Goal: Task Accomplishment & Management: Use online tool/utility

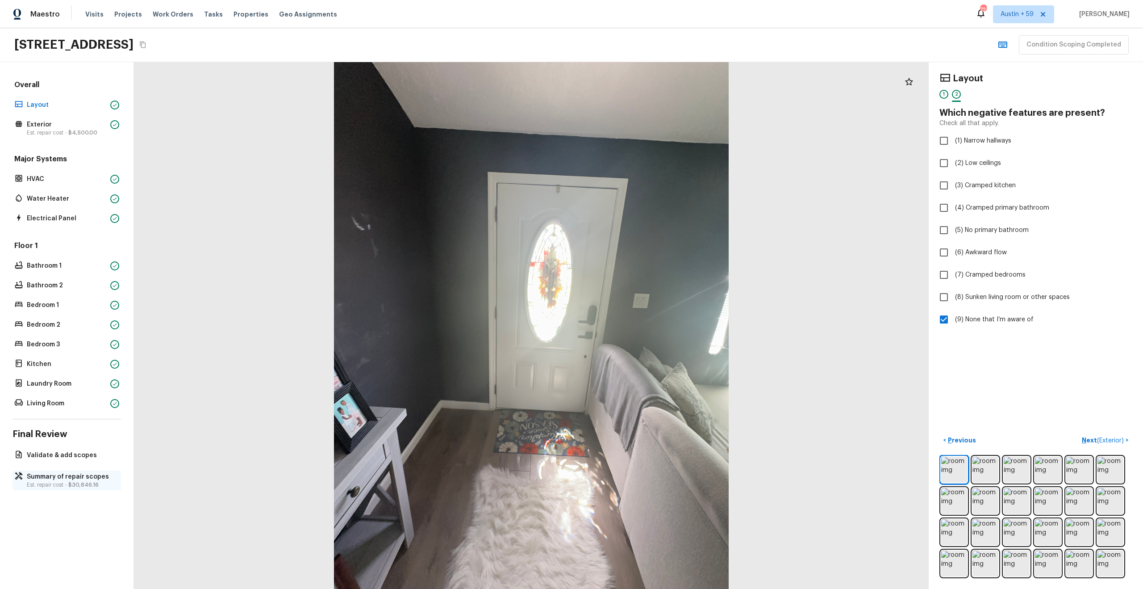
click at [67, 477] on p "Summary of repair scopes" at bounding box center [71, 476] width 89 height 9
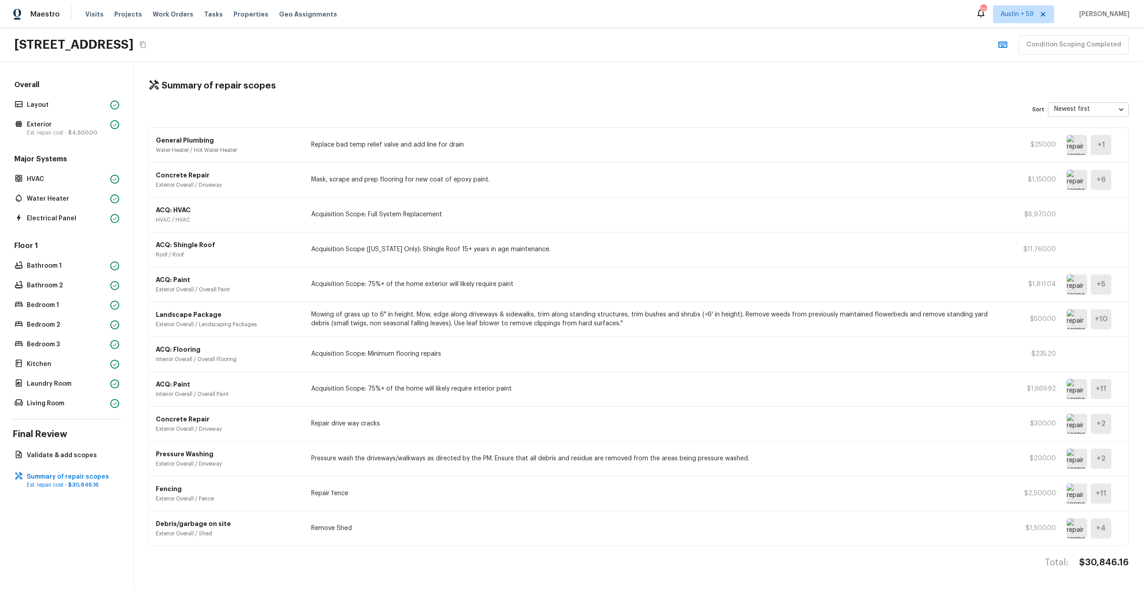
click at [434, 220] on div "ACQ: HVAC HVAC / HVAC Acquisition Scope: Full System Replacement $8,970.00" at bounding box center [639, 214] width 980 height 35
click at [453, 268] on div "ACQ: Paint Exterior Overall / Overall Paint Acquisition Scope: 75%+ of the home…" at bounding box center [639, 284] width 980 height 35
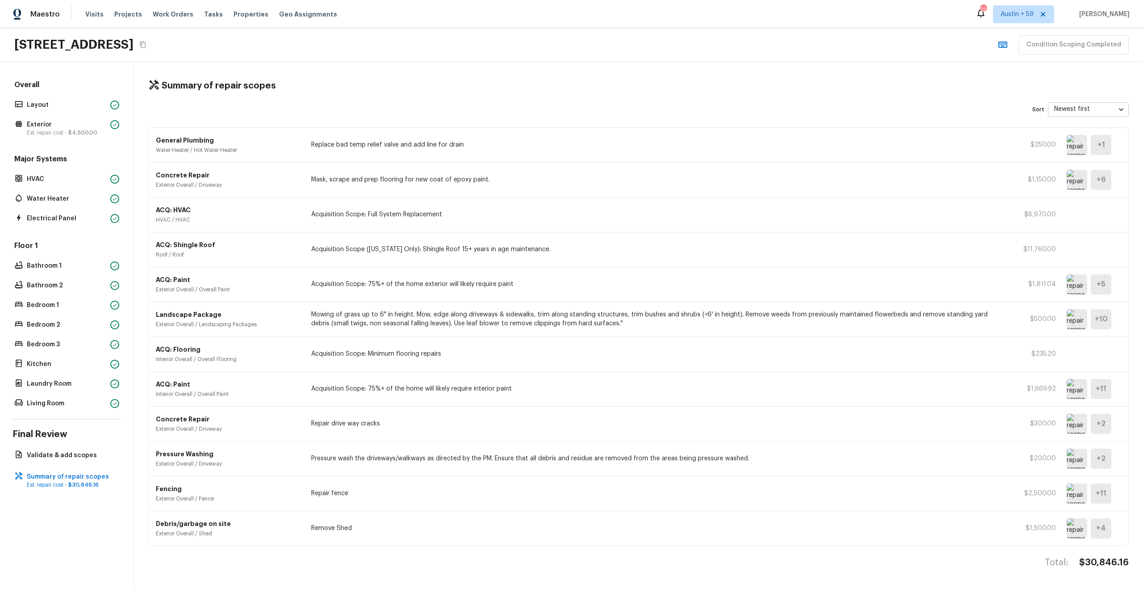
click at [453, 254] on div "ACQ: Shingle Roof Roof / Roof Acquisition Scope (Florida Only): Shingle Roof 15…" at bounding box center [639, 249] width 980 height 35
click at [63, 453] on p "Validate & add scopes" at bounding box center [71, 455] width 89 height 9
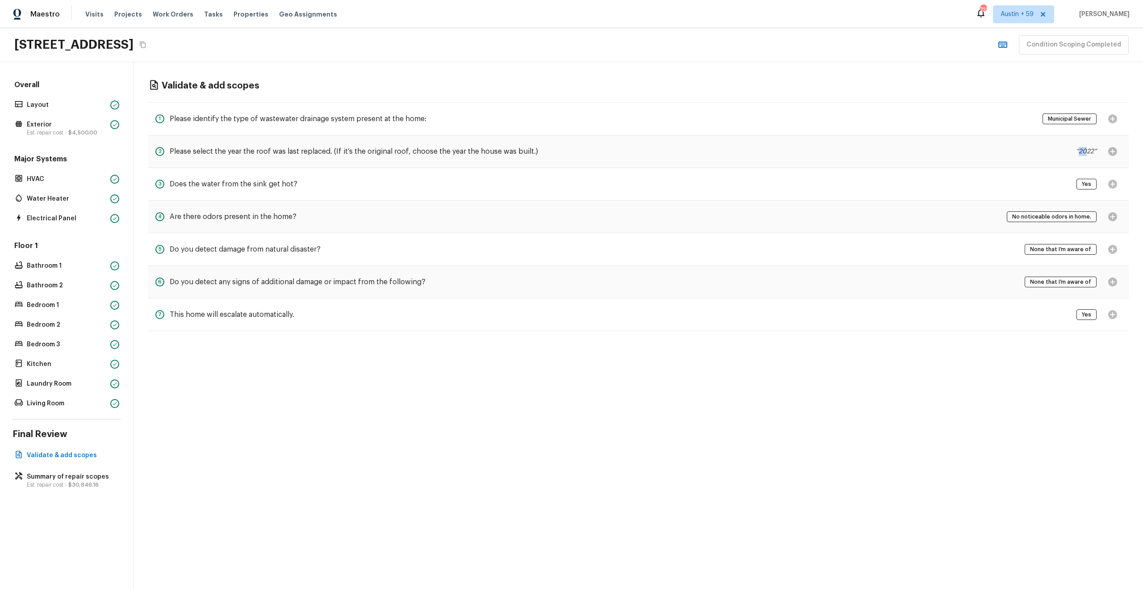
drag, startPoint x: 1089, startPoint y: 149, endPoint x: 1078, endPoint y: 151, distance: 10.5
click at [1078, 151] on p "“ 2022 “" at bounding box center [1086, 151] width 21 height 9
click at [1090, 152] on p "“ 2022 “" at bounding box center [1086, 151] width 21 height 9
click at [70, 478] on p "Summary of repair scopes" at bounding box center [71, 476] width 89 height 9
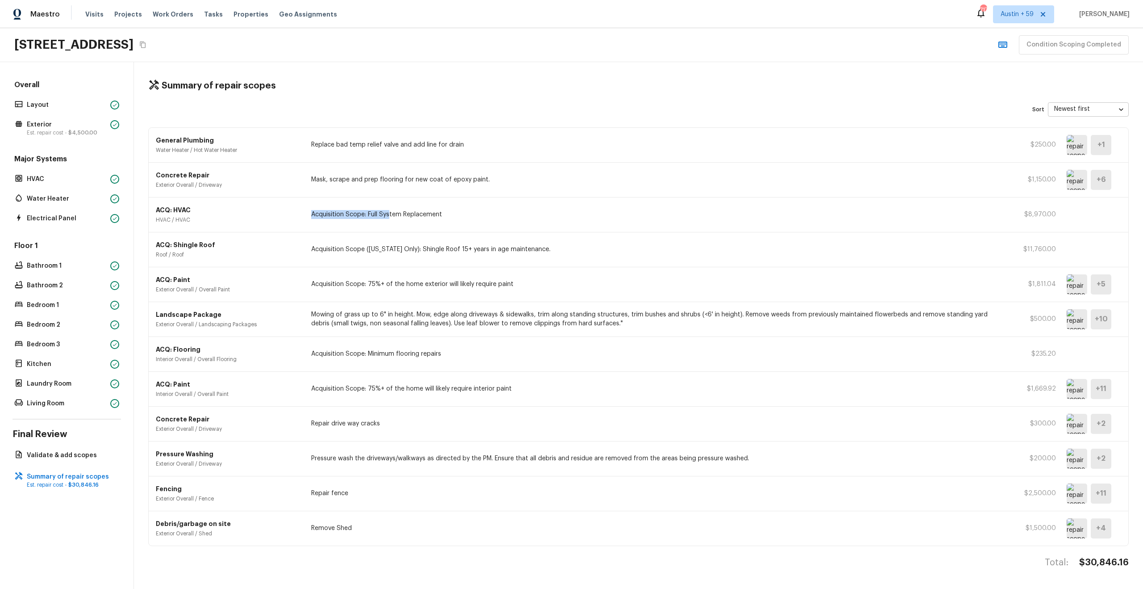
drag, startPoint x: 337, startPoint y: 209, endPoint x: 388, endPoint y: 214, distance: 50.7
click at [388, 214] on p "Acquisition Scope: Full System Replacement" at bounding box center [658, 214] width 694 height 9
drag, startPoint x: 383, startPoint y: 214, endPoint x: 449, endPoint y: 214, distance: 66.1
click at [449, 214] on p "Acquisition Scope: Full System Replacement" at bounding box center [658, 214] width 694 height 9
click at [1046, 217] on p "$8,970.00" at bounding box center [1036, 214] width 40 height 9
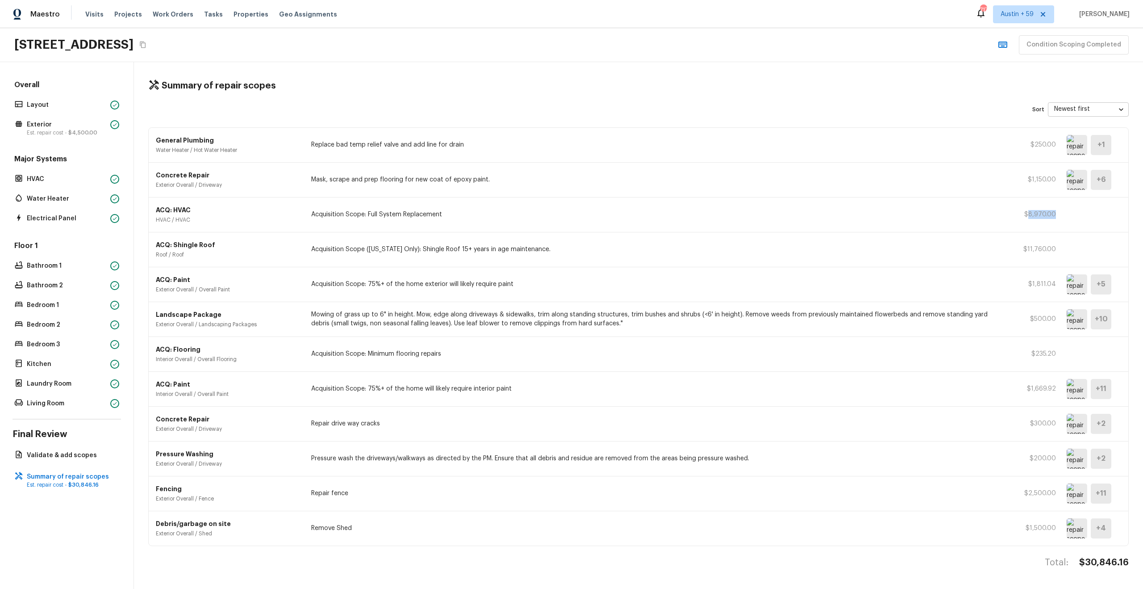
click at [1046, 217] on p "$8,970.00" at bounding box center [1036, 214] width 40 height 9
click at [406, 249] on p "Acquisition Scope (Florida Only): Shingle Roof 15+ years in age maintenance." at bounding box center [658, 249] width 694 height 9
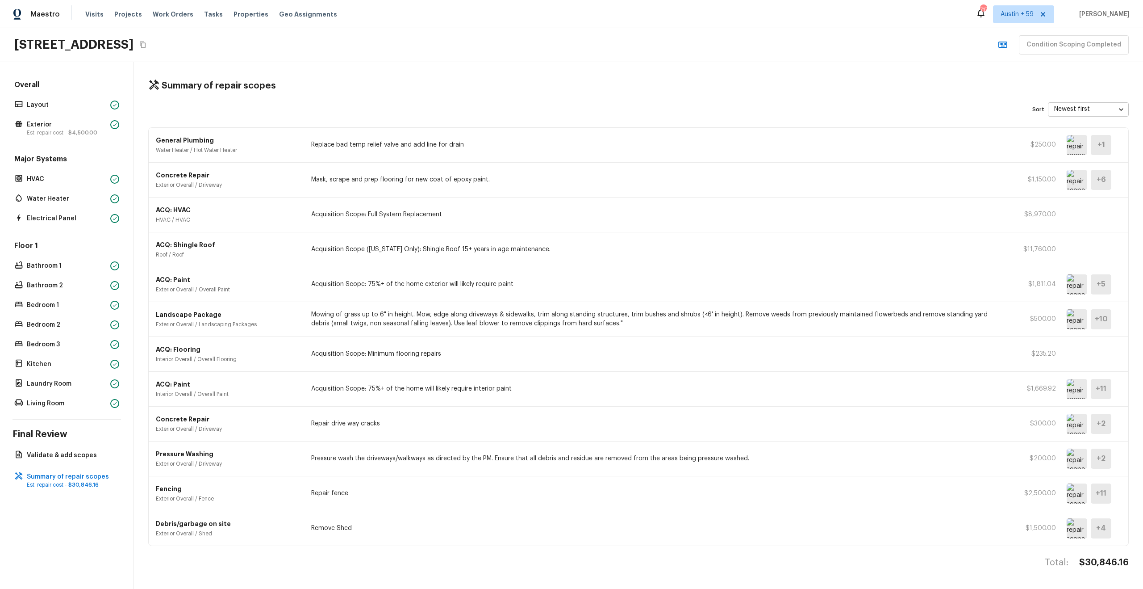
click at [1033, 253] on p "$11,760.00" at bounding box center [1036, 249] width 40 height 9
click at [76, 456] on p "Validate & add scopes" at bounding box center [71, 455] width 89 height 9
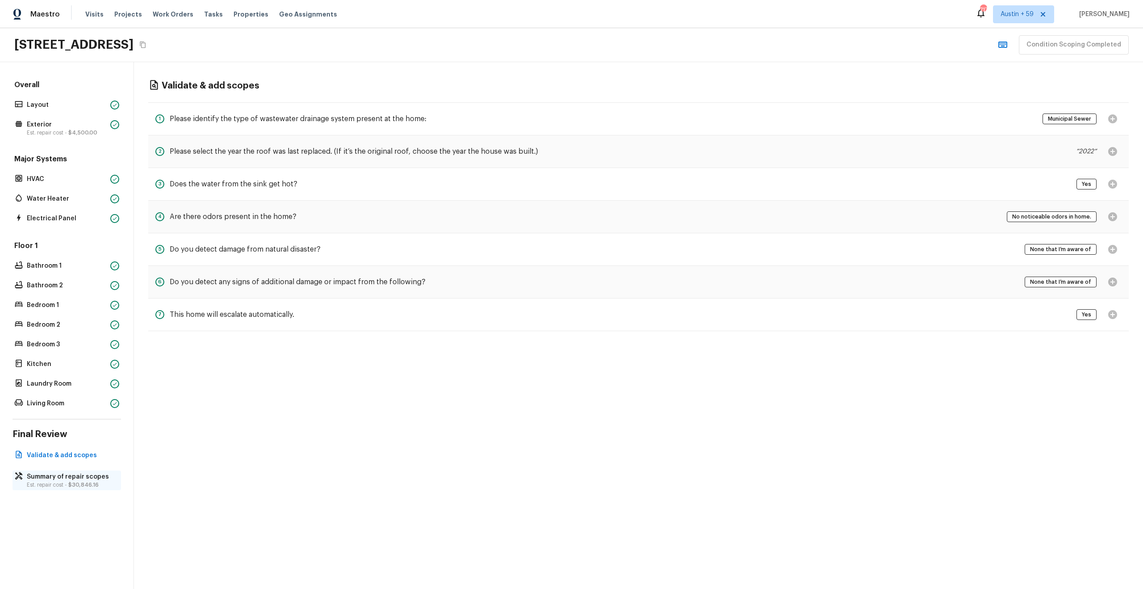
click at [74, 483] on span "$30,846.16" at bounding box center [83, 484] width 30 height 5
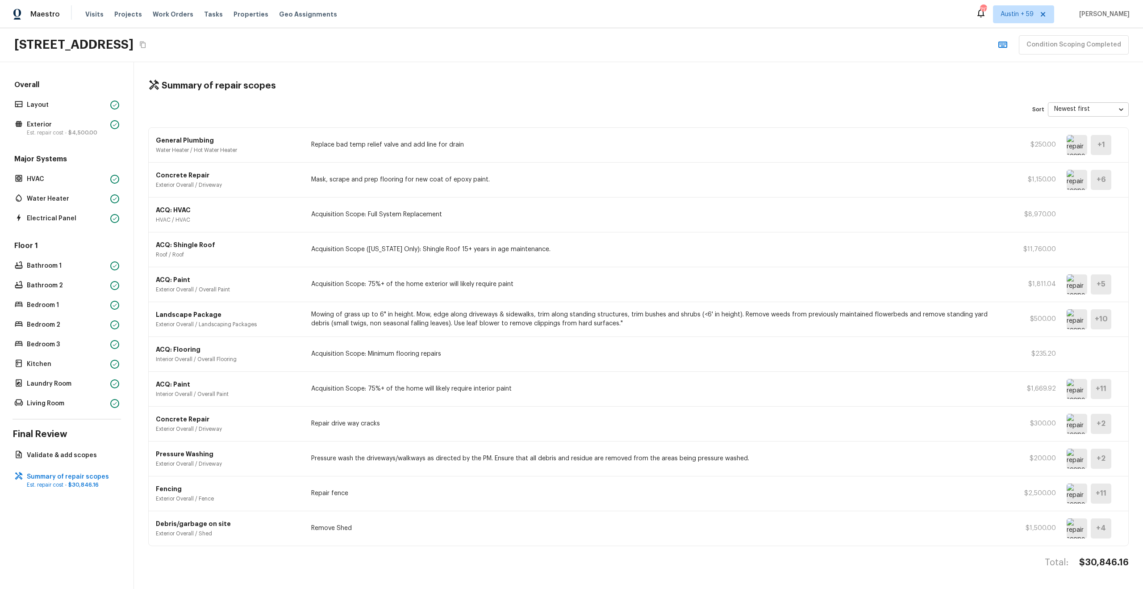
click at [1040, 250] on p "$11,760.00" at bounding box center [1036, 249] width 40 height 9
click at [103, 103] on p "Layout" at bounding box center [67, 104] width 80 height 9
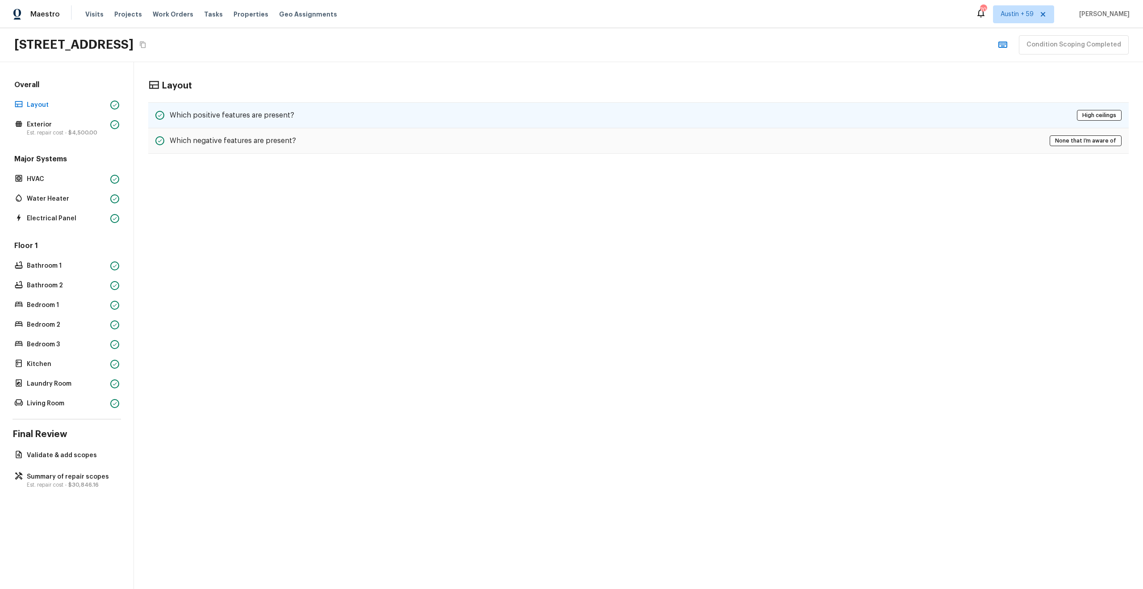
click at [296, 116] on div "Which positive features are present? High ceilings" at bounding box center [638, 115] width 981 height 26
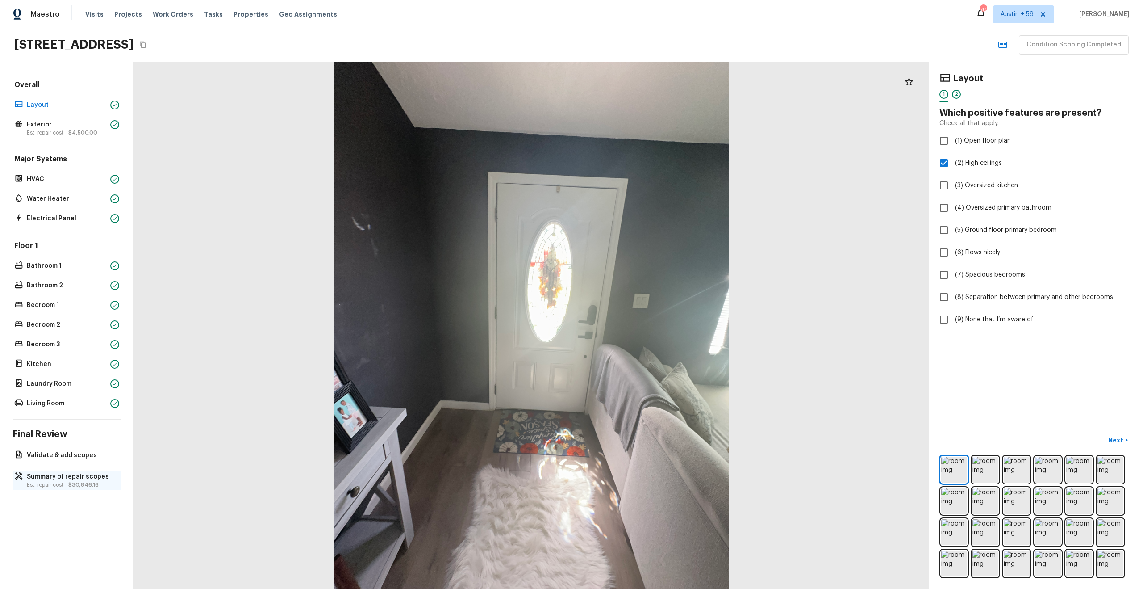
click at [80, 479] on p "Summary of repair scopes" at bounding box center [71, 476] width 89 height 9
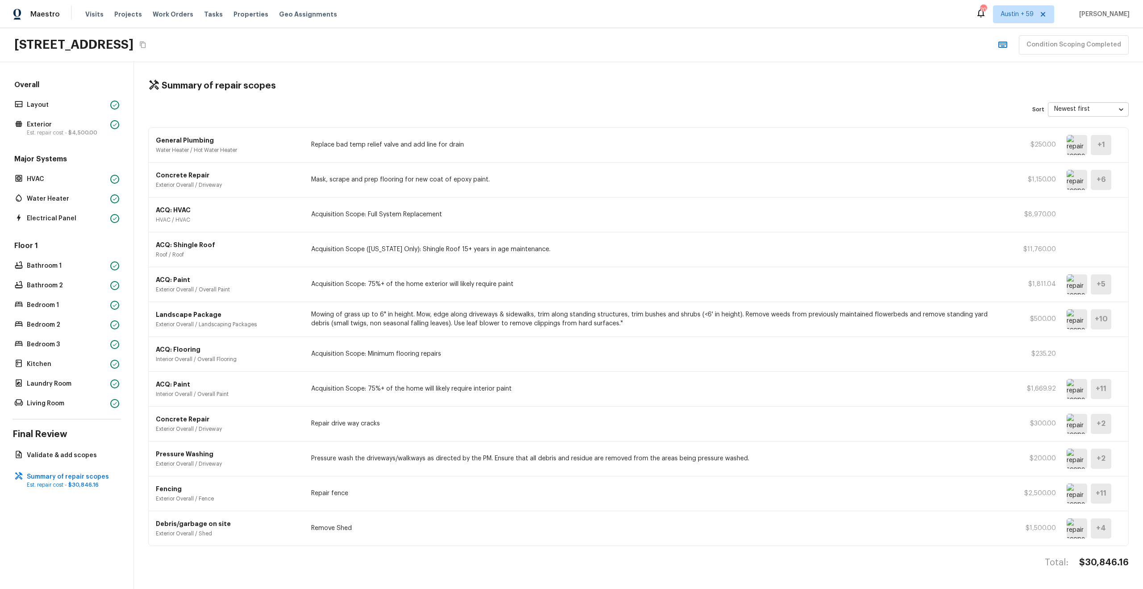
click at [1077, 285] on img at bounding box center [1077, 284] width 21 height 20
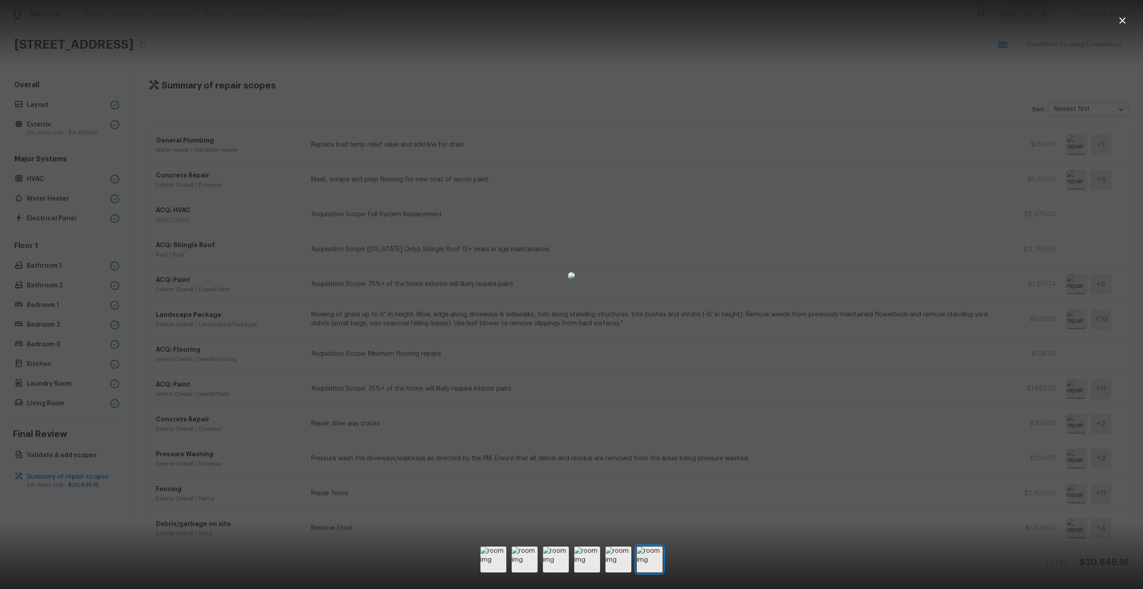
click at [832, 381] on div at bounding box center [571, 275] width 1143 height 523
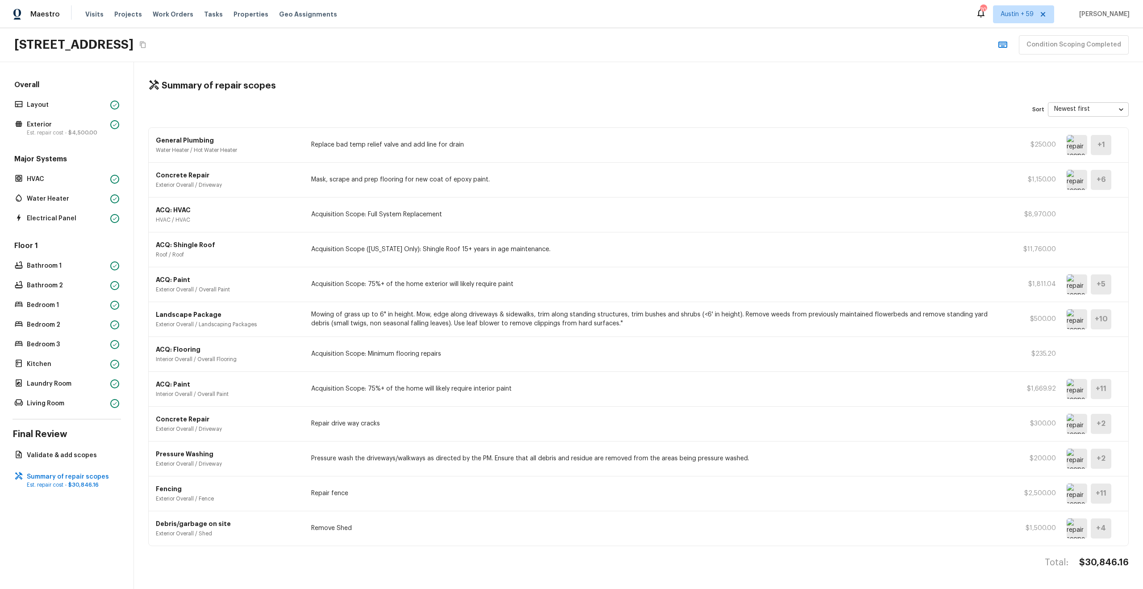
click at [1070, 388] on img at bounding box center [1077, 389] width 21 height 20
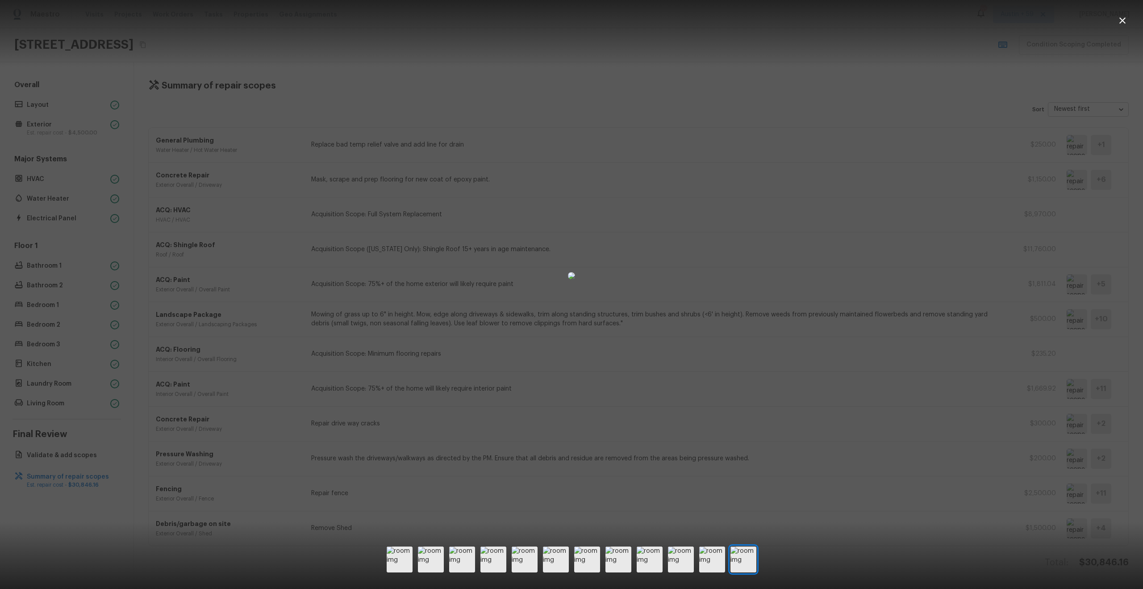
click at [937, 439] on div at bounding box center [571, 275] width 1143 height 523
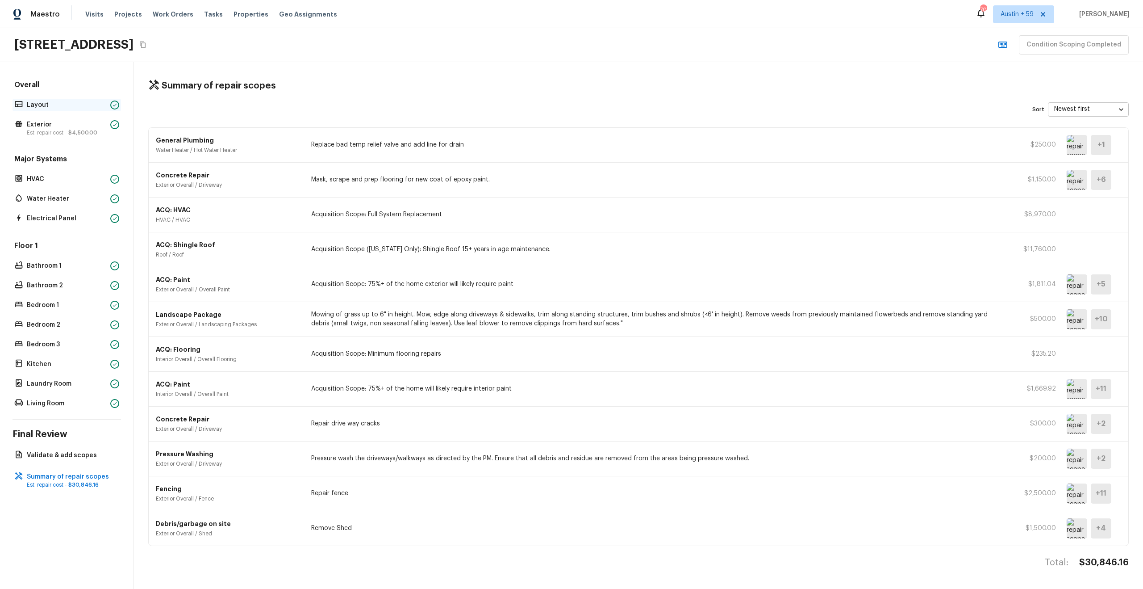
click at [65, 104] on p "Layout" at bounding box center [67, 104] width 80 height 9
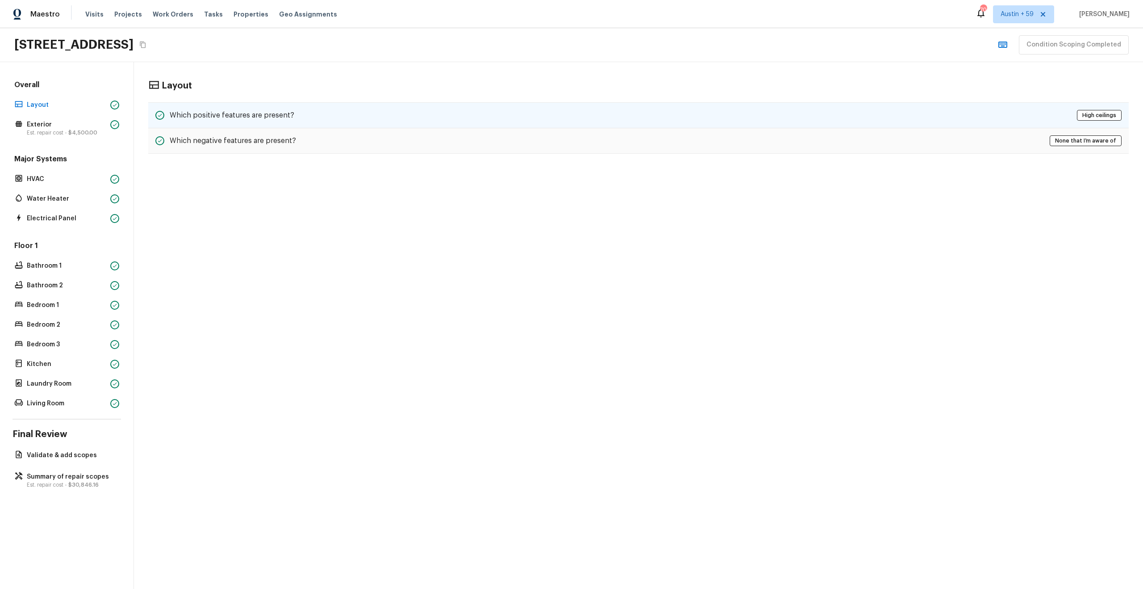
click at [280, 117] on h5 "Which positive features are present?" at bounding box center [232, 115] width 125 height 10
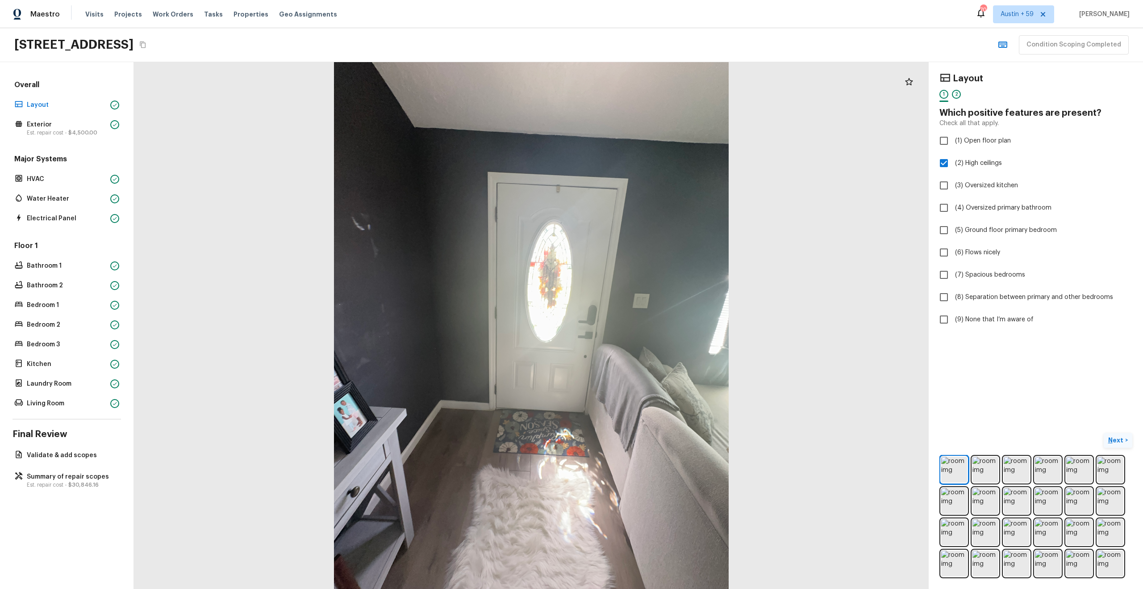
click at [1121, 440] on p "Next" at bounding box center [1117, 439] width 17 height 9
click at [1121, 440] on span "( Exterior )" at bounding box center [1110, 440] width 27 height 6
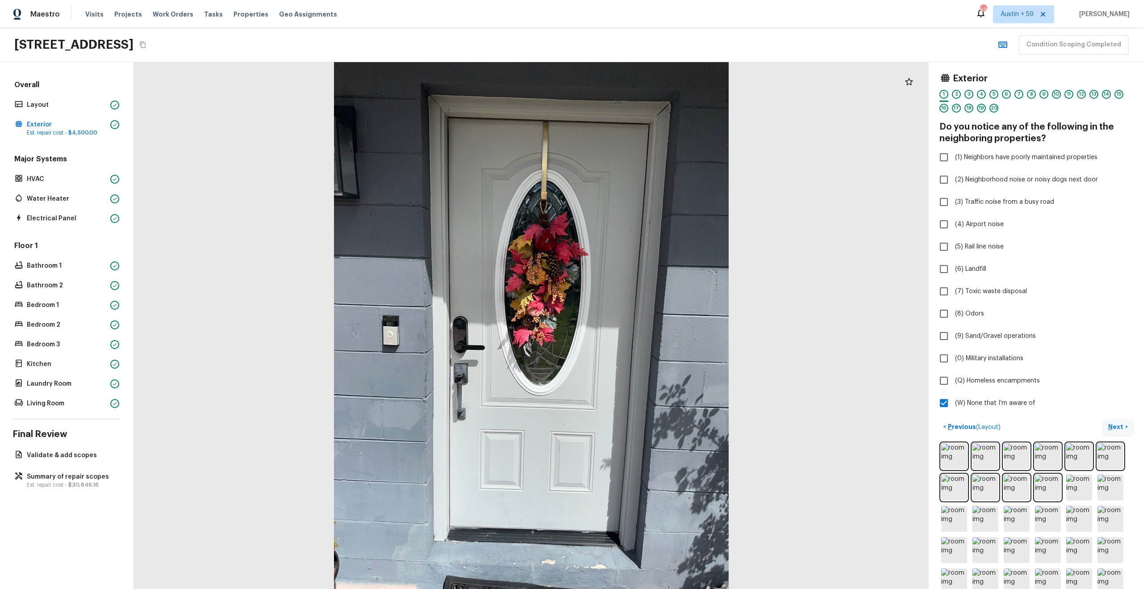
click at [1113, 426] on p "Next" at bounding box center [1117, 426] width 17 height 9
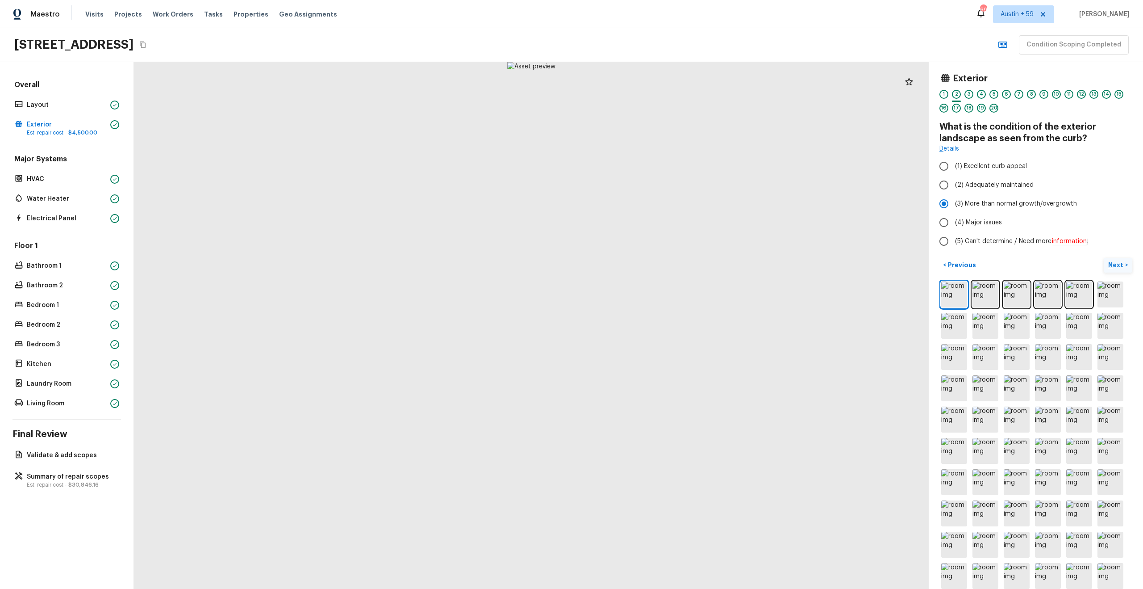
click at [1113, 270] on button "Next >" at bounding box center [1118, 265] width 29 height 15
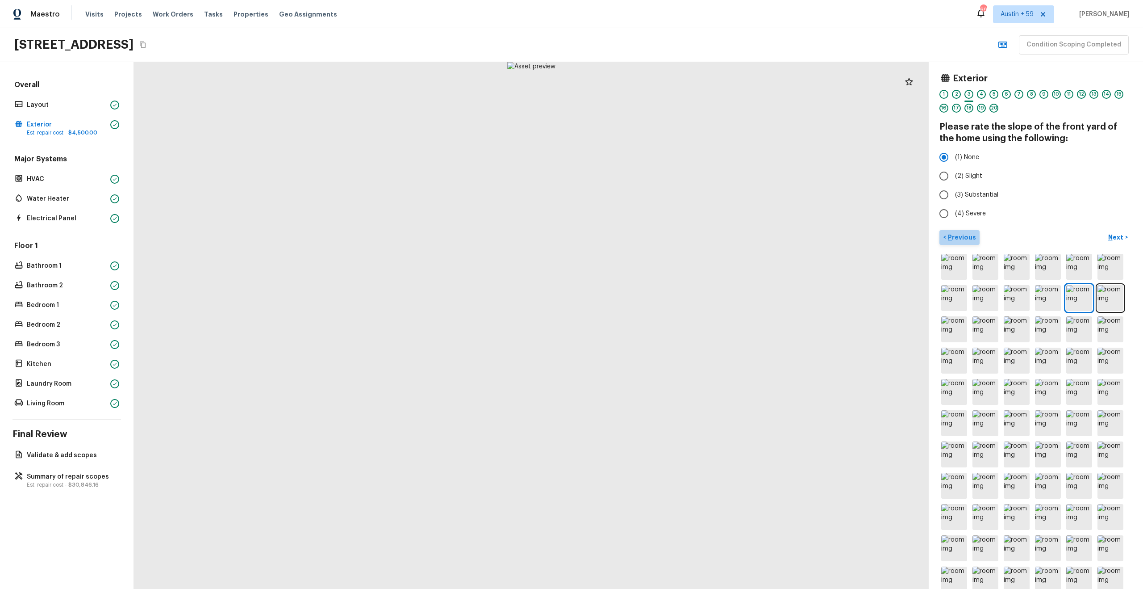
click at [963, 239] on p "Previous" at bounding box center [961, 237] width 30 height 9
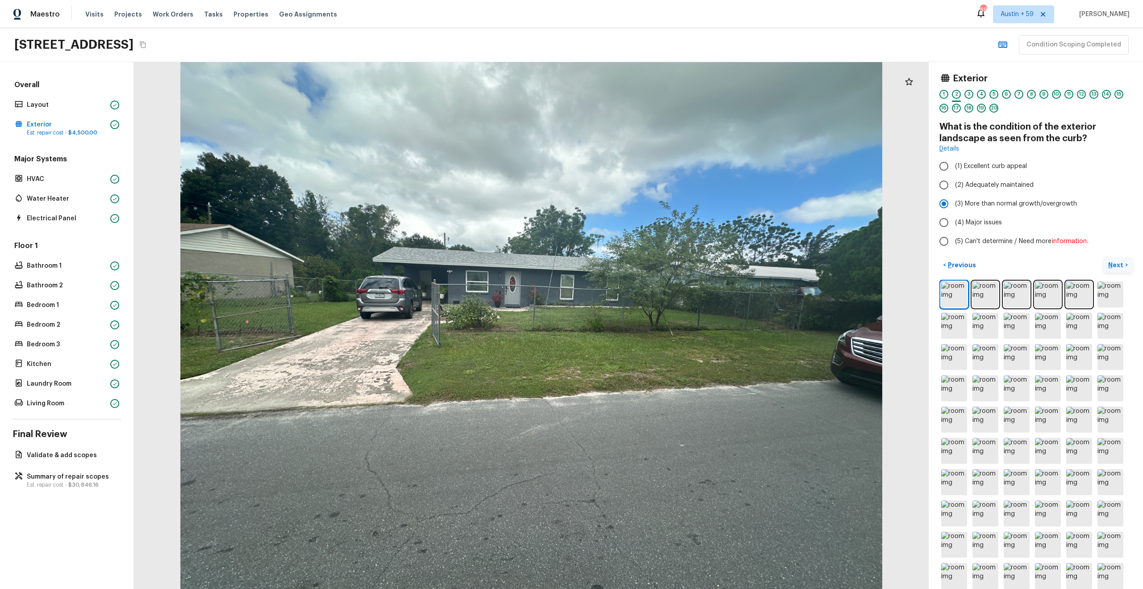
click at [1118, 263] on p "Next" at bounding box center [1117, 264] width 17 height 9
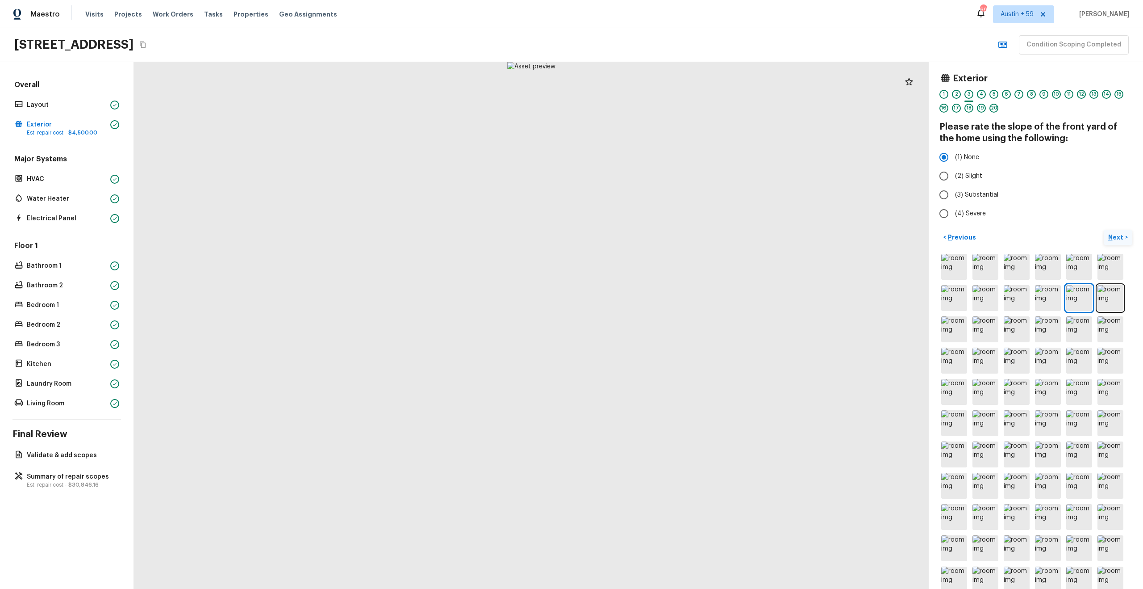
click at [1119, 238] on p "Next" at bounding box center [1117, 237] width 17 height 9
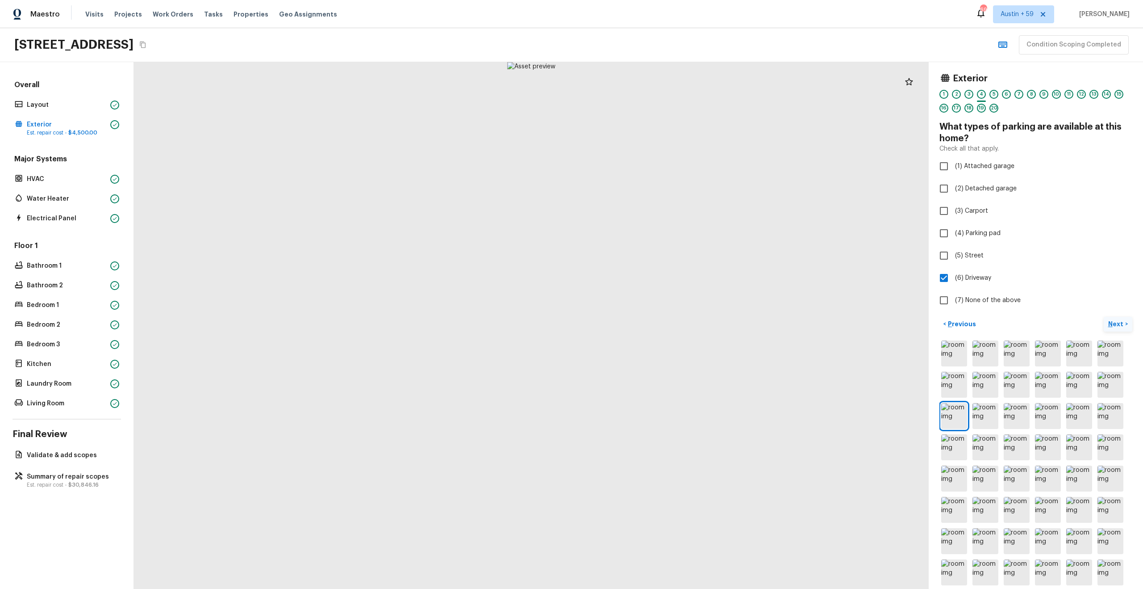
click at [1122, 321] on p "Next" at bounding box center [1117, 323] width 17 height 9
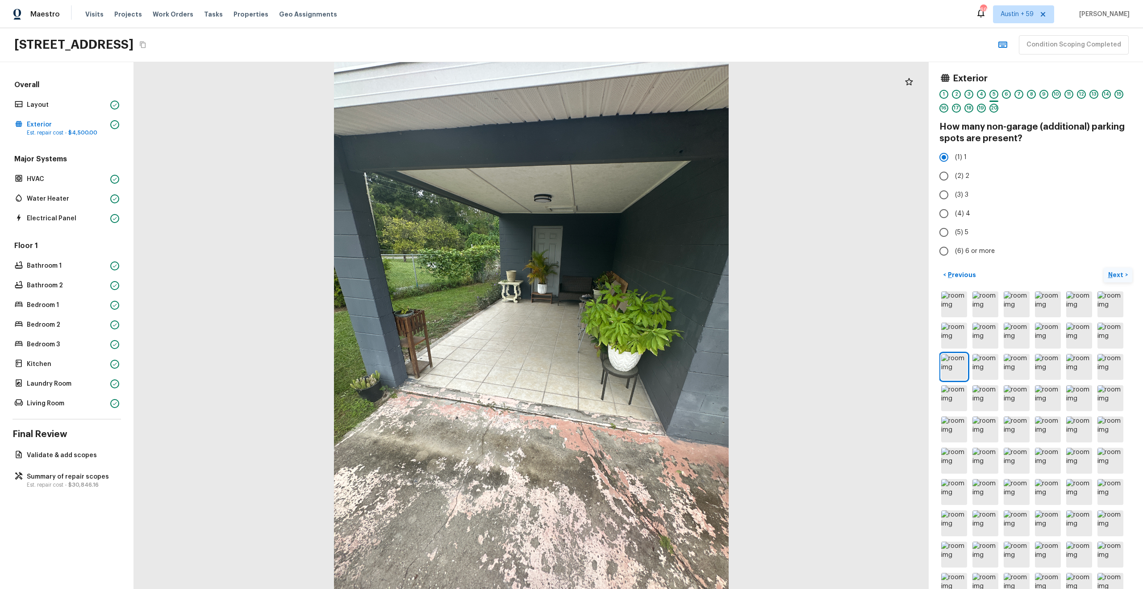
click at [1114, 271] on p "Next" at bounding box center [1117, 274] width 17 height 9
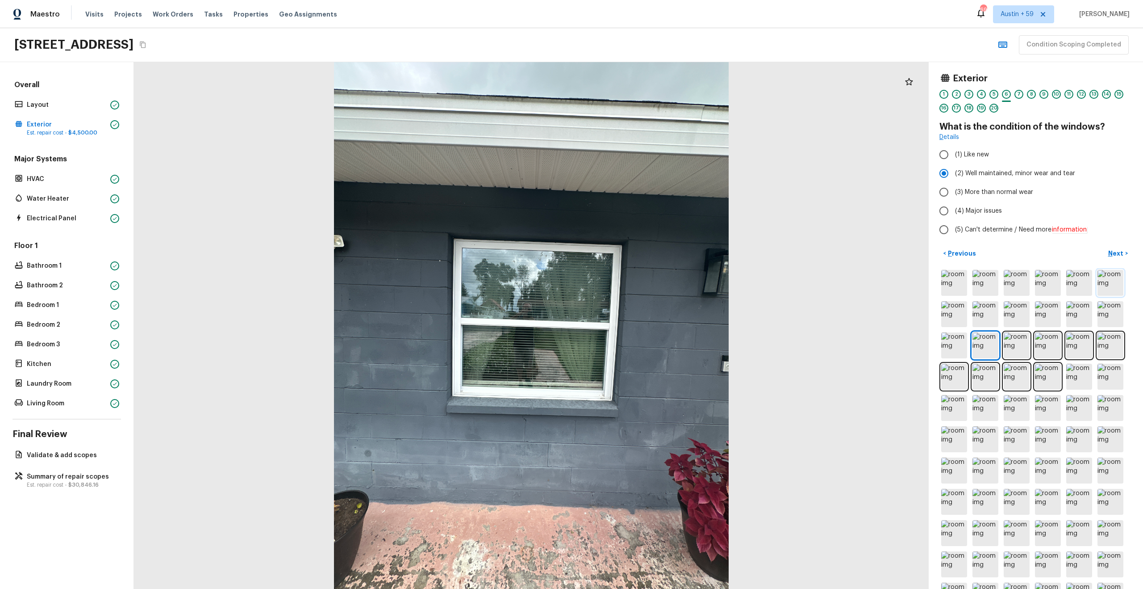
click at [1114, 271] on img at bounding box center [1111, 283] width 26 height 26
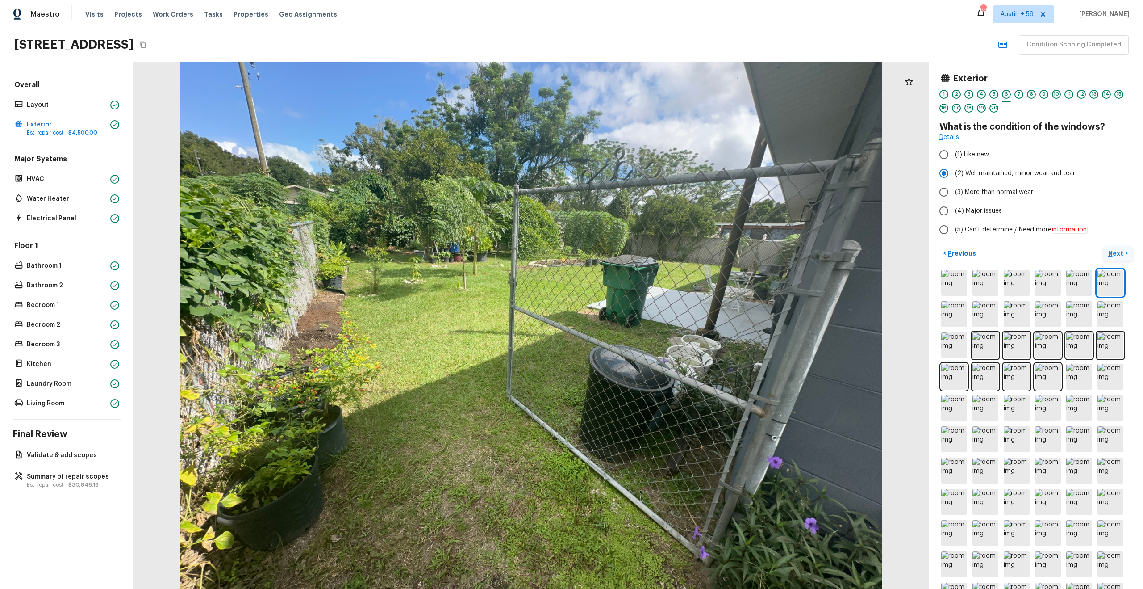
click at [1118, 255] on p "Next" at bounding box center [1117, 253] width 17 height 9
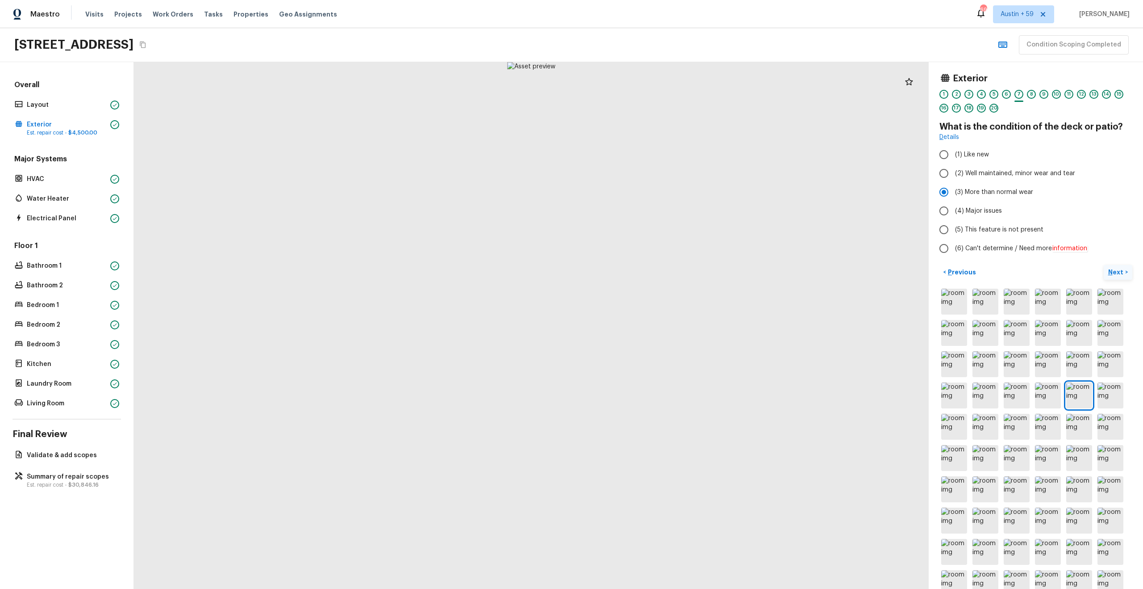
click at [1116, 273] on p "Next" at bounding box center [1117, 272] width 17 height 9
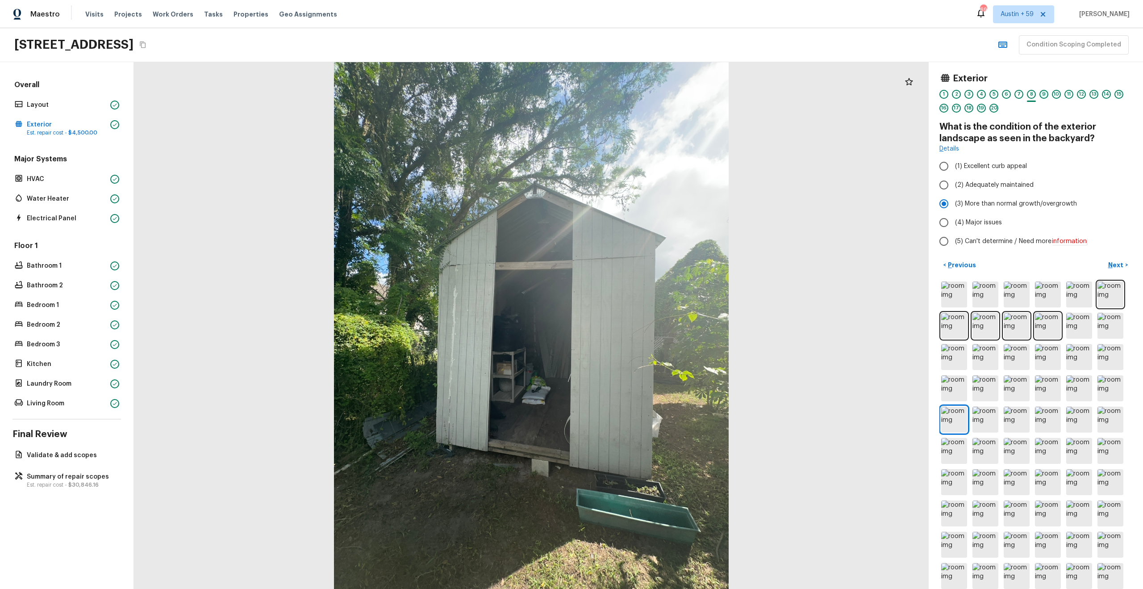
click at [1046, 92] on div "9" at bounding box center [1044, 94] width 9 height 9
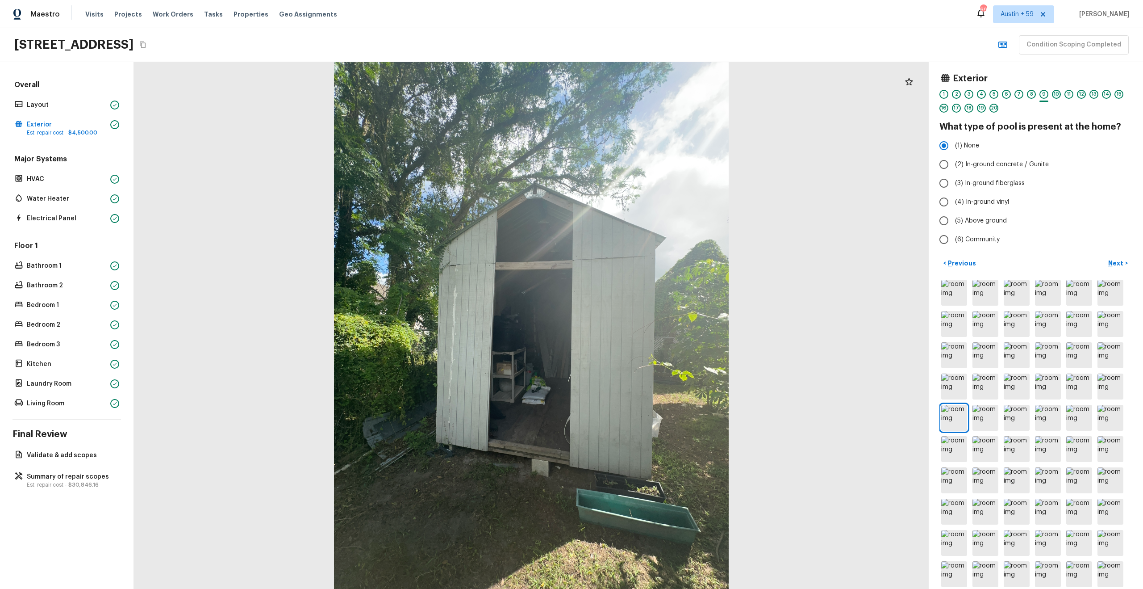
click at [1058, 93] on div "10" at bounding box center [1056, 94] width 9 height 9
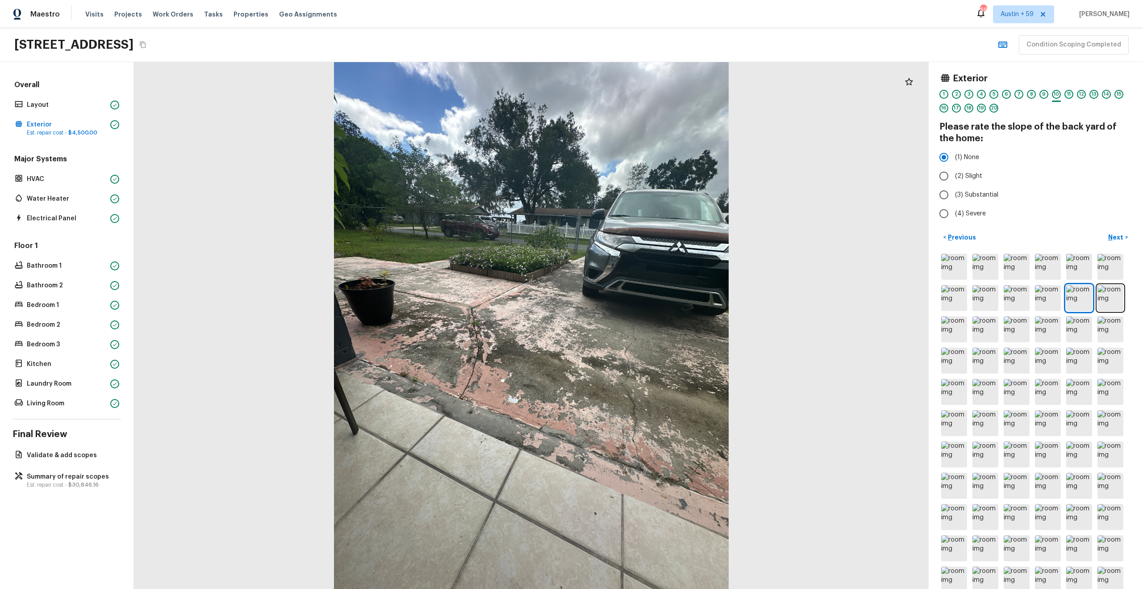
click at [1069, 94] on div "11" at bounding box center [1069, 94] width 9 height 9
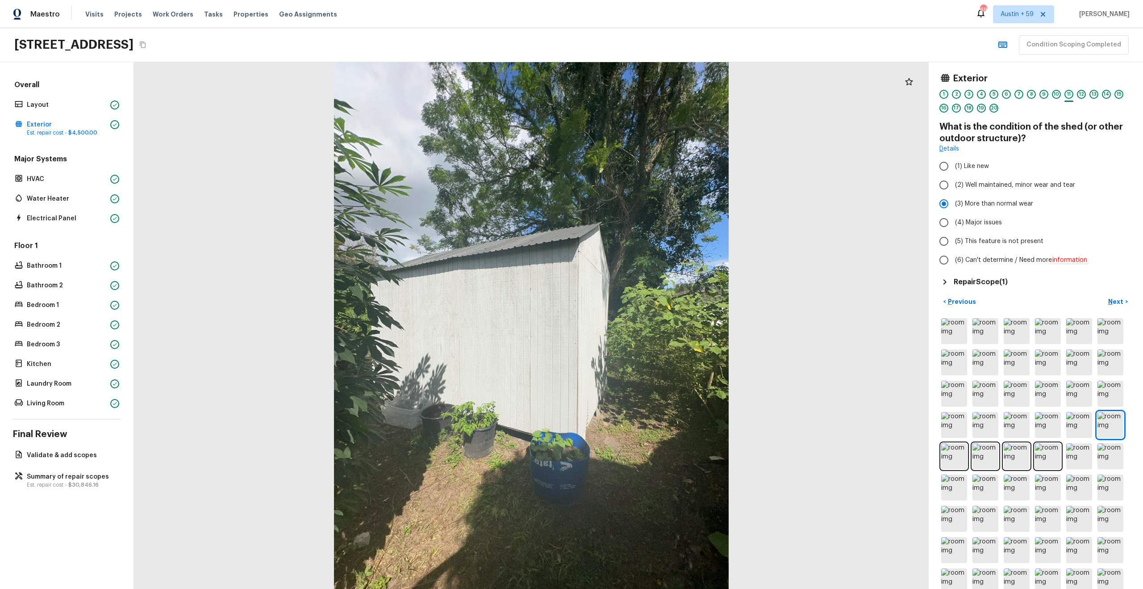
click at [1081, 94] on div "12" at bounding box center [1081, 94] width 9 height 9
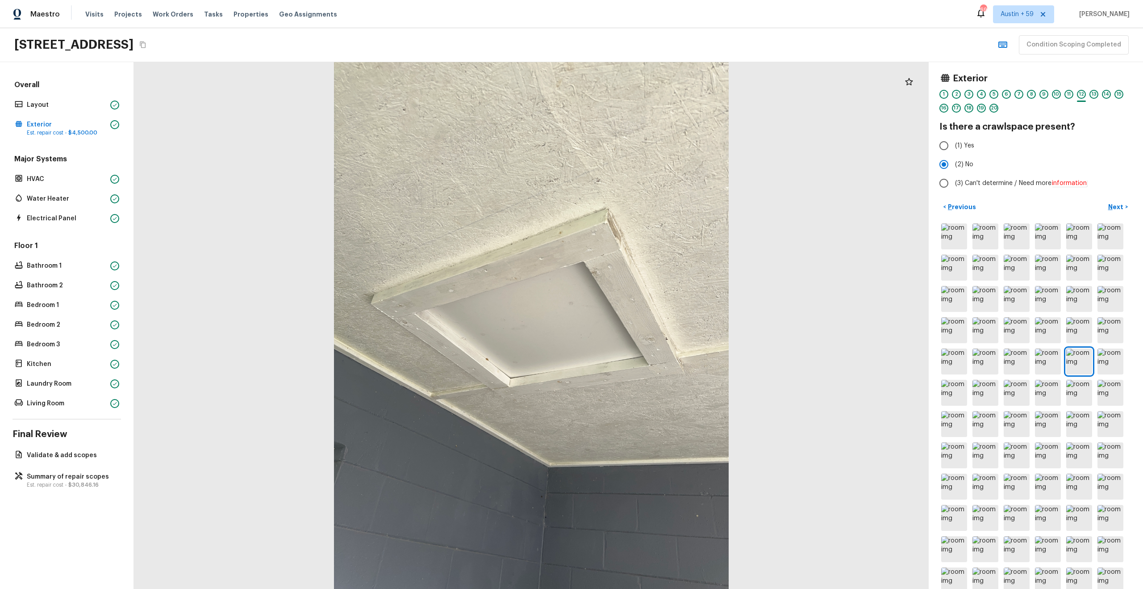
click at [1088, 134] on div "Exterior 1 2 3 4 5 6 7 8 9 10 11 12 13 14 15 16 17 18 19 20 Is there a crawlspa…" at bounding box center [1036, 133] width 193 height 120
click at [68, 480] on p "Summary of repair scopes" at bounding box center [71, 476] width 89 height 9
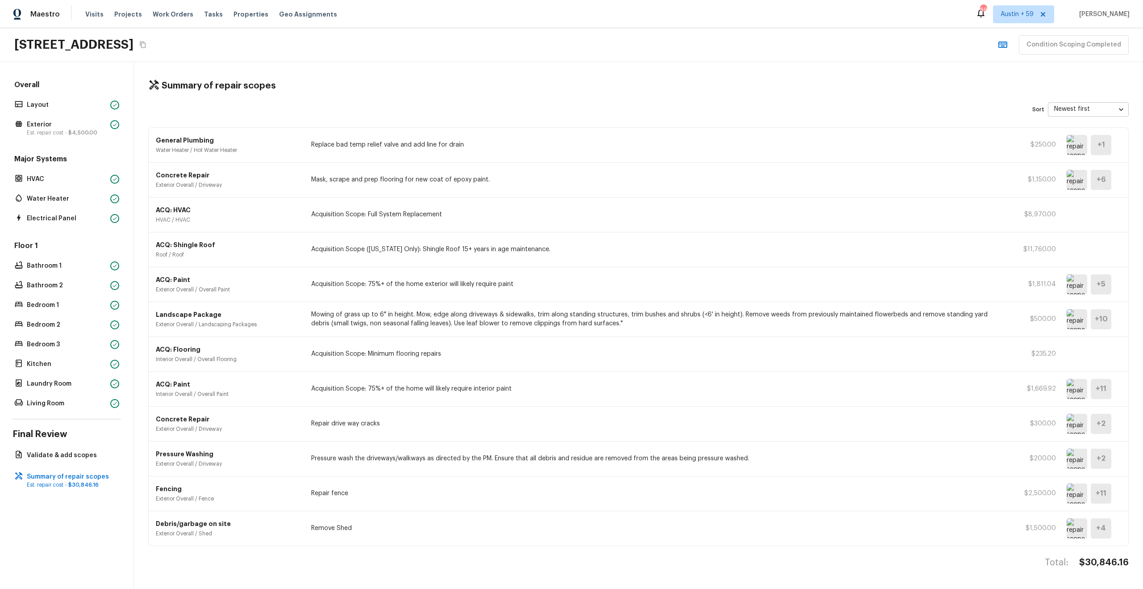
click at [332, 523] on p "Remove Shed" at bounding box center [658, 527] width 694 height 9
click at [1076, 527] on img at bounding box center [1077, 528] width 21 height 20
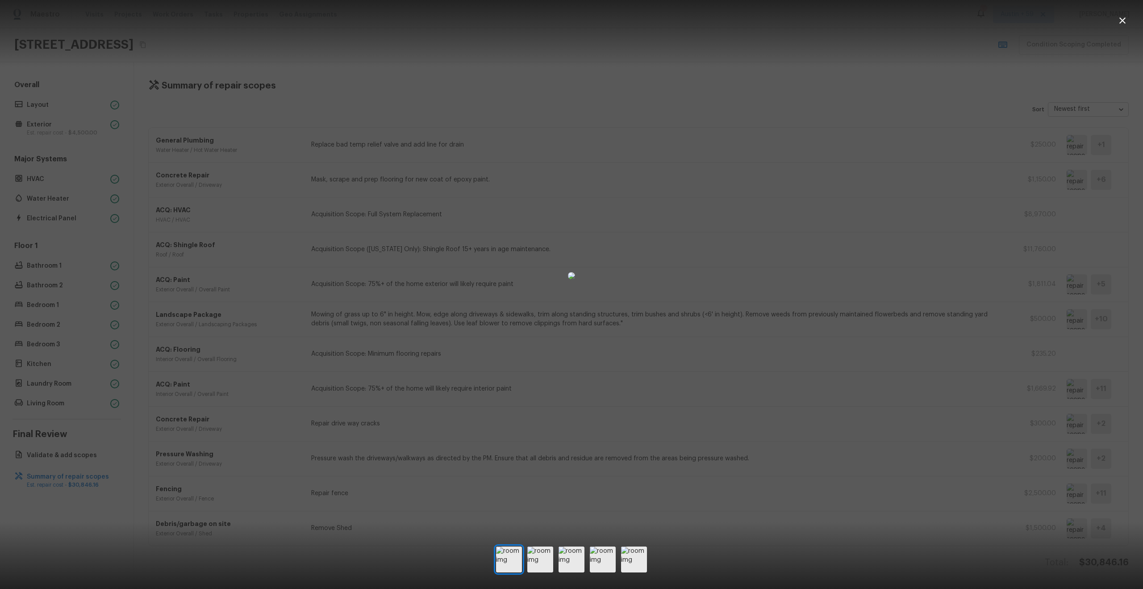
click at [1002, 462] on div at bounding box center [571, 275] width 1143 height 523
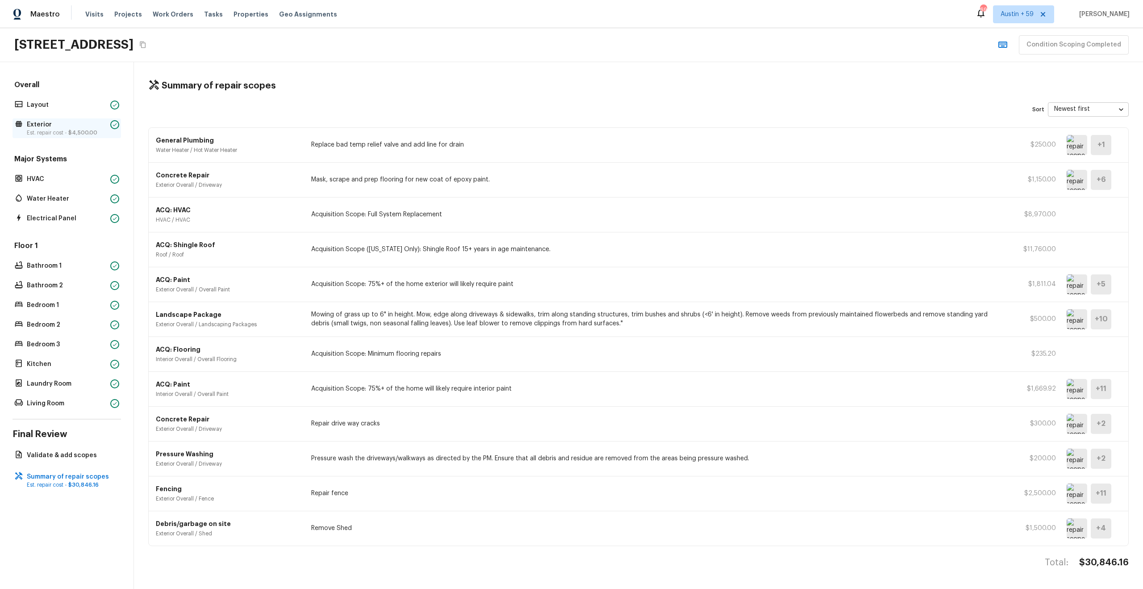
click at [46, 124] on p "Exterior" at bounding box center [67, 124] width 80 height 9
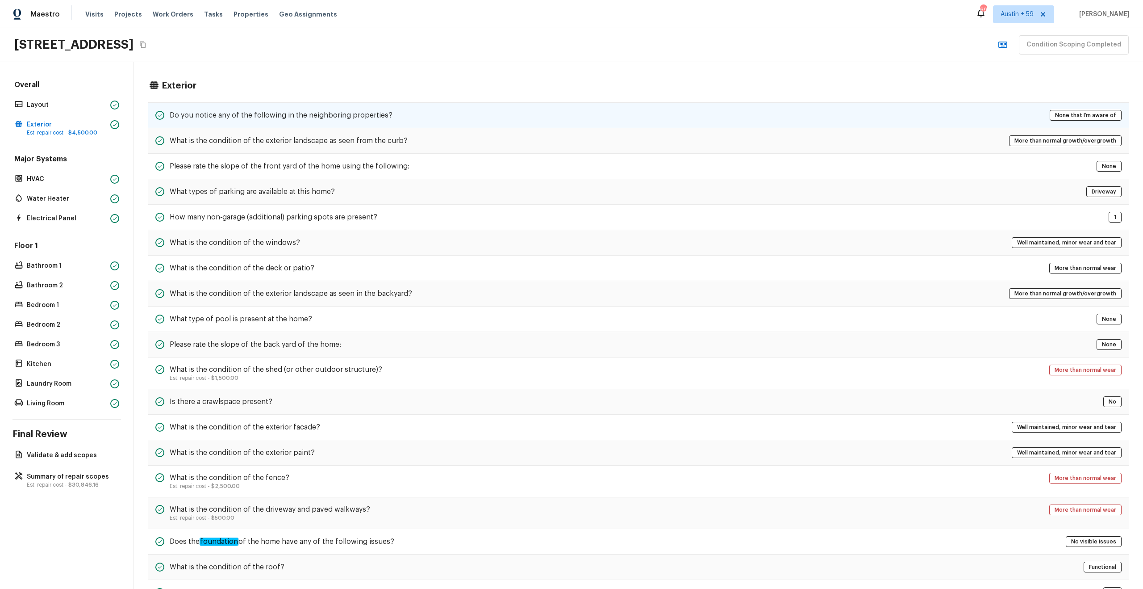
click at [370, 116] on h5 "Do you notice any of the following in the neighboring properties?" at bounding box center [281, 115] width 223 height 10
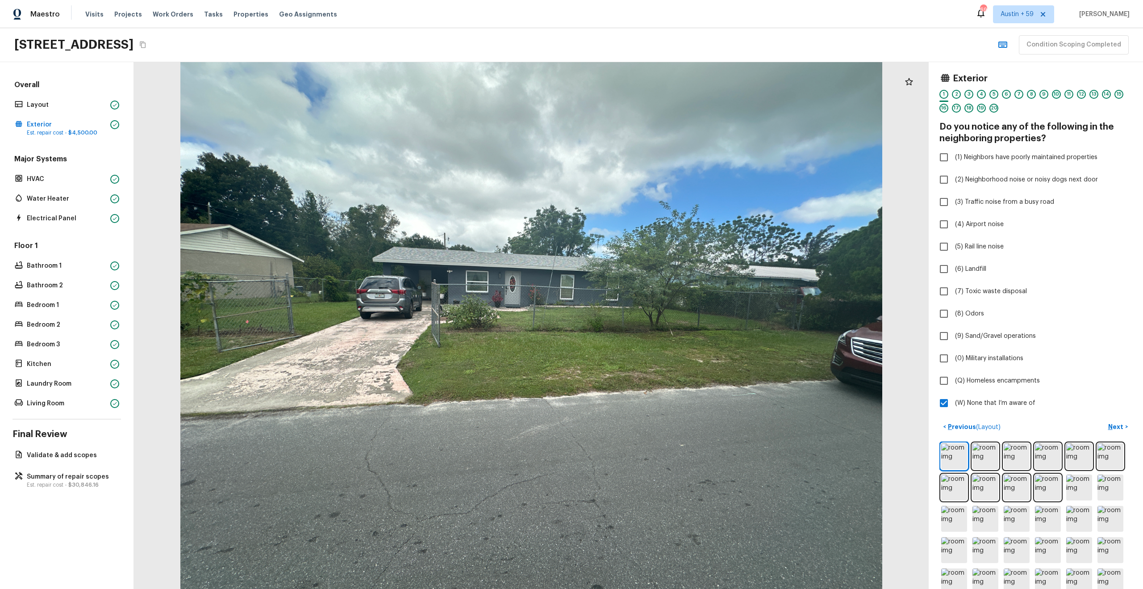
click at [1055, 93] on div "10" at bounding box center [1056, 94] width 9 height 9
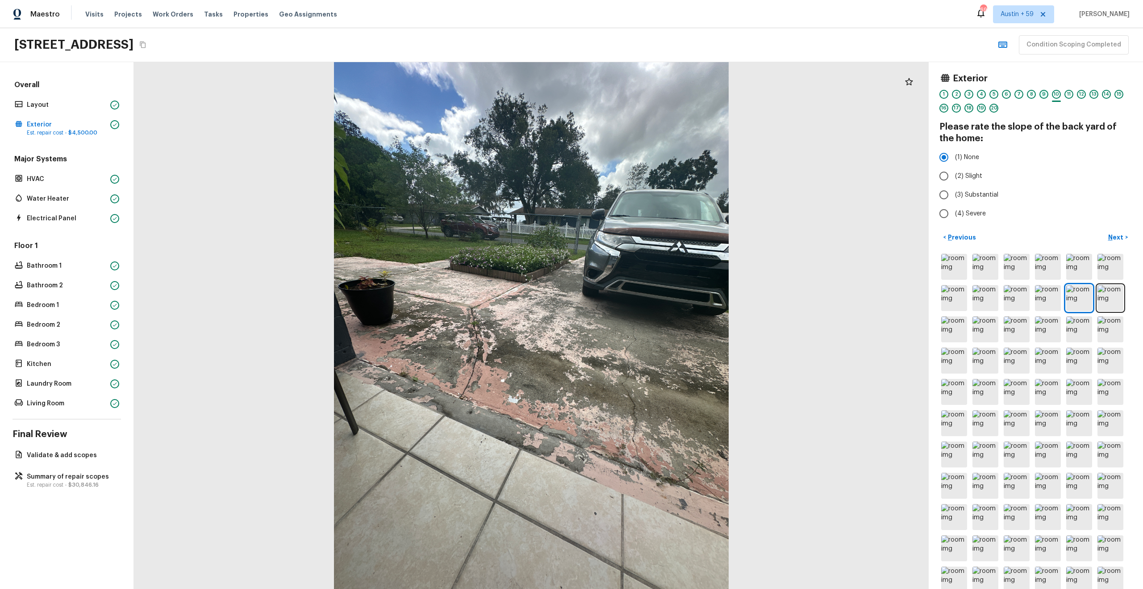
click at [1040, 95] on div "9" at bounding box center [1044, 94] width 9 height 9
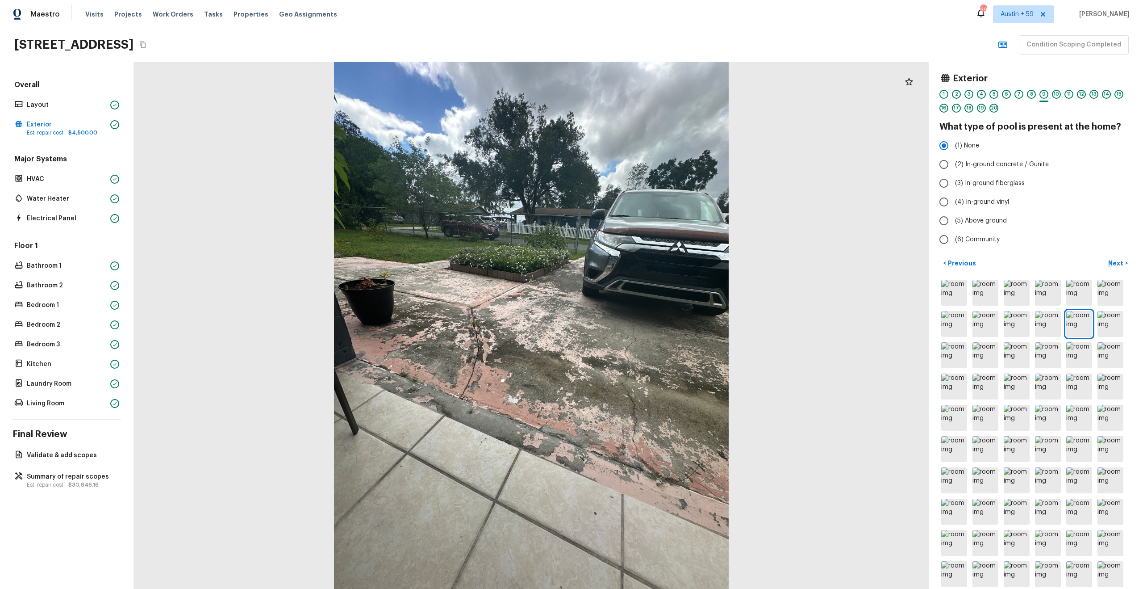
click at [1062, 95] on div "1 2 3 4 5 6 7 8 9 10 11 12 13 14 15 16 17 18 19 20" at bounding box center [1036, 104] width 193 height 28
click at [1059, 93] on div "10" at bounding box center [1056, 94] width 9 height 9
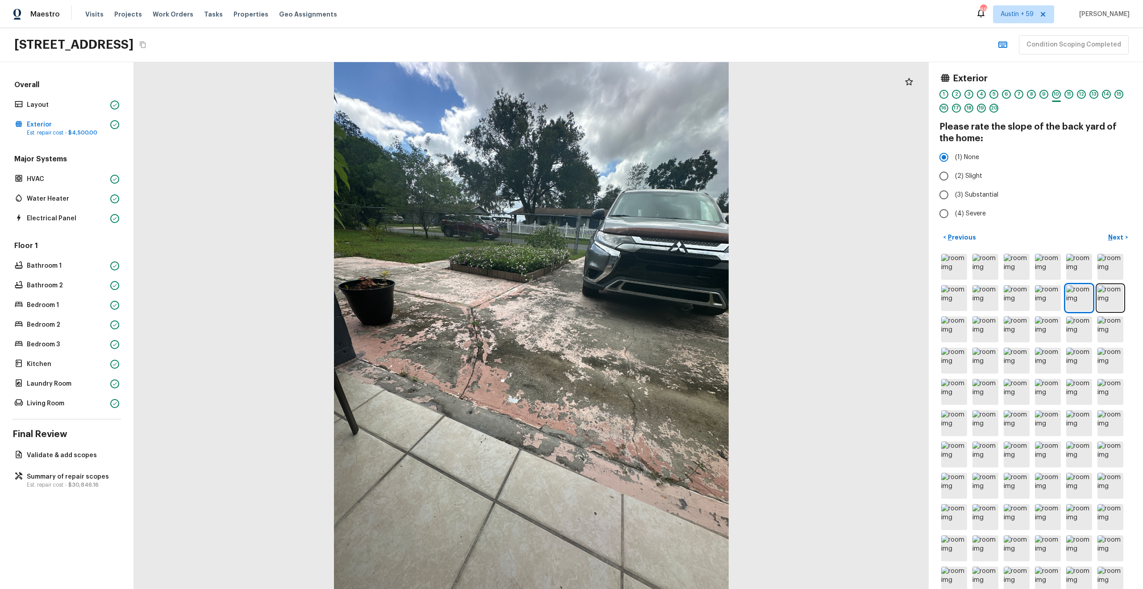
click at [1067, 93] on div "11" at bounding box center [1069, 94] width 9 height 9
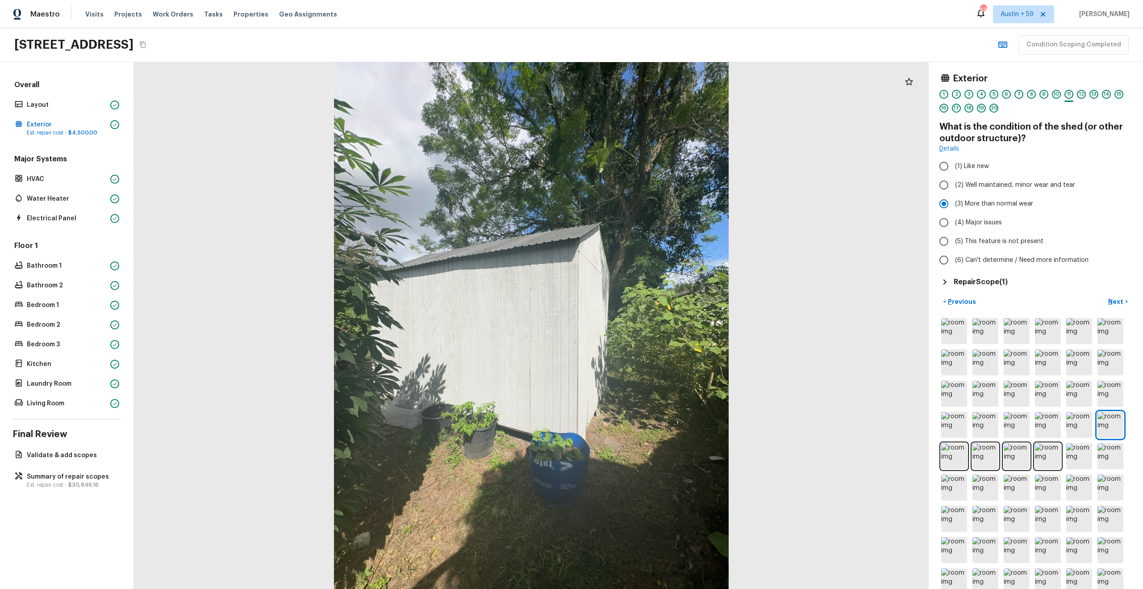
click at [1076, 92] on div "1 2 3 4 5 6 7 8 9 10 11 12 13 14 15 16 17 18 19 20" at bounding box center [1036, 104] width 193 height 28
click at [1006, 275] on div "Exterior 1 2 3 4 5 6 7 8 9 10 11 12 13 14 15 16 17 18 19 20 What is the conditi…" at bounding box center [1036, 180] width 193 height 214
click at [1001, 278] on h5 "Repair Scope ( 1 )" at bounding box center [981, 282] width 54 height 10
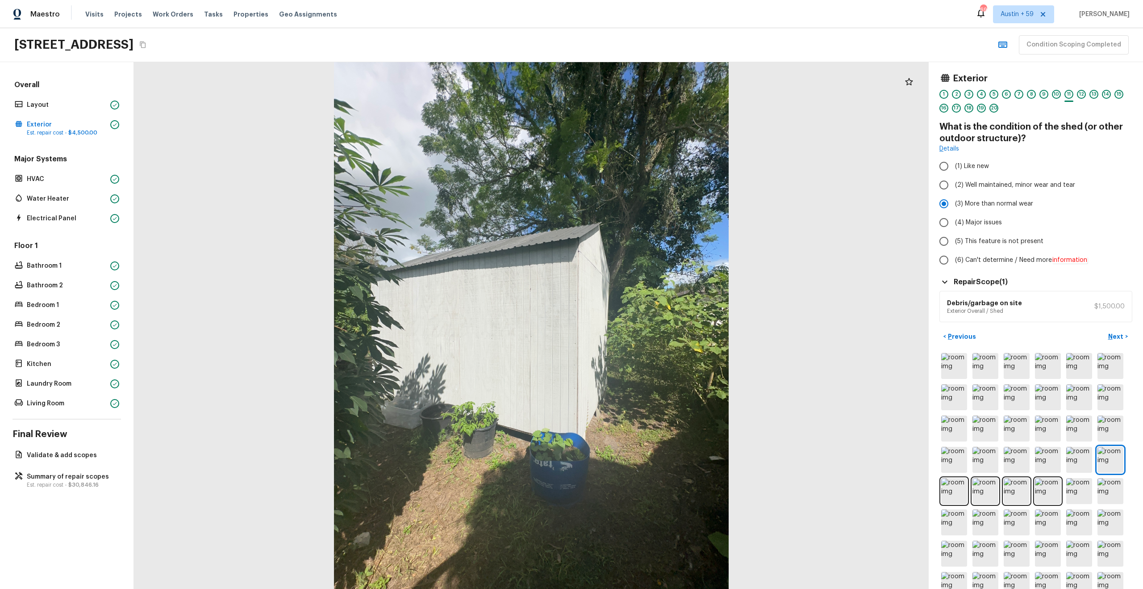
click at [1001, 278] on h5 "Repair Scope ( 1 )" at bounding box center [981, 282] width 54 height 10
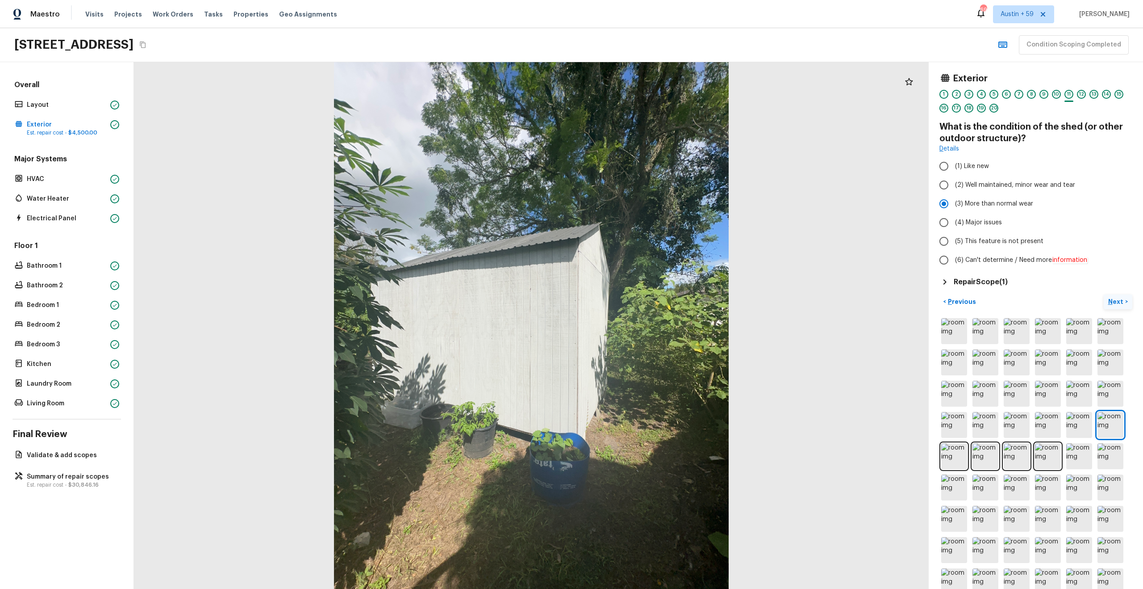
click at [1118, 301] on p "Next" at bounding box center [1117, 301] width 17 height 9
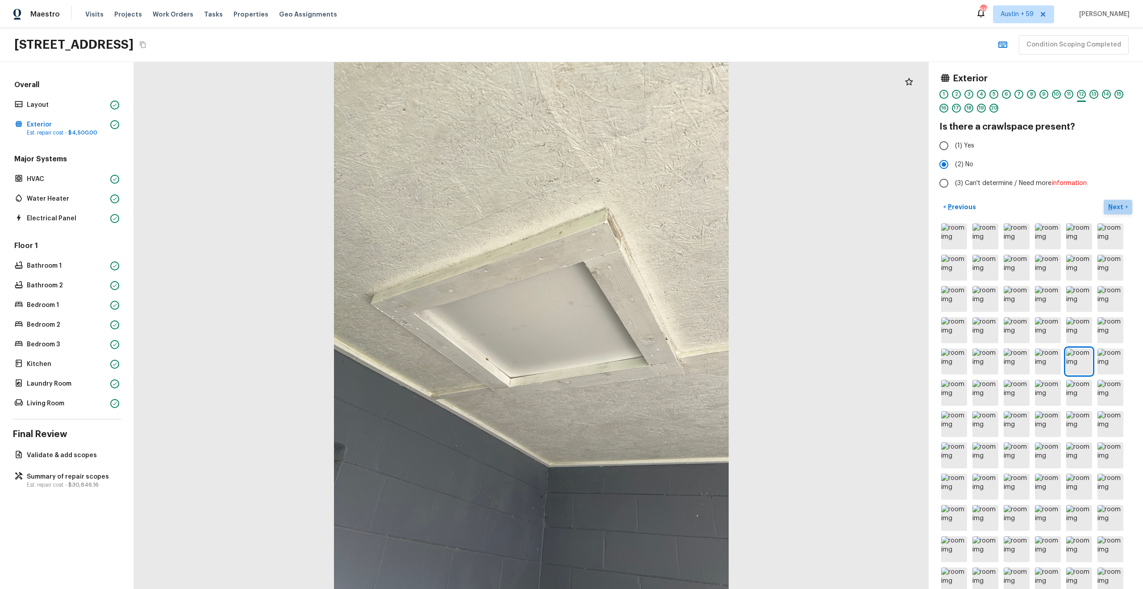
click at [1113, 201] on button "Next >" at bounding box center [1118, 207] width 29 height 15
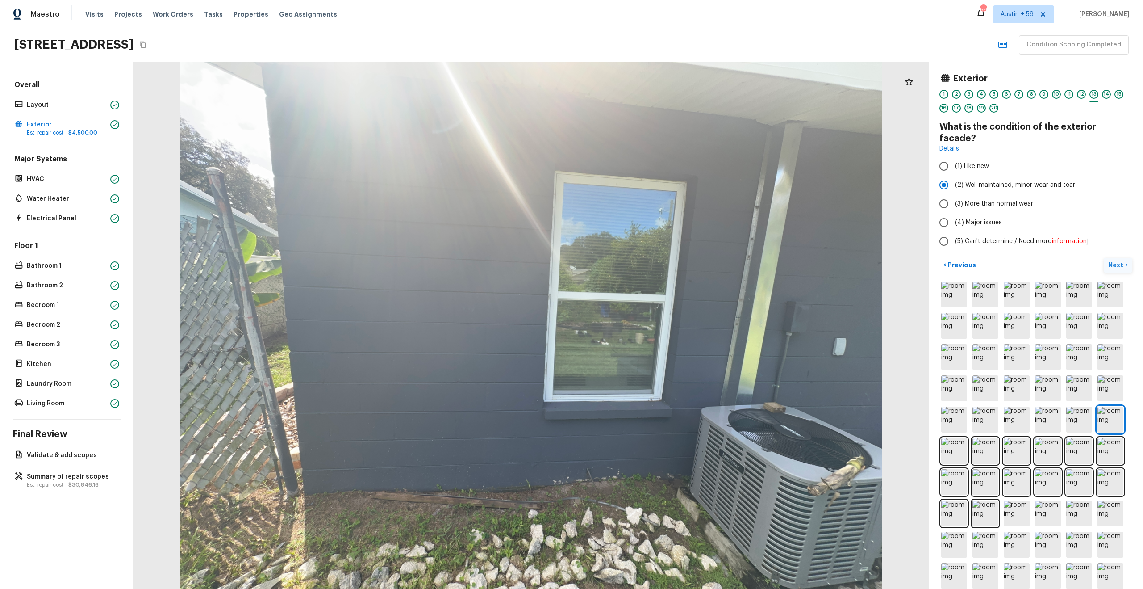
click at [1114, 260] on p "Next" at bounding box center [1117, 264] width 17 height 9
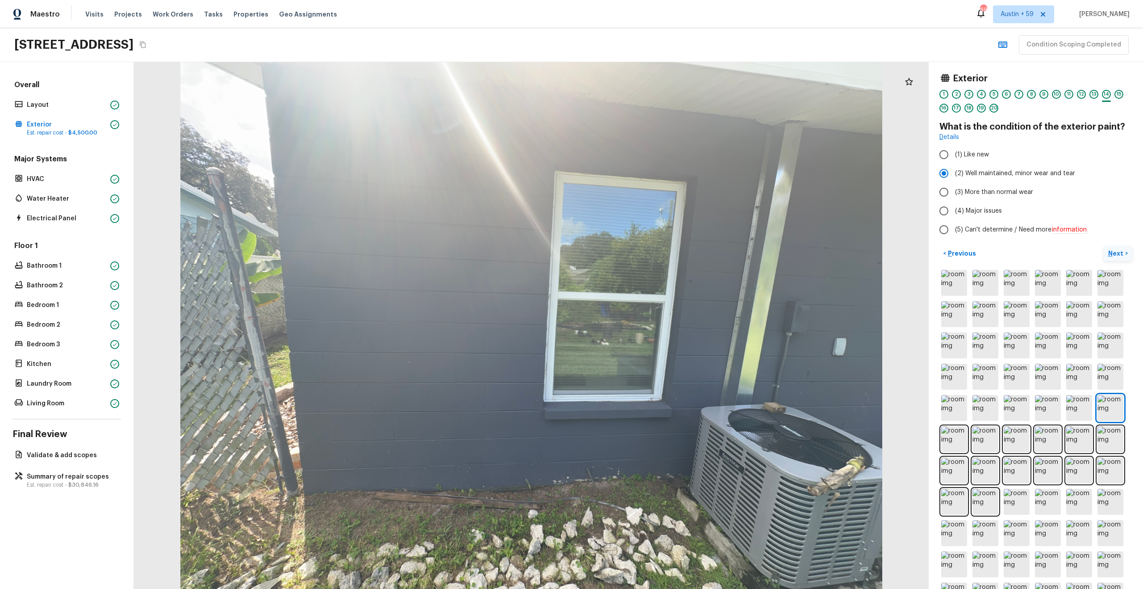
click at [1114, 249] on p "Next" at bounding box center [1117, 253] width 17 height 9
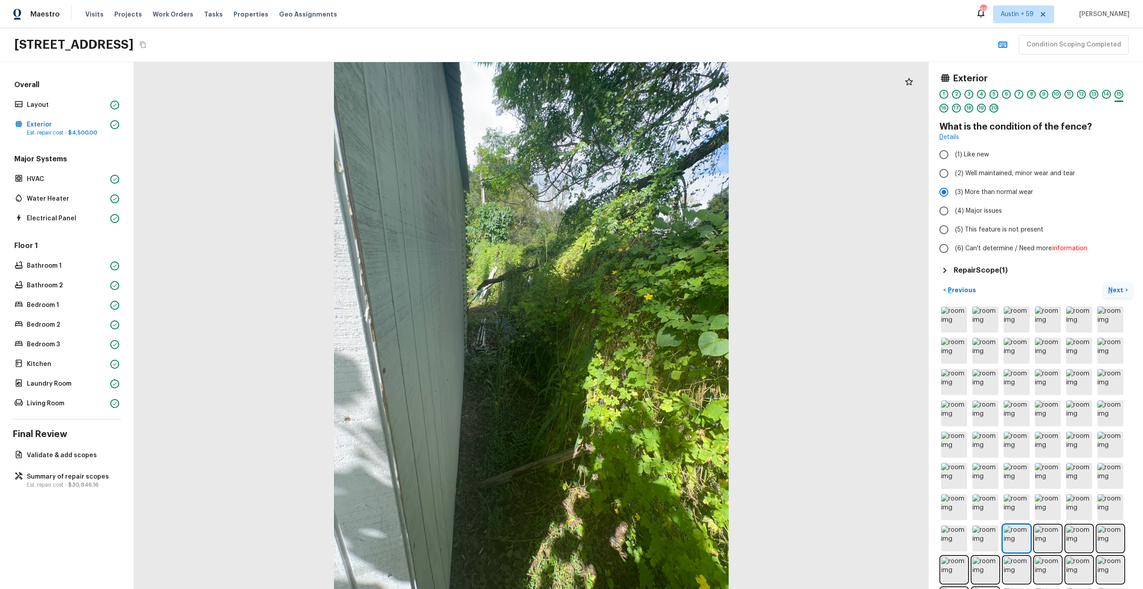
click at [1116, 290] on p "Next" at bounding box center [1117, 289] width 17 height 9
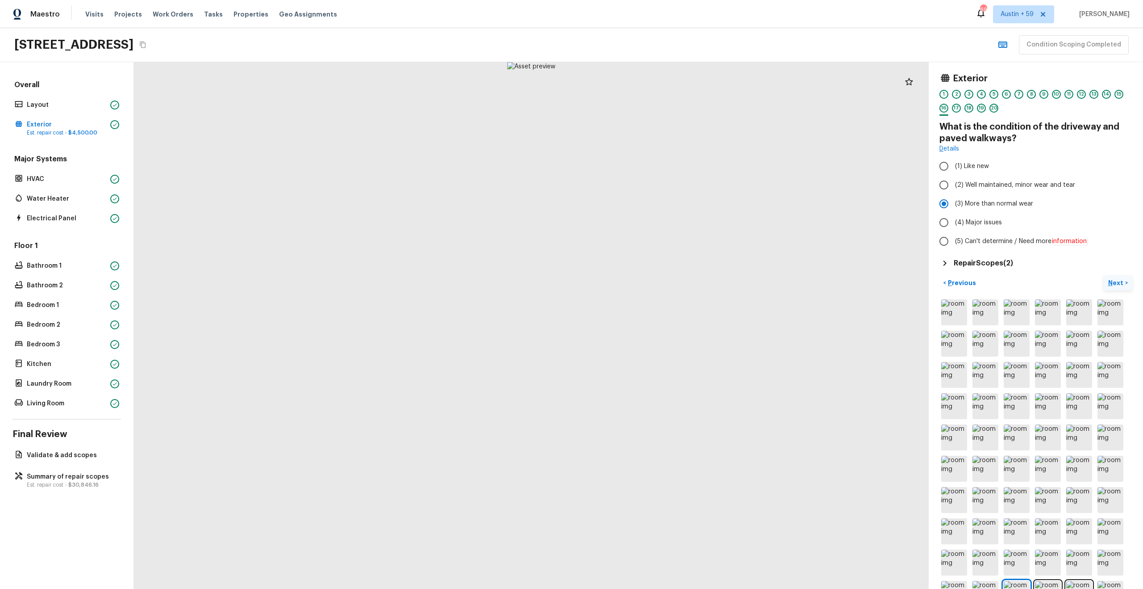
click at [1116, 290] on div "< Previous Next >" at bounding box center [1036, 505] width 193 height 458
click at [1117, 282] on p "Next" at bounding box center [1117, 282] width 17 height 9
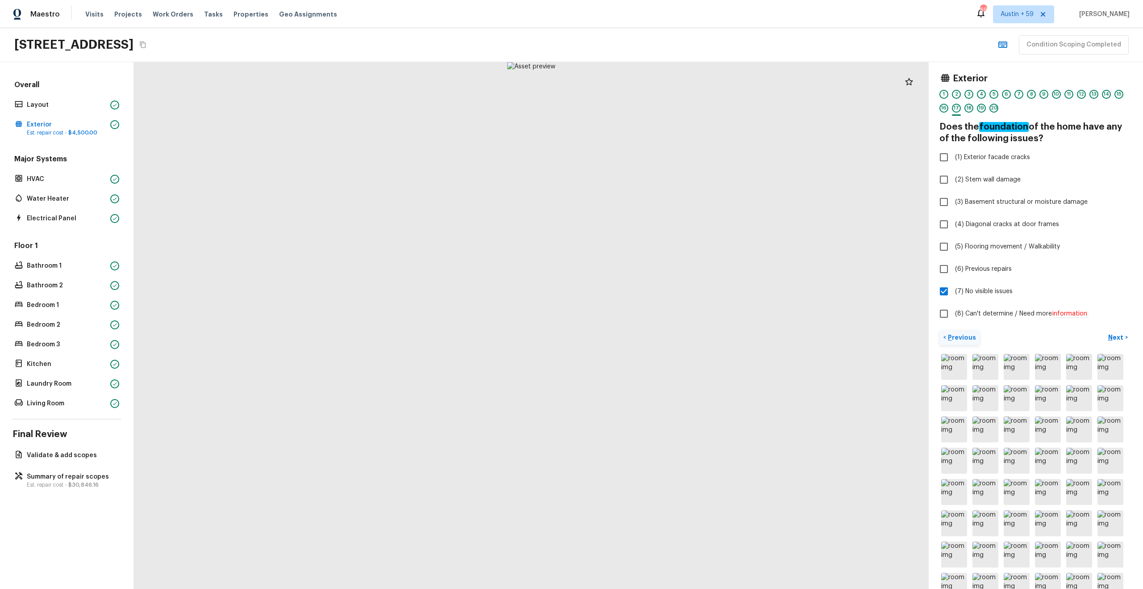
click at [972, 334] on p "Previous" at bounding box center [961, 337] width 30 height 9
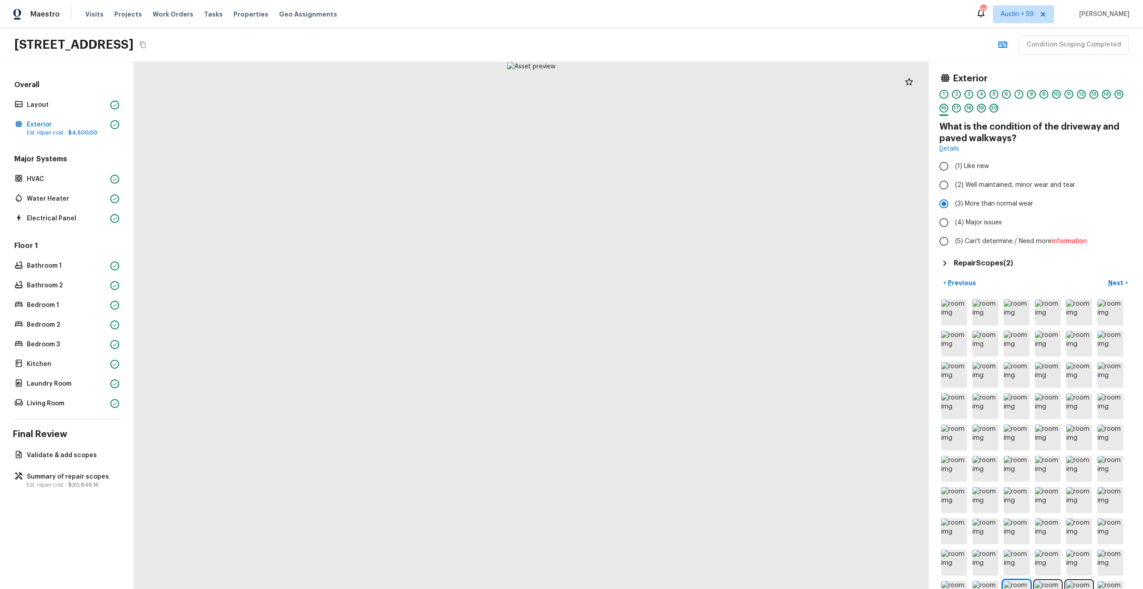
click at [1007, 263] on h5 "Repair Scopes ( 2 )" at bounding box center [983, 263] width 59 height 10
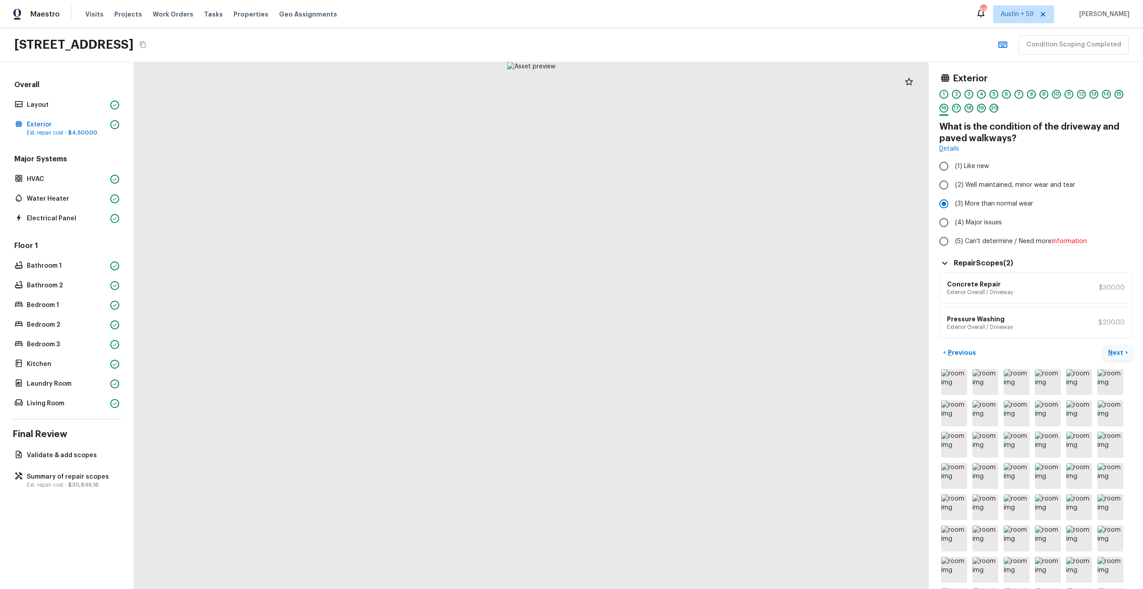
click at [1118, 348] on p "Next" at bounding box center [1117, 352] width 17 height 9
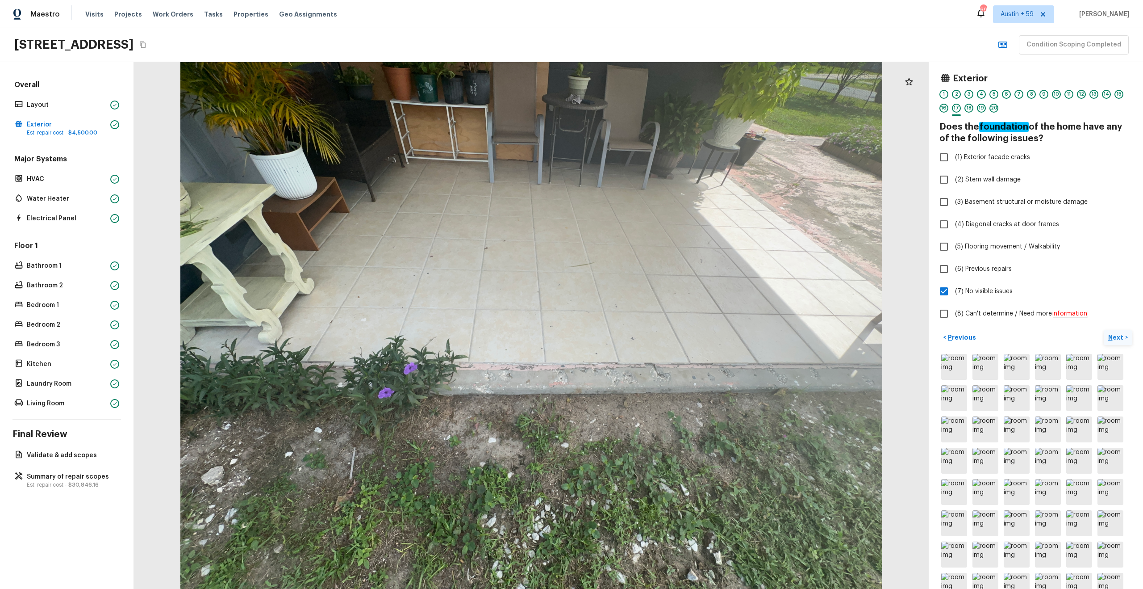
click at [1113, 338] on p "Next" at bounding box center [1117, 337] width 17 height 9
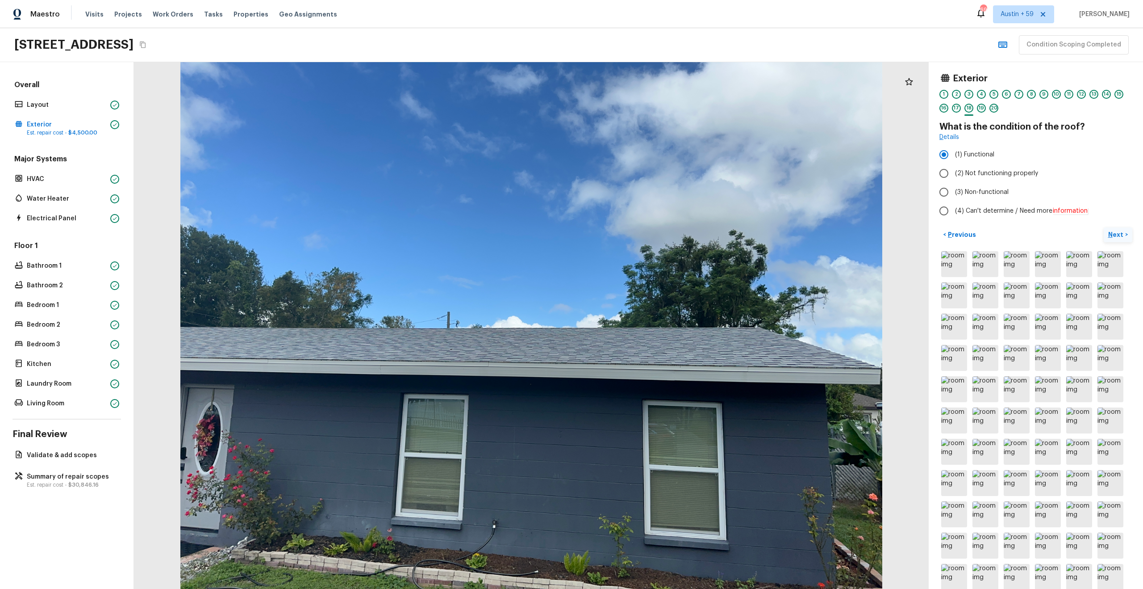
click at [1121, 233] on p "Next" at bounding box center [1117, 234] width 17 height 9
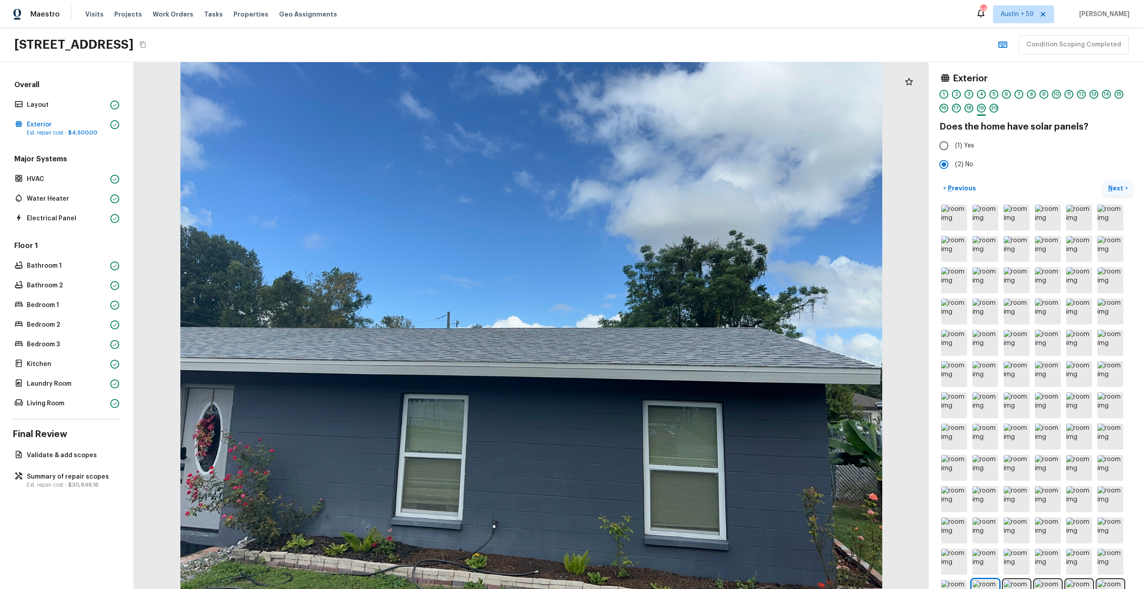
click at [1119, 181] on button "Next >" at bounding box center [1118, 188] width 29 height 15
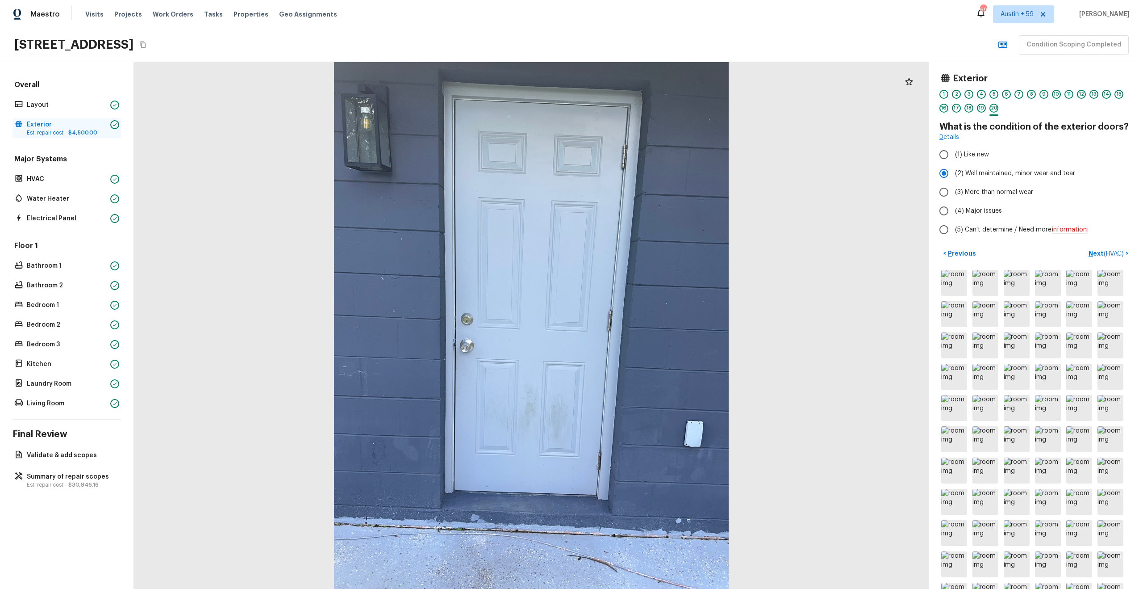
click at [70, 129] on p "Est. repair cost - $4,500.00" at bounding box center [67, 132] width 80 height 7
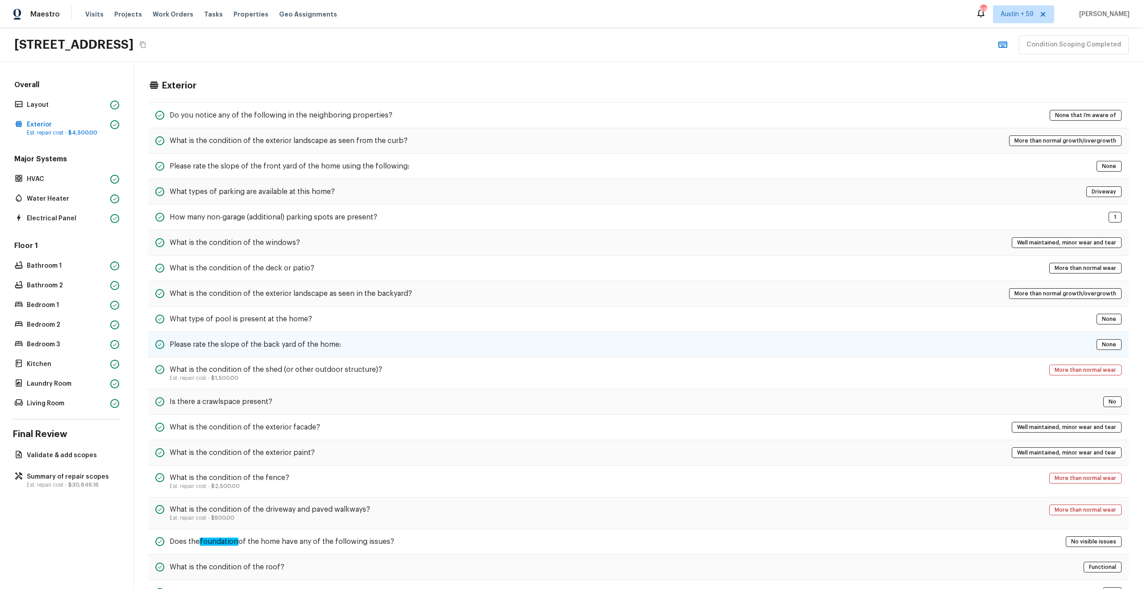
scroll to position [82, 0]
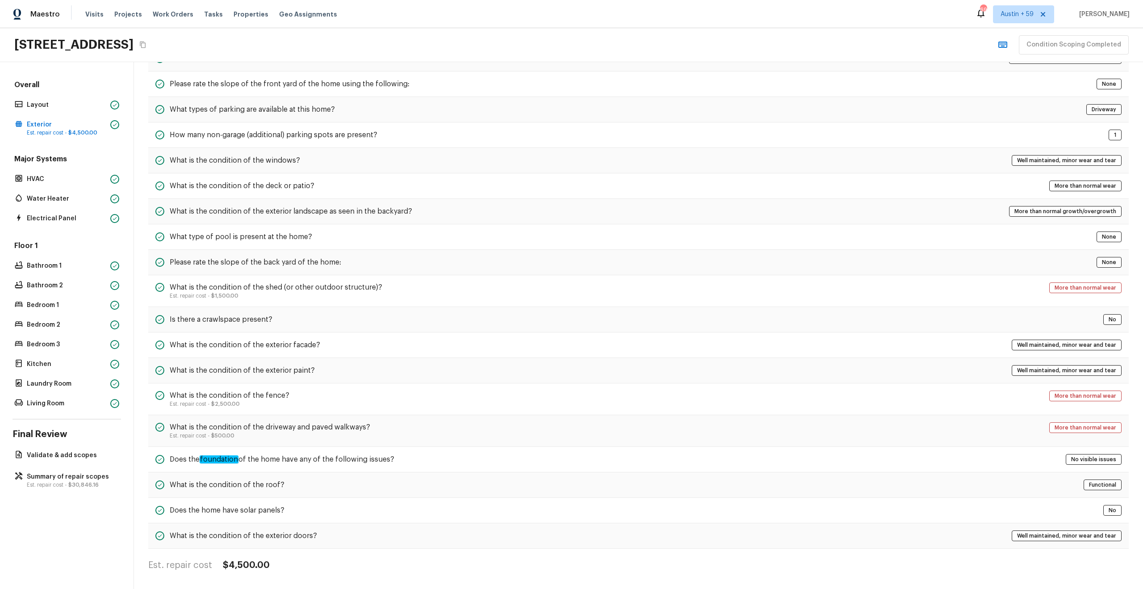
click at [236, 560] on h4 "$4,500.00" at bounding box center [246, 565] width 47 height 12
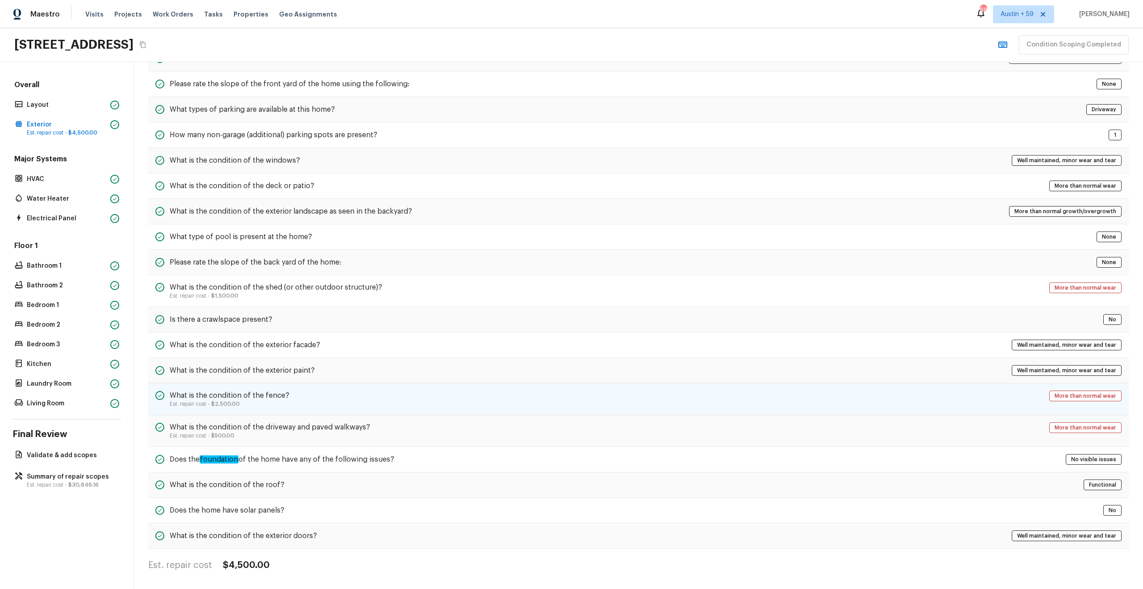
click at [220, 405] on span "$2,500.00" at bounding box center [225, 403] width 29 height 5
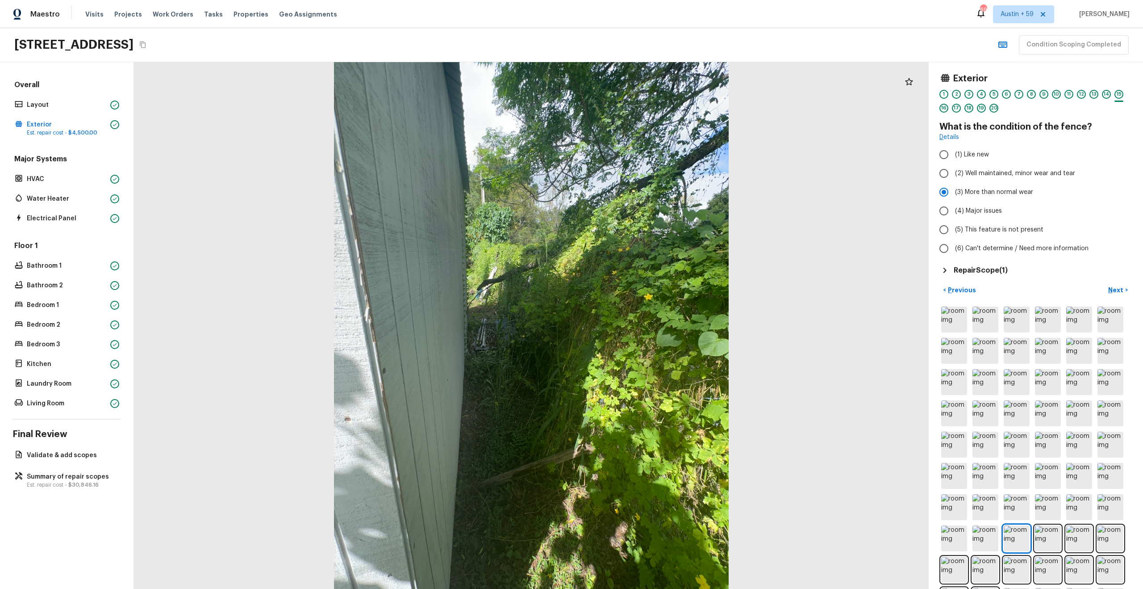
scroll to position [0, 0]
click at [952, 275] on div "Repair Scope ( 1 )" at bounding box center [1036, 270] width 193 height 11
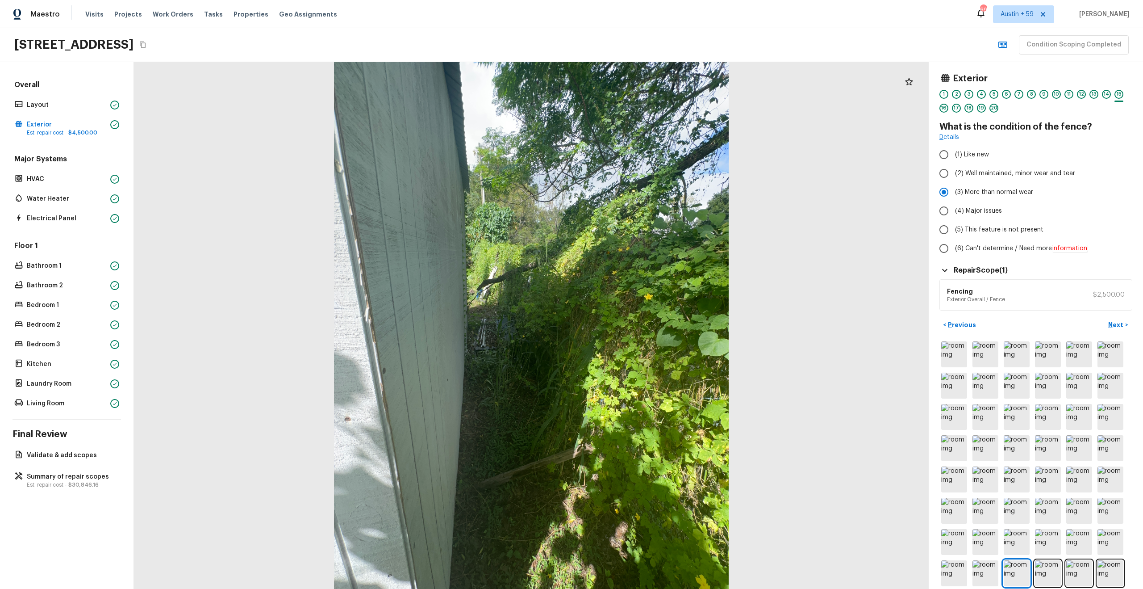
click at [951, 275] on div "Repair Scope ( 1 )" at bounding box center [1036, 270] width 193 height 11
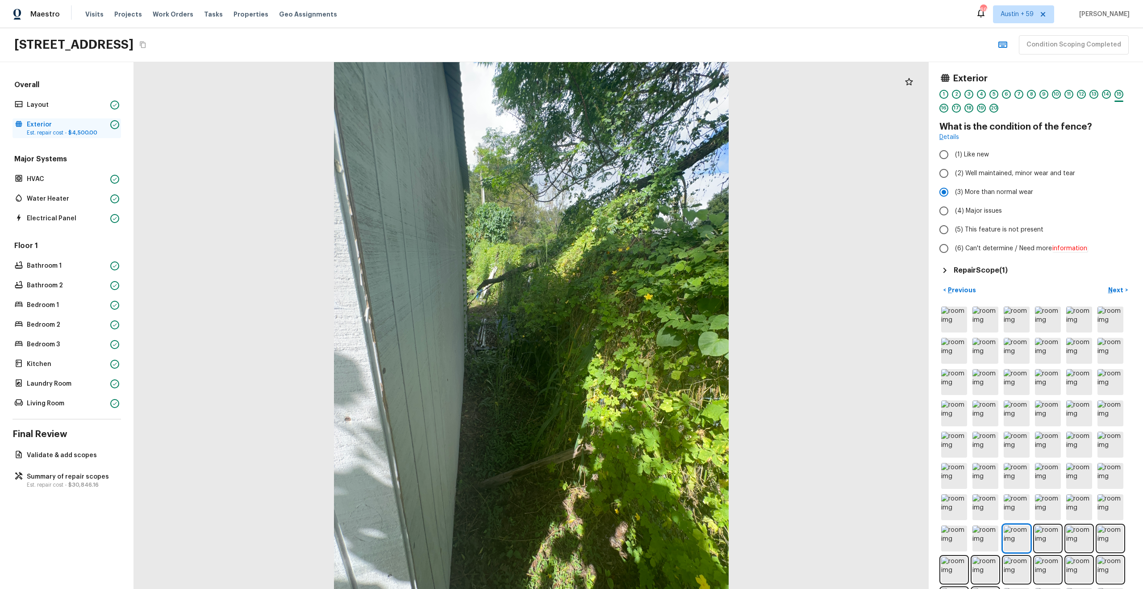
click at [50, 123] on p "Exterior" at bounding box center [67, 124] width 80 height 9
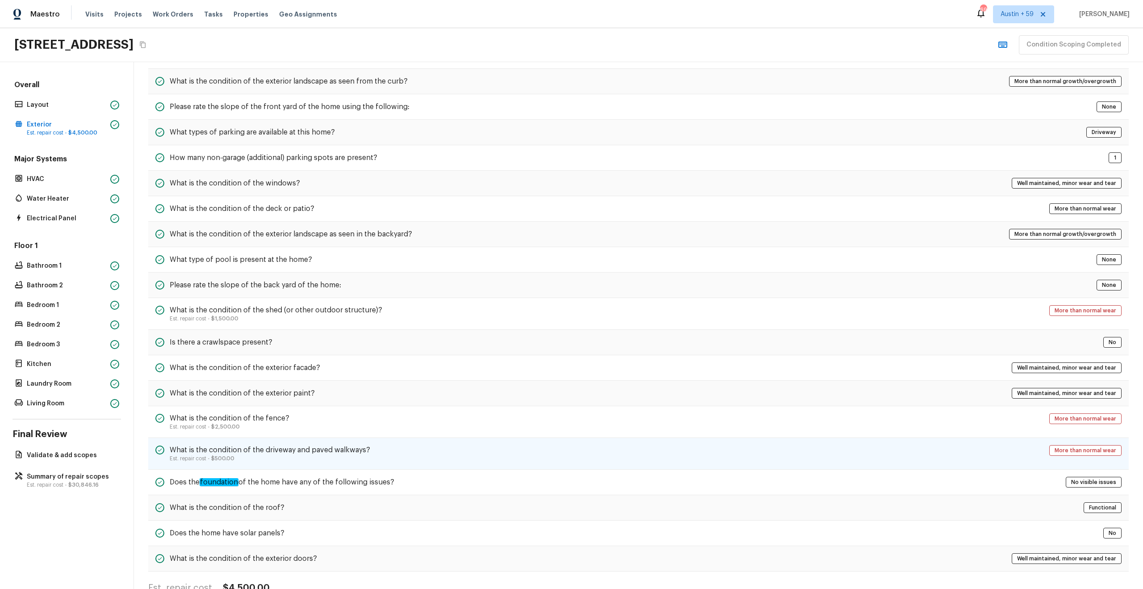
scroll to position [82, 0]
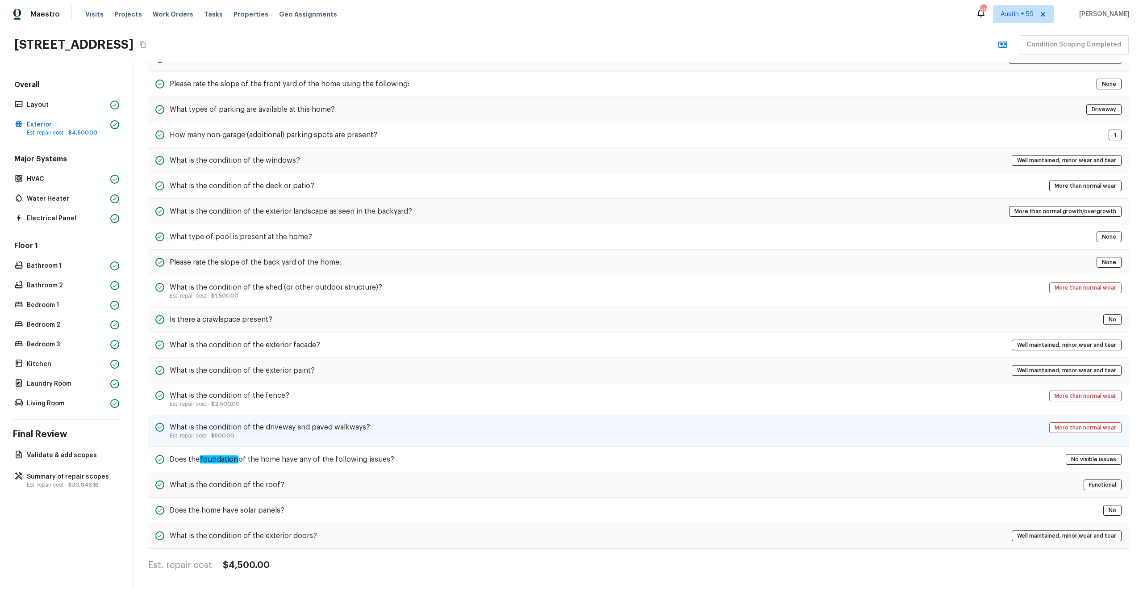
click at [281, 435] on p "Est. repair cost - $500.00" at bounding box center [270, 435] width 201 height 7
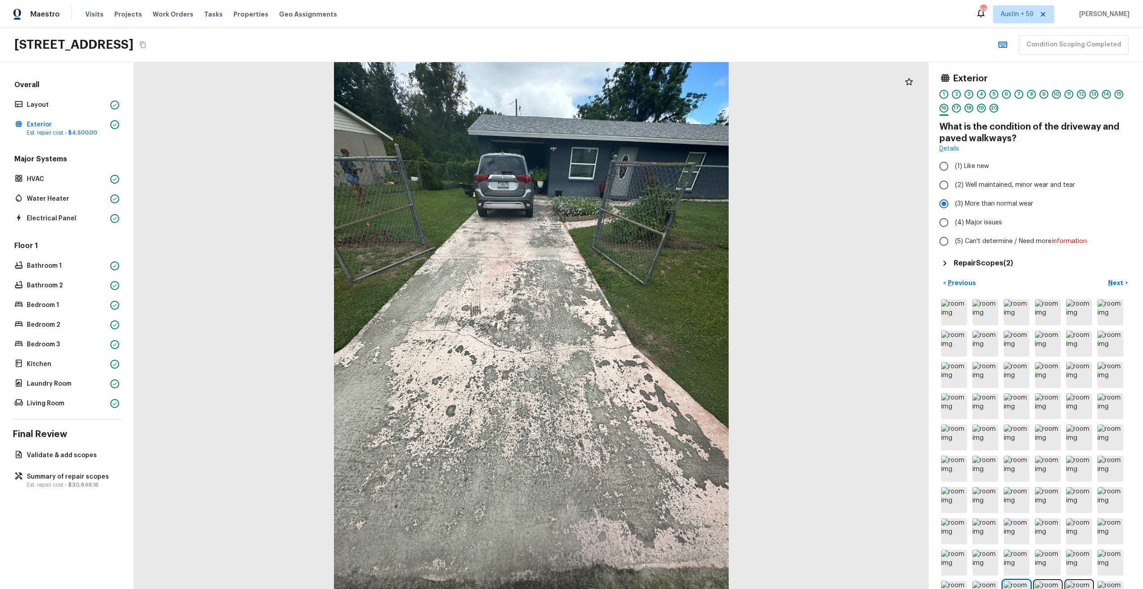
scroll to position [0, 0]
click at [988, 260] on h5 "Repair Scopes ( 2 )" at bounding box center [983, 263] width 59 height 10
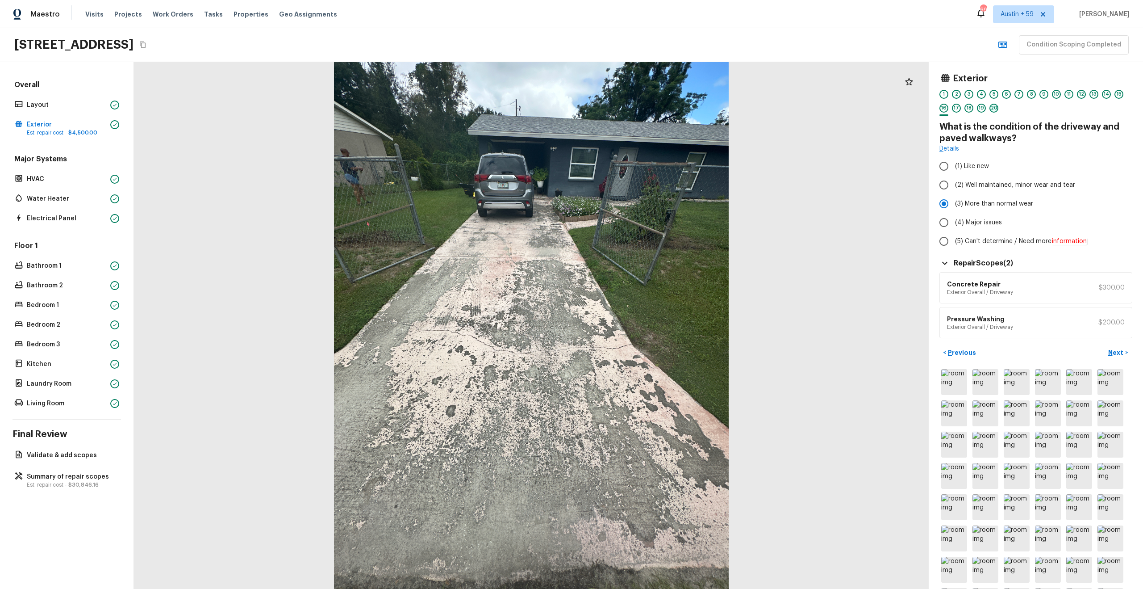
click at [996, 108] on div "20" at bounding box center [994, 108] width 9 height 9
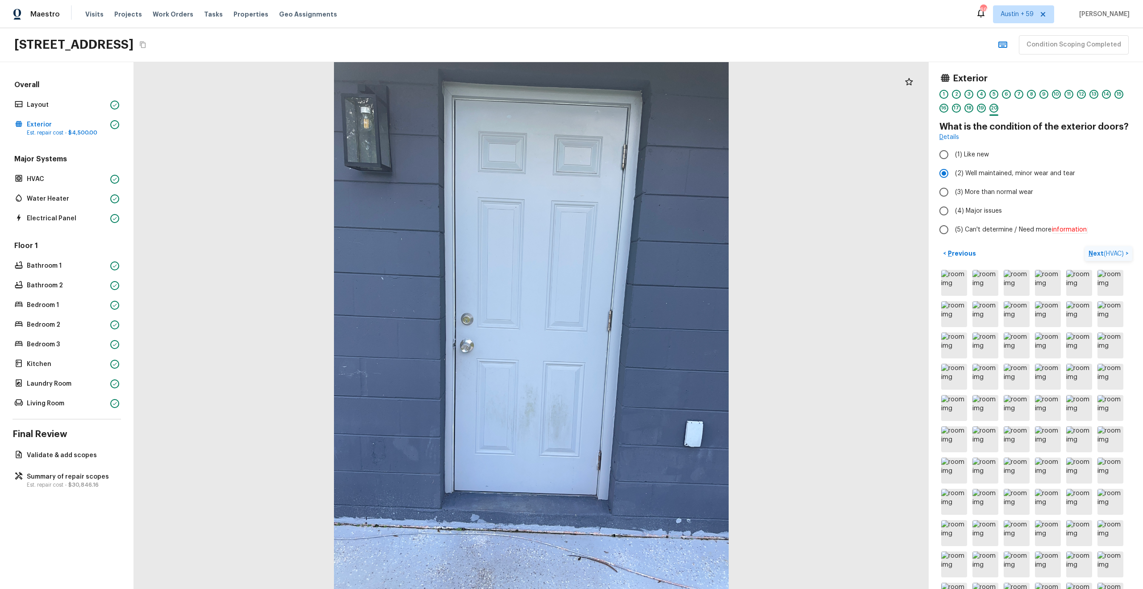
click at [1111, 249] on p "Next ( HVAC )" at bounding box center [1107, 253] width 37 height 9
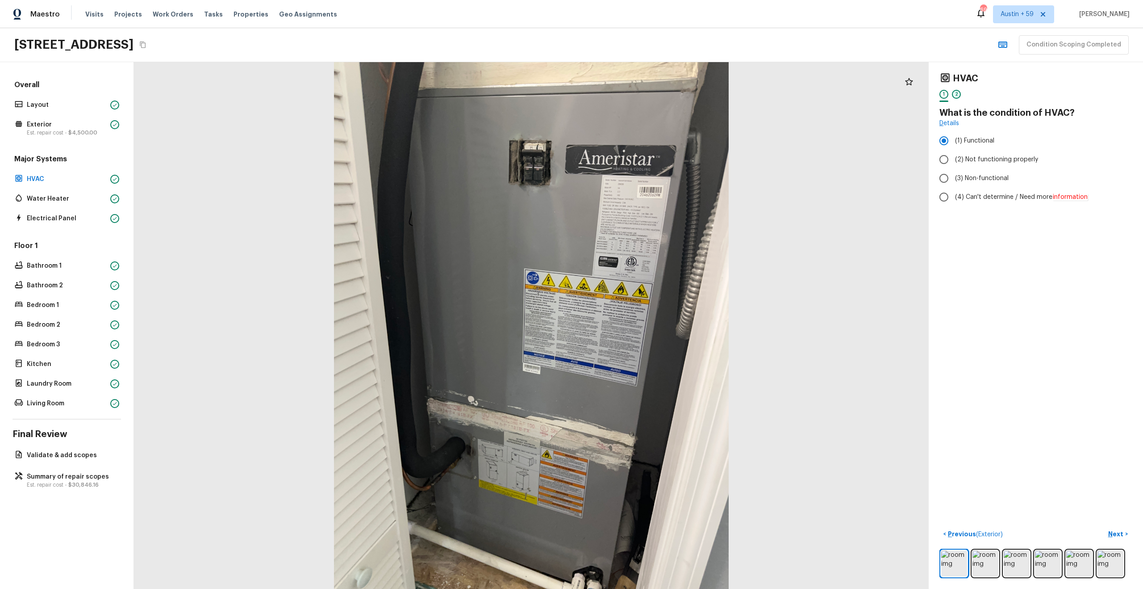
click at [958, 97] on div "2" at bounding box center [956, 94] width 9 height 9
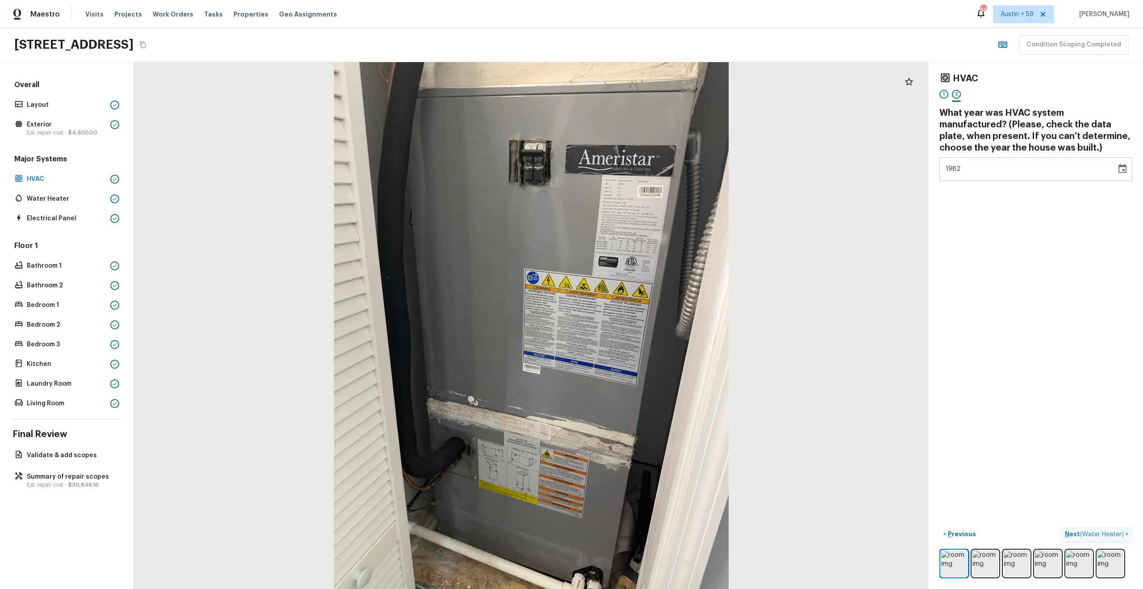
click at [1120, 533] on span "( Water Heater )" at bounding box center [1102, 534] width 44 height 6
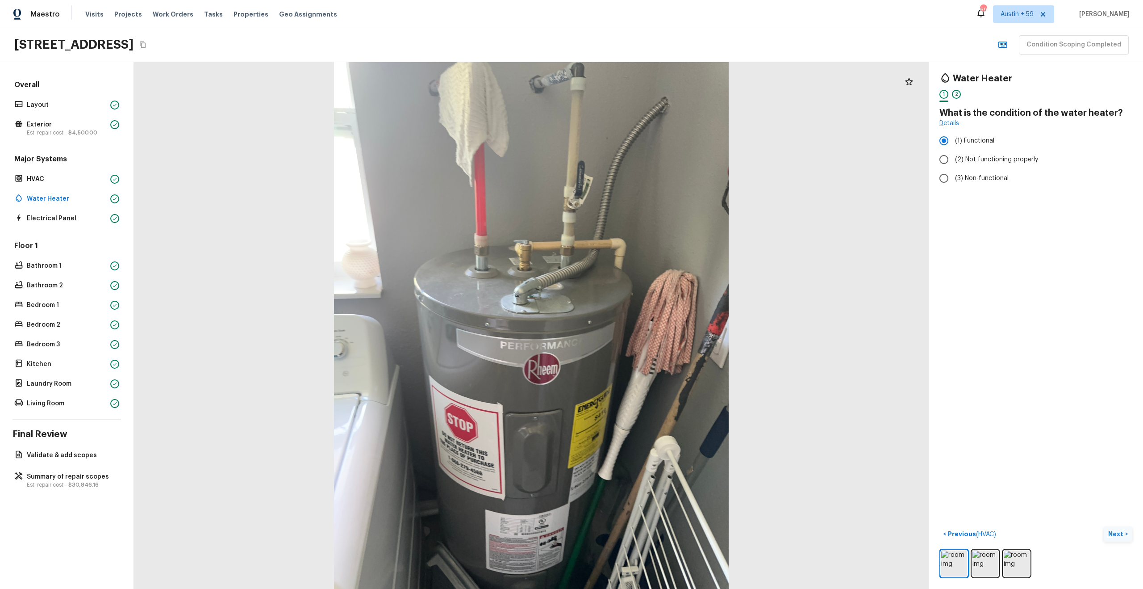
click at [1105, 539] on button "Next >" at bounding box center [1118, 534] width 29 height 15
click at [1109, 536] on span "( Electrical Panel )" at bounding box center [1100, 534] width 48 height 6
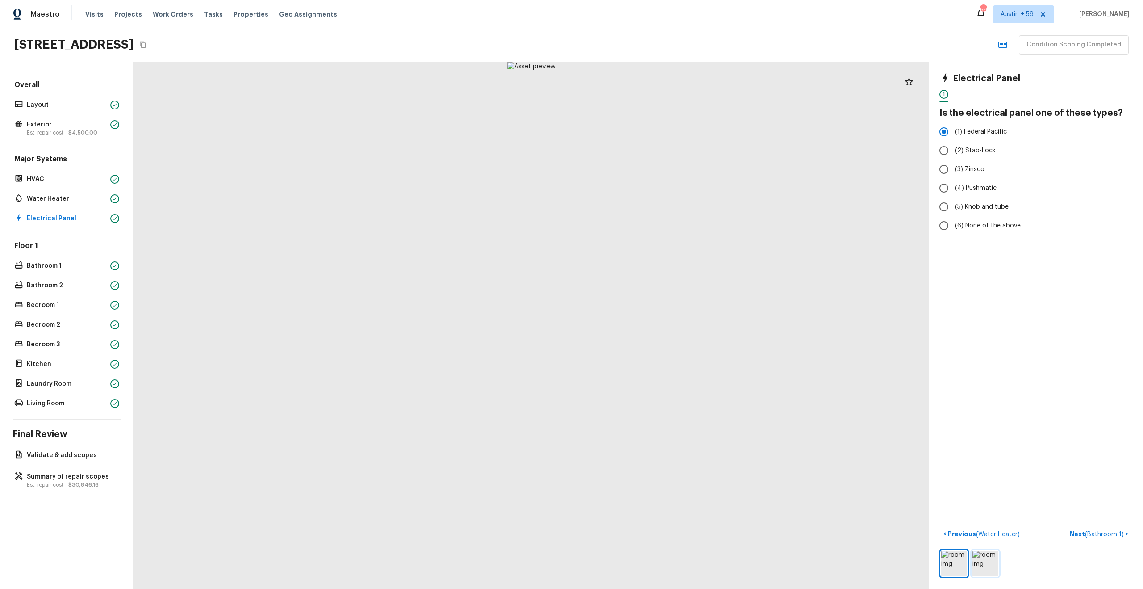
click at [991, 561] on img at bounding box center [986, 563] width 26 height 26
click at [983, 563] on img at bounding box center [986, 563] width 26 height 26
click at [1114, 534] on span "( Bathroom 1 )" at bounding box center [1104, 534] width 39 height 6
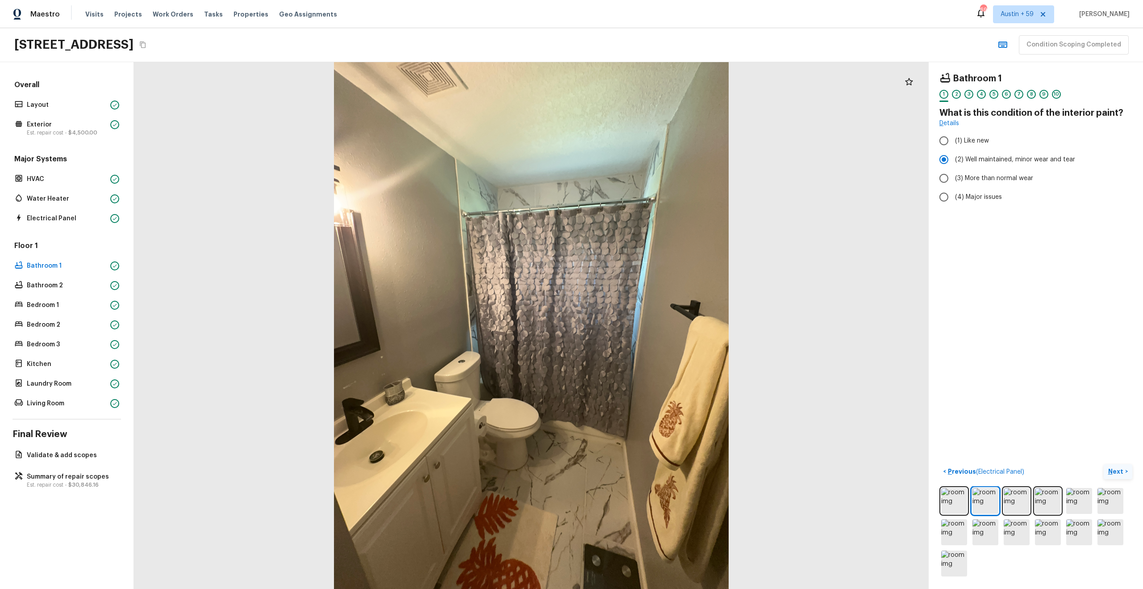
click at [1118, 472] on p "Next" at bounding box center [1117, 471] width 17 height 9
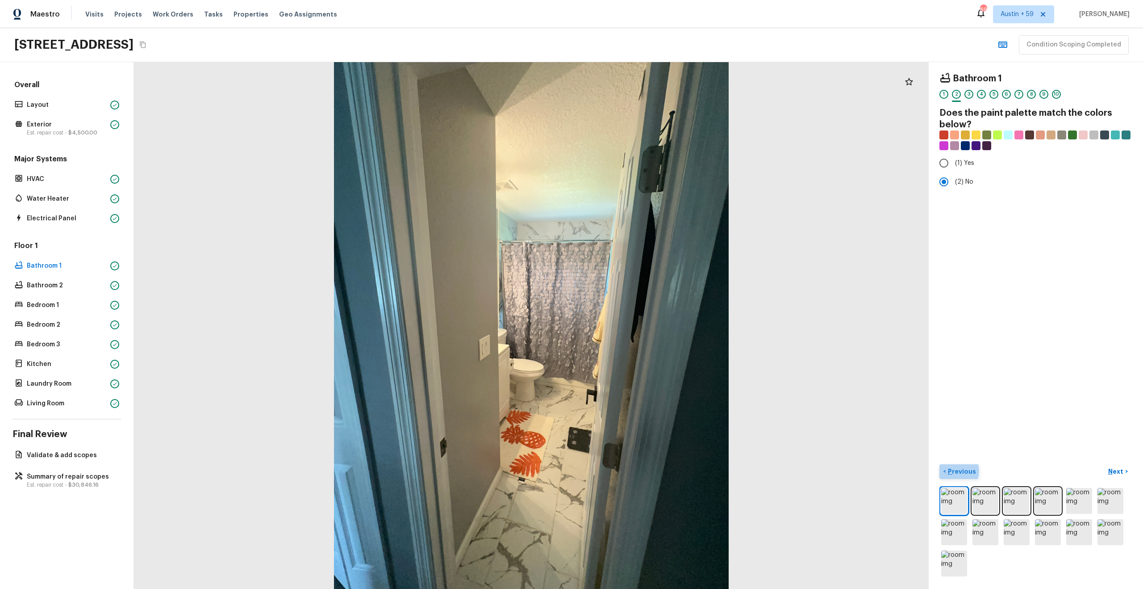
click at [957, 471] on p "Previous" at bounding box center [961, 471] width 30 height 9
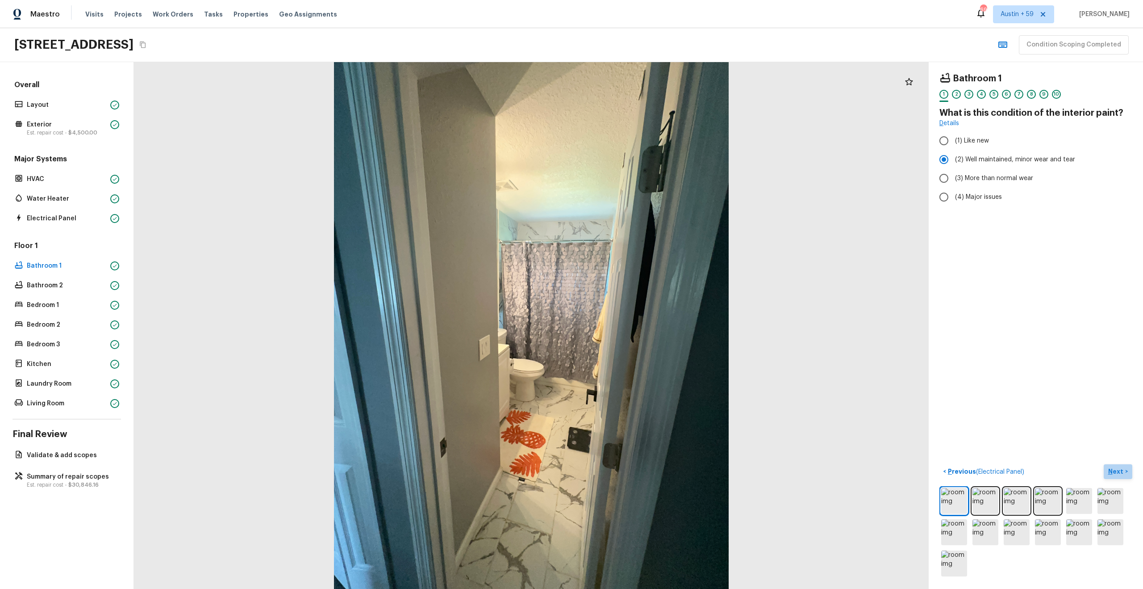
click at [1120, 475] on p "Next" at bounding box center [1117, 471] width 17 height 9
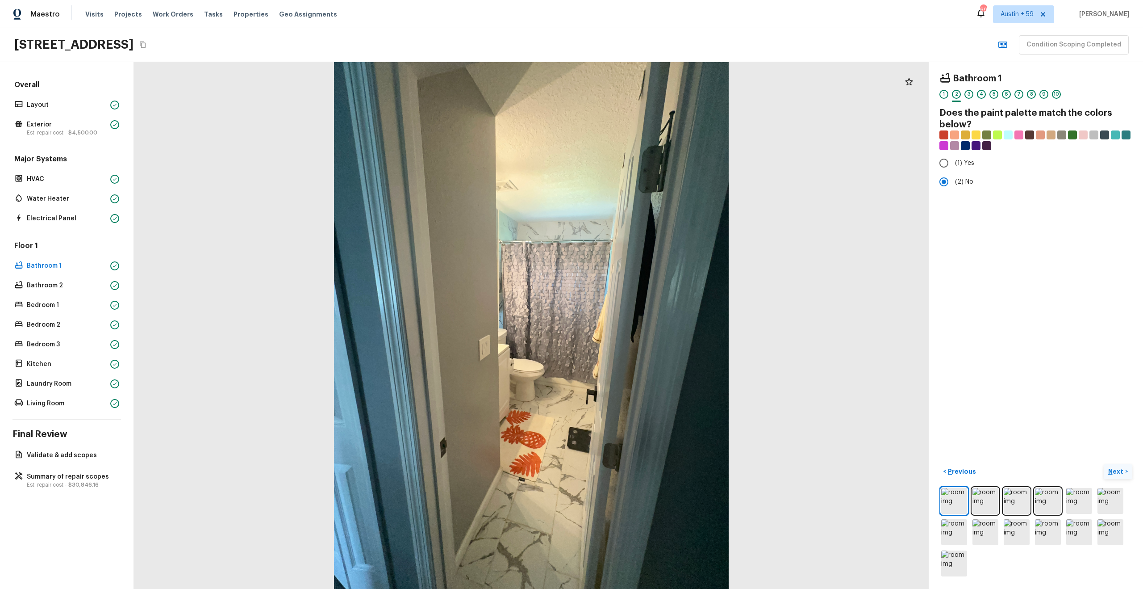
click at [1120, 475] on p "Next" at bounding box center [1117, 471] width 17 height 9
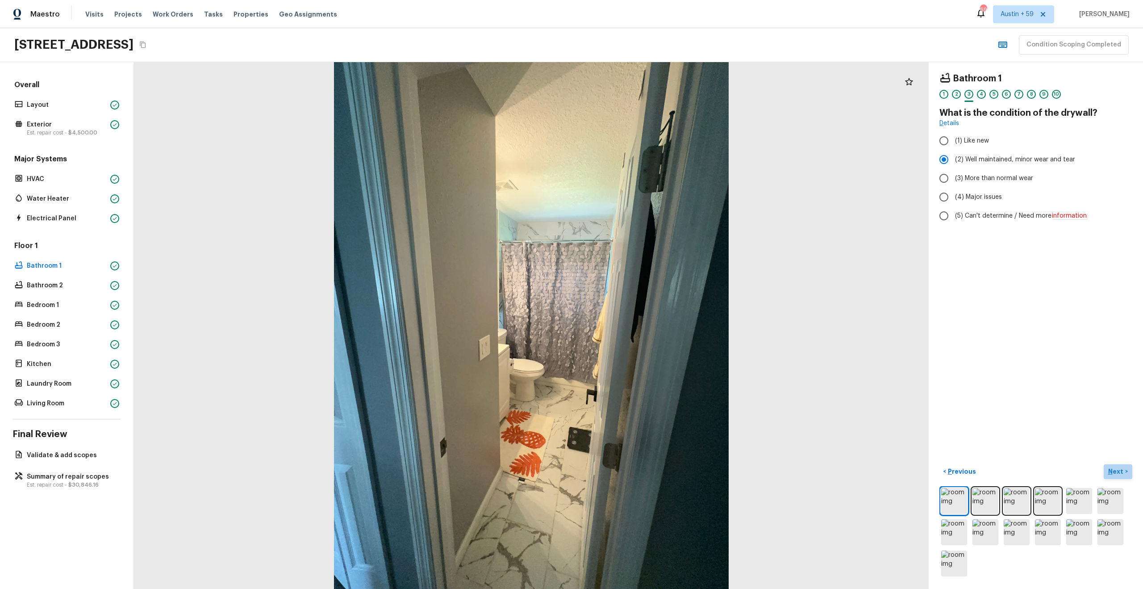
click at [1120, 475] on p "Next" at bounding box center [1117, 471] width 17 height 9
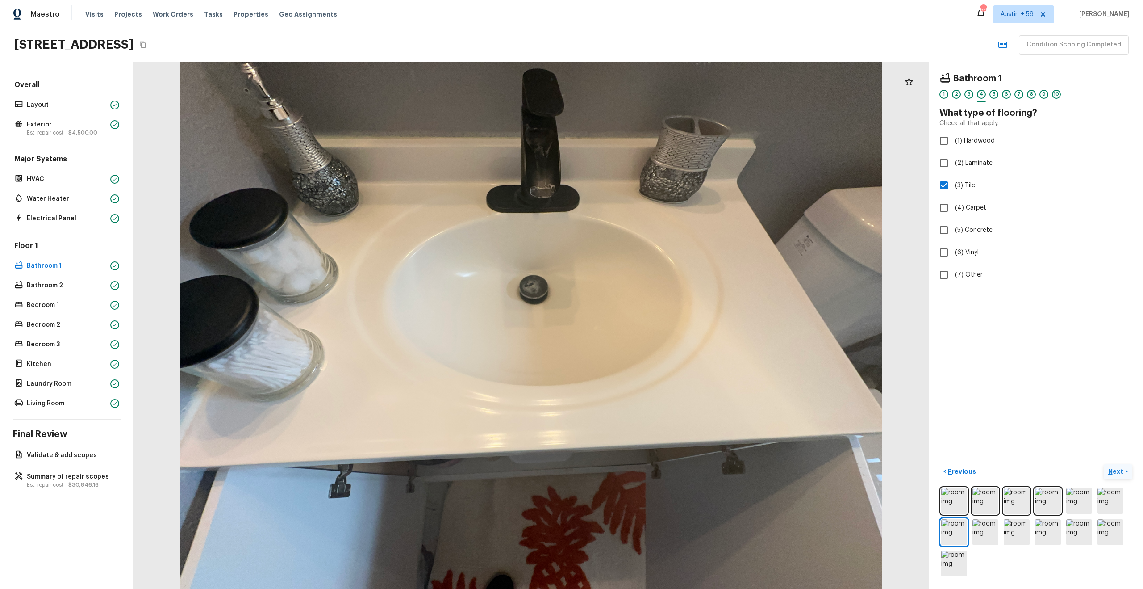
click at [1119, 469] on p "Next" at bounding box center [1117, 471] width 17 height 9
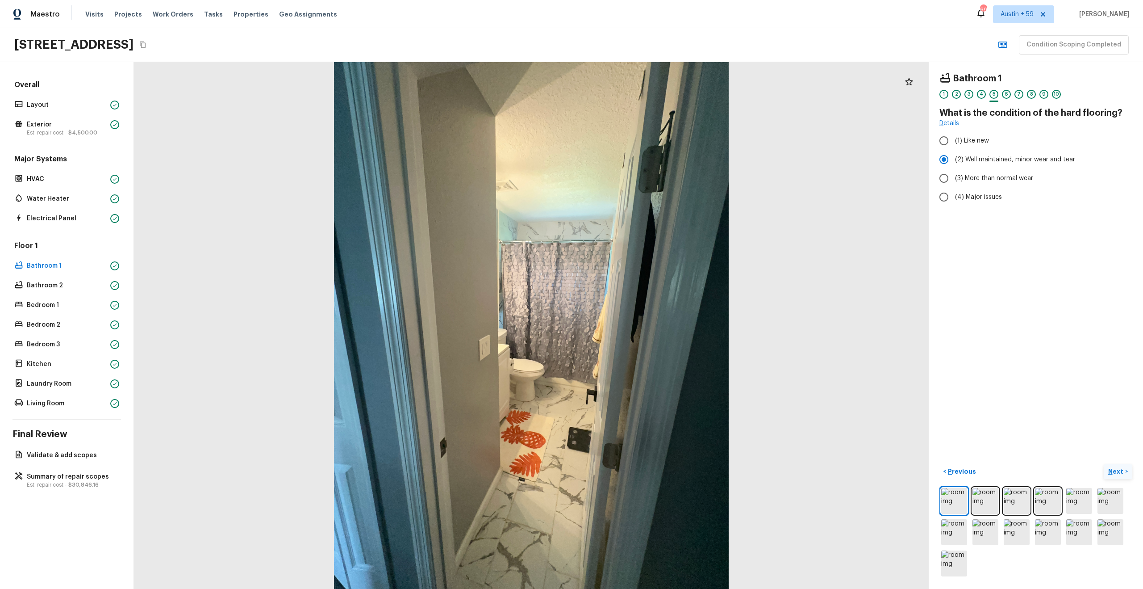
click at [1119, 469] on p "Next" at bounding box center [1117, 471] width 17 height 9
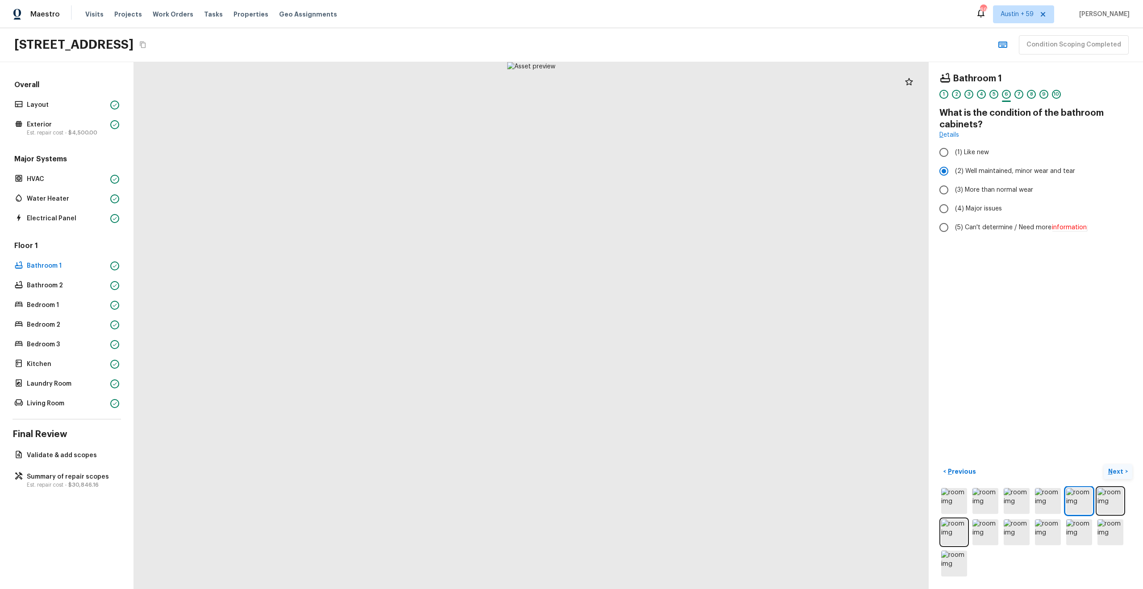
click at [1119, 469] on p "Next" at bounding box center [1117, 471] width 17 height 9
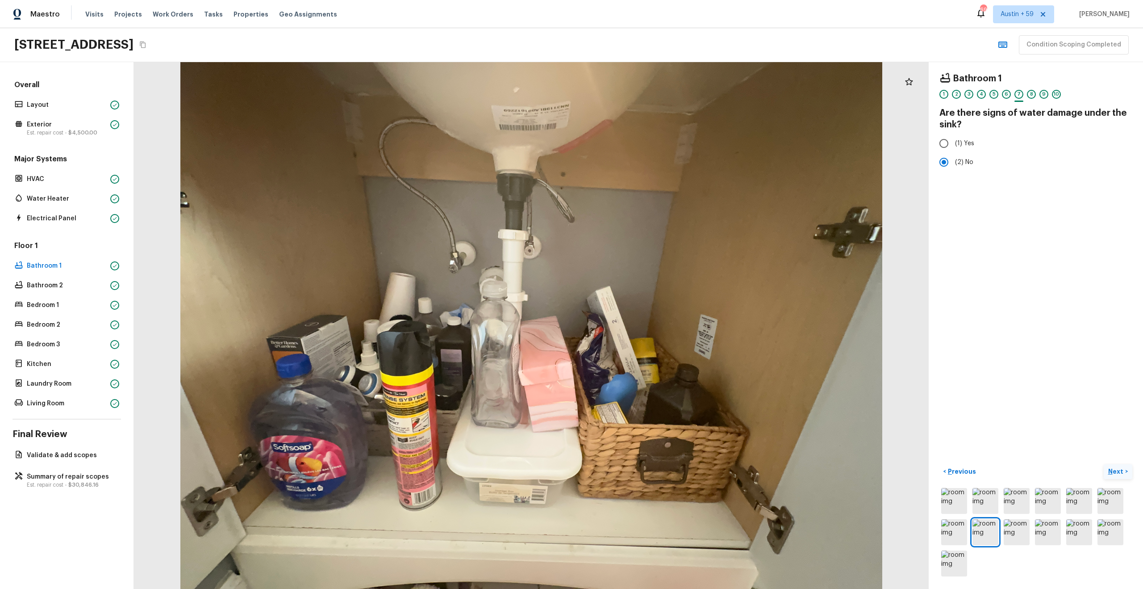
click at [1119, 469] on p "Next" at bounding box center [1117, 471] width 17 height 9
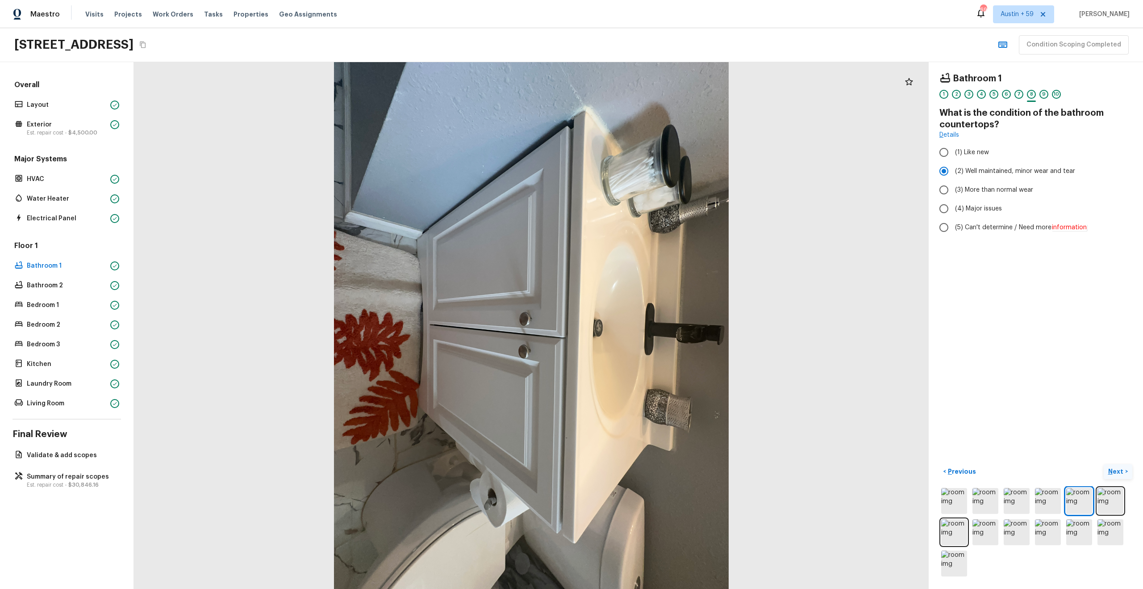
click at [1119, 469] on p "Next" at bounding box center [1117, 471] width 17 height 9
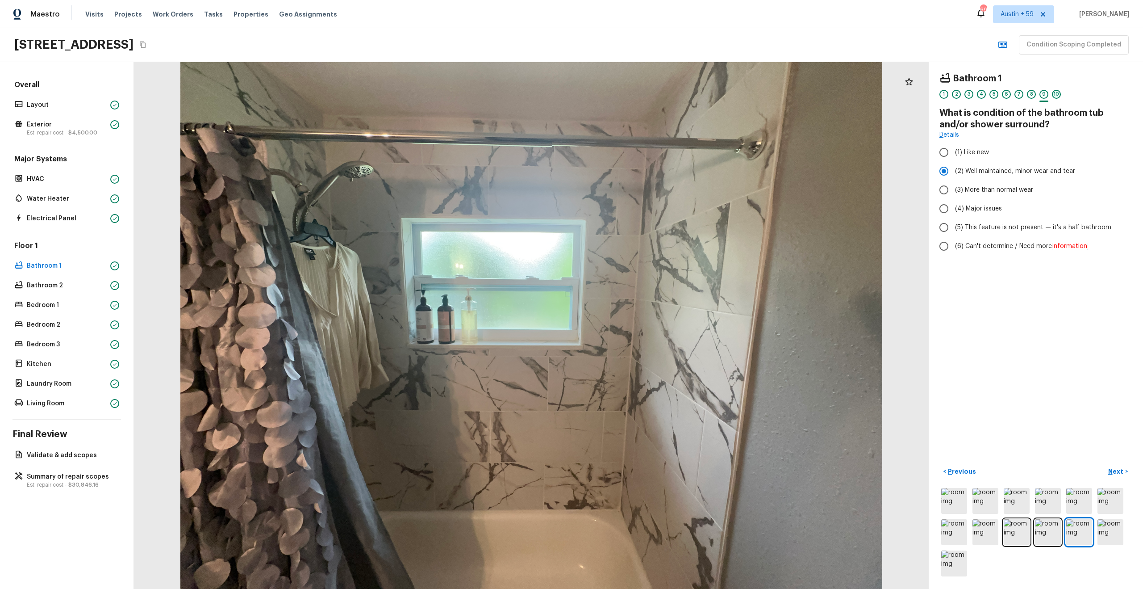
click at [1059, 93] on div "10" at bounding box center [1056, 94] width 9 height 9
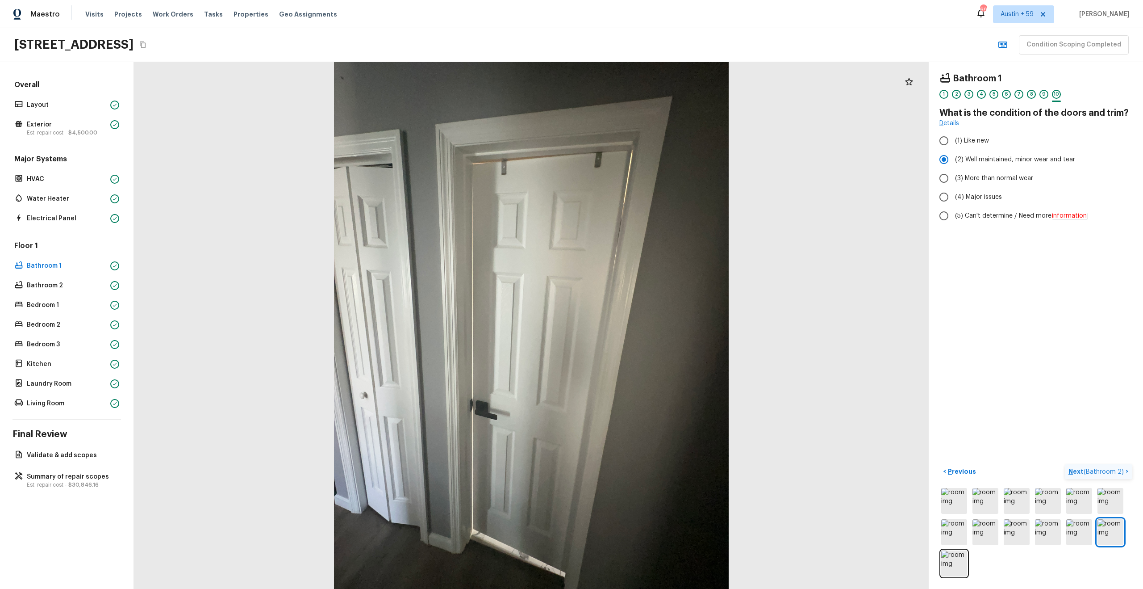
click at [1091, 472] on span "( Bathroom 2 )" at bounding box center [1104, 472] width 40 height 6
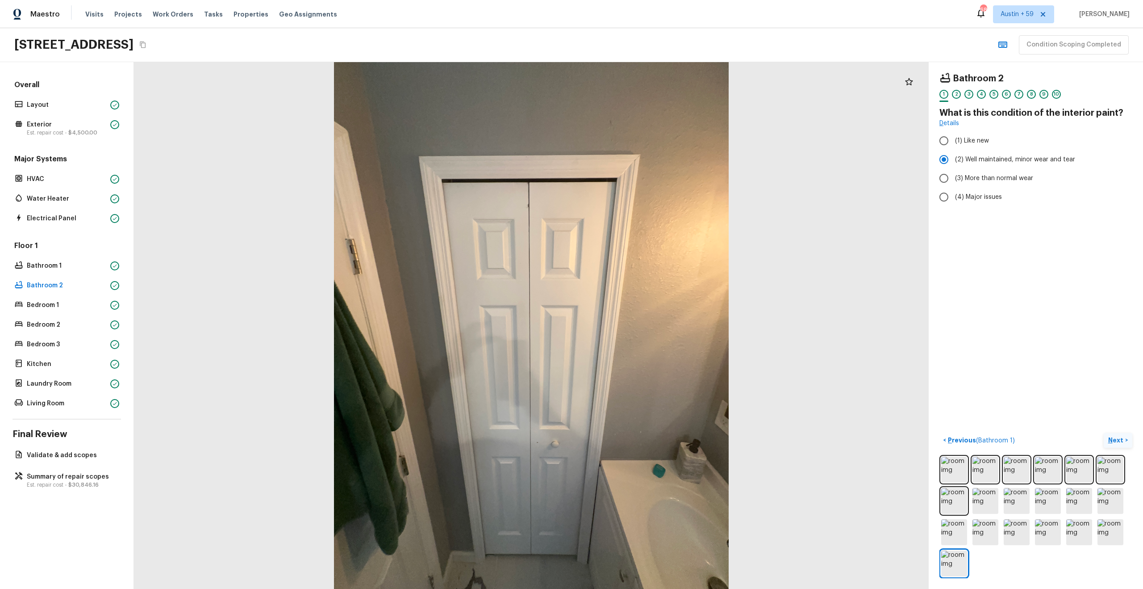
click at [1119, 441] on p "Next" at bounding box center [1117, 439] width 17 height 9
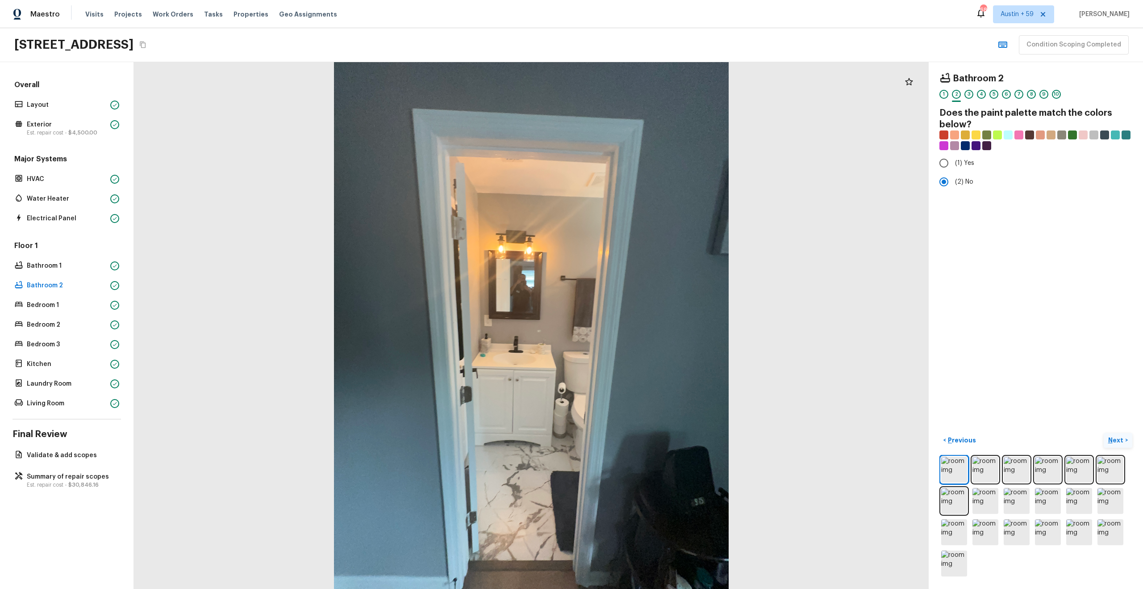
click at [1119, 441] on p "Next" at bounding box center [1117, 439] width 17 height 9
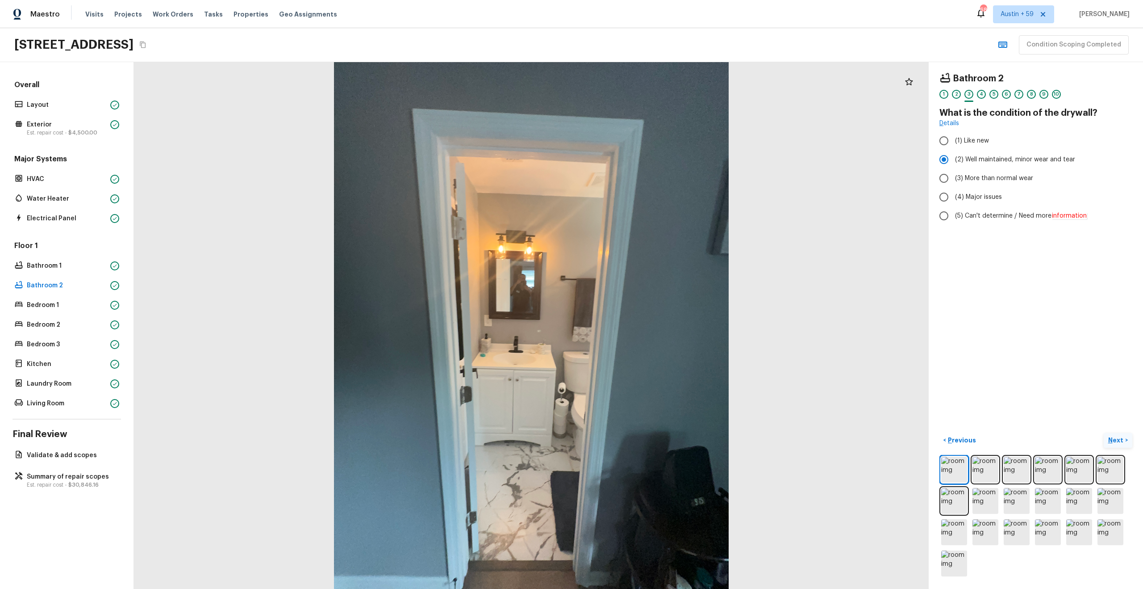
click at [1119, 441] on p "Next" at bounding box center [1117, 439] width 17 height 9
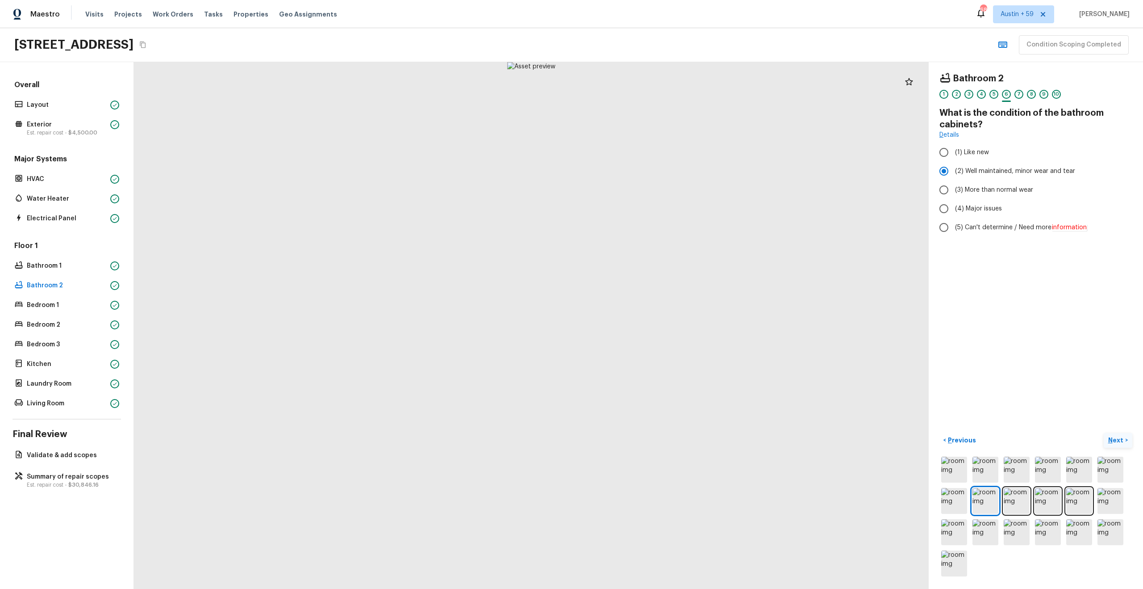
click at [1119, 441] on p "Next" at bounding box center [1117, 439] width 17 height 9
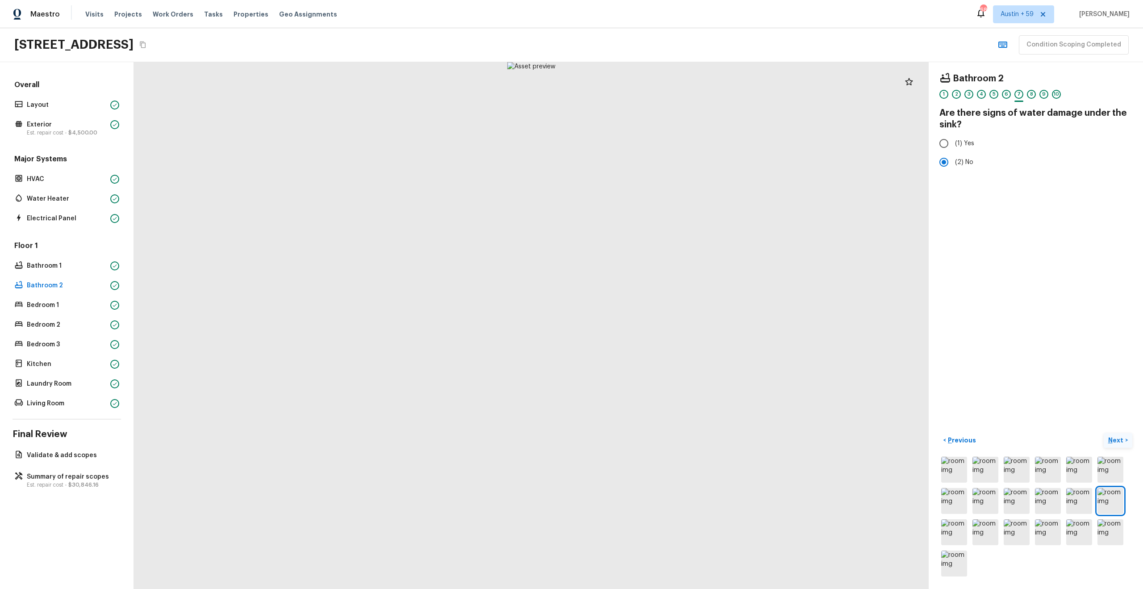
click at [1119, 441] on p "Next" at bounding box center [1117, 439] width 17 height 9
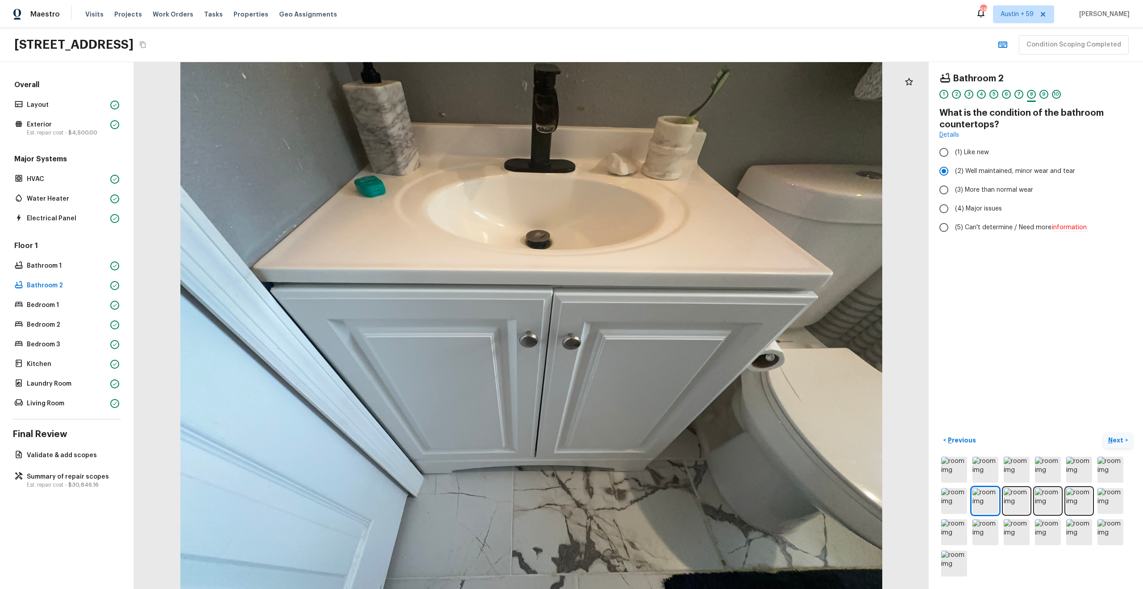
click at [1119, 441] on p "Next" at bounding box center [1117, 439] width 17 height 9
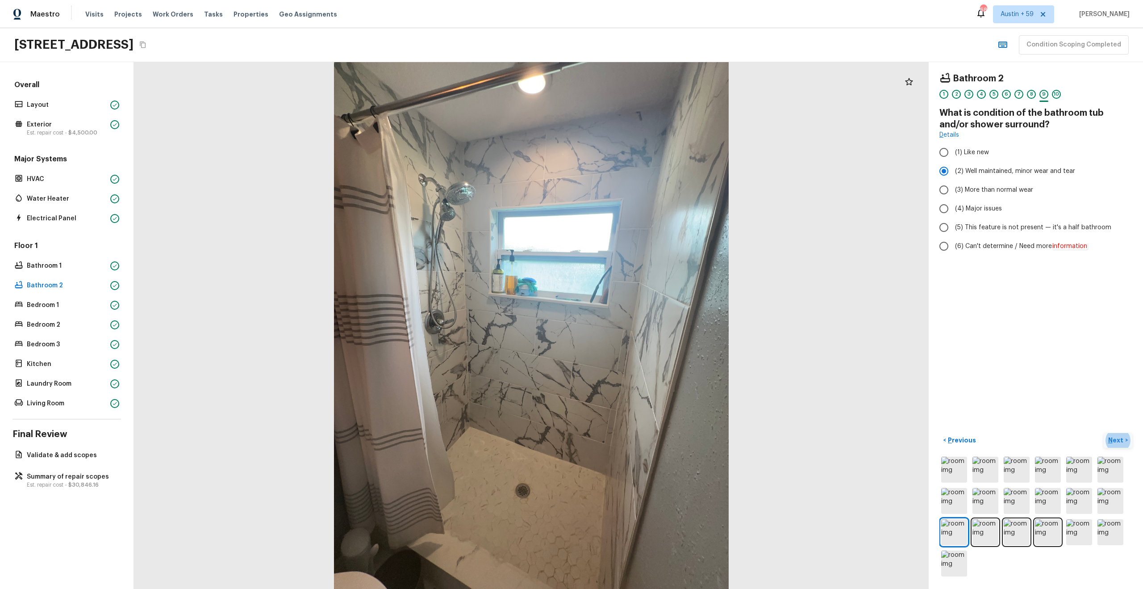
click at [1119, 440] on p "Next" at bounding box center [1117, 439] width 17 height 9
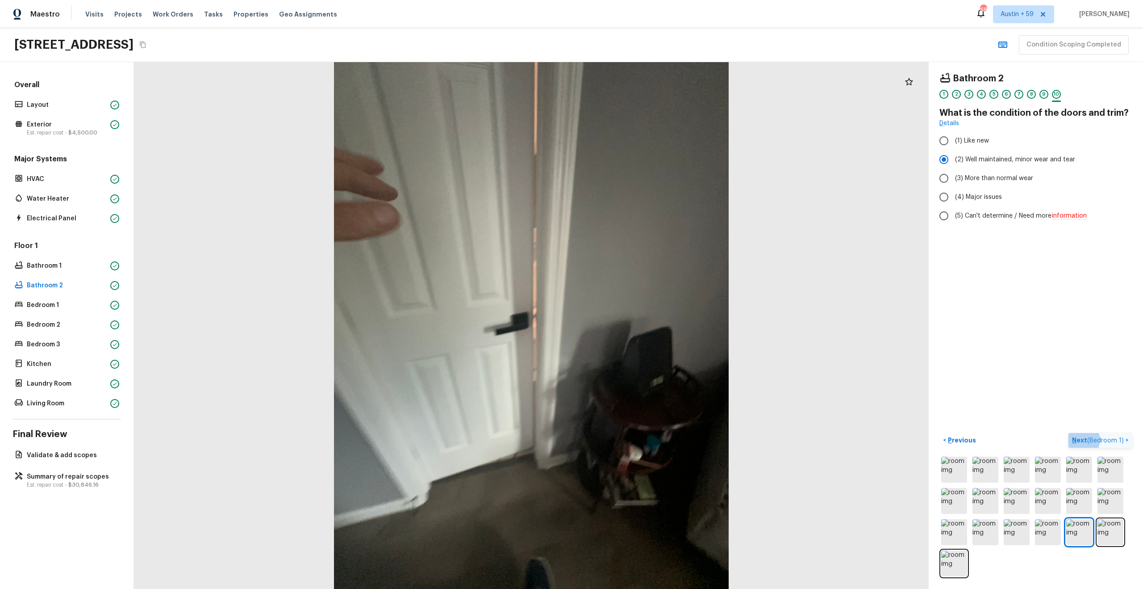
click at [1119, 440] on span "( Bedroom 1 )" at bounding box center [1106, 440] width 37 height 6
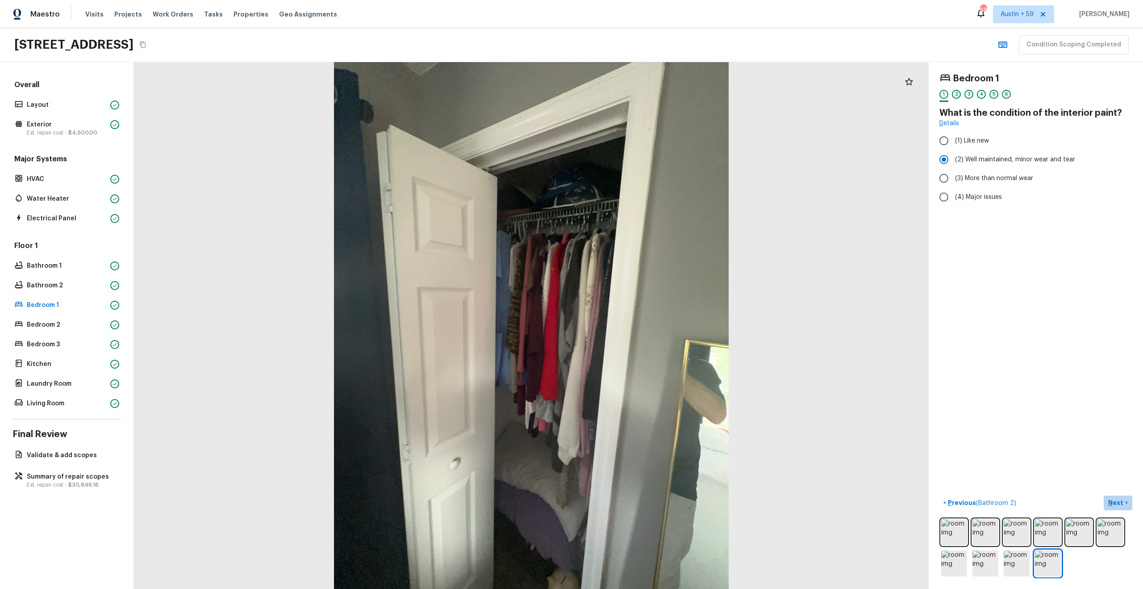
click at [959, 96] on div "2" at bounding box center [956, 94] width 9 height 9
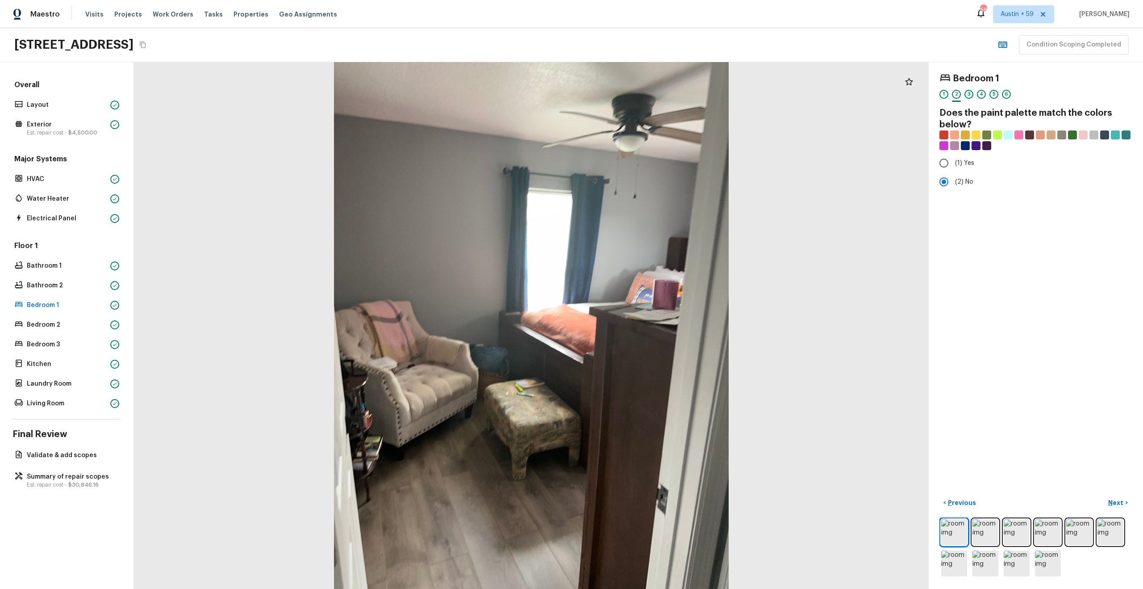
click at [967, 92] on div "3" at bounding box center [969, 94] width 9 height 9
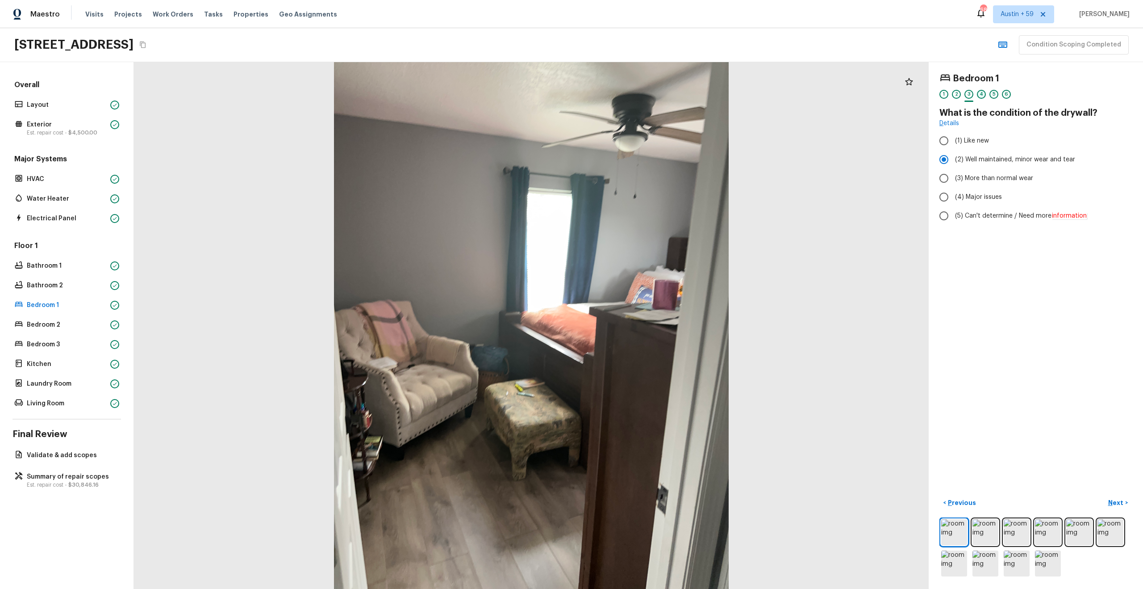
click at [984, 93] on div "4" at bounding box center [981, 94] width 9 height 9
click at [970, 91] on div "3" at bounding box center [969, 94] width 9 height 9
click at [980, 95] on div "4" at bounding box center [981, 94] width 9 height 9
click at [994, 95] on div "5" at bounding box center [994, 94] width 9 height 9
click at [1007, 93] on div "6" at bounding box center [1006, 94] width 9 height 9
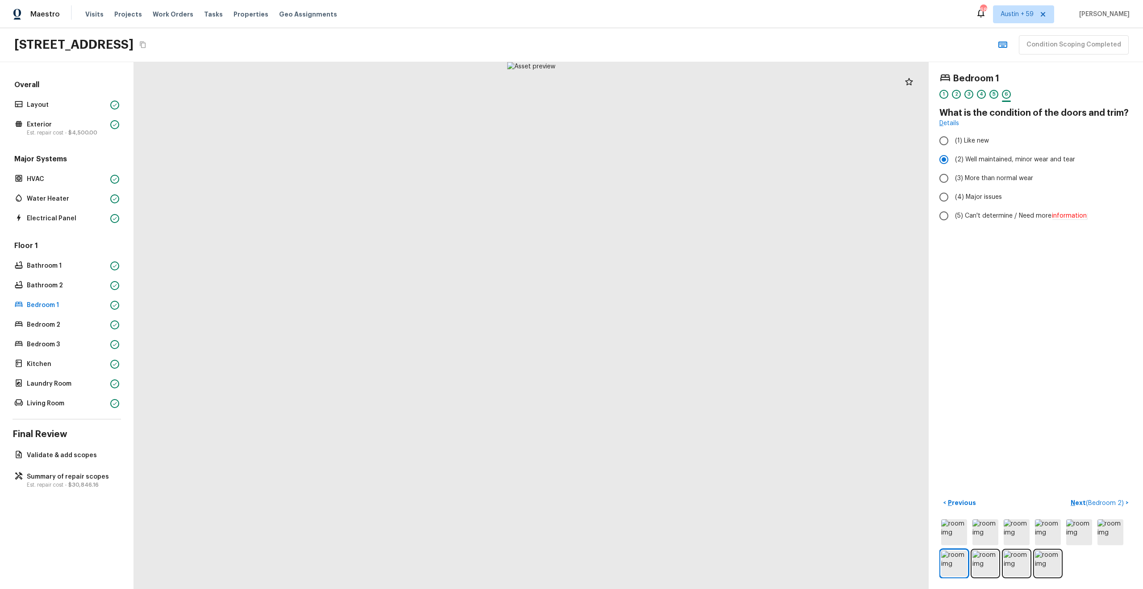
click at [997, 92] on div "5" at bounding box center [994, 94] width 9 height 9
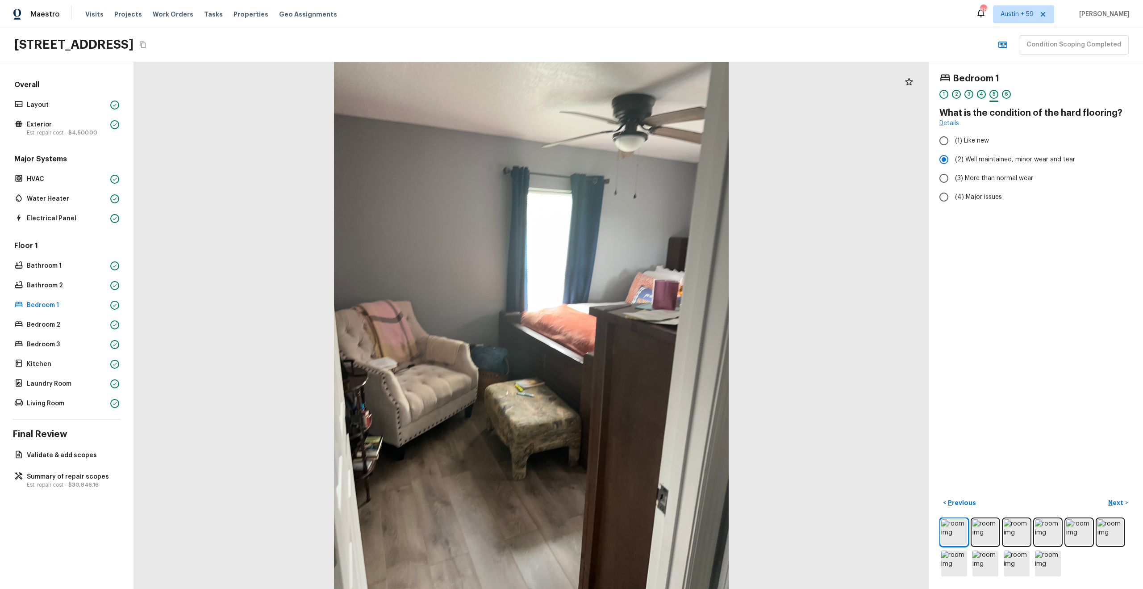
click at [980, 94] on div "4" at bounding box center [981, 94] width 9 height 9
click at [970, 96] on div "3" at bounding box center [969, 94] width 9 height 9
click at [958, 95] on div "2" at bounding box center [956, 94] width 9 height 9
click at [946, 92] on div "1" at bounding box center [944, 94] width 9 height 9
click at [956, 96] on div "2" at bounding box center [956, 94] width 9 height 9
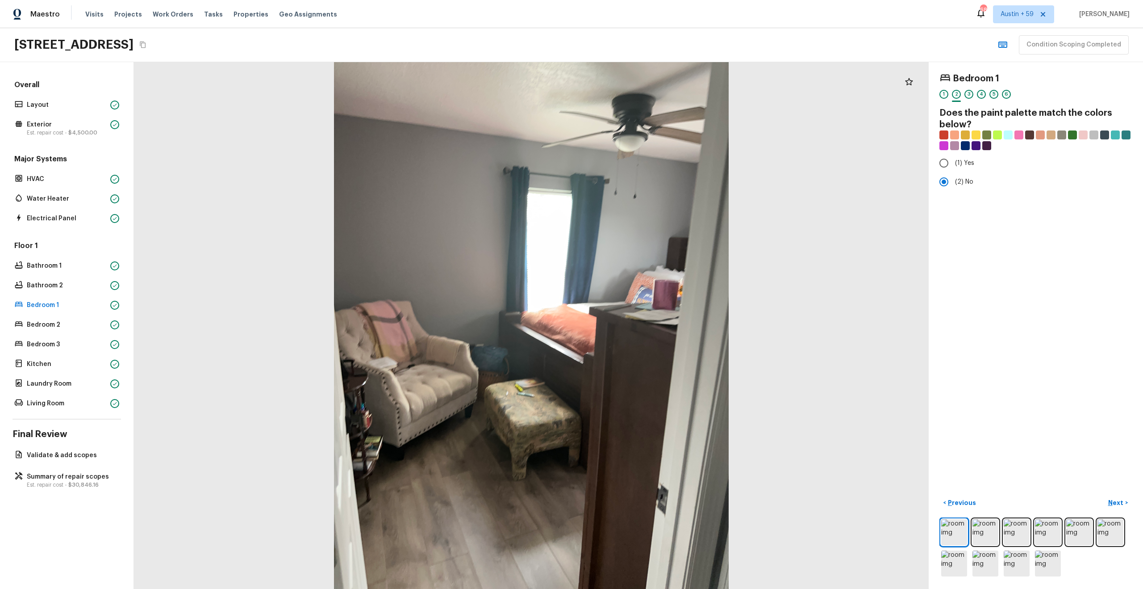
click at [973, 96] on div "3" at bounding box center [969, 97] width 9 height 14
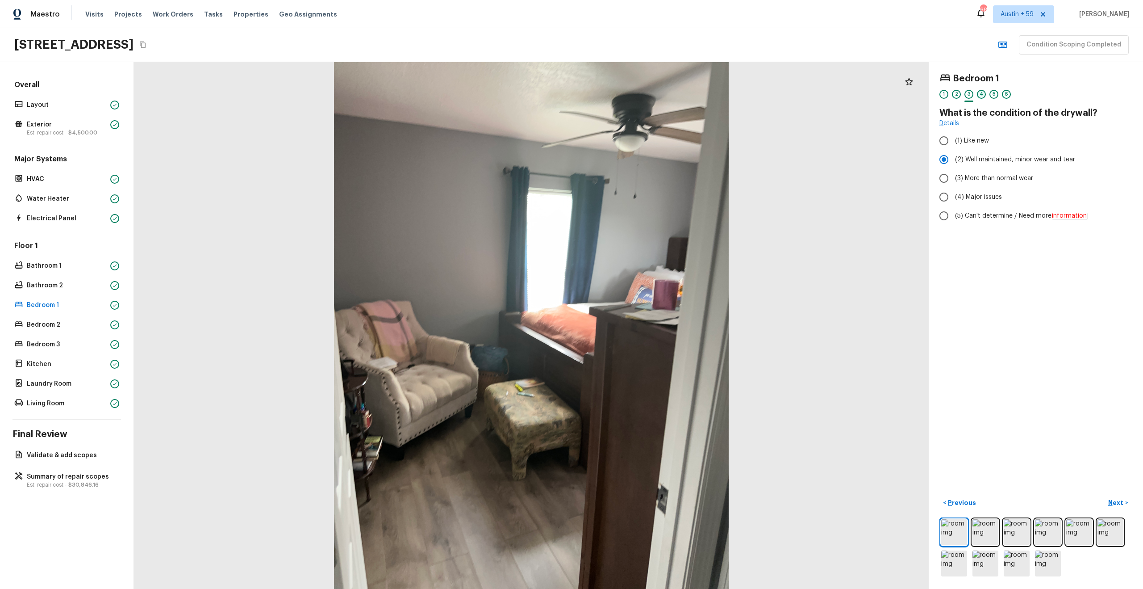
click at [982, 94] on div "4" at bounding box center [981, 94] width 9 height 9
click at [1002, 95] on div "6" at bounding box center [1006, 94] width 9 height 9
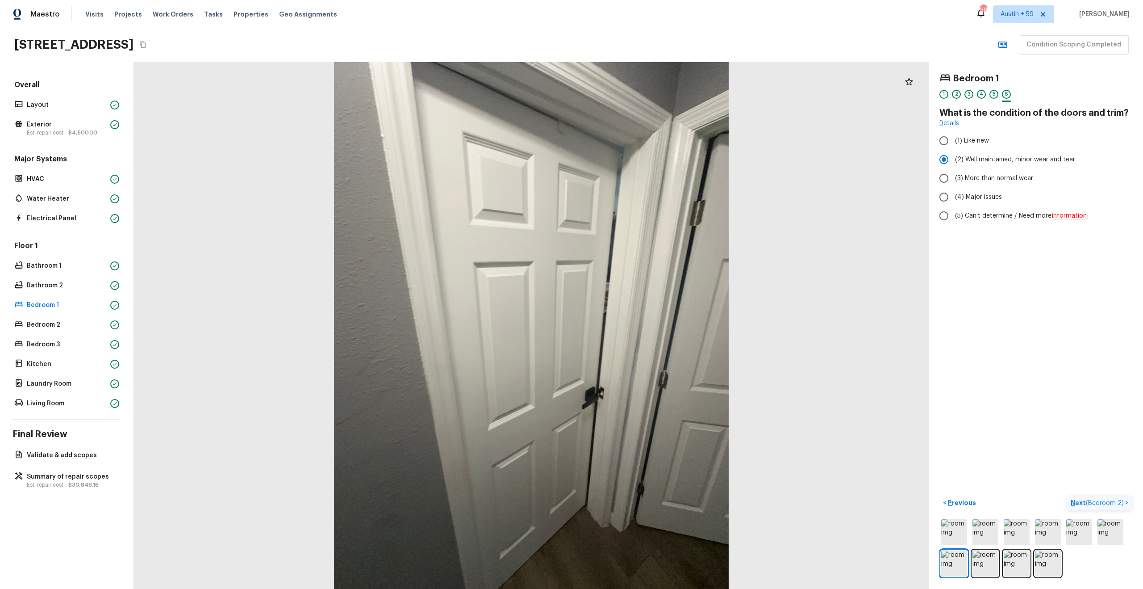
click at [1095, 500] on span "( Bedroom 2 )" at bounding box center [1105, 503] width 38 height 6
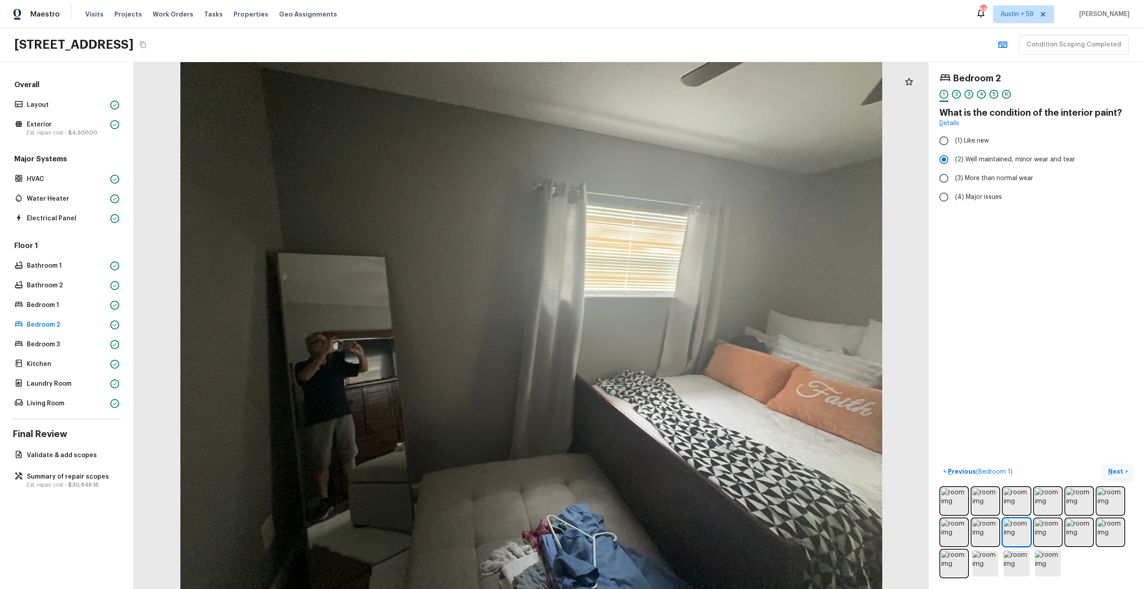
click at [1118, 469] on p "Next" at bounding box center [1117, 471] width 17 height 9
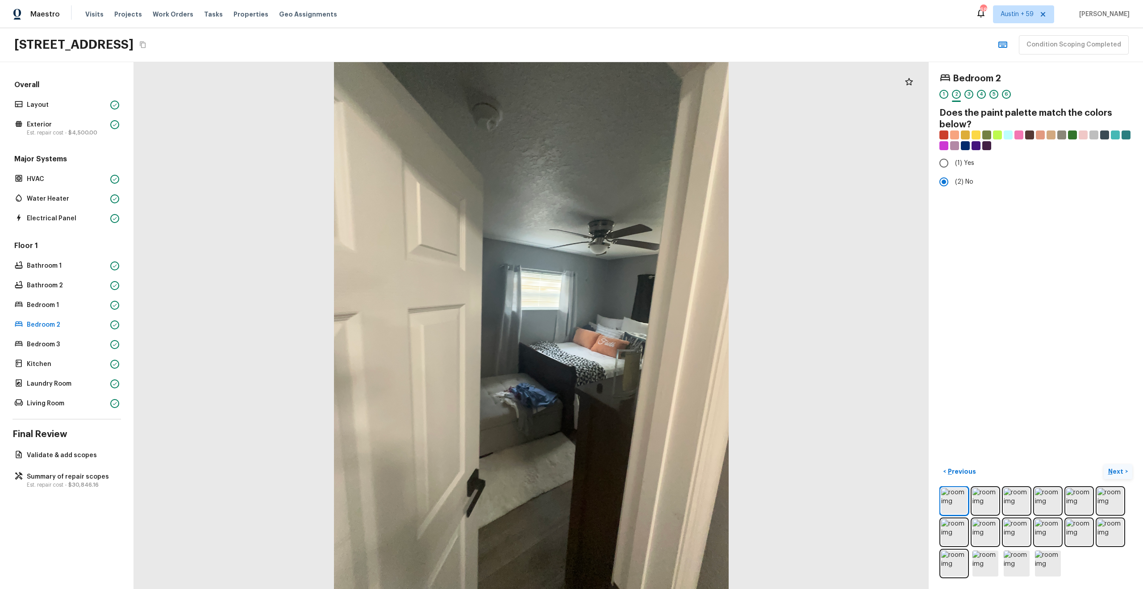
click at [1118, 469] on p "Next" at bounding box center [1117, 471] width 17 height 9
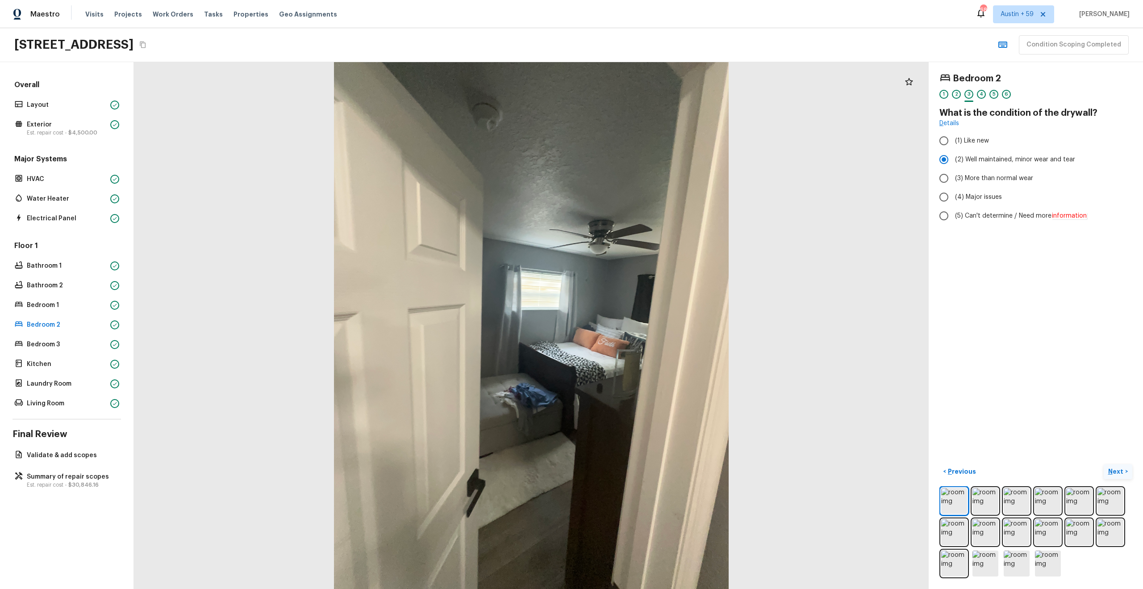
click at [1116, 471] on p "Next" at bounding box center [1117, 471] width 17 height 9
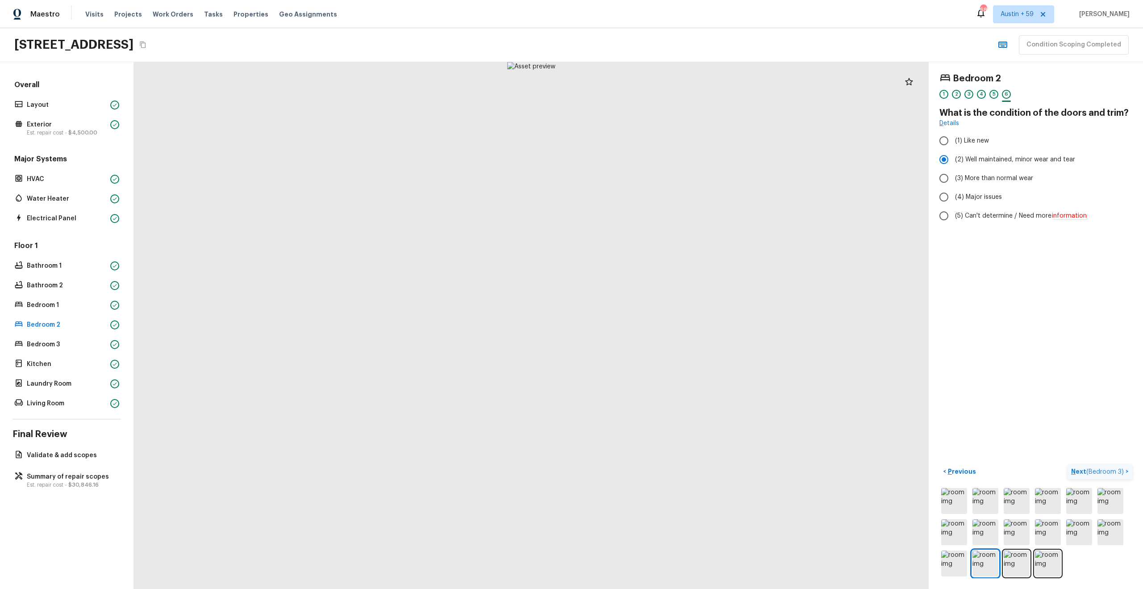
click at [1116, 471] on span "( Bedroom 3 )" at bounding box center [1106, 472] width 38 height 6
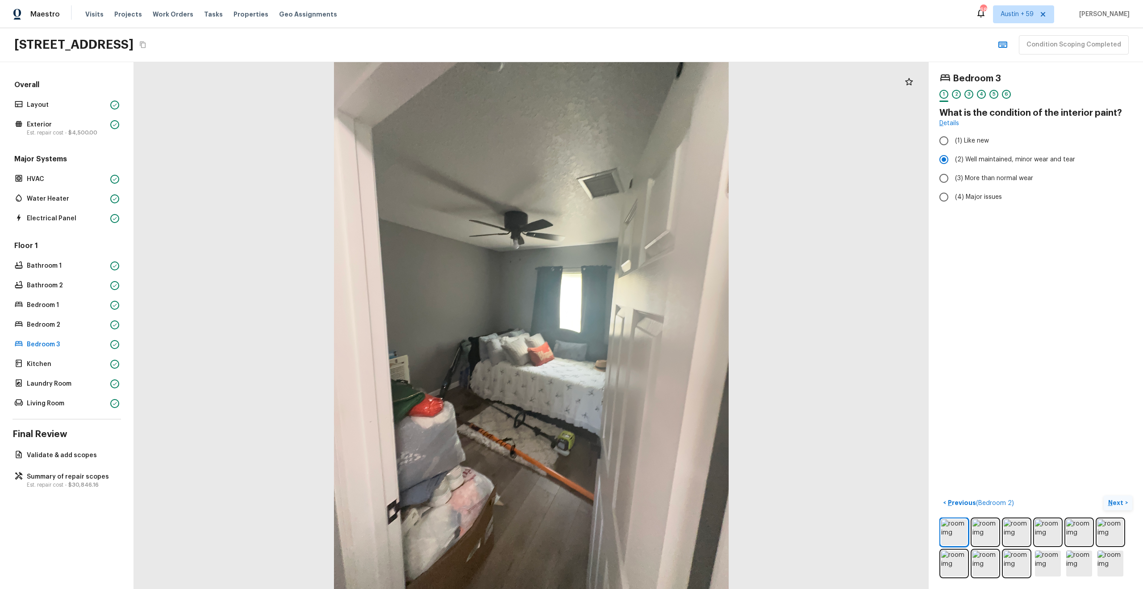
click at [1118, 504] on p "Next" at bounding box center [1117, 502] width 17 height 9
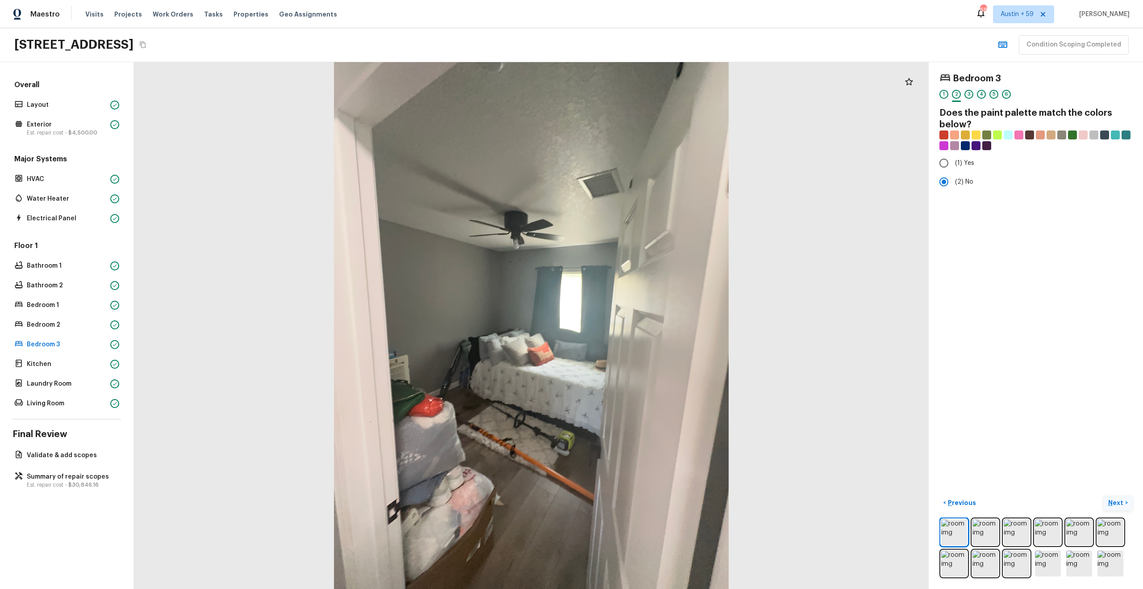
click at [1118, 504] on p "Next" at bounding box center [1117, 502] width 17 height 9
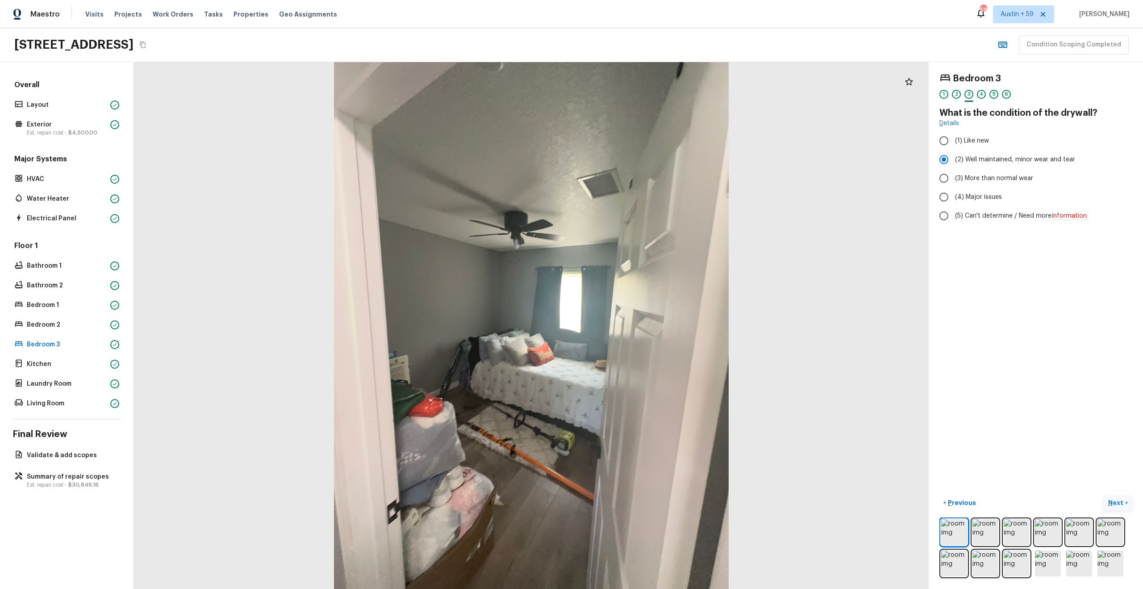
click at [1118, 499] on p "Next" at bounding box center [1117, 502] width 17 height 9
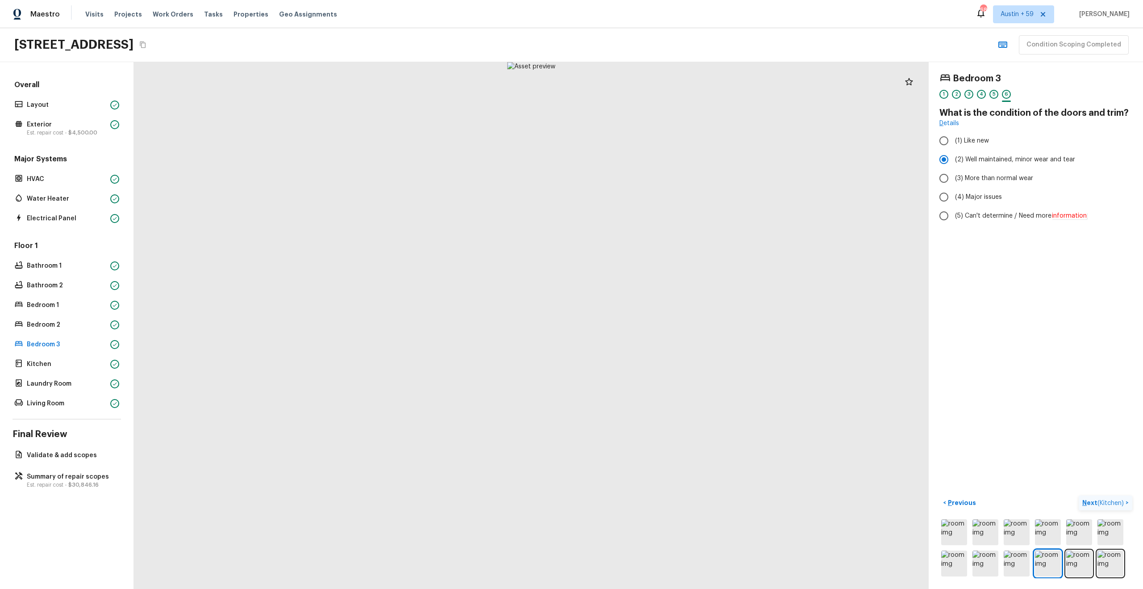
click at [1118, 500] on span "( Kitchen )" at bounding box center [1111, 503] width 26 height 6
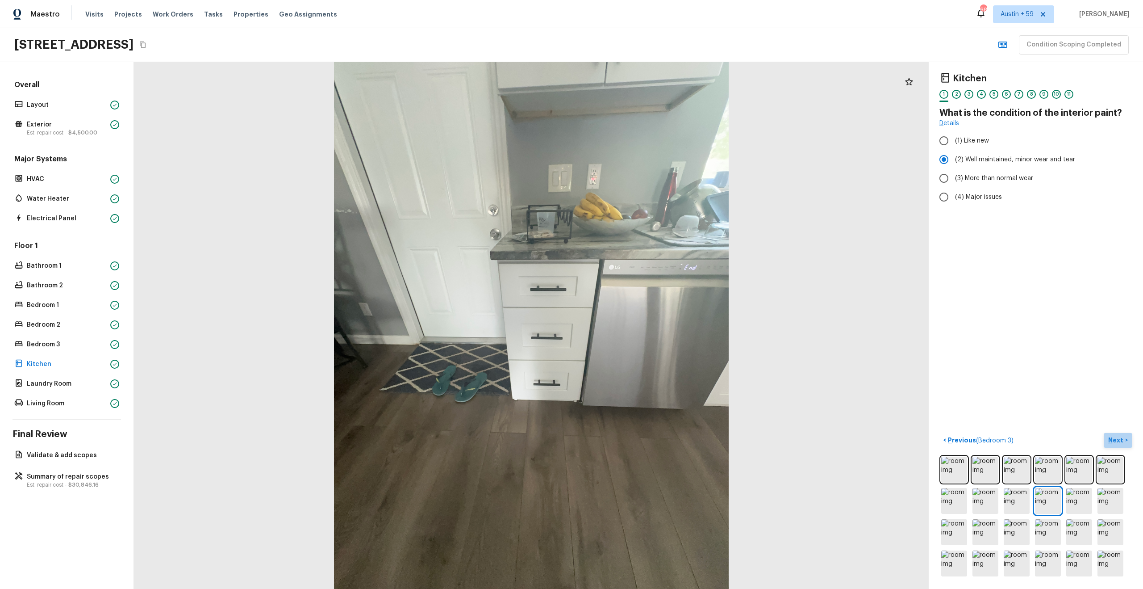
click at [1114, 439] on p "Next" at bounding box center [1117, 439] width 17 height 9
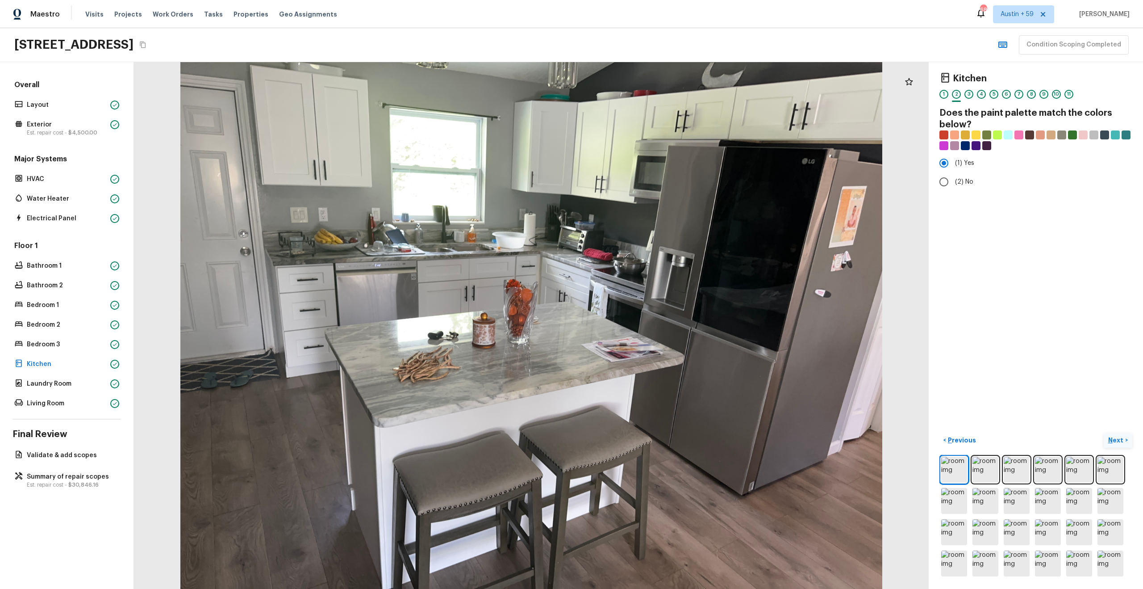
click at [1114, 439] on p "Next" at bounding box center [1117, 439] width 17 height 9
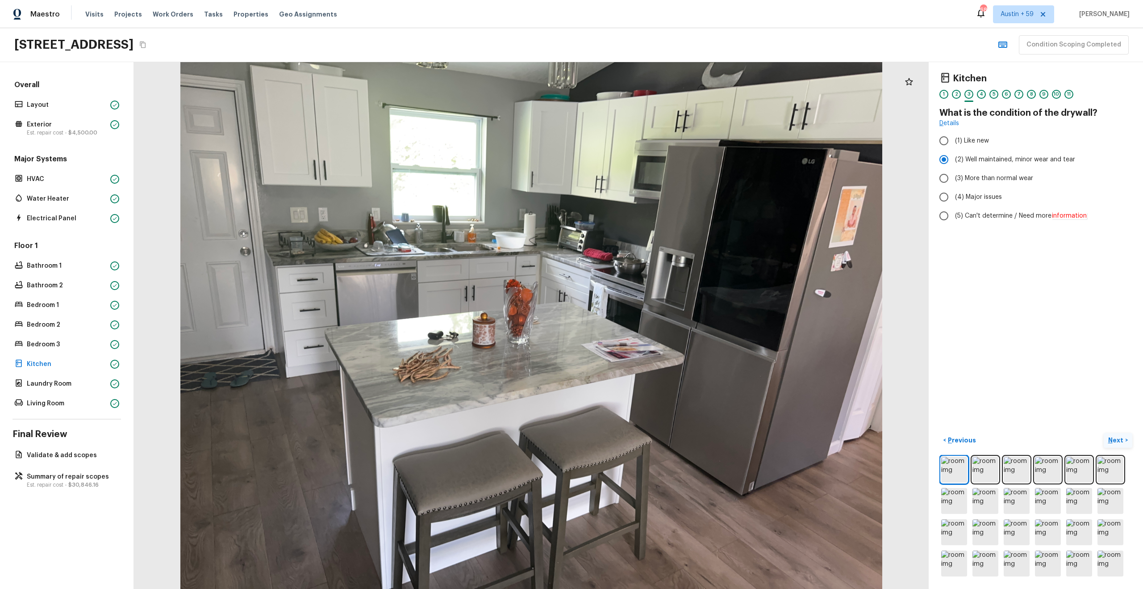
click at [1114, 439] on p "Next" at bounding box center [1117, 439] width 17 height 9
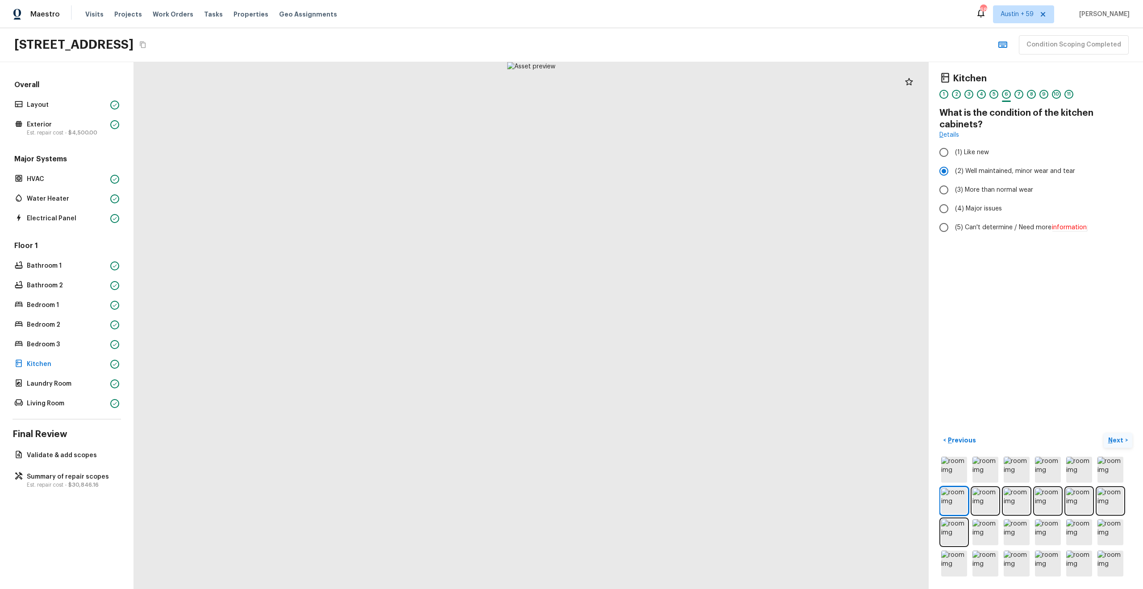
click at [1114, 439] on p "Next" at bounding box center [1117, 439] width 17 height 9
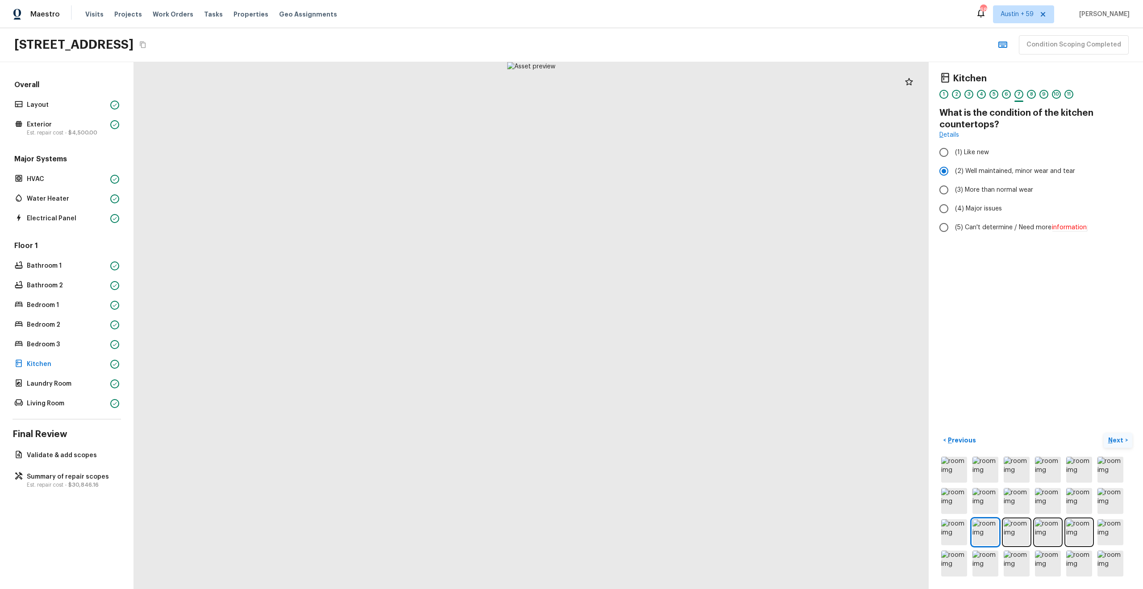
click at [1114, 439] on p "Next" at bounding box center [1117, 439] width 17 height 9
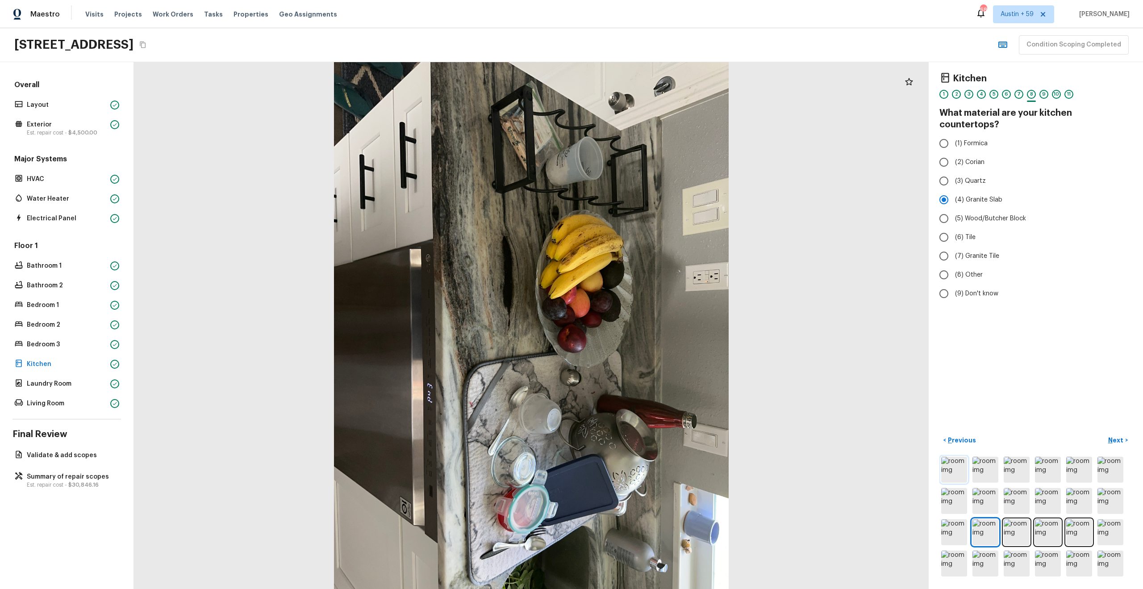
click at [962, 472] on img at bounding box center [955, 469] width 26 height 26
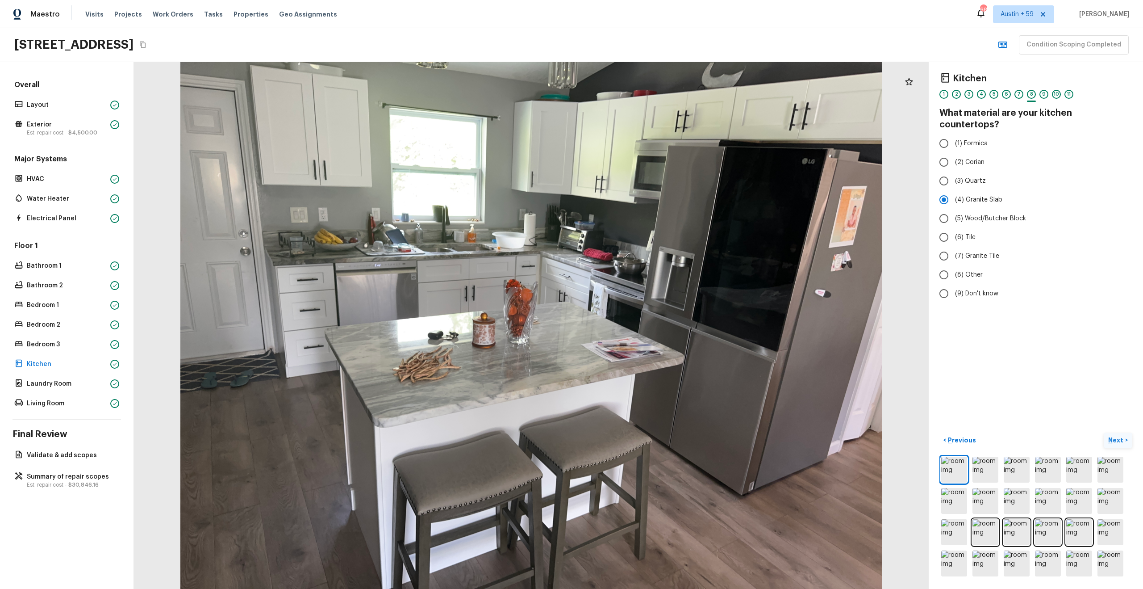
click at [1114, 442] on p "Next" at bounding box center [1117, 439] width 17 height 9
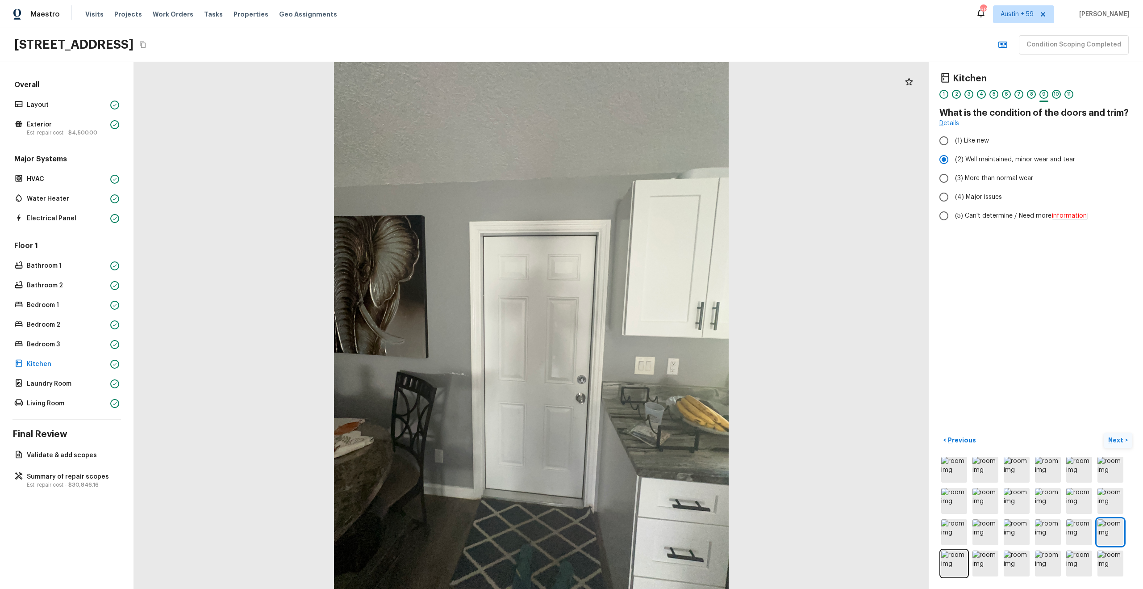
click at [1114, 442] on p "Next" at bounding box center [1117, 439] width 17 height 9
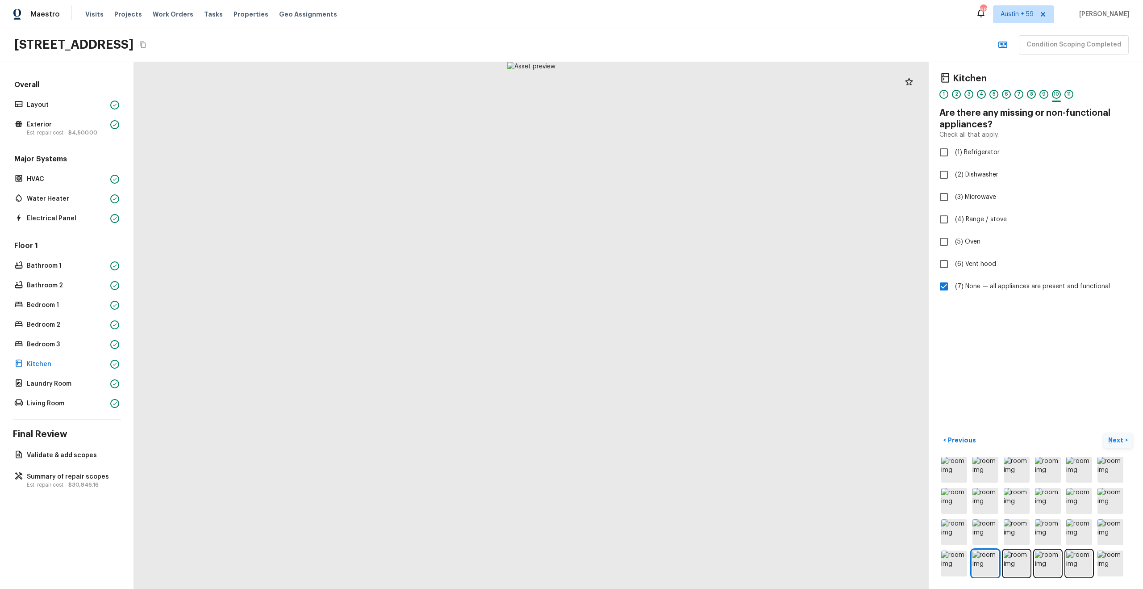
click at [1114, 442] on p "Next" at bounding box center [1117, 439] width 17 height 9
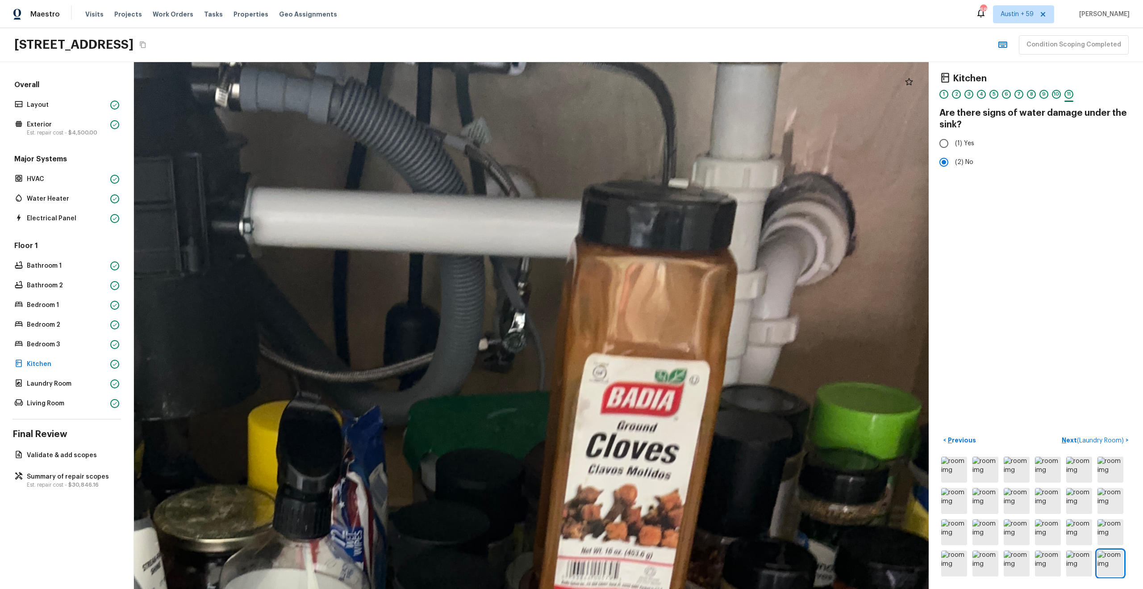
drag, startPoint x: 649, startPoint y: 227, endPoint x: 747, endPoint y: 502, distance: 291.6
click at [747, 502] on div at bounding box center [399, 555] width 2275 height 1507
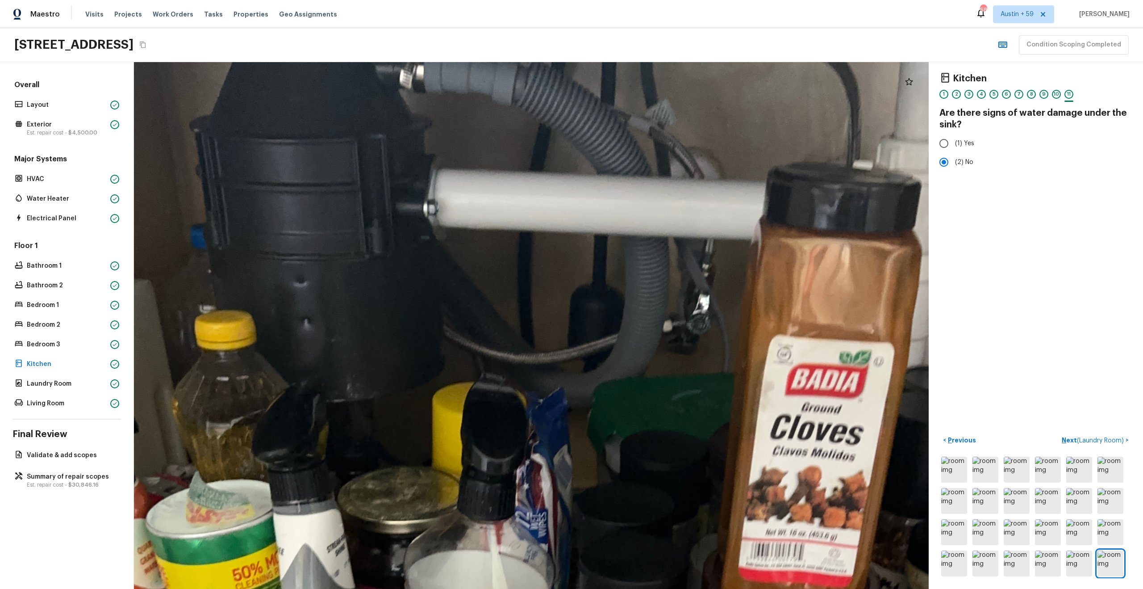
drag, startPoint x: 575, startPoint y: 397, endPoint x: 744, endPoint y: 117, distance: 326.4
click at [743, 117] on div at bounding box center [584, 536] width 2275 height 1507
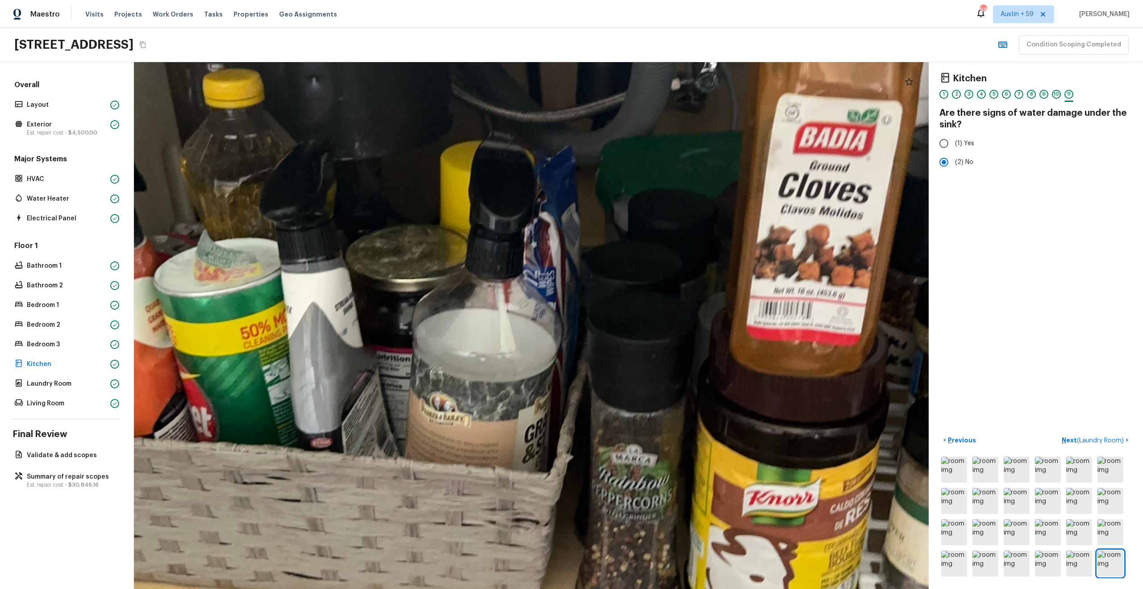
drag, startPoint x: 711, startPoint y: 358, endPoint x: 711, endPoint y: 107, distance: 251.0
click at [711, 107] on div at bounding box center [592, 295] width 2275 height 1507
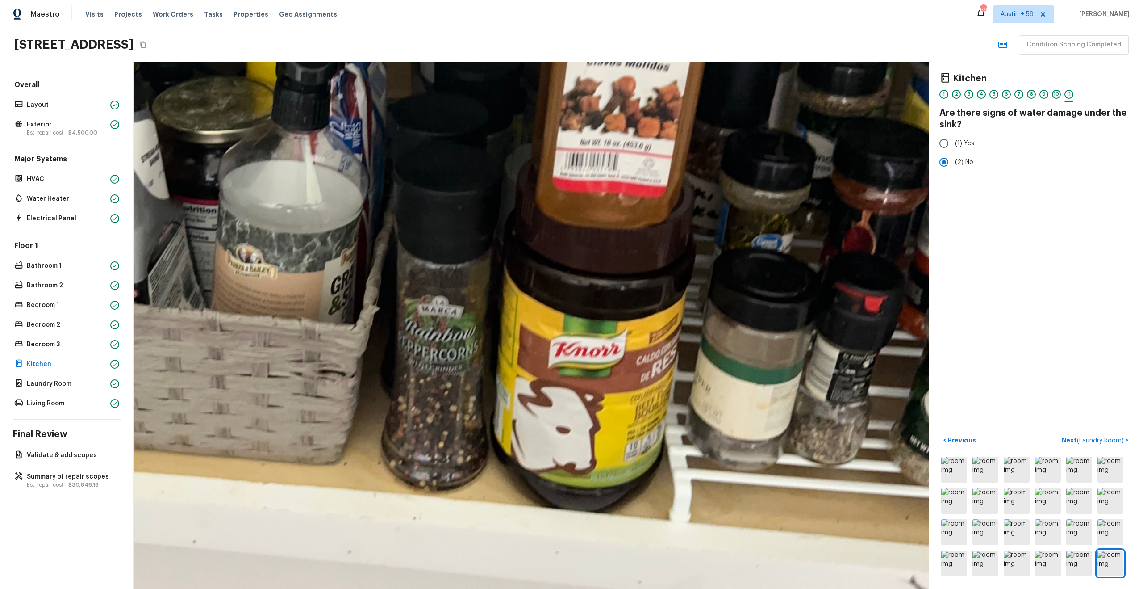
drag, startPoint x: 664, startPoint y: 325, endPoint x: 446, endPoint y: 320, distance: 217.6
click at [446, 320] on div at bounding box center [398, 146] width 2275 height 1507
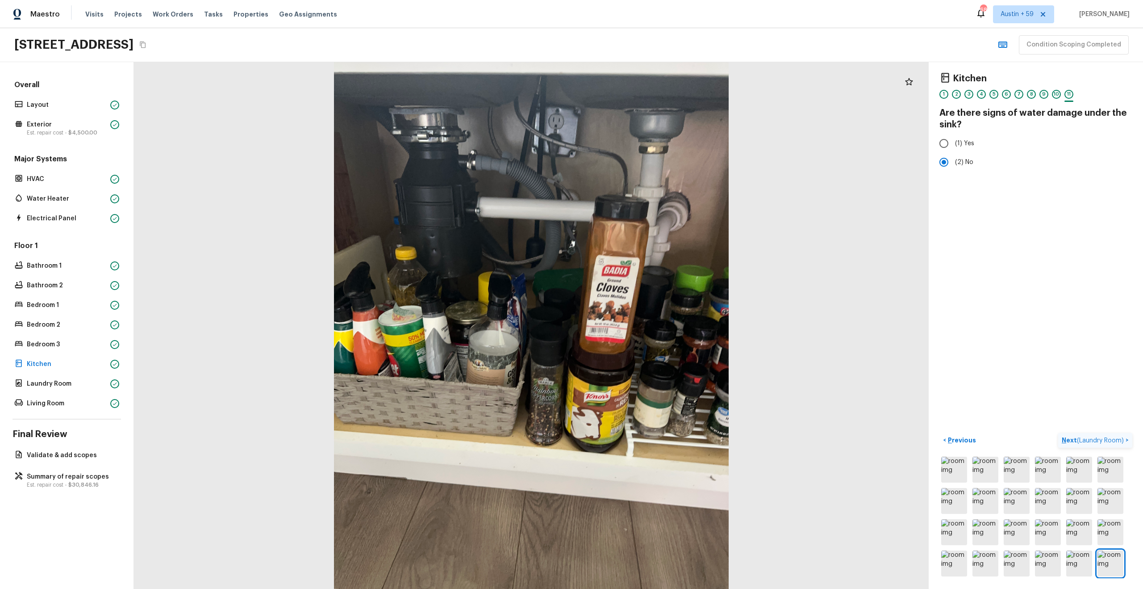
click at [1110, 439] on span "( Laundry Room )" at bounding box center [1100, 440] width 47 height 6
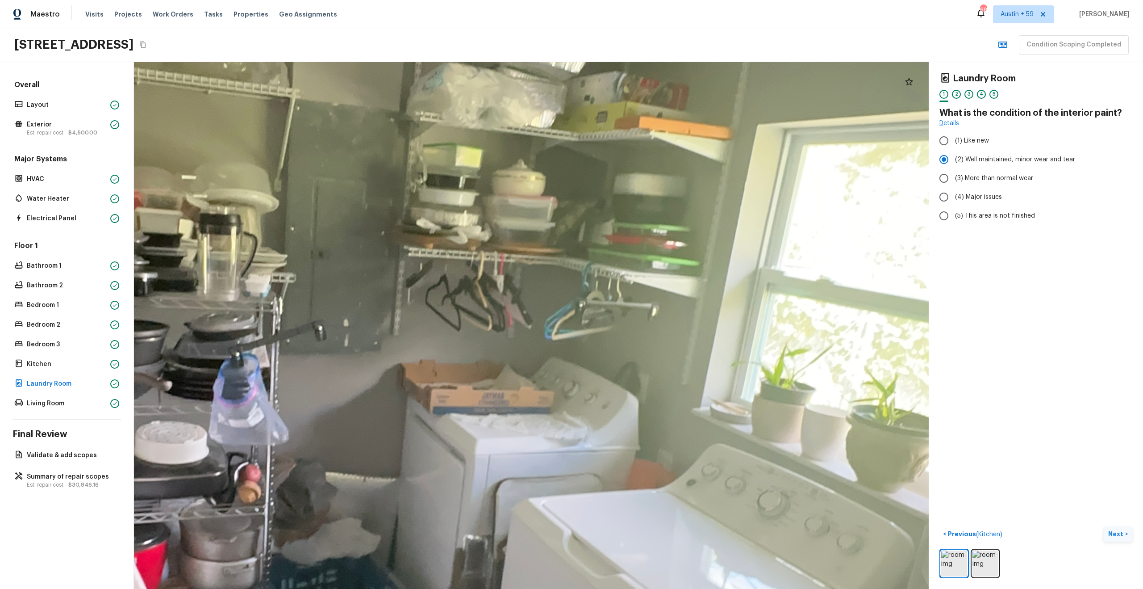
drag, startPoint x: 609, startPoint y: 362, endPoint x: 673, endPoint y: 558, distance: 206.5
click at [673, 558] on div at bounding box center [408, 381] width 2712 height 1796
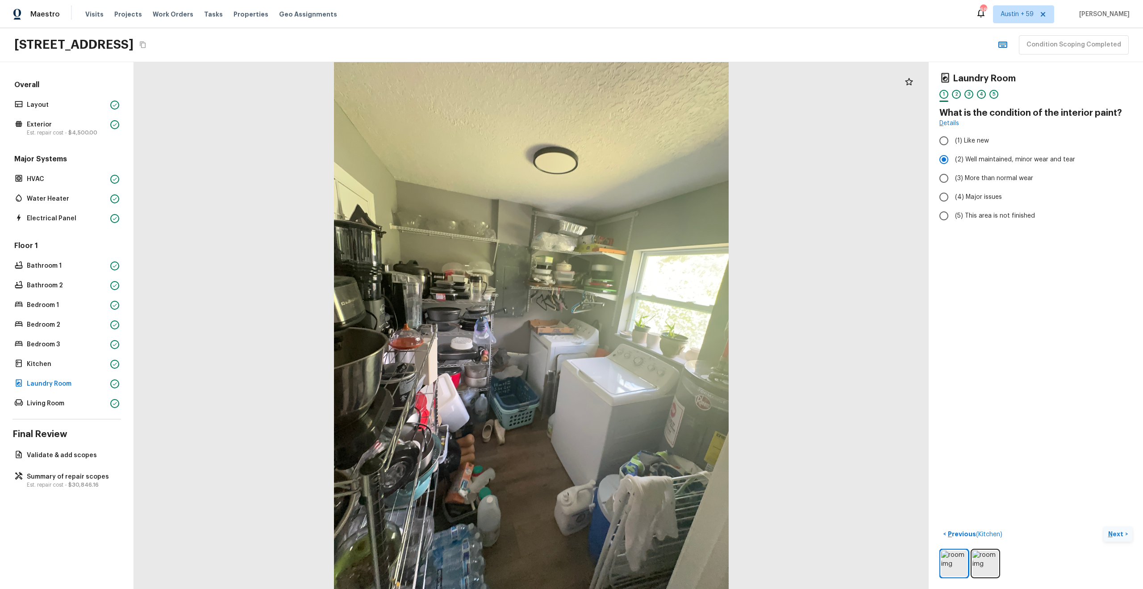
click at [1114, 533] on p "Next" at bounding box center [1117, 533] width 17 height 9
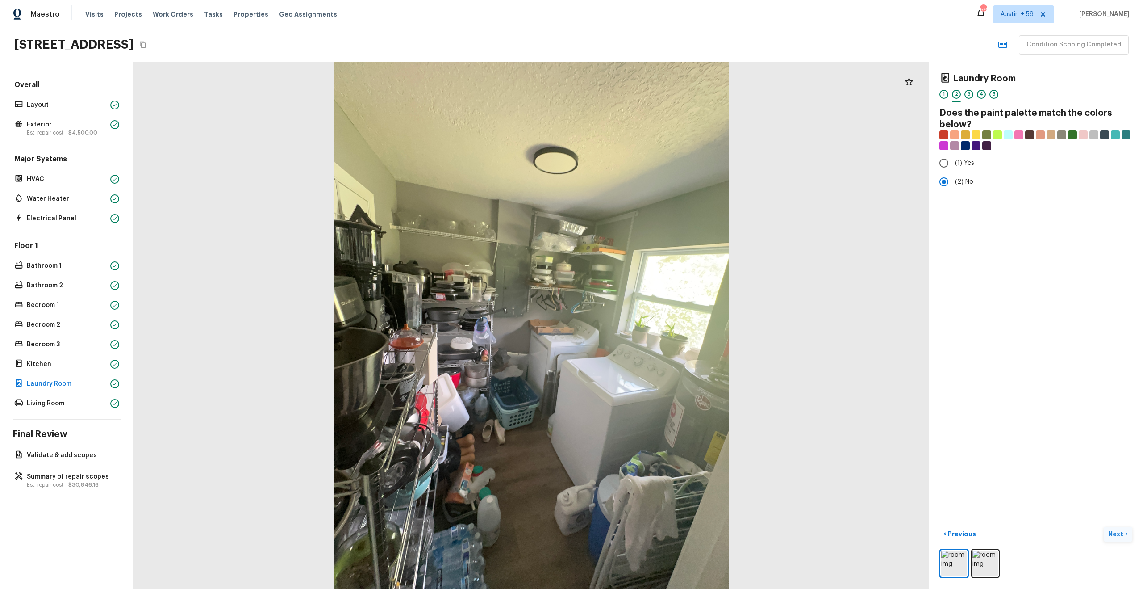
click at [1114, 533] on p "Next" at bounding box center [1117, 533] width 17 height 9
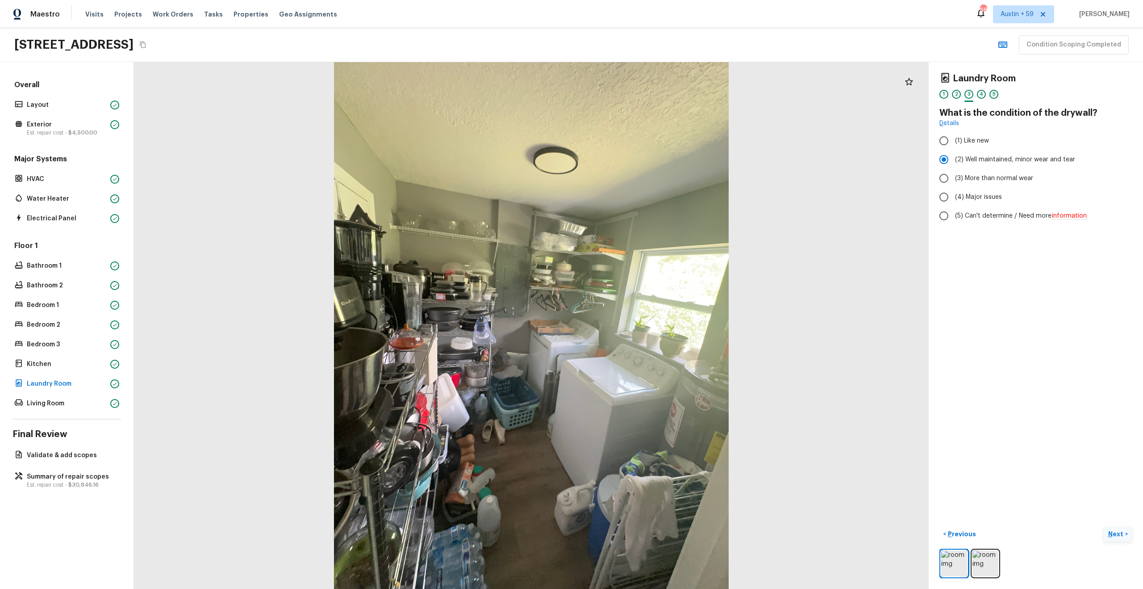
click at [1114, 533] on p "Next" at bounding box center [1117, 533] width 17 height 9
click at [1114, 533] on span "( Living Room )" at bounding box center [1104, 534] width 40 height 6
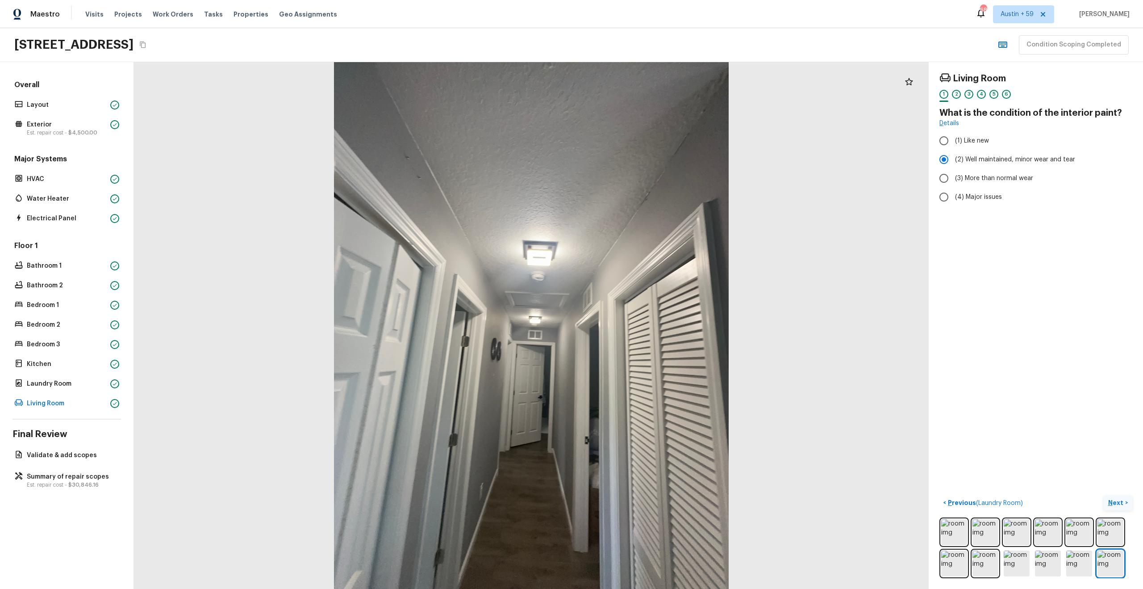
click at [1111, 502] on p "Next" at bounding box center [1117, 502] width 17 height 9
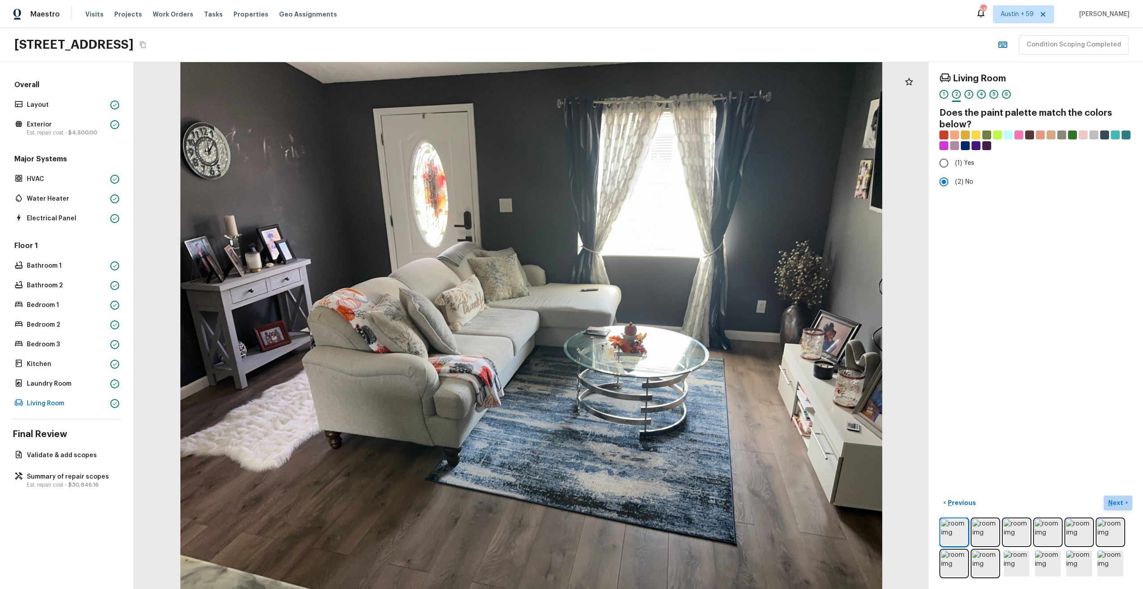
click at [1111, 502] on p "Next" at bounding box center [1117, 502] width 17 height 9
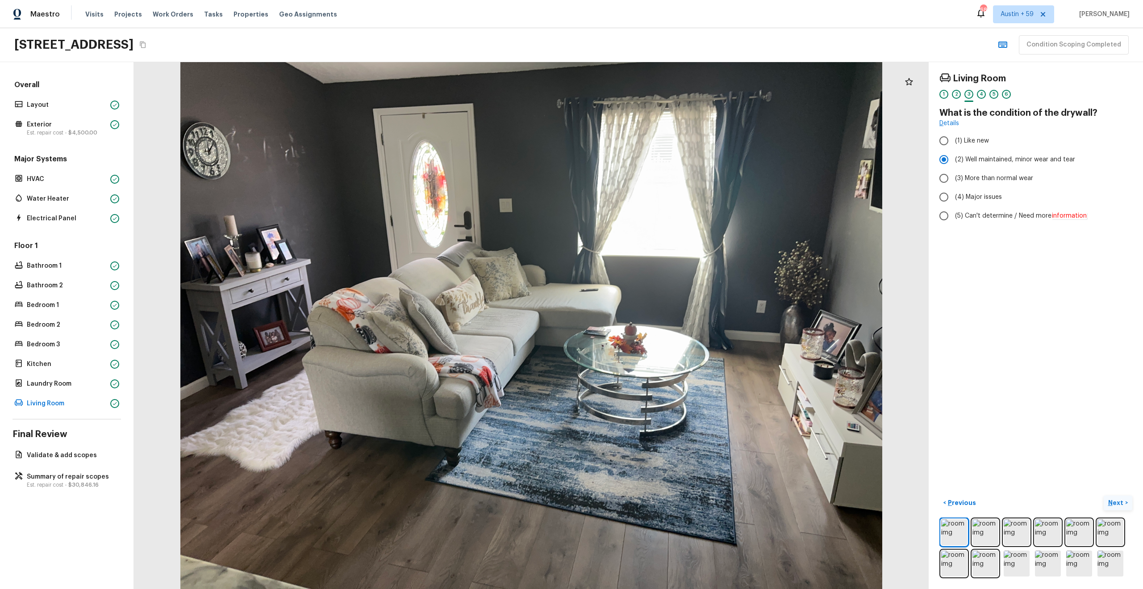
click at [1111, 502] on p "Next" at bounding box center [1117, 502] width 17 height 9
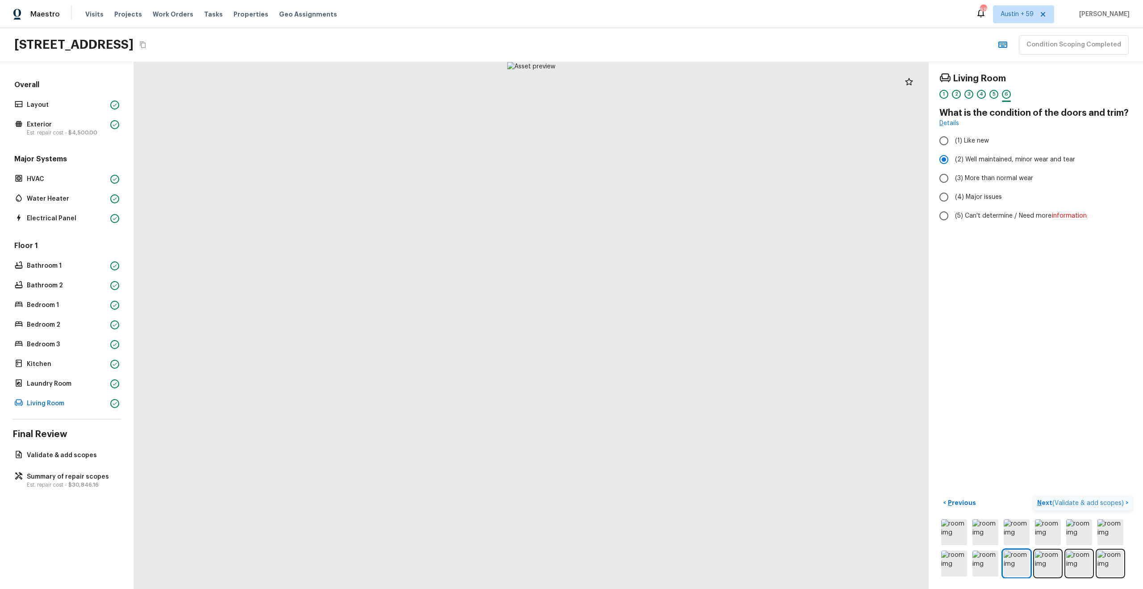
click at [1093, 503] on span "( Validate & add scopes )" at bounding box center [1088, 503] width 71 height 6
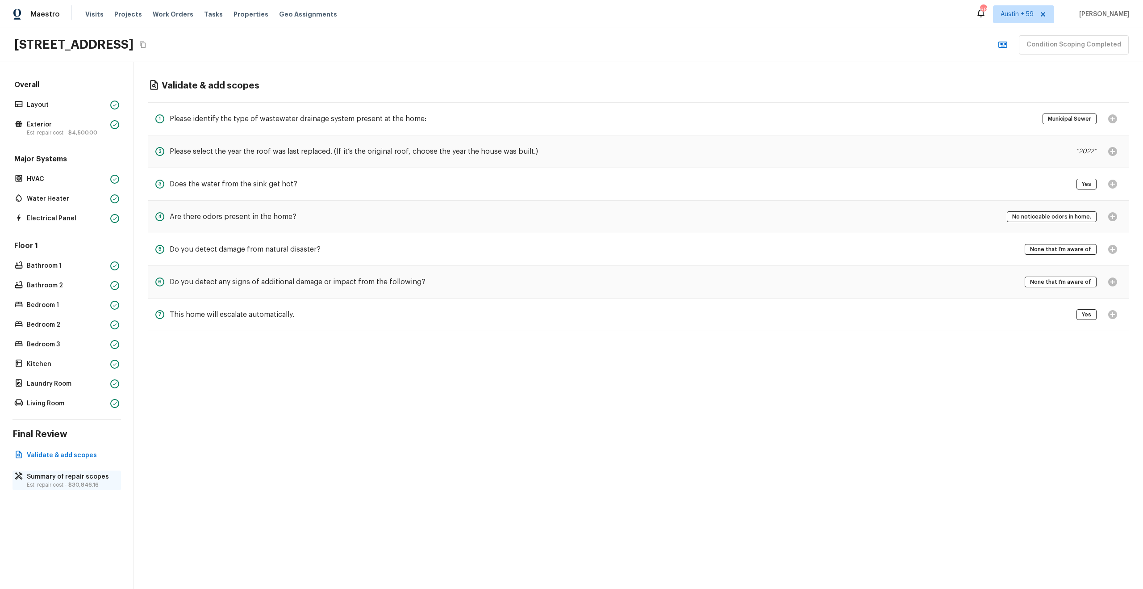
click at [76, 473] on p "Summary of repair scopes" at bounding box center [71, 476] width 89 height 9
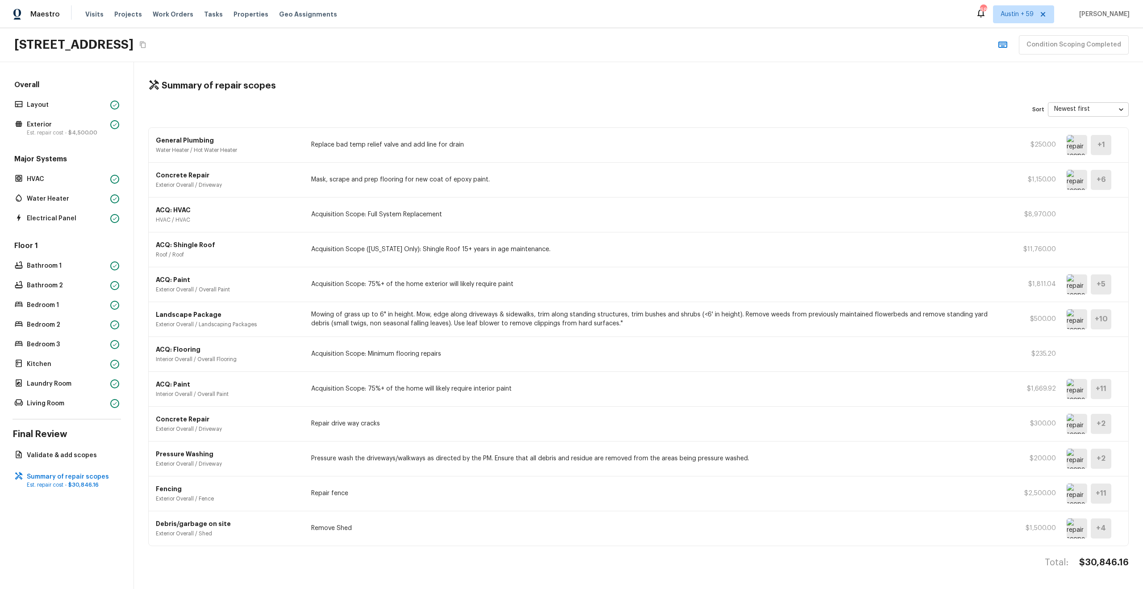
click at [1079, 149] on img at bounding box center [1077, 145] width 21 height 20
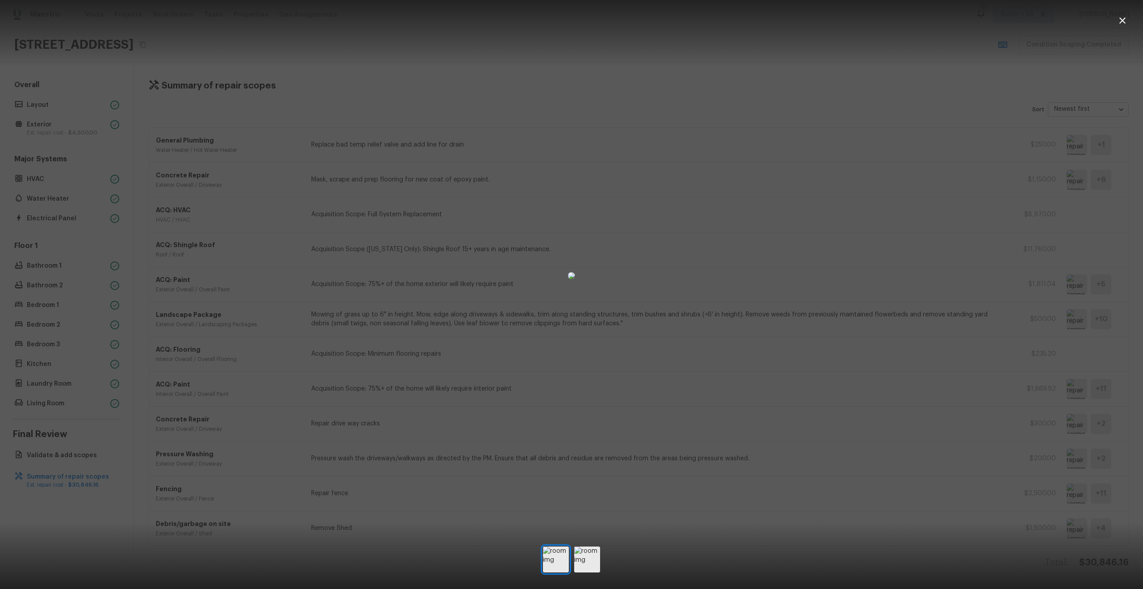
click at [894, 366] on div at bounding box center [571, 275] width 1143 height 523
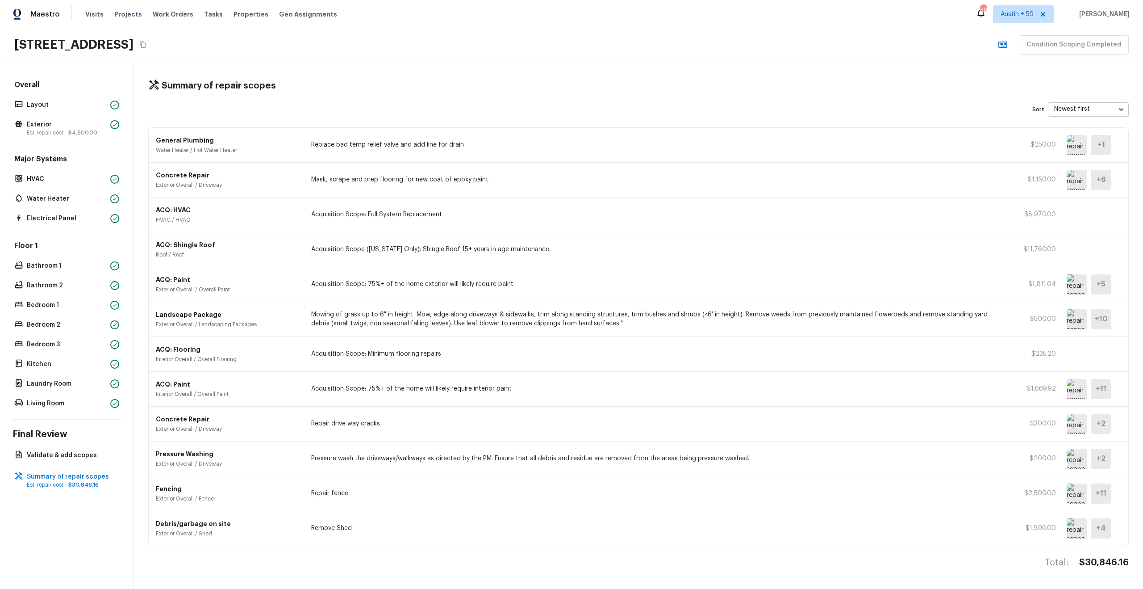
click at [1077, 176] on img at bounding box center [1077, 180] width 21 height 20
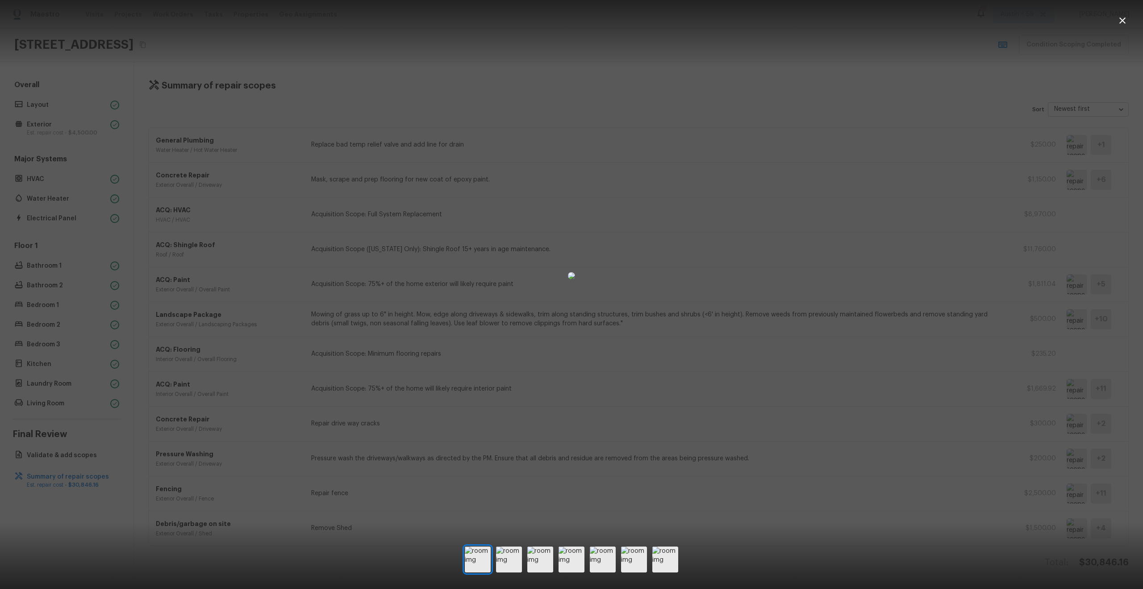
click at [954, 377] on div at bounding box center [571, 275] width 1143 height 523
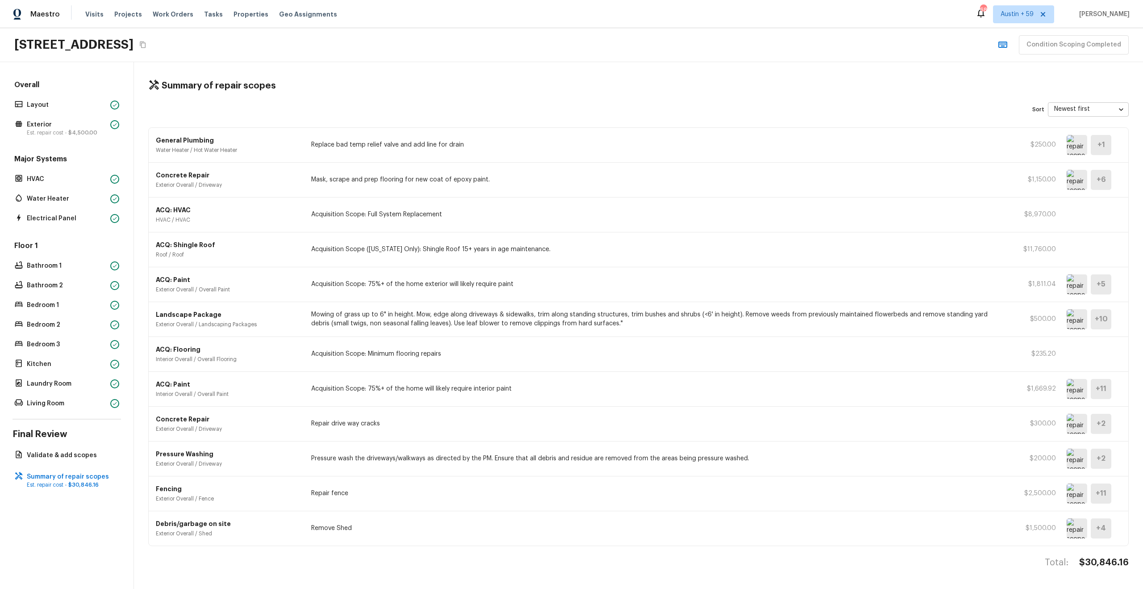
click at [1076, 320] on img at bounding box center [1077, 319] width 21 height 20
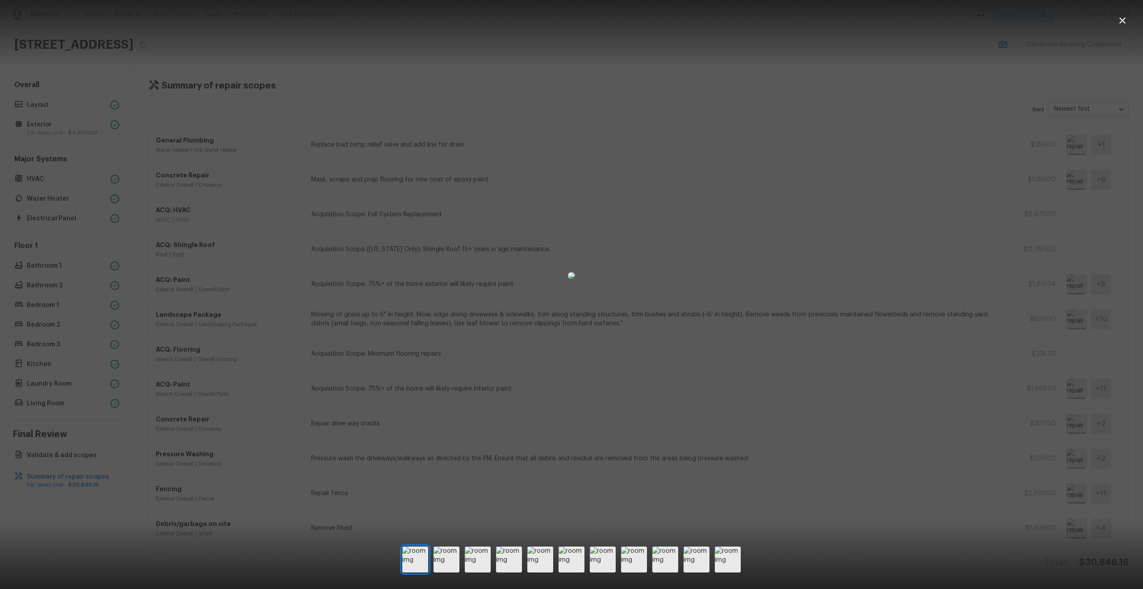
click at [1065, 356] on div at bounding box center [571, 275] width 1143 height 523
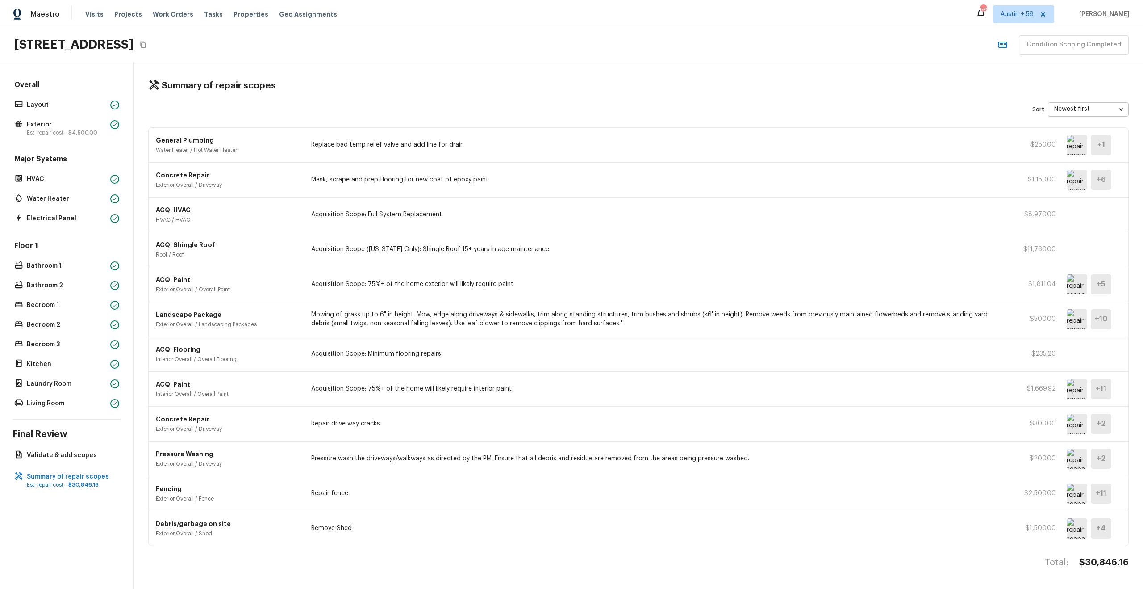
click at [1073, 309] on img at bounding box center [1077, 319] width 21 height 20
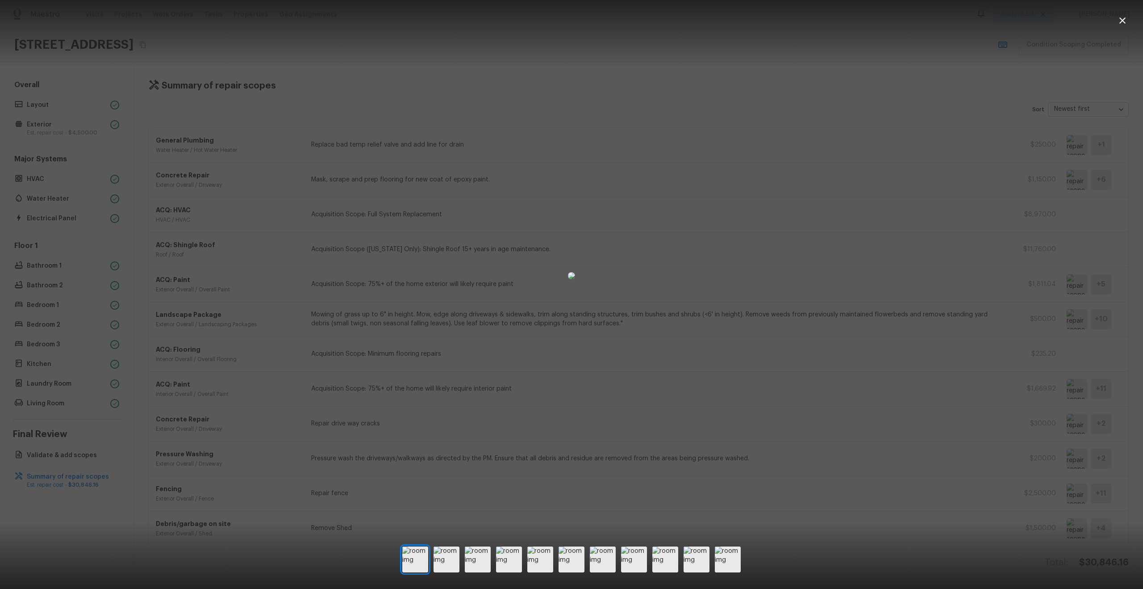
click at [1069, 320] on div at bounding box center [571, 275] width 1143 height 523
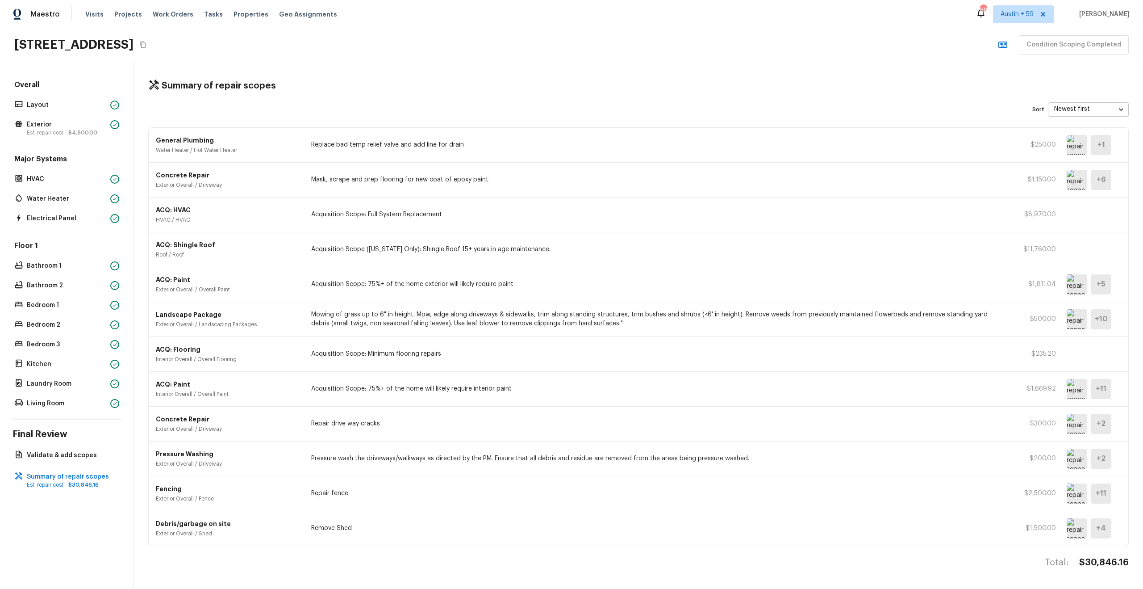
click at [1074, 429] on img at bounding box center [1077, 424] width 21 height 20
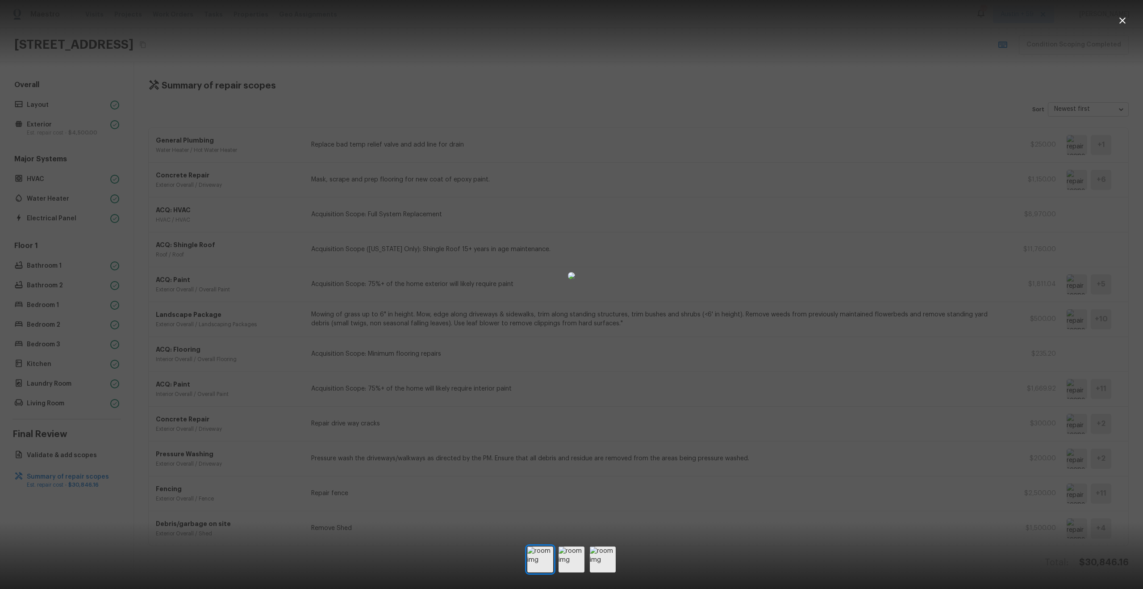
click at [1048, 434] on div at bounding box center [571, 275] width 1143 height 523
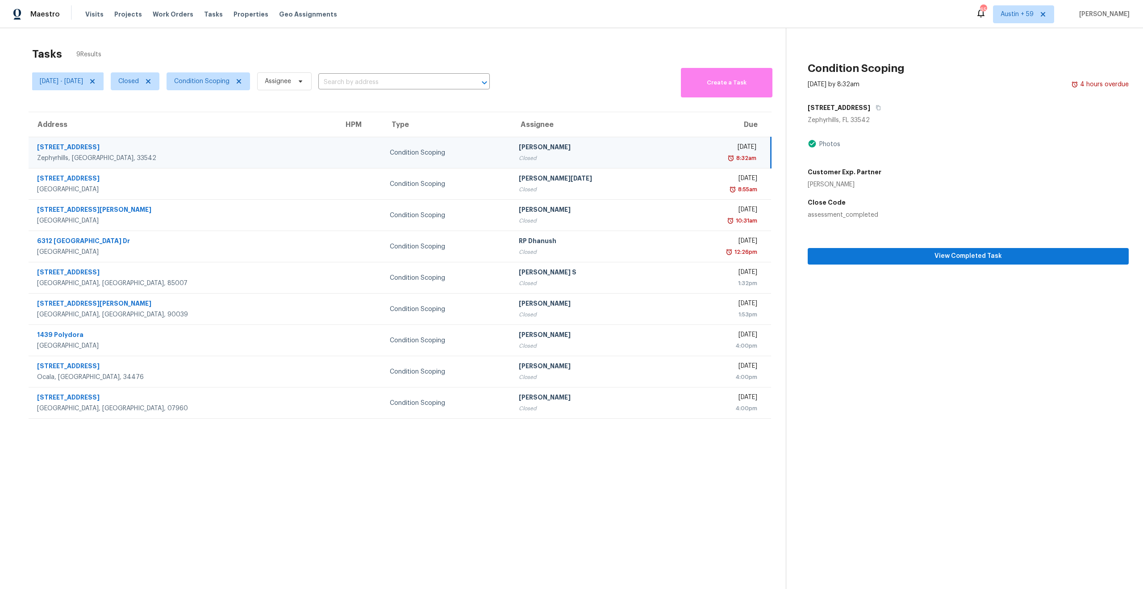
click at [527, 193] on div "Closed" at bounding box center [592, 189] width 147 height 9
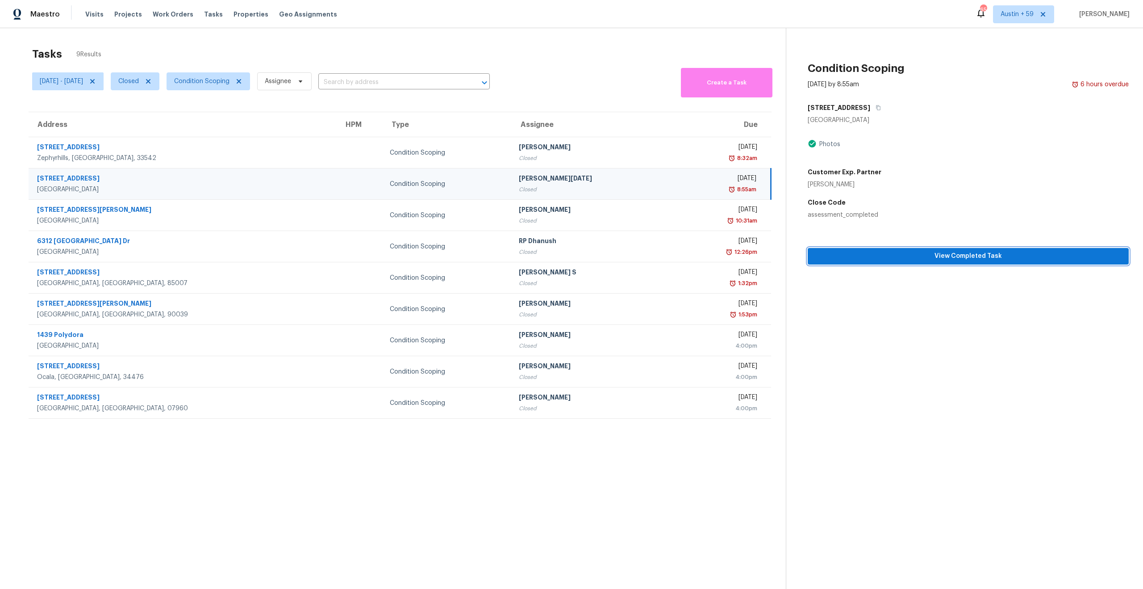
click at [908, 260] on span "View Completed Task" at bounding box center [968, 256] width 307 height 11
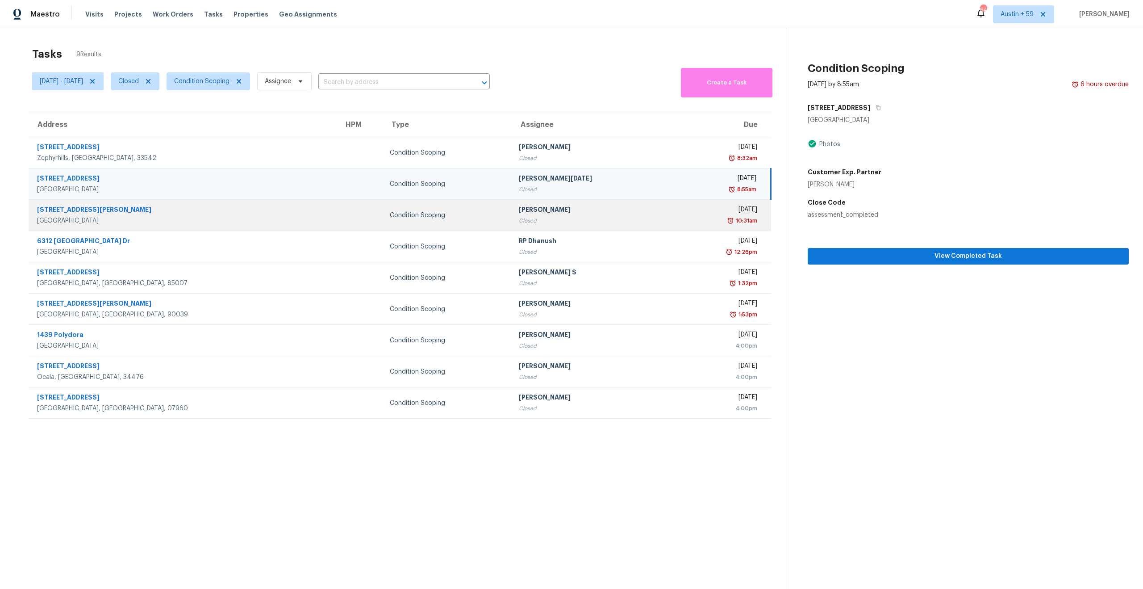
click at [519, 220] on div "Closed" at bounding box center [592, 220] width 147 height 9
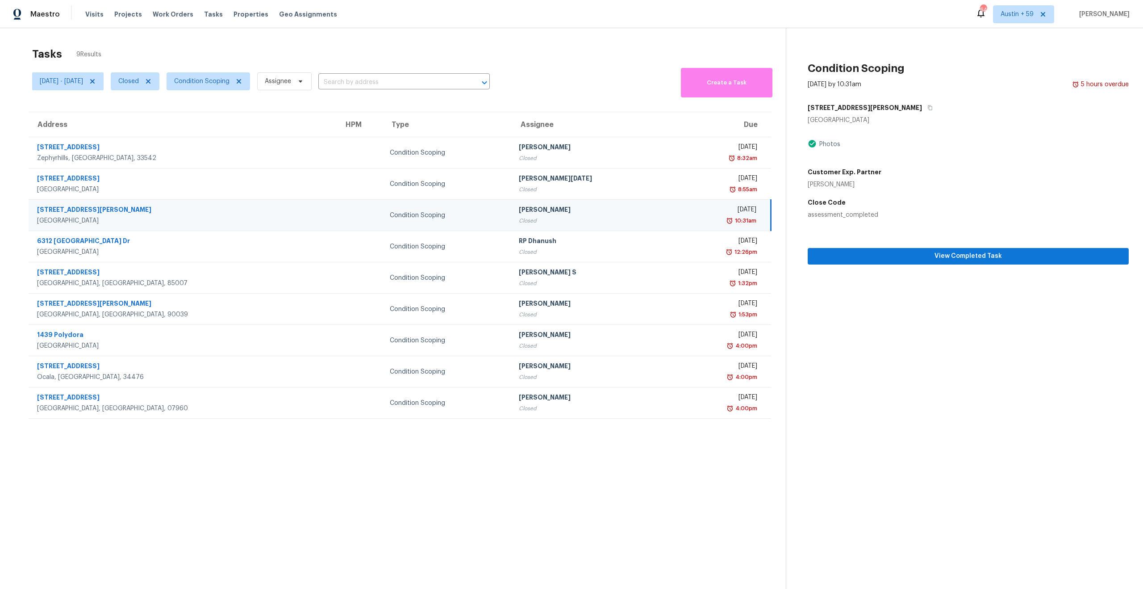
click at [519, 220] on div "Closed" at bounding box center [592, 220] width 147 height 9
click at [894, 259] on span "View Completed Task" at bounding box center [968, 256] width 307 height 11
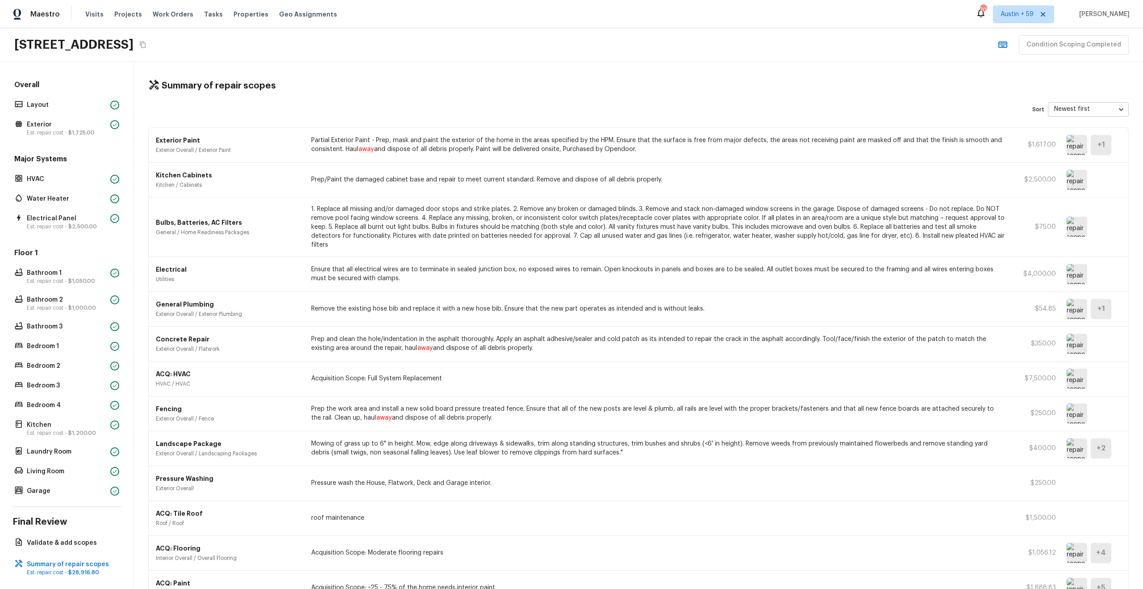
scroll to position [292, 0]
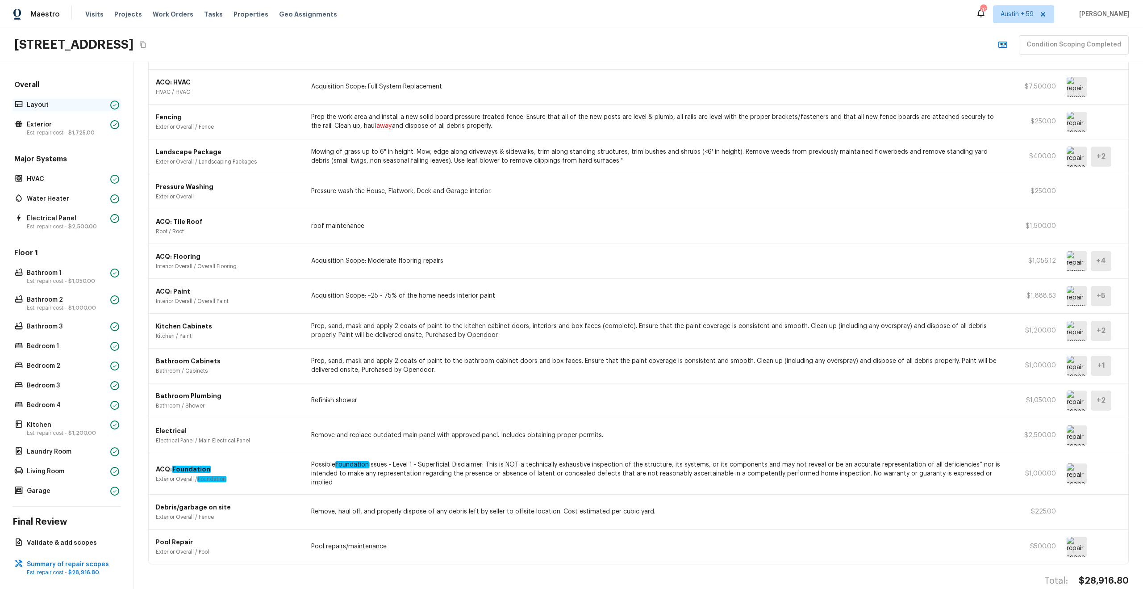
click at [64, 105] on p "Layout" at bounding box center [67, 104] width 80 height 9
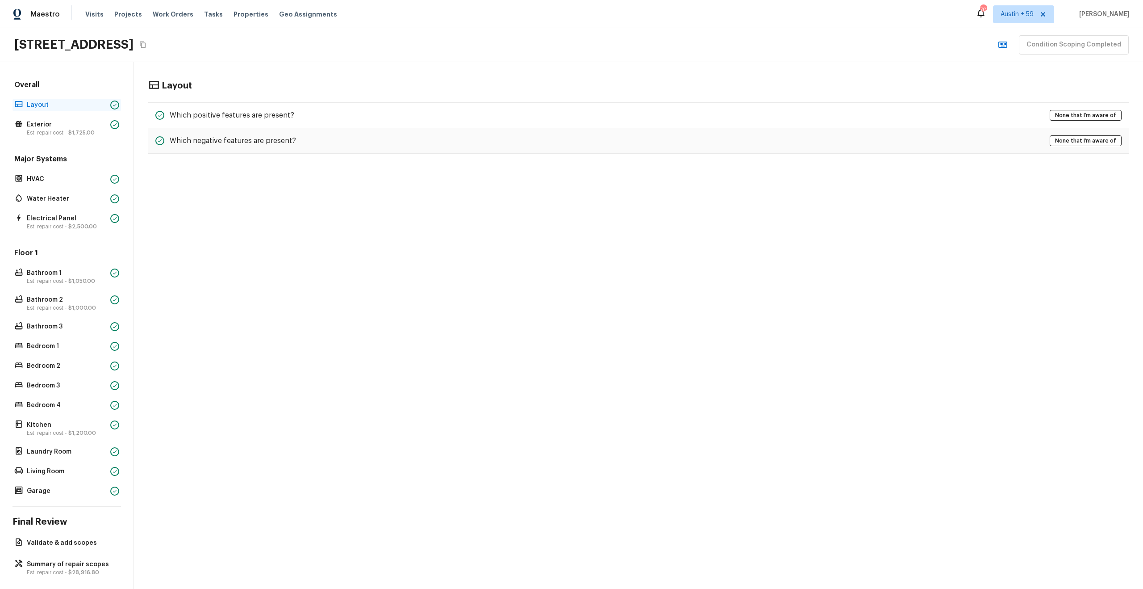
scroll to position [0, 0]
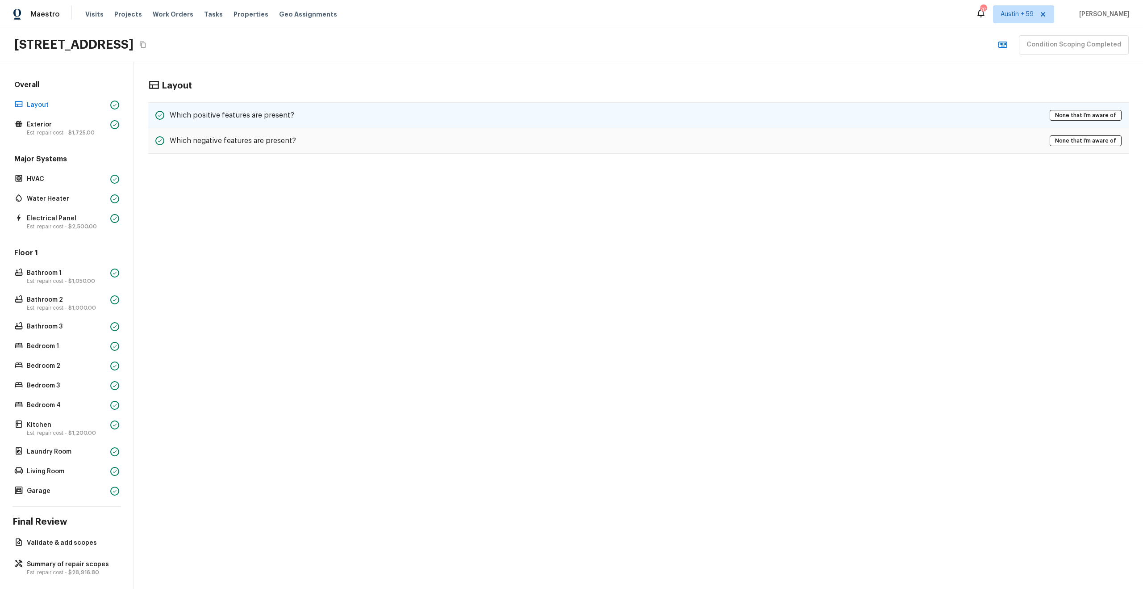
click at [363, 123] on div "Which positive features are present? None that I’m aware of" at bounding box center [638, 115] width 981 height 26
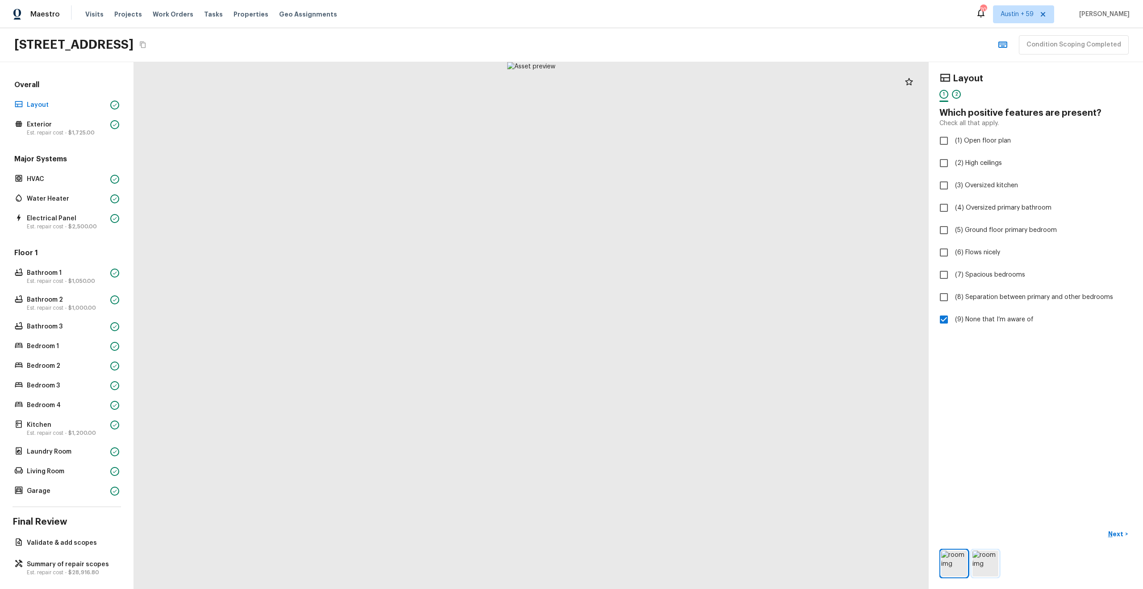
click at [987, 567] on img at bounding box center [986, 563] width 26 height 26
click at [959, 92] on div "2" at bounding box center [956, 94] width 9 height 9
click at [943, 93] on div "1" at bounding box center [944, 94] width 9 height 9
click at [956, 95] on div "2" at bounding box center [956, 94] width 9 height 9
click at [956, 93] on div "2" at bounding box center [956, 94] width 9 height 9
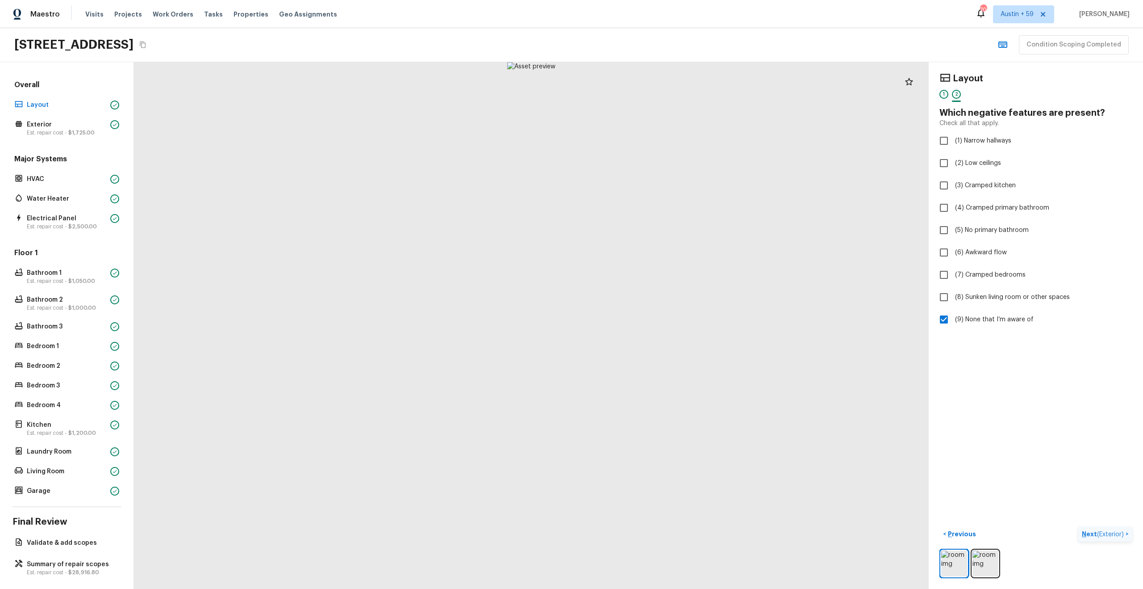
click at [1089, 530] on p "Next ( Exterior )" at bounding box center [1104, 533] width 44 height 9
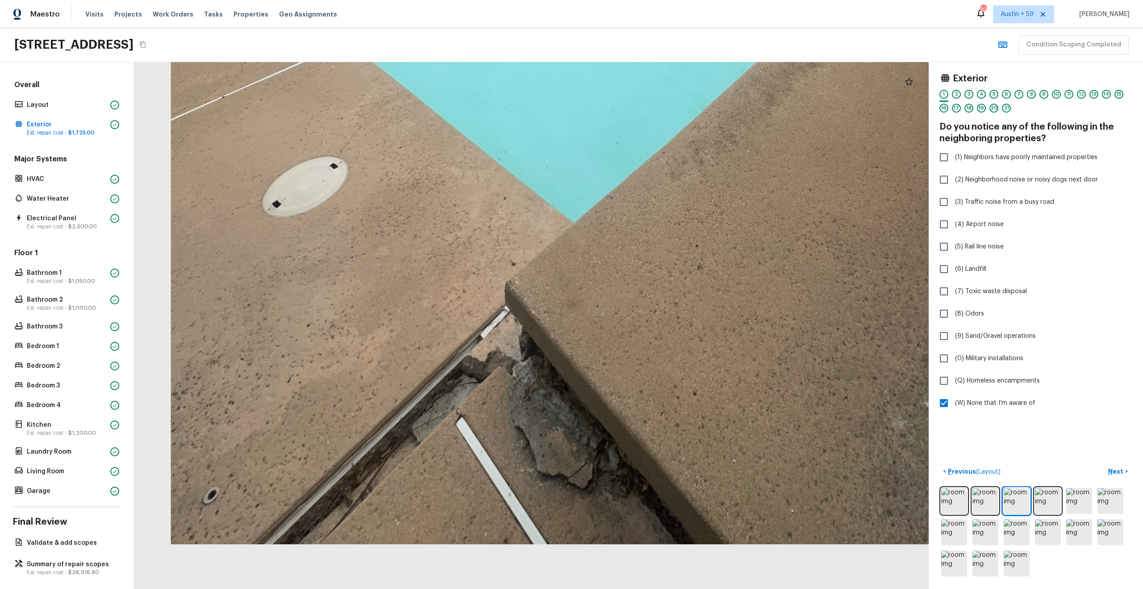
drag, startPoint x: 559, startPoint y: 459, endPoint x: 726, endPoint y: 142, distance: 357.4
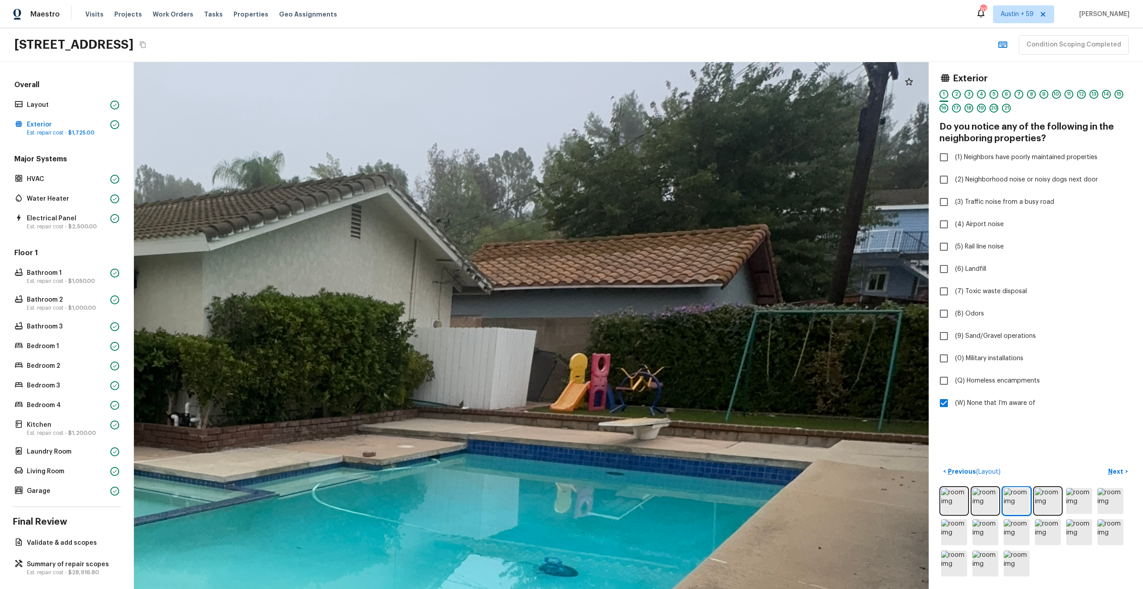
drag, startPoint x: 537, startPoint y: 449, endPoint x: 669, endPoint y: 316, distance: 187.6
click at [669, 316] on div at bounding box center [259, 561] width 3064 height 2030
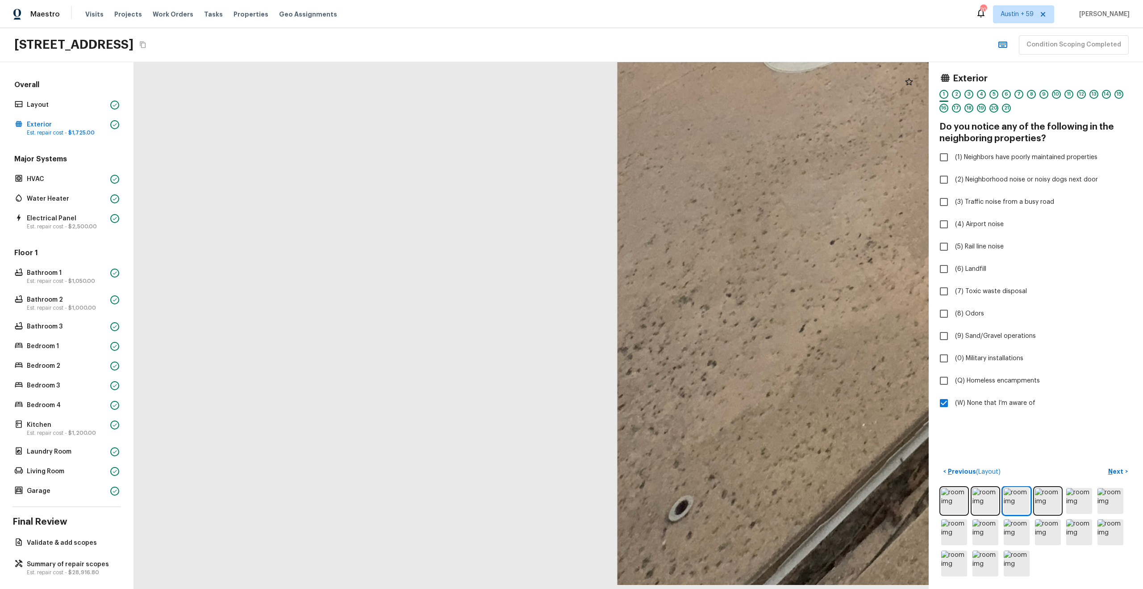
drag, startPoint x: 642, startPoint y: 331, endPoint x: 347, endPoint y: 326, distance: 295.7
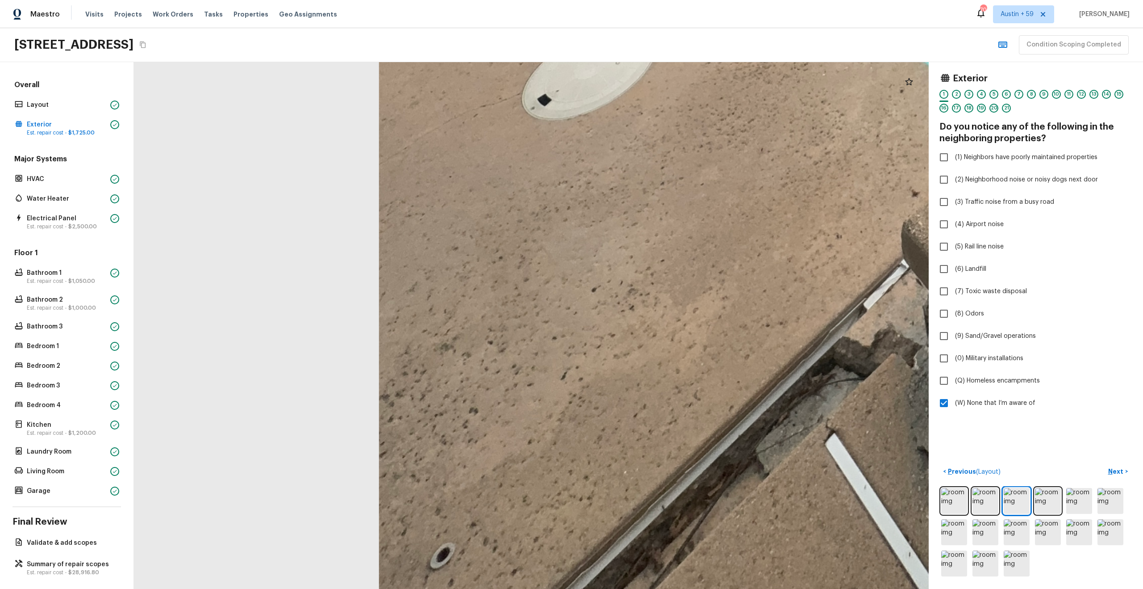
drag, startPoint x: 592, startPoint y: 322, endPoint x: 463, endPoint y: 470, distance: 196.3
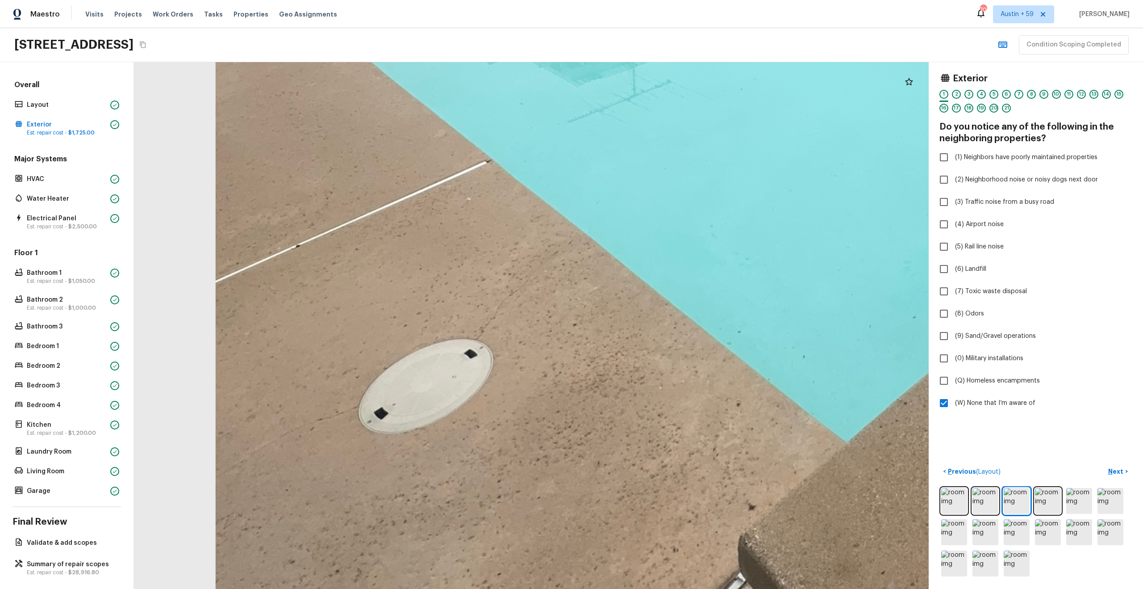
drag, startPoint x: 519, startPoint y: 312, endPoint x: 430, endPoint y: 465, distance: 177.7
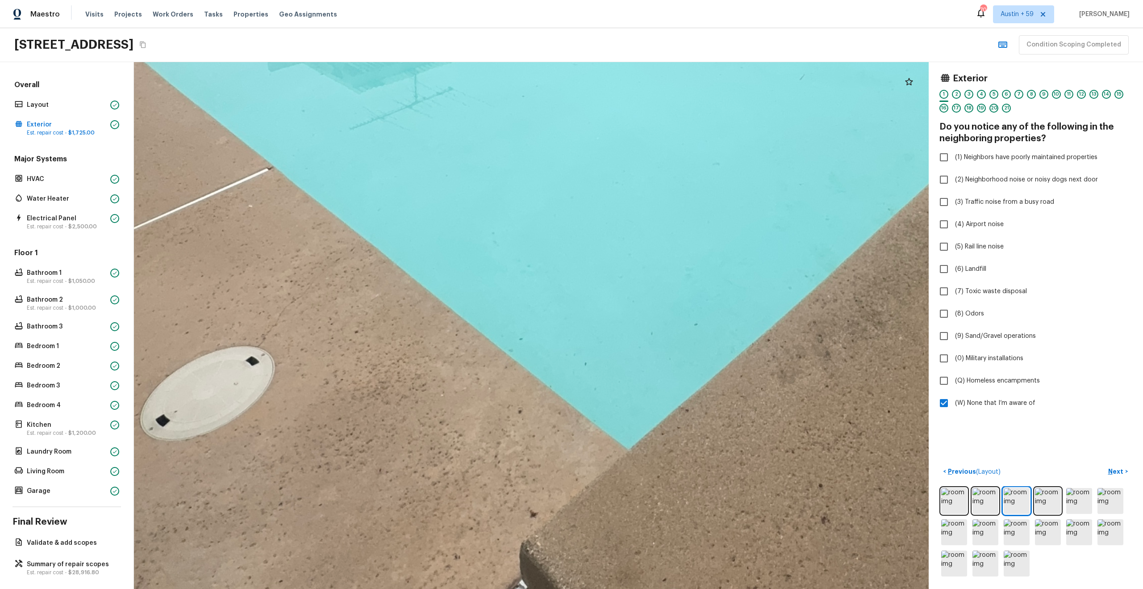
drag, startPoint x: 495, startPoint y: 276, endPoint x: 269, endPoint y: 285, distance: 226.2
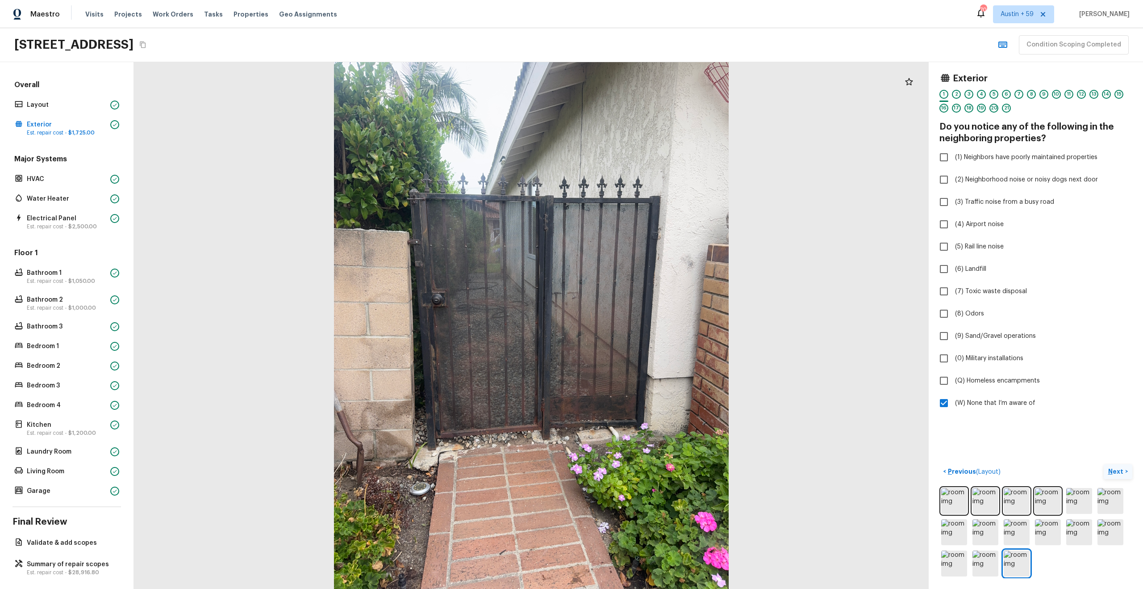
click at [1121, 473] on p "Next" at bounding box center [1117, 471] width 17 height 9
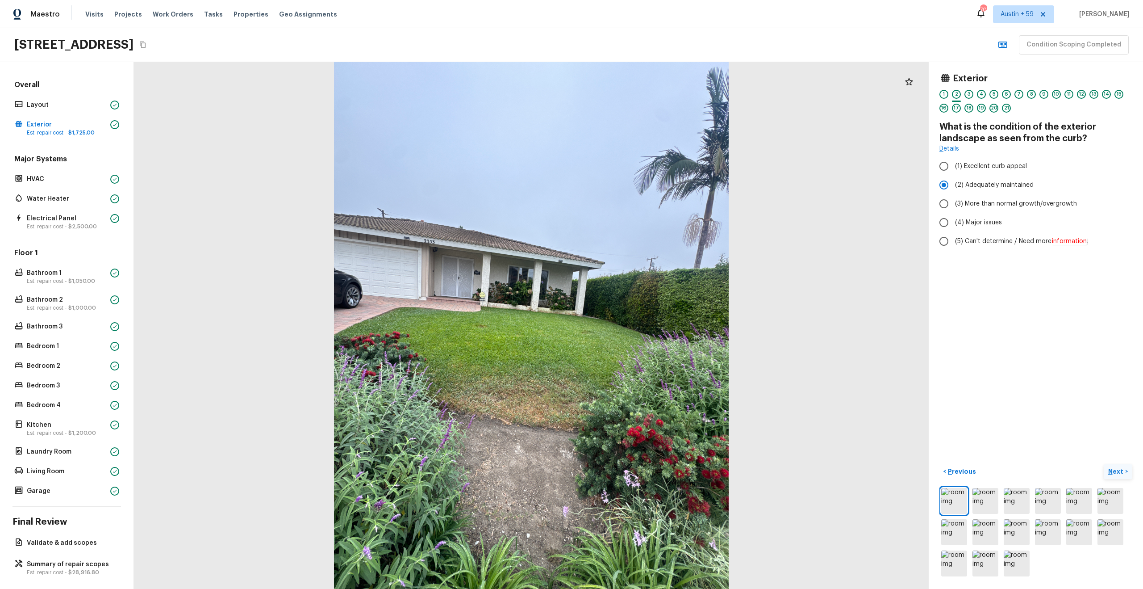
click at [1116, 474] on p "Next" at bounding box center [1117, 471] width 17 height 9
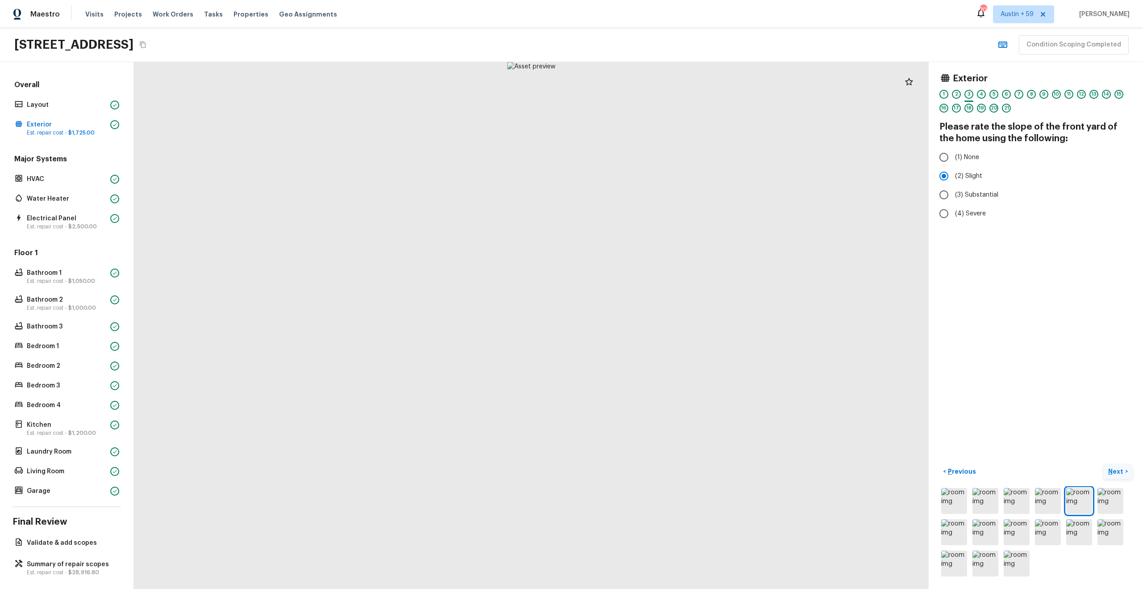
click at [1116, 474] on p "Next" at bounding box center [1117, 471] width 17 height 9
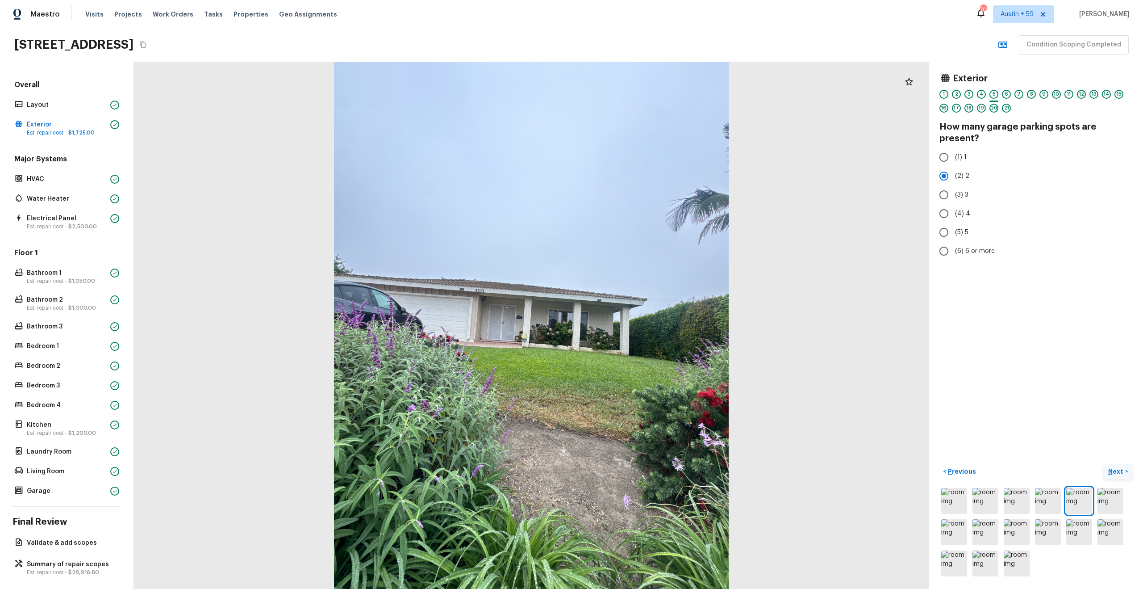
click at [1116, 474] on p "Next" at bounding box center [1117, 471] width 17 height 9
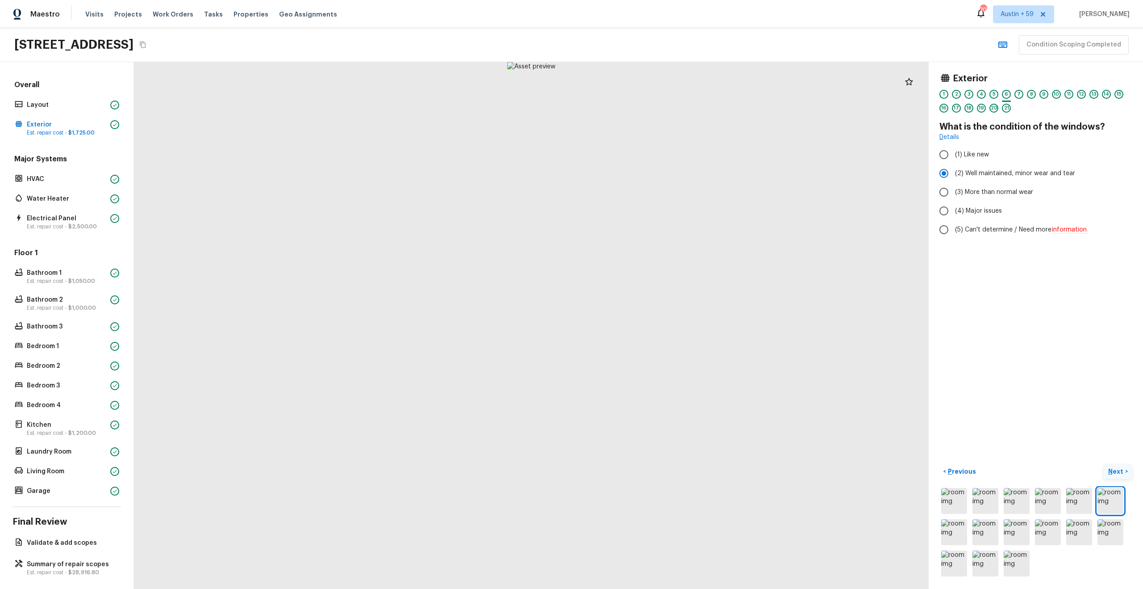
click at [1116, 474] on p "Next" at bounding box center [1117, 471] width 17 height 9
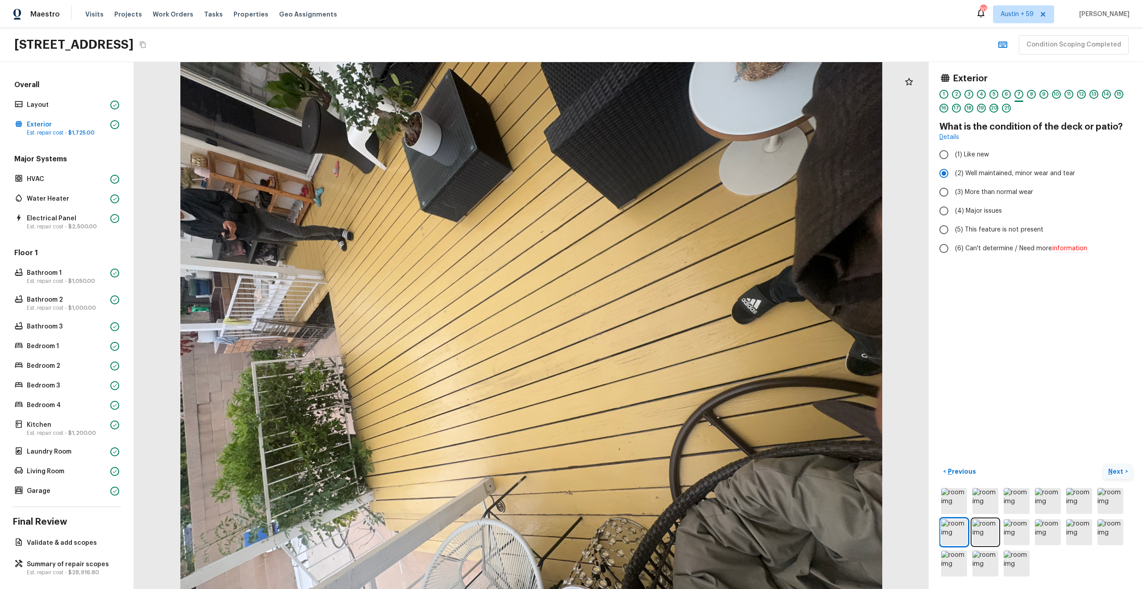
click at [1116, 474] on p "Next" at bounding box center [1117, 471] width 17 height 9
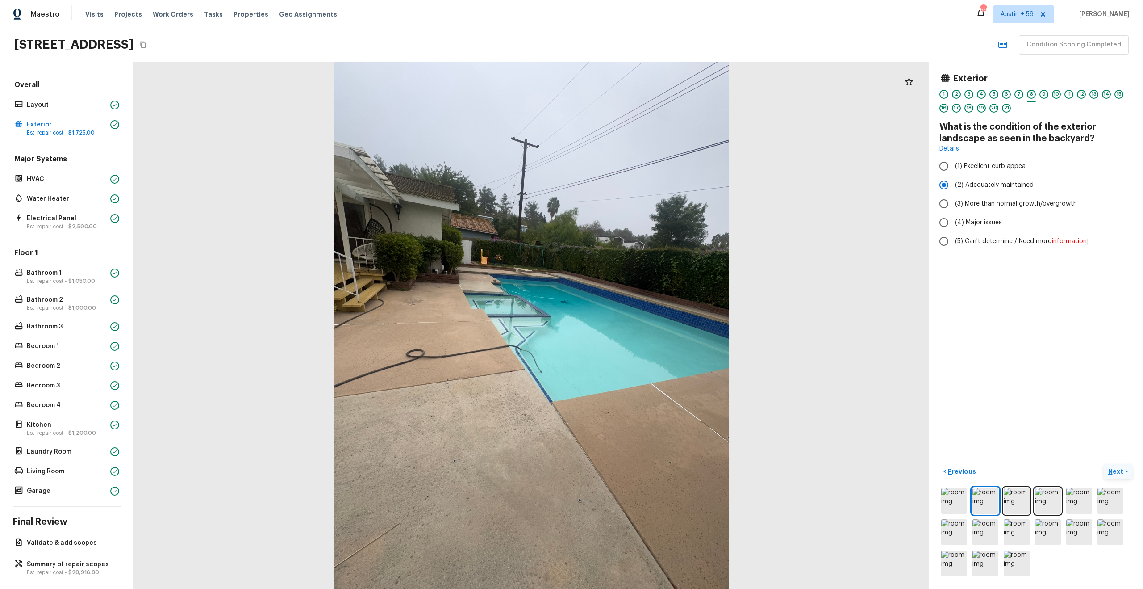
click at [1116, 474] on p "Next" at bounding box center [1117, 471] width 17 height 9
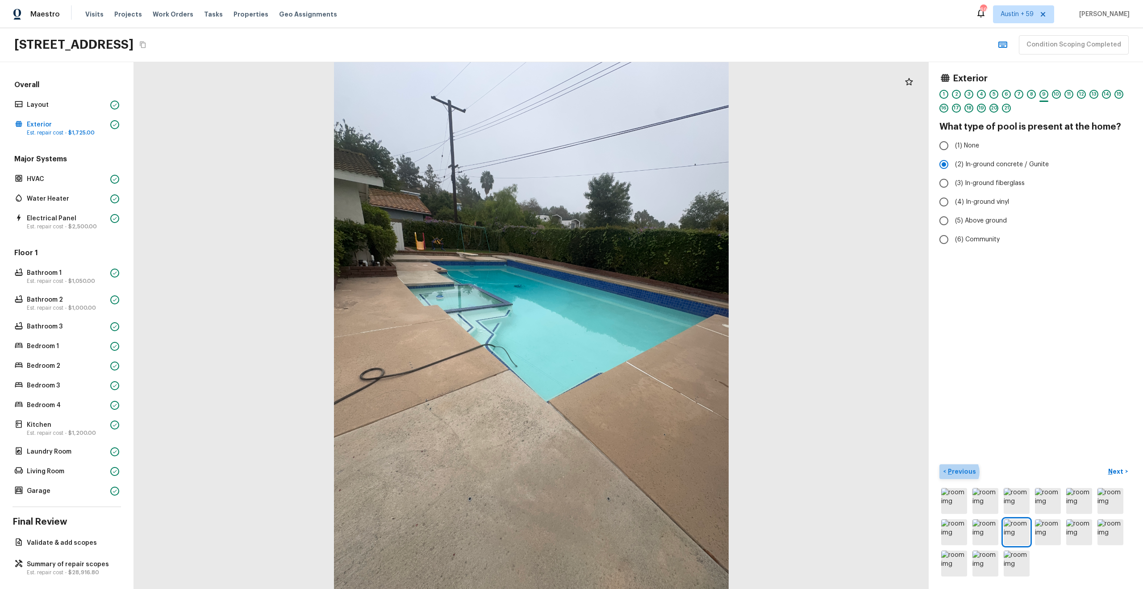
click at [958, 472] on p "Previous" at bounding box center [961, 471] width 30 height 9
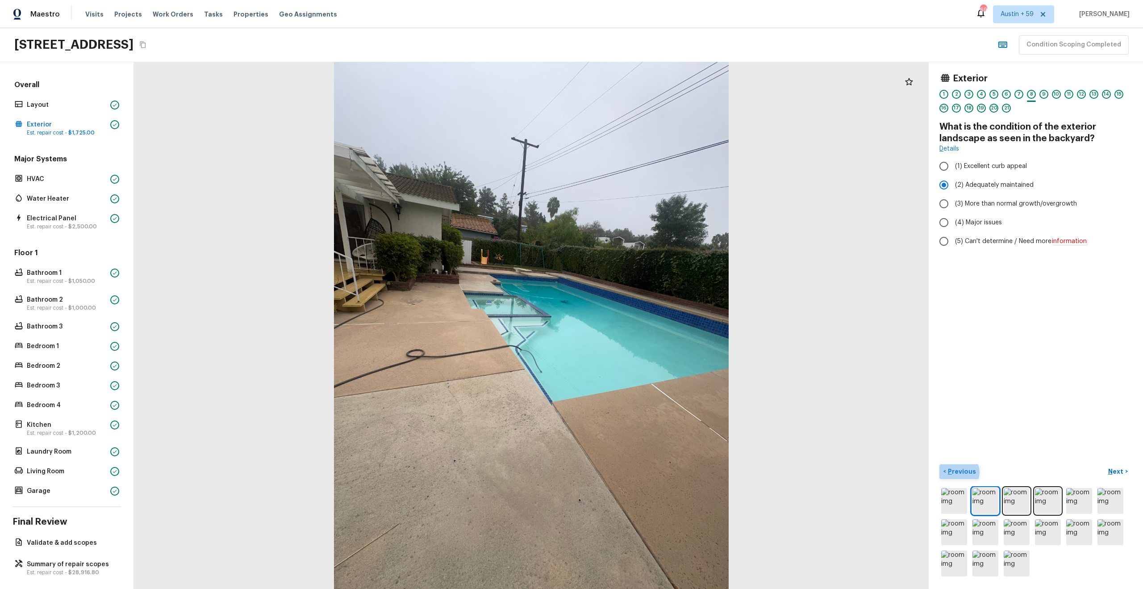
click at [958, 472] on p "Previous" at bounding box center [961, 471] width 30 height 9
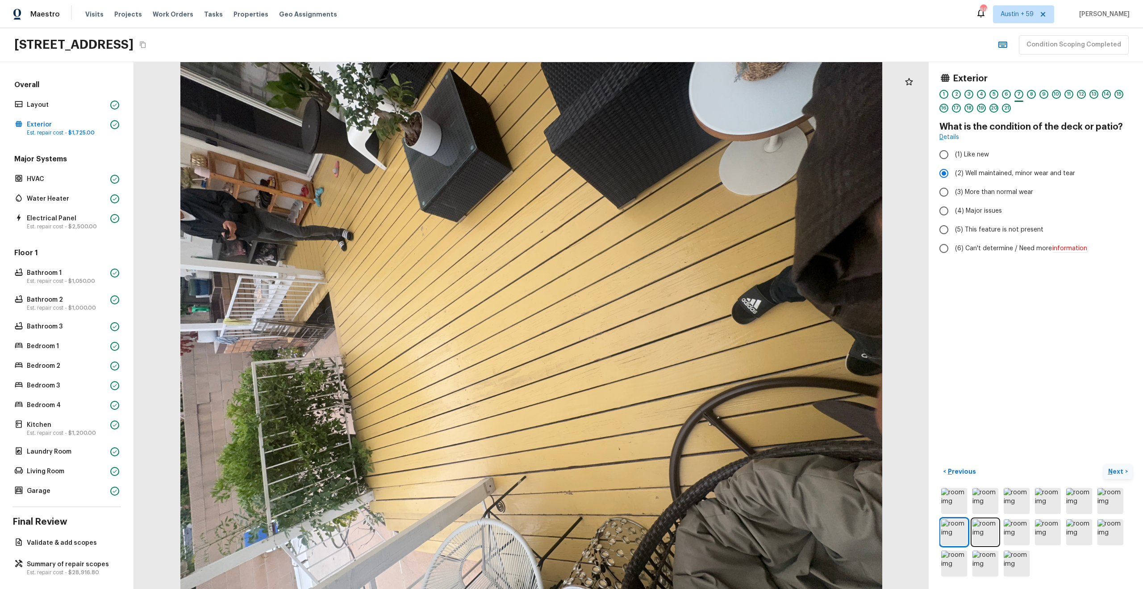
click at [1111, 471] on p "Next" at bounding box center [1117, 471] width 17 height 9
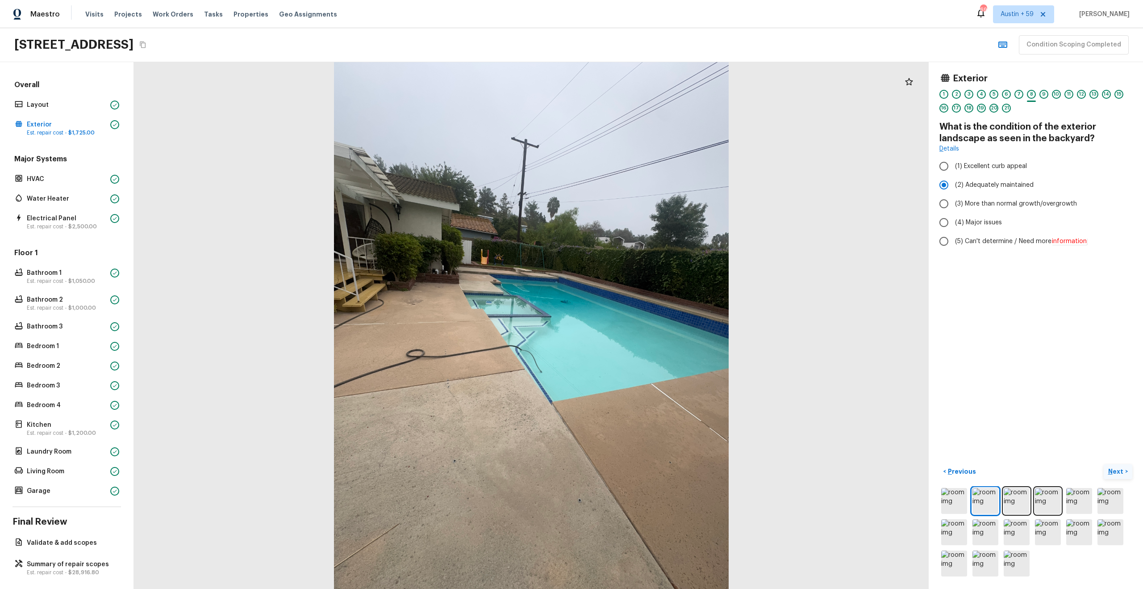
click at [1111, 471] on p "Next" at bounding box center [1117, 471] width 17 height 9
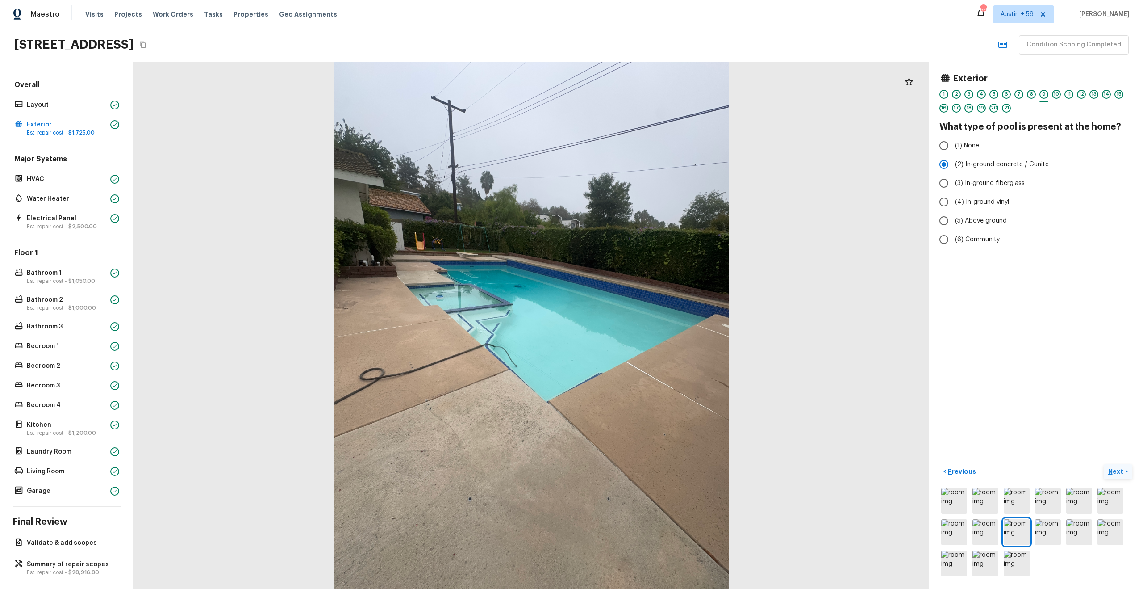
click at [1111, 471] on p "Next" at bounding box center [1117, 471] width 17 height 9
click at [963, 266] on h5 "Repair Scope ( 1 )" at bounding box center [981, 270] width 54 height 10
click at [1117, 472] on p "Next" at bounding box center [1117, 471] width 17 height 9
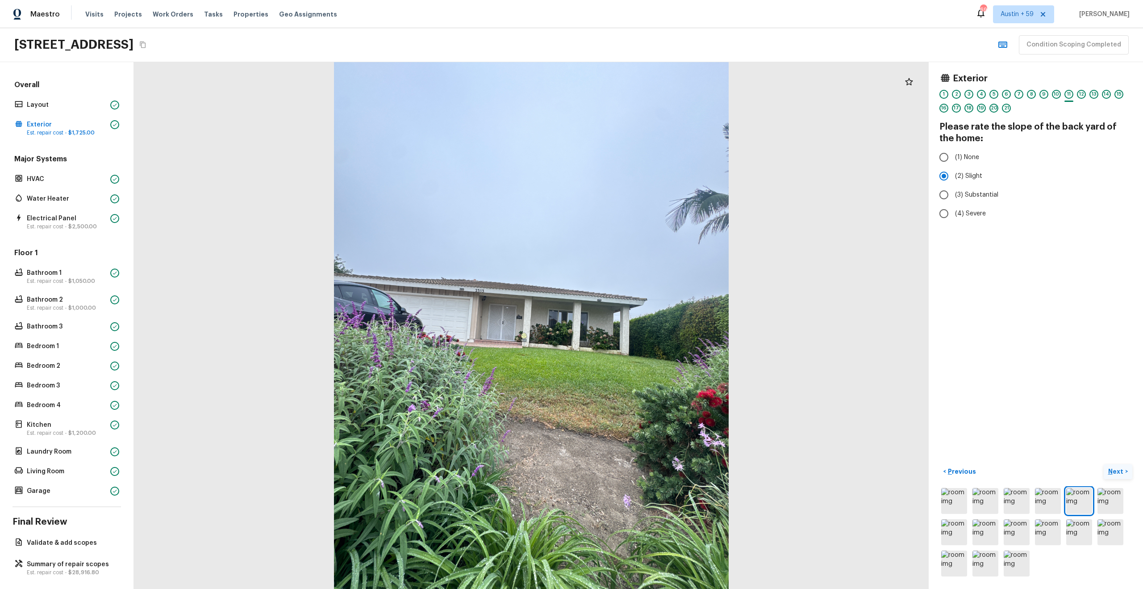
click at [1117, 472] on p "Next" at bounding box center [1117, 471] width 17 height 9
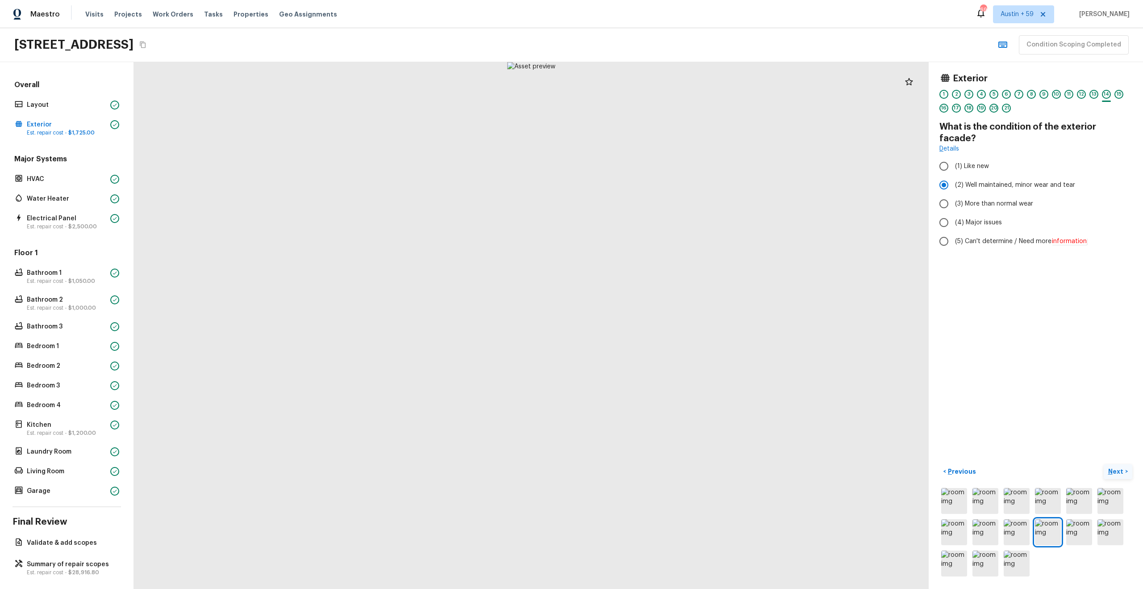
click at [1117, 472] on p "Next" at bounding box center [1117, 471] width 17 height 9
click at [984, 268] on h5 "Repair Scope ( 1 )" at bounding box center [981, 270] width 54 height 10
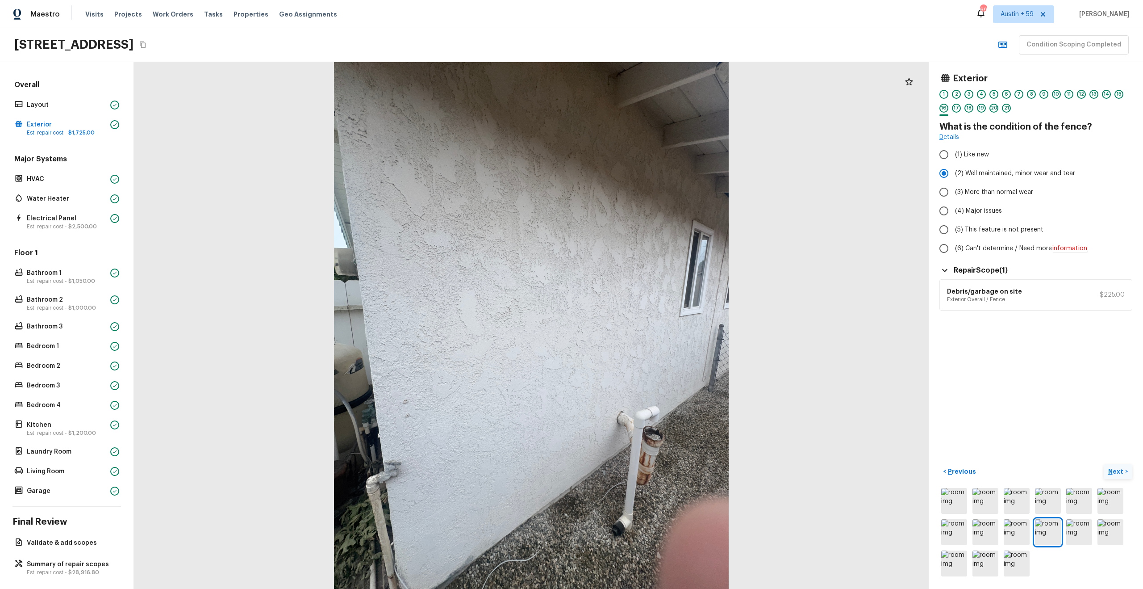
click at [1122, 470] on p "Next" at bounding box center [1117, 471] width 17 height 9
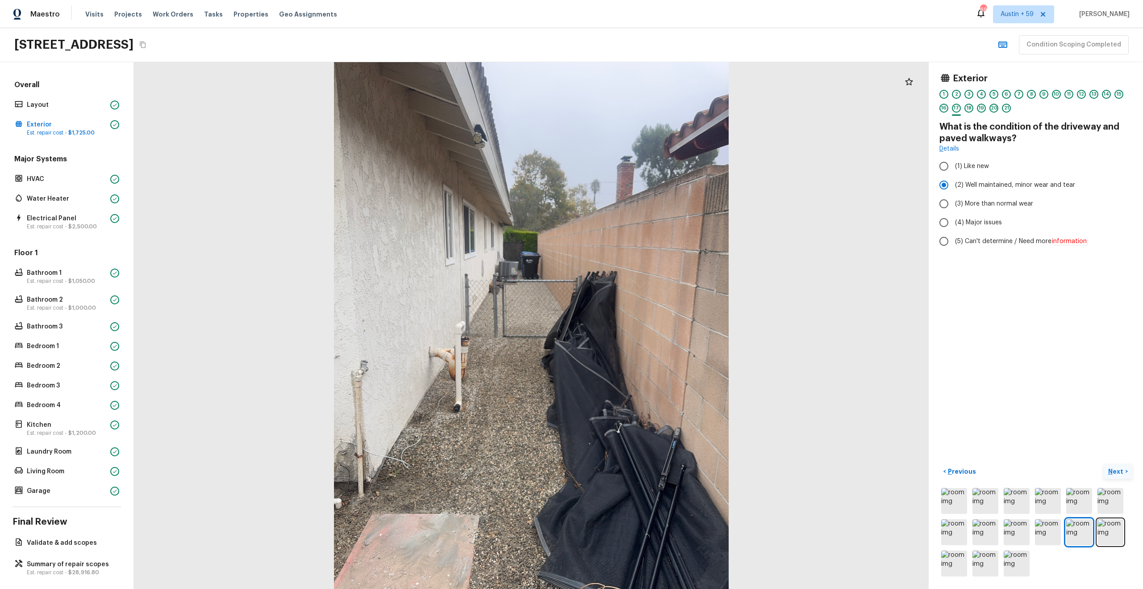
click at [1122, 470] on p "Next" at bounding box center [1117, 471] width 17 height 9
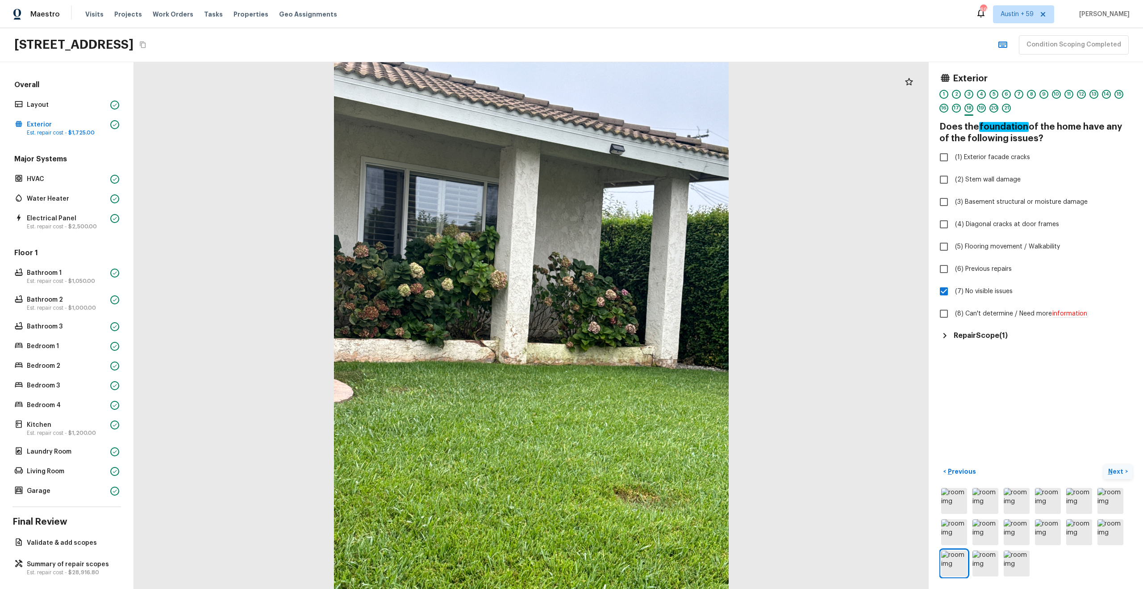
click at [1122, 470] on p "Next" at bounding box center [1117, 471] width 17 height 9
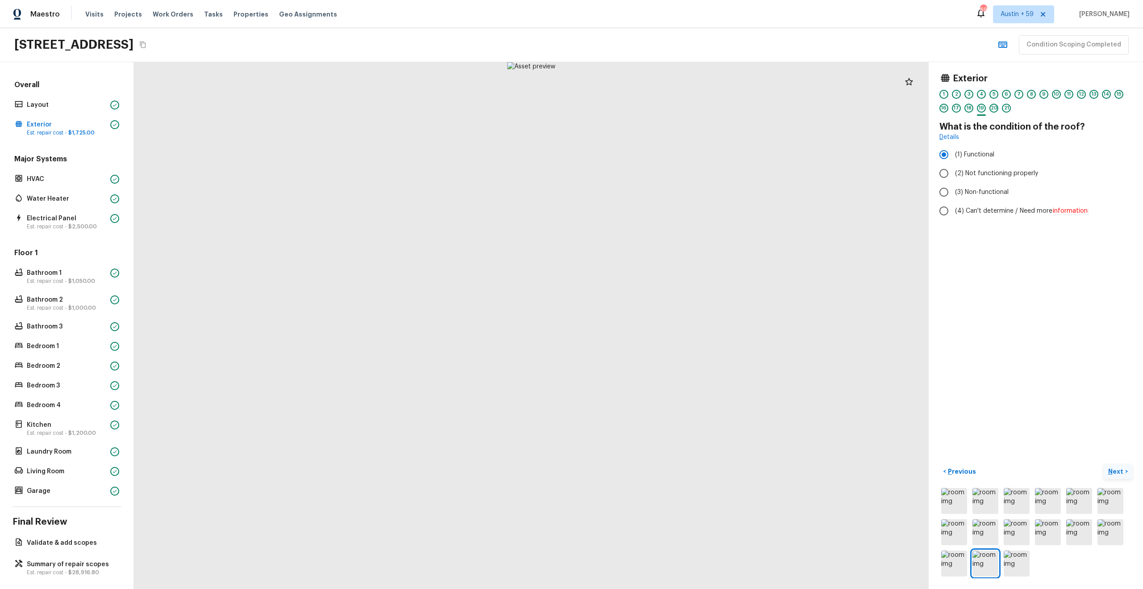
click at [1122, 470] on p "Next" at bounding box center [1117, 471] width 17 height 9
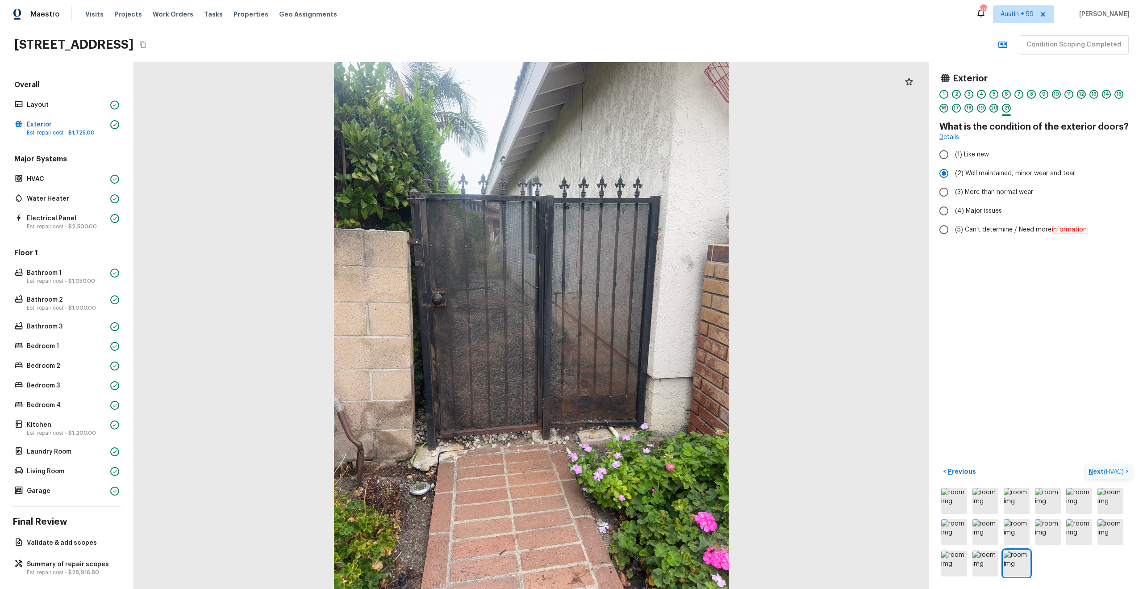
click at [1106, 474] on span "( HVAC )" at bounding box center [1114, 472] width 20 height 6
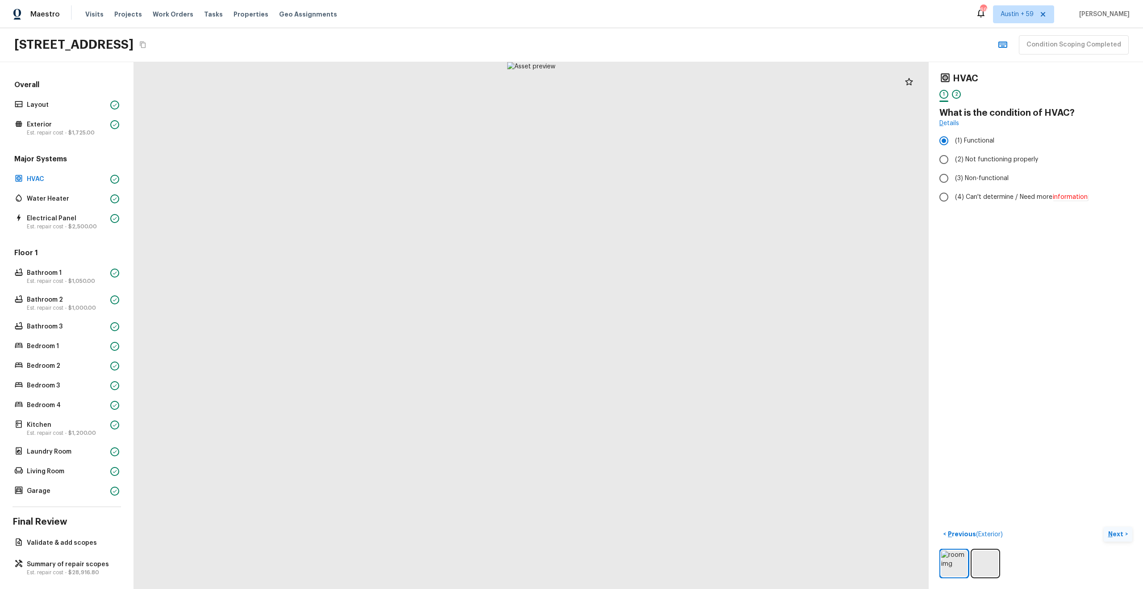
click at [1106, 474] on div "HVAC 1 2 What is the condition of HVAC? Details (1) Functional (2) Not function…" at bounding box center [1036, 325] width 214 height 527
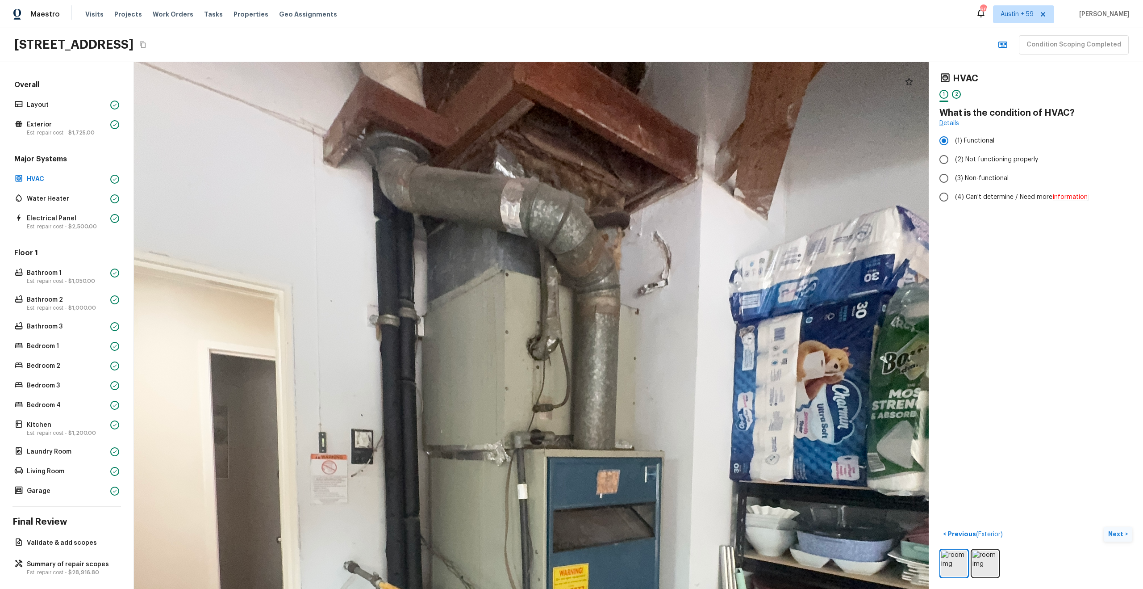
drag, startPoint x: 565, startPoint y: 285, endPoint x: 598, endPoint y: 228, distance: 65.4
click at [598, 228] on div at bounding box center [538, 490] width 1707 height 1130
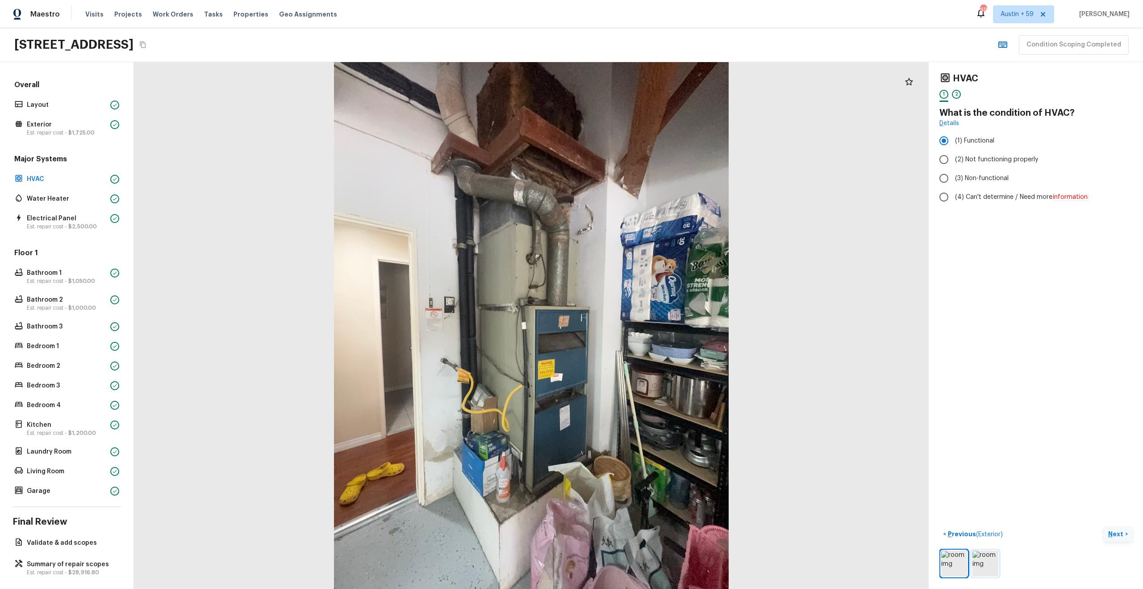
click at [983, 566] on img at bounding box center [986, 563] width 26 height 26
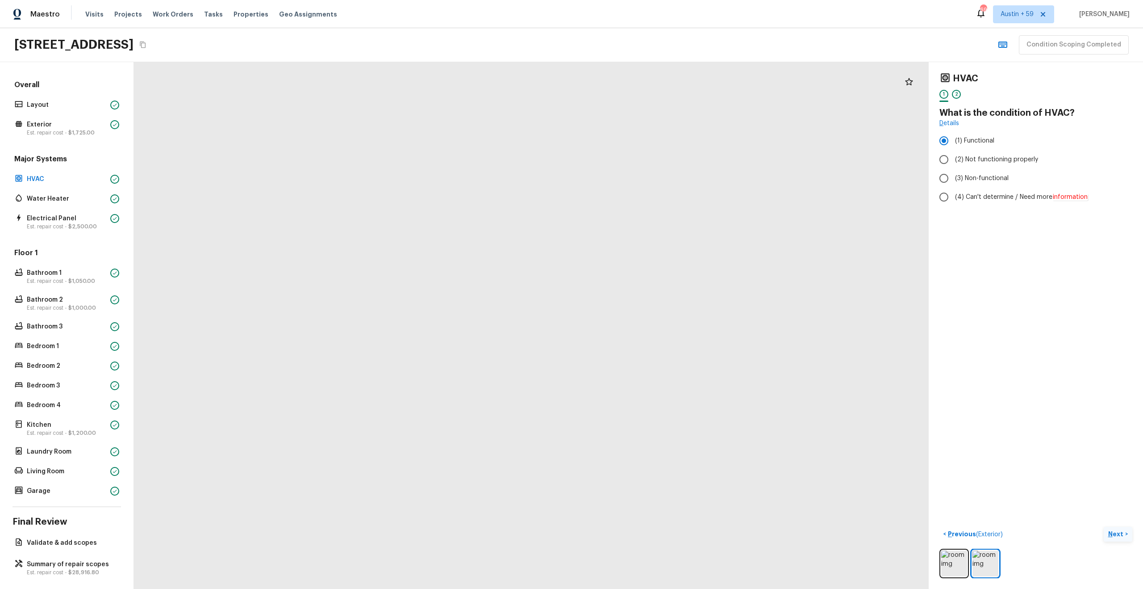
click at [1118, 535] on p "Next" at bounding box center [1117, 533] width 17 height 9
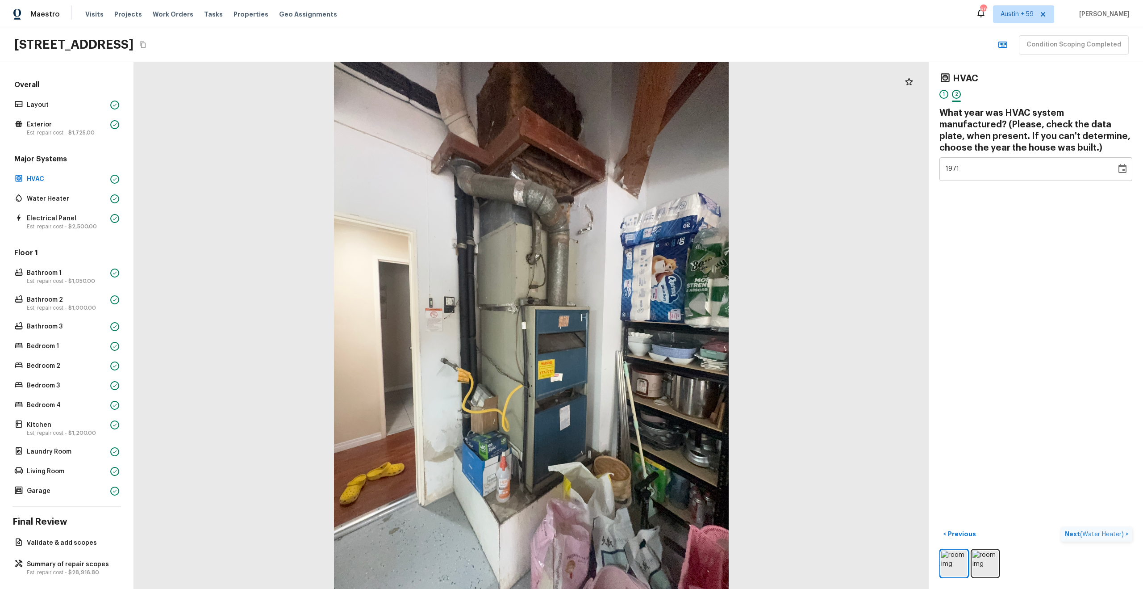
click at [1101, 528] on button "Next ( Water Heater ) >" at bounding box center [1097, 534] width 71 height 15
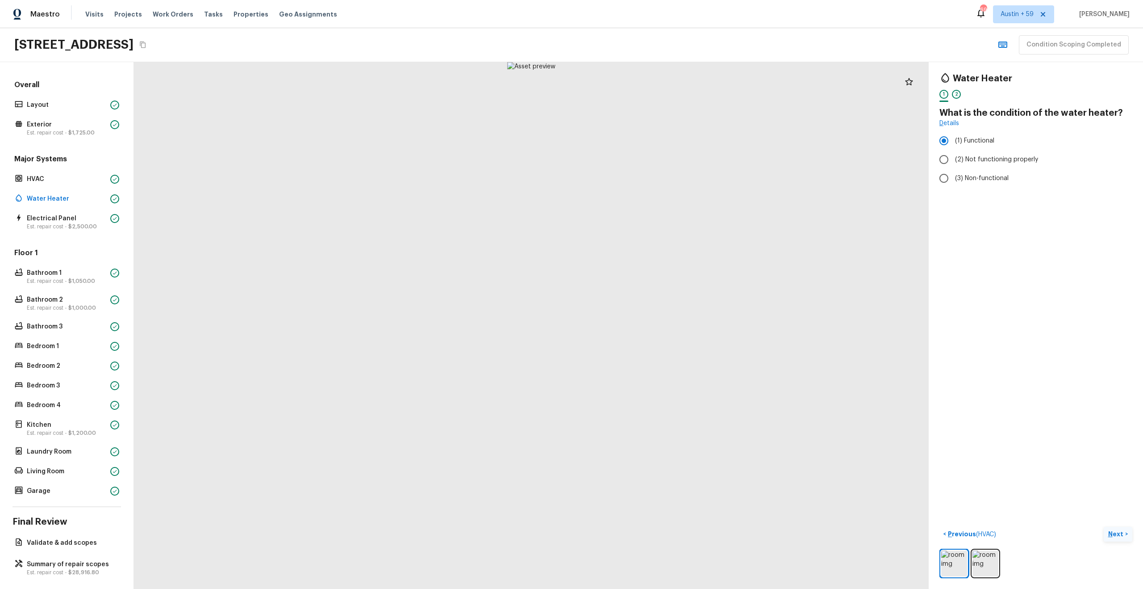
click at [1121, 532] on p "Next" at bounding box center [1117, 533] width 17 height 9
click at [1121, 532] on span "( Electrical Panel )" at bounding box center [1100, 534] width 48 height 6
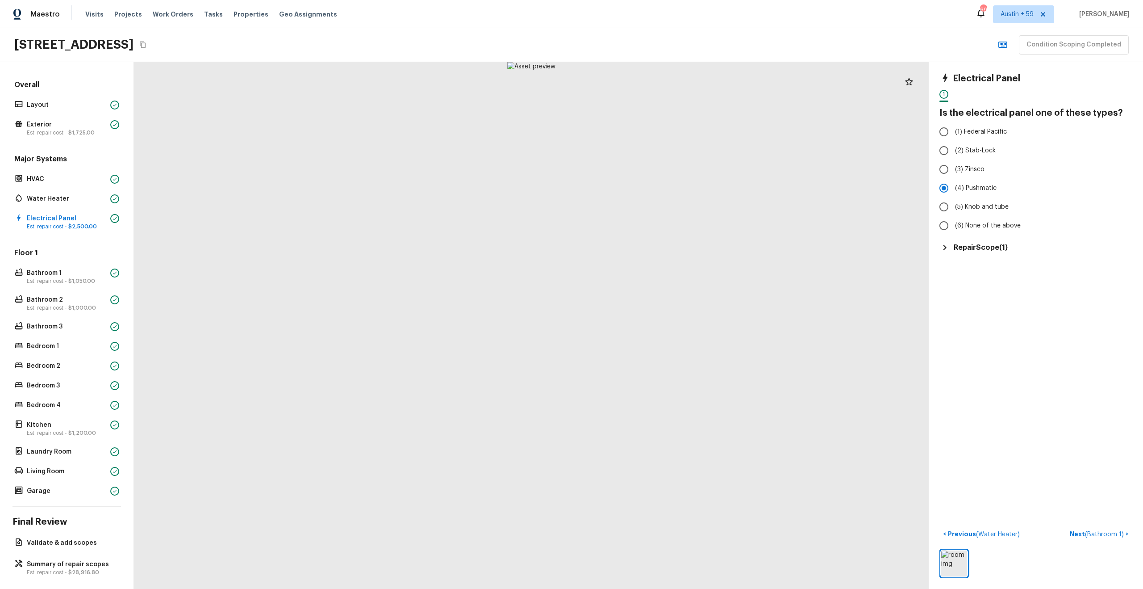
click at [994, 244] on h5 "Repair Scope ( 1 )" at bounding box center [981, 248] width 54 height 10
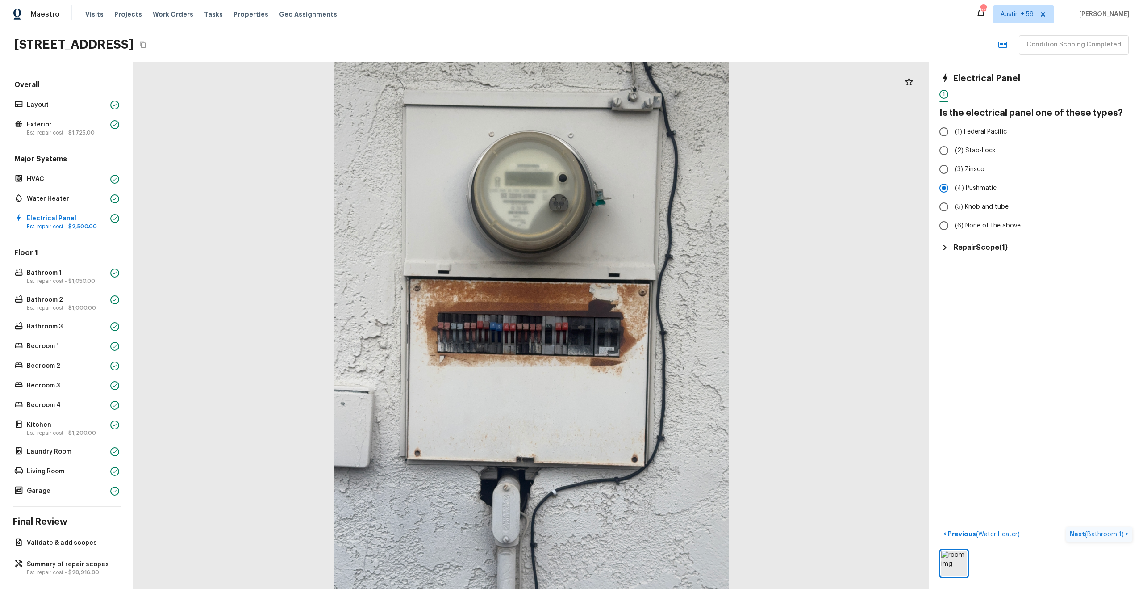
click at [1101, 536] on span "( Bathroom 1 )" at bounding box center [1104, 534] width 39 height 6
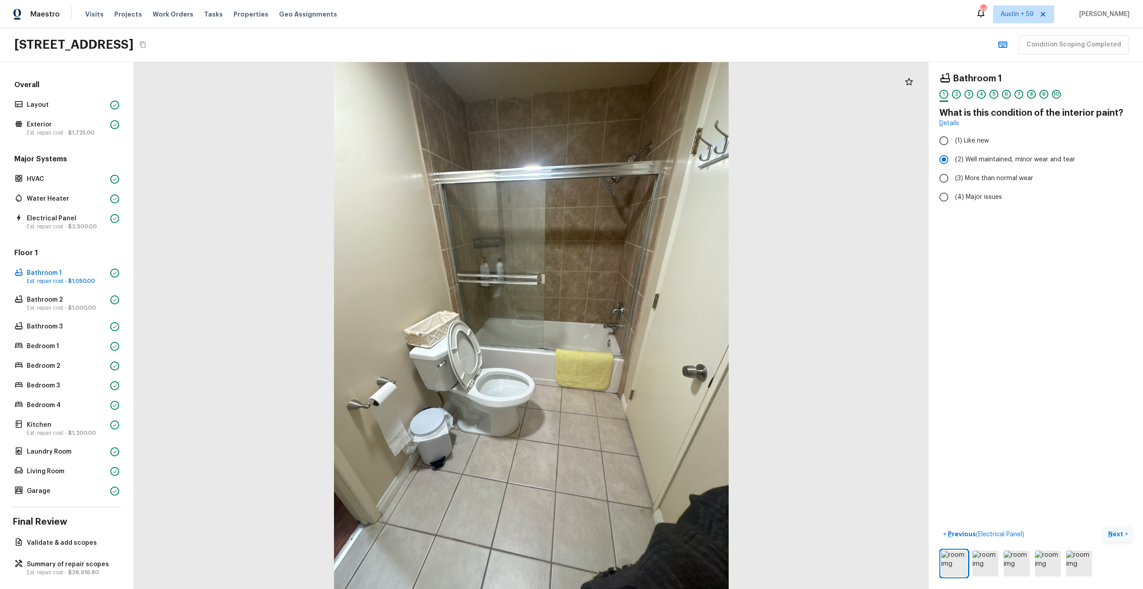
click at [1124, 528] on button "Next >" at bounding box center [1118, 534] width 29 height 15
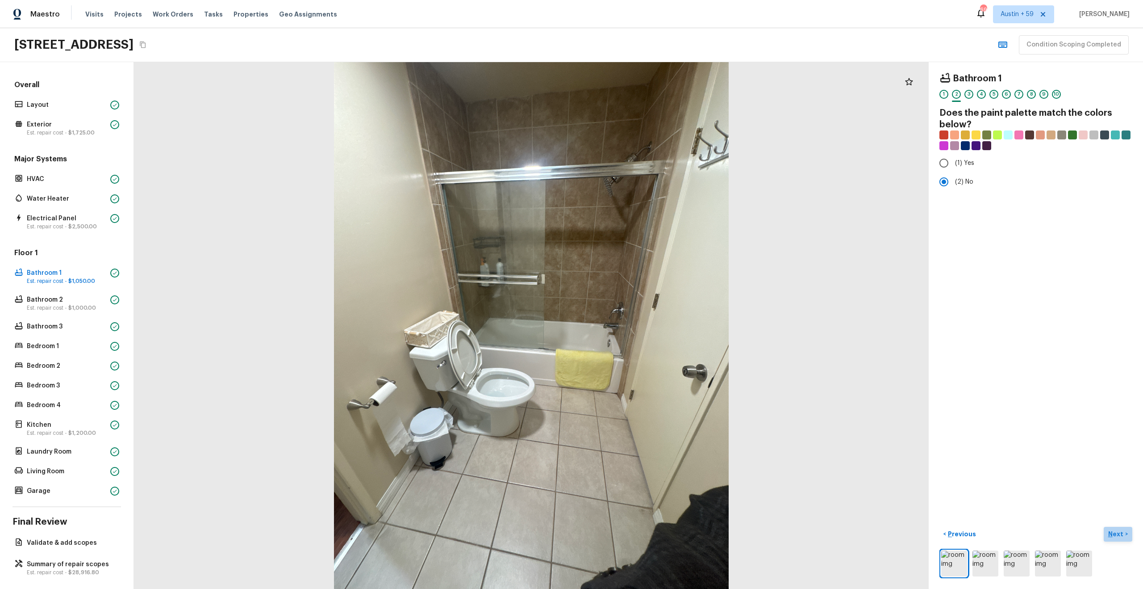
click at [1124, 528] on button "Next >" at bounding box center [1118, 534] width 29 height 15
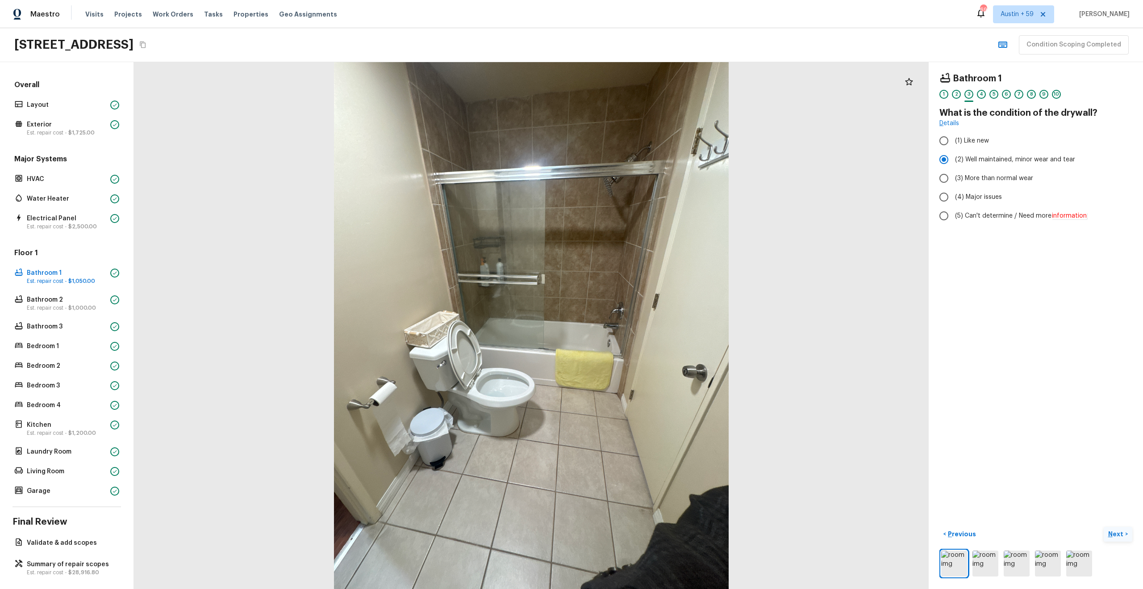
click at [1124, 528] on button "Next >" at bounding box center [1118, 534] width 29 height 15
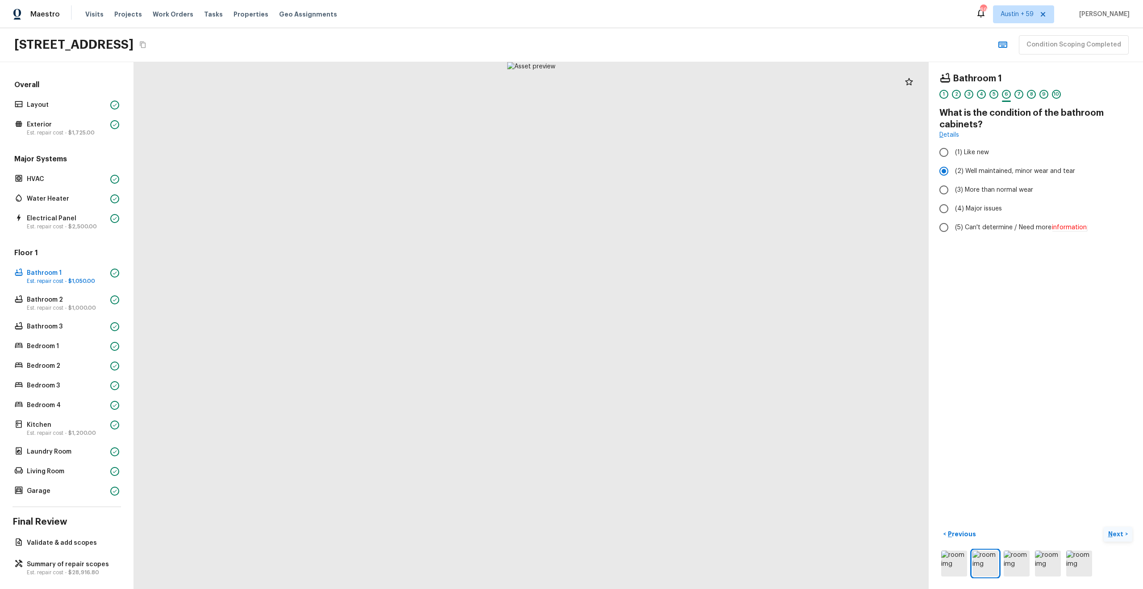
click at [1124, 528] on button "Next >" at bounding box center [1118, 534] width 29 height 15
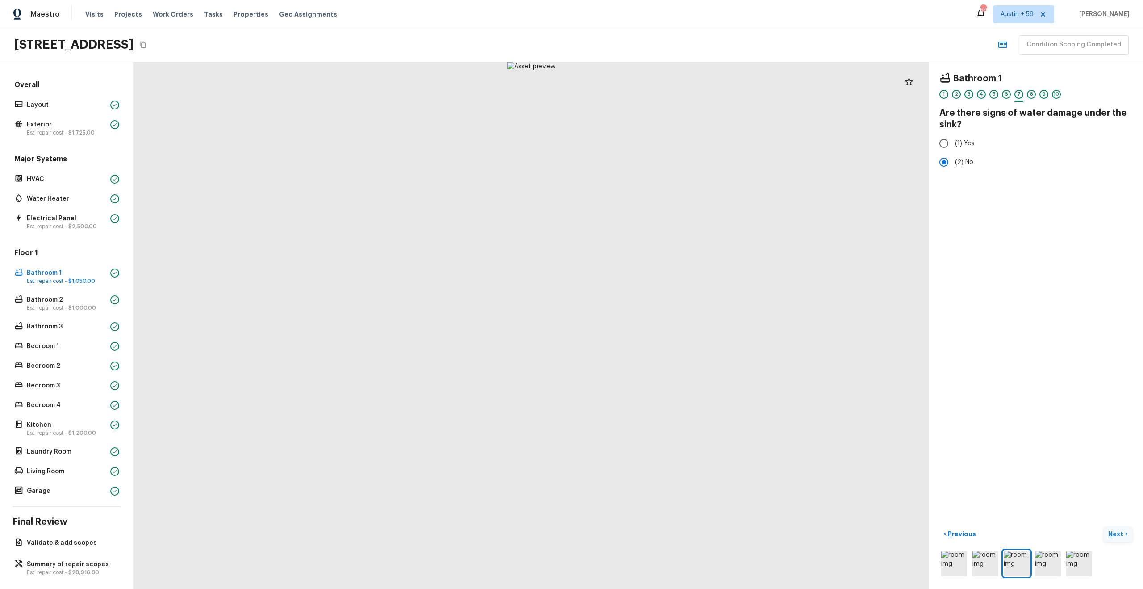
click at [1124, 528] on button "Next >" at bounding box center [1118, 534] width 29 height 15
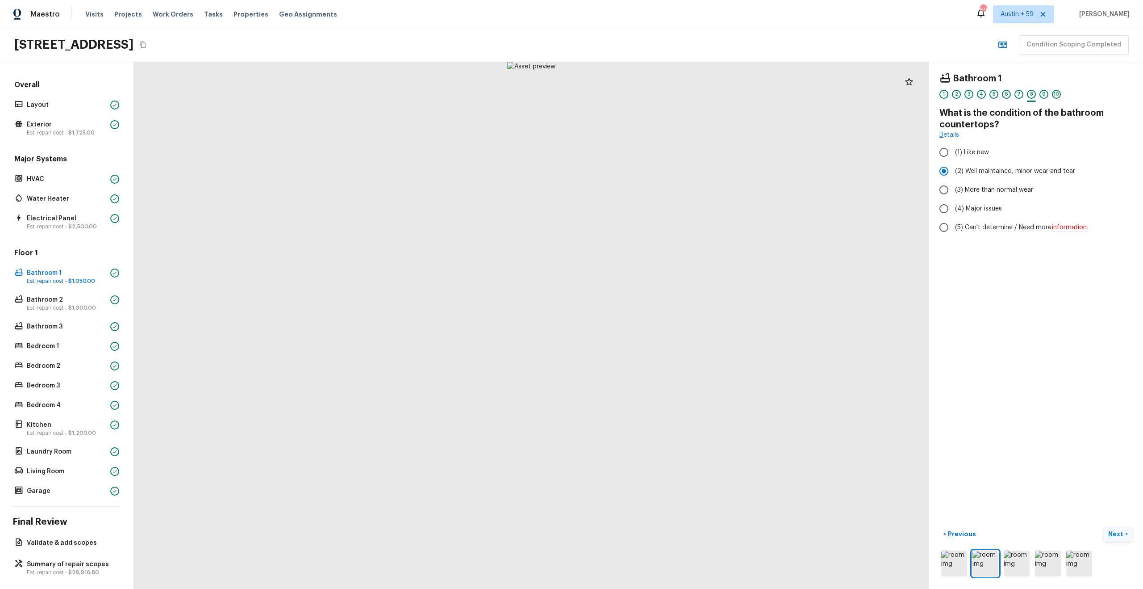
click at [1124, 528] on button "Next >" at bounding box center [1118, 534] width 29 height 15
click at [1001, 271] on h5 "Repair Scope ( 1 )" at bounding box center [981, 268] width 54 height 10
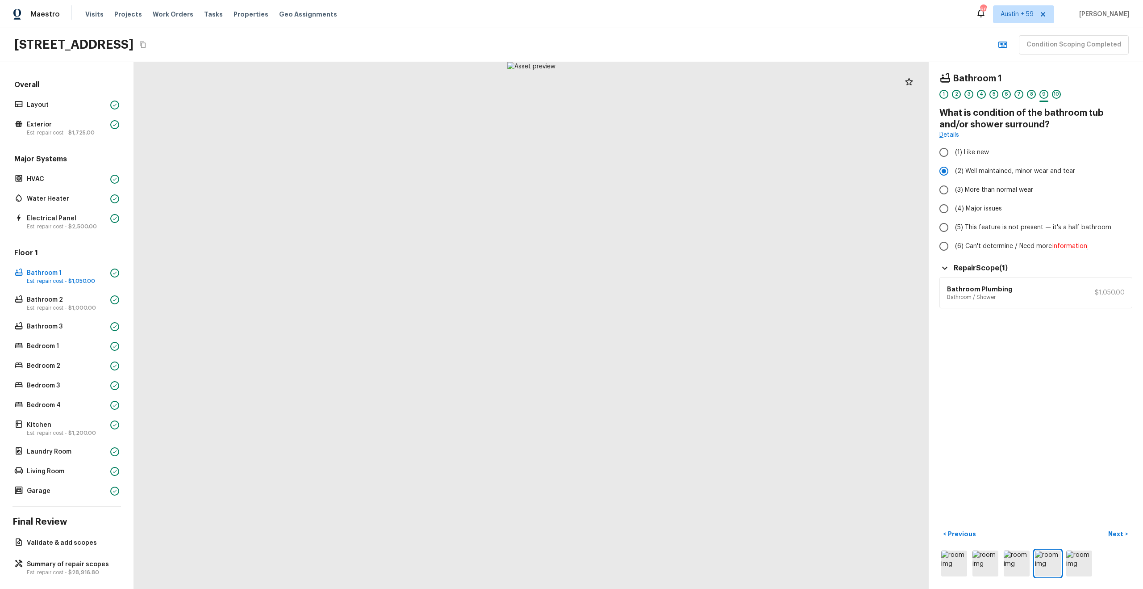
click at [1022, 295] on div "Bathroom Plumbing Bathroom / Shower $1,050.00" at bounding box center [1036, 292] width 193 height 31
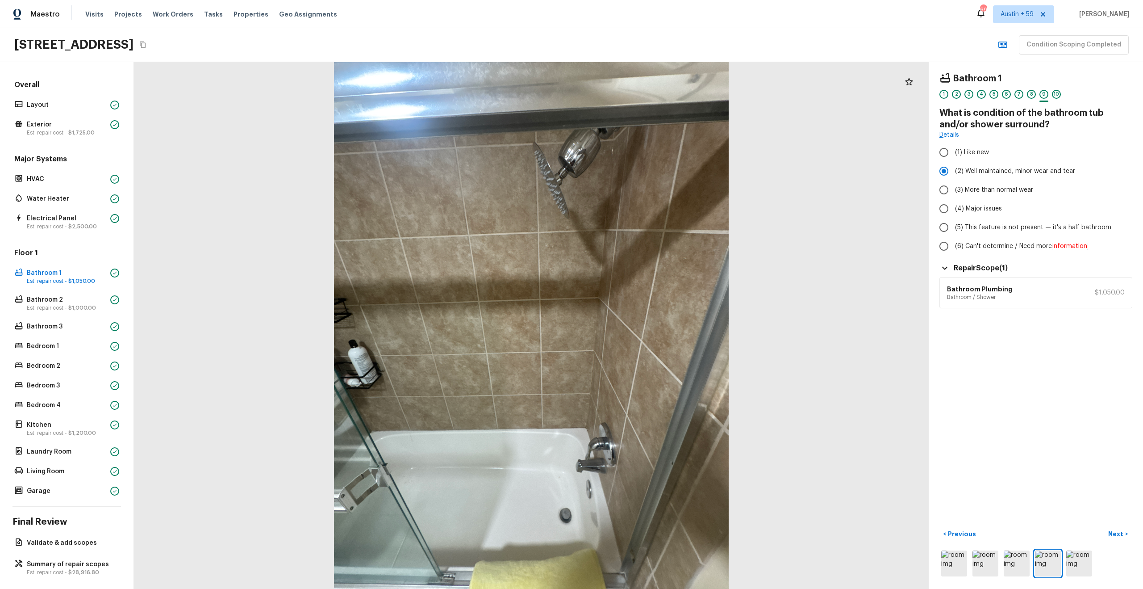
click at [1118, 533] on p "Next" at bounding box center [1117, 533] width 17 height 9
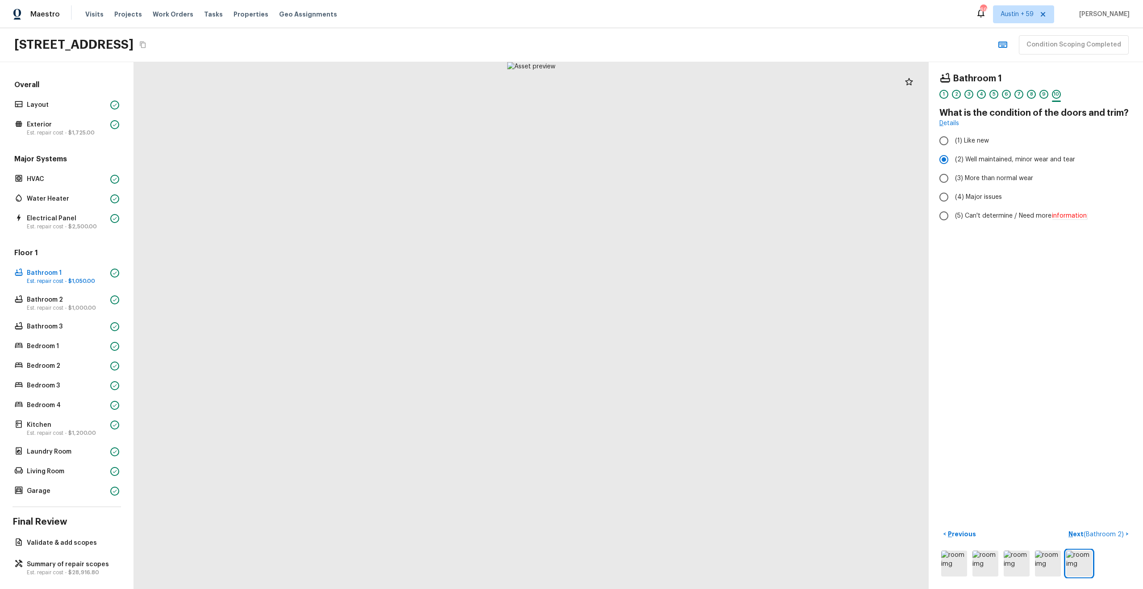
click at [1098, 528] on button "Next ( Bathroom 2 ) >" at bounding box center [1098, 534] width 67 height 15
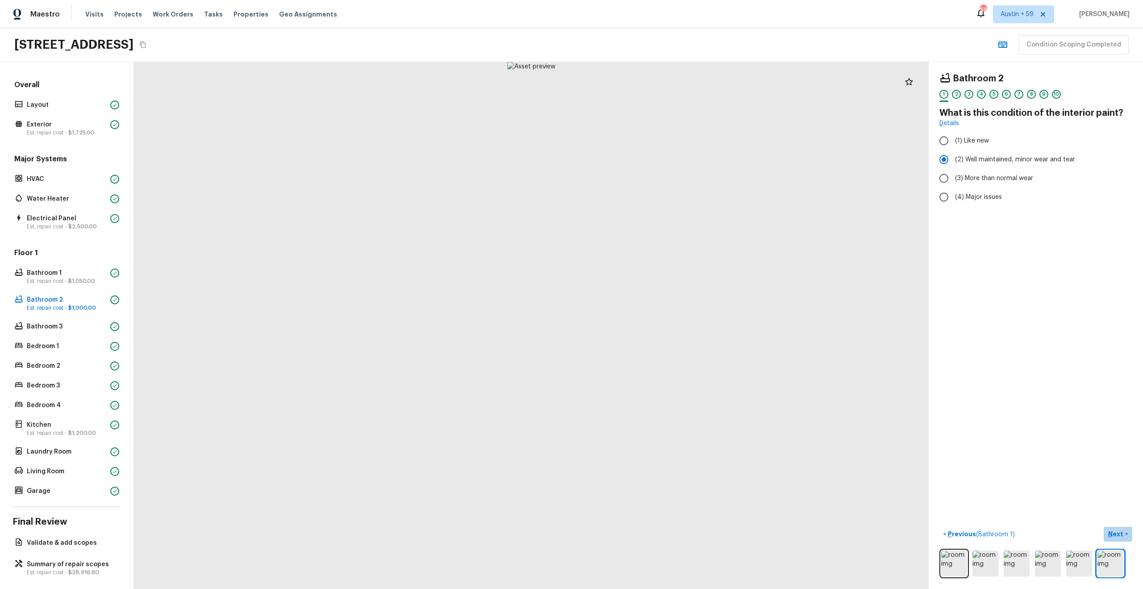
click at [1121, 531] on p "Next" at bounding box center [1117, 533] width 17 height 9
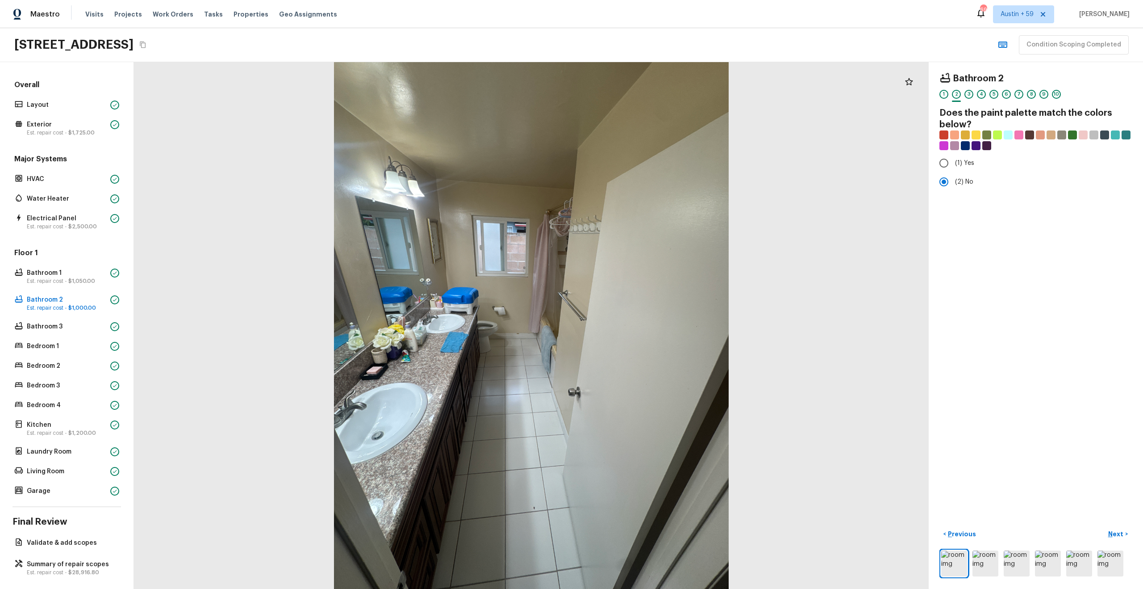
click at [1121, 531] on p "Next" at bounding box center [1117, 533] width 17 height 9
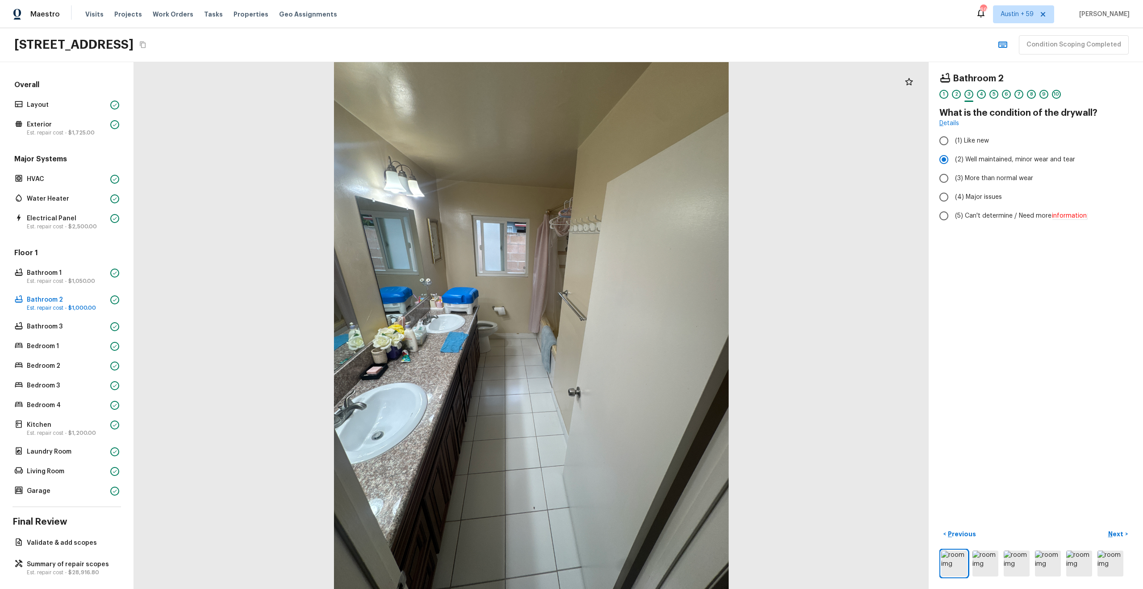
click at [1121, 531] on p "Next" at bounding box center [1117, 533] width 17 height 9
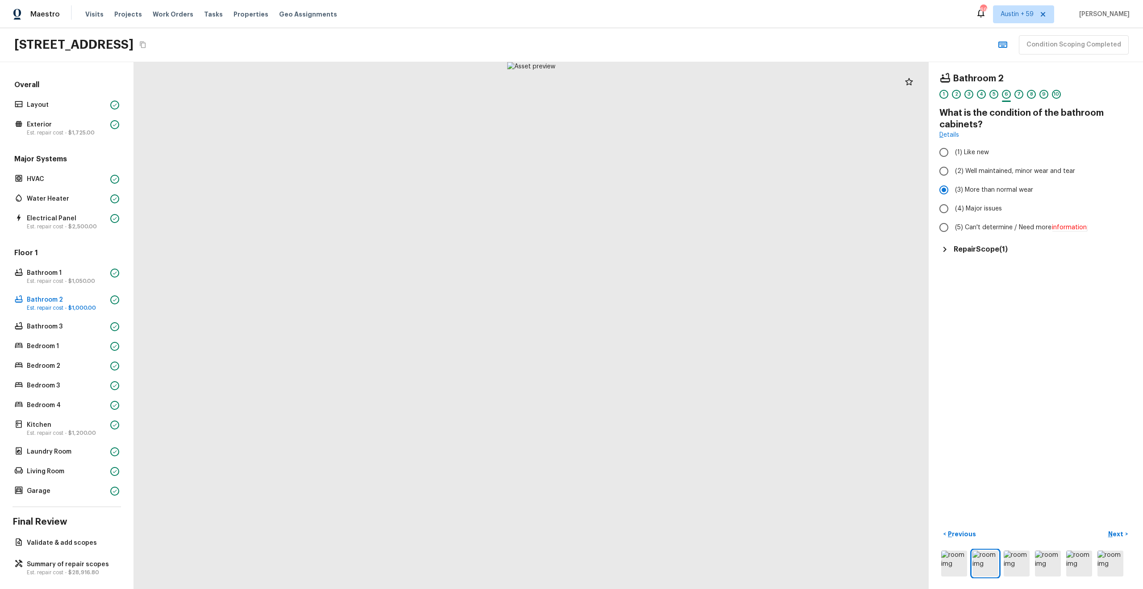
click at [981, 244] on div "Repair Scope ( 1 )" at bounding box center [1036, 249] width 193 height 11
click at [1121, 537] on p "Next" at bounding box center [1117, 533] width 17 height 9
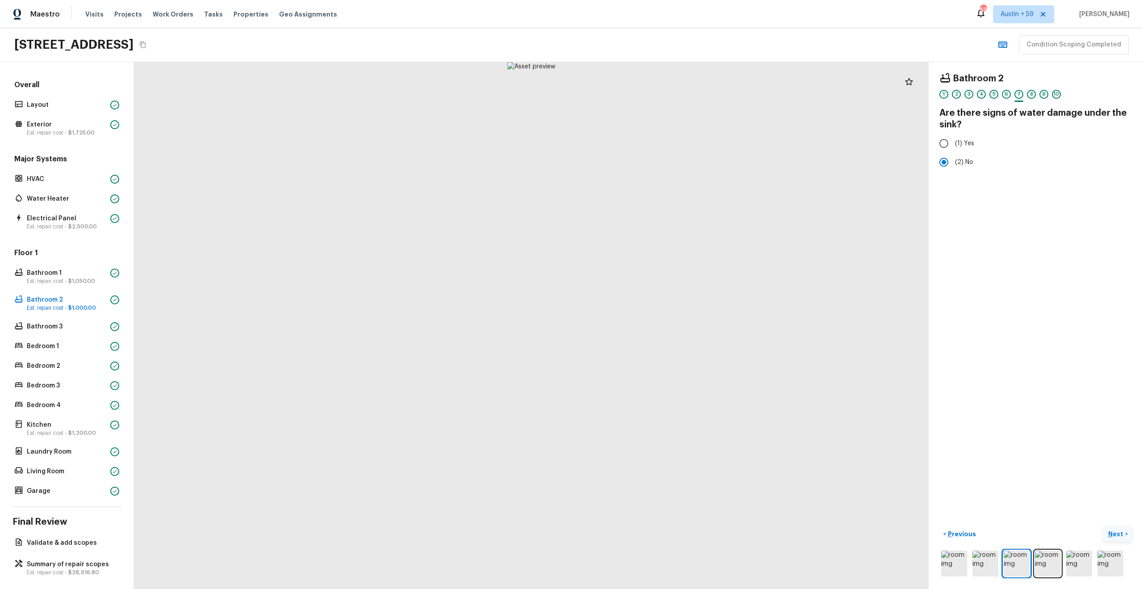
click at [1121, 537] on p "Next" at bounding box center [1117, 533] width 17 height 9
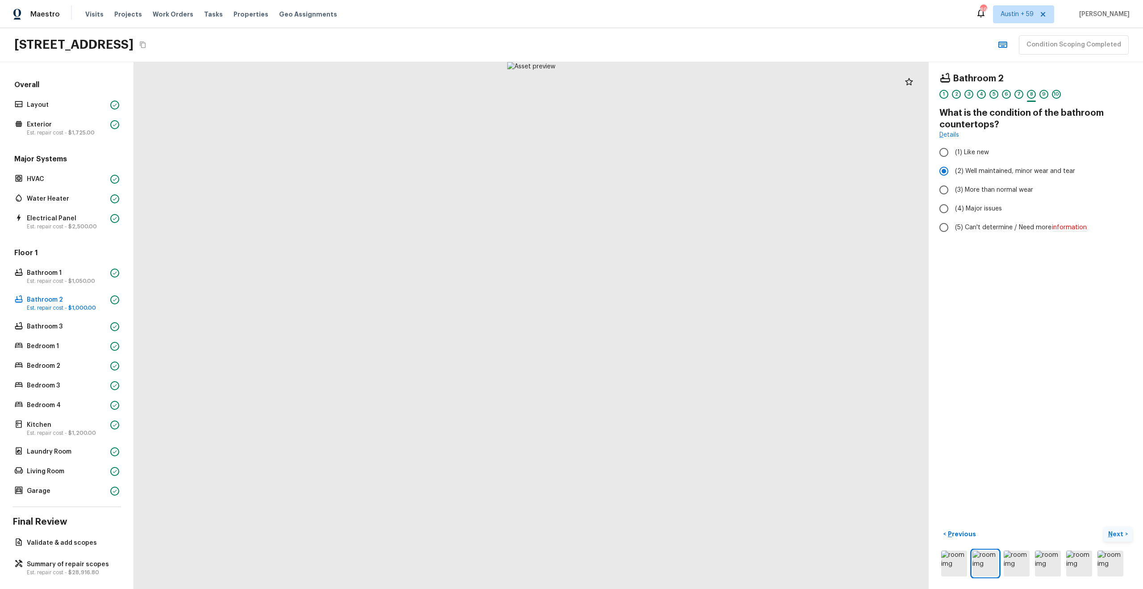
click at [1121, 537] on p "Next" at bounding box center [1117, 533] width 17 height 9
click at [1121, 533] on p "Next" at bounding box center [1117, 533] width 17 height 9
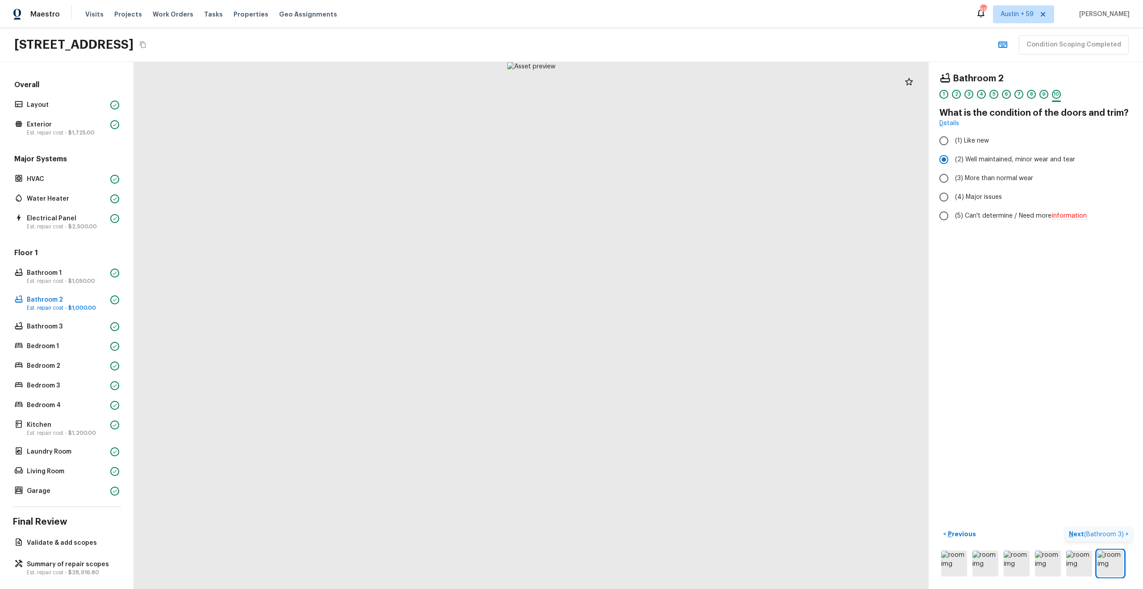
click at [1121, 533] on span "( Bathroom 3 )" at bounding box center [1104, 534] width 40 height 6
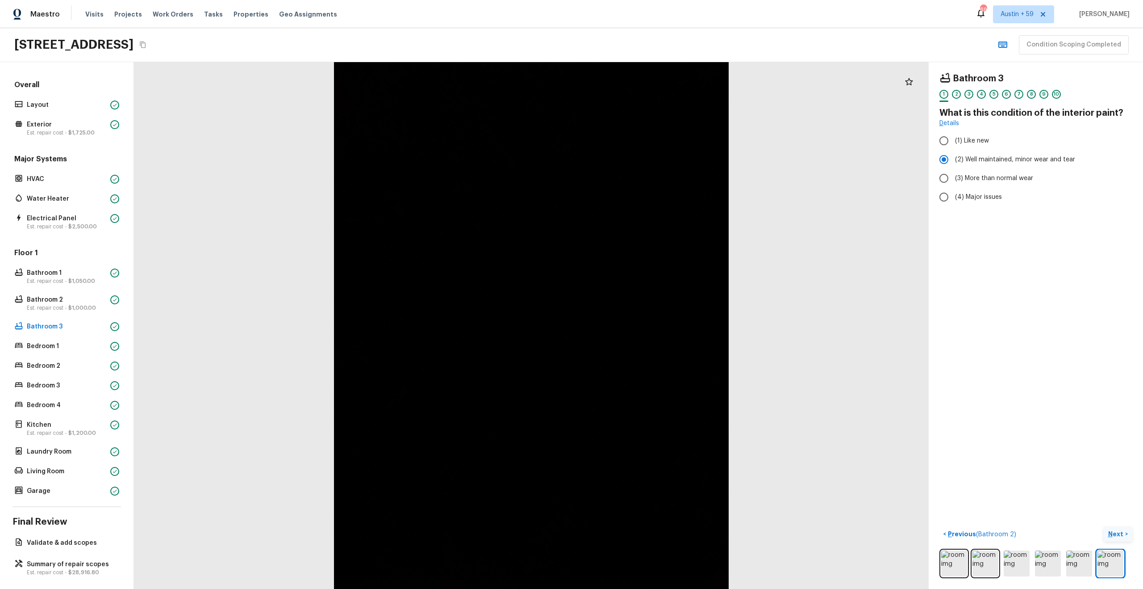
click at [1116, 532] on p "Next" at bounding box center [1117, 533] width 17 height 9
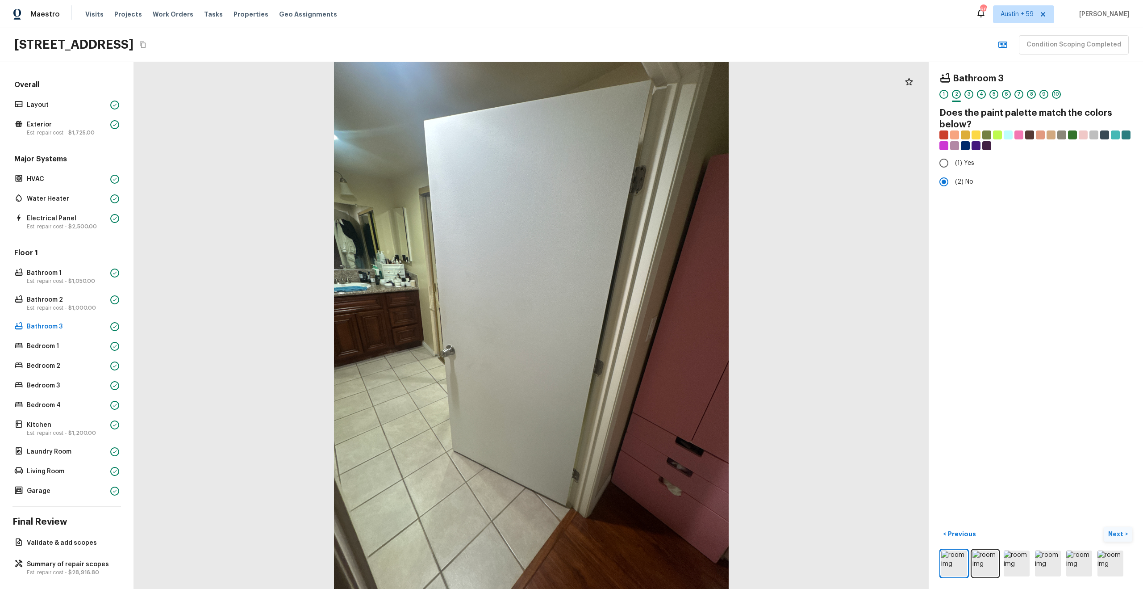
click at [1116, 532] on p "Next" at bounding box center [1117, 533] width 17 height 9
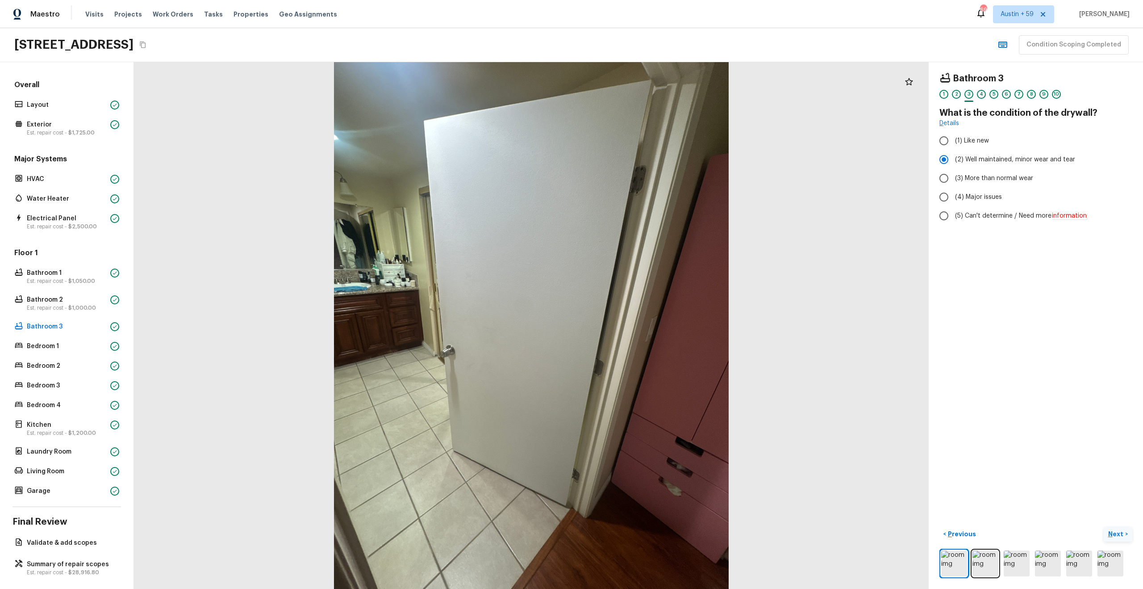
click at [1116, 532] on p "Next" at bounding box center [1117, 533] width 17 height 9
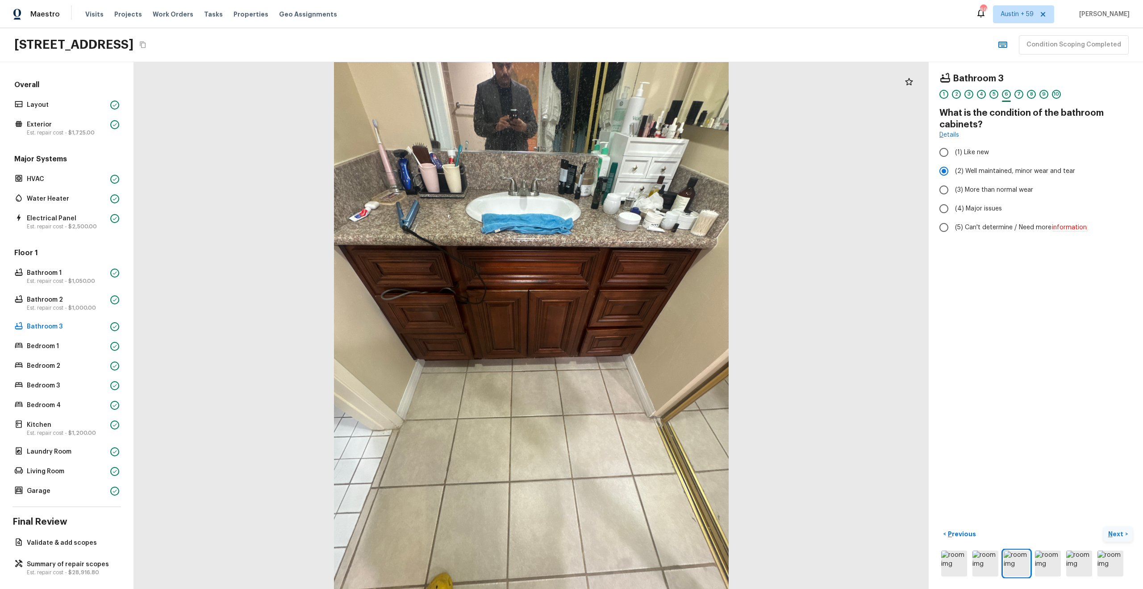
click at [1116, 532] on p "Next" at bounding box center [1117, 533] width 17 height 9
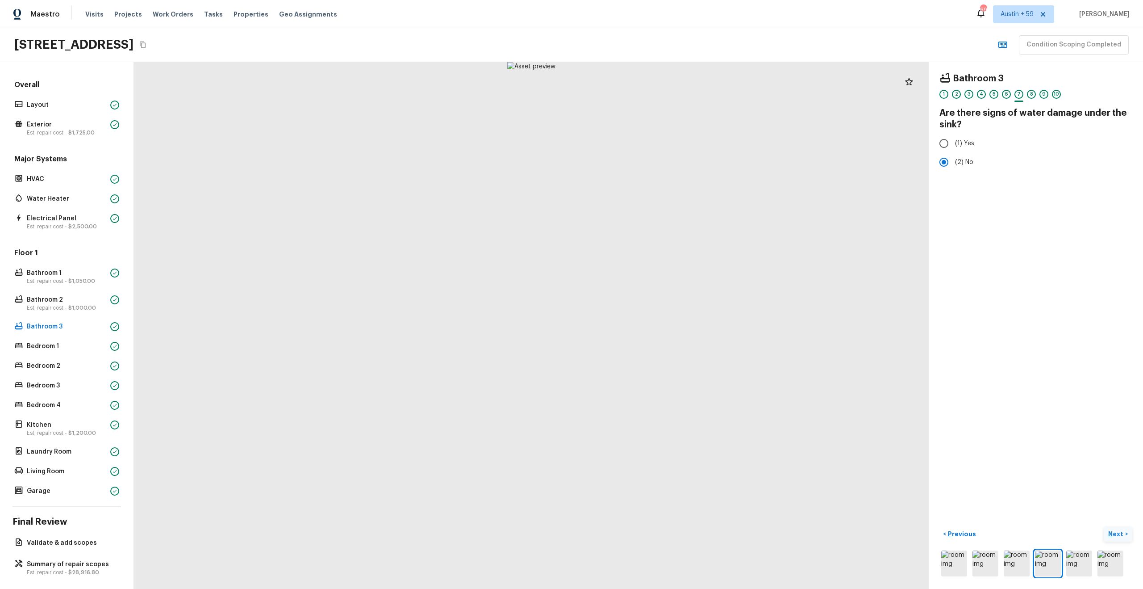
click at [1116, 532] on p "Next" at bounding box center [1117, 533] width 17 height 9
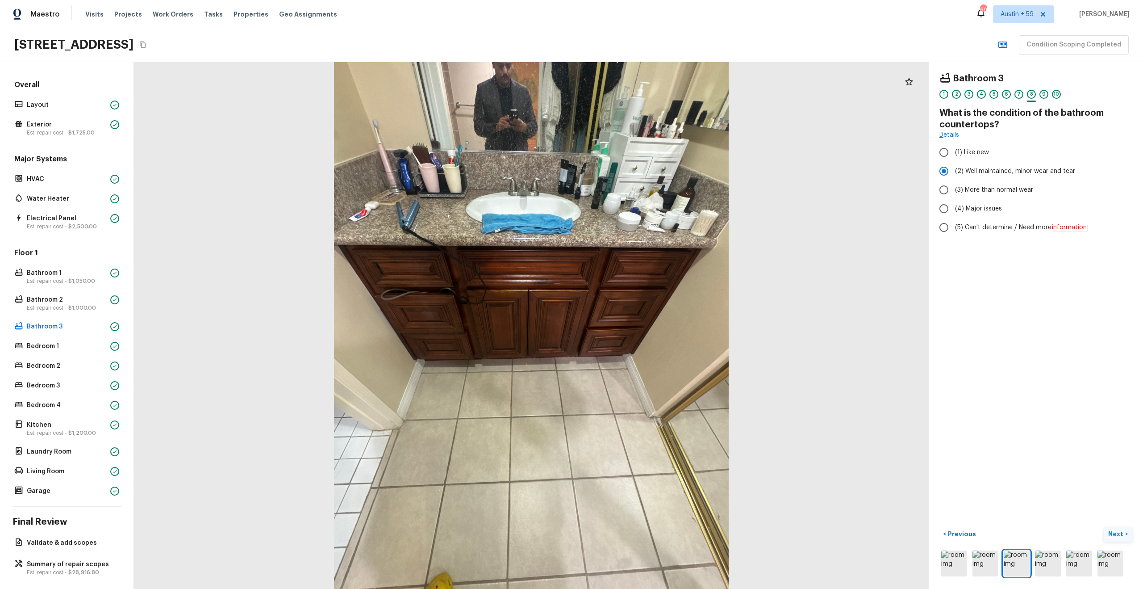
click at [1116, 532] on p "Next" at bounding box center [1117, 533] width 17 height 9
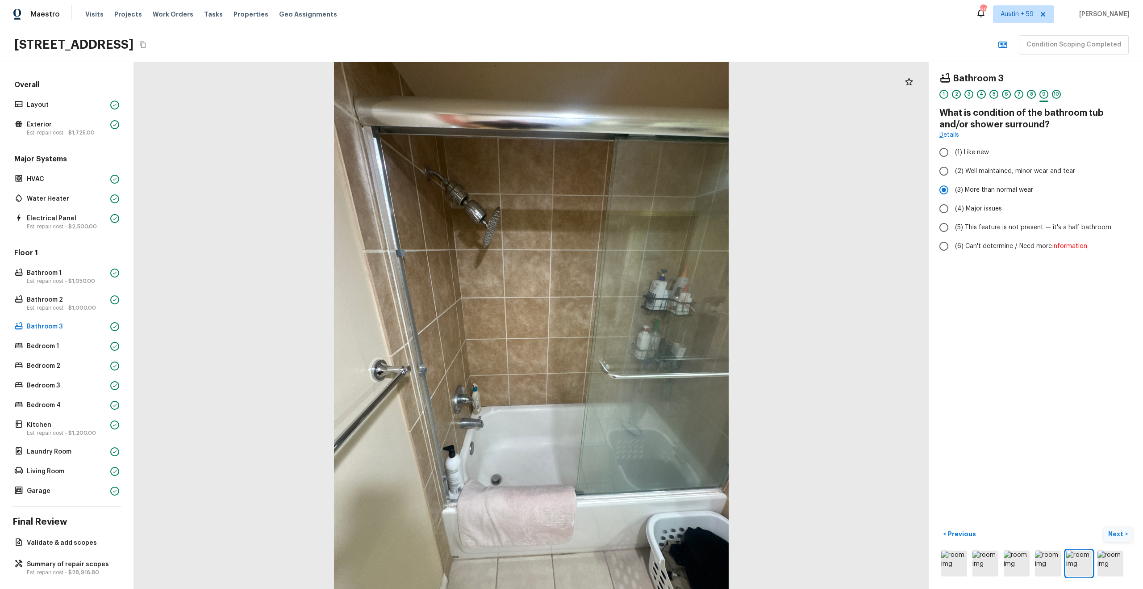
click at [1116, 532] on p "Next" at bounding box center [1117, 533] width 17 height 9
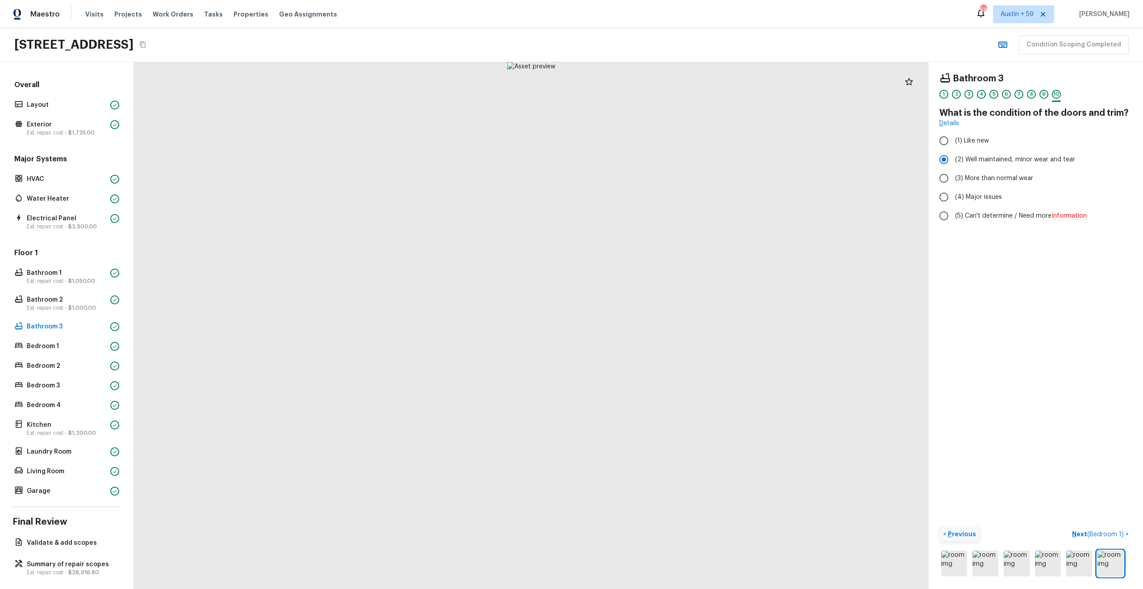
click at [960, 533] on p "Previous" at bounding box center [961, 533] width 30 height 9
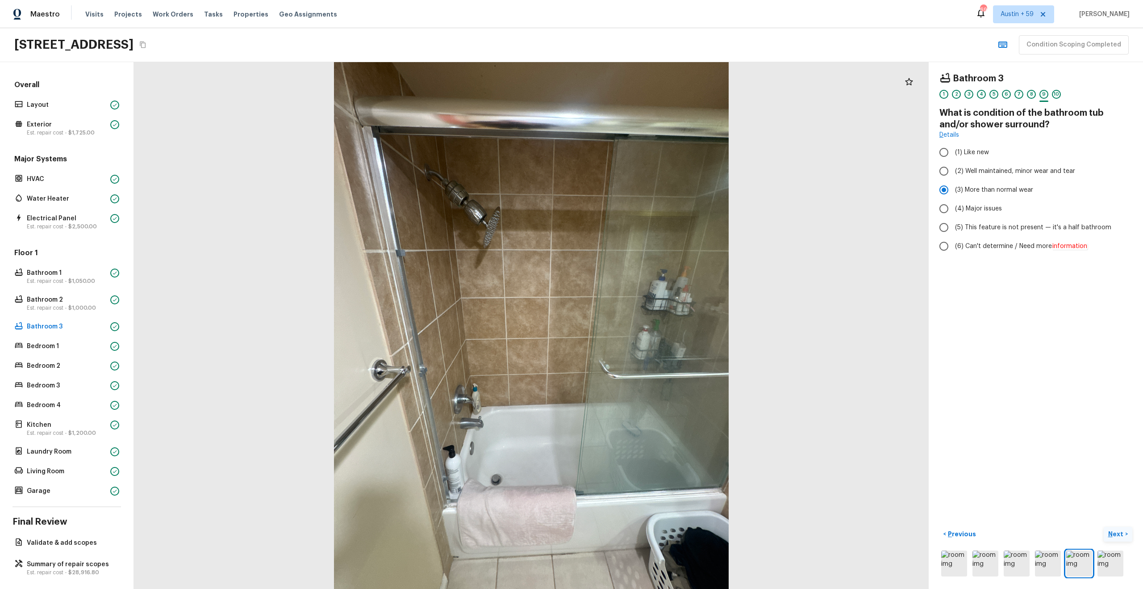
click at [1122, 535] on p "Next" at bounding box center [1117, 533] width 17 height 9
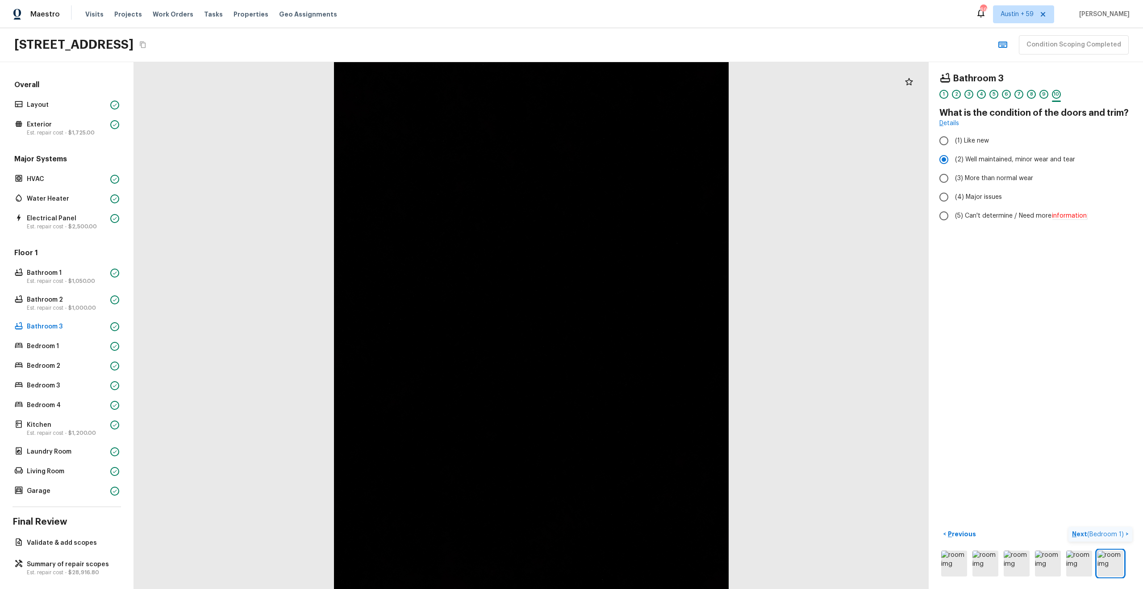
click at [1122, 535] on span "( Bedroom 1 )" at bounding box center [1106, 534] width 37 height 6
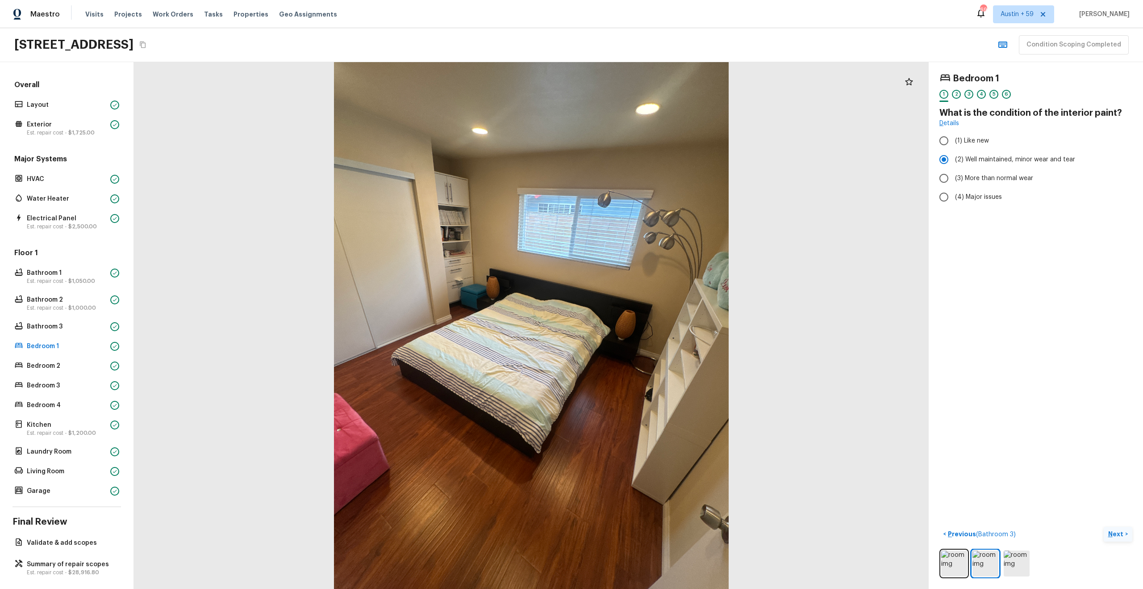
click at [1114, 531] on p "Next" at bounding box center [1117, 533] width 17 height 9
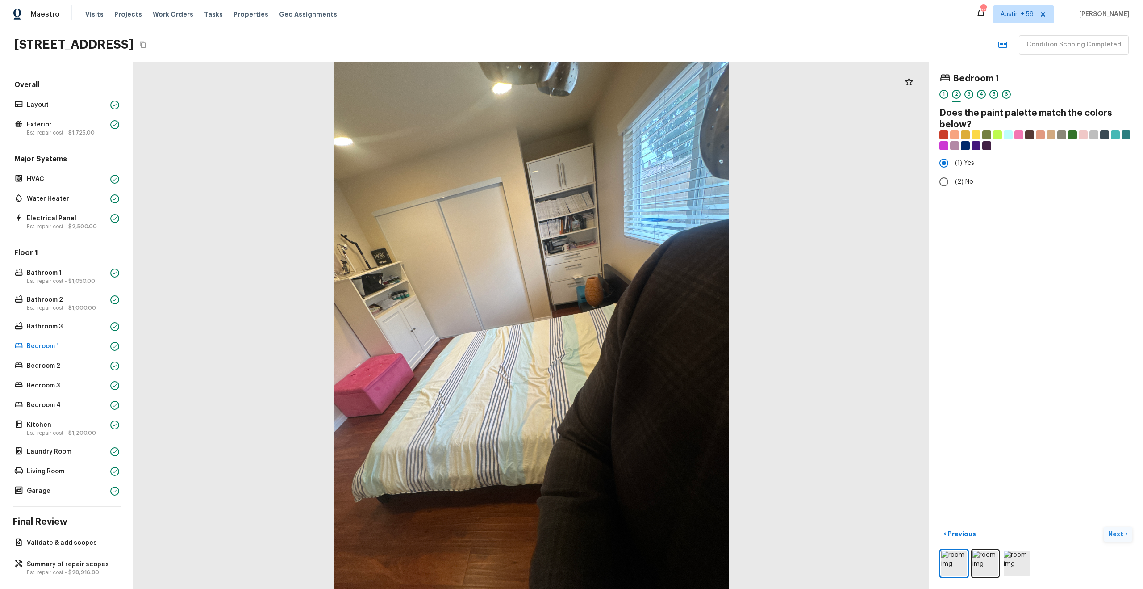
click at [1114, 531] on p "Next" at bounding box center [1117, 533] width 17 height 9
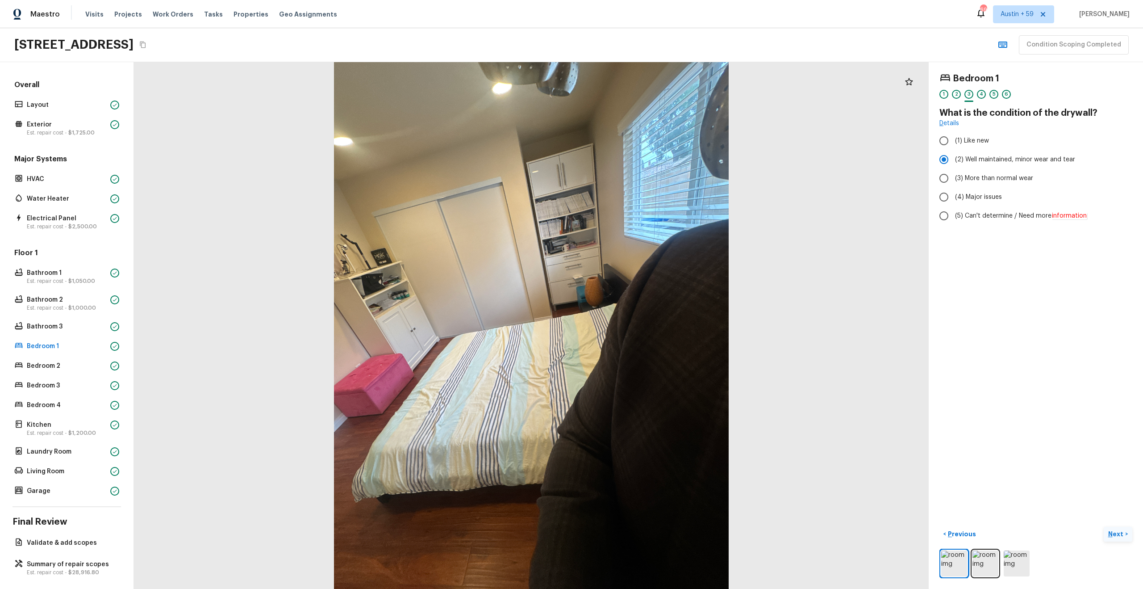
click at [1114, 531] on p "Next" at bounding box center [1117, 533] width 17 height 9
click at [1114, 532] on p "Next" at bounding box center [1117, 533] width 17 height 9
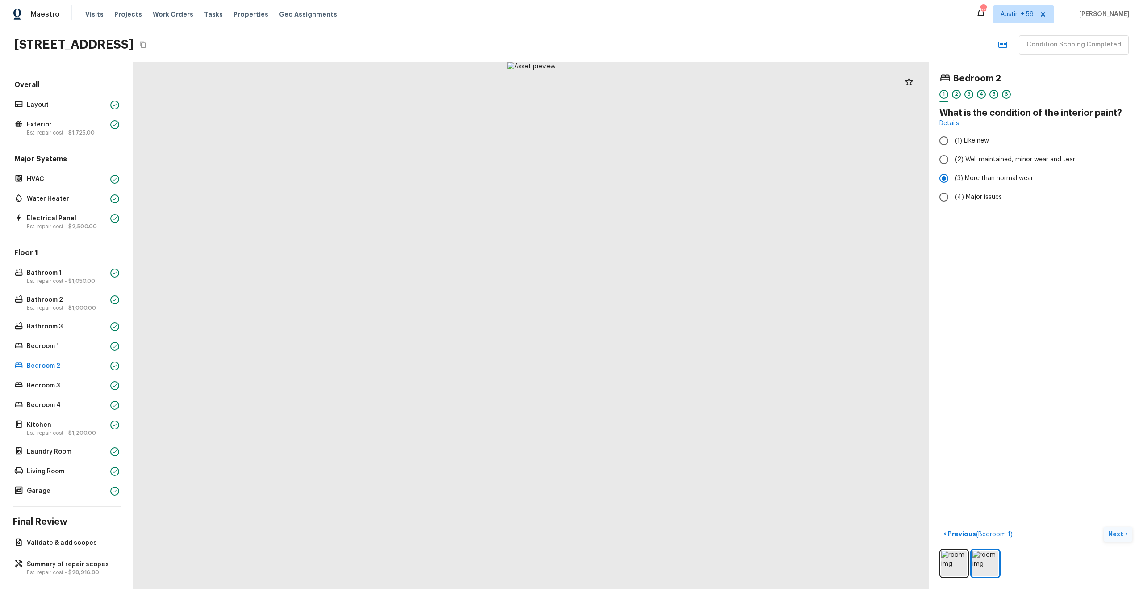
click at [1114, 532] on p "Next" at bounding box center [1117, 533] width 17 height 9
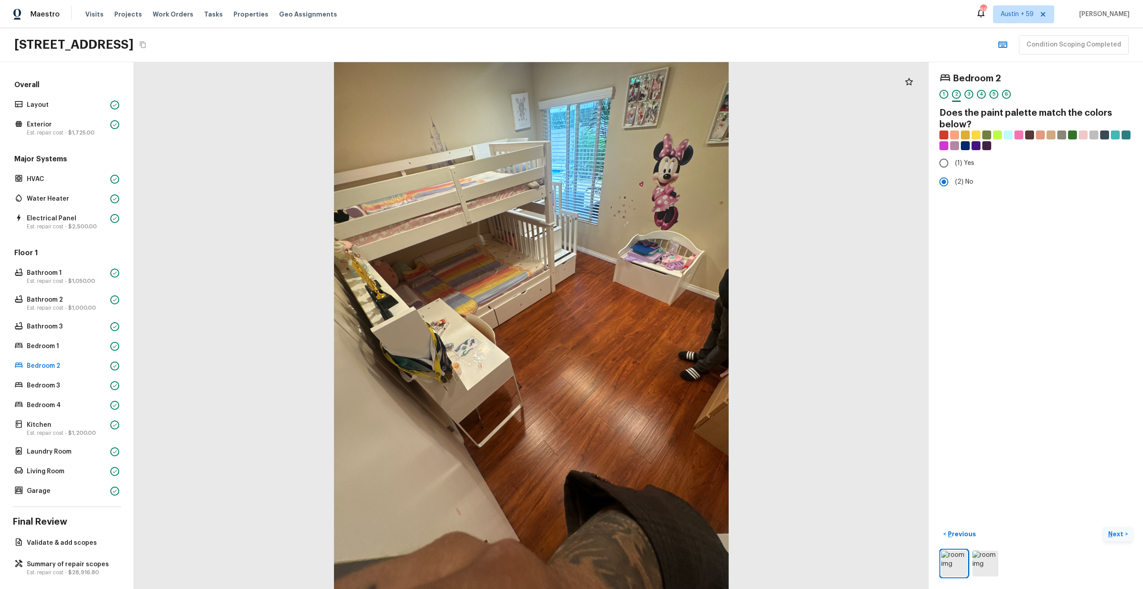
click at [1114, 532] on p "Next" at bounding box center [1117, 533] width 17 height 9
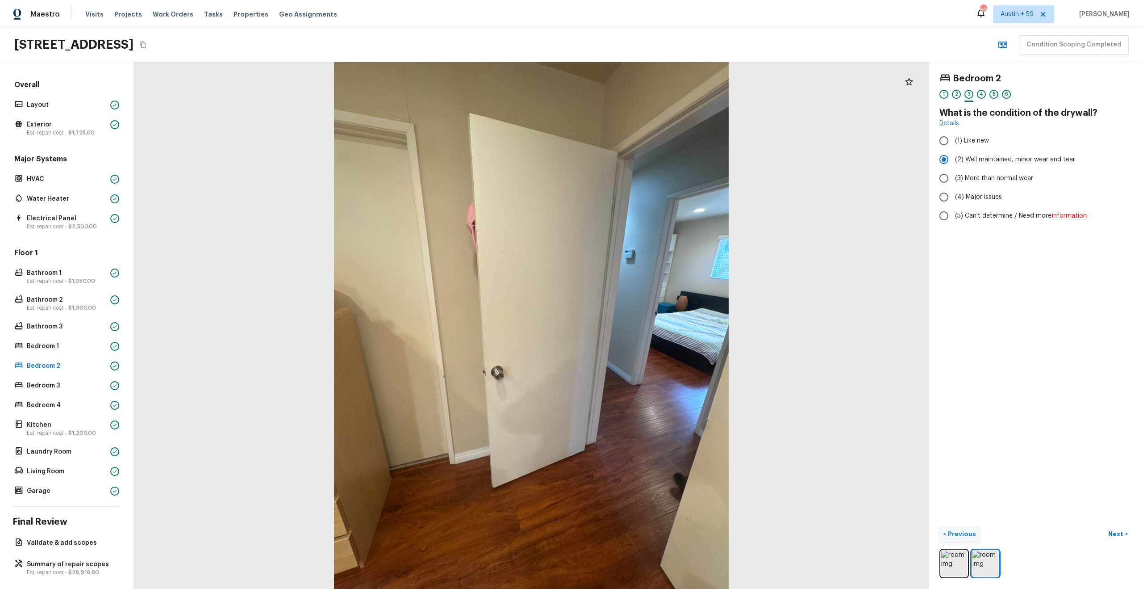
click at [963, 534] on p "Previous" at bounding box center [961, 533] width 30 height 9
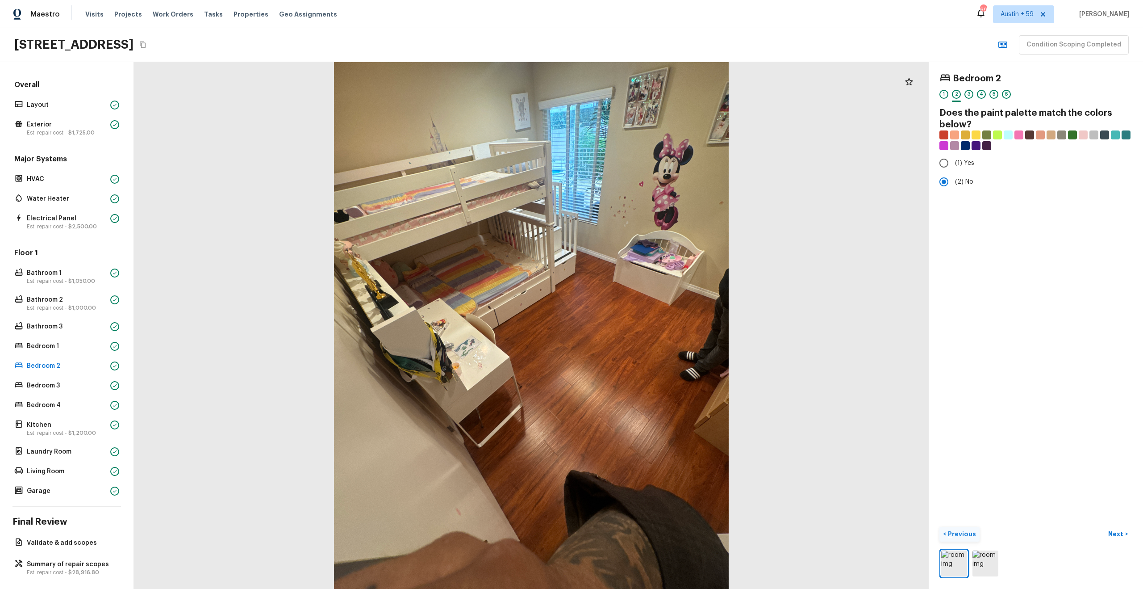
click at [963, 534] on p "Previous" at bounding box center [961, 533] width 30 height 9
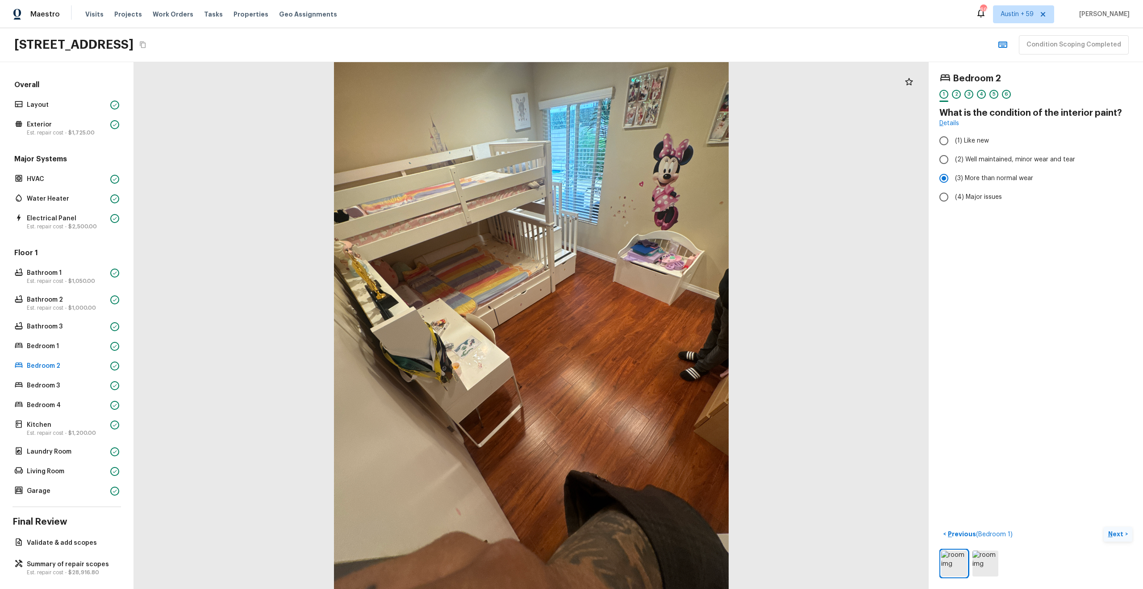
click at [1121, 529] on p "Next" at bounding box center [1117, 533] width 17 height 9
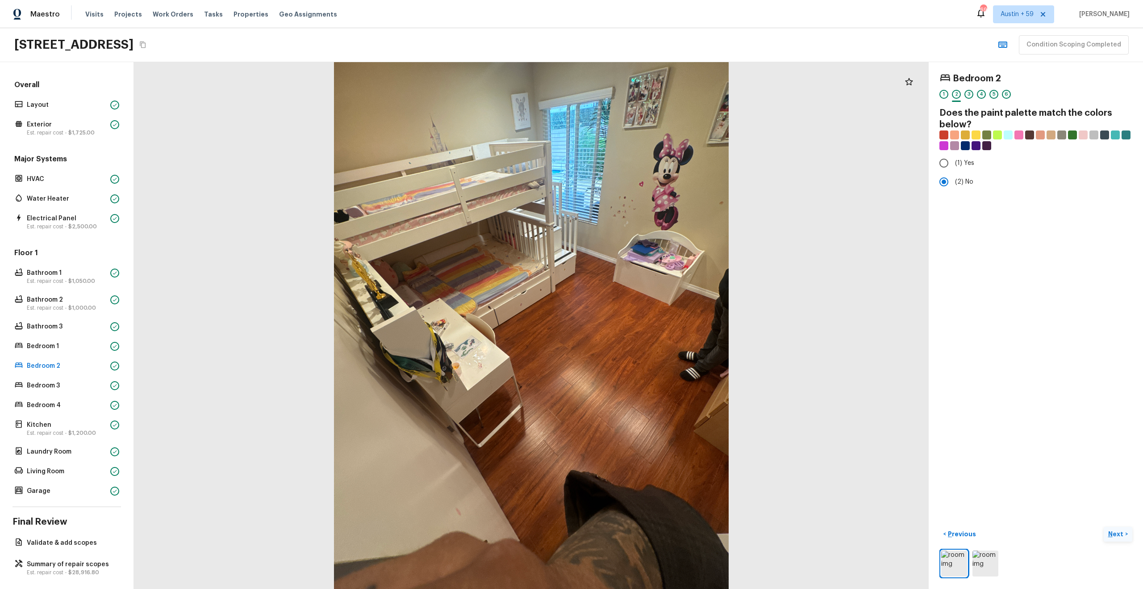
click at [1121, 529] on p "Next" at bounding box center [1117, 533] width 17 height 9
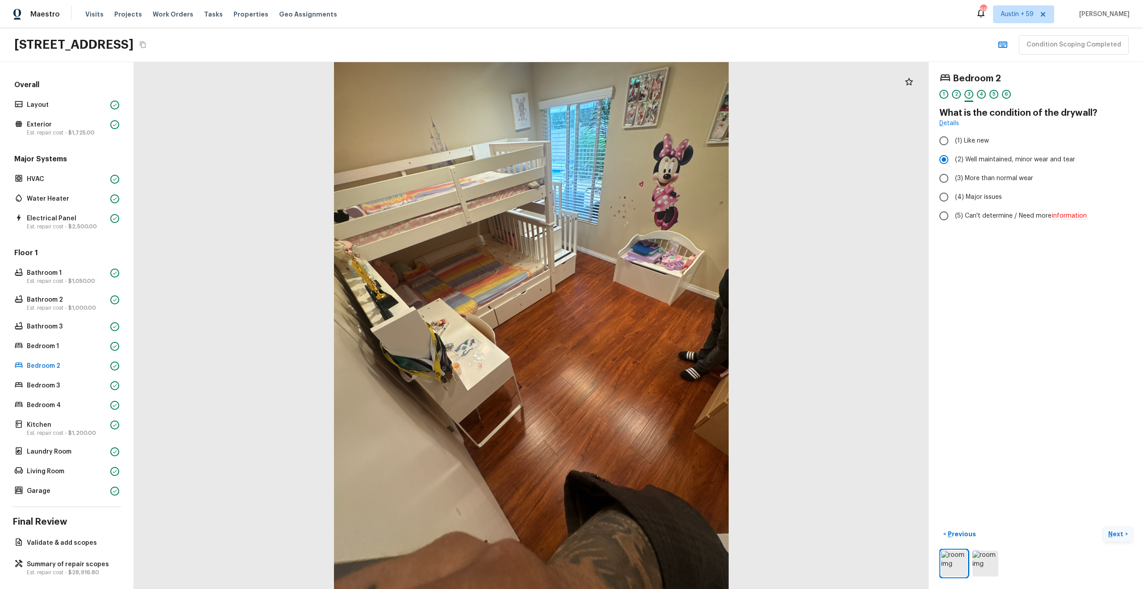
click at [1121, 529] on p "Next" at bounding box center [1117, 533] width 17 height 9
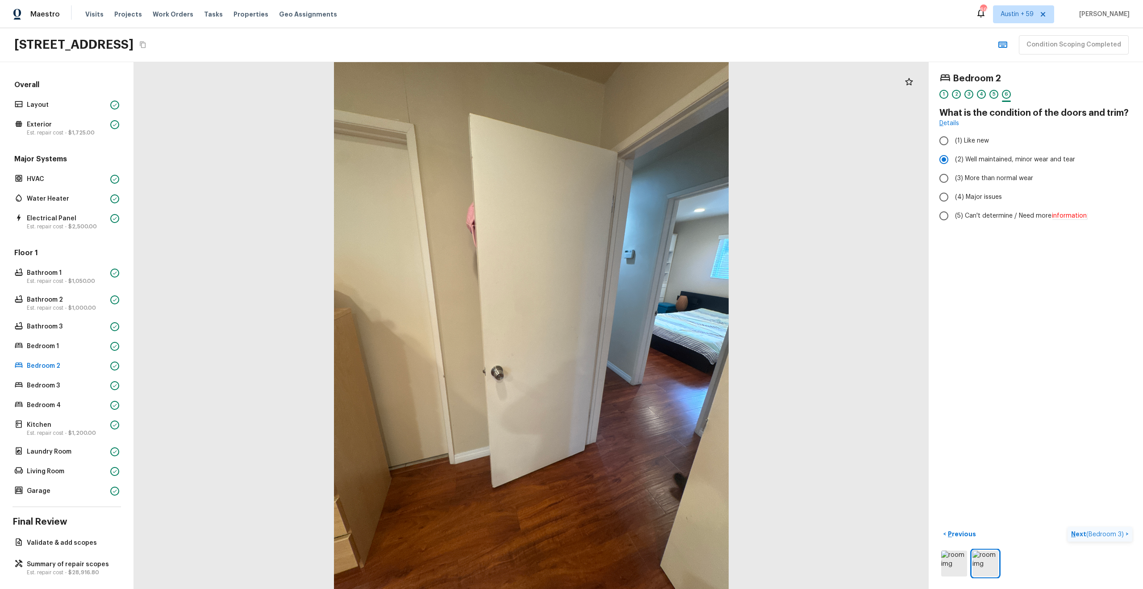
click at [1121, 529] on p "Next ( Bedroom 3 )" at bounding box center [1099, 533] width 54 height 9
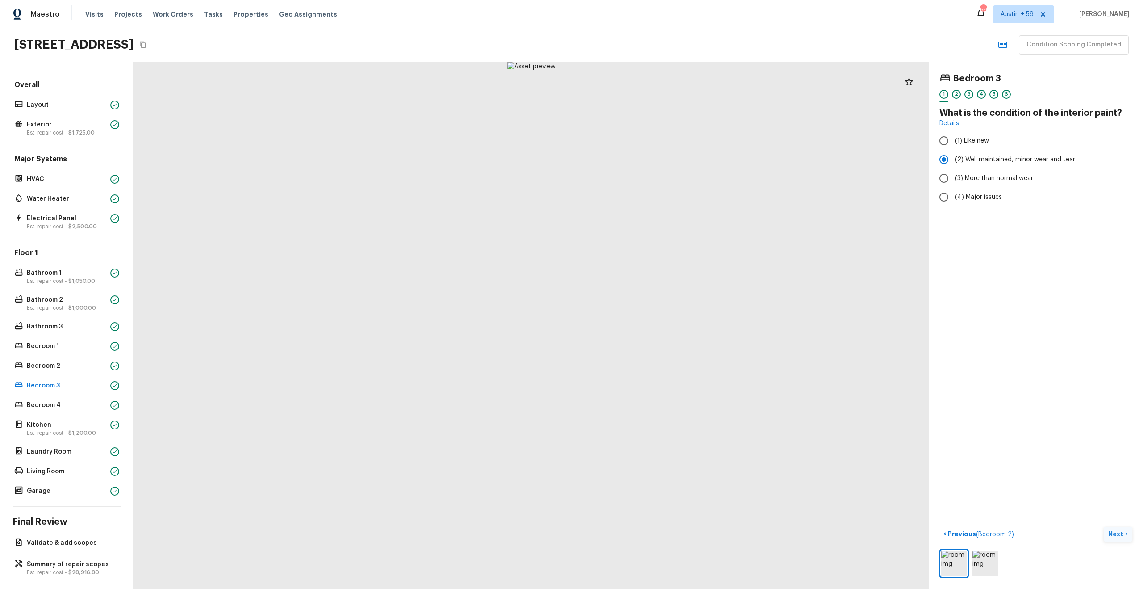
click at [1121, 529] on p "Next" at bounding box center [1117, 533] width 17 height 9
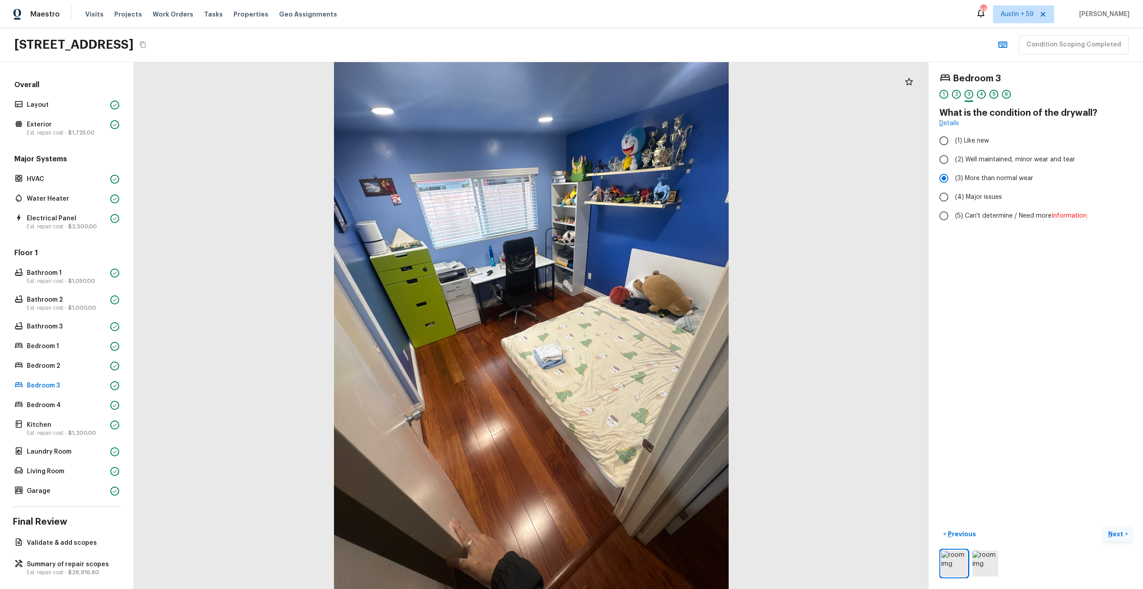
click at [1121, 529] on p "Next" at bounding box center [1117, 533] width 17 height 9
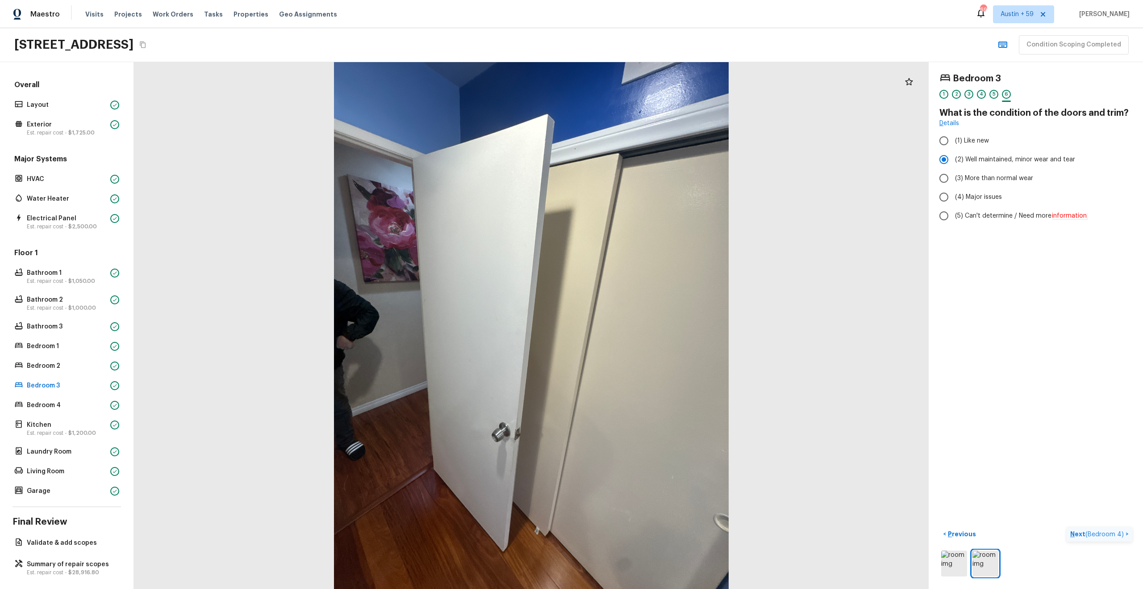
click at [1123, 536] on span "( Bedroom 4 )" at bounding box center [1105, 534] width 38 height 6
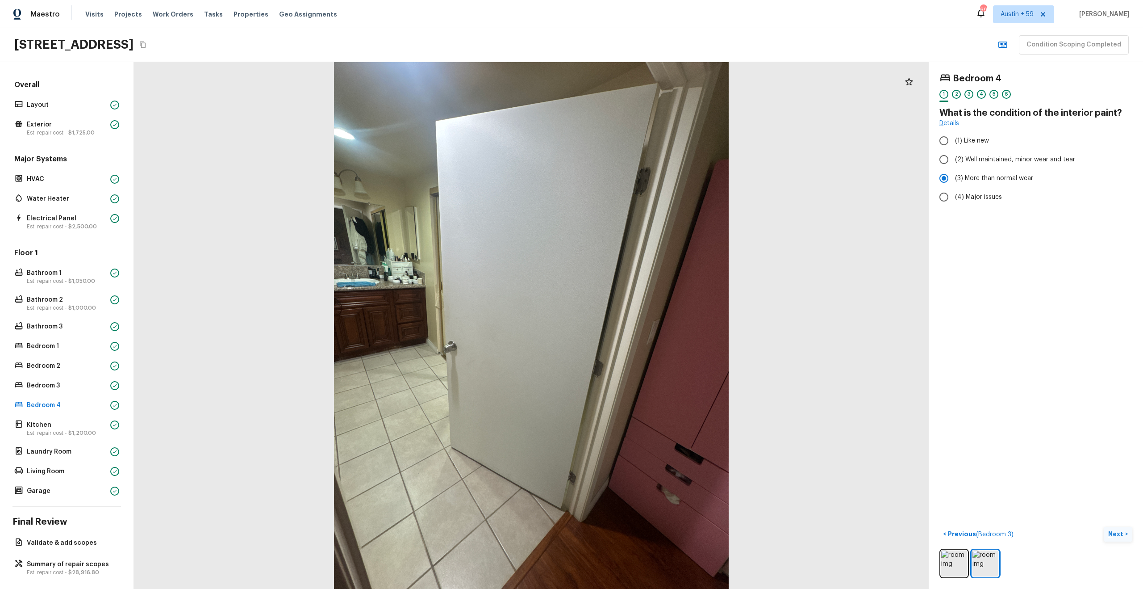
click at [1117, 529] on p "Next" at bounding box center [1117, 533] width 17 height 9
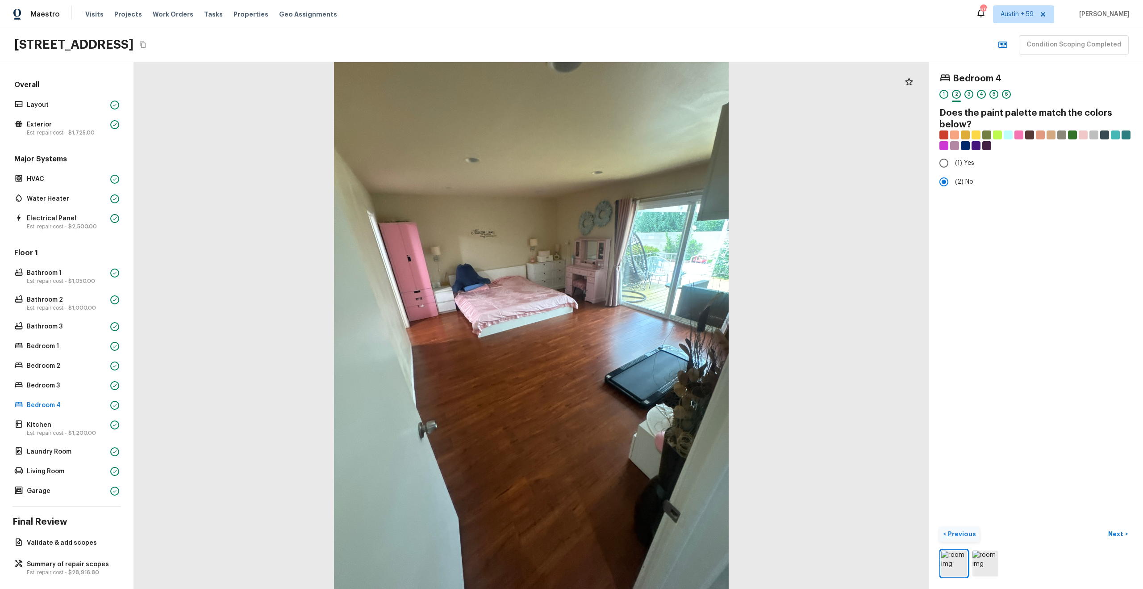
click at [963, 532] on p "Previous" at bounding box center [961, 533] width 30 height 9
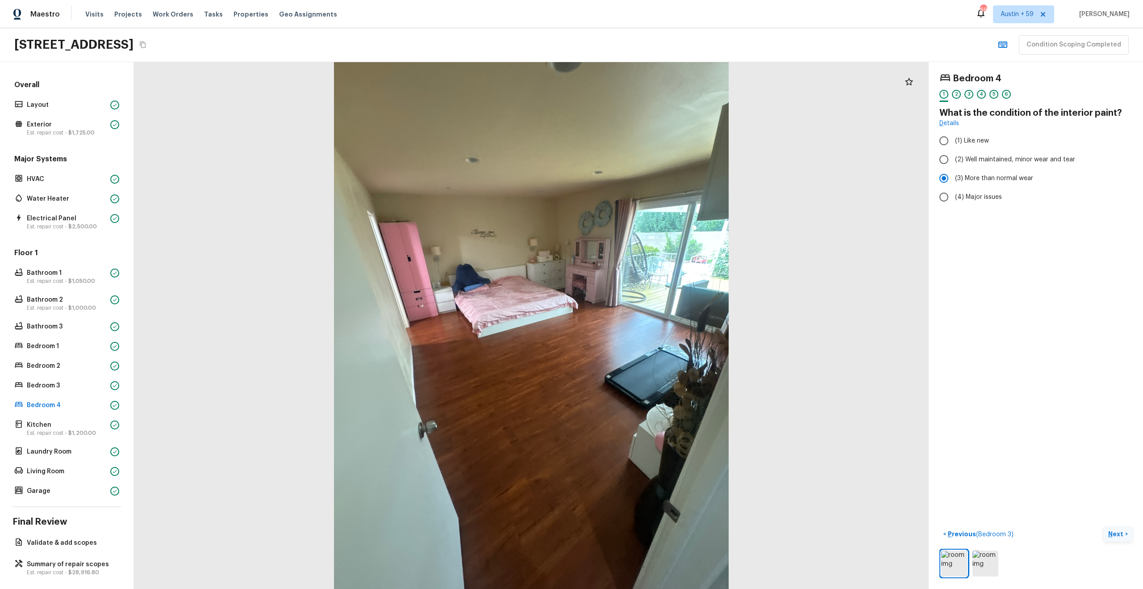
click at [1128, 532] on button "Next >" at bounding box center [1118, 534] width 29 height 15
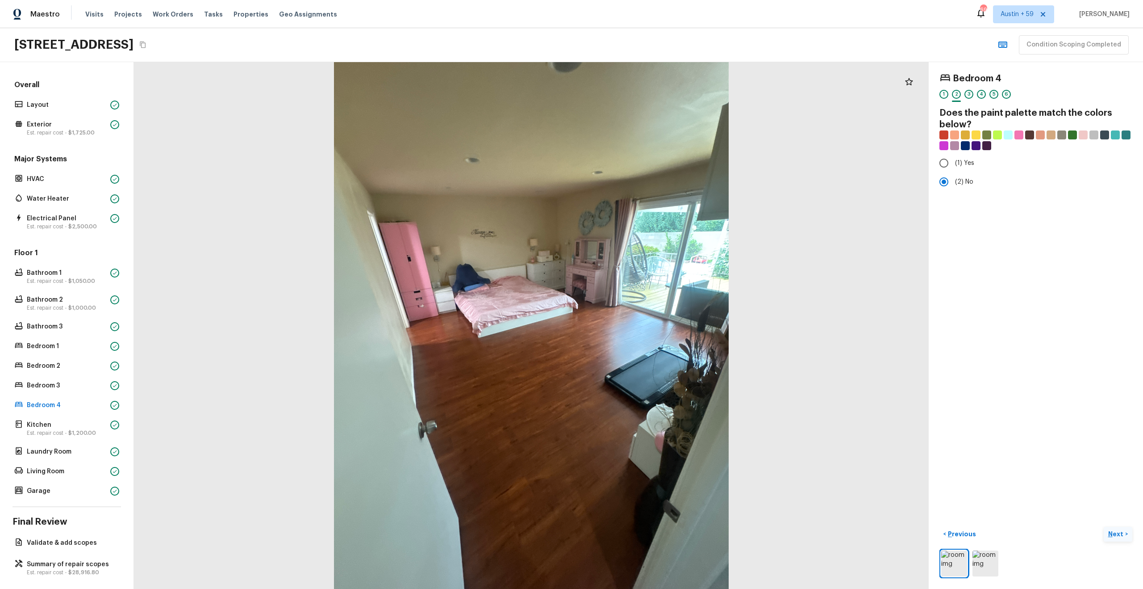
click at [1128, 532] on button "Next >" at bounding box center [1118, 534] width 29 height 15
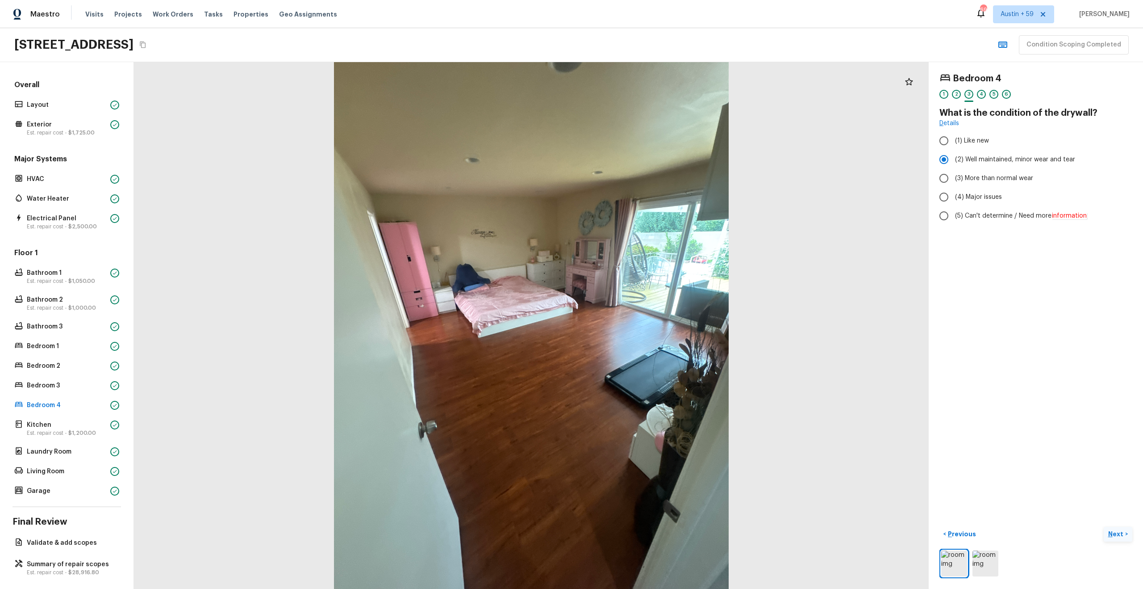
click at [1128, 532] on button "Next >" at bounding box center [1118, 534] width 29 height 15
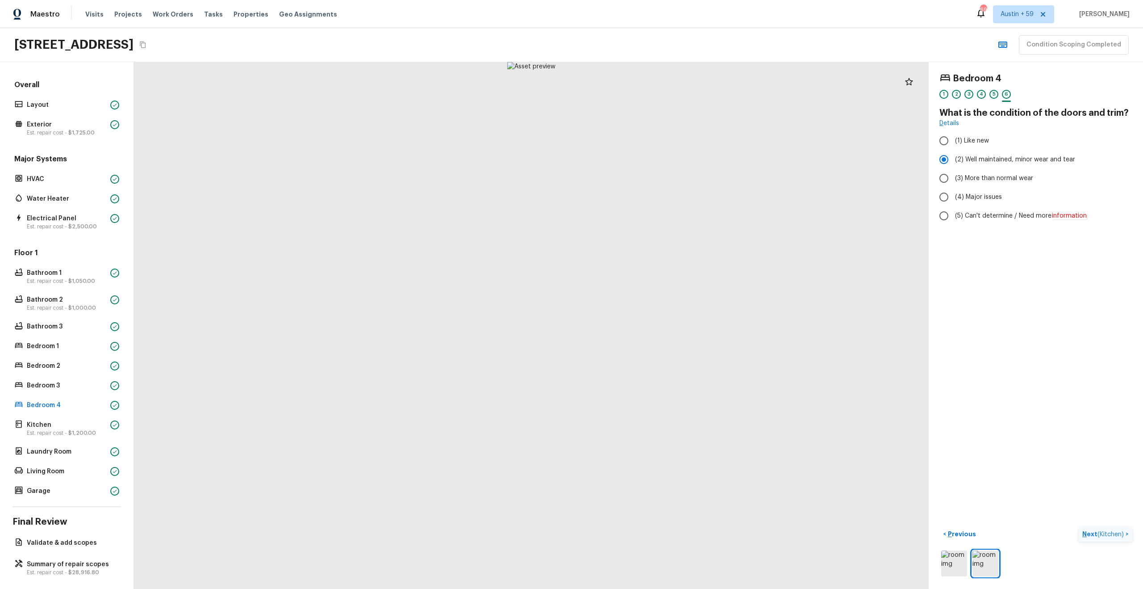
click at [1128, 532] on button "Next ( Kitchen ) >" at bounding box center [1106, 534] width 54 height 15
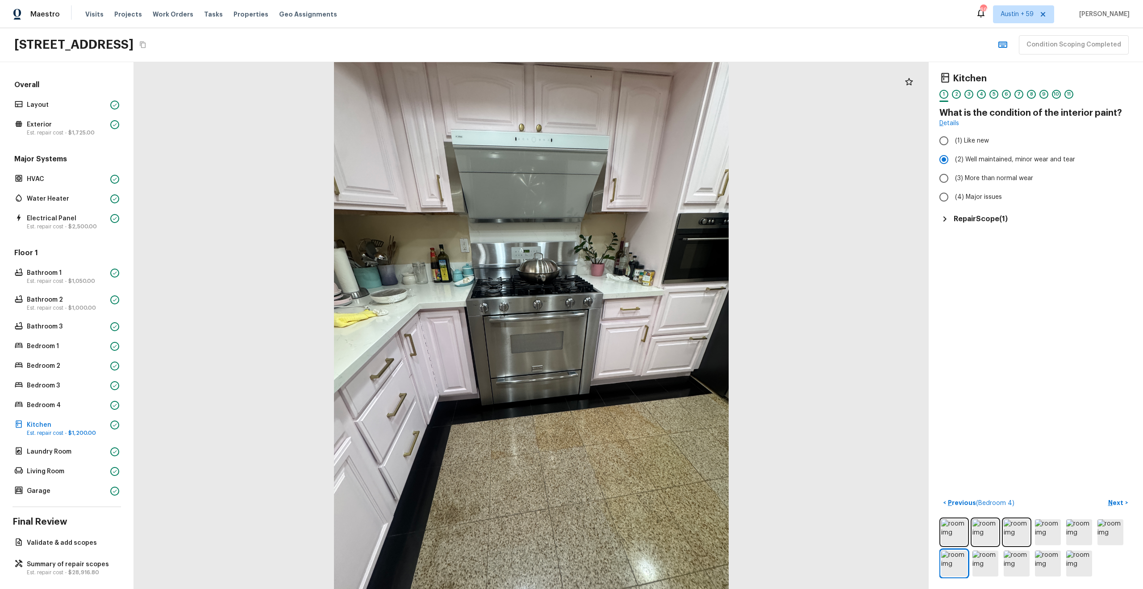
click at [1000, 214] on h5 "Repair Scope ( 1 )" at bounding box center [981, 219] width 54 height 10
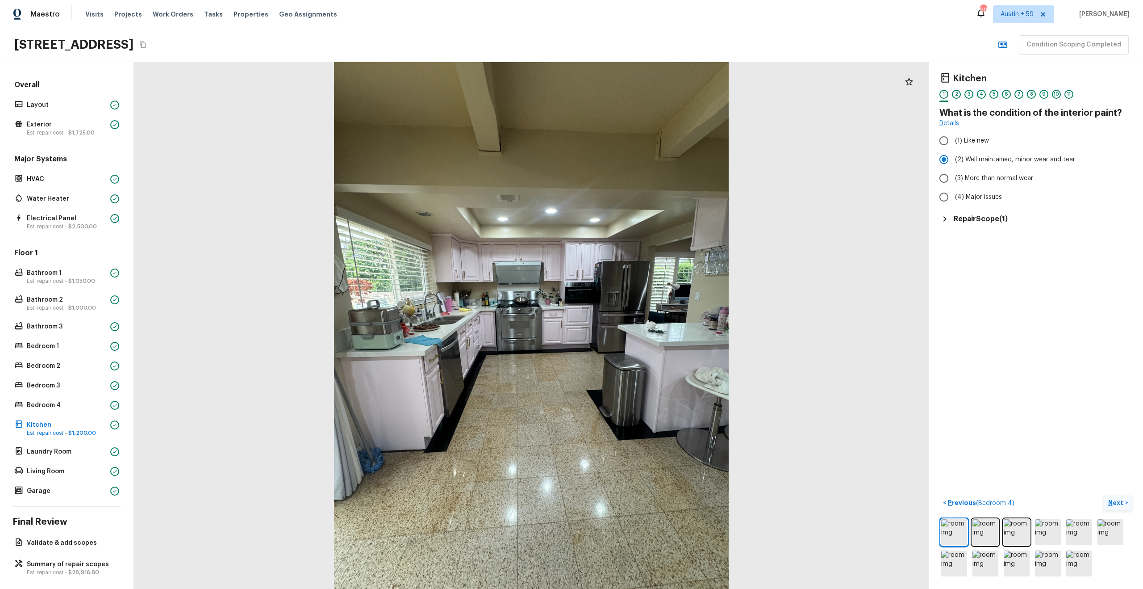
click at [1119, 500] on p "Next" at bounding box center [1117, 502] width 17 height 9
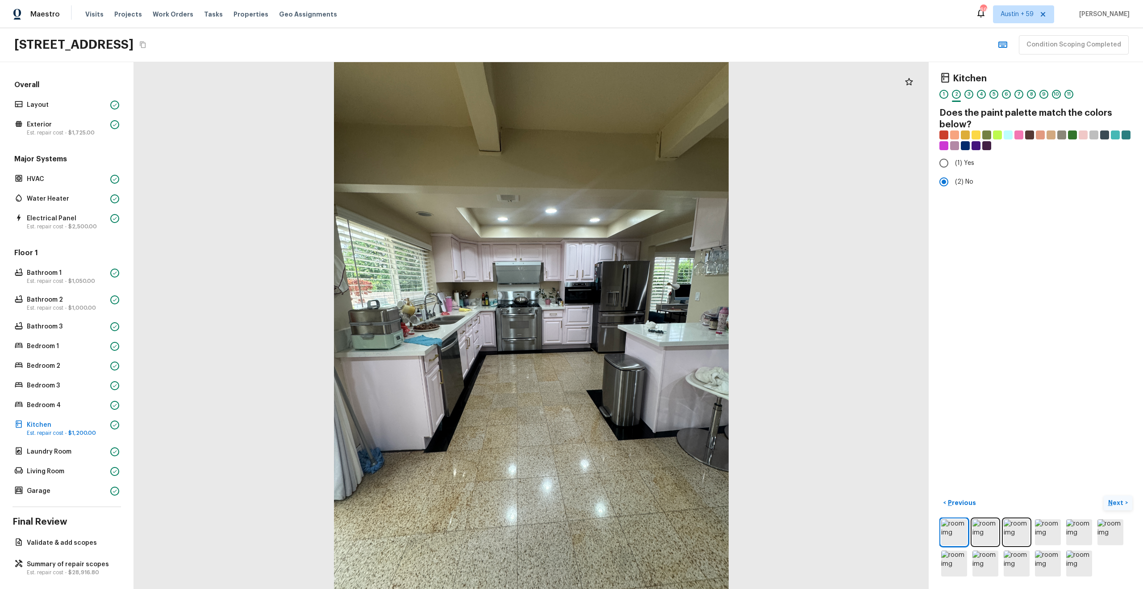
click at [1119, 500] on p "Next" at bounding box center [1117, 502] width 17 height 9
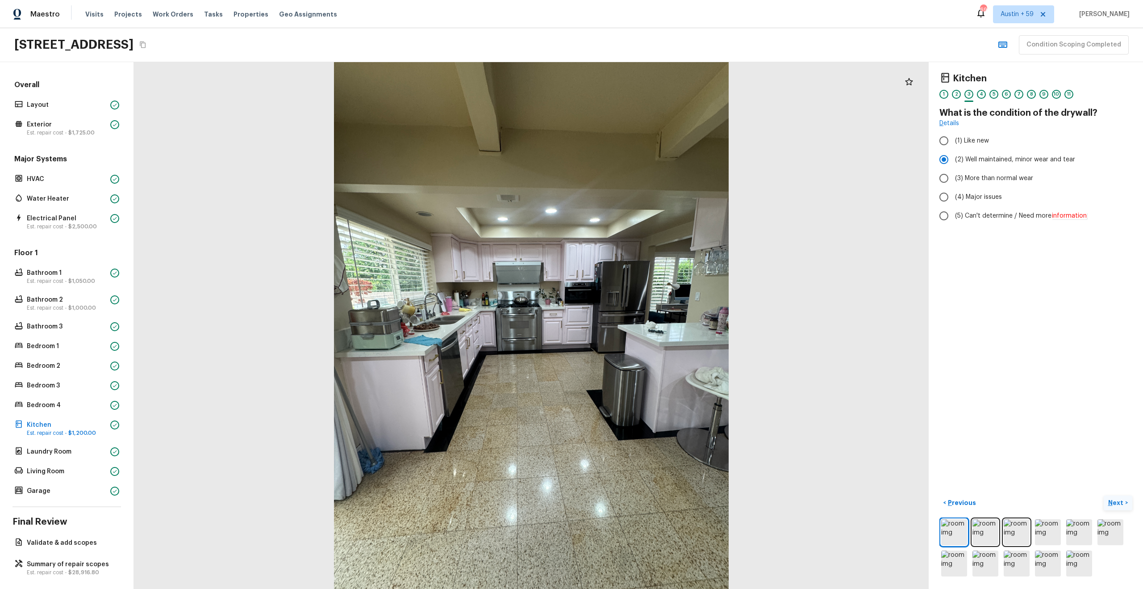
click at [1119, 500] on p "Next" at bounding box center [1117, 502] width 17 height 9
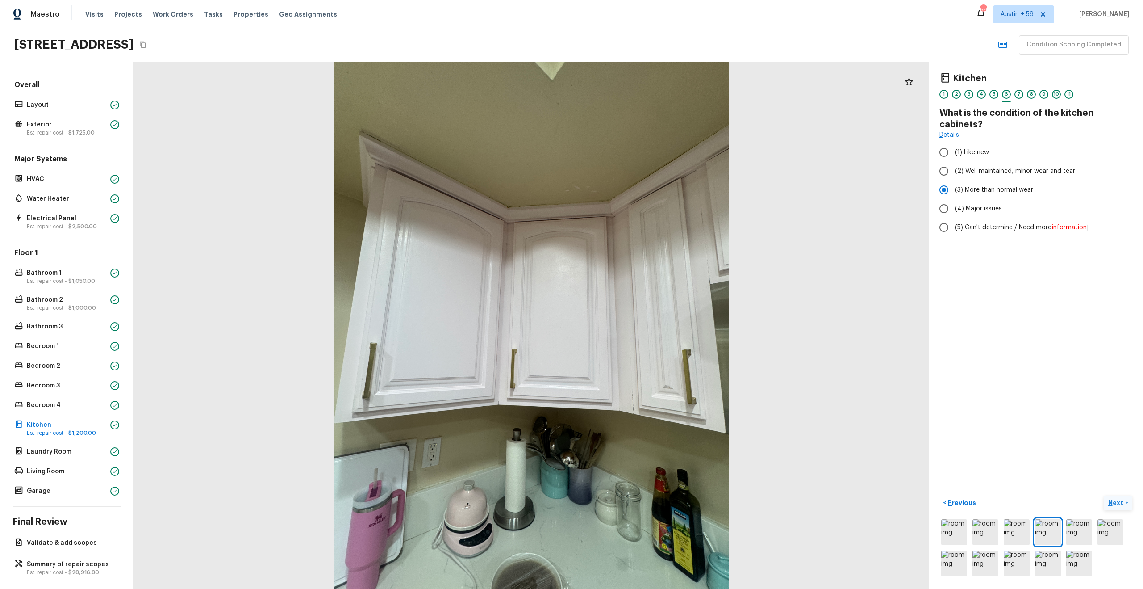
click at [1119, 500] on p "Next" at bounding box center [1117, 502] width 17 height 9
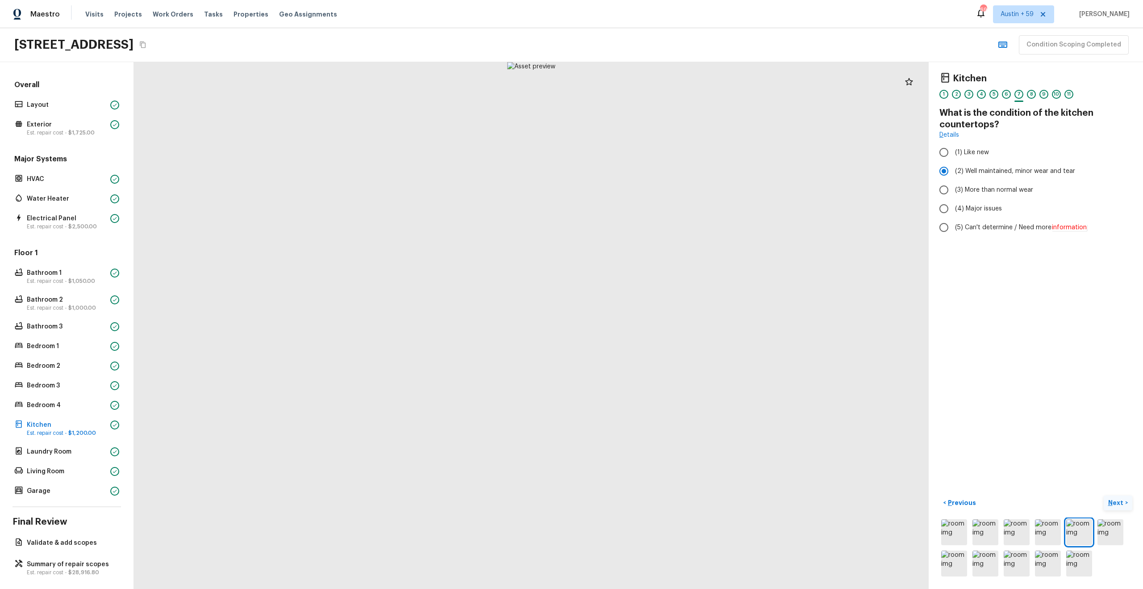
click at [1119, 500] on p "Next" at bounding box center [1117, 502] width 17 height 9
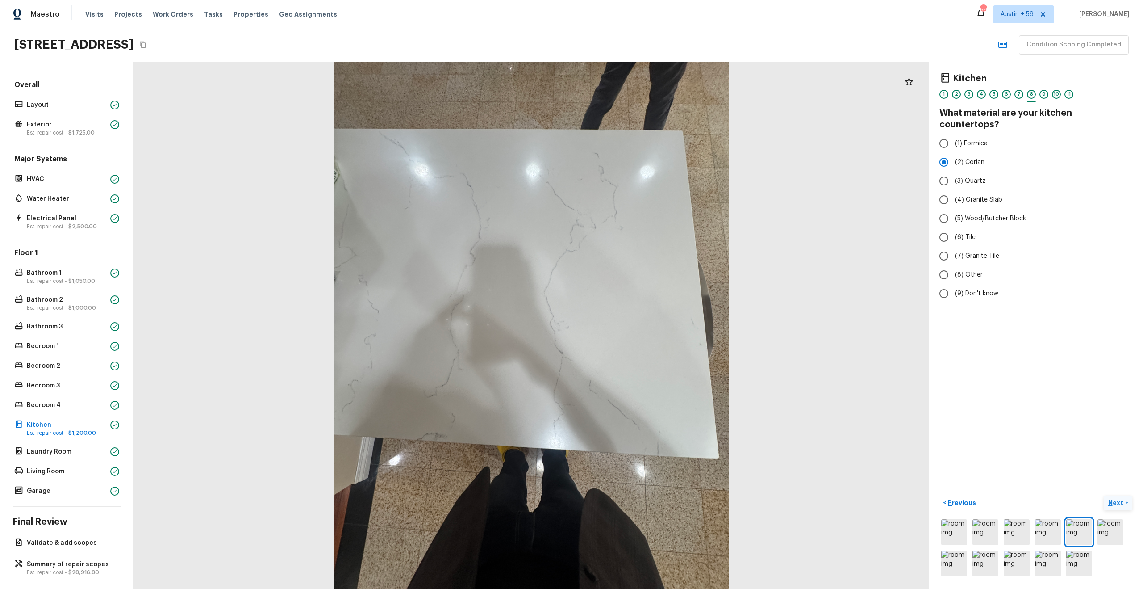
click at [1119, 500] on p "Next" at bounding box center [1117, 502] width 17 height 9
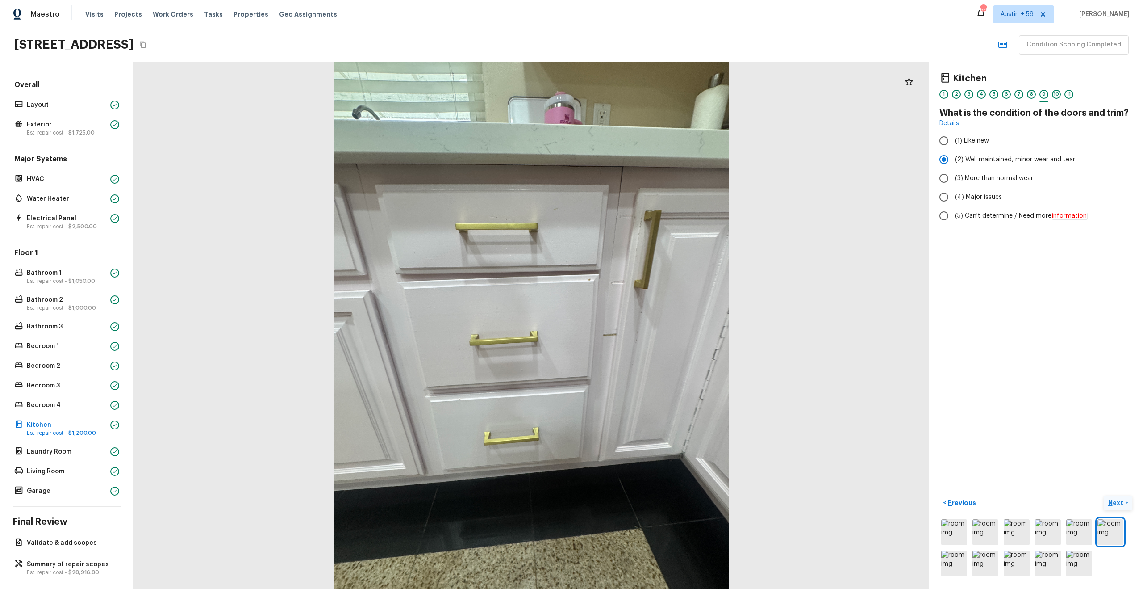
click at [1119, 500] on p "Next" at bounding box center [1117, 502] width 17 height 9
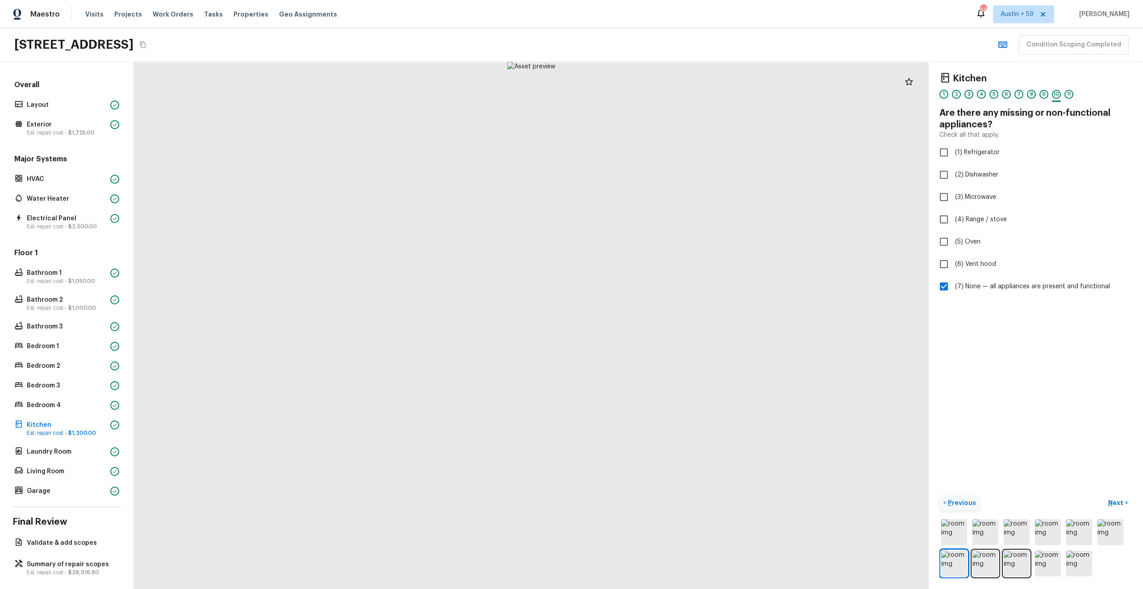
click at [969, 501] on p "Previous" at bounding box center [961, 502] width 30 height 9
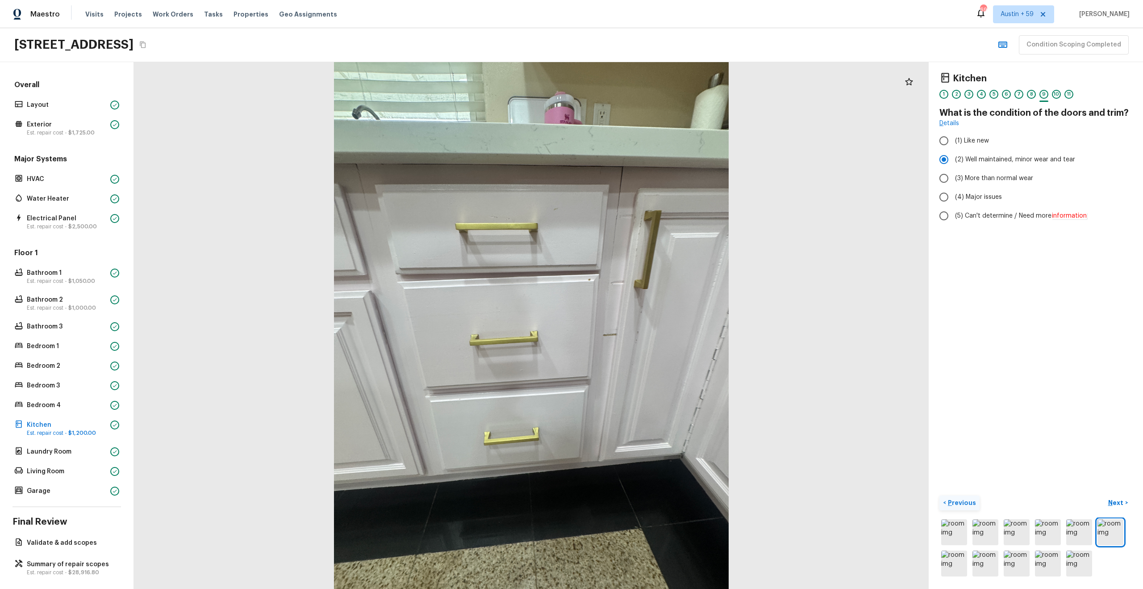
click at [969, 501] on p "Previous" at bounding box center [961, 502] width 30 height 9
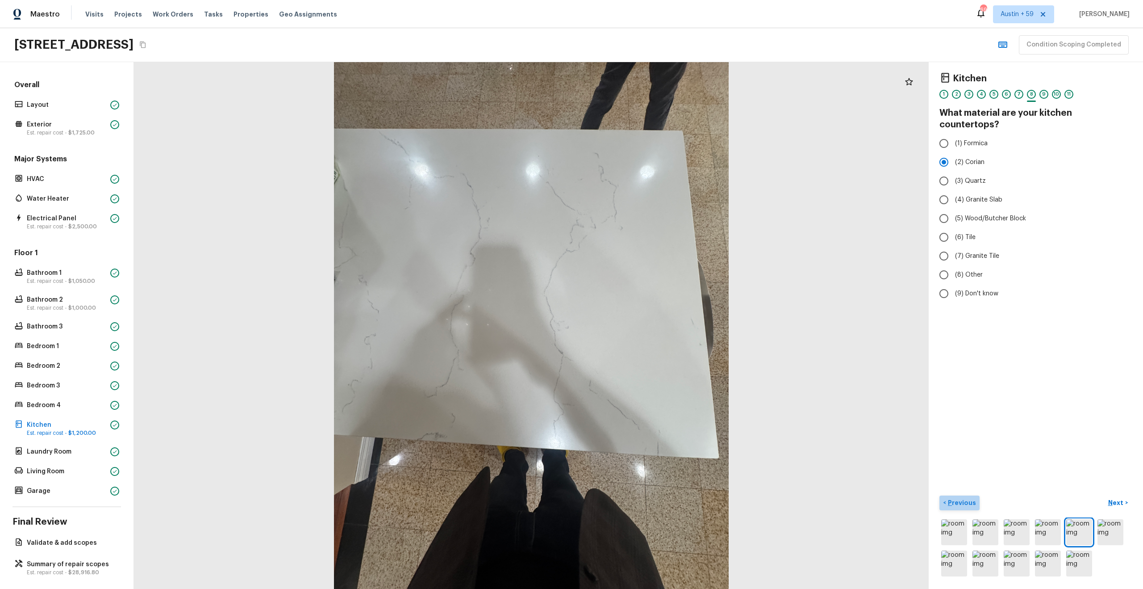
click at [969, 501] on p "Previous" at bounding box center [961, 502] width 30 height 9
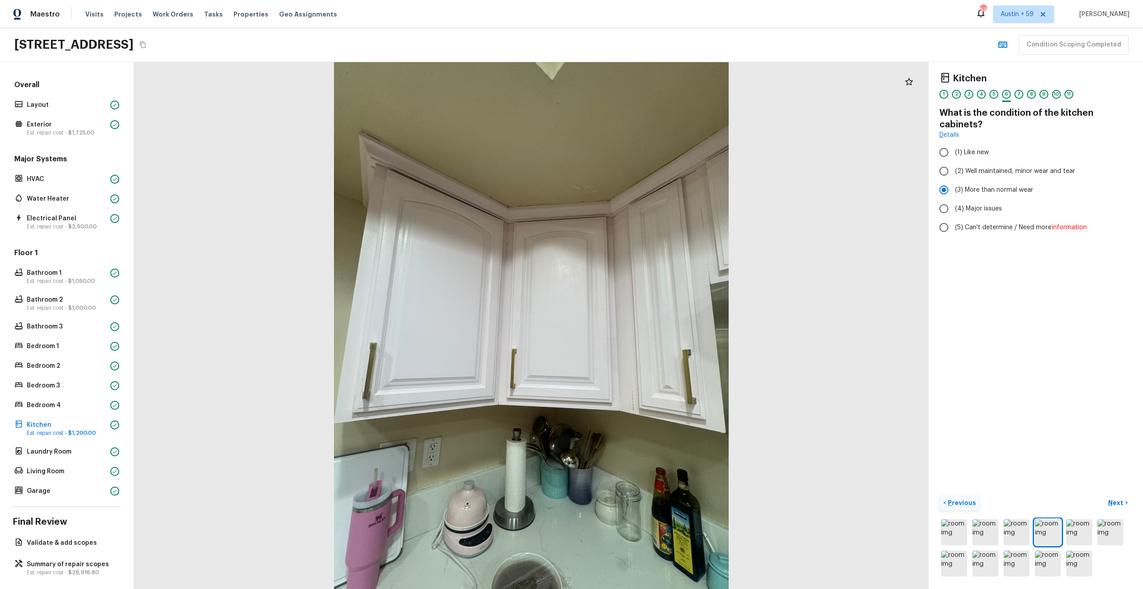
click at [969, 501] on p "Previous" at bounding box center [961, 502] width 30 height 9
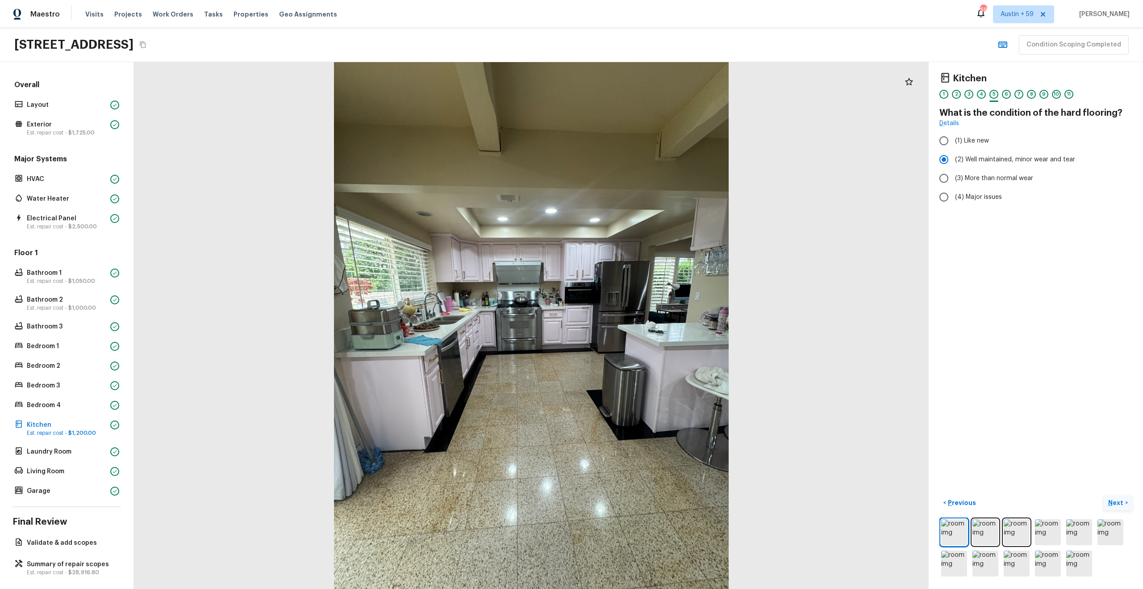
click at [1112, 503] on p "Next" at bounding box center [1117, 502] width 17 height 9
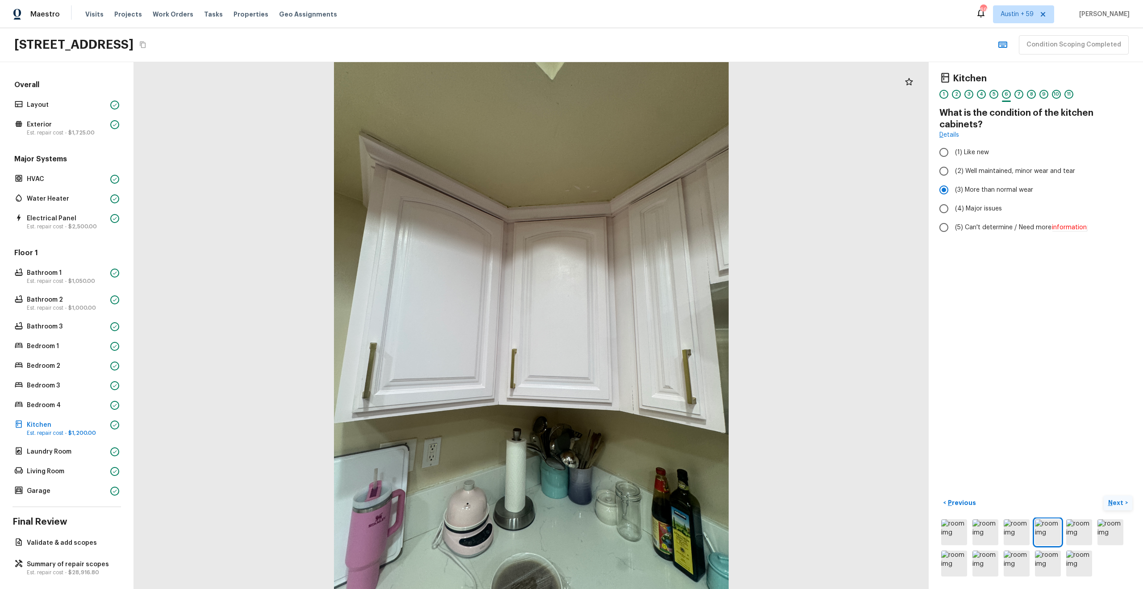
click at [1112, 503] on p "Next" at bounding box center [1117, 502] width 17 height 9
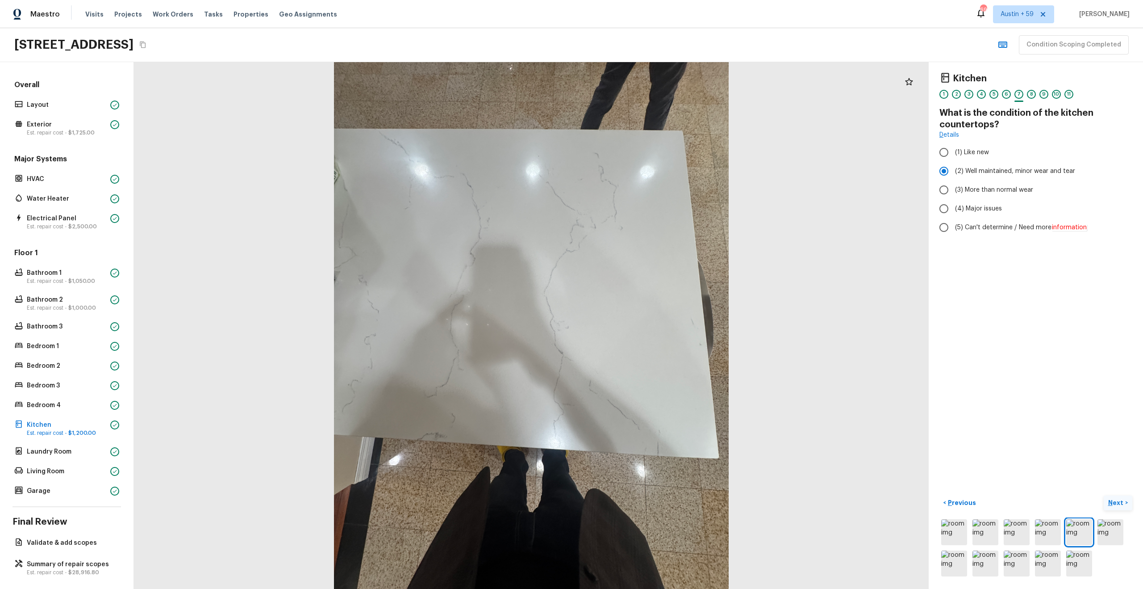
click at [1112, 503] on p "Next" at bounding box center [1117, 502] width 17 height 9
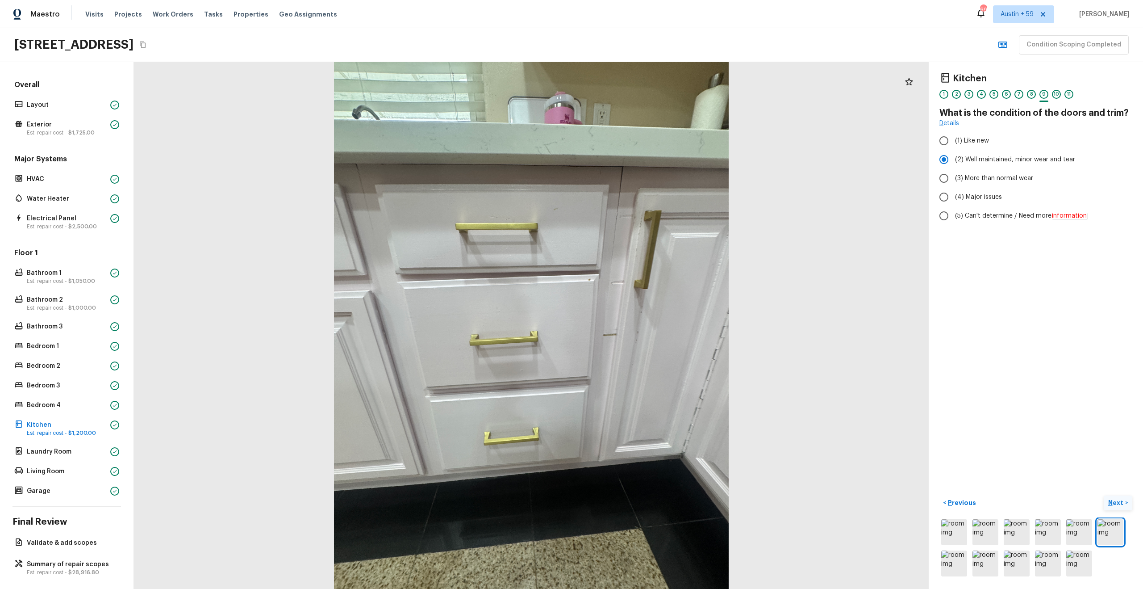
click at [1112, 503] on p "Next" at bounding box center [1117, 502] width 17 height 9
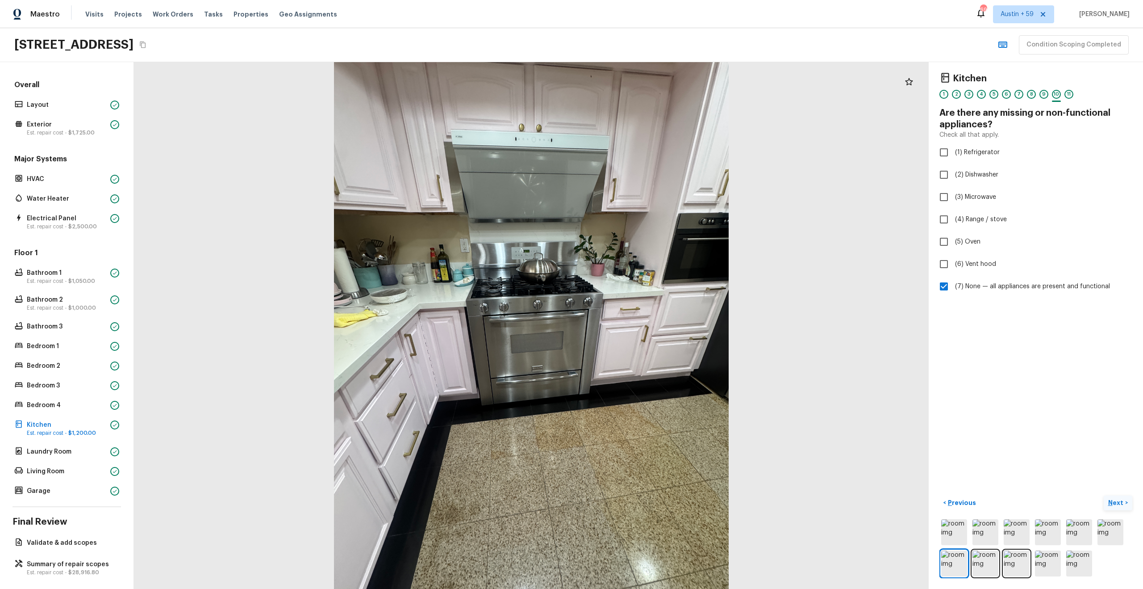
click at [1112, 503] on p "Next" at bounding box center [1117, 502] width 17 height 9
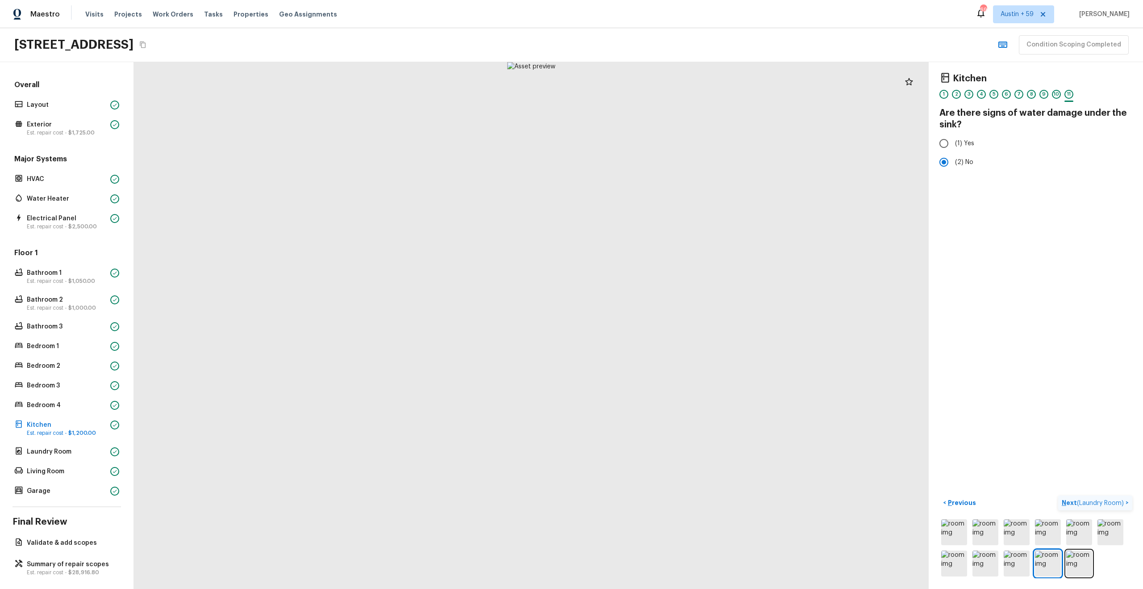
click at [1112, 503] on span "( Laundry Room )" at bounding box center [1100, 503] width 47 height 6
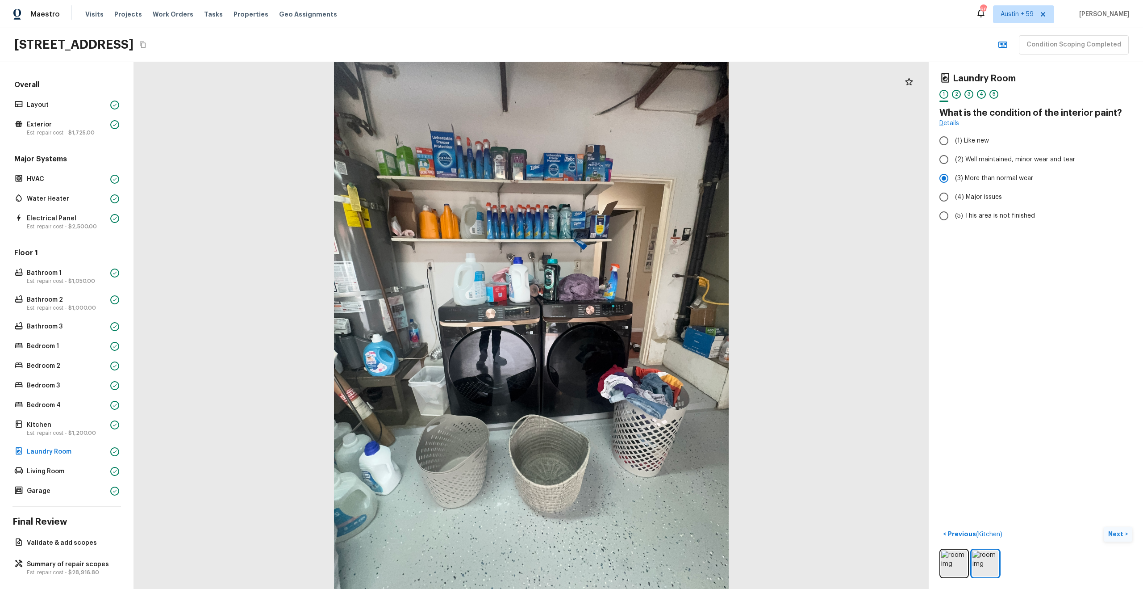
click at [1111, 531] on p "Next" at bounding box center [1117, 533] width 17 height 9
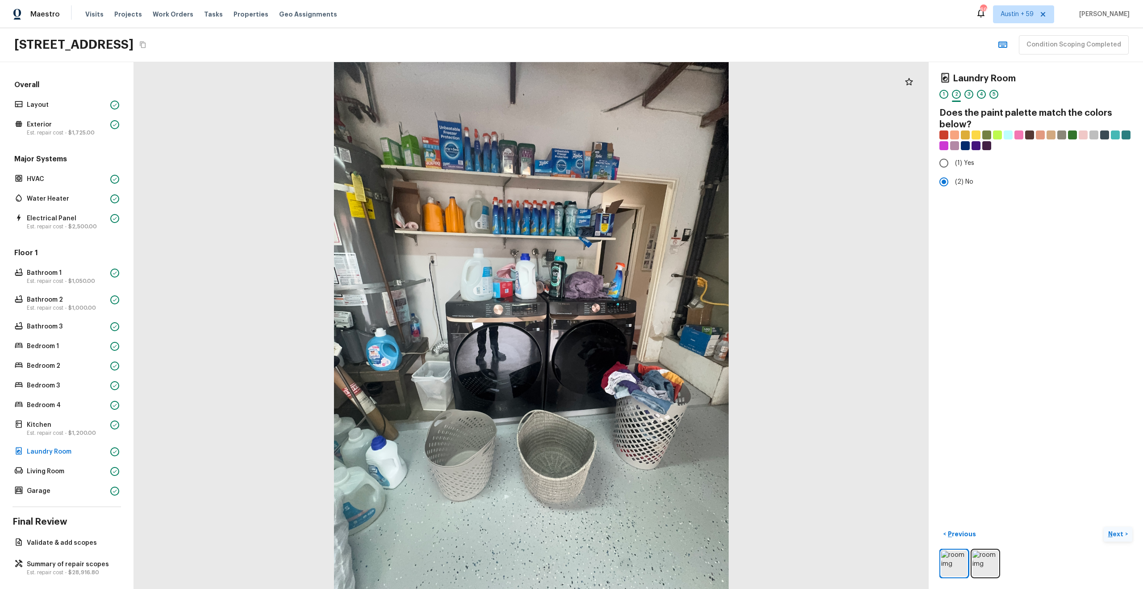
click at [1111, 531] on p "Next" at bounding box center [1117, 533] width 17 height 9
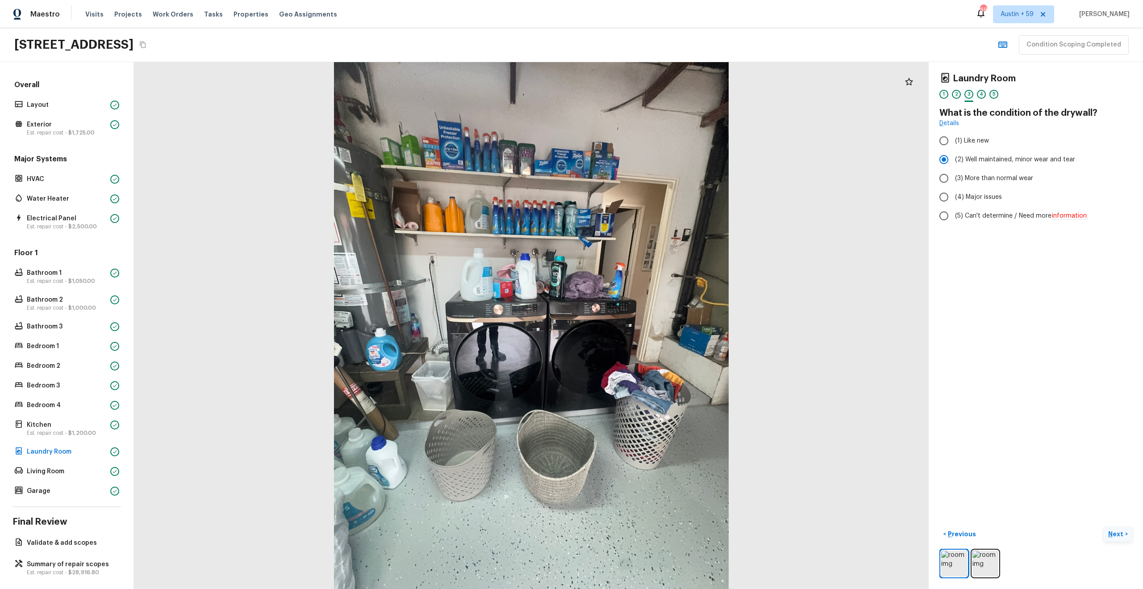
click at [1111, 531] on p "Next" at bounding box center [1117, 533] width 17 height 9
click at [1095, 534] on span "( Living Room )" at bounding box center [1104, 534] width 40 height 6
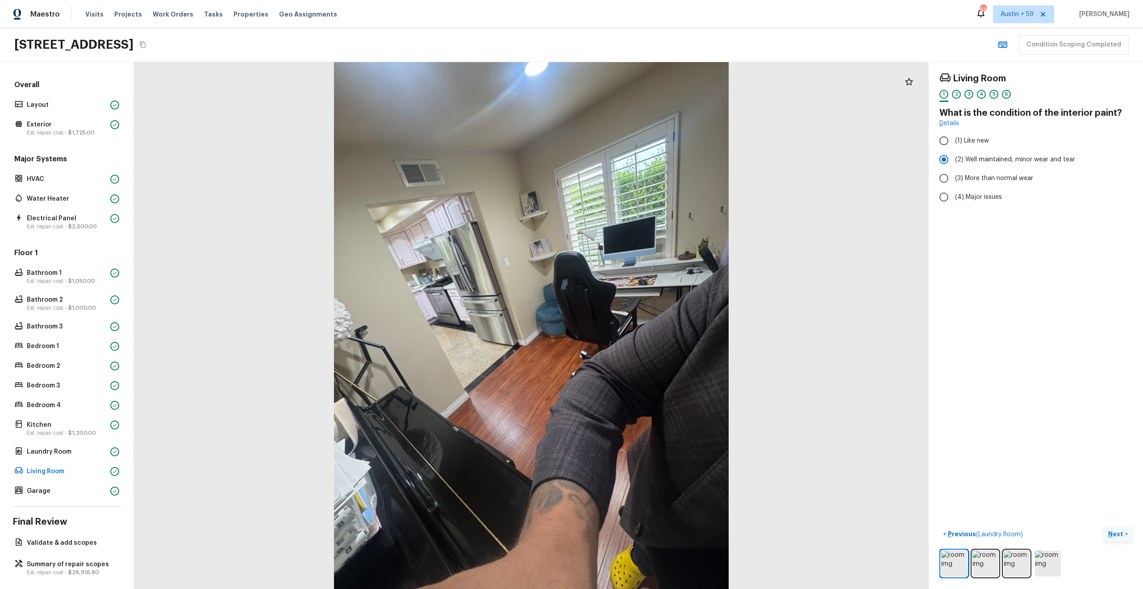
click at [1122, 535] on p "Next" at bounding box center [1117, 533] width 17 height 9
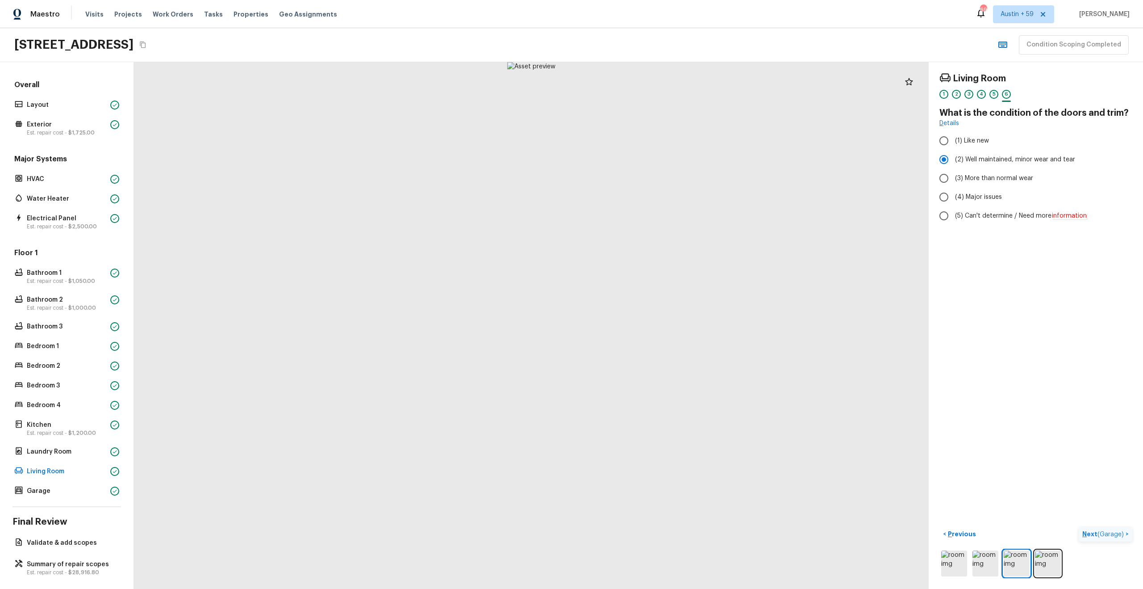
click at [1118, 531] on span "( Garage )" at bounding box center [1111, 534] width 26 height 6
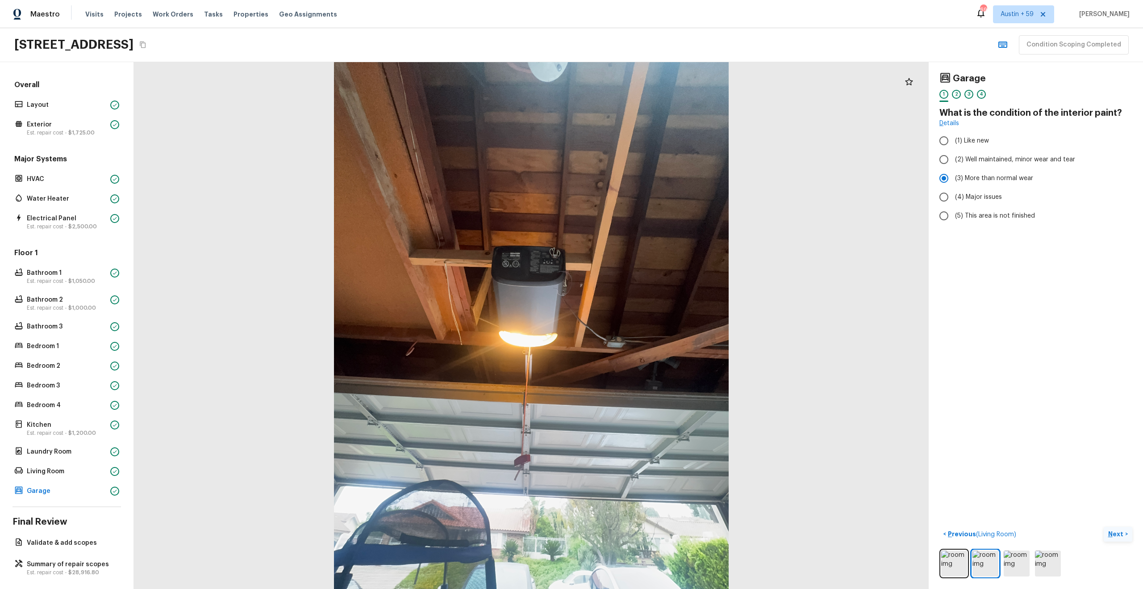
click at [1116, 532] on p "Next" at bounding box center [1117, 533] width 17 height 9
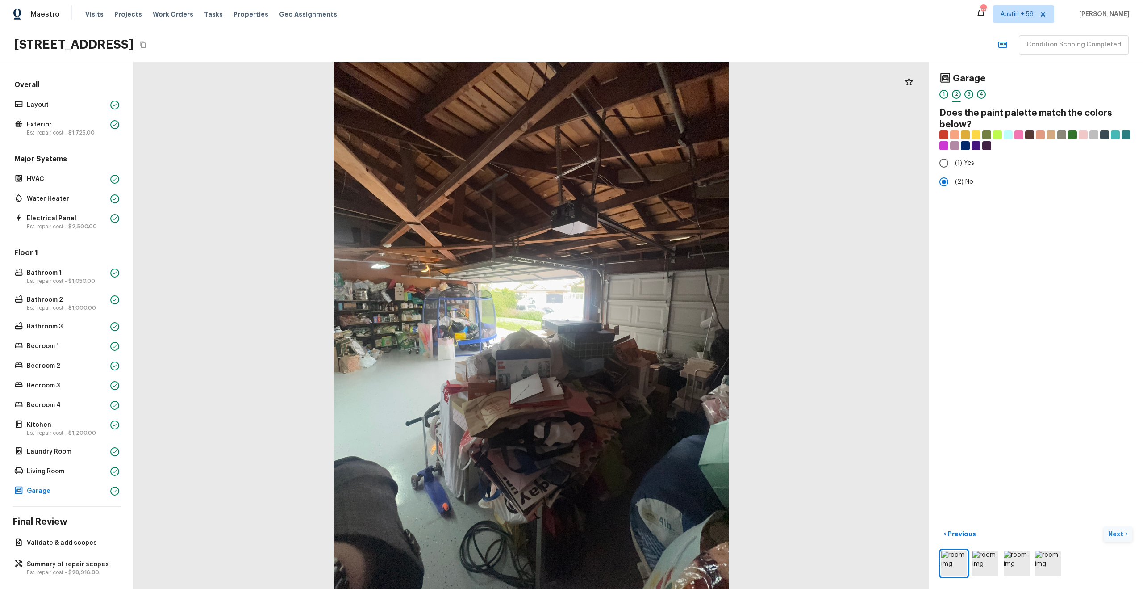
click at [1116, 532] on p "Next" at bounding box center [1117, 533] width 17 height 9
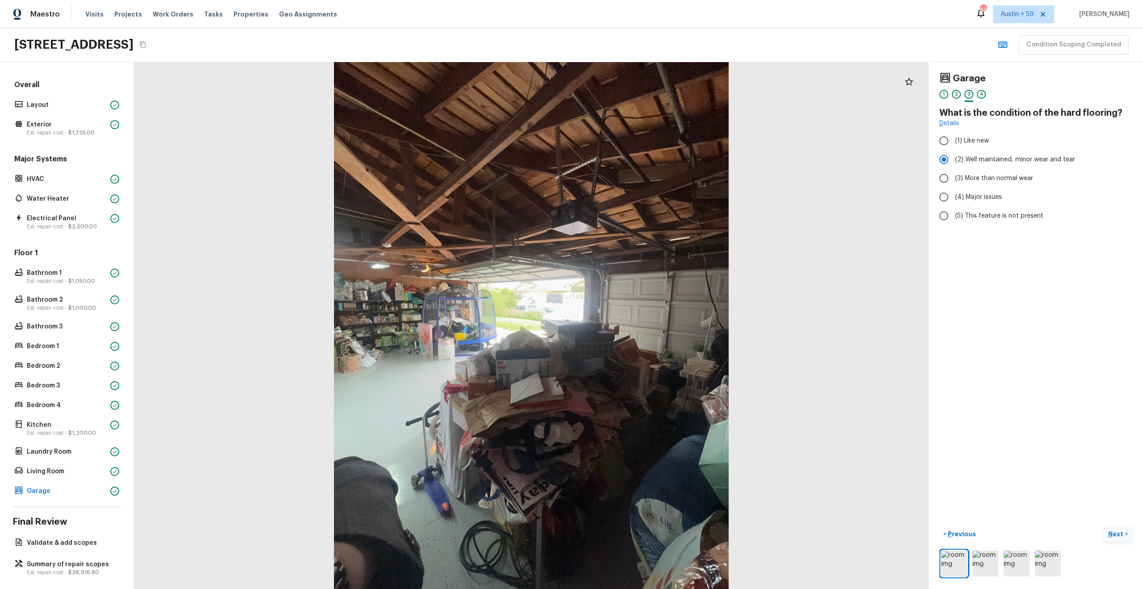
click at [1116, 532] on p "Next" at bounding box center [1117, 533] width 17 height 9
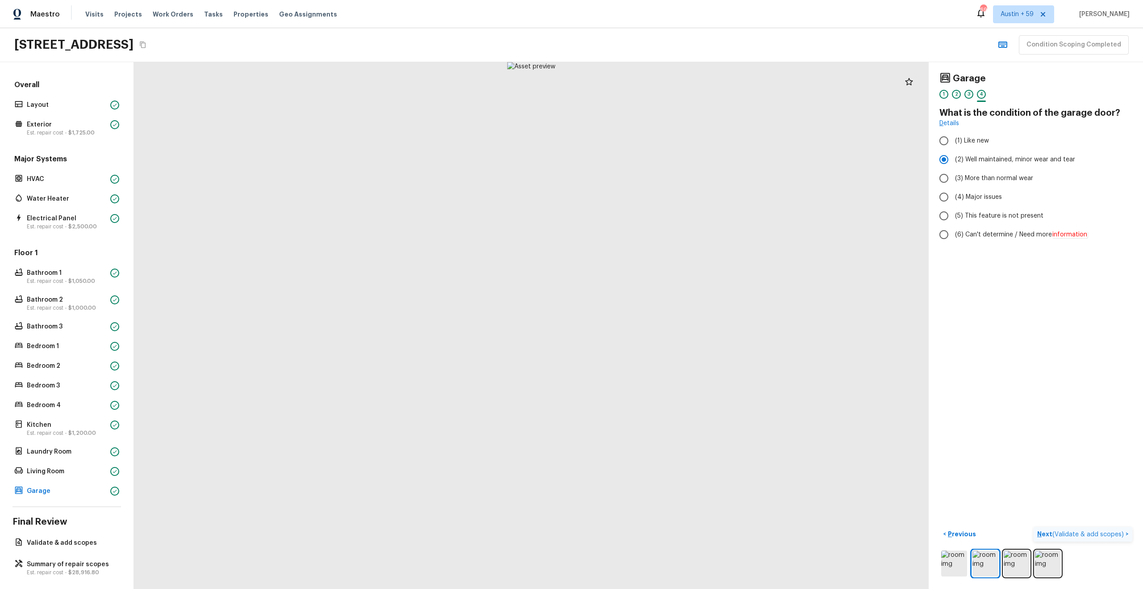
click at [1116, 532] on span "( Validate & add scopes )" at bounding box center [1088, 534] width 71 height 6
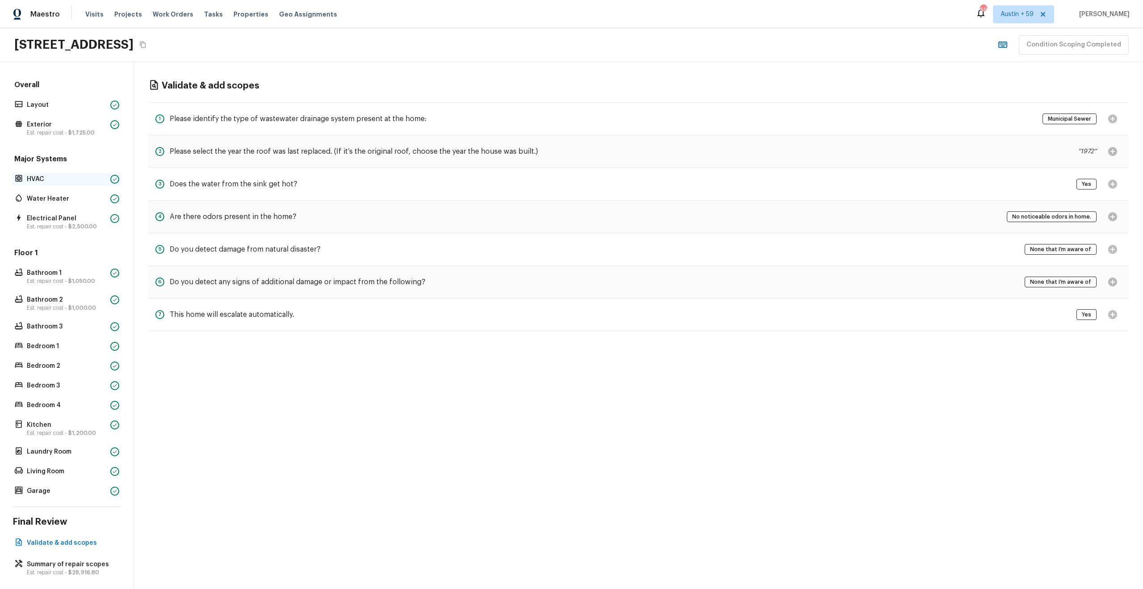
click at [50, 177] on p "HVAC" at bounding box center [67, 179] width 80 height 9
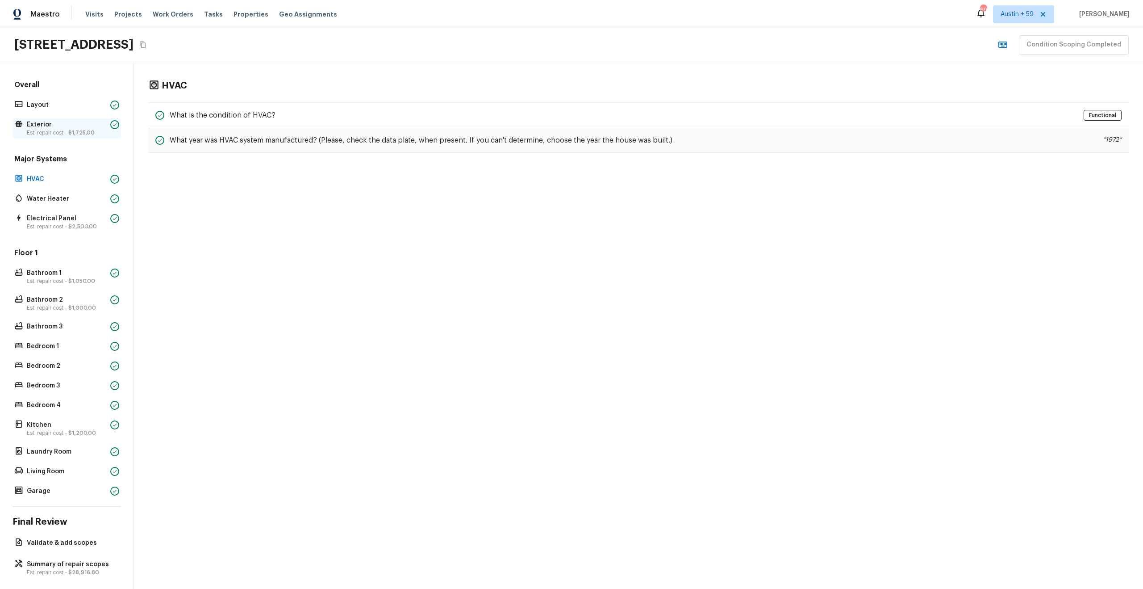
click at [63, 133] on p "Est. repair cost - $1,725.00" at bounding box center [67, 132] width 80 height 7
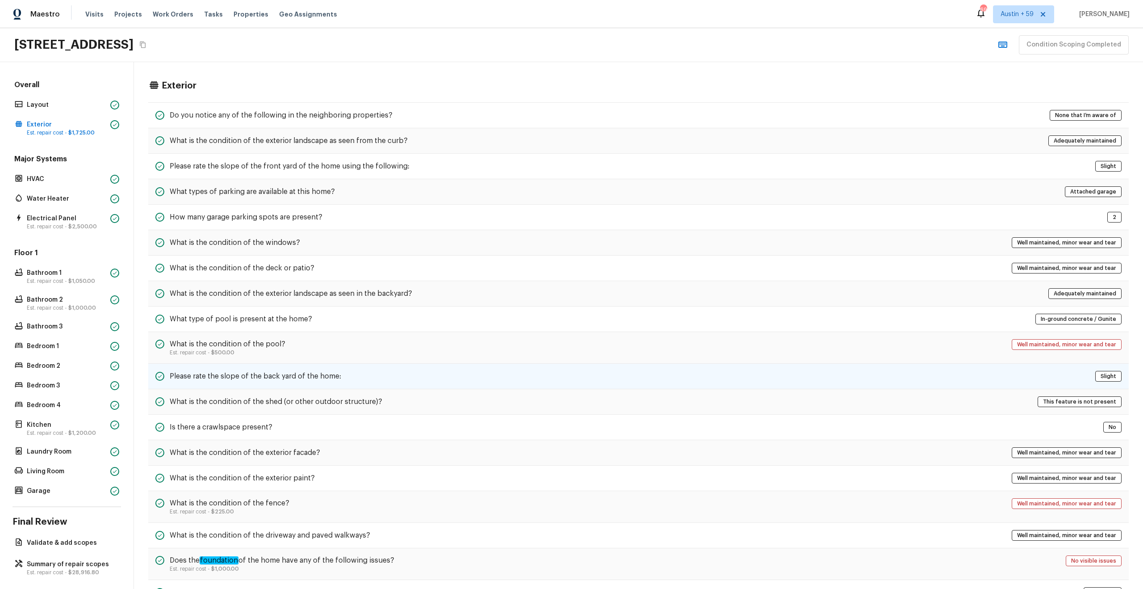
click at [307, 369] on div "Please rate the slope of the back yard of the home: Slight" at bounding box center [638, 376] width 981 height 25
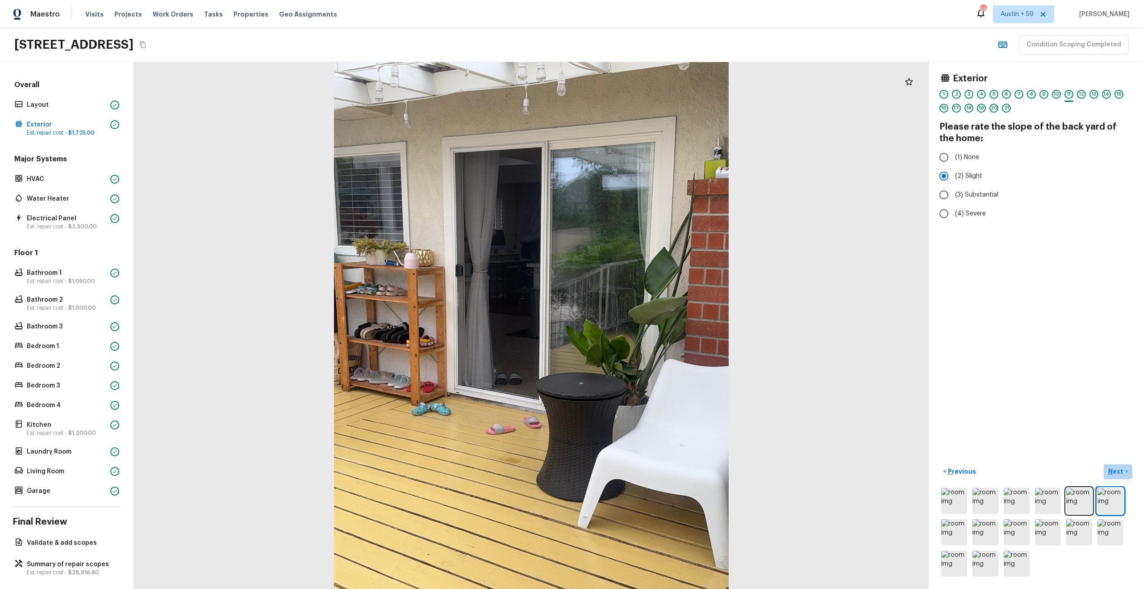
click at [1116, 471] on p "Next" at bounding box center [1117, 471] width 17 height 9
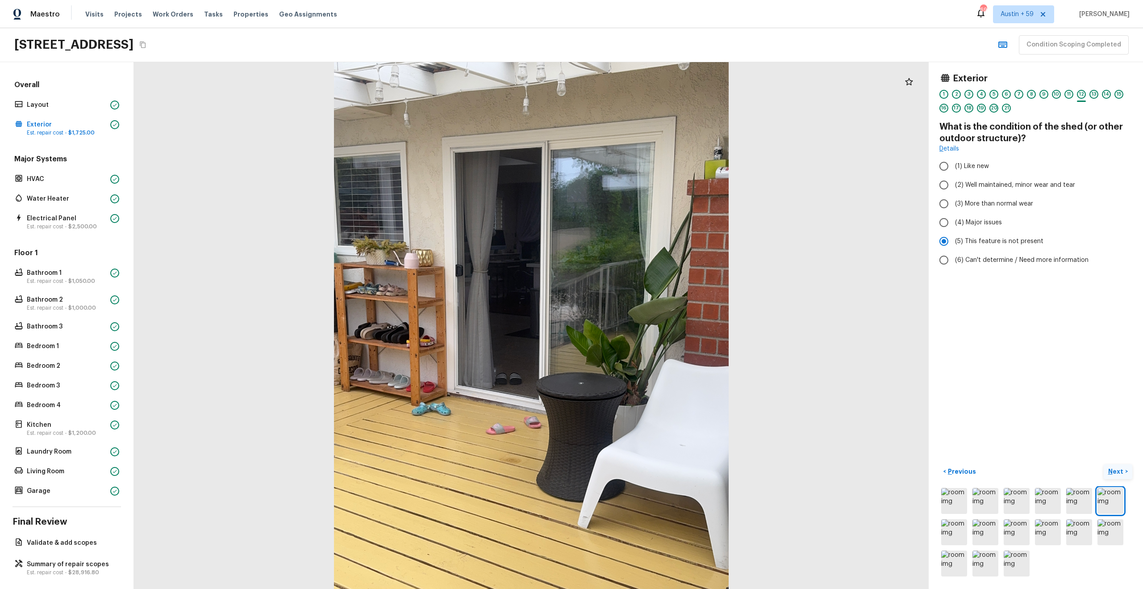
click at [1116, 471] on p "Next" at bounding box center [1117, 471] width 17 height 9
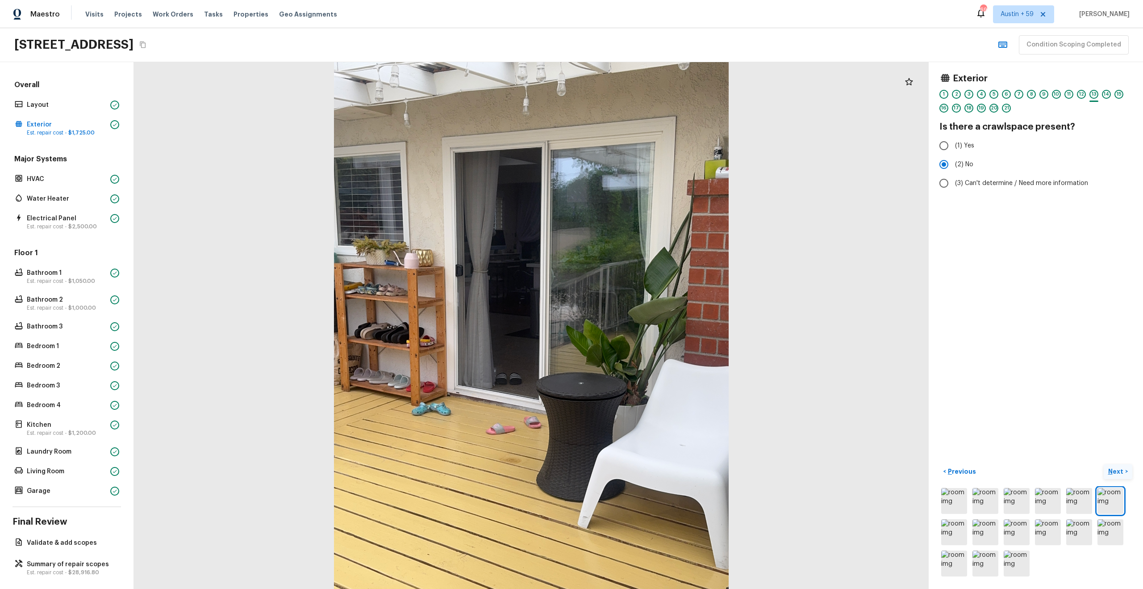
click at [1116, 471] on p "Next" at bounding box center [1117, 471] width 17 height 9
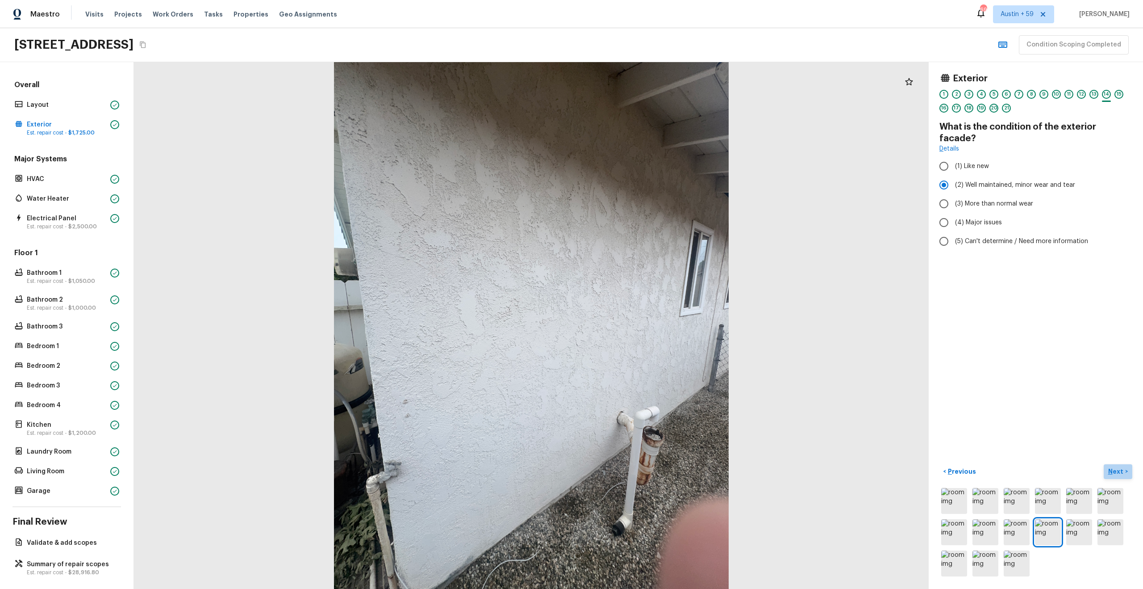
click at [1116, 471] on p "Next" at bounding box center [1117, 471] width 17 height 9
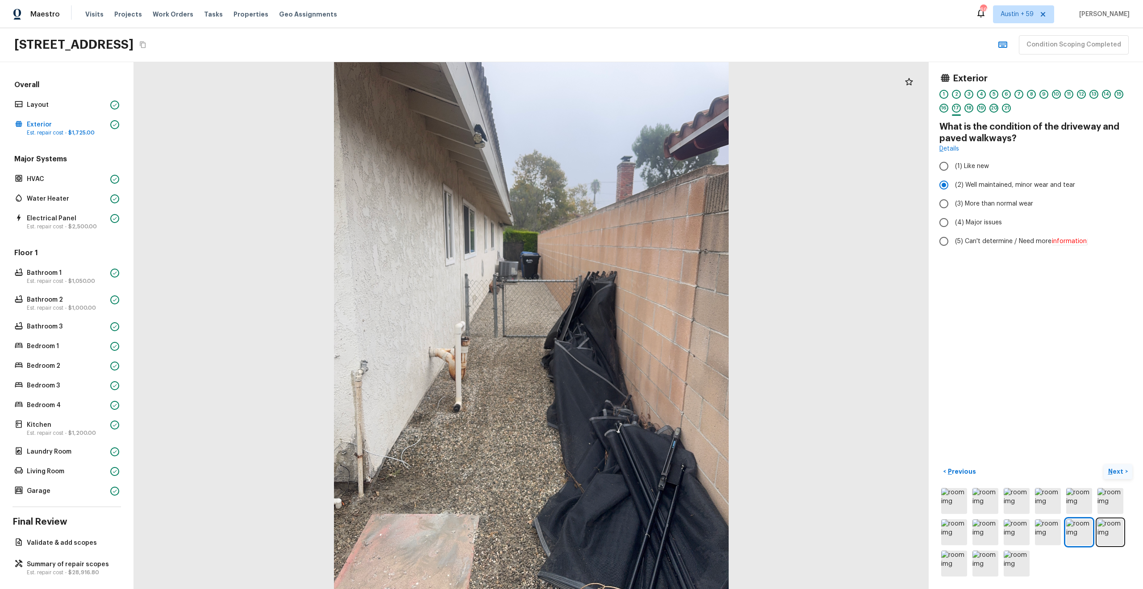
click at [1116, 471] on p "Next" at bounding box center [1117, 471] width 17 height 9
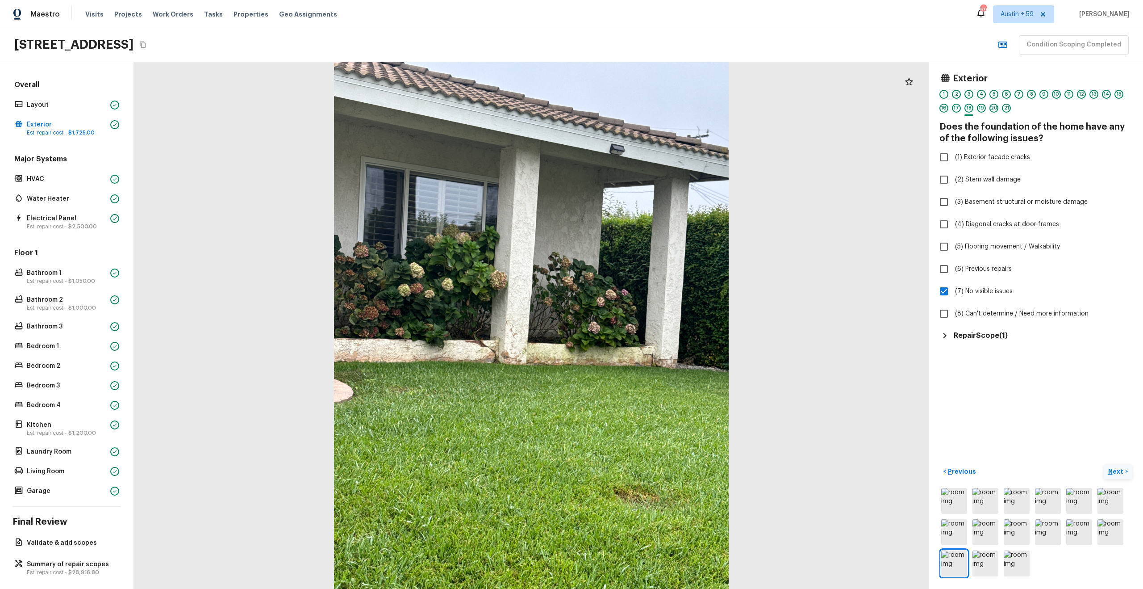
click at [1116, 471] on p "Next" at bounding box center [1117, 471] width 17 height 9
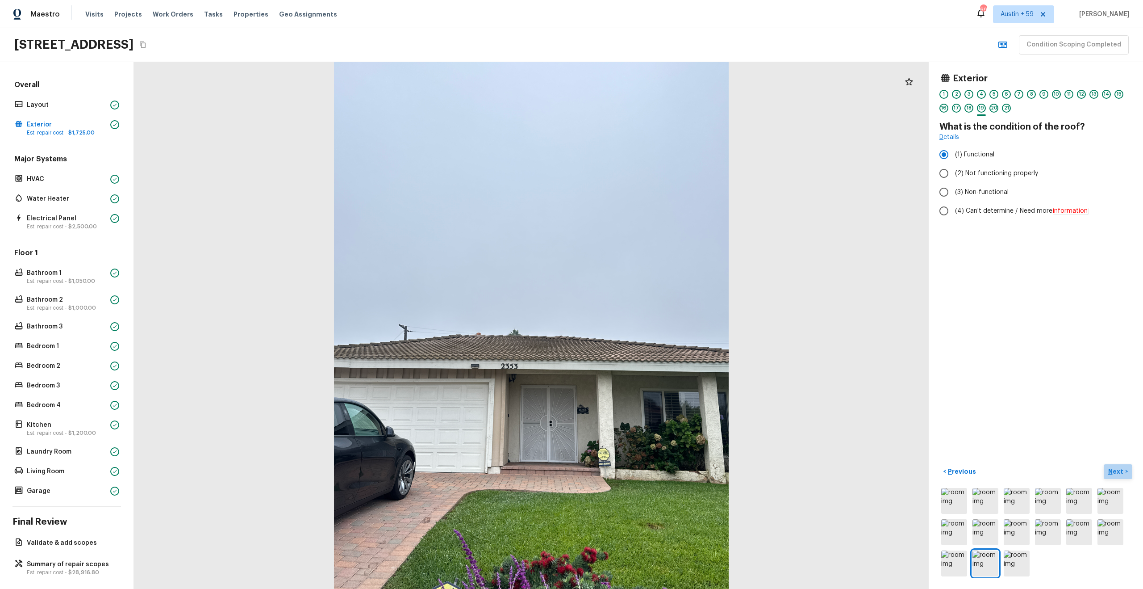
click at [1116, 471] on p "Next" at bounding box center [1117, 471] width 17 height 9
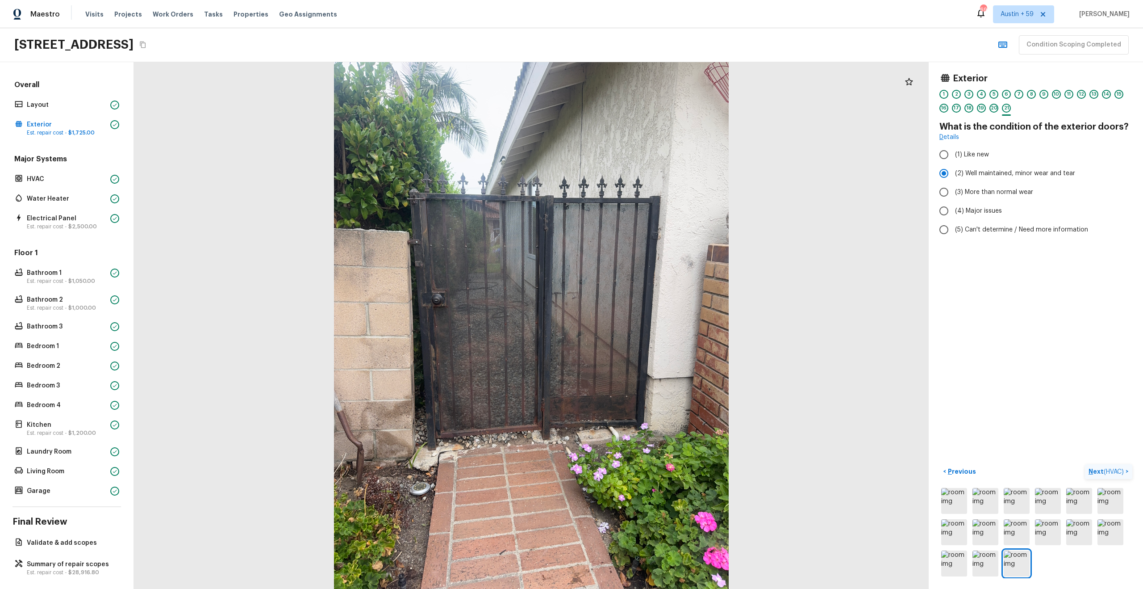
click at [1116, 471] on span "( HVAC )" at bounding box center [1114, 472] width 20 height 6
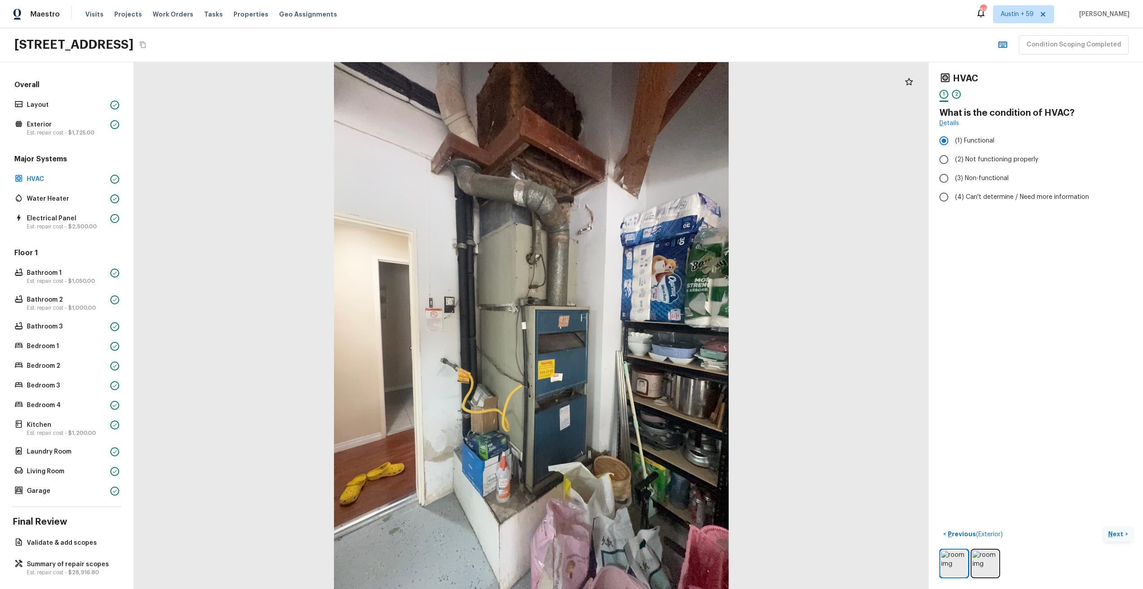
click at [1116, 471] on div "HVAC 1 2 What is the condition of HVAC? Details (1) Functional (2) Not function…" at bounding box center [1036, 325] width 214 height 527
click at [1122, 531] on p "Next" at bounding box center [1117, 533] width 17 height 9
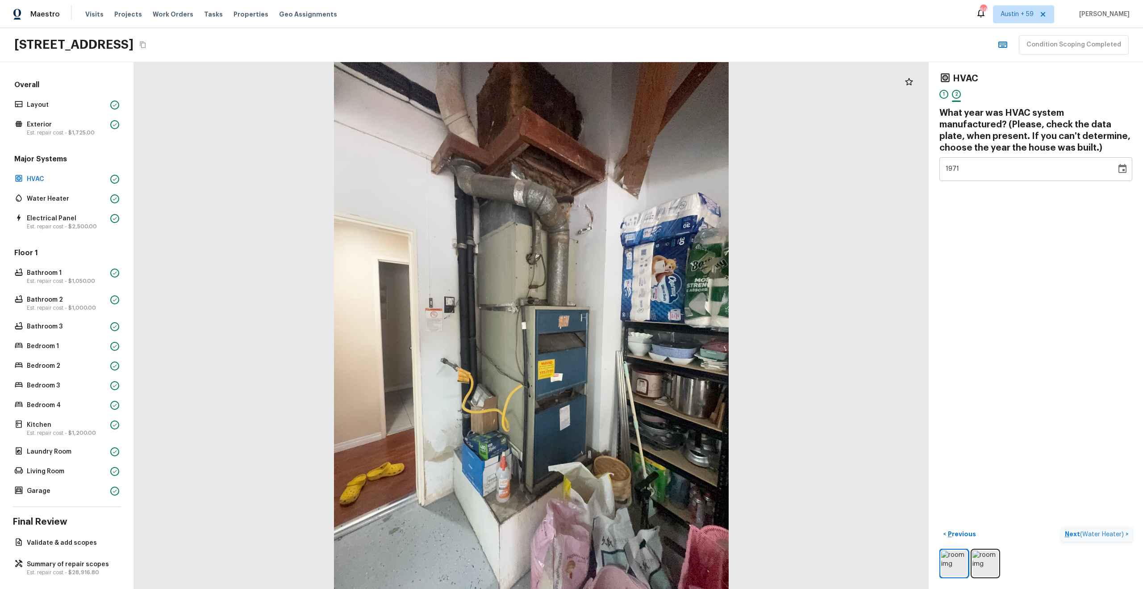
click at [1122, 531] on span "( Water Heater )" at bounding box center [1102, 534] width 44 height 6
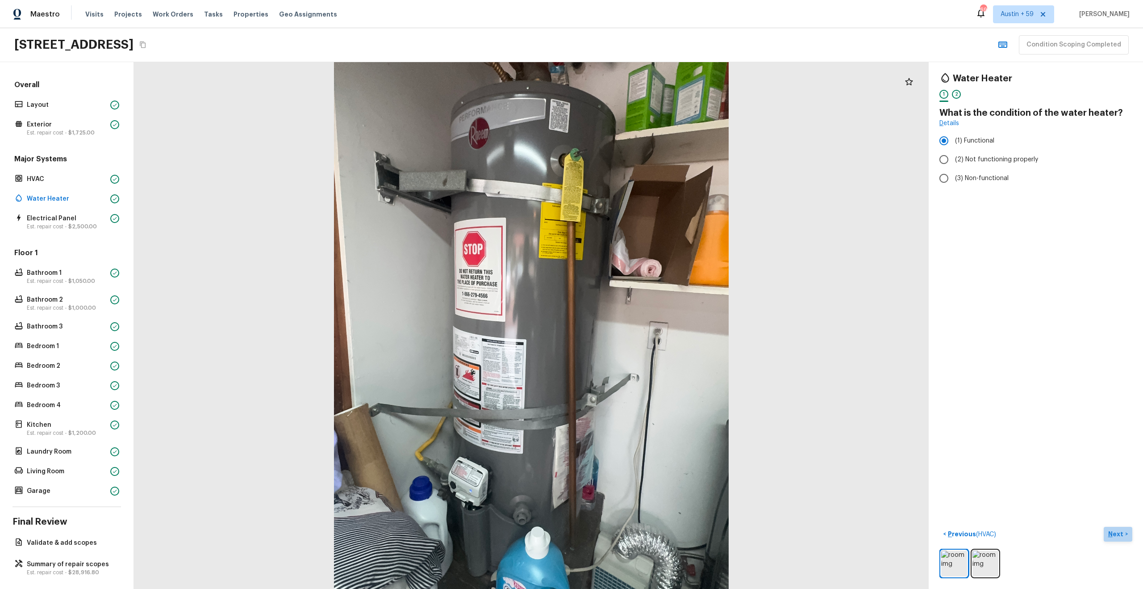
click at [1122, 533] on p "Next" at bounding box center [1117, 533] width 17 height 9
click at [1122, 533] on span "( Electrical Panel )" at bounding box center [1100, 534] width 48 height 6
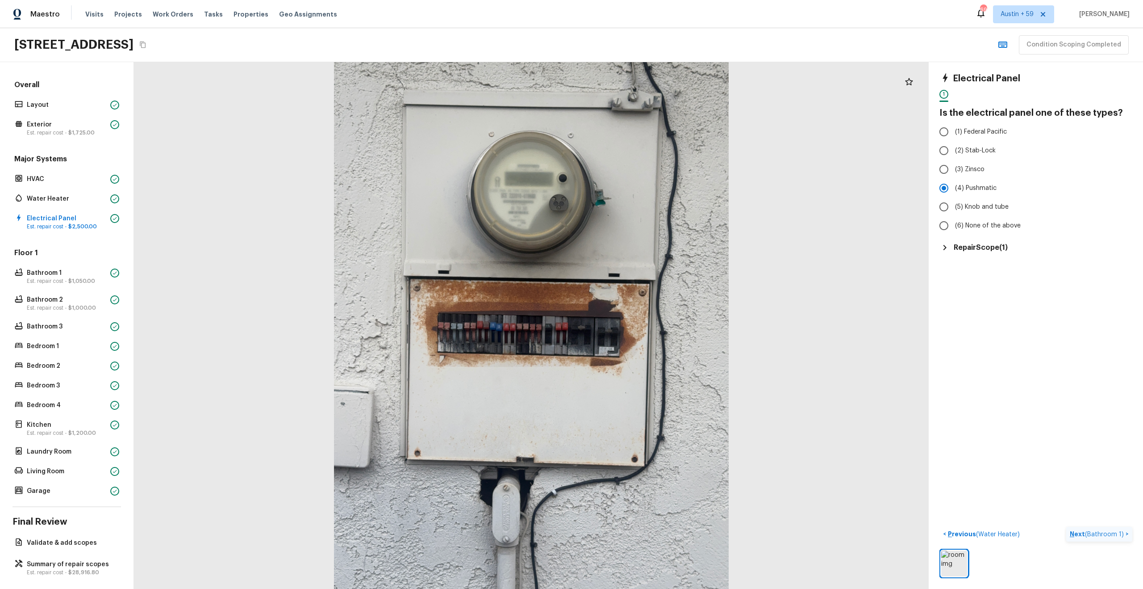
click at [1122, 533] on span "( Bathroom 1 )" at bounding box center [1104, 534] width 39 height 6
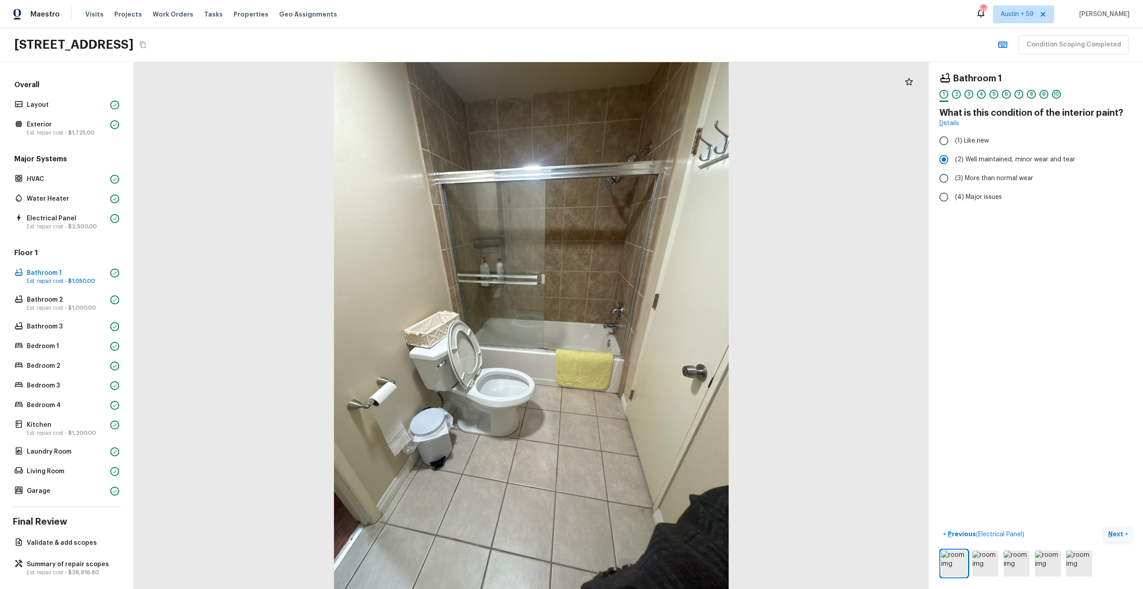
click at [1122, 533] on p "Next" at bounding box center [1117, 533] width 17 height 9
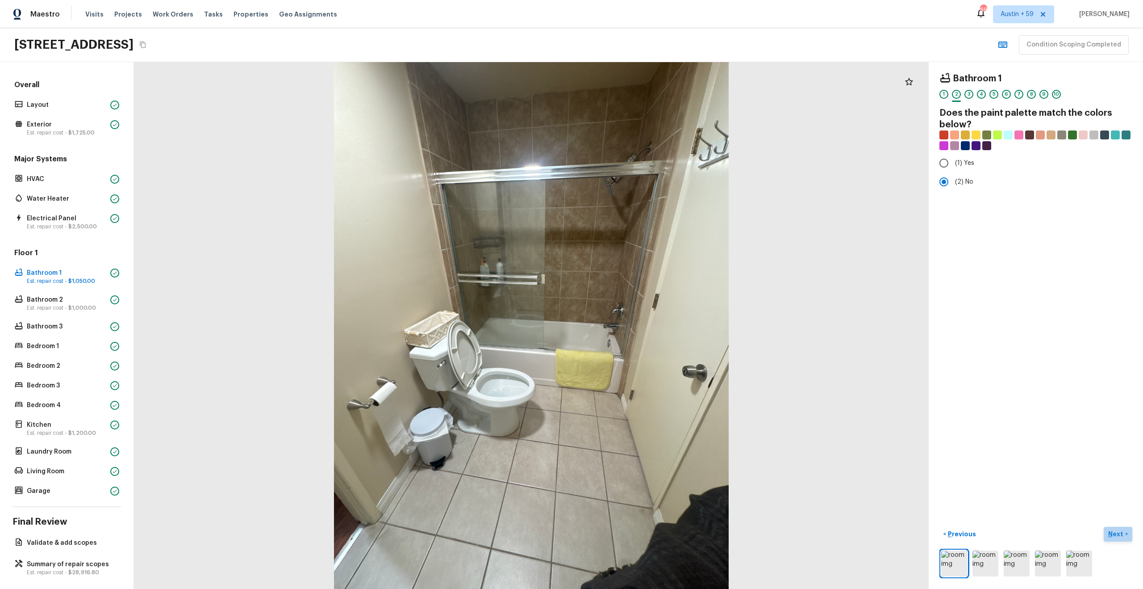
click at [1122, 533] on p "Next" at bounding box center [1117, 533] width 17 height 9
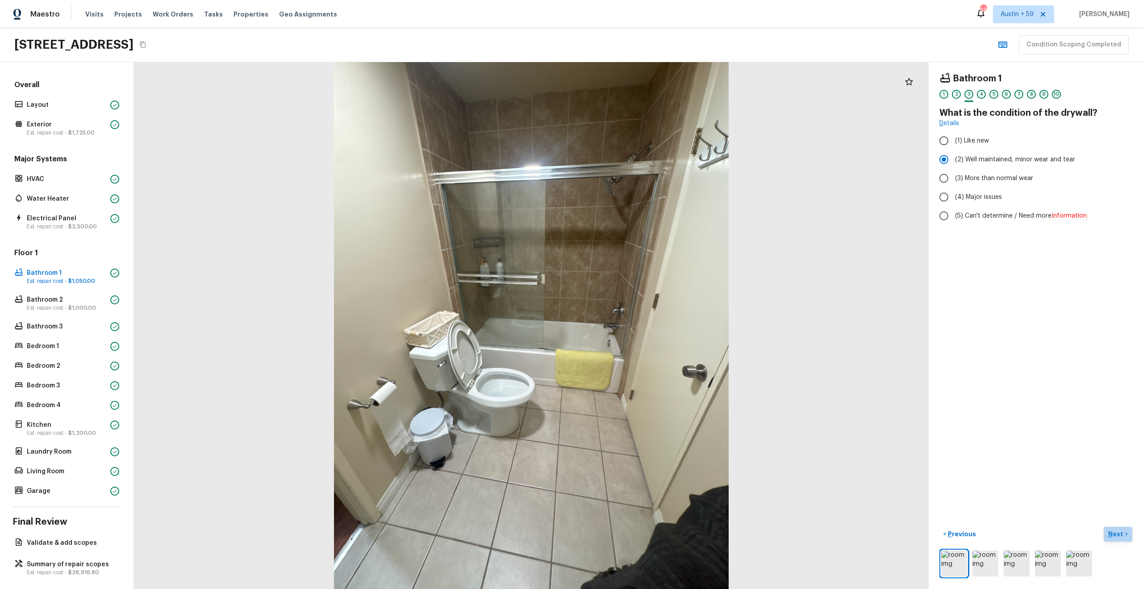
click at [1122, 533] on p "Next" at bounding box center [1117, 533] width 17 height 9
click at [959, 532] on p "Previous" at bounding box center [961, 533] width 30 height 9
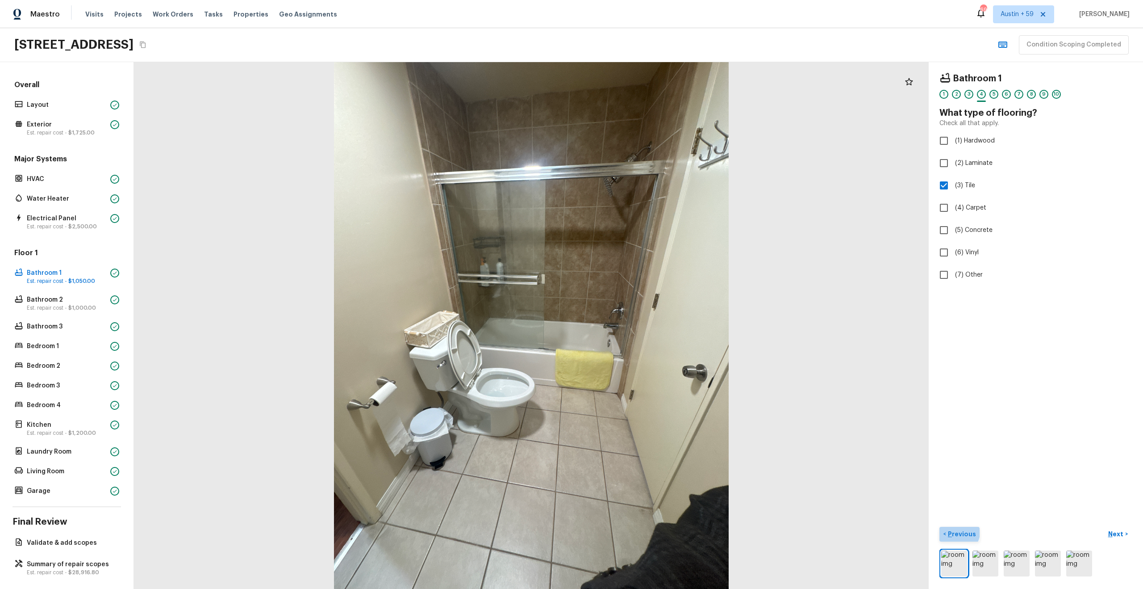
click at [959, 532] on p "Previous" at bounding box center [961, 533] width 30 height 9
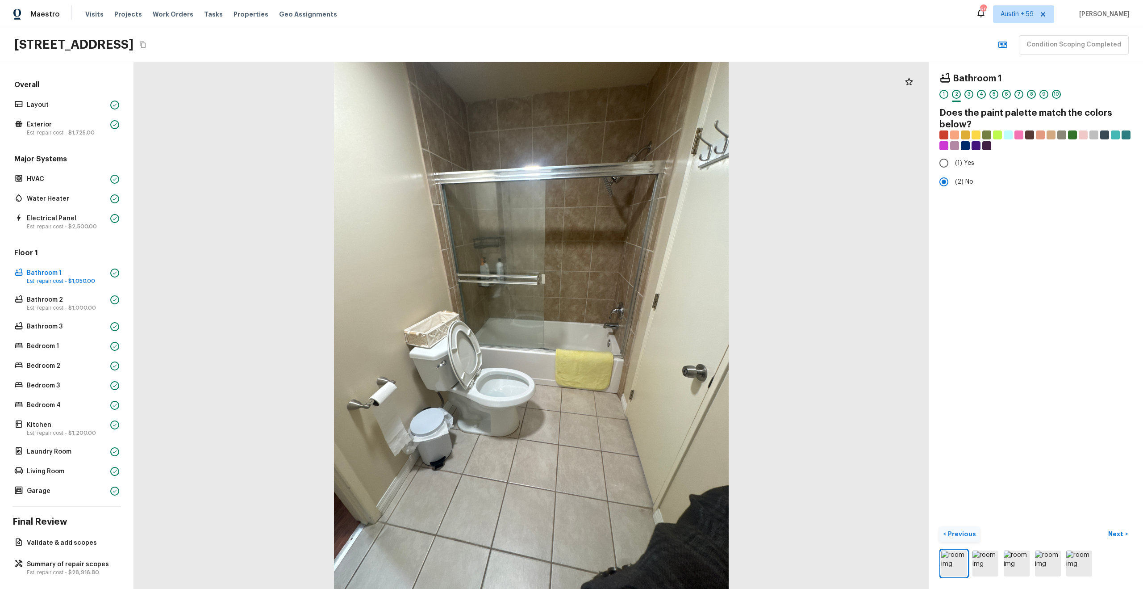
click at [959, 532] on p "Previous" at bounding box center [961, 533] width 30 height 9
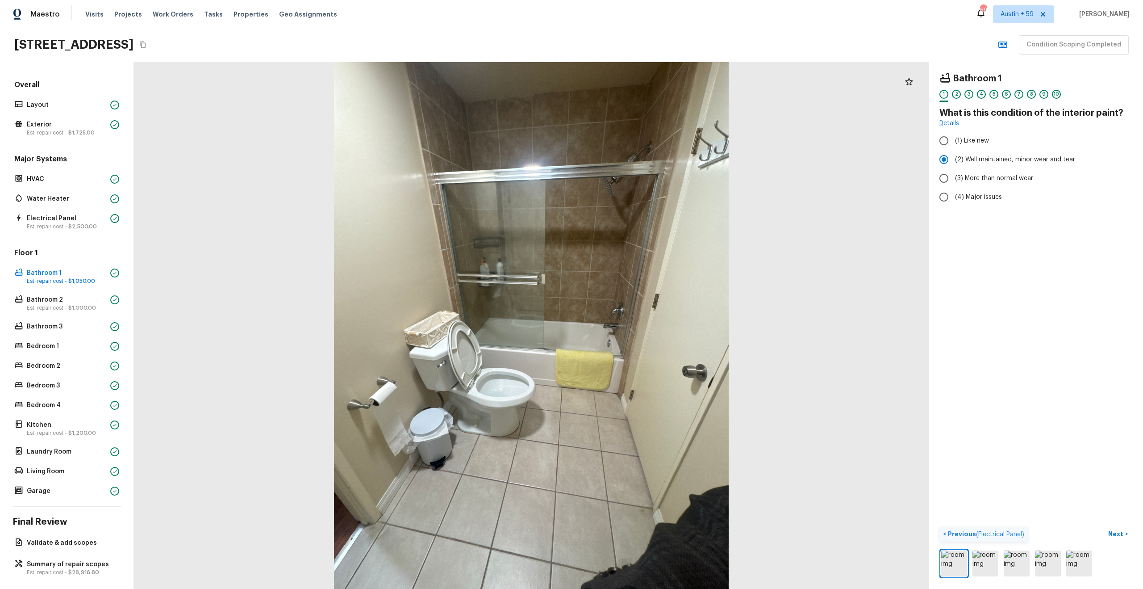
click at [959, 532] on p "Previous ( Electrical Panel )" at bounding box center [985, 533] width 78 height 9
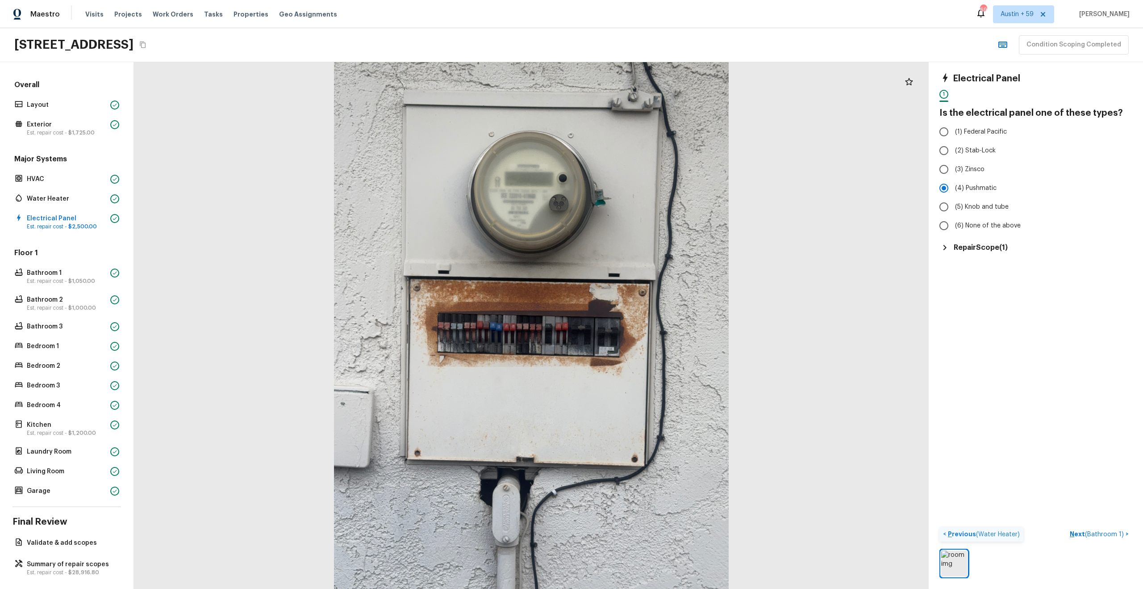
click at [959, 532] on p "Previous ( Water Heater )" at bounding box center [983, 533] width 74 height 9
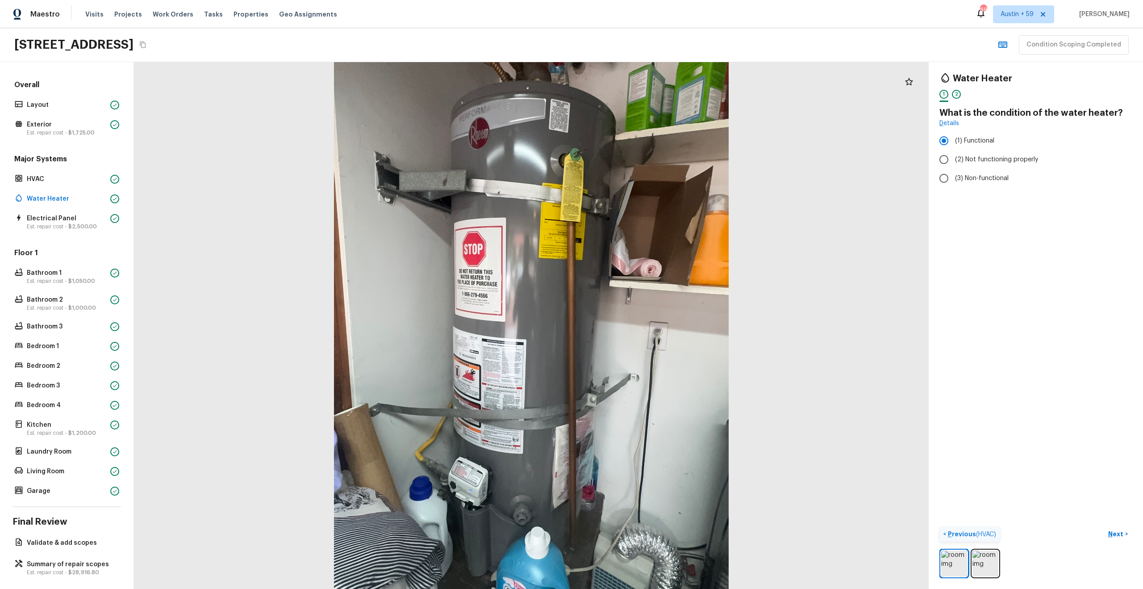
click at [959, 532] on p "Previous ( HVAC )" at bounding box center [971, 533] width 50 height 9
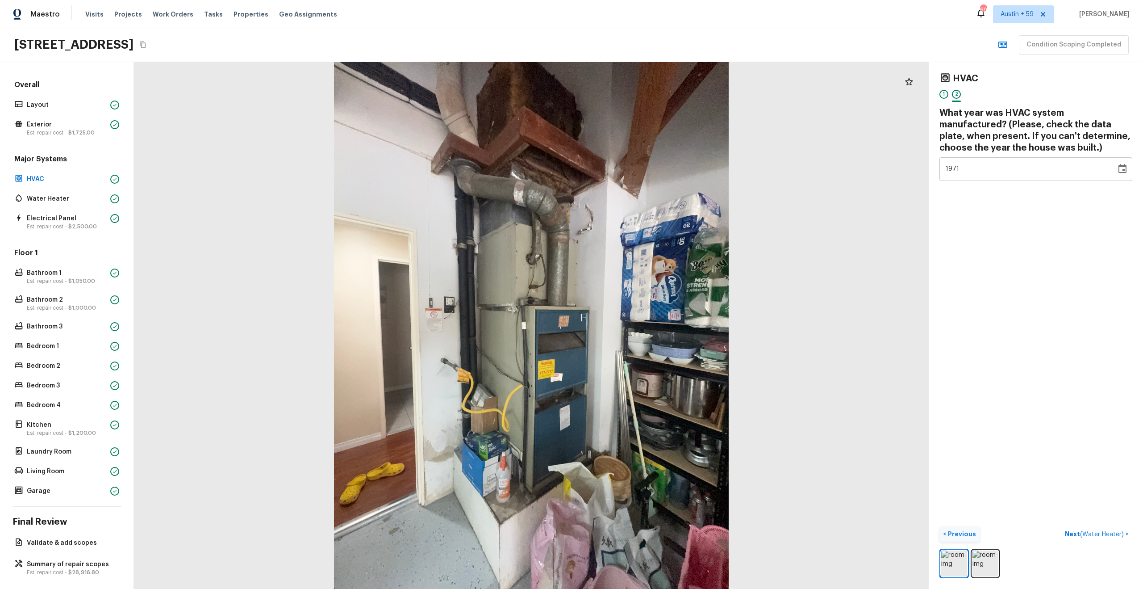
click at [959, 532] on p "Previous" at bounding box center [961, 533] width 30 height 9
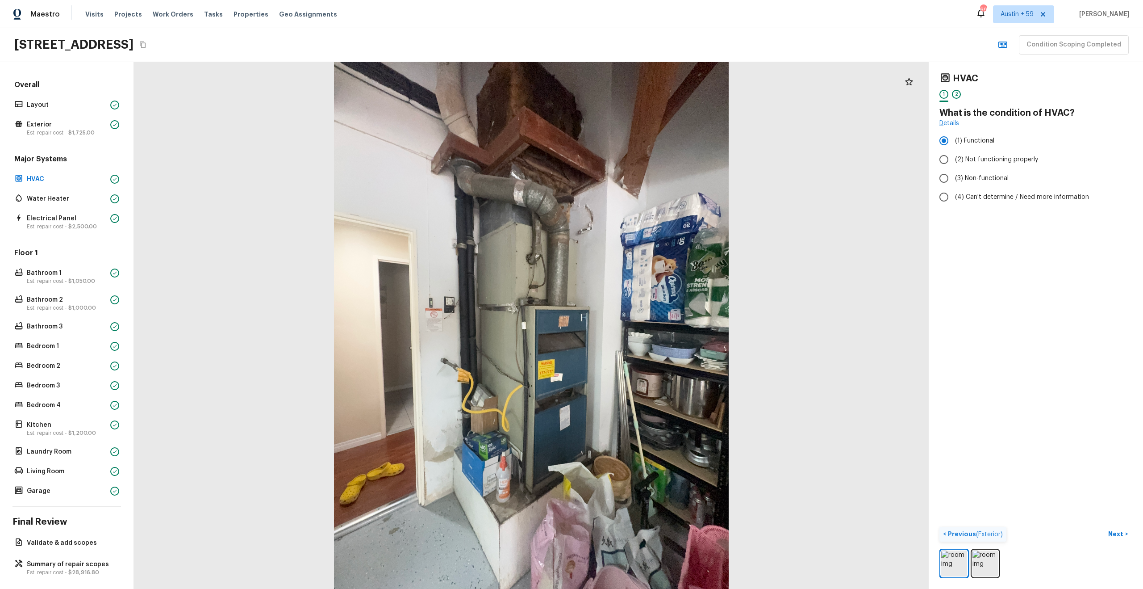
click at [959, 532] on p "Previous ( Exterior )" at bounding box center [974, 533] width 57 height 9
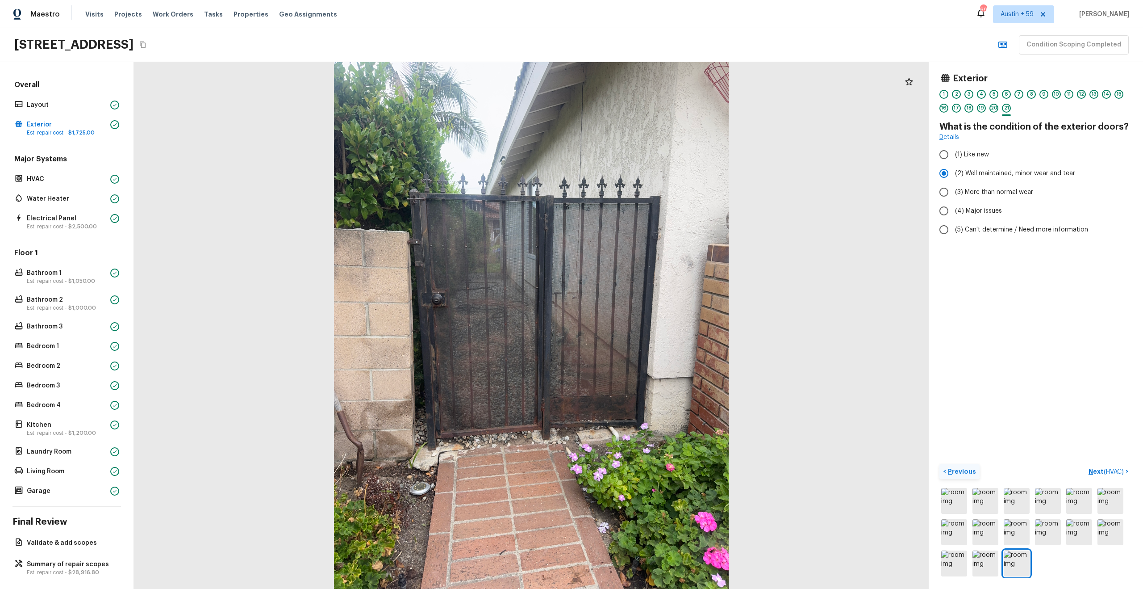
click at [959, 532] on img at bounding box center [955, 532] width 26 height 26
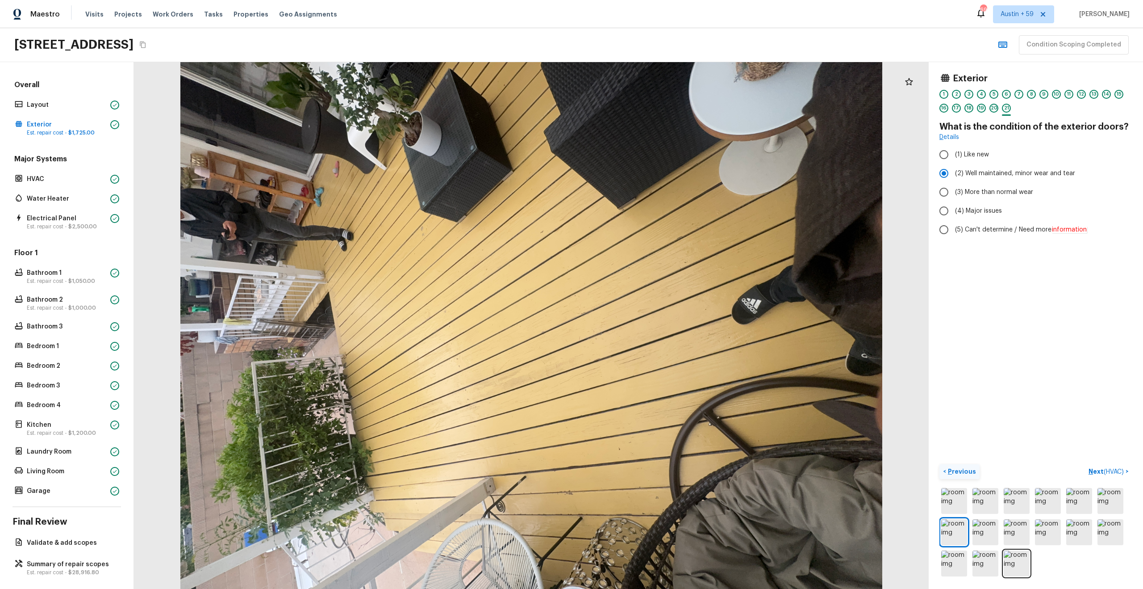
click at [959, 532] on img at bounding box center [955, 532] width 26 height 26
click at [959, 473] on p "Previous" at bounding box center [961, 471] width 30 height 9
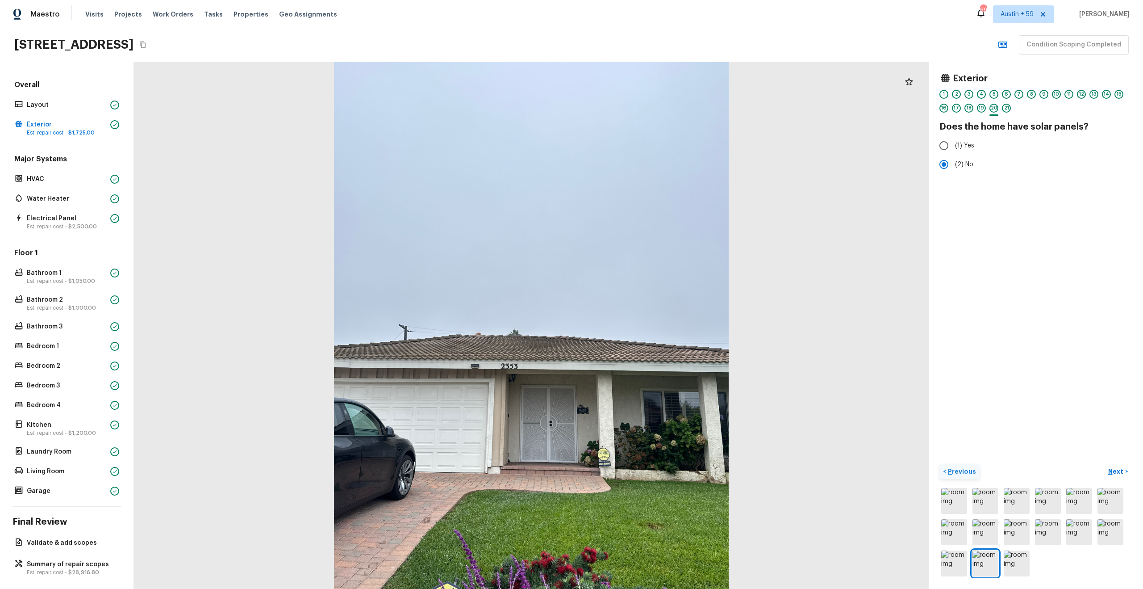
click at [959, 473] on p "Previous" at bounding box center [961, 471] width 30 height 9
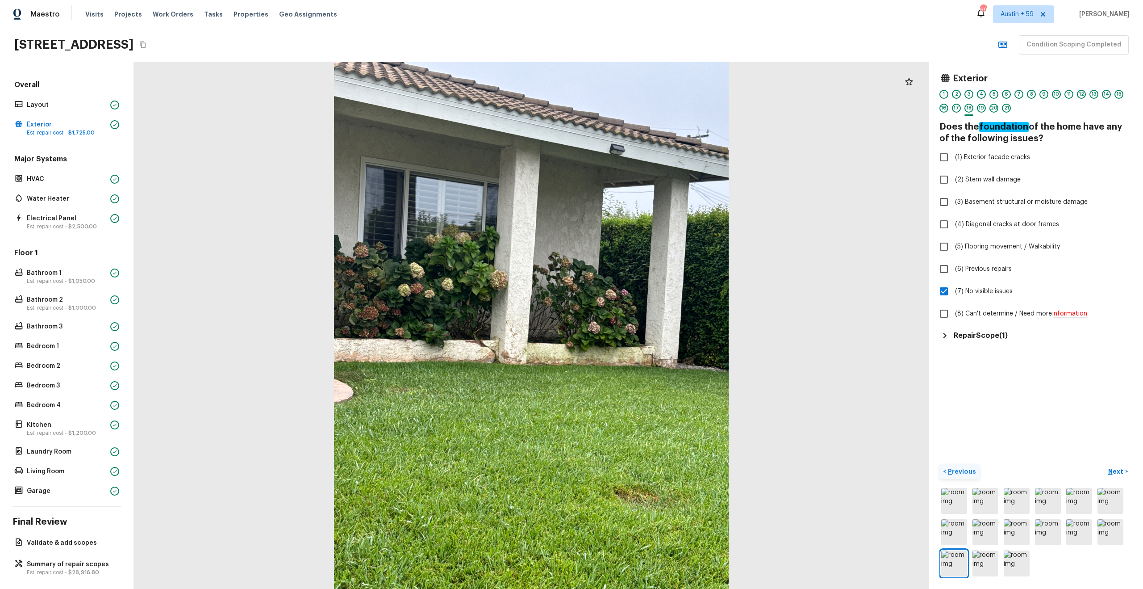
click at [959, 473] on p "Previous" at bounding box center [961, 471] width 30 height 9
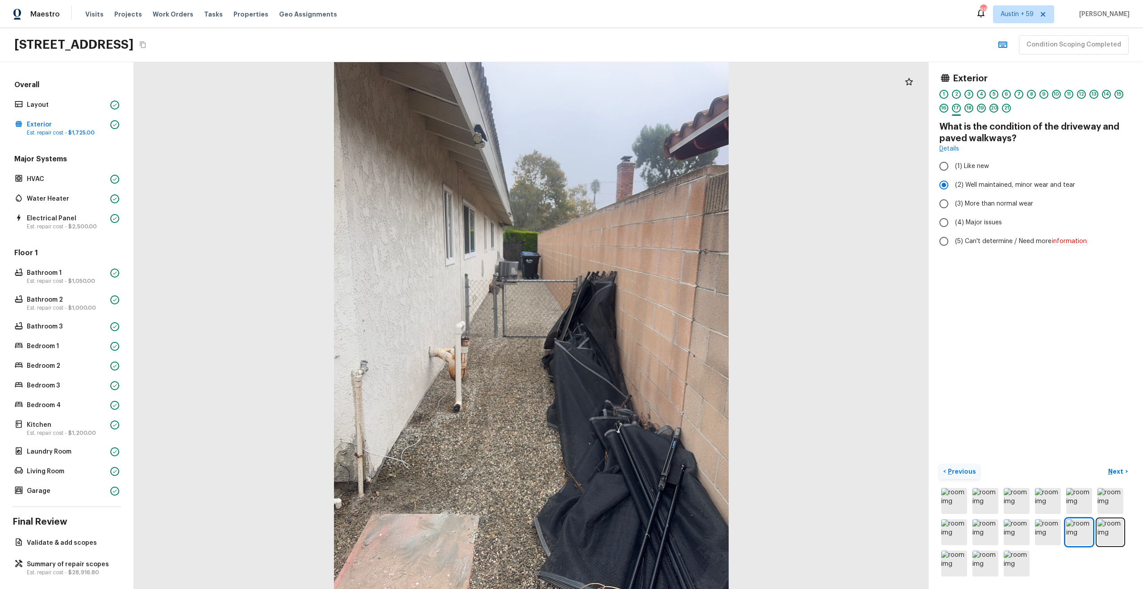
click at [959, 473] on p "Previous" at bounding box center [961, 471] width 30 height 9
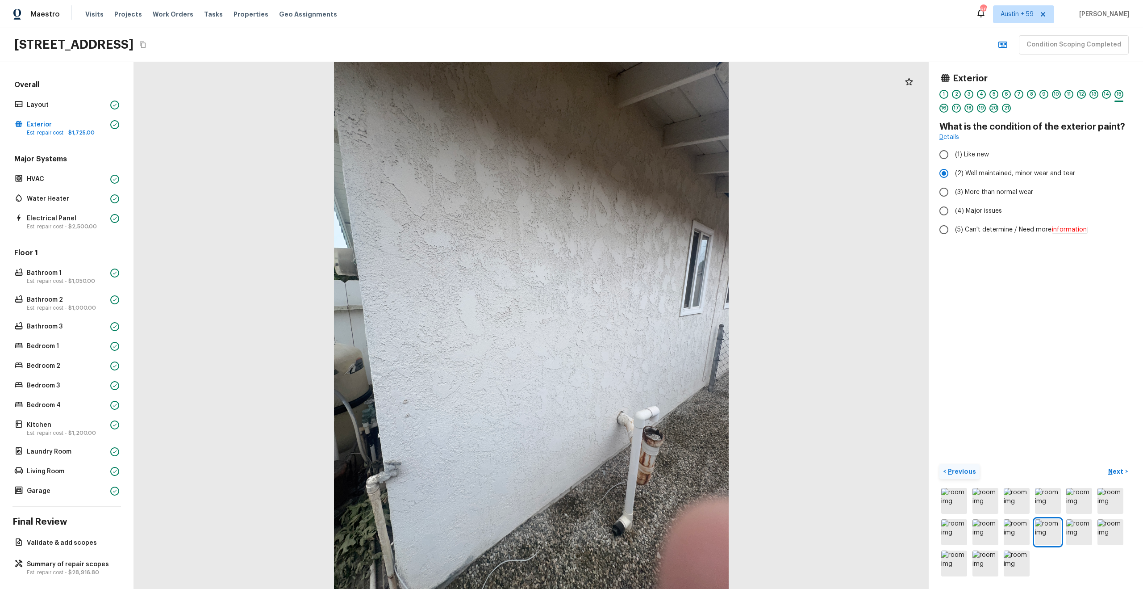
click at [959, 473] on p "Previous" at bounding box center [961, 471] width 30 height 9
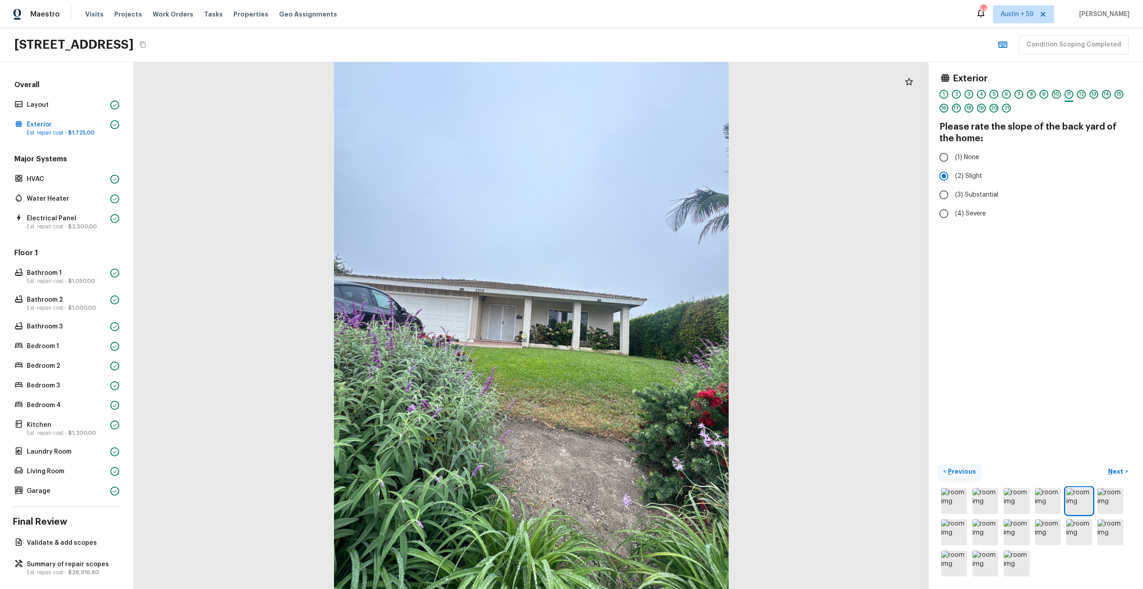
click at [959, 473] on p "Previous" at bounding box center [961, 471] width 30 height 9
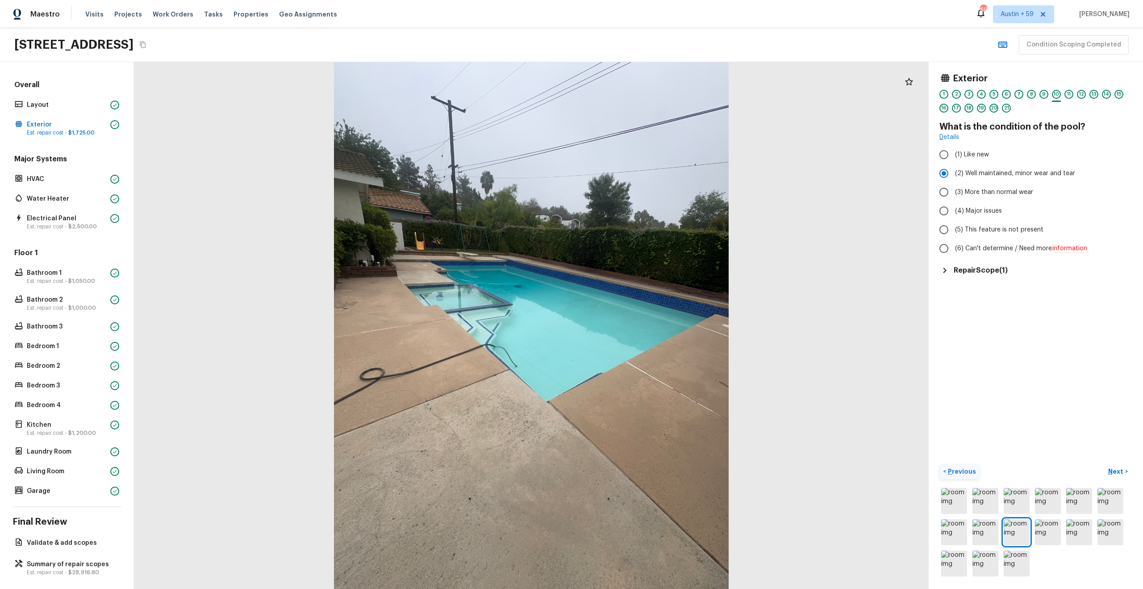
click at [959, 473] on p "Previous" at bounding box center [961, 471] width 30 height 9
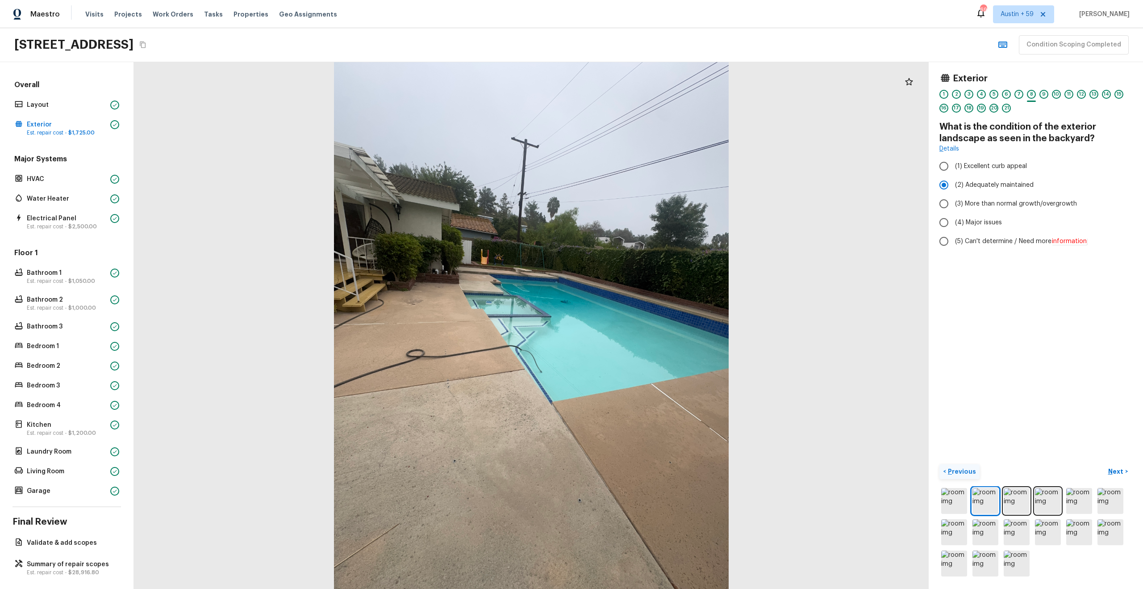
click at [959, 473] on p "Previous" at bounding box center [961, 471] width 30 height 9
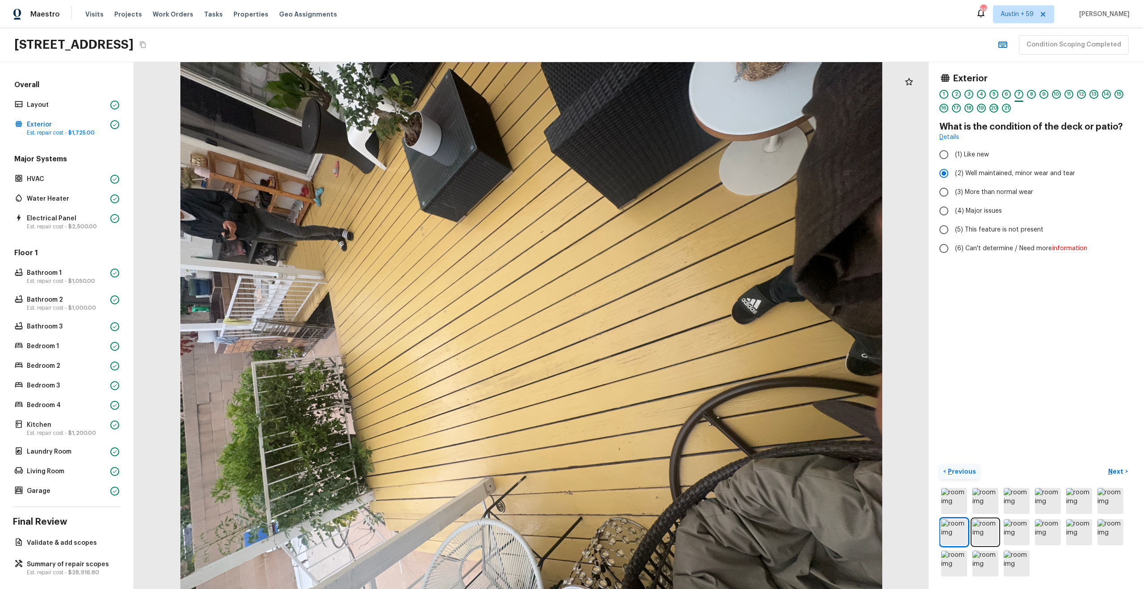
click at [959, 473] on p "Previous" at bounding box center [961, 471] width 30 height 9
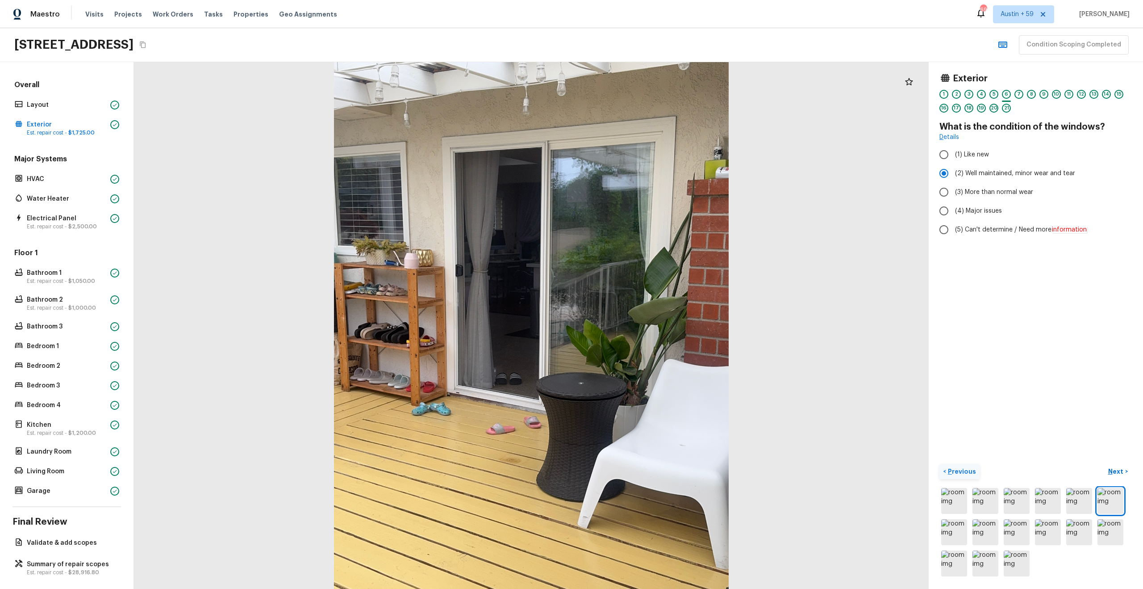
click at [959, 473] on p "Previous" at bounding box center [961, 471] width 30 height 9
click at [1114, 473] on p "Next" at bounding box center [1117, 471] width 17 height 9
click at [963, 473] on p "Previous" at bounding box center [961, 471] width 30 height 9
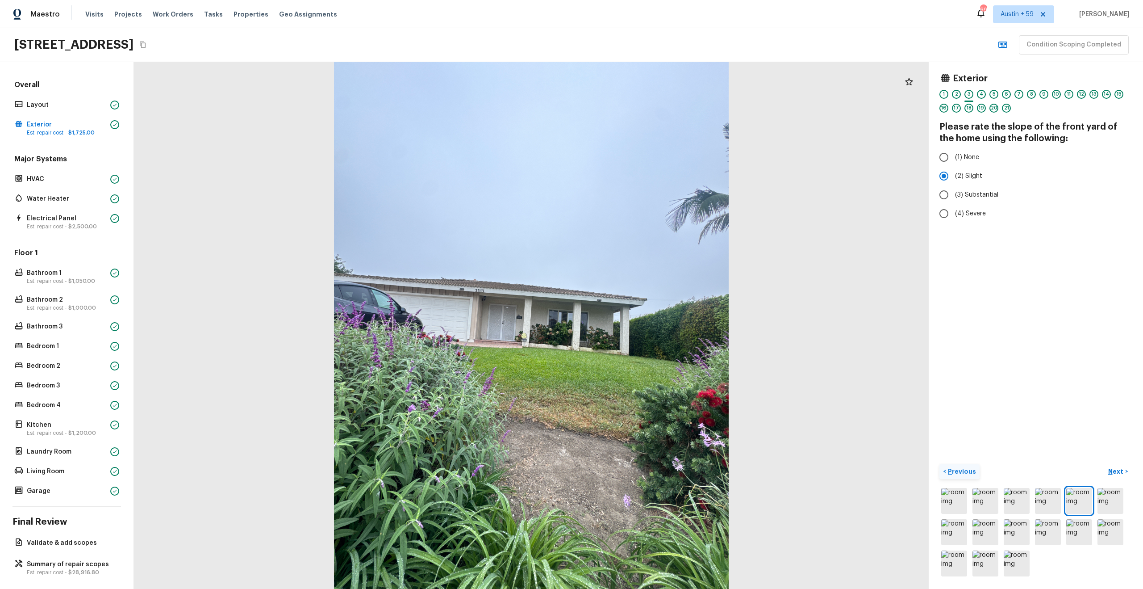
click at [963, 473] on p "Previous" at bounding box center [961, 471] width 30 height 9
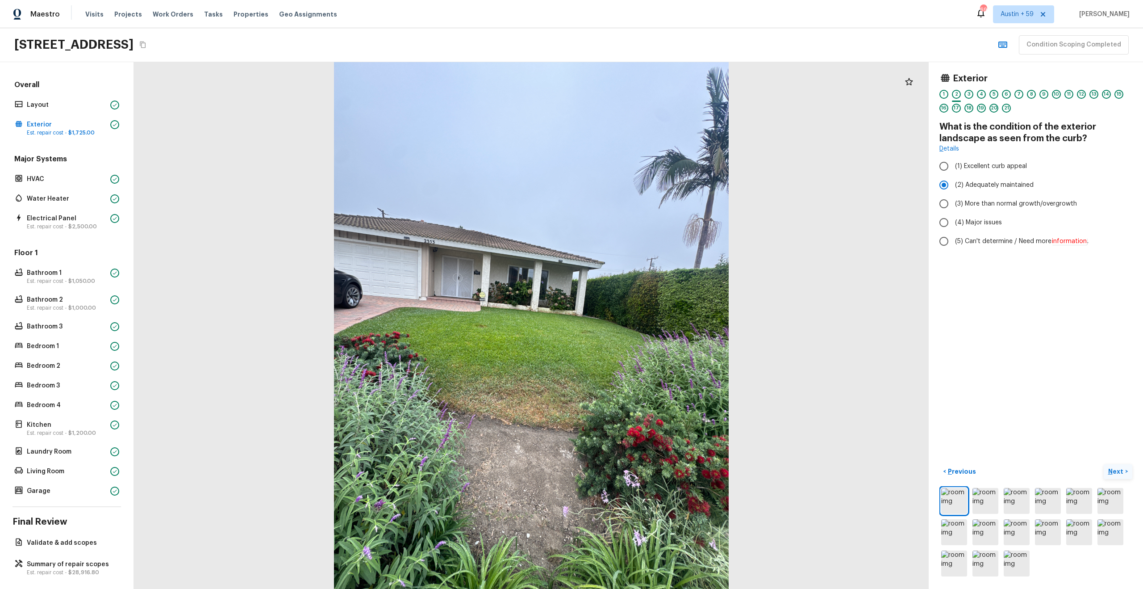
click at [1118, 473] on p "Next" at bounding box center [1117, 471] width 17 height 9
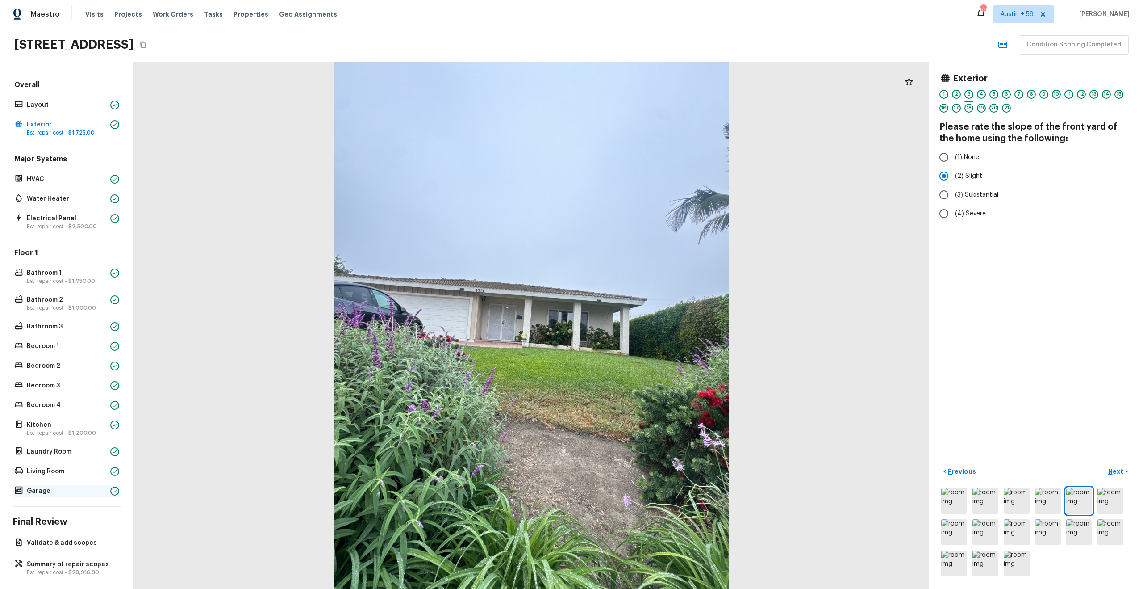
click at [56, 492] on p "Garage" at bounding box center [67, 490] width 80 height 9
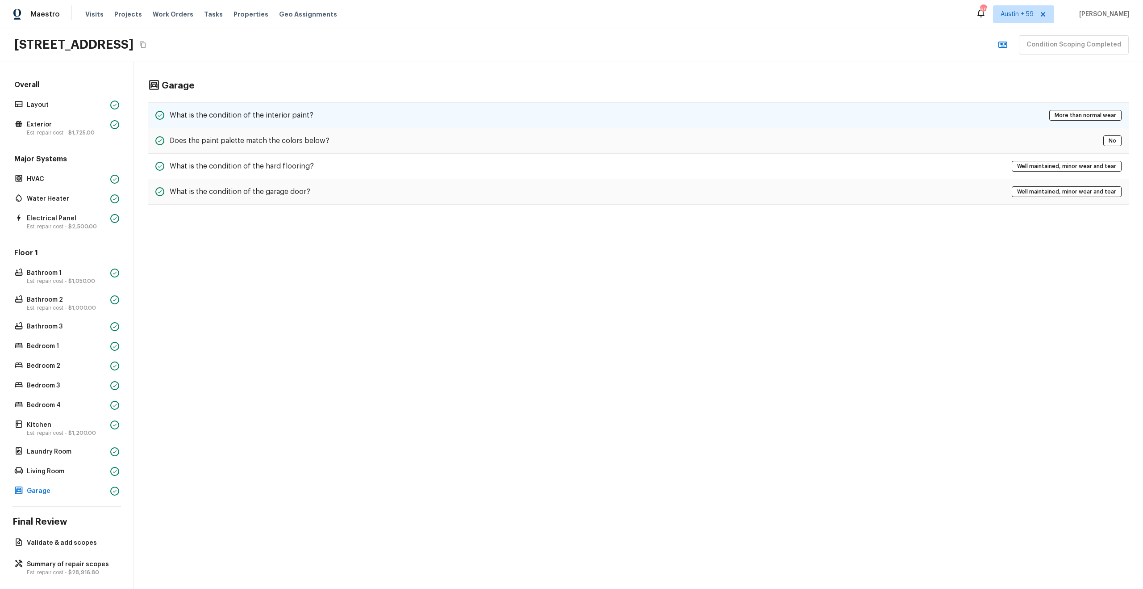
click at [274, 122] on div "What is the condition of the interior paint? More than normal wear" at bounding box center [638, 115] width 981 height 26
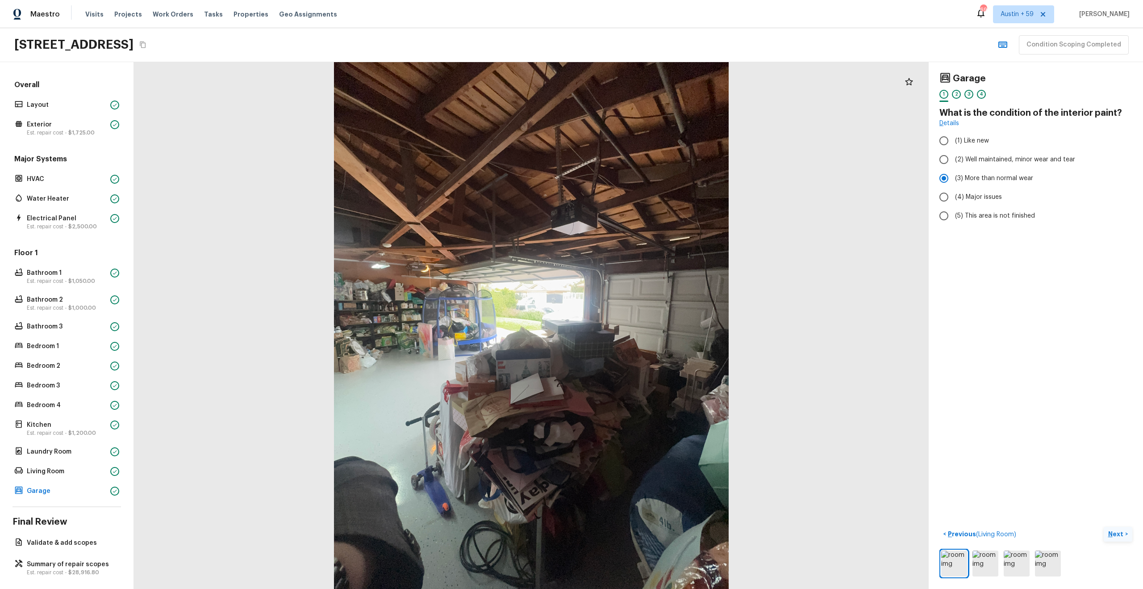
click at [1113, 531] on p "Next" at bounding box center [1117, 533] width 17 height 9
click at [147, 46] on icon "Copy Address" at bounding box center [142, 44] width 7 height 7
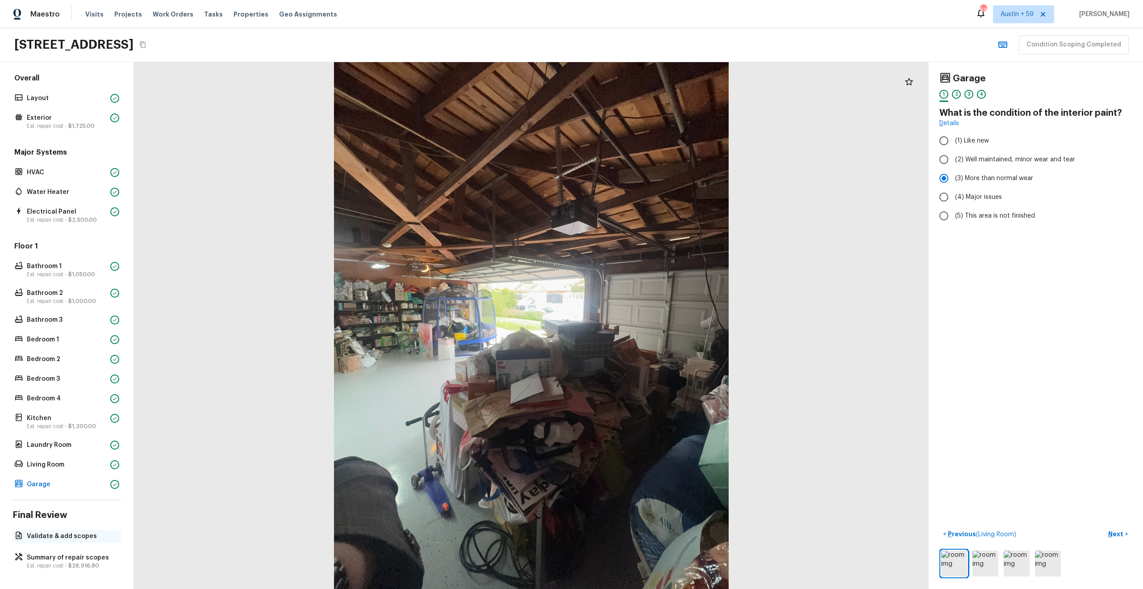
click at [71, 540] on div "Validate & add scopes" at bounding box center [67, 536] width 109 height 13
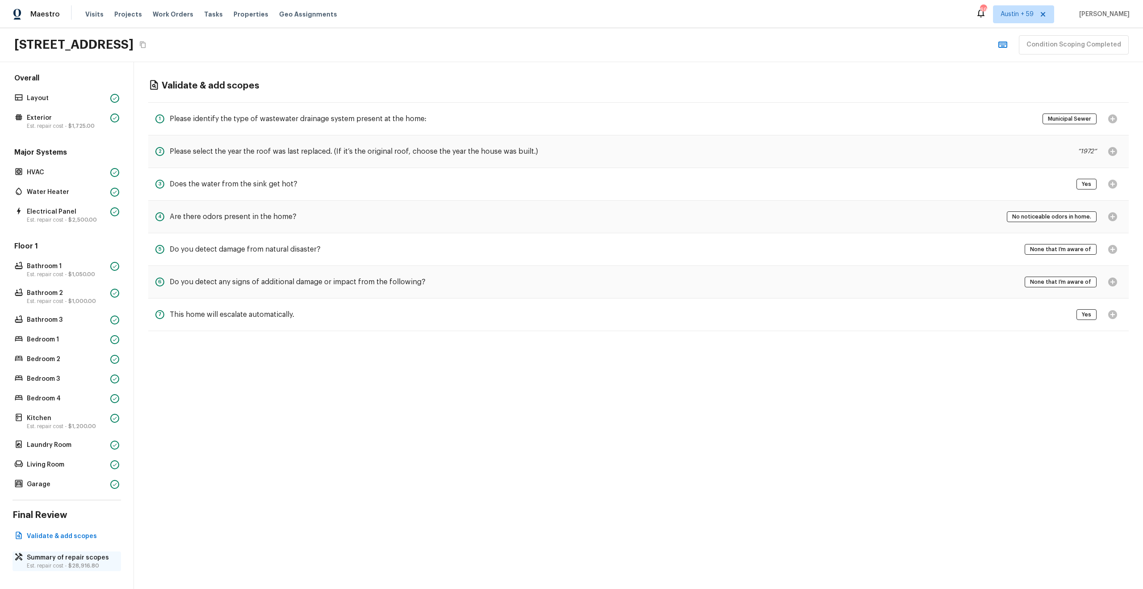
click at [82, 563] on span "$28,916.80" at bounding box center [83, 565] width 31 height 5
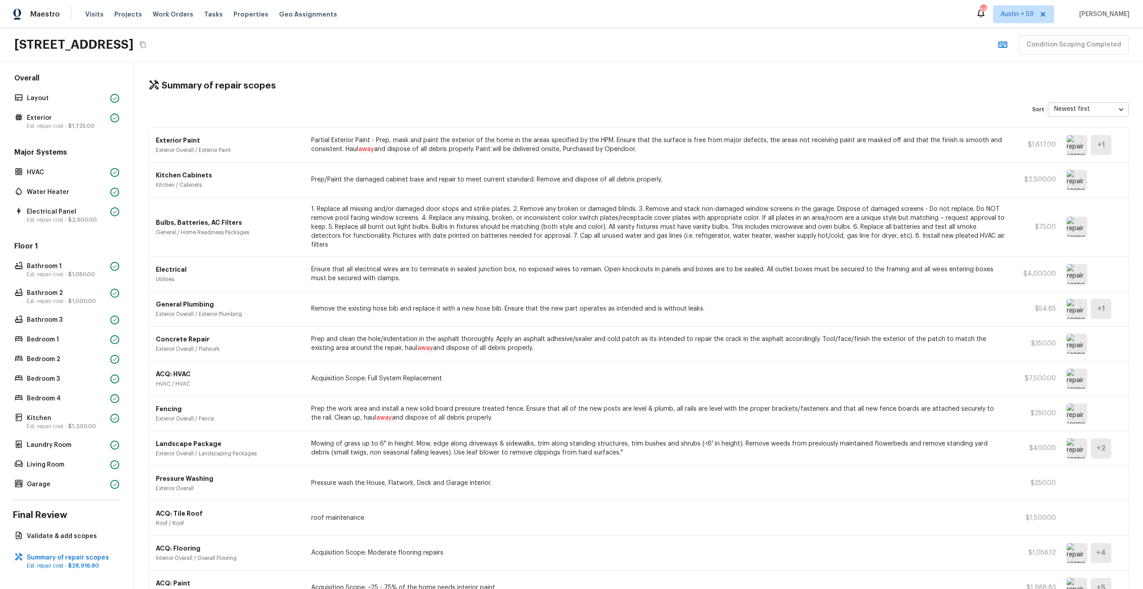
click at [1072, 267] on img at bounding box center [1077, 274] width 21 height 20
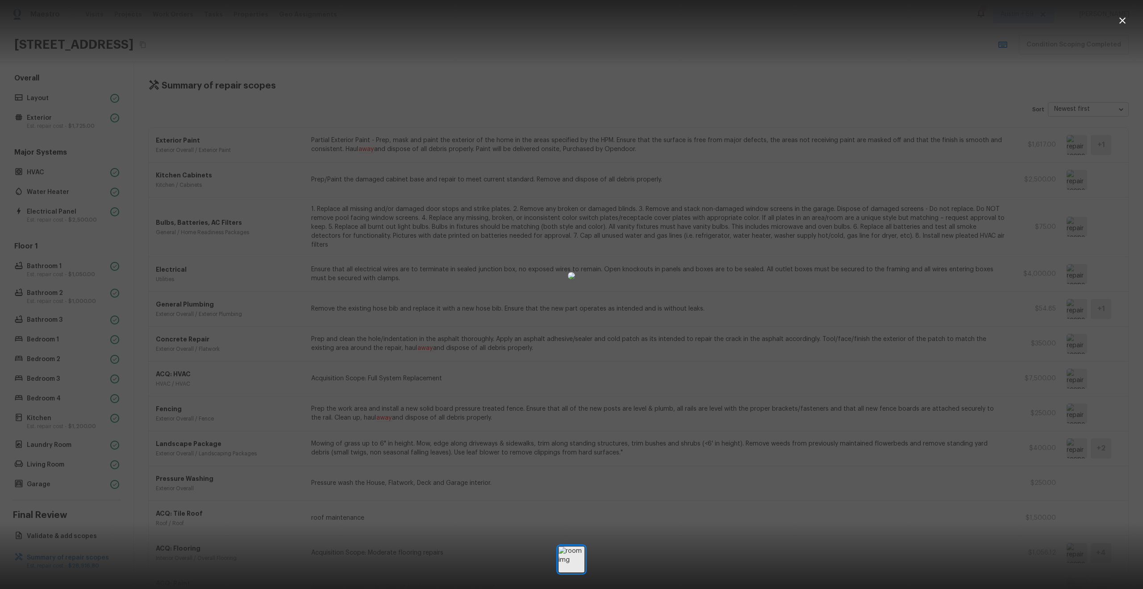
click at [1072, 267] on div at bounding box center [571, 275] width 1143 height 523
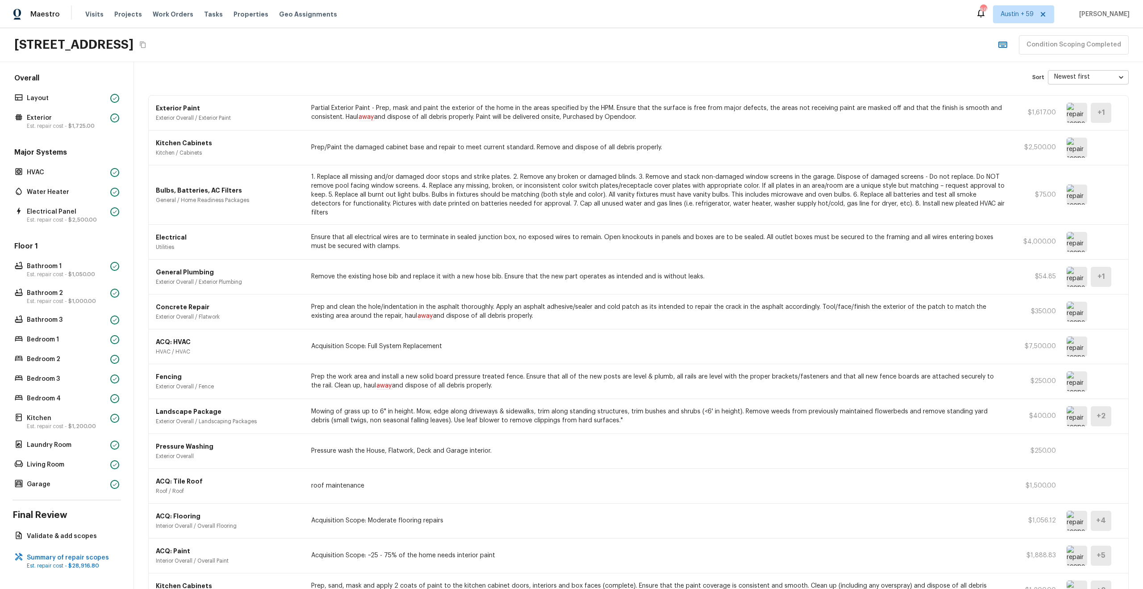
scroll to position [0, 0]
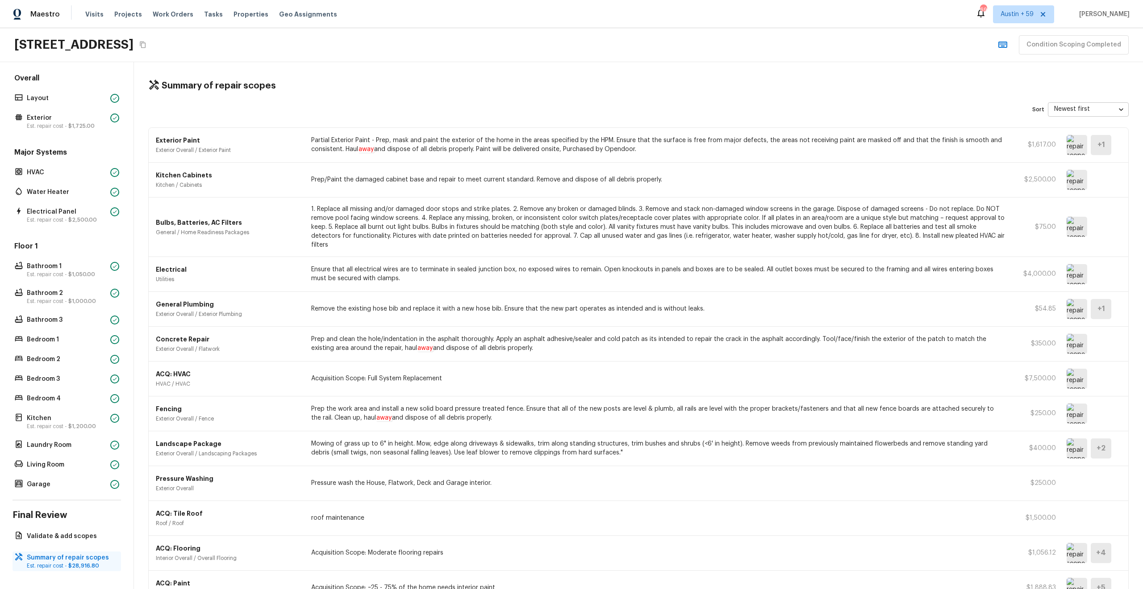
click at [63, 558] on p "Summary of repair scopes" at bounding box center [71, 557] width 89 height 9
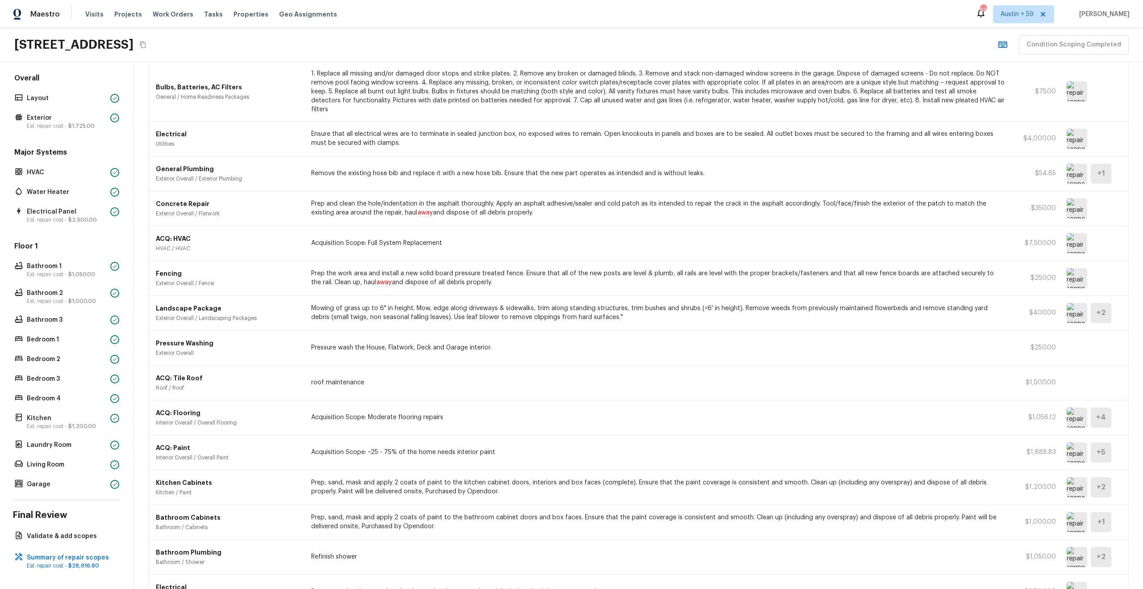
scroll to position [178, 0]
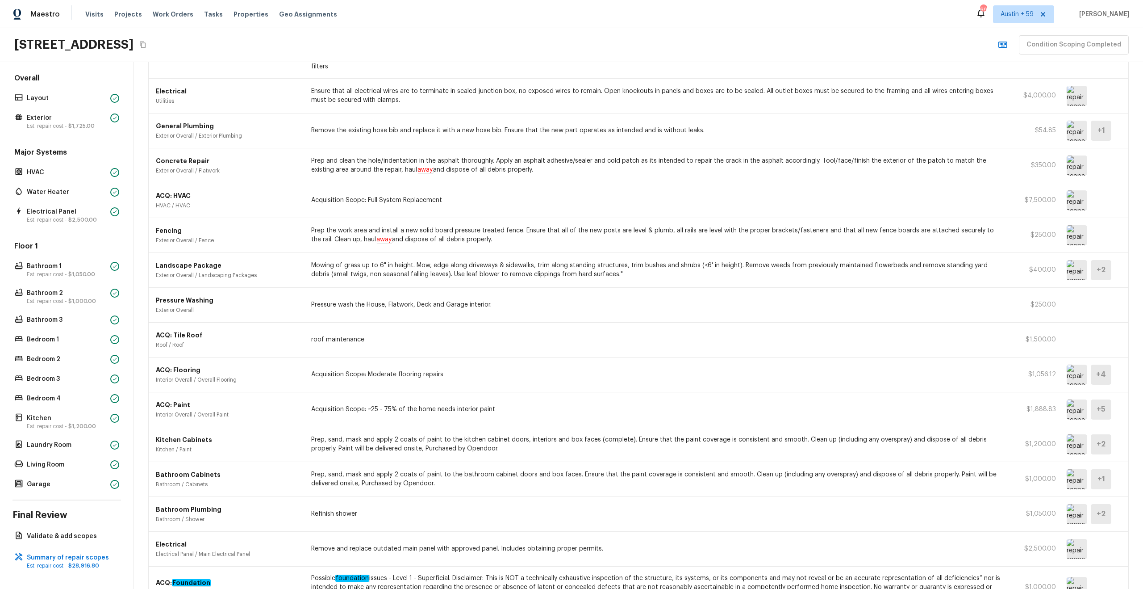
click at [356, 335] on p "roof maintenance" at bounding box center [658, 339] width 694 height 9
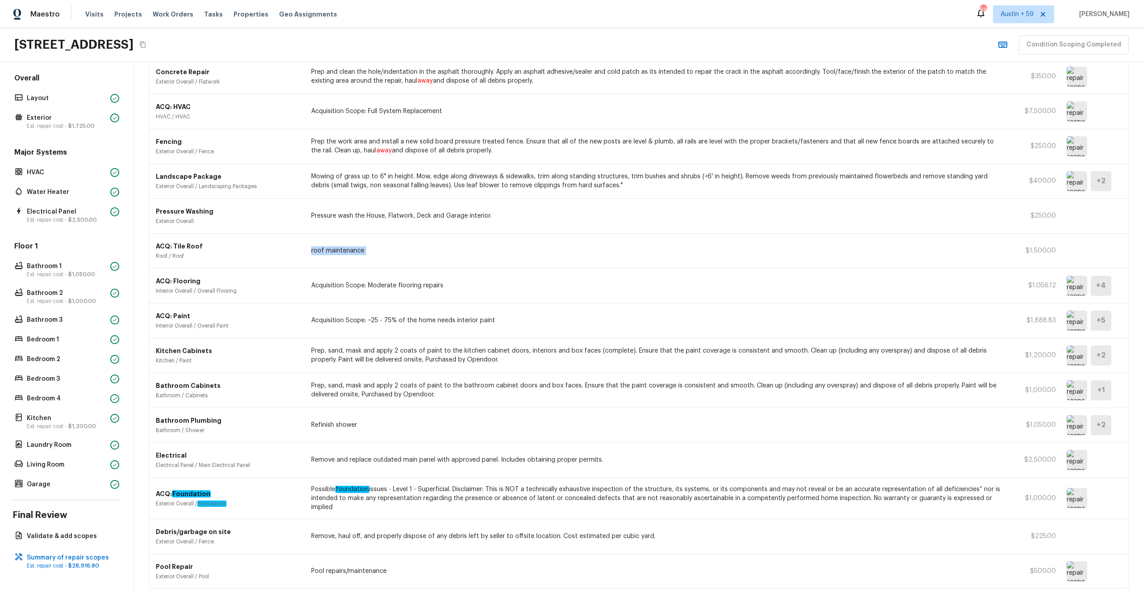
scroll to position [292, 0]
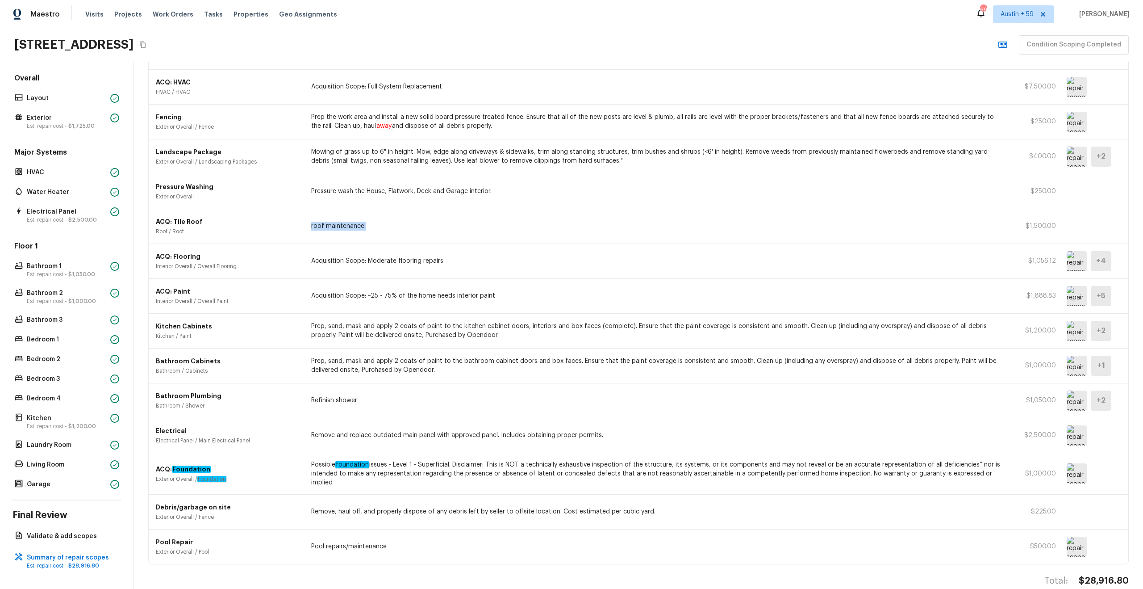
click at [1084, 536] on img at bounding box center [1077, 546] width 21 height 20
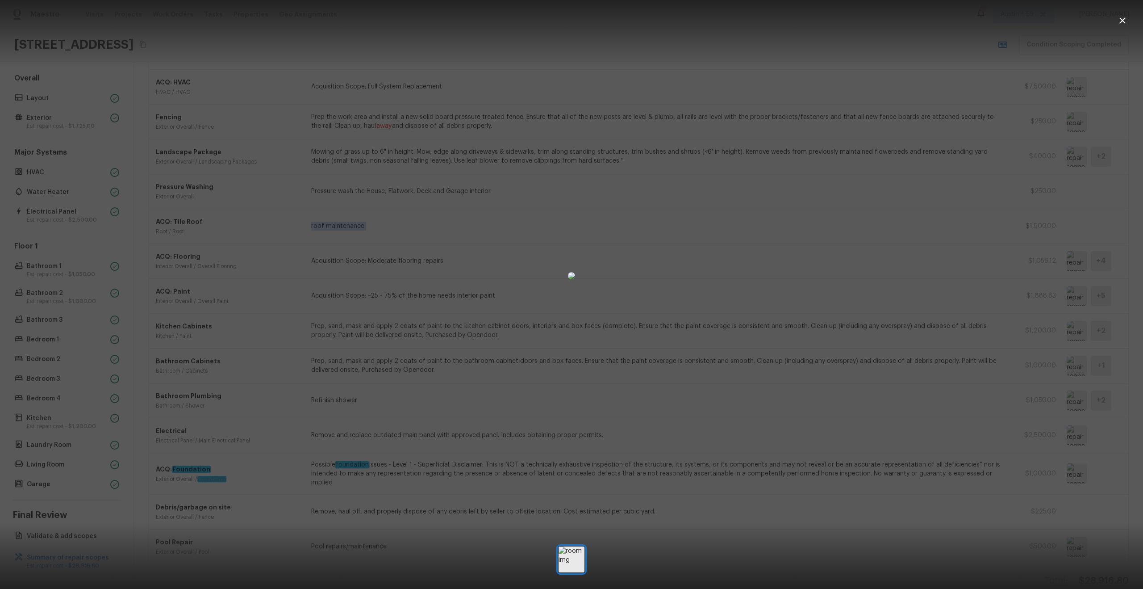
click at [1114, 512] on div at bounding box center [571, 275] width 1143 height 523
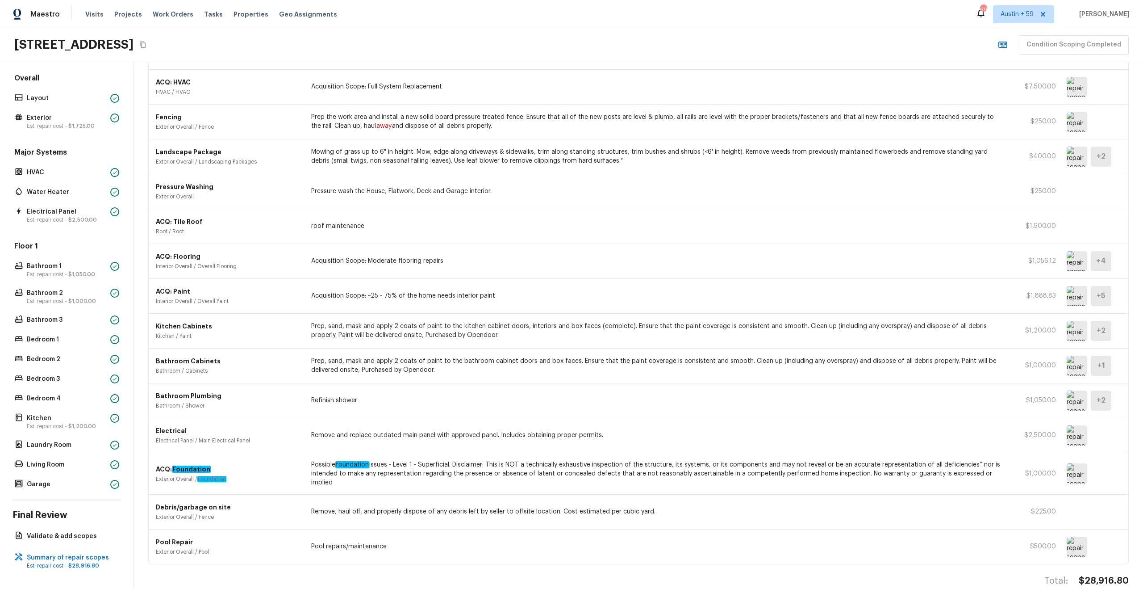
click at [1087, 427] on img at bounding box center [1077, 435] width 21 height 20
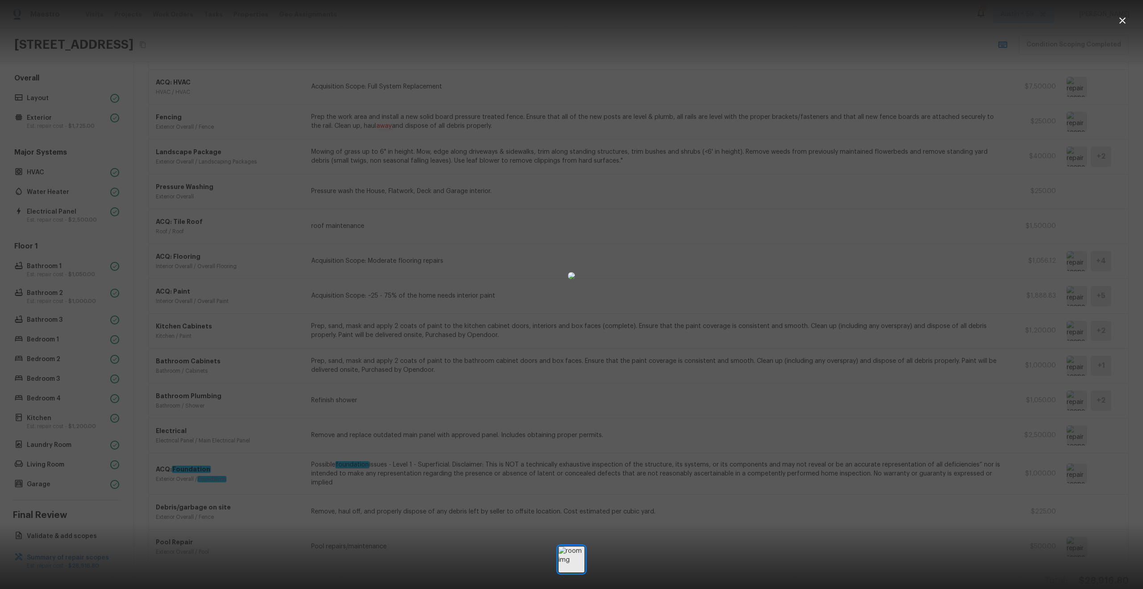
click at [1093, 424] on div at bounding box center [571, 275] width 1143 height 523
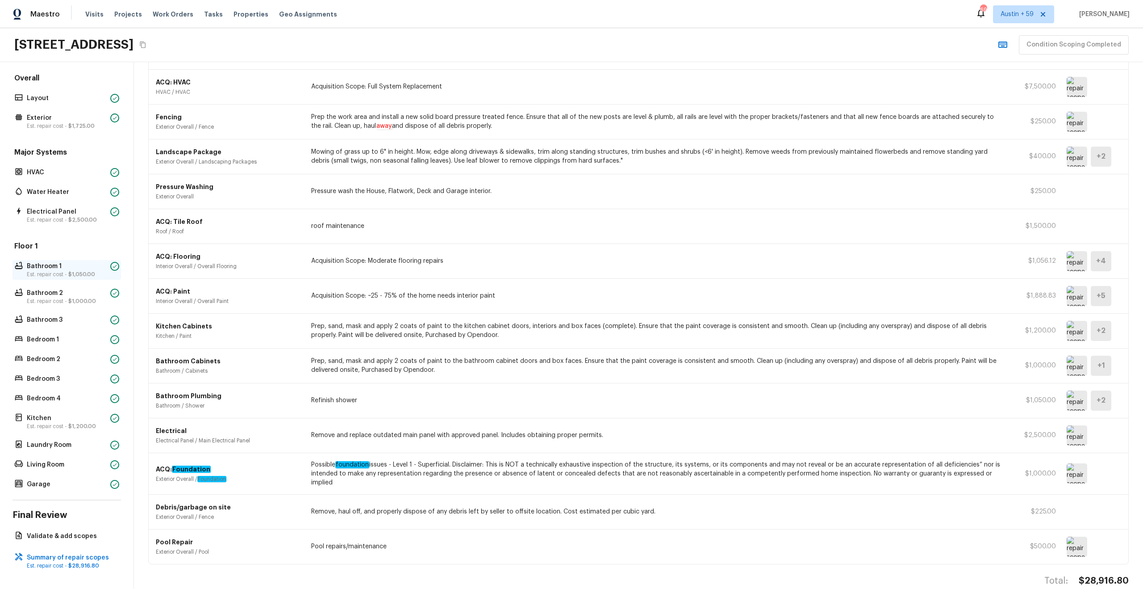
click at [60, 269] on p "Bathroom 1" at bounding box center [67, 266] width 80 height 9
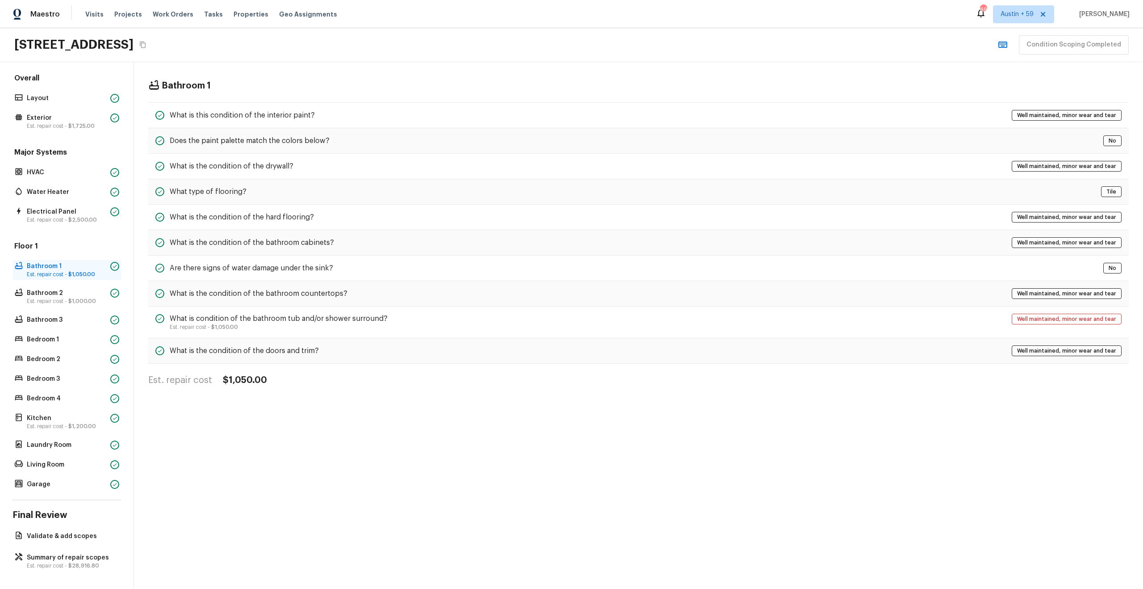
scroll to position [0, 0]
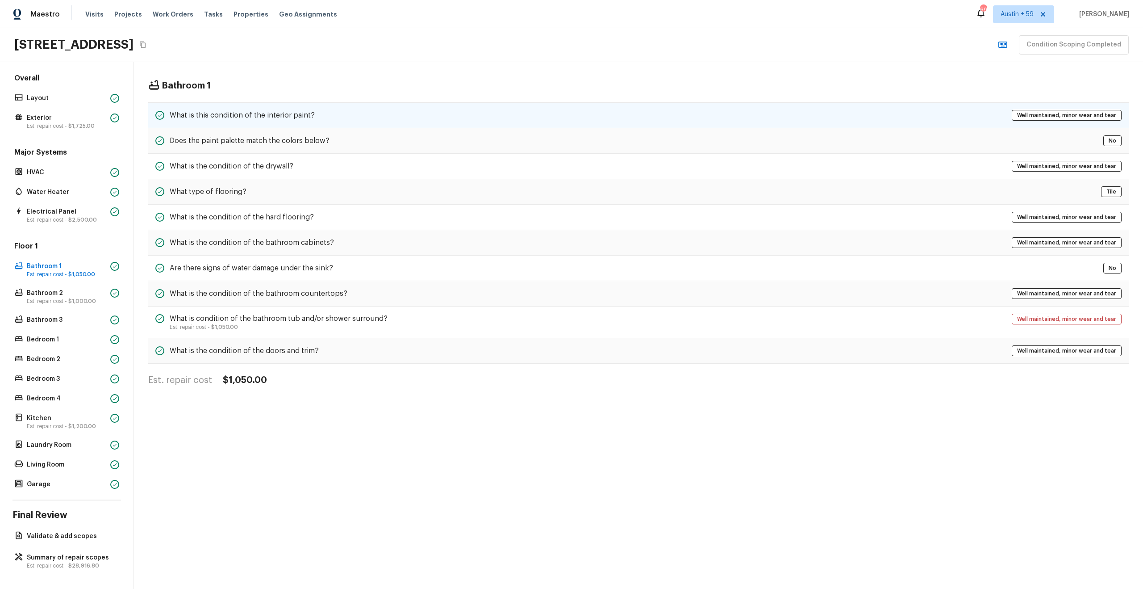
click at [289, 121] on div "What is this condition of the interior paint? Well maintained, minor wear and t…" at bounding box center [638, 115] width 981 height 26
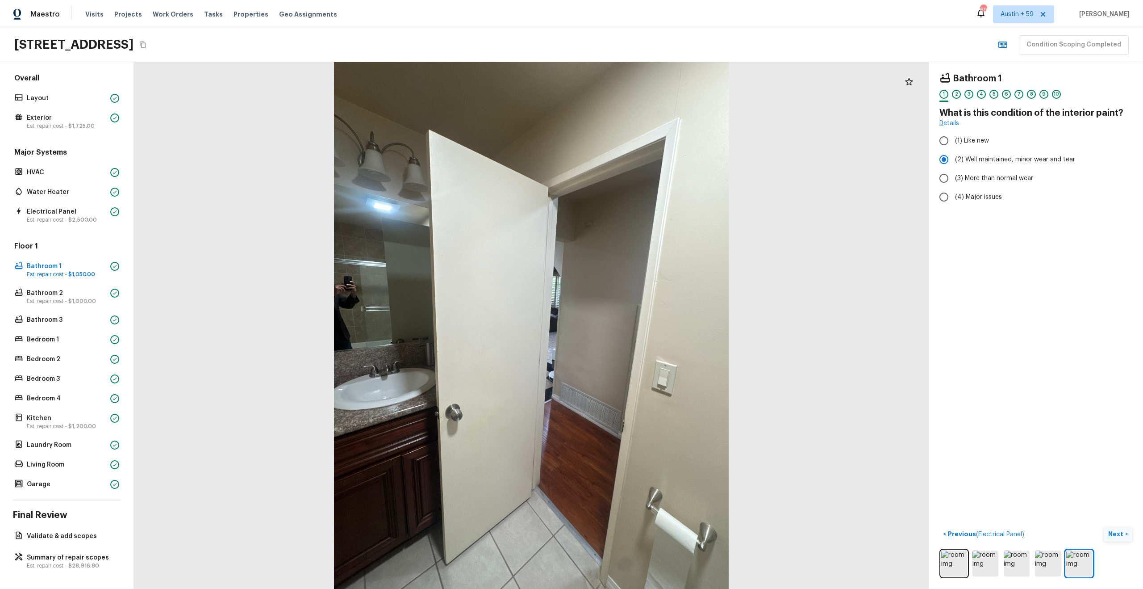
click at [1122, 536] on p "Next" at bounding box center [1117, 533] width 17 height 9
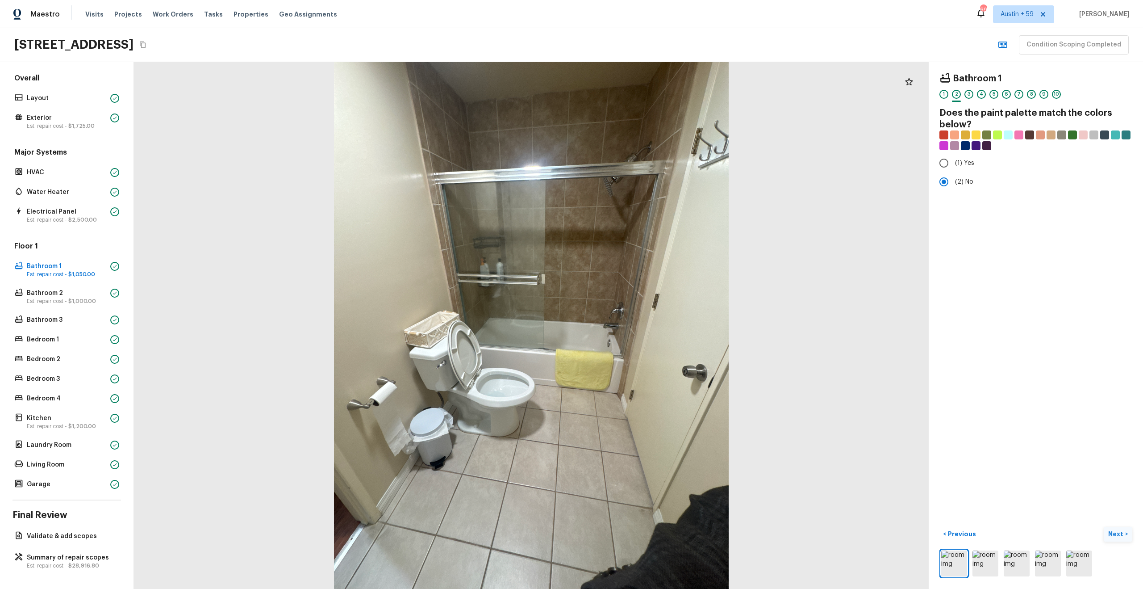
click at [1122, 536] on p "Next" at bounding box center [1117, 533] width 17 height 9
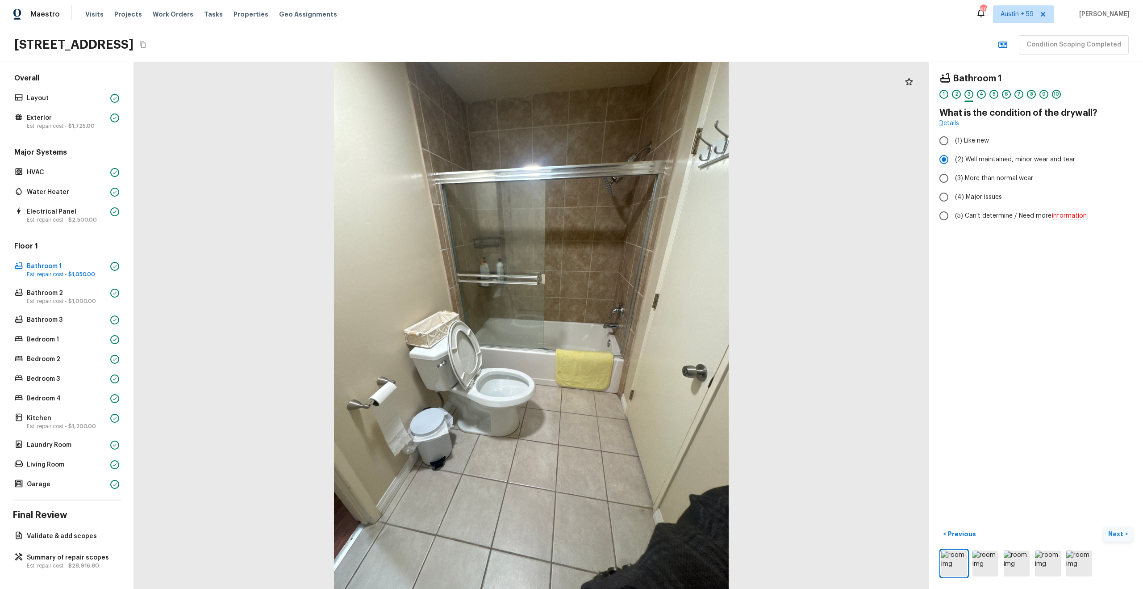
click at [1122, 536] on p "Next" at bounding box center [1117, 533] width 17 height 9
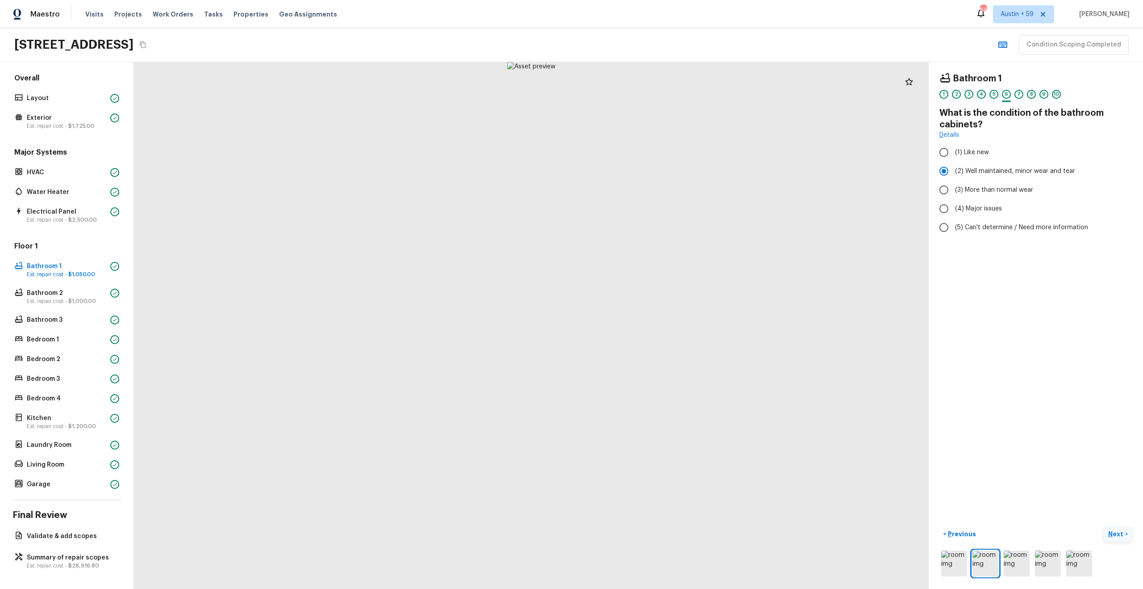
click at [1122, 536] on p "Next" at bounding box center [1117, 533] width 17 height 9
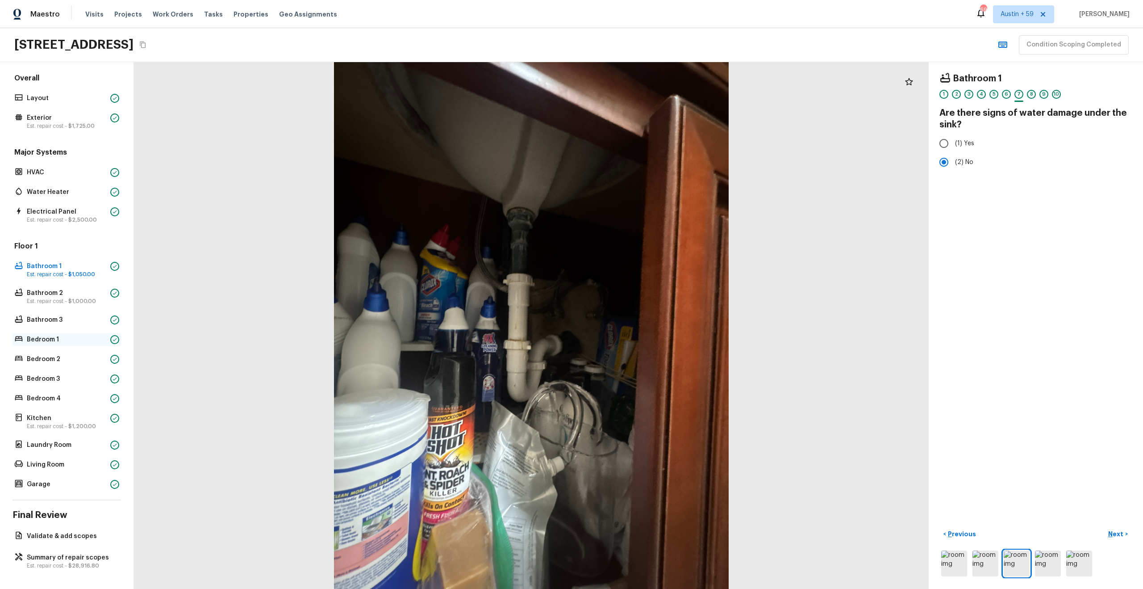
click at [42, 339] on p "Bedroom 1" at bounding box center [67, 339] width 80 height 9
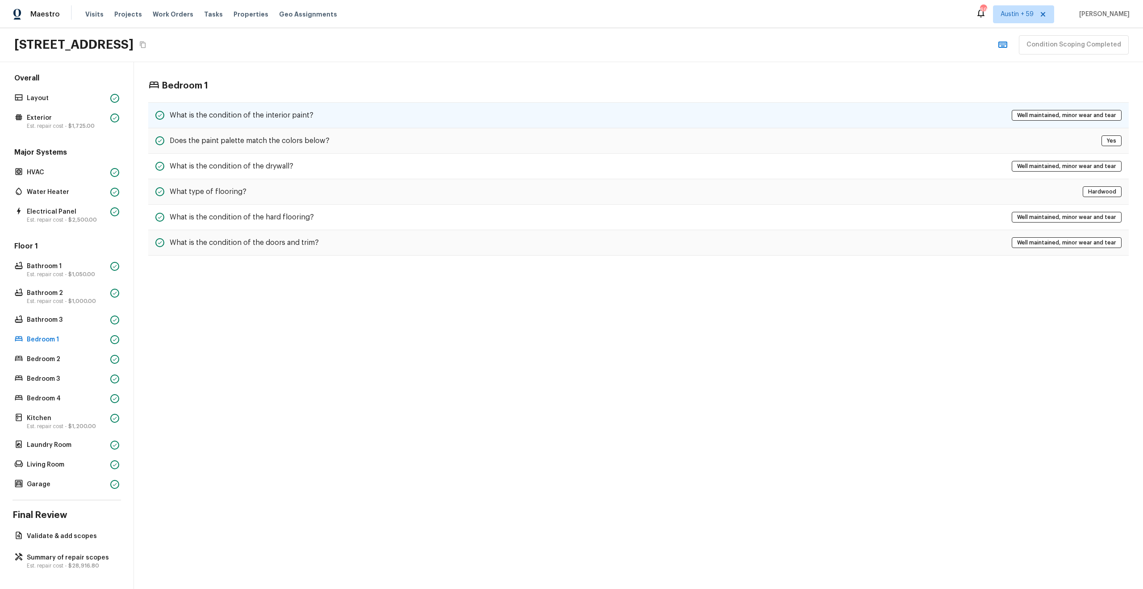
click at [251, 118] on h5 "What is the condition of the interior paint?" at bounding box center [242, 115] width 144 height 10
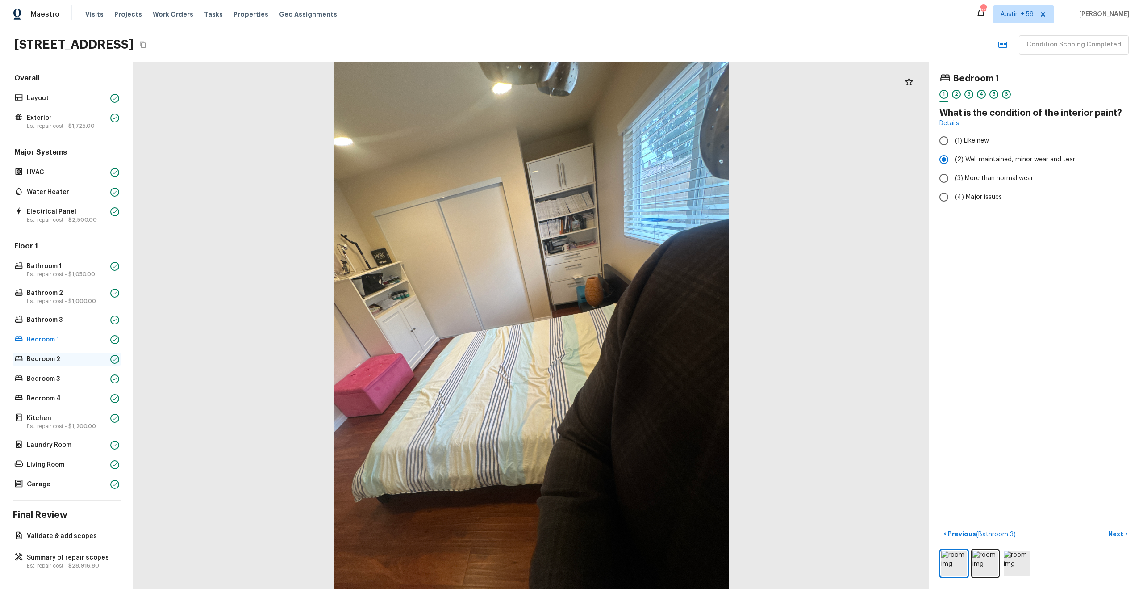
click at [36, 356] on p "Bedroom 2" at bounding box center [67, 359] width 80 height 9
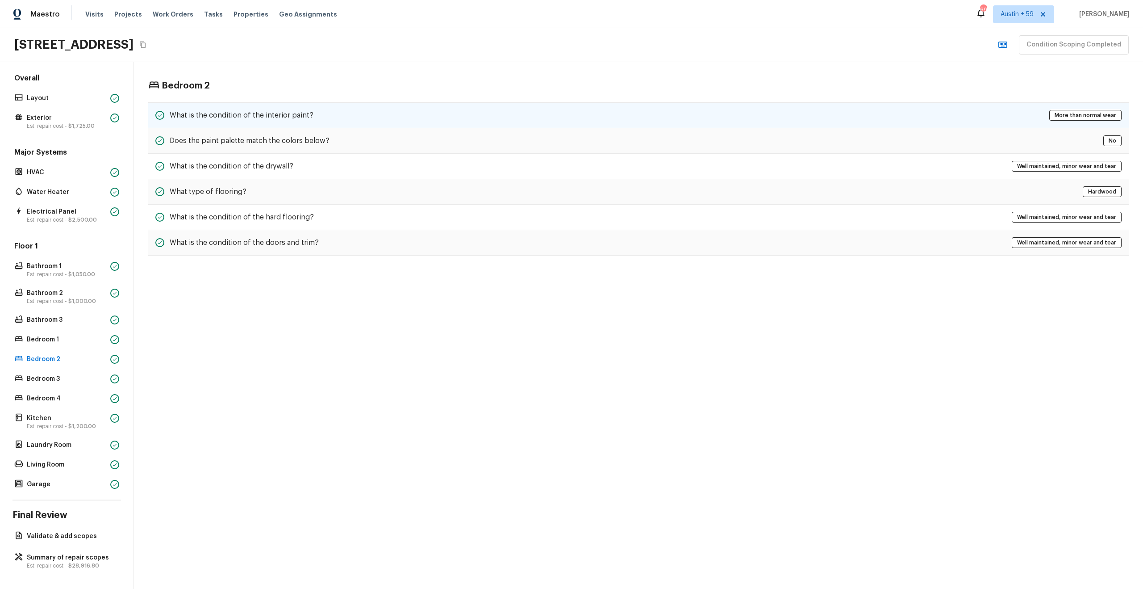
click at [275, 103] on div "What is the condition of the interior paint? More than normal wear" at bounding box center [638, 115] width 981 height 26
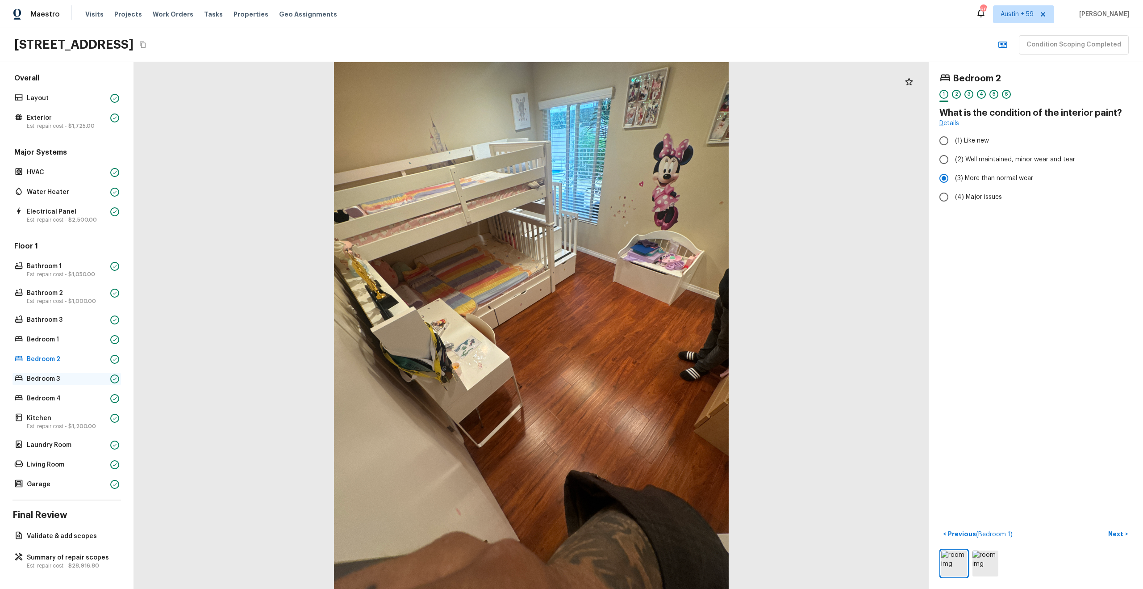
click at [42, 377] on p "Bedroom 3" at bounding box center [67, 378] width 80 height 9
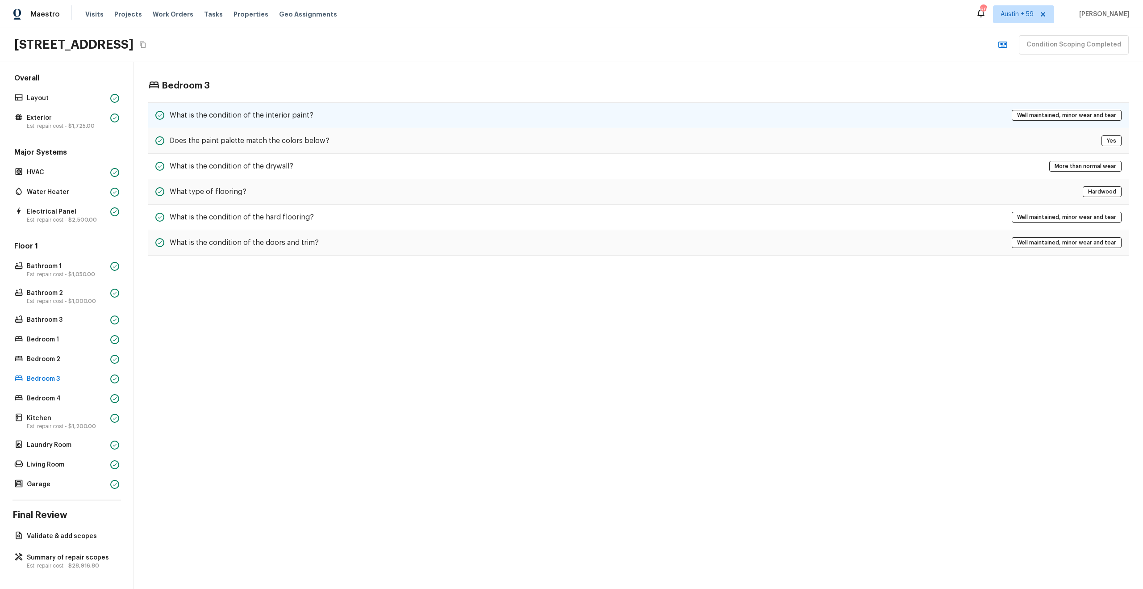
click at [323, 113] on div "What is the condition of the interior paint? Well maintained, minor wear and te…" at bounding box center [638, 115] width 981 height 26
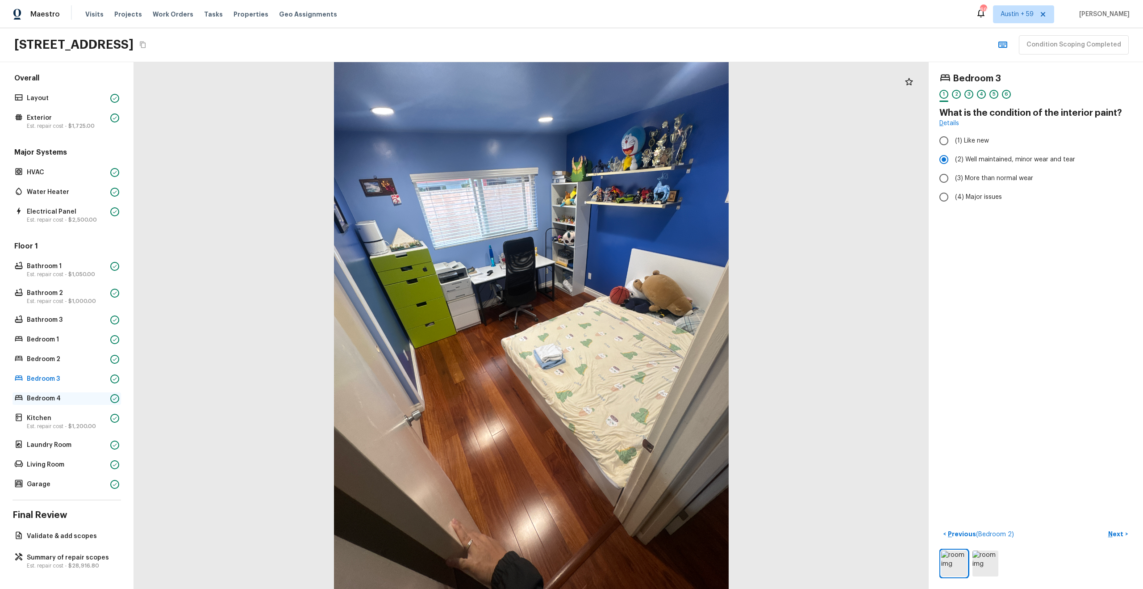
click at [48, 398] on p "Bedroom 4" at bounding box center [67, 398] width 80 height 9
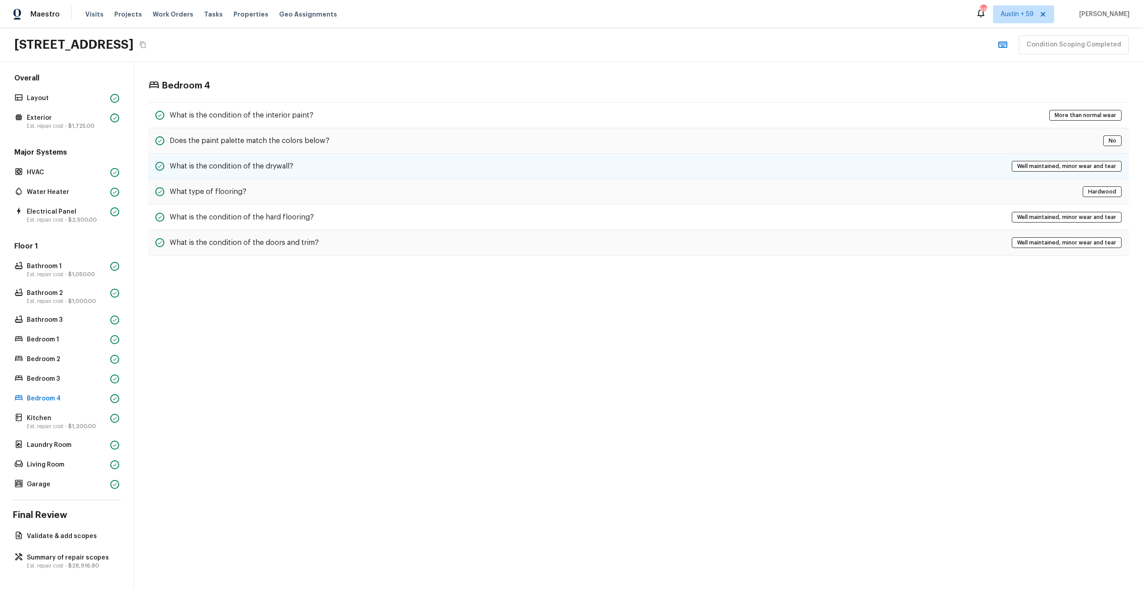
click at [230, 156] on div "What is the condition of the drywall? Well maintained, minor wear and tear" at bounding box center [638, 166] width 981 height 25
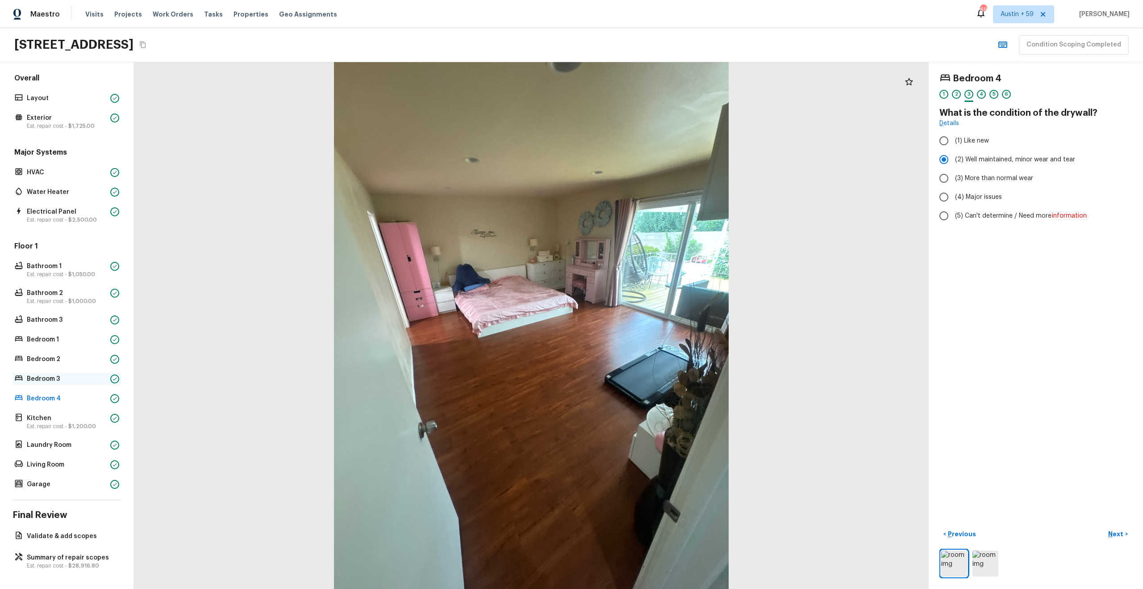
click at [47, 381] on p "Bedroom 3" at bounding box center [67, 378] width 80 height 9
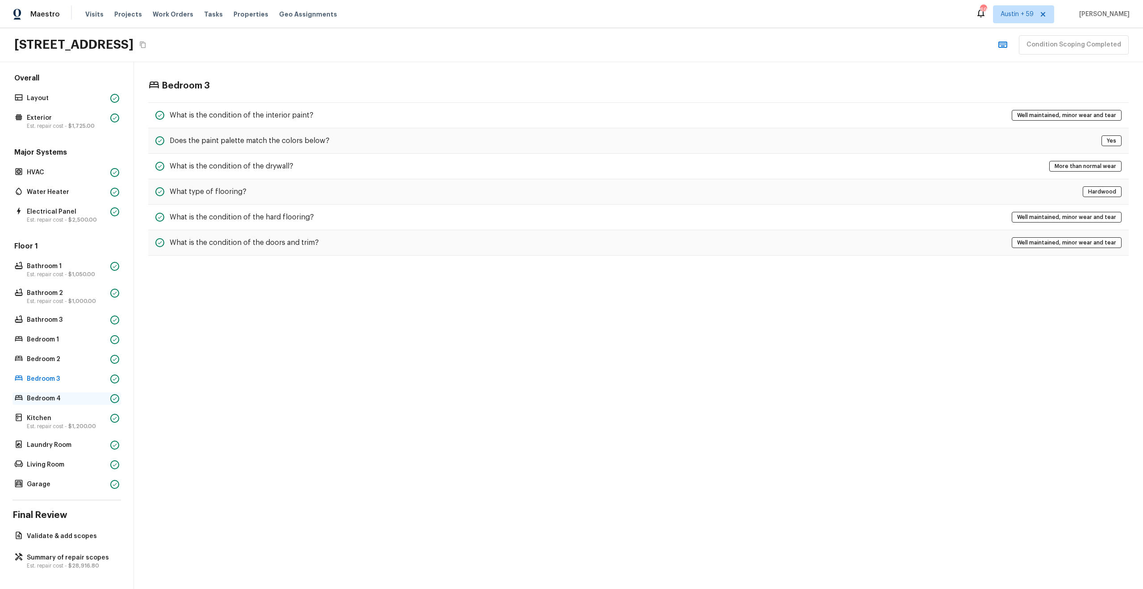
click at [51, 392] on div "Bedroom 4" at bounding box center [67, 398] width 109 height 13
click at [54, 370] on div "Floor 1 Bathroom 1 Est. repair cost - $1,050.00 Bathroom 2 Est. repair cost - $…" at bounding box center [67, 365] width 109 height 249
click at [58, 350] on div "Floor 1 Bathroom 1 Est. repair cost - $1,050.00 Bathroom 2 Est. repair cost - $…" at bounding box center [67, 365] width 109 height 249
click at [50, 361] on p "Bedroom 2" at bounding box center [67, 359] width 80 height 9
click at [51, 337] on p "Bedroom 1" at bounding box center [67, 339] width 80 height 9
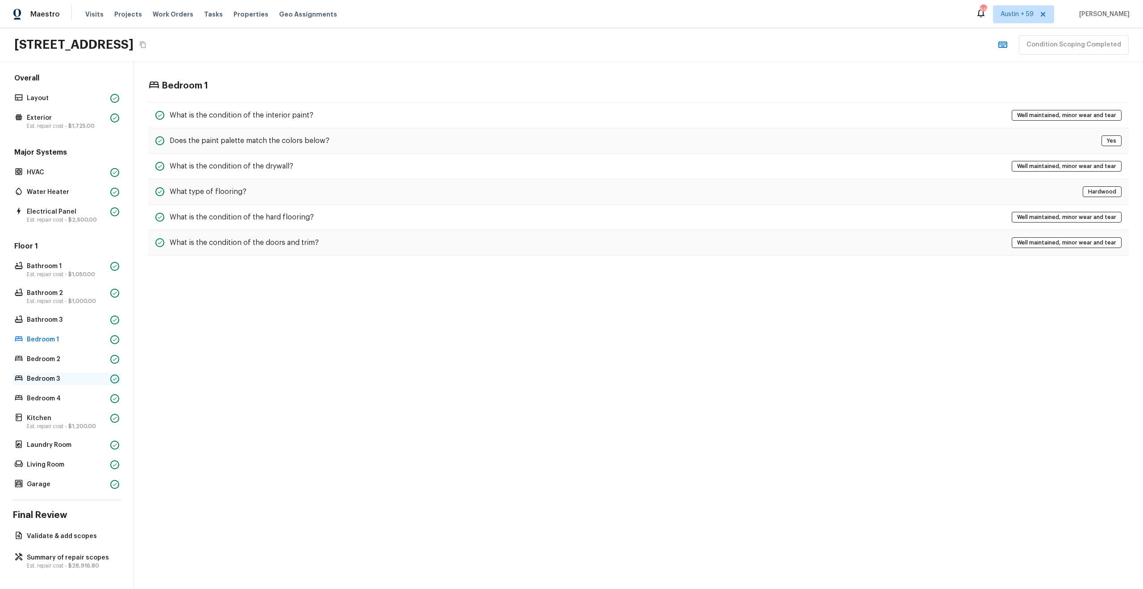
click at [52, 384] on div "Bedroom 3" at bounding box center [67, 379] width 109 height 13
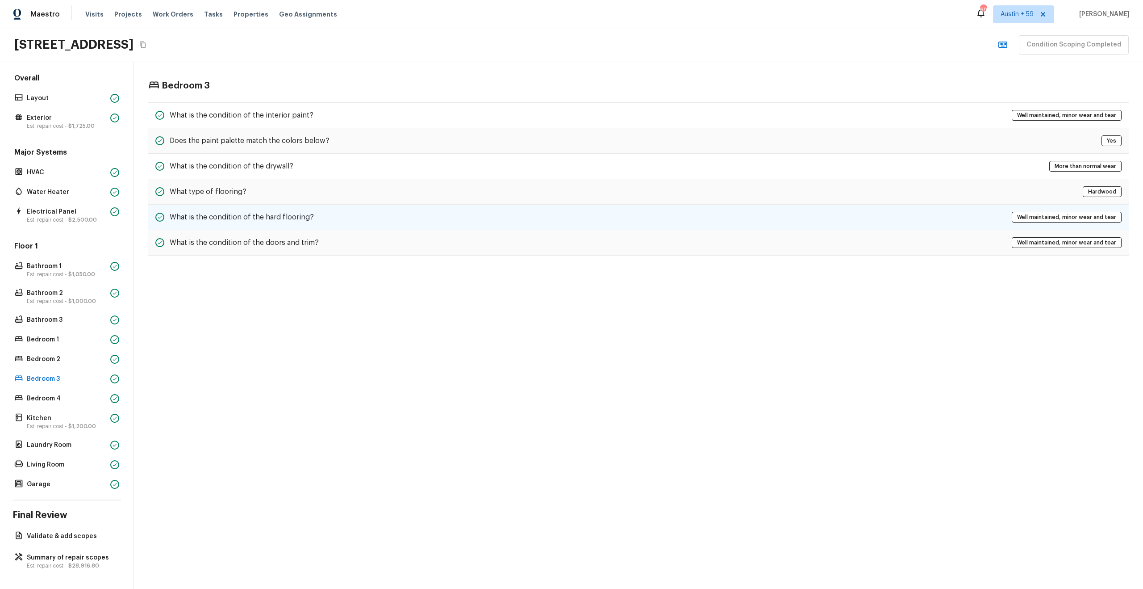
click at [300, 205] on div "What is the condition of the hard flooring? Well maintained, minor wear and tear" at bounding box center [638, 217] width 981 height 25
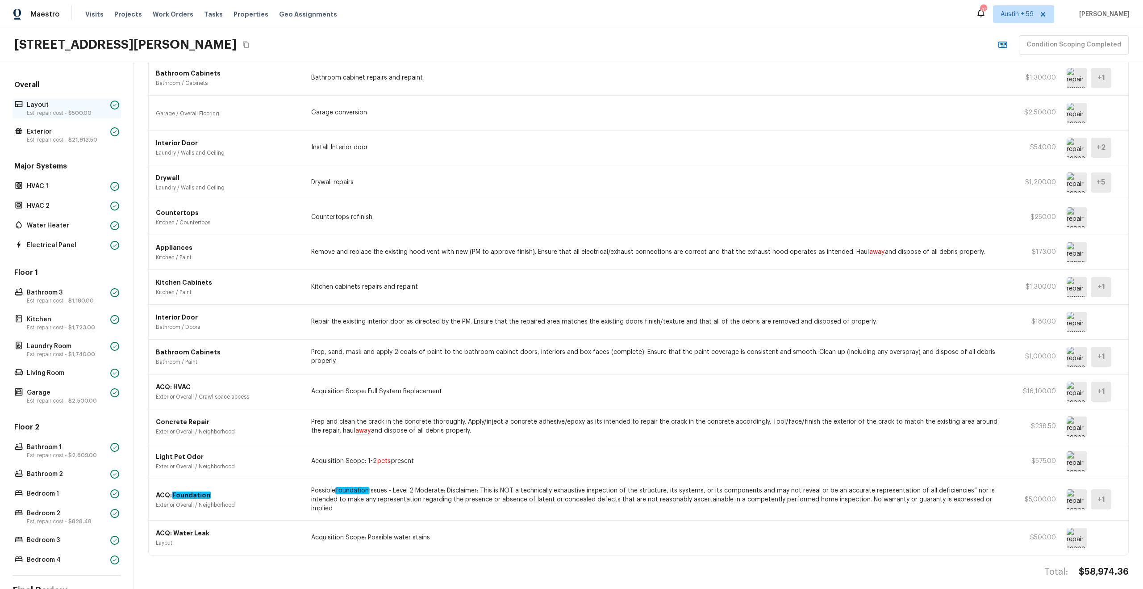
click at [86, 107] on p "Layout" at bounding box center [67, 104] width 80 height 9
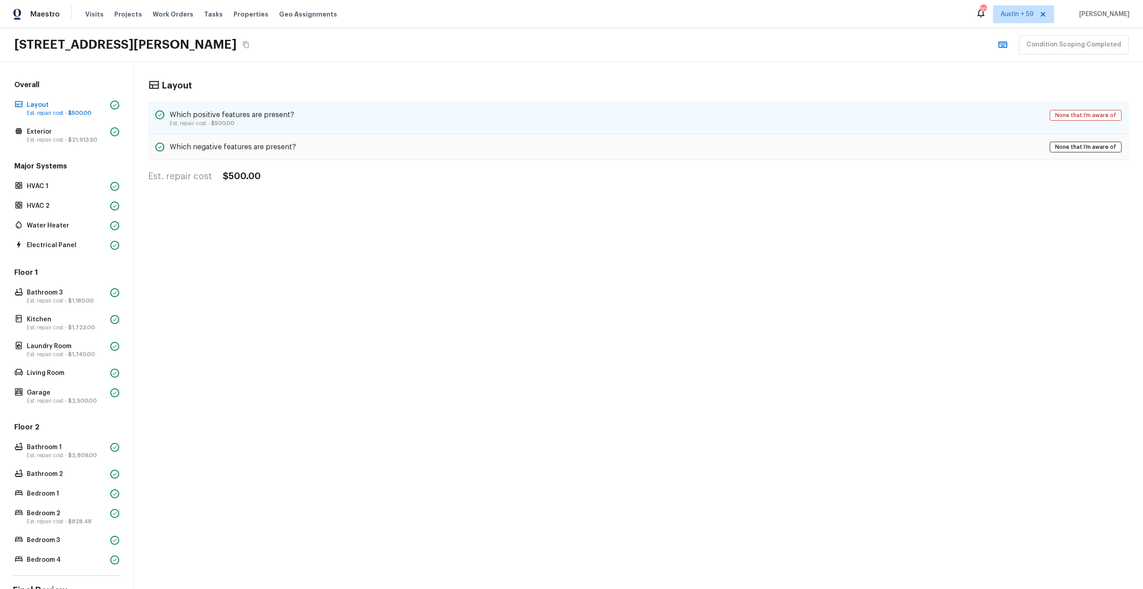
click at [322, 116] on div "Which positive features are present? Est. repair cost - $500.00 None that I’m a…" at bounding box center [638, 118] width 981 height 32
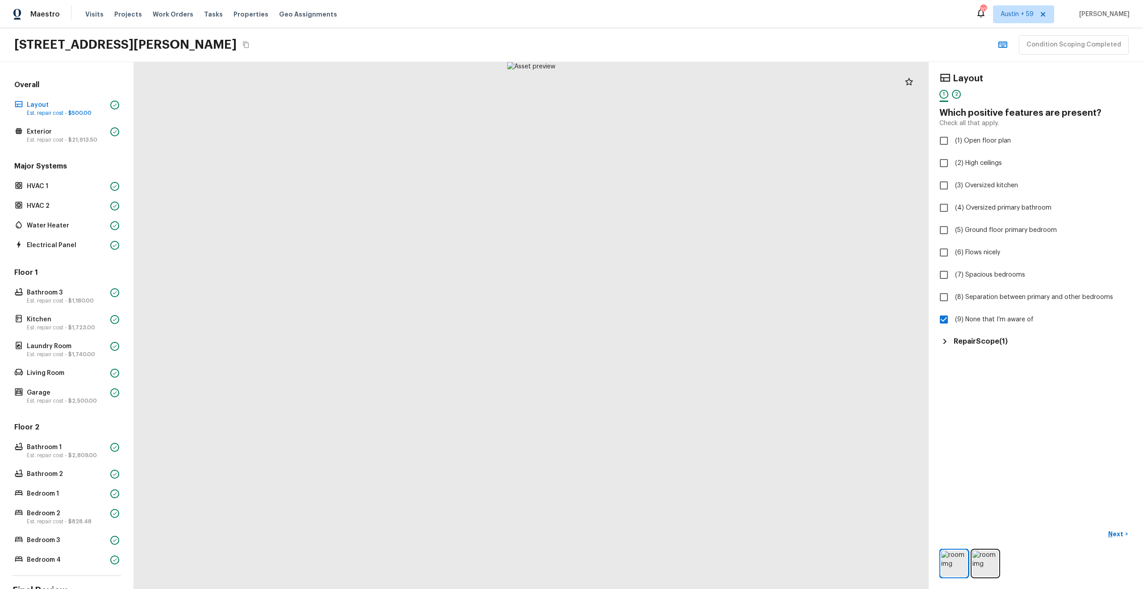
click at [993, 345] on h5 "Repair Scope ( 1 )" at bounding box center [981, 341] width 54 height 10
click at [977, 555] on img at bounding box center [986, 563] width 26 height 26
click at [958, 563] on img at bounding box center [955, 563] width 26 height 26
click at [984, 565] on img at bounding box center [986, 563] width 26 height 26
click at [1125, 525] on div "Layout 1 2 Which positive features are present? Check all that apply. (1) Open …" at bounding box center [1036, 325] width 214 height 527
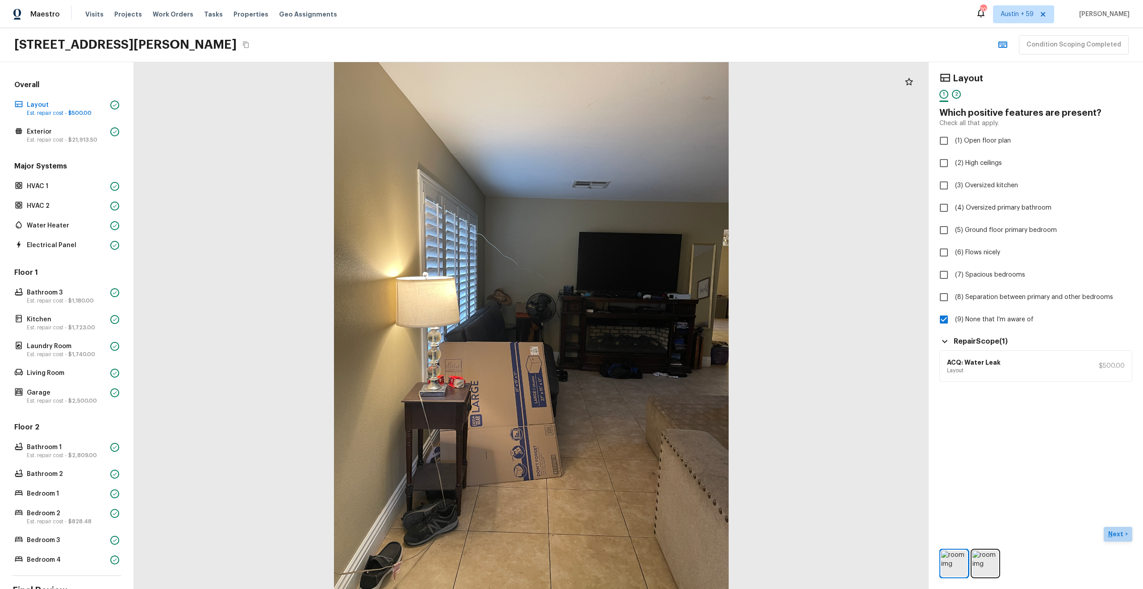
click at [1125, 529] on button "Next >" at bounding box center [1118, 534] width 29 height 15
click at [1121, 533] on span "( Exterior )" at bounding box center [1110, 534] width 27 height 6
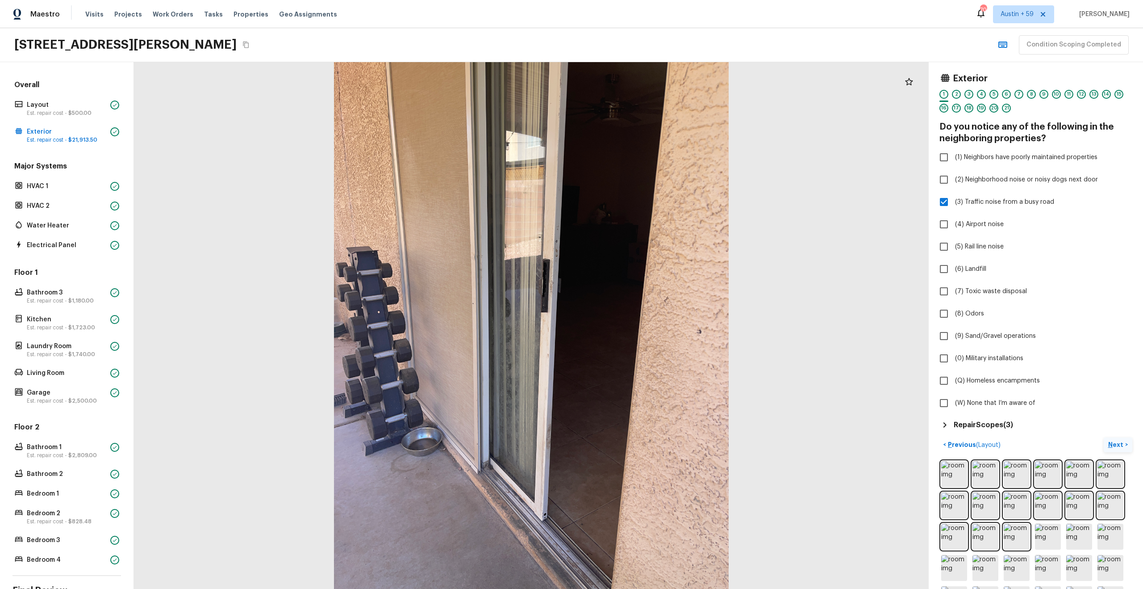
click at [986, 426] on h5 "Repair Scopes ( 3 )" at bounding box center [983, 425] width 59 height 10
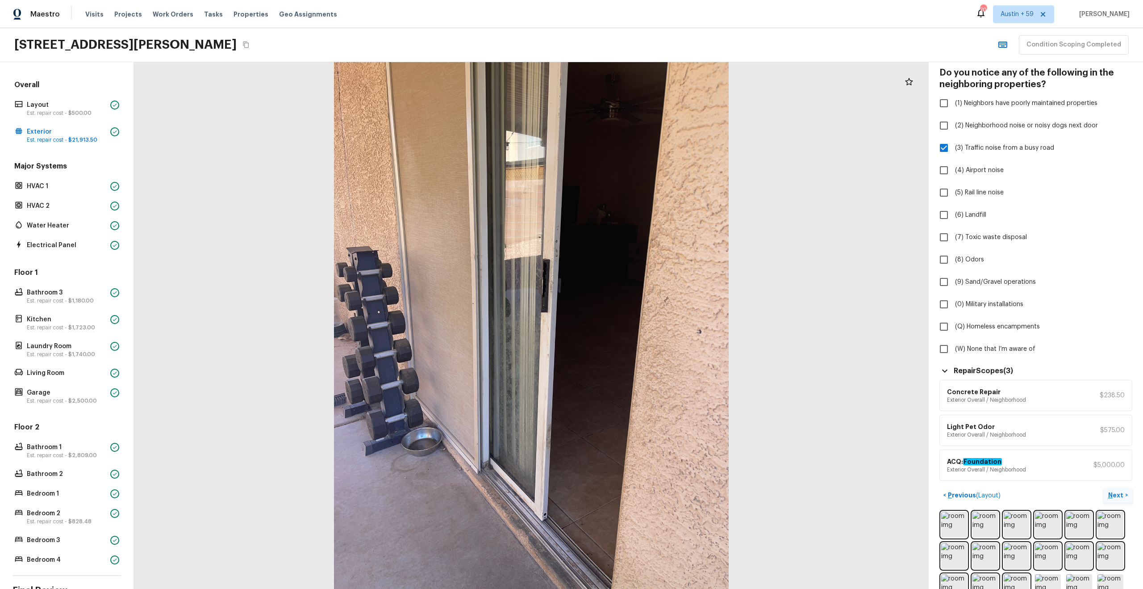
scroll to position [56, 0]
click at [1117, 495] on p "Next" at bounding box center [1117, 493] width 17 height 9
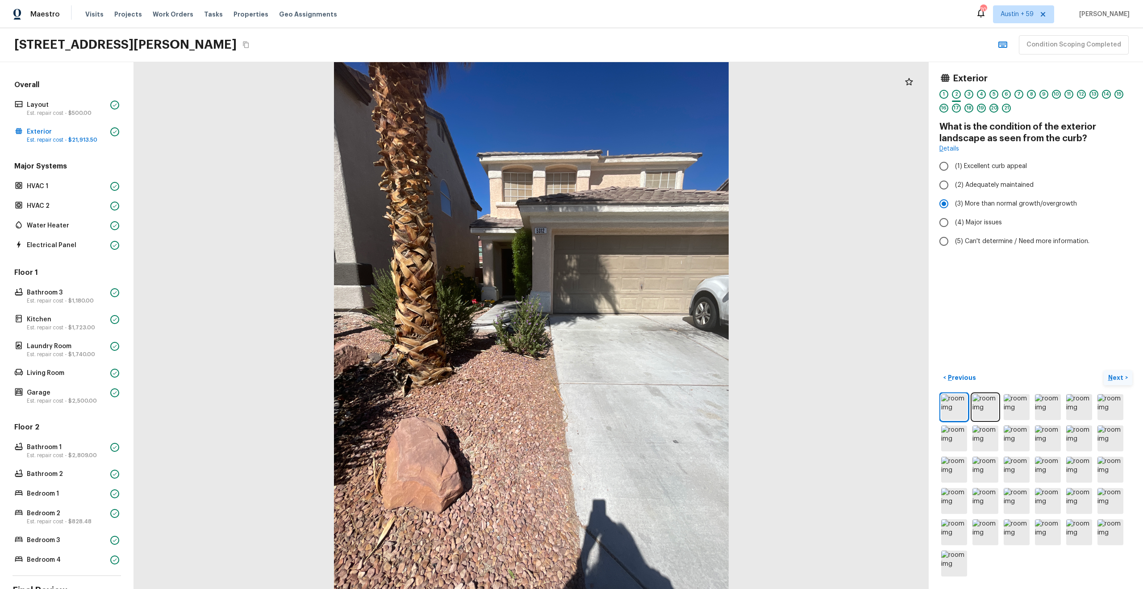
scroll to position [0, 0]
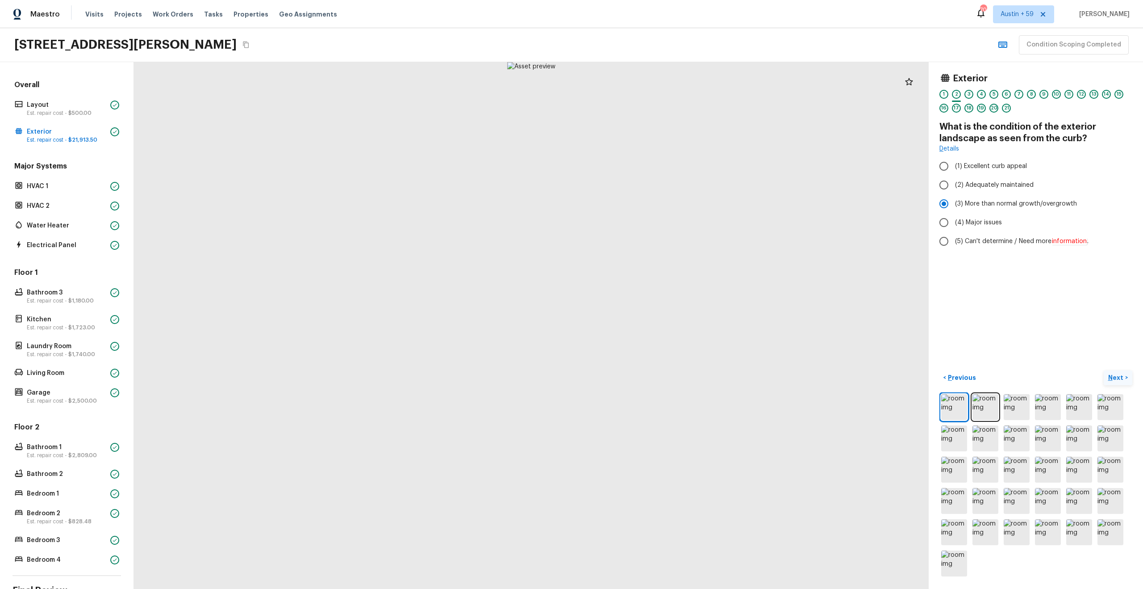
click at [1114, 375] on p "Next" at bounding box center [1117, 377] width 17 height 9
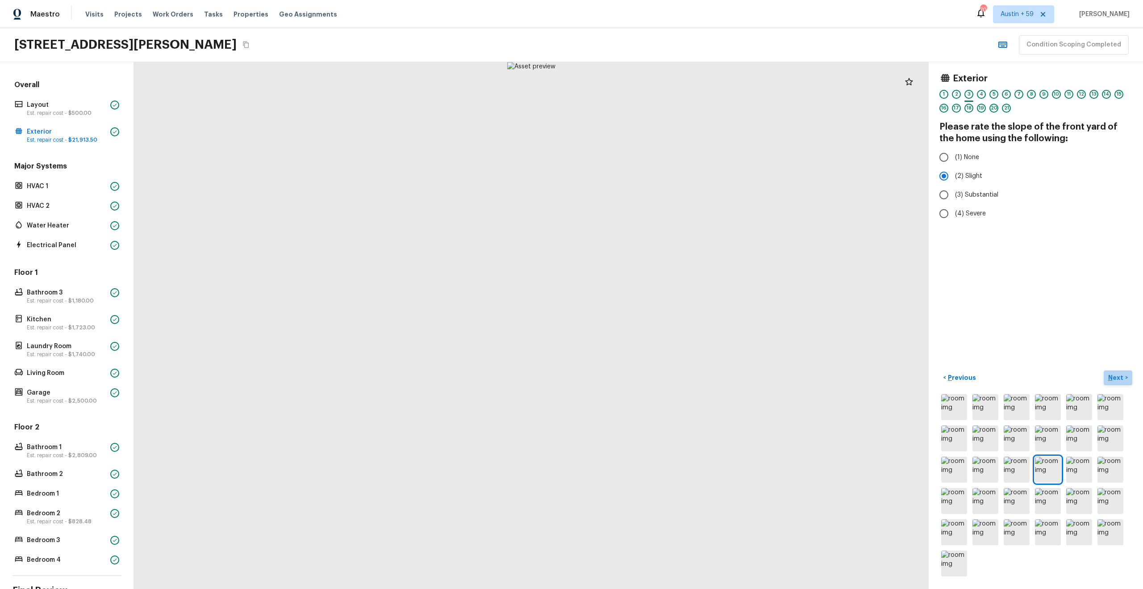
click at [1114, 375] on p "Next" at bounding box center [1117, 377] width 17 height 9
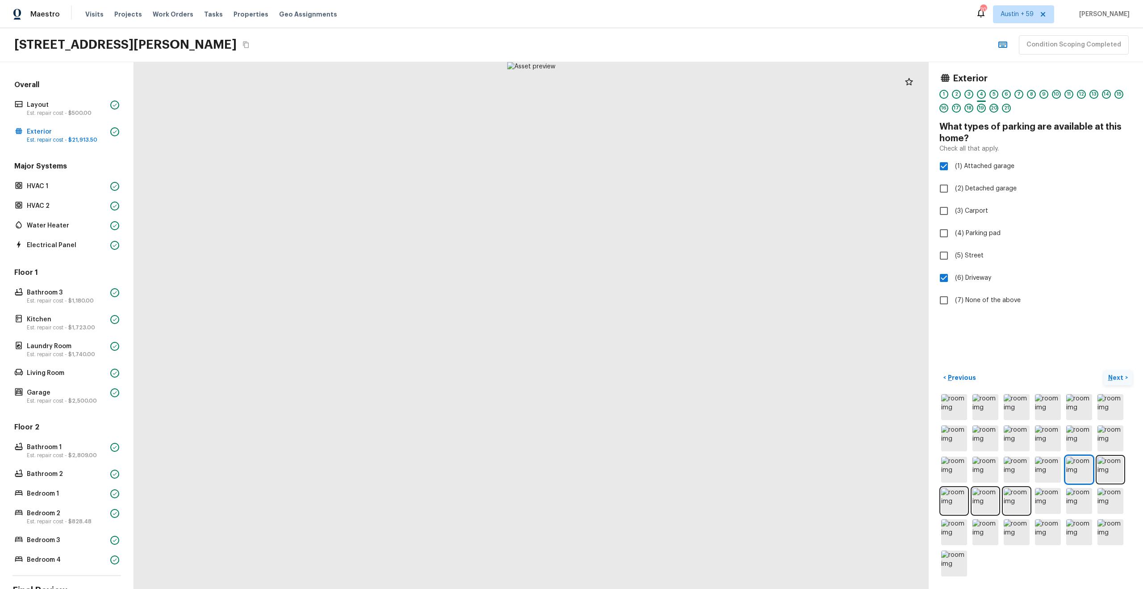
click at [1114, 375] on p "Next" at bounding box center [1117, 377] width 17 height 9
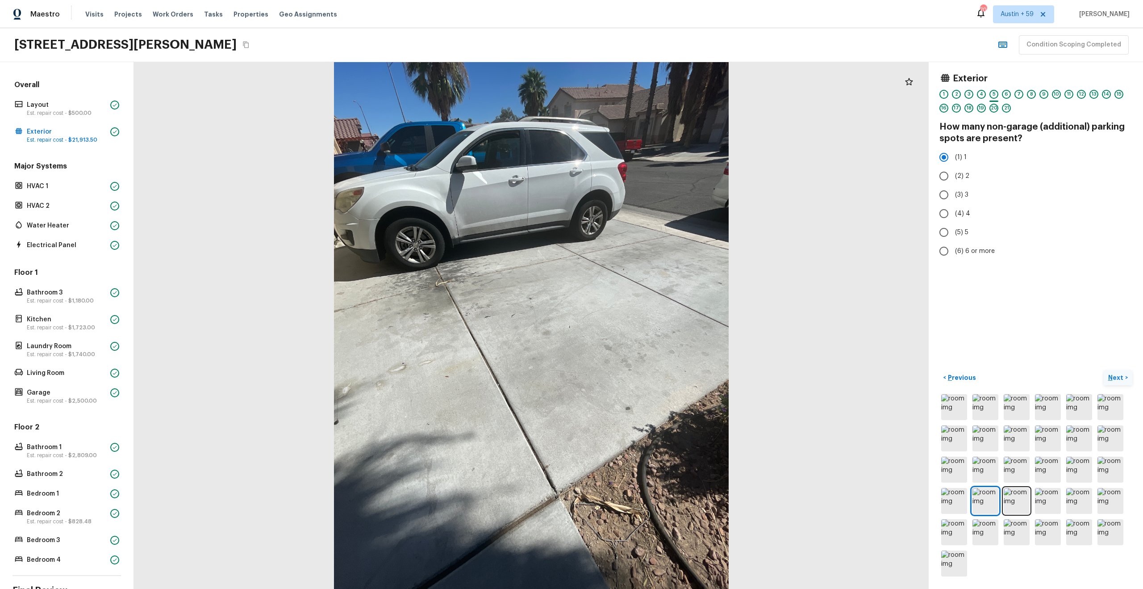
click at [1114, 375] on p "Next" at bounding box center [1117, 377] width 17 height 9
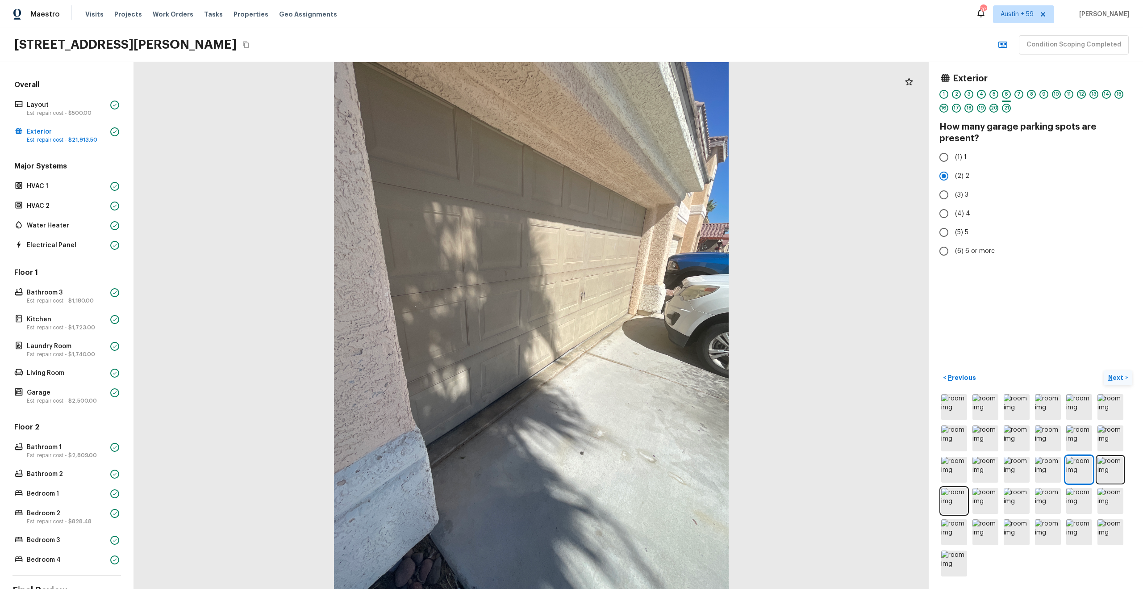
click at [1117, 377] on p "Next" at bounding box center [1117, 377] width 17 height 9
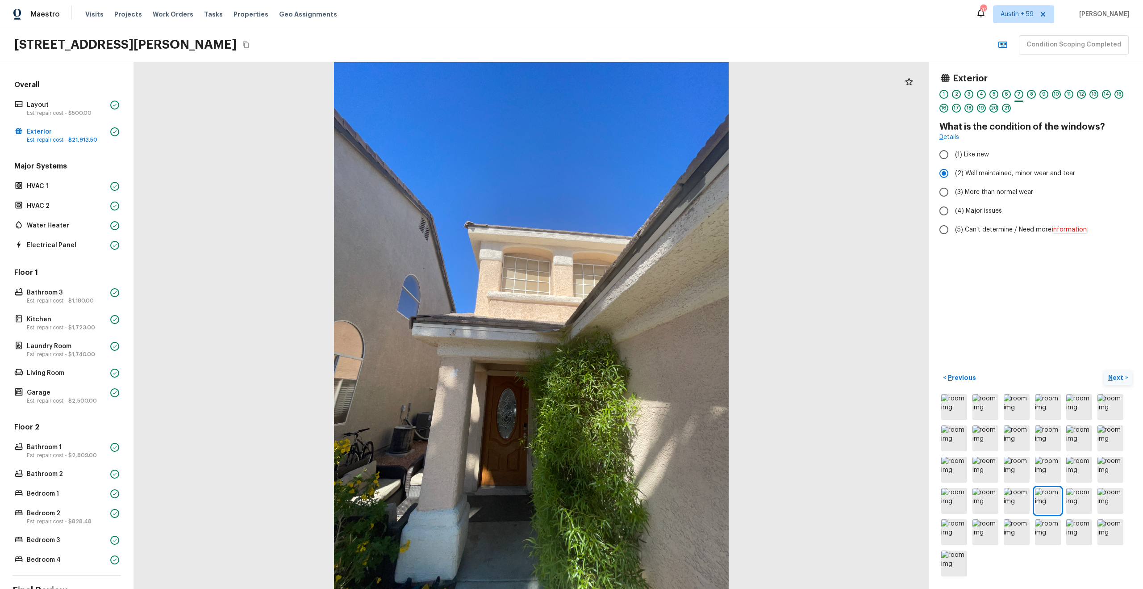
click at [1117, 377] on p "Next" at bounding box center [1117, 377] width 17 height 9
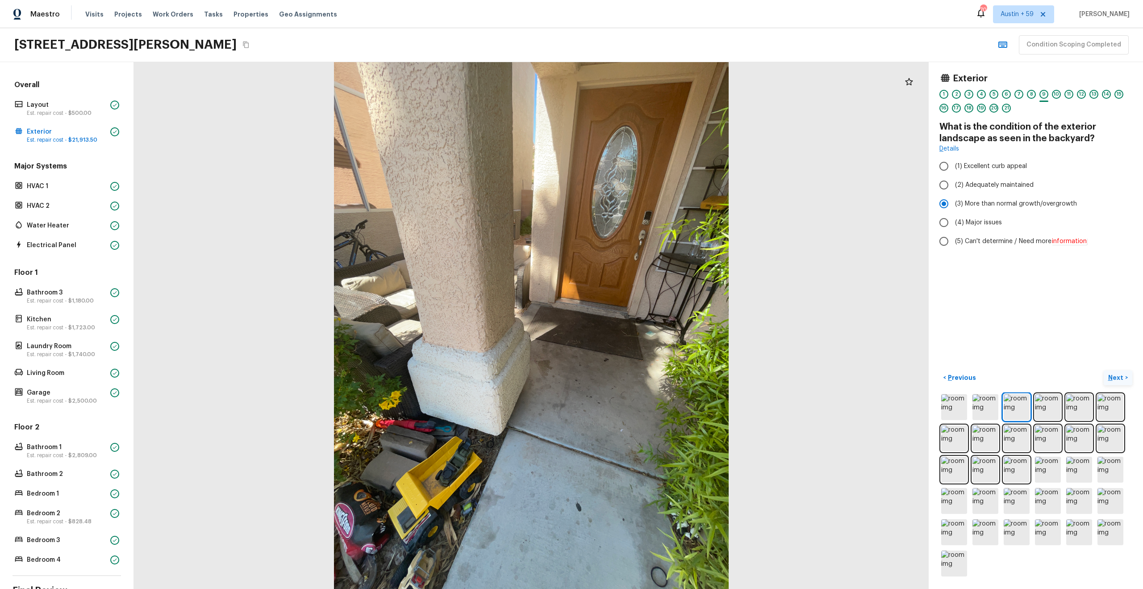
click at [1117, 377] on p "Next" at bounding box center [1117, 377] width 17 height 9
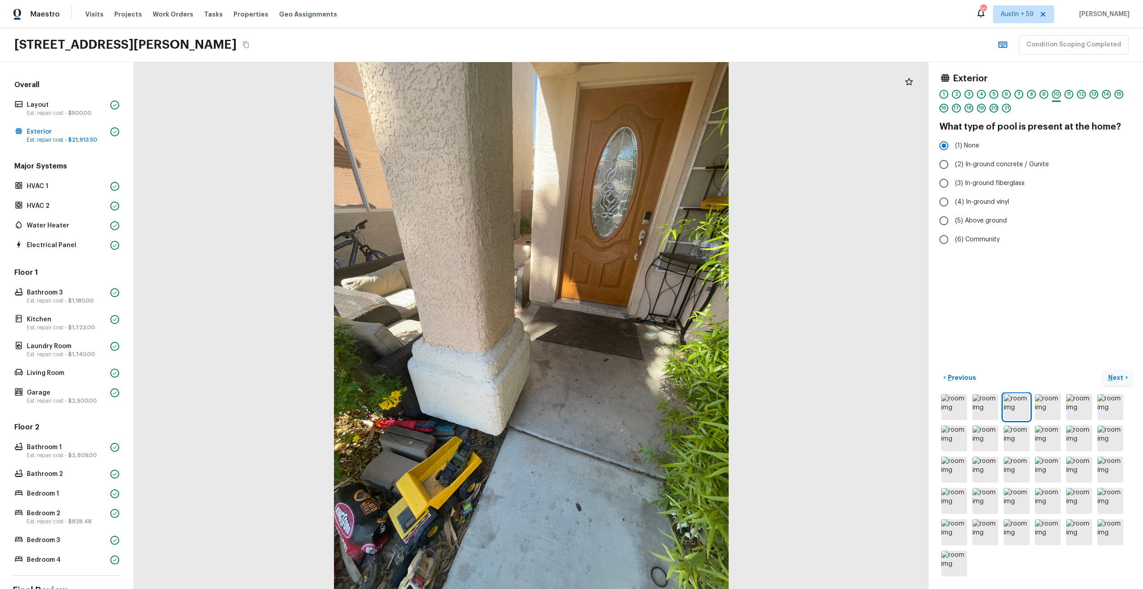
click at [1117, 377] on p "Next" at bounding box center [1117, 377] width 17 height 9
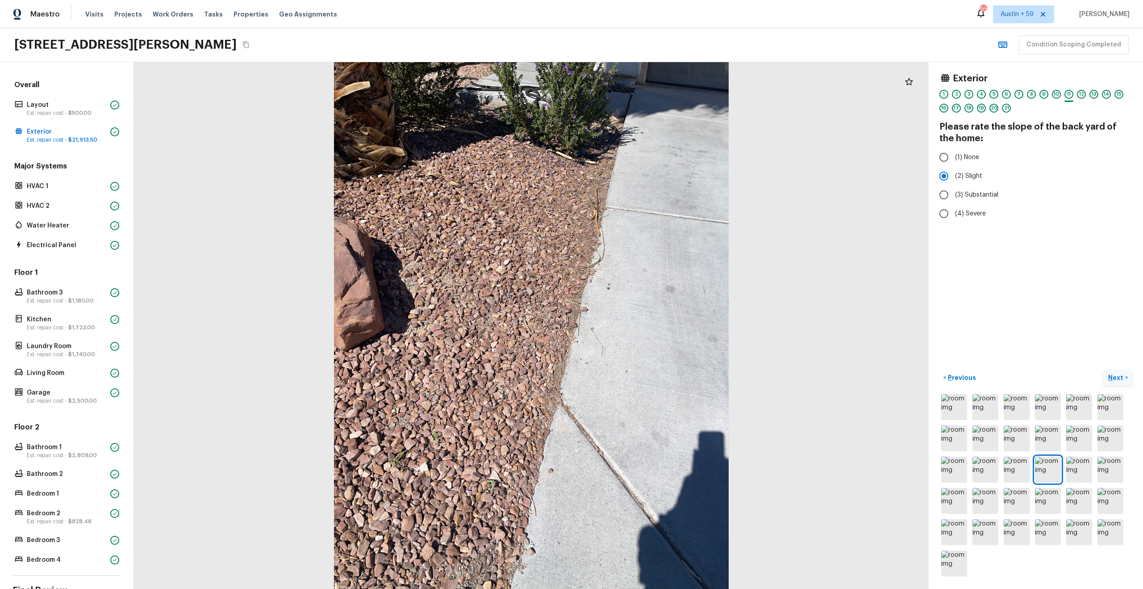
click at [1117, 377] on p "Next" at bounding box center [1117, 377] width 17 height 9
click at [989, 202] on h5 "Repair Scope ( 1 )" at bounding box center [981, 205] width 54 height 10
click at [1122, 374] on p "Next" at bounding box center [1117, 377] width 17 height 9
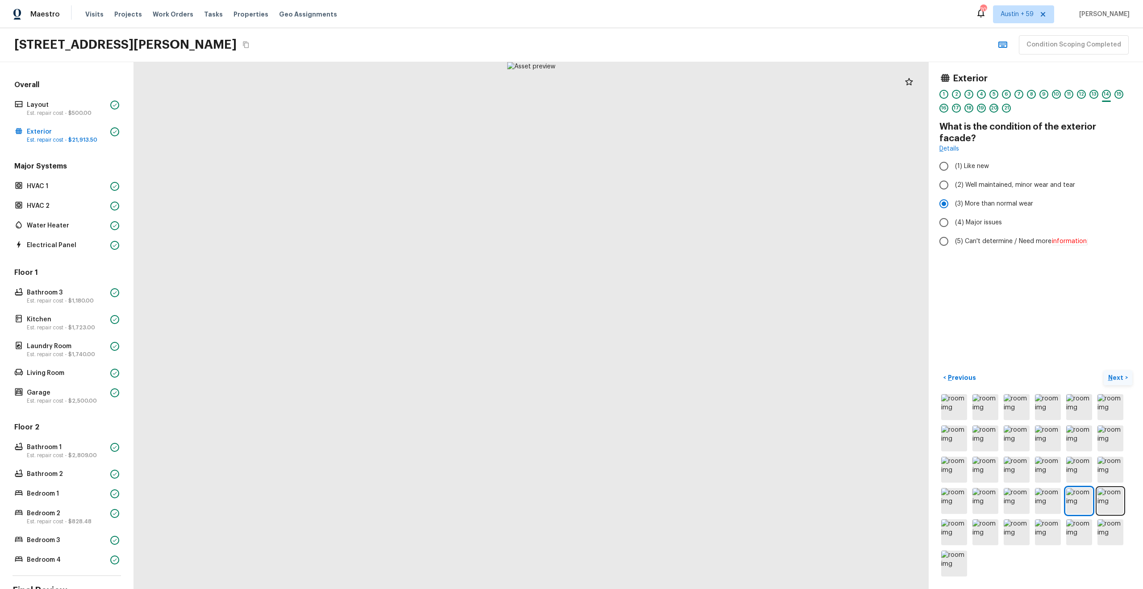
click at [1122, 374] on p "Next" at bounding box center [1117, 377] width 17 height 9
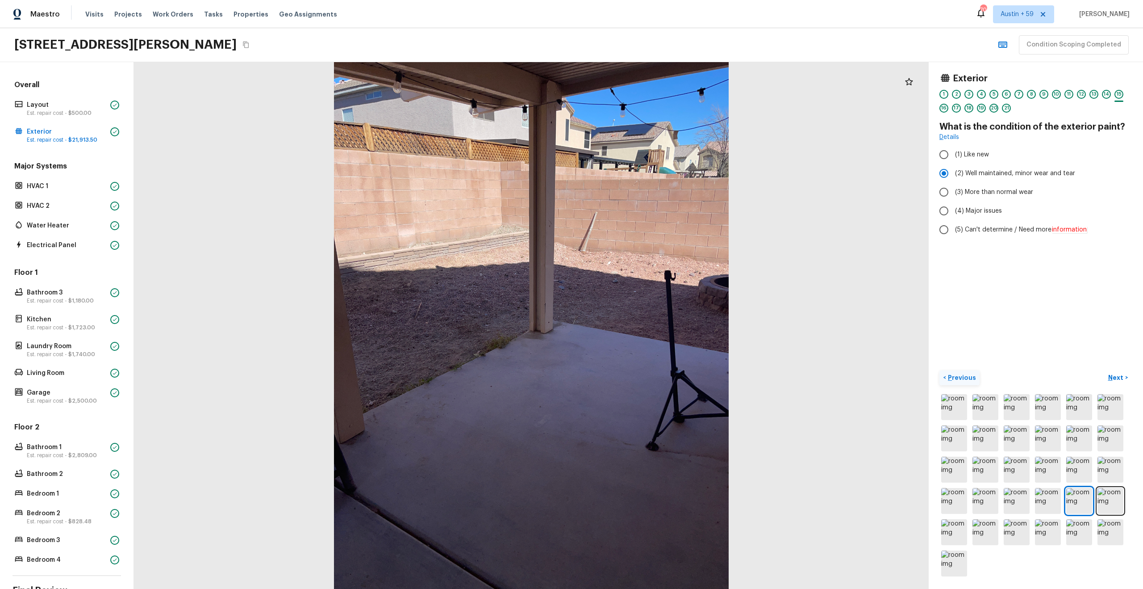
click at [962, 376] on p "Previous" at bounding box center [961, 377] width 30 height 9
click at [1114, 374] on p "Next" at bounding box center [1117, 377] width 17 height 9
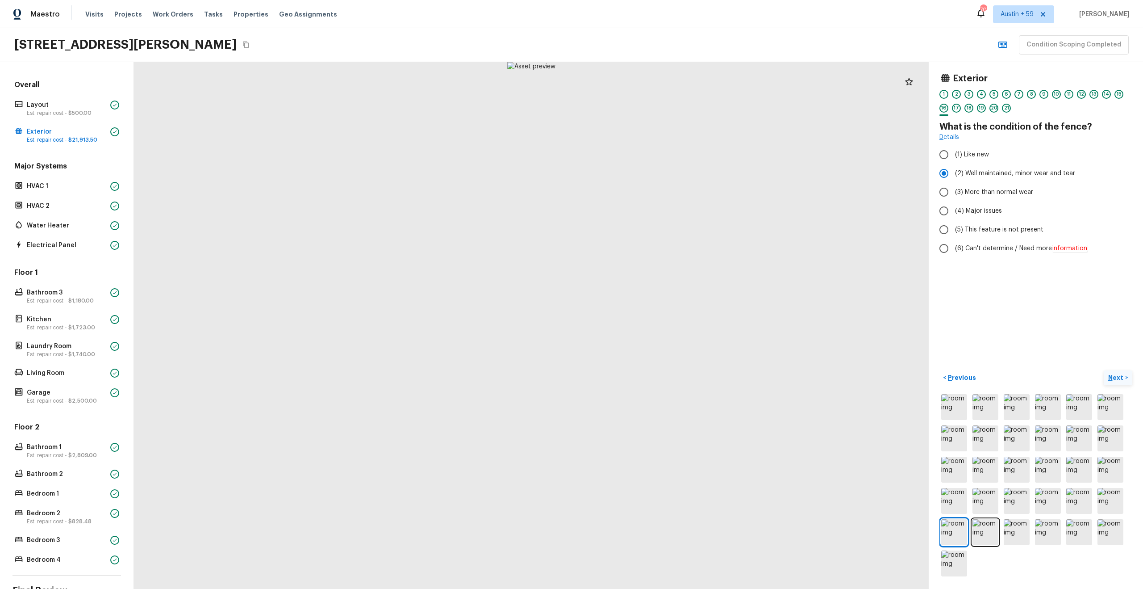
click at [1112, 374] on p "Next" at bounding box center [1117, 377] width 17 height 9
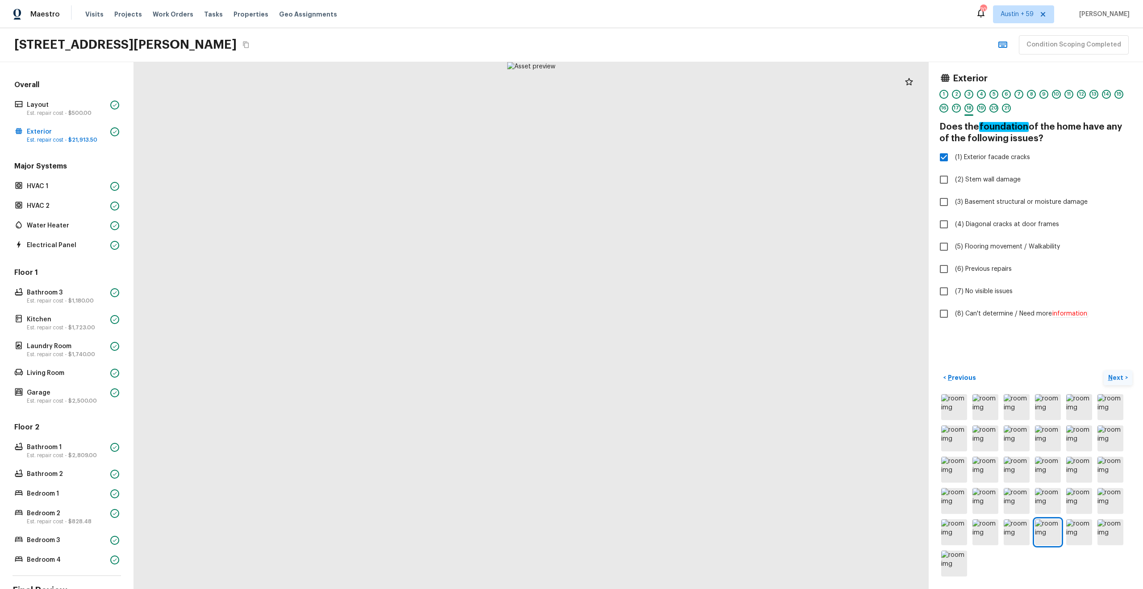
click at [1112, 374] on p "Next" at bounding box center [1117, 377] width 17 height 9
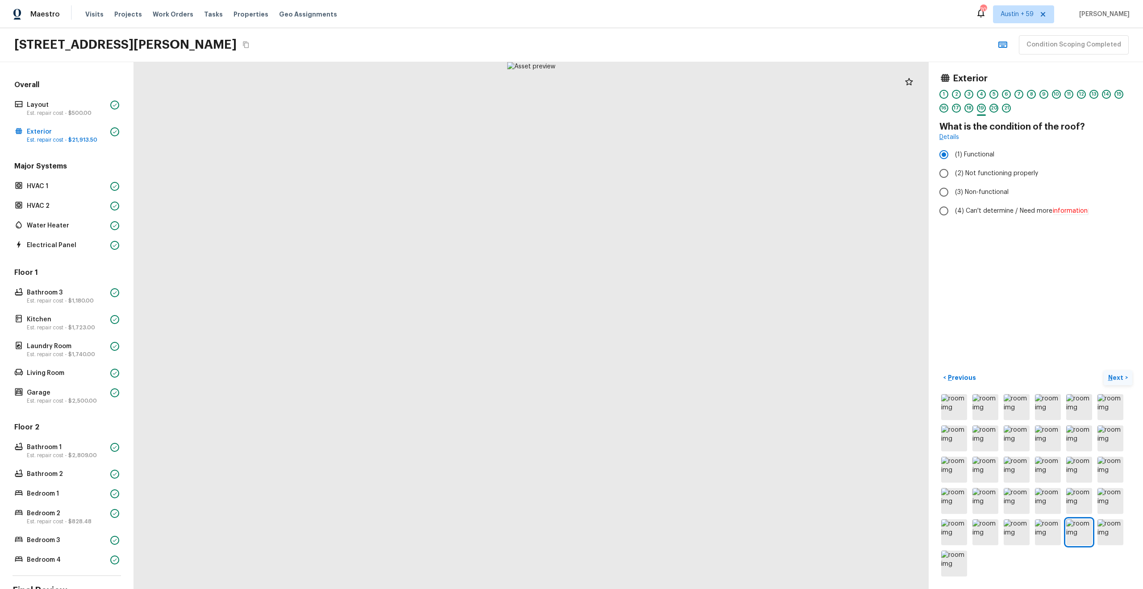
click at [1112, 374] on p "Next" at bounding box center [1117, 377] width 17 height 9
click at [1112, 375] on span "( HVAC 1 )" at bounding box center [1112, 378] width 25 height 6
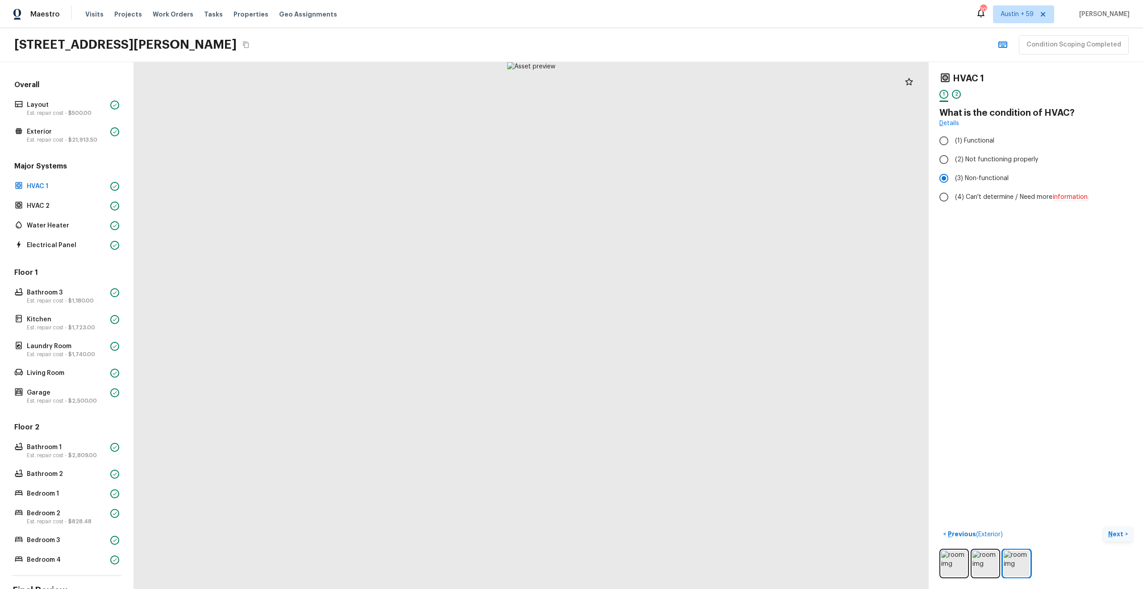
click at [1113, 533] on p "Next" at bounding box center [1117, 533] width 17 height 9
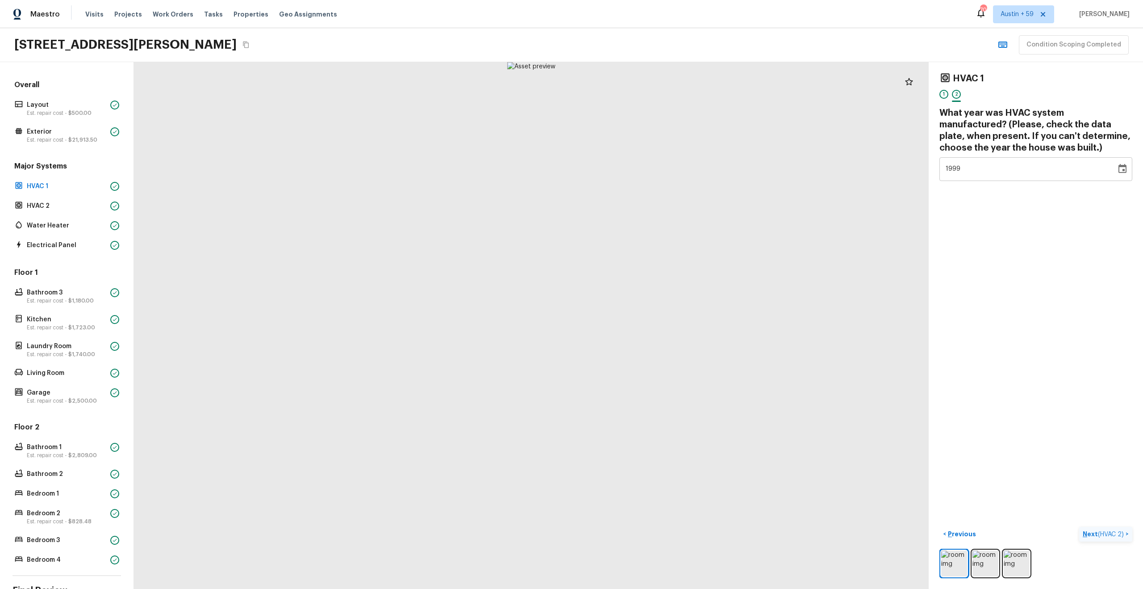
click at [1113, 533] on span "( HVAC 2 )" at bounding box center [1111, 534] width 26 height 6
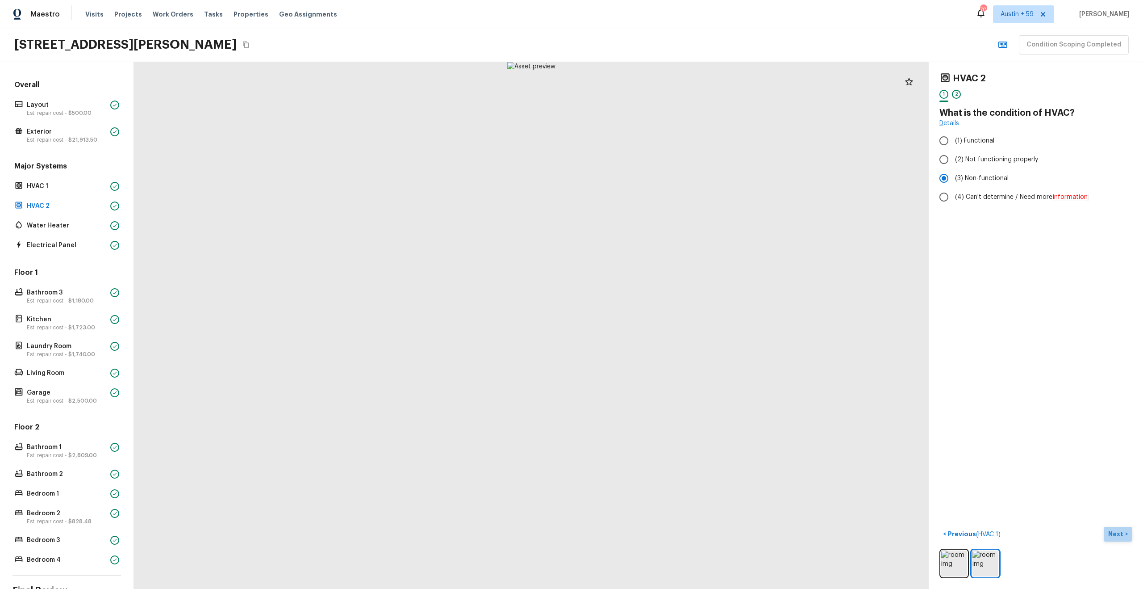
click at [1116, 530] on p "Next" at bounding box center [1117, 533] width 17 height 9
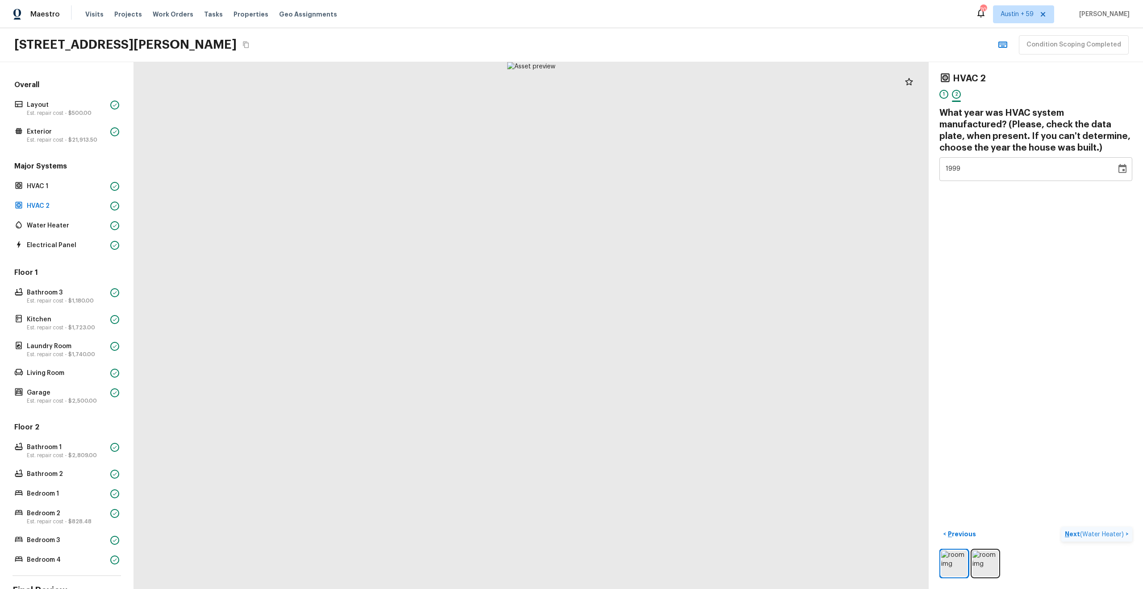
click at [1116, 530] on p "Next ( Water Heater )" at bounding box center [1095, 533] width 61 height 9
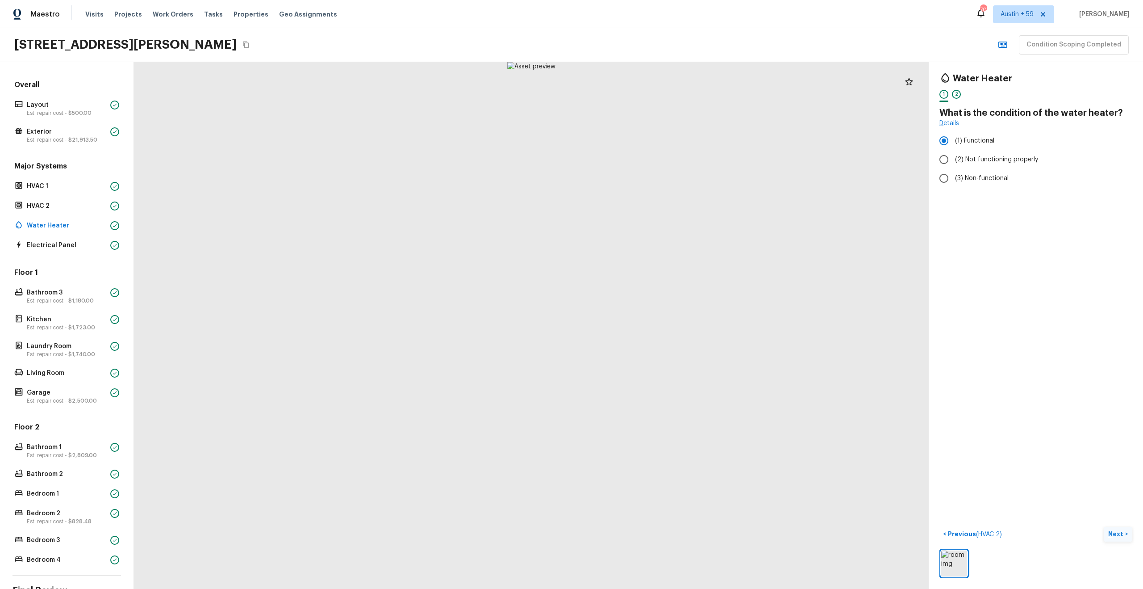
click at [1116, 530] on p "Next" at bounding box center [1117, 533] width 17 height 9
click at [1116, 530] on p "Next ( Electrical Panel )" at bounding box center [1093, 533] width 65 height 9
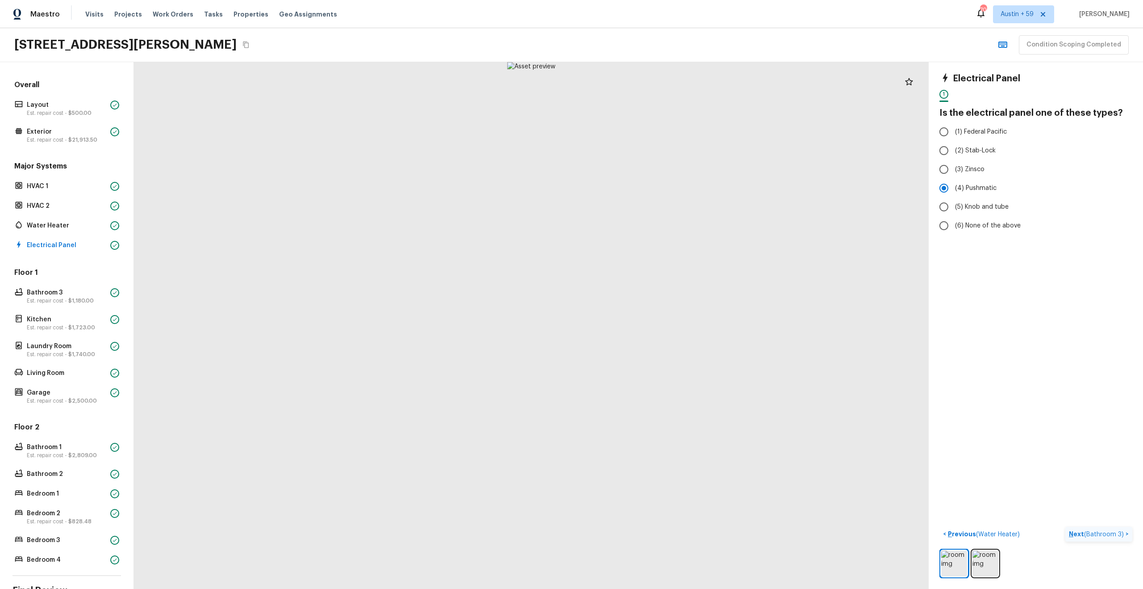
click at [1116, 530] on p "Next ( Bathroom 3 )" at bounding box center [1097, 533] width 57 height 9
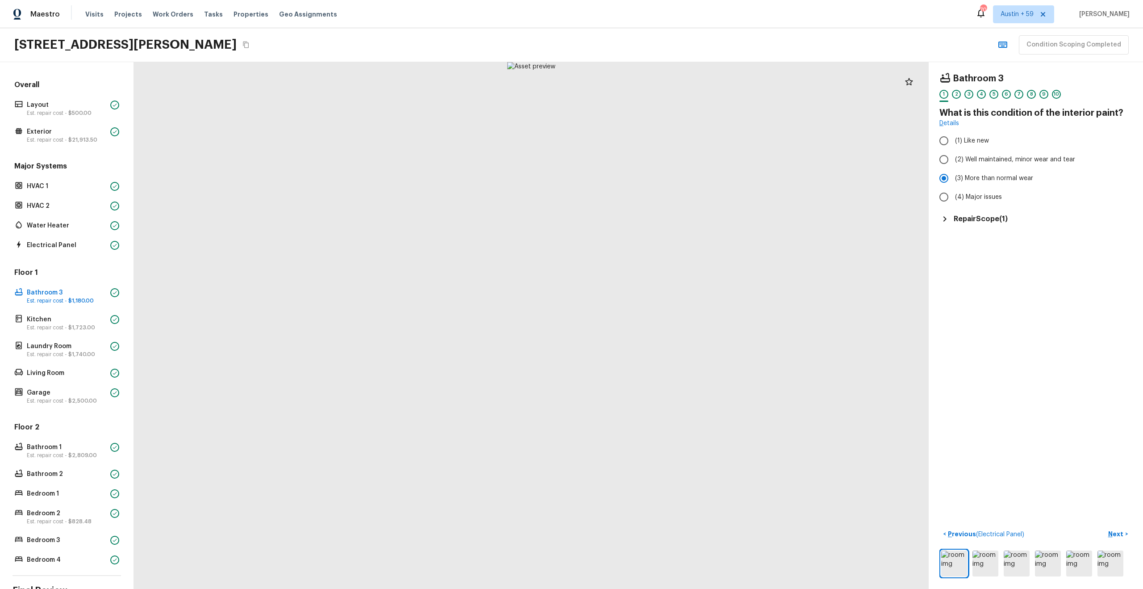
click at [993, 220] on h5 "Repair Scope ( 1 )" at bounding box center [981, 219] width 54 height 10
click at [1121, 531] on p "Next" at bounding box center [1117, 533] width 17 height 9
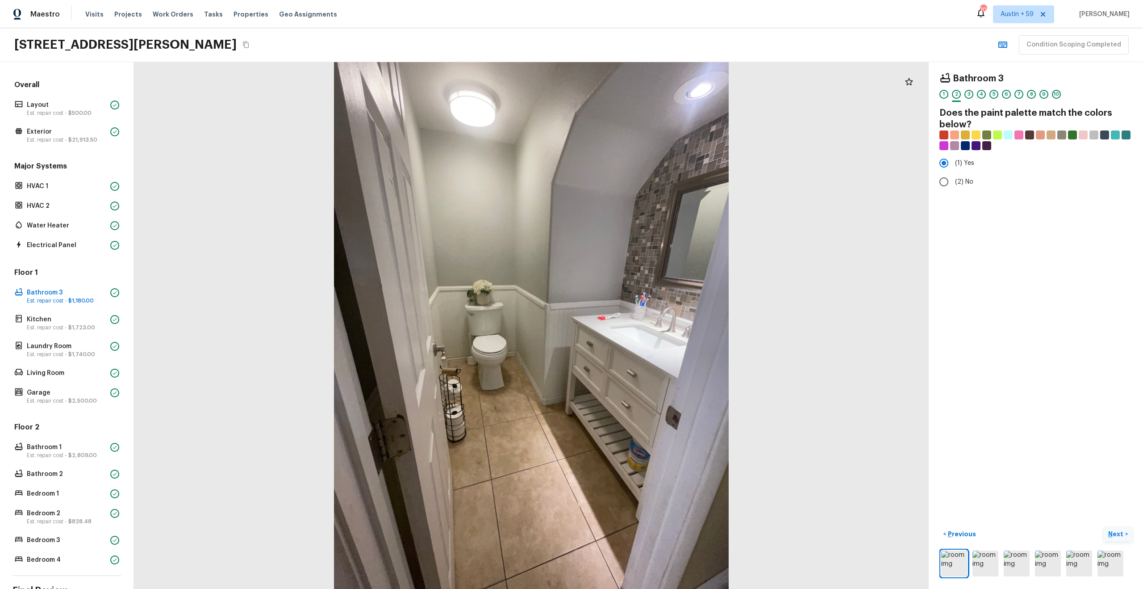
click at [1121, 531] on p "Next" at bounding box center [1117, 533] width 17 height 9
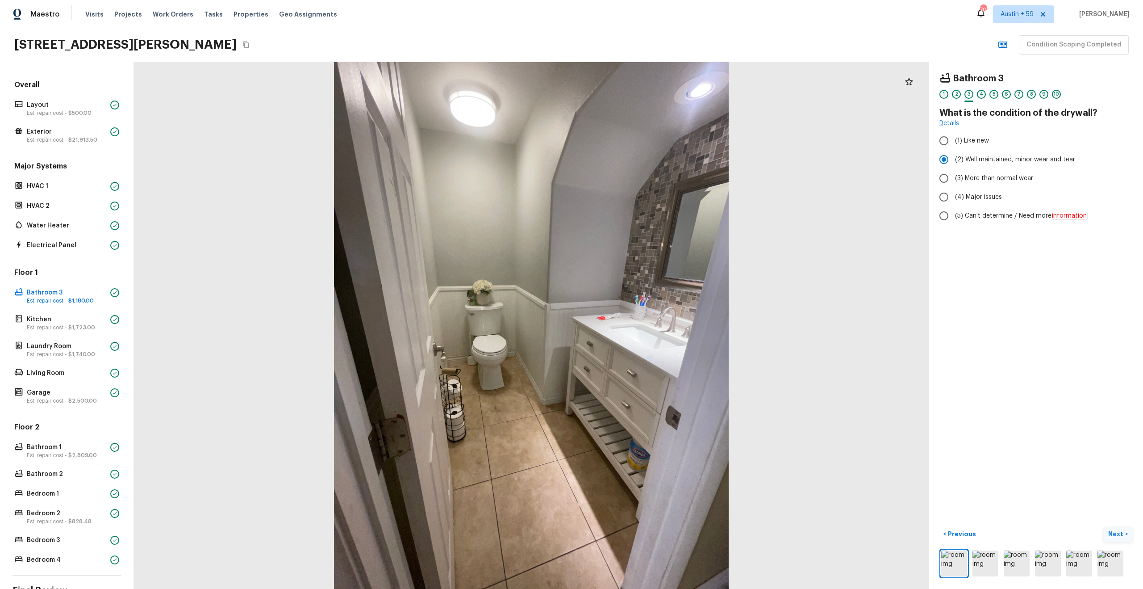
click at [1121, 531] on p "Next" at bounding box center [1117, 533] width 17 height 9
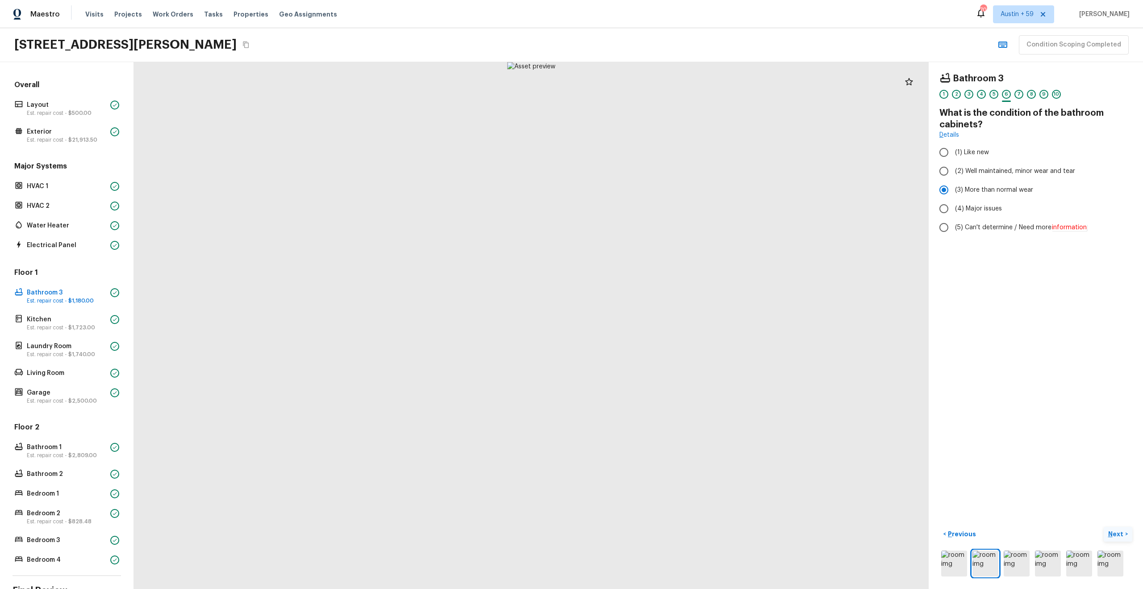
click at [1121, 531] on p "Next" at bounding box center [1117, 533] width 17 height 9
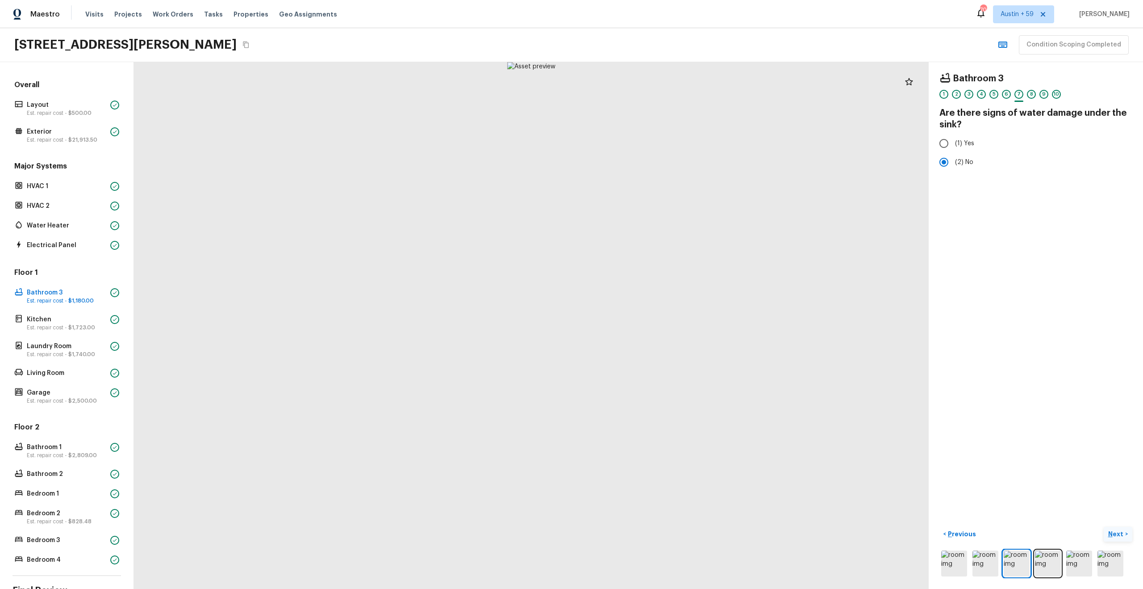
click at [1121, 531] on p "Next" at bounding box center [1117, 533] width 17 height 9
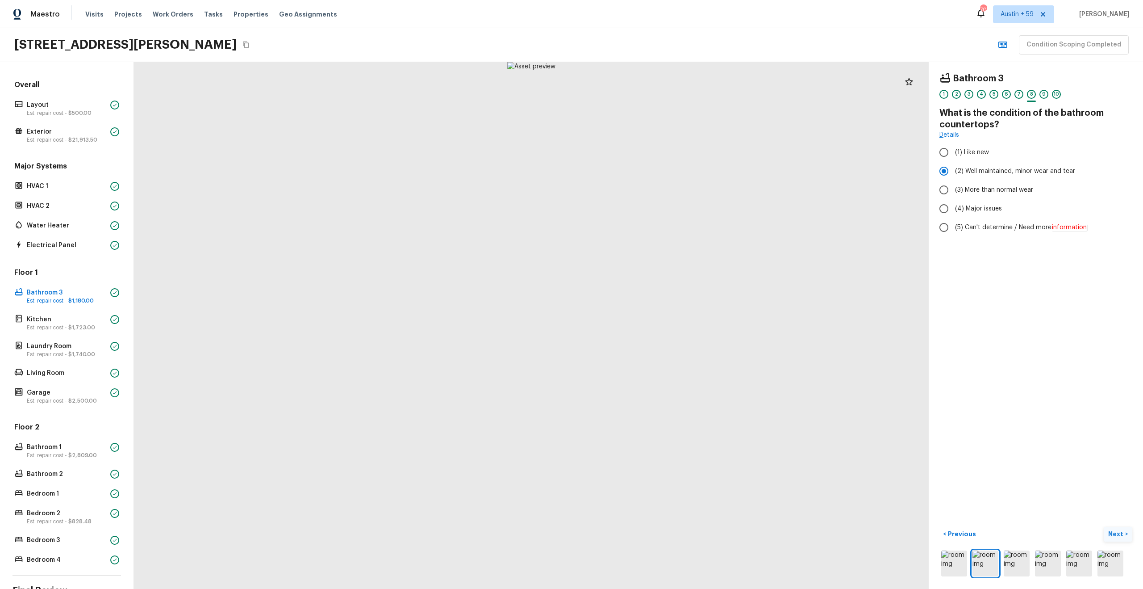
click at [1120, 536] on p "Next" at bounding box center [1117, 533] width 17 height 9
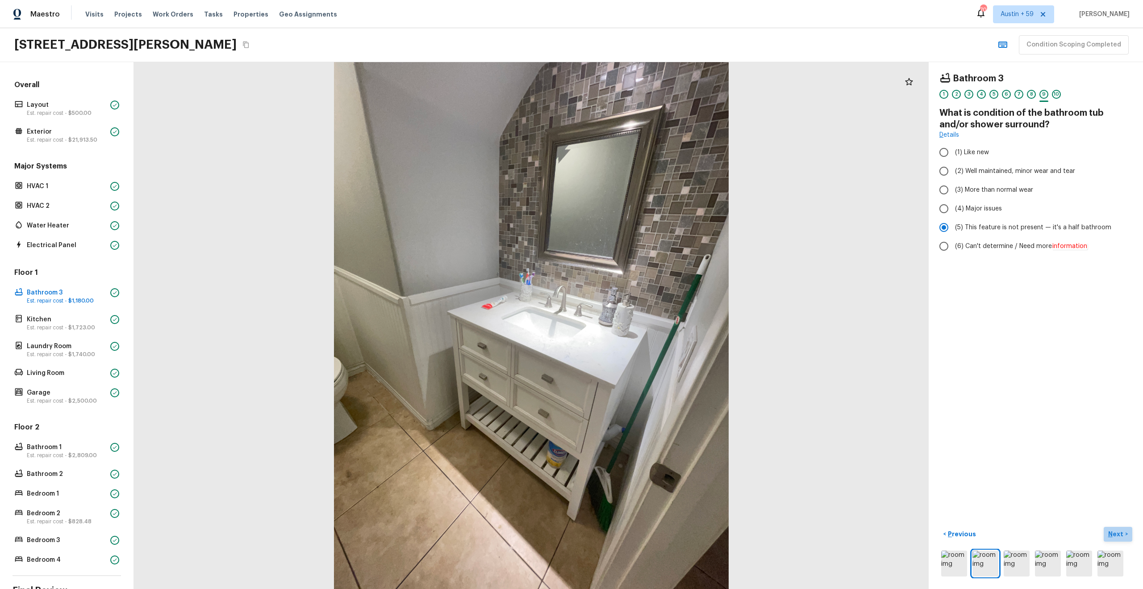
click at [1120, 536] on p "Next" at bounding box center [1117, 533] width 17 height 9
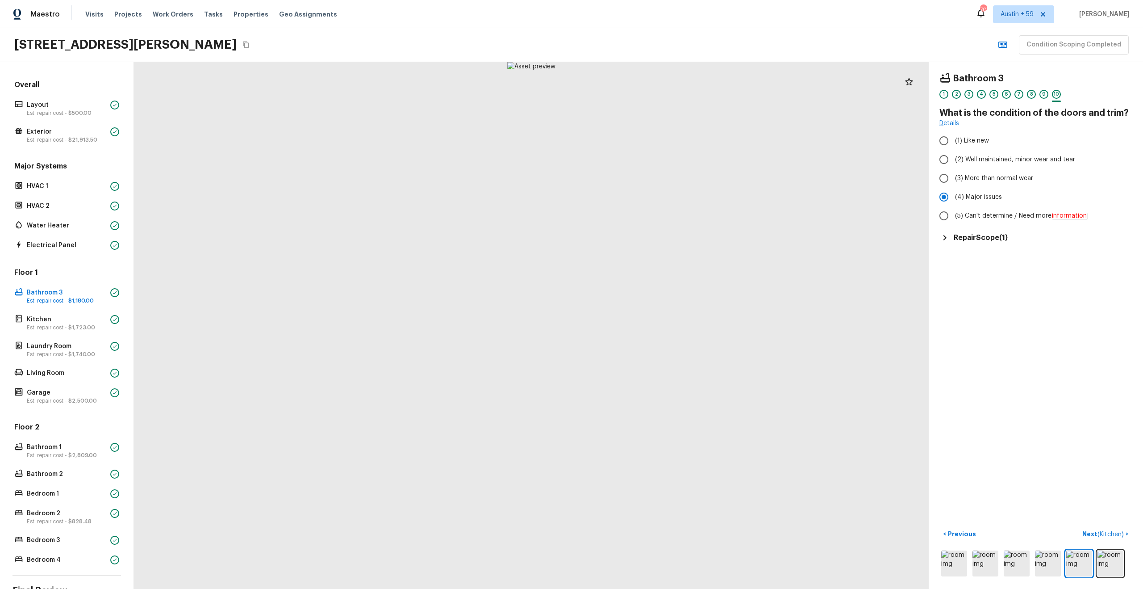
click at [967, 240] on h5 "Repair Scope ( 1 )" at bounding box center [981, 238] width 54 height 10
click at [1105, 542] on div "< Previous Next ( Kitchen ) >" at bounding box center [1036, 552] width 193 height 51
click at [1100, 534] on span "( Kitchen )" at bounding box center [1111, 534] width 26 height 6
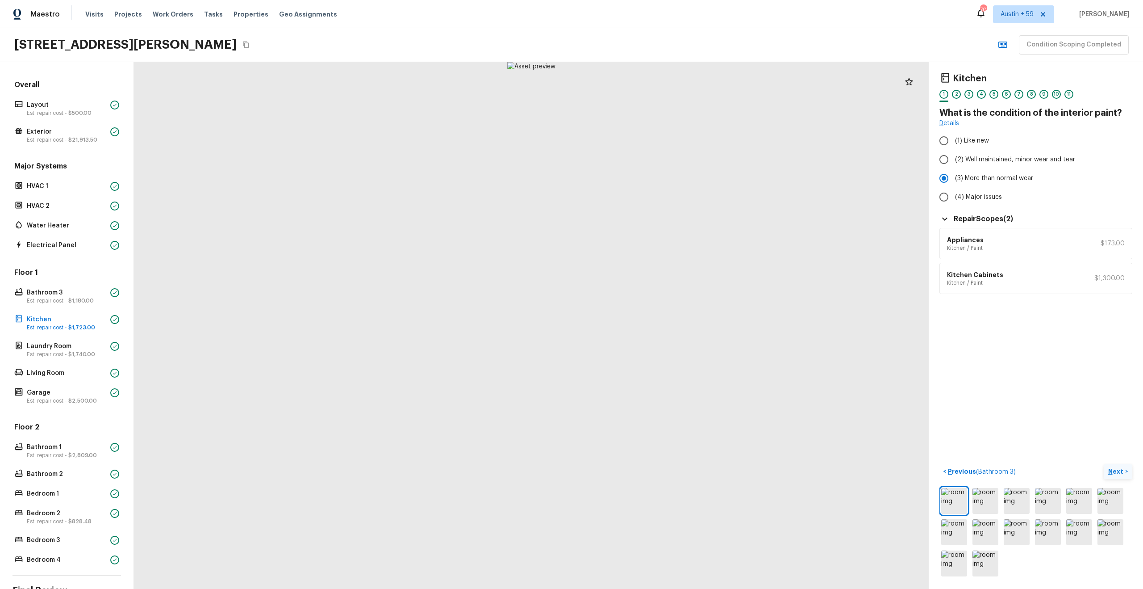
click at [971, 240] on h6 "Appliances" at bounding box center [965, 239] width 37 height 9
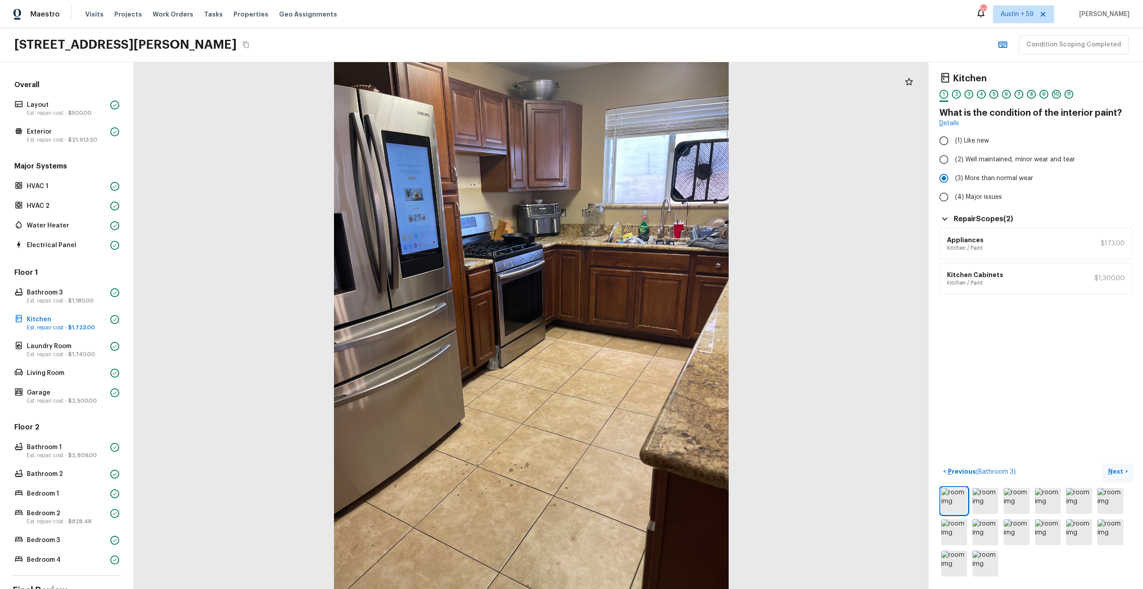
click at [990, 241] on div "Appliances Kitchen / Paint $173.00" at bounding box center [1036, 243] width 193 height 31
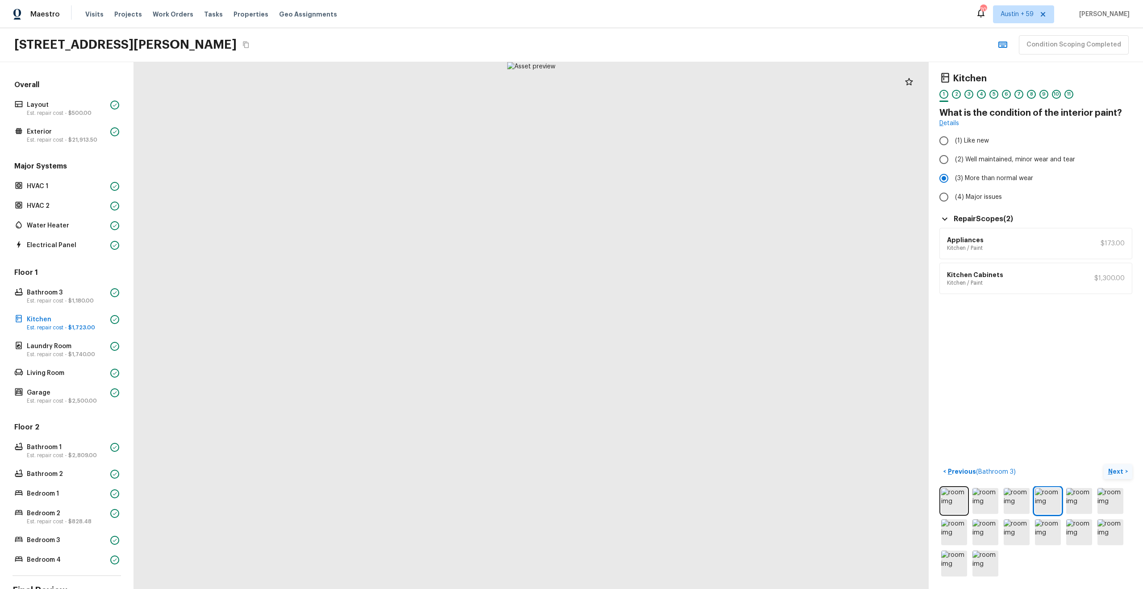
scroll to position [75, 0]
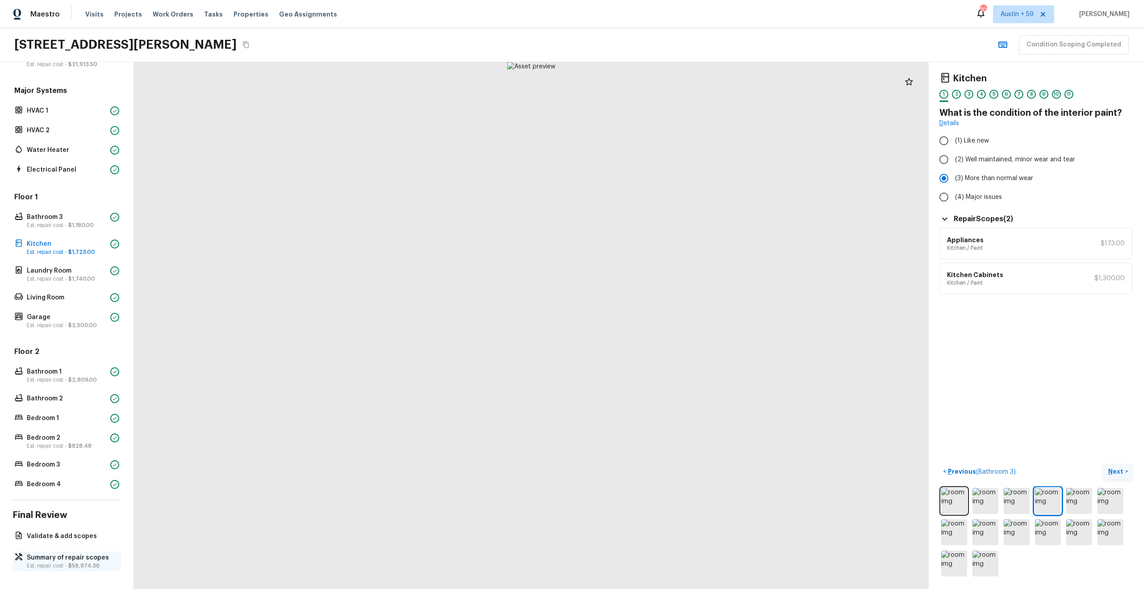
click at [36, 553] on p "Summary of repair scopes" at bounding box center [71, 557] width 89 height 9
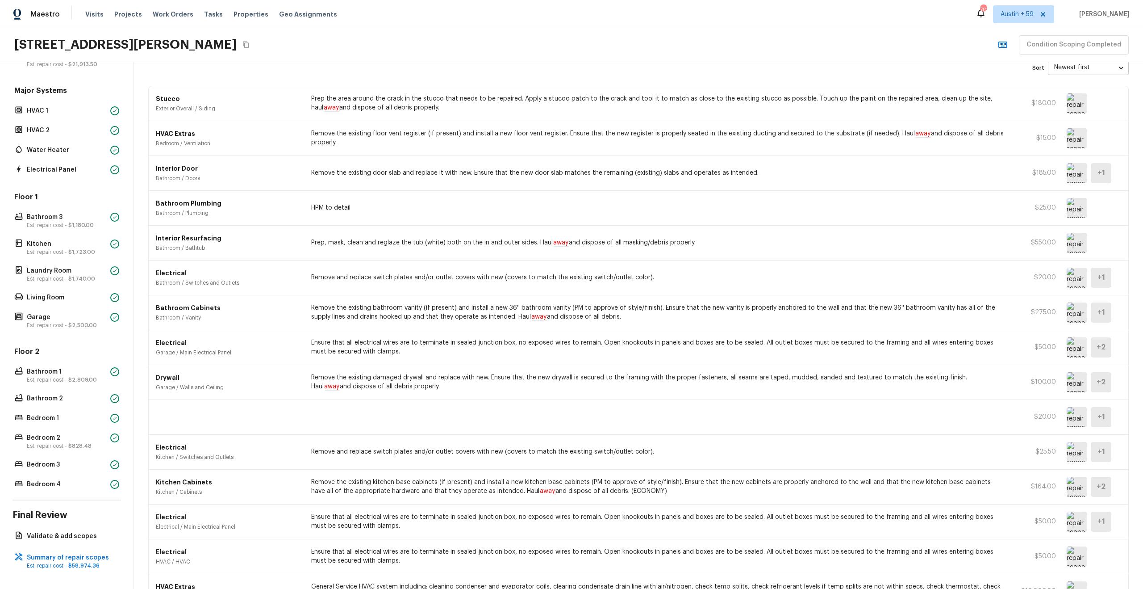
scroll to position [105, 0]
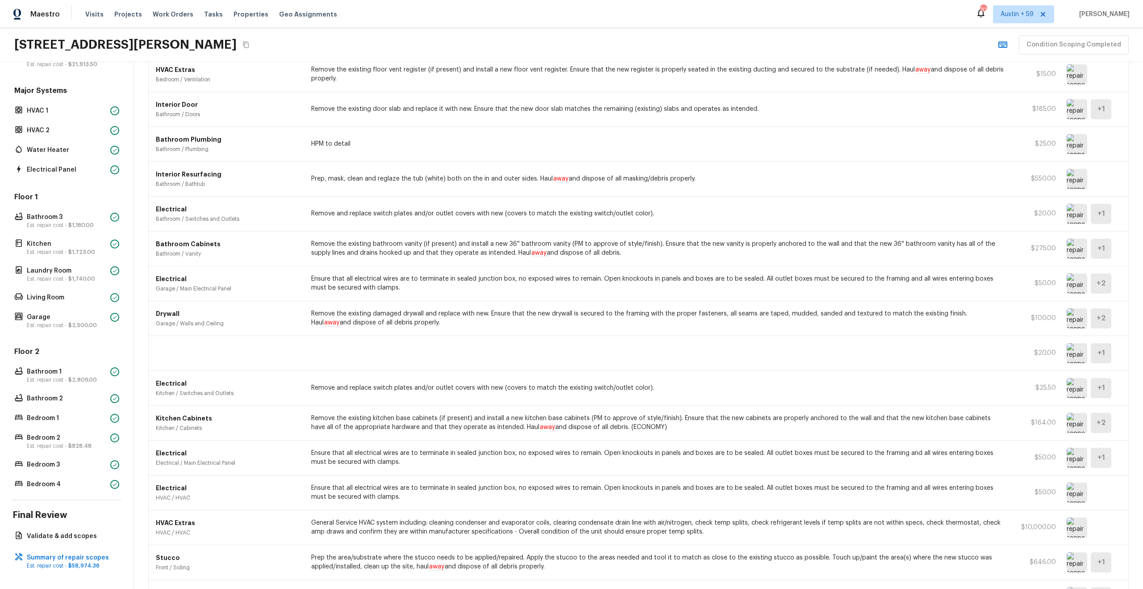
click at [1075, 420] on img at bounding box center [1077, 423] width 21 height 20
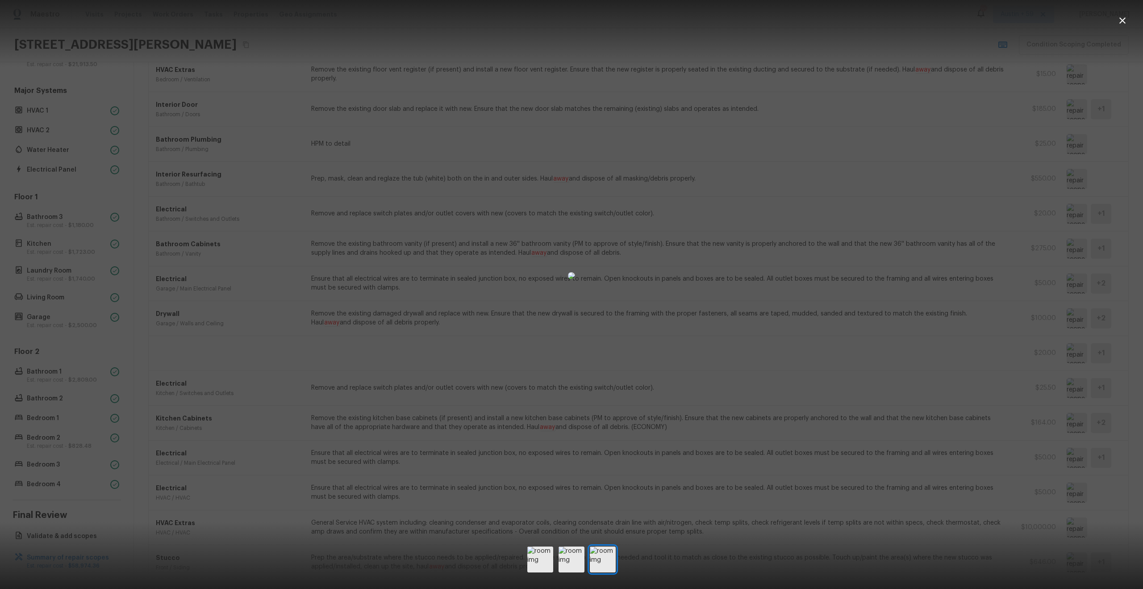
click at [900, 463] on div at bounding box center [571, 275] width 1143 height 523
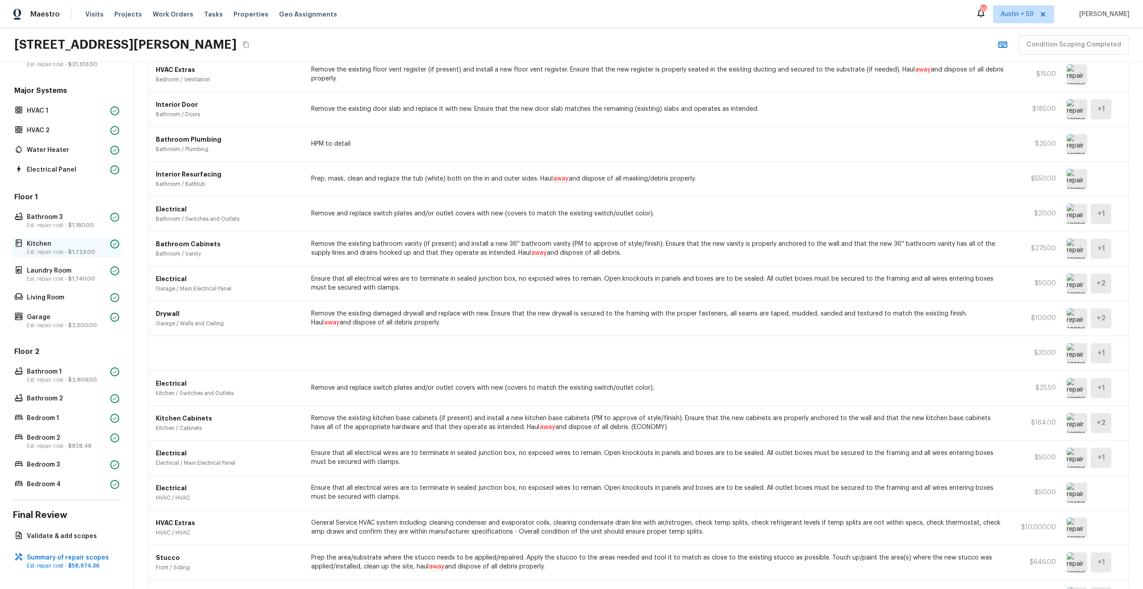
click at [67, 251] on p "Est. repair cost - $1,723.00" at bounding box center [67, 251] width 80 height 7
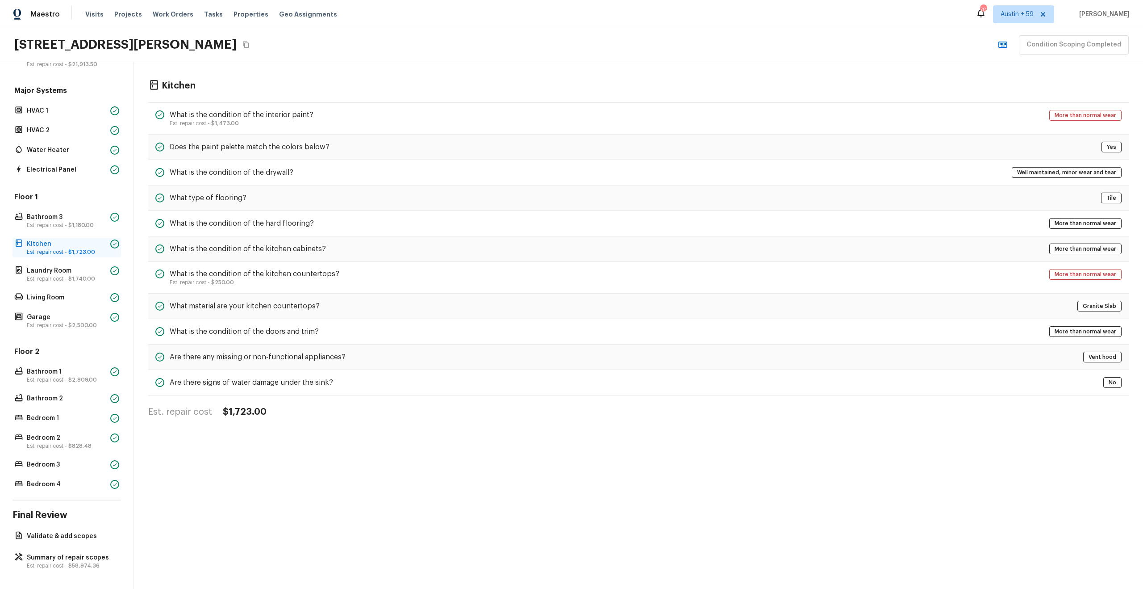
scroll to position [0, 0]
click at [240, 408] on h4 "$1,723.00" at bounding box center [245, 412] width 44 height 12
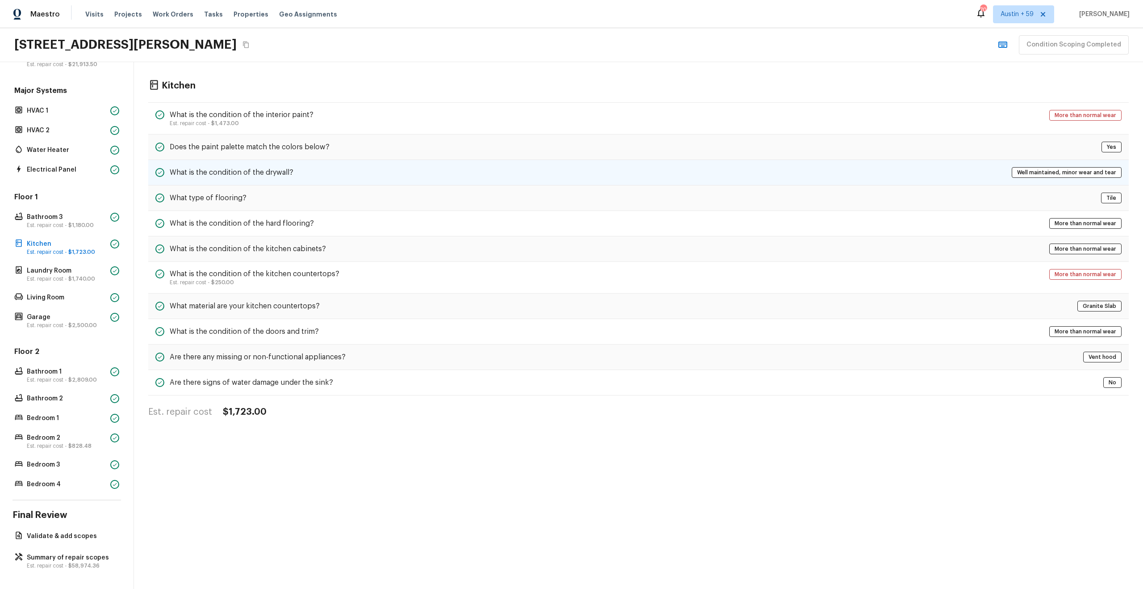
click at [277, 173] on h5 "What is the condition of the drywall?" at bounding box center [232, 172] width 124 height 10
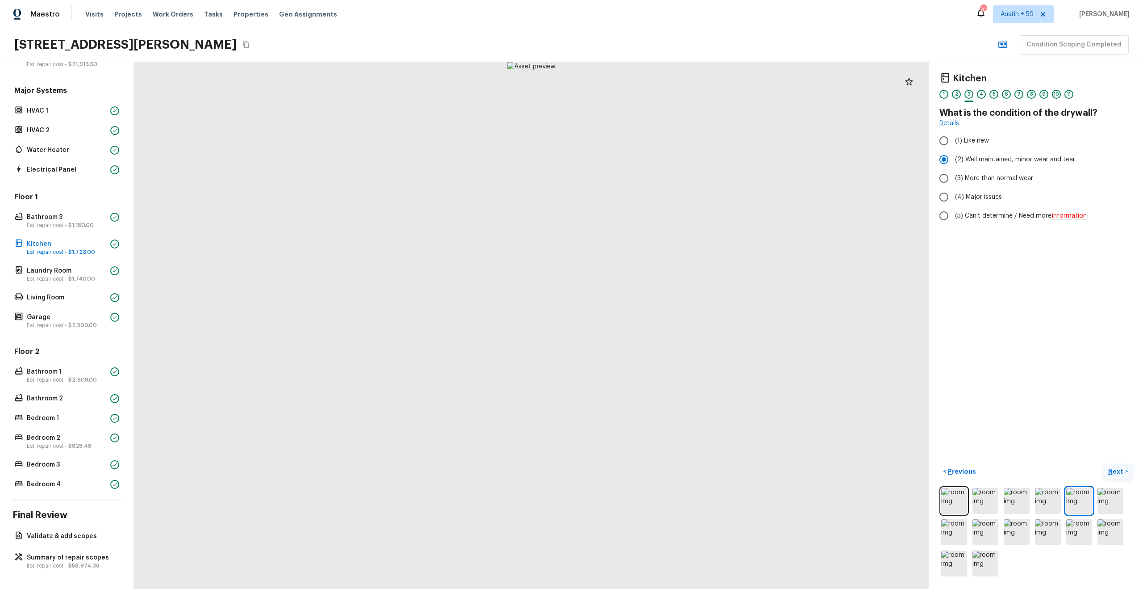
click at [1124, 467] on p "Next" at bounding box center [1117, 471] width 17 height 9
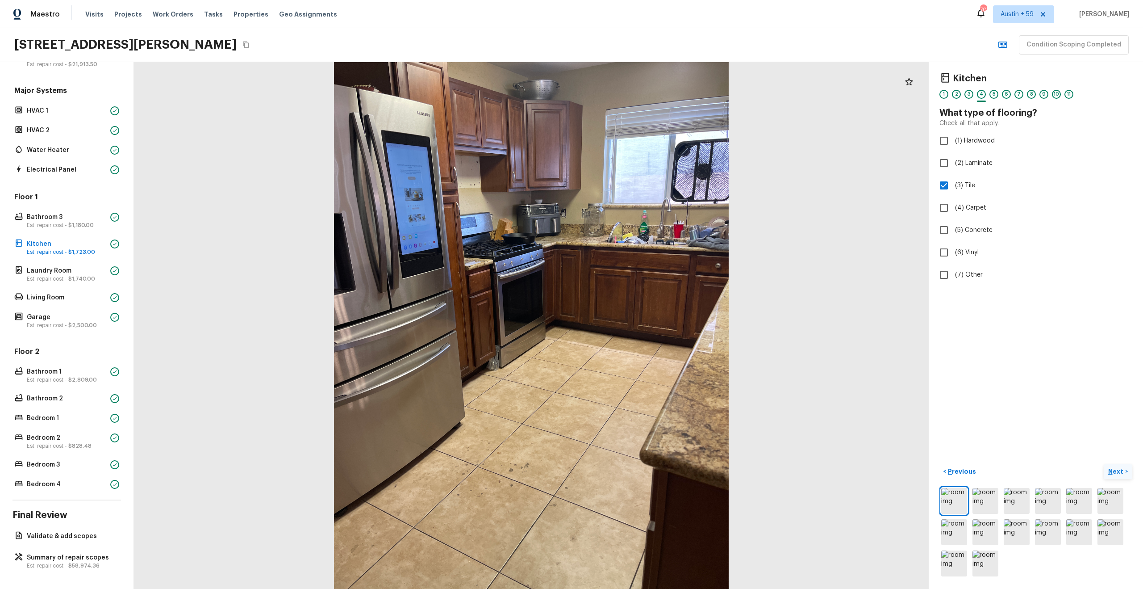
click at [1124, 467] on p "Next" at bounding box center [1117, 471] width 17 height 9
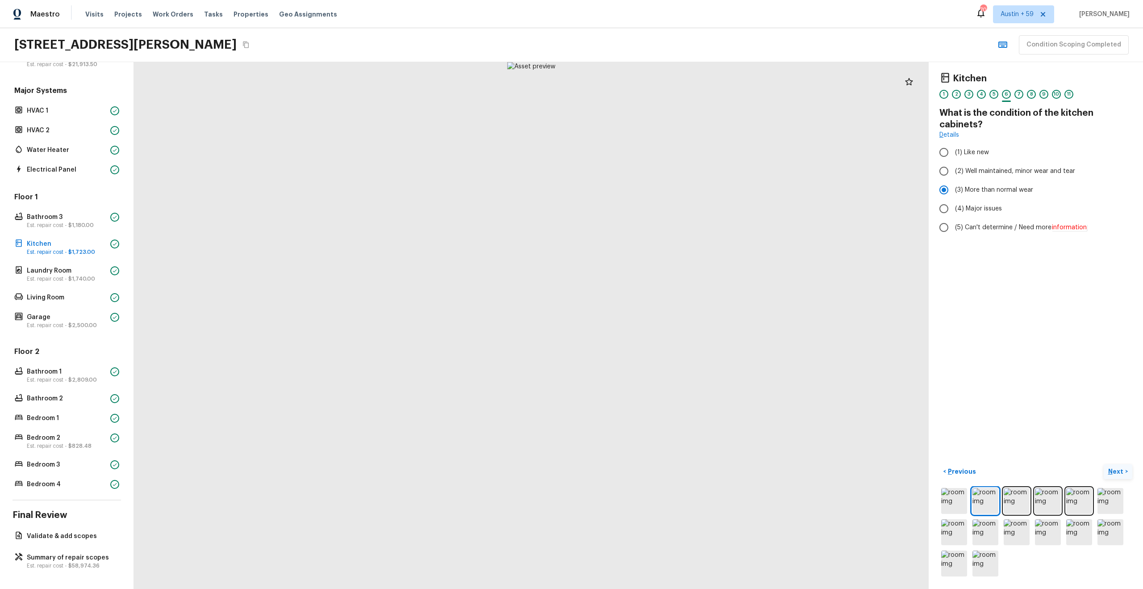
click at [1124, 467] on p "Next" at bounding box center [1117, 471] width 17 height 9
click at [1122, 469] on p "Next" at bounding box center [1117, 471] width 17 height 9
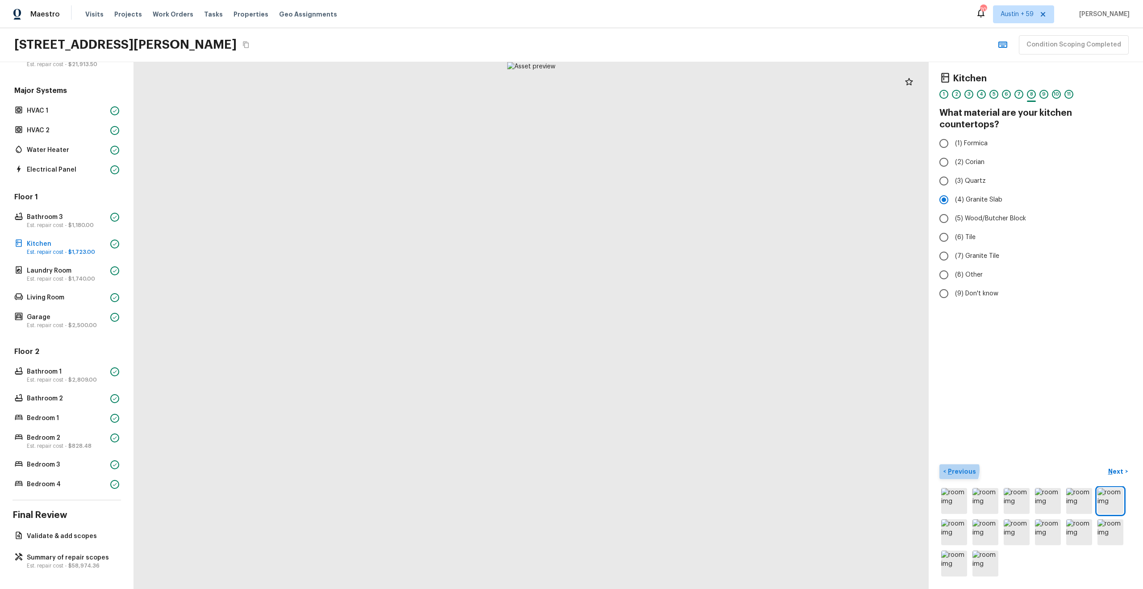
click at [949, 469] on p "Previous" at bounding box center [961, 471] width 30 height 9
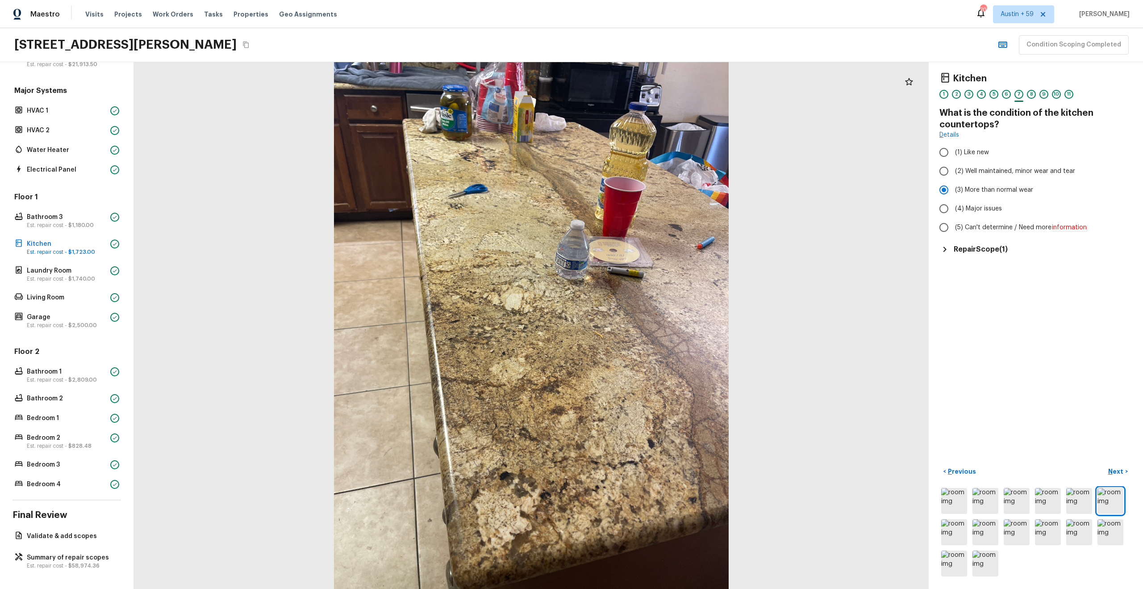
click at [980, 250] on h5 "Repair Scope ( 1 )" at bounding box center [981, 249] width 54 height 10
click at [1118, 462] on div "Kitchen 1 2 3 4 5 6 7 8 9 10 11 What is the condition of the kitchen countertop…" at bounding box center [1036, 325] width 214 height 527
click at [1119, 468] on p "Next" at bounding box center [1117, 471] width 17 height 9
click at [1115, 477] on button "Next >" at bounding box center [1118, 471] width 29 height 15
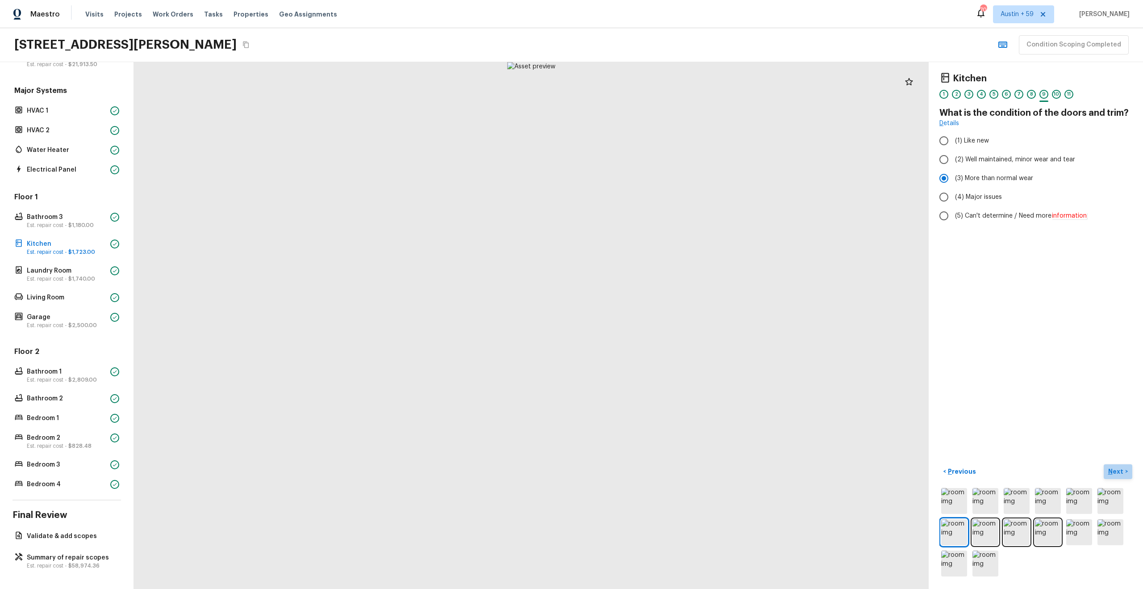
click at [1115, 477] on button "Next >" at bounding box center [1118, 471] width 29 height 15
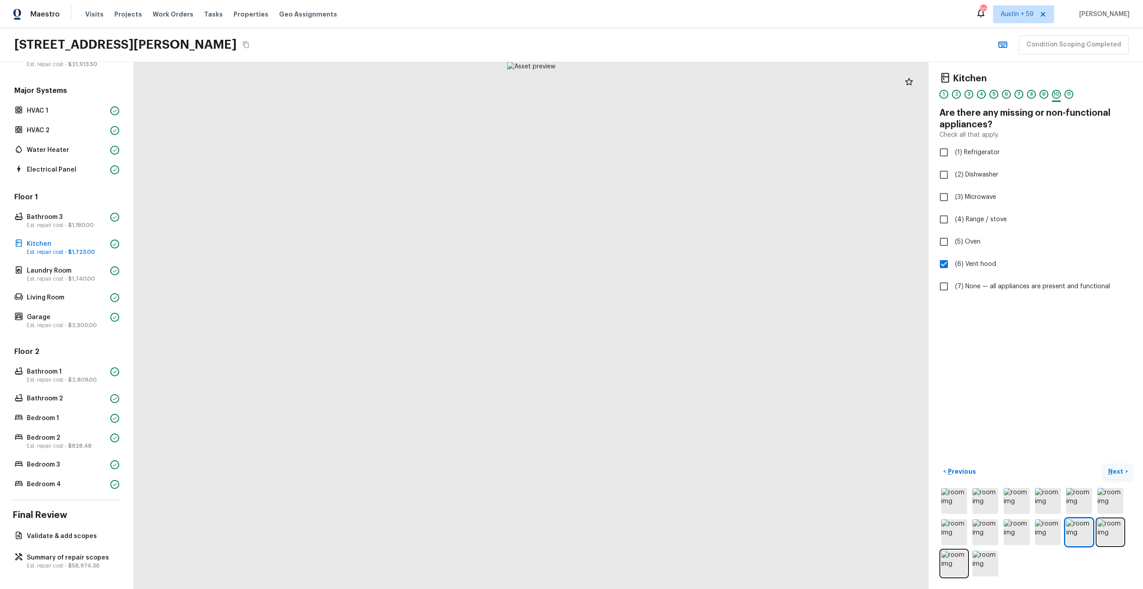
click at [1115, 477] on button "Next >" at bounding box center [1118, 471] width 29 height 15
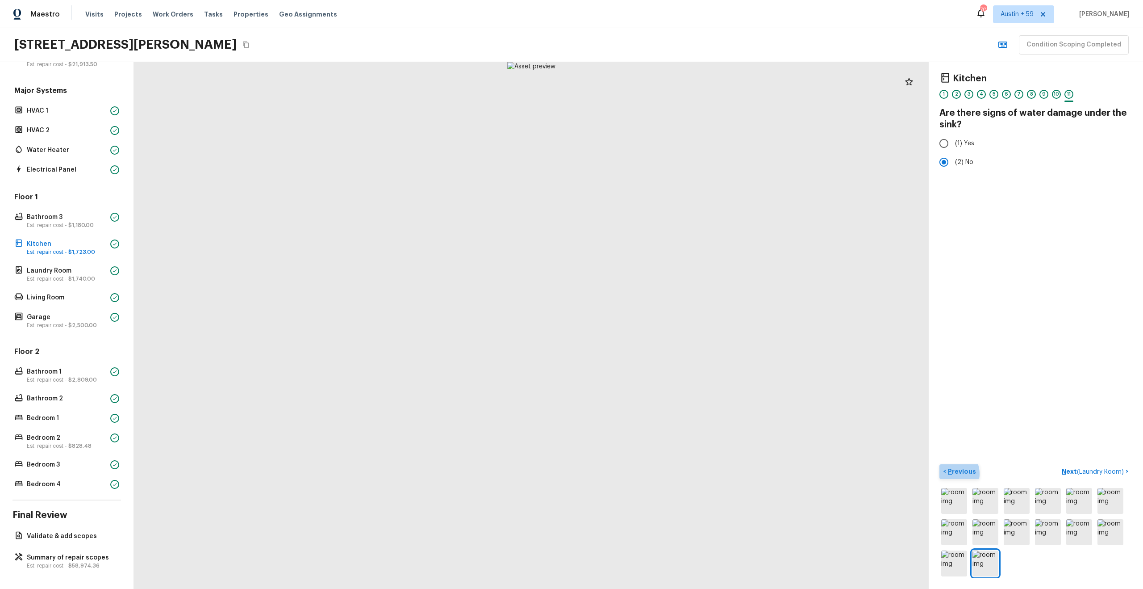
click at [949, 473] on p "Previous" at bounding box center [961, 471] width 30 height 9
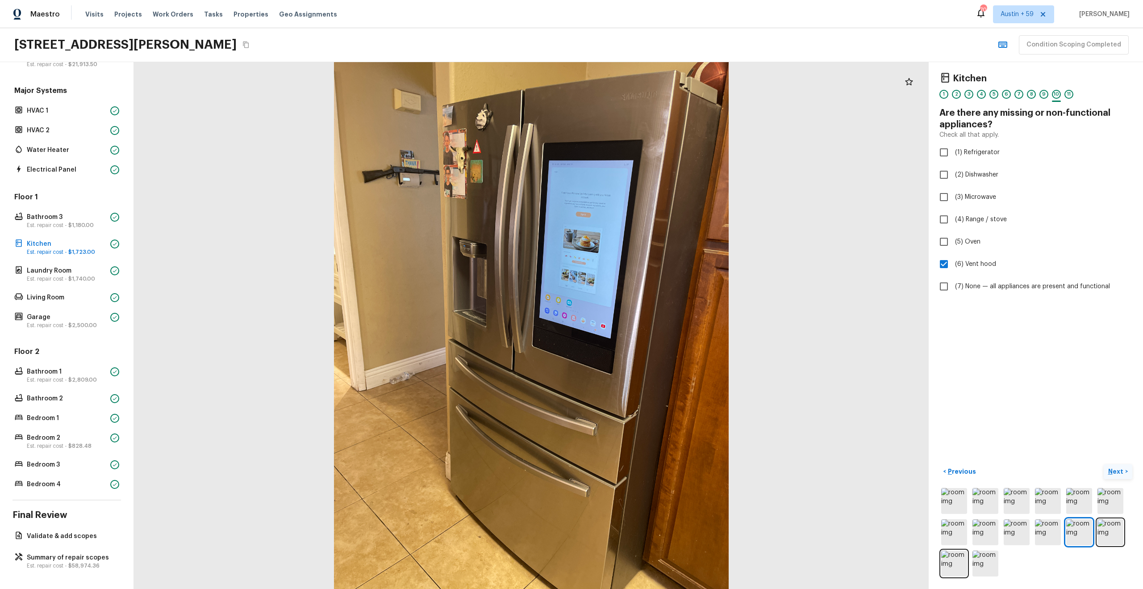
click at [1113, 468] on p "Next" at bounding box center [1117, 471] width 17 height 9
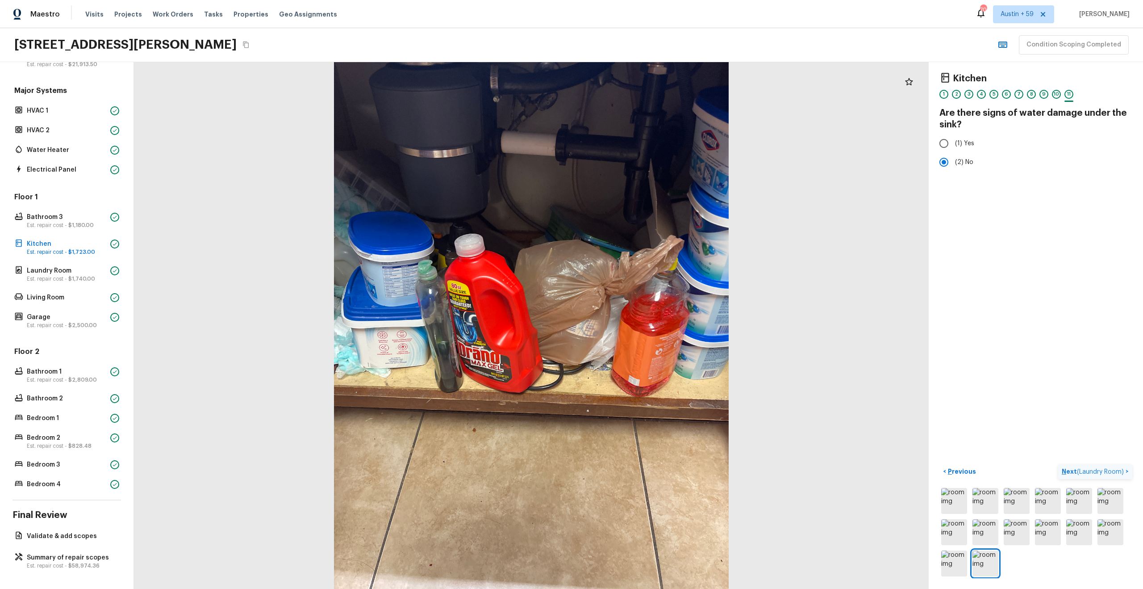
click at [1113, 469] on span "( Laundry Room )" at bounding box center [1100, 472] width 47 height 6
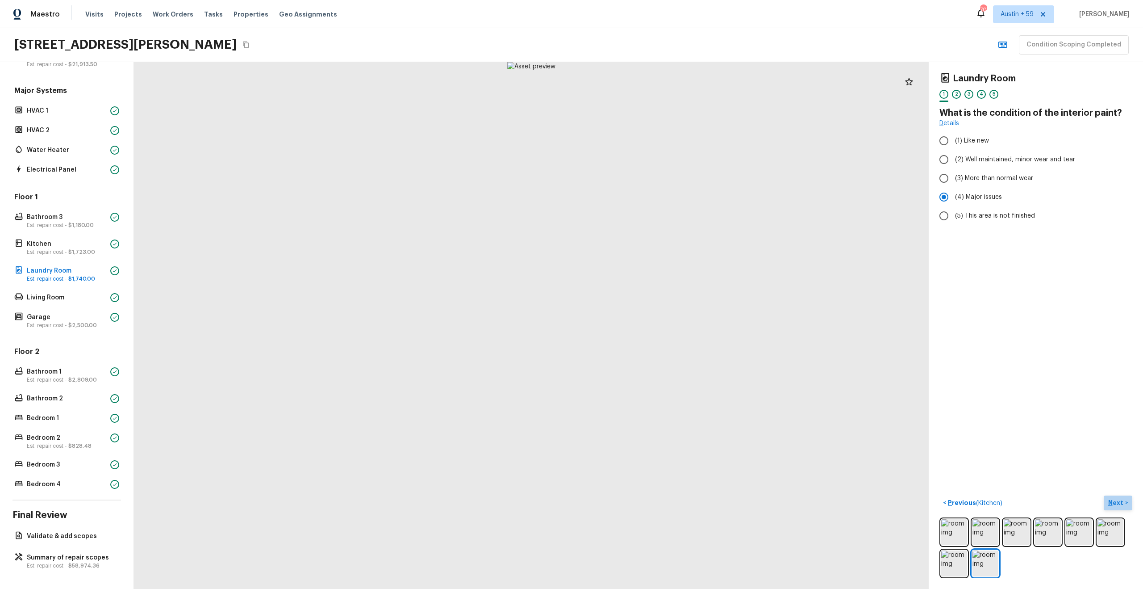
click at [1122, 498] on p "Next" at bounding box center [1117, 502] width 17 height 9
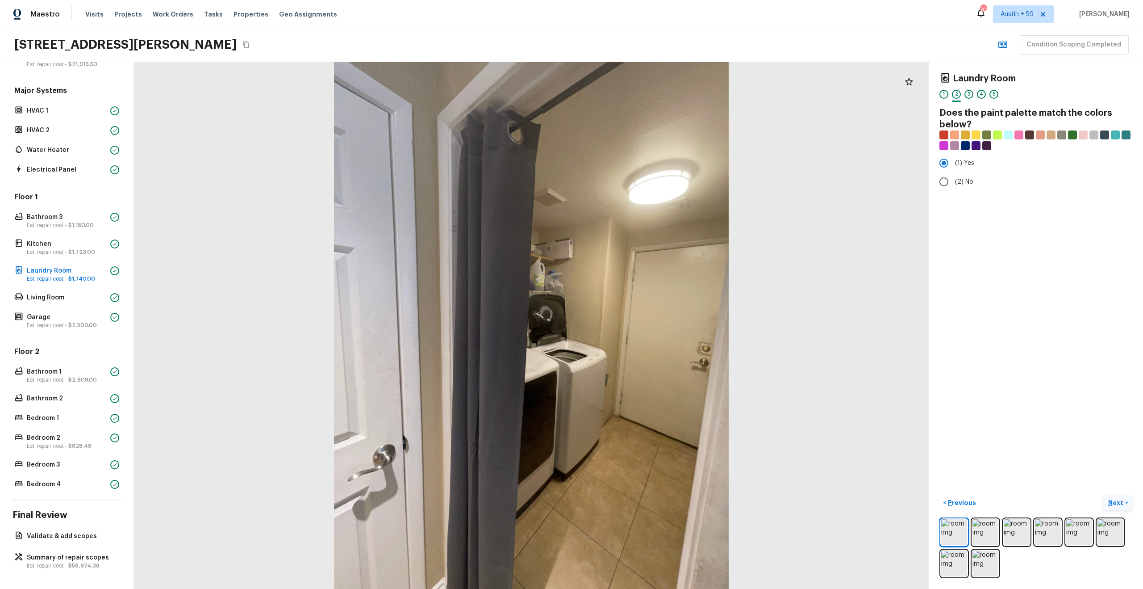
click at [1122, 498] on p "Next" at bounding box center [1117, 502] width 17 height 9
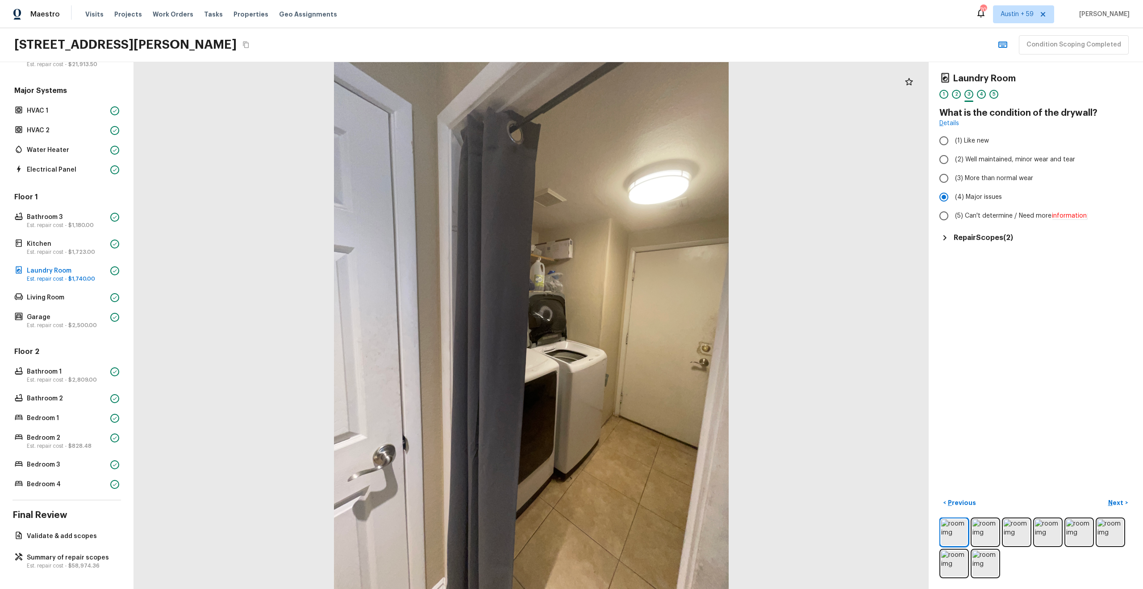
click at [1005, 234] on h5 "Repair Scopes ( 2 )" at bounding box center [983, 238] width 59 height 10
click at [1111, 498] on p "Next" at bounding box center [1117, 502] width 17 height 9
click at [1111, 498] on p "Next ( Living Room )" at bounding box center [1097, 502] width 57 height 9
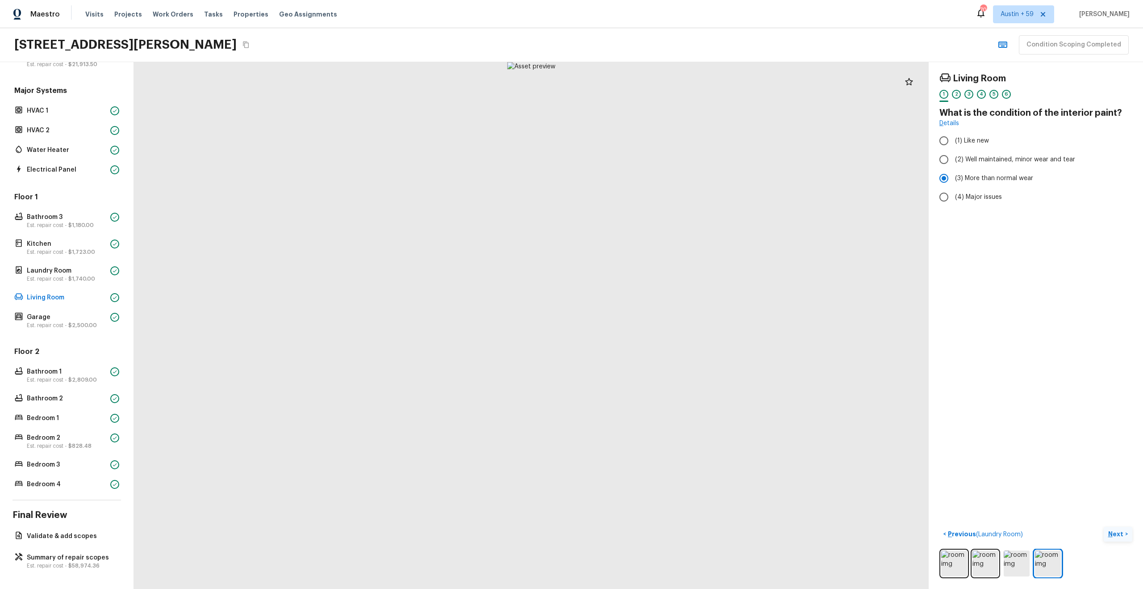
click at [1122, 536] on p "Next" at bounding box center [1117, 533] width 17 height 9
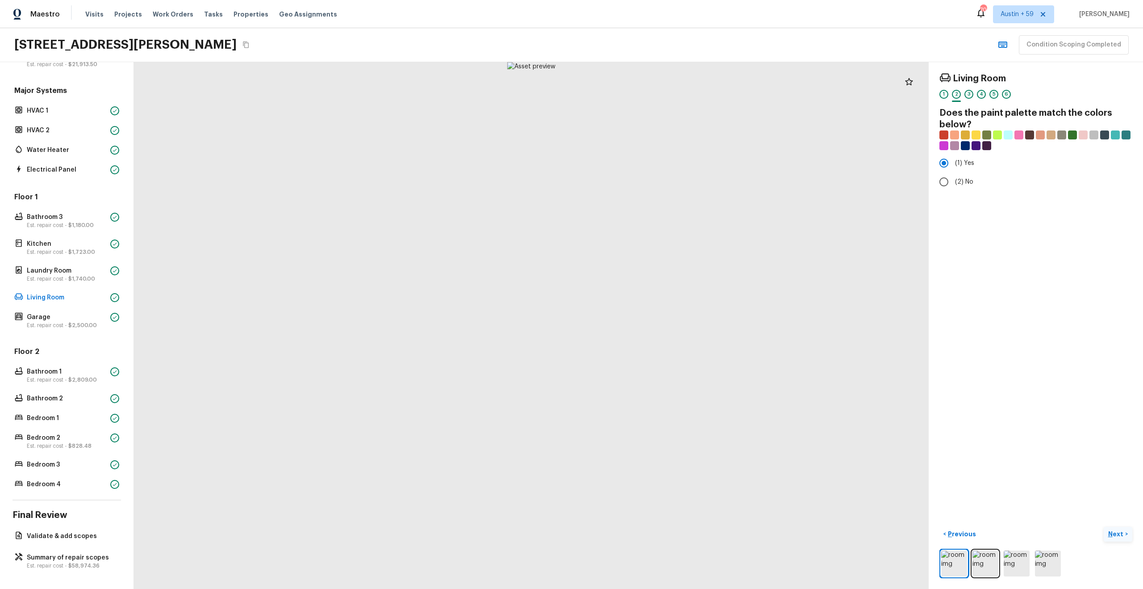
click at [1122, 536] on p "Next" at bounding box center [1117, 533] width 17 height 9
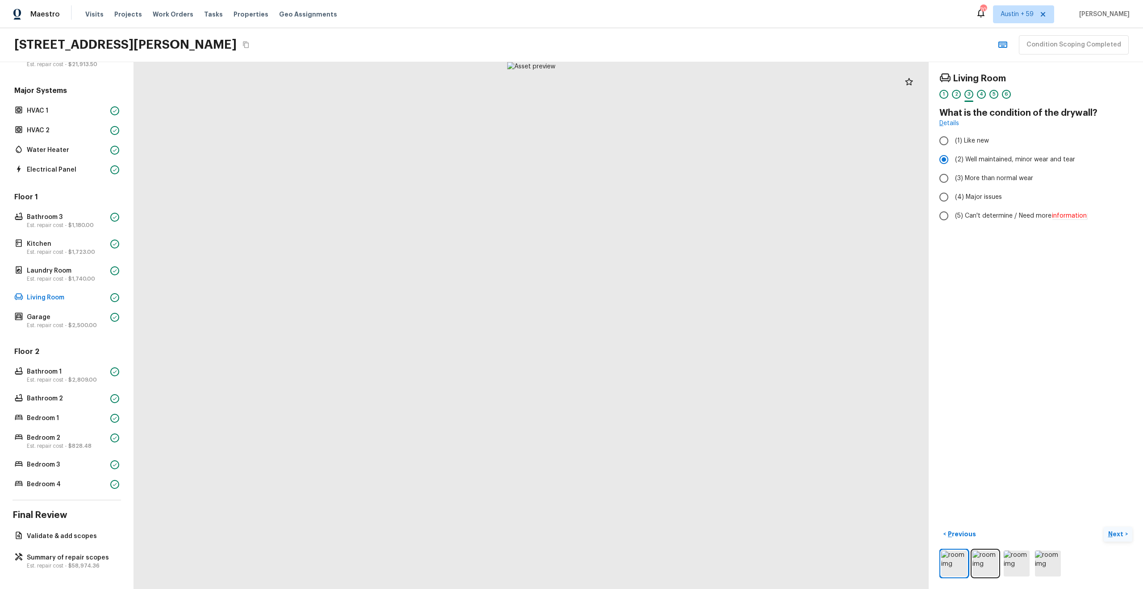
click at [1122, 536] on p "Next" at bounding box center [1117, 533] width 17 height 9
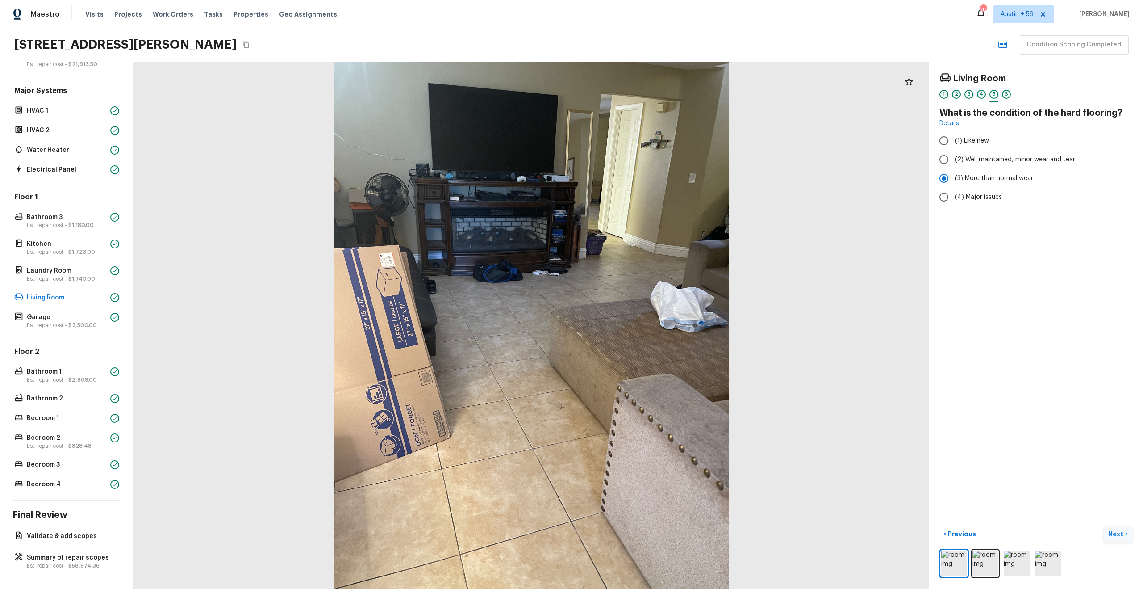
click at [1122, 536] on p "Next" at bounding box center [1117, 533] width 17 height 9
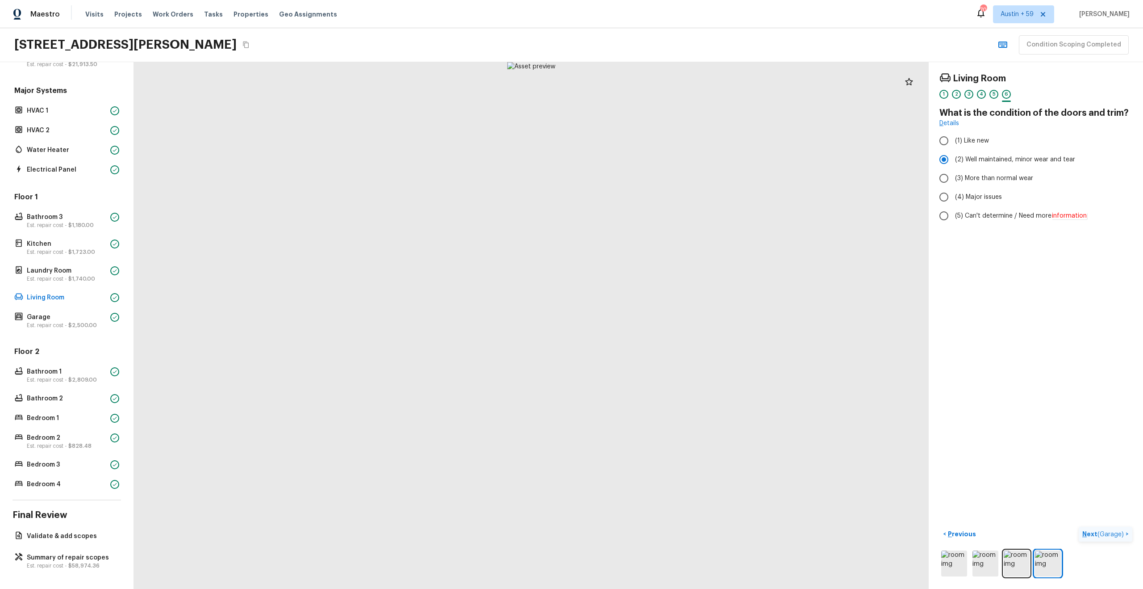
click at [1122, 536] on span "( Garage )" at bounding box center [1111, 534] width 26 height 6
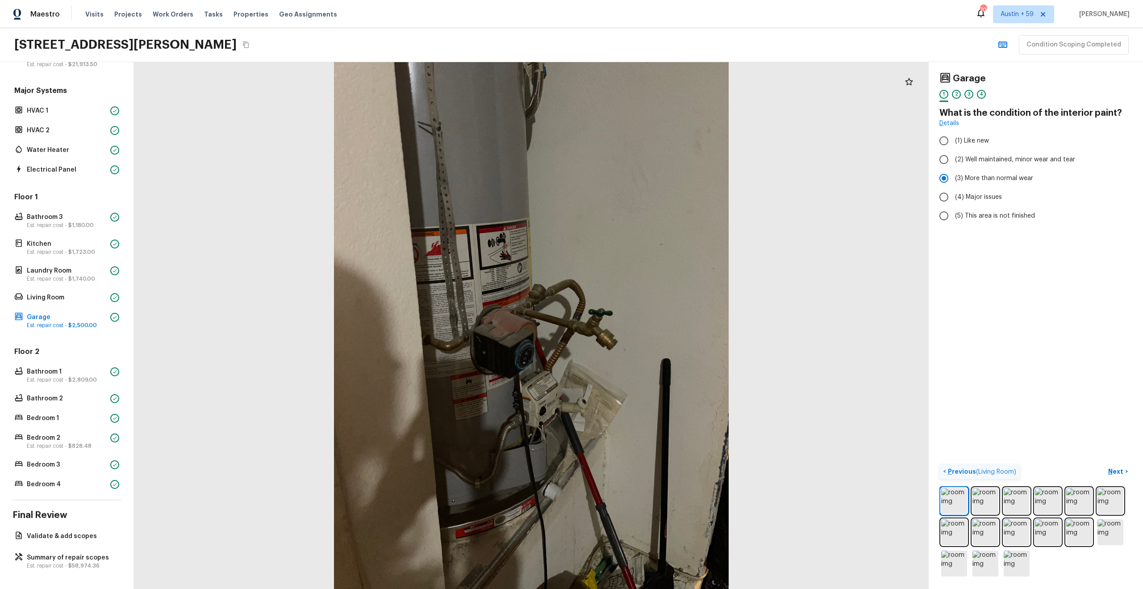
click at [952, 470] on p "Previous ( Living Room )" at bounding box center [981, 471] width 70 height 9
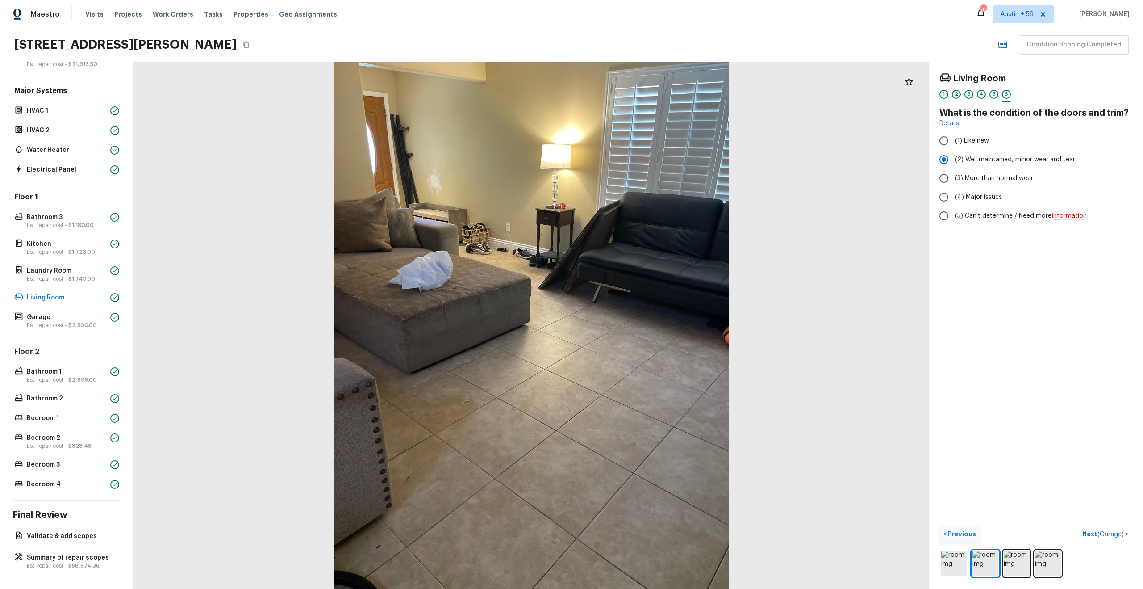
click at [958, 527] on button "< Previous" at bounding box center [960, 534] width 40 height 15
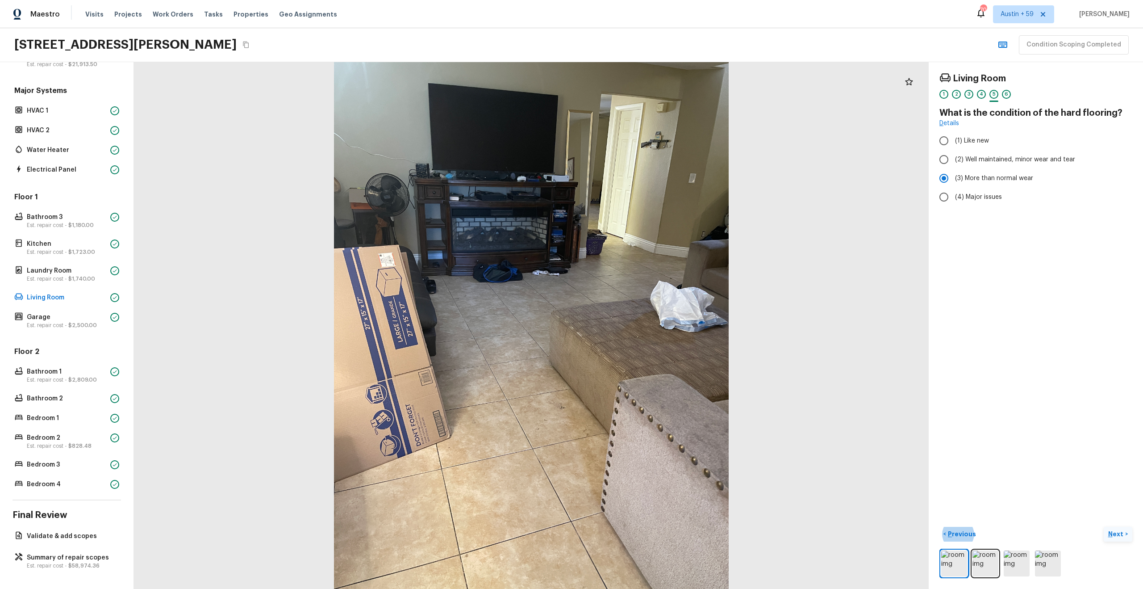
click at [1119, 536] on p "Next" at bounding box center [1117, 533] width 17 height 9
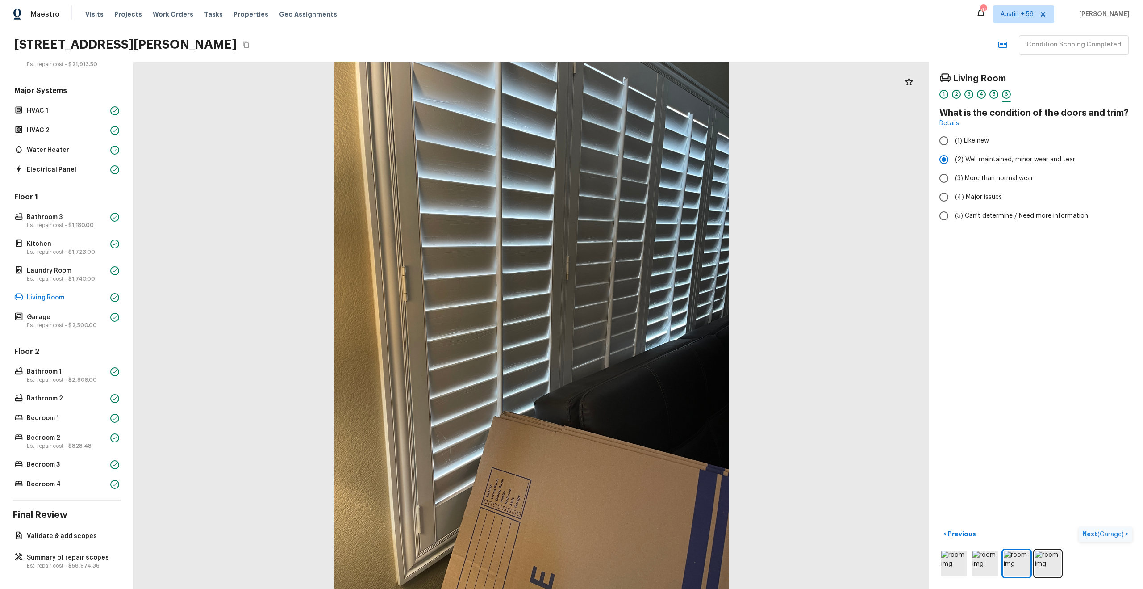
click at [1119, 536] on span "( Garage )" at bounding box center [1111, 534] width 26 height 6
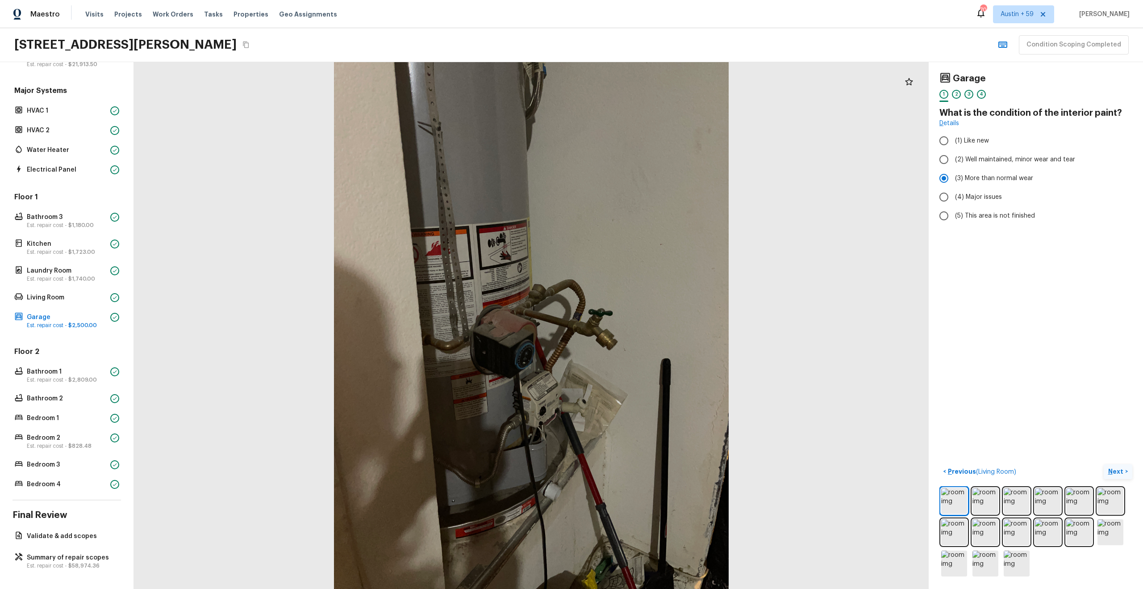
click at [1120, 473] on p "Next" at bounding box center [1117, 471] width 17 height 9
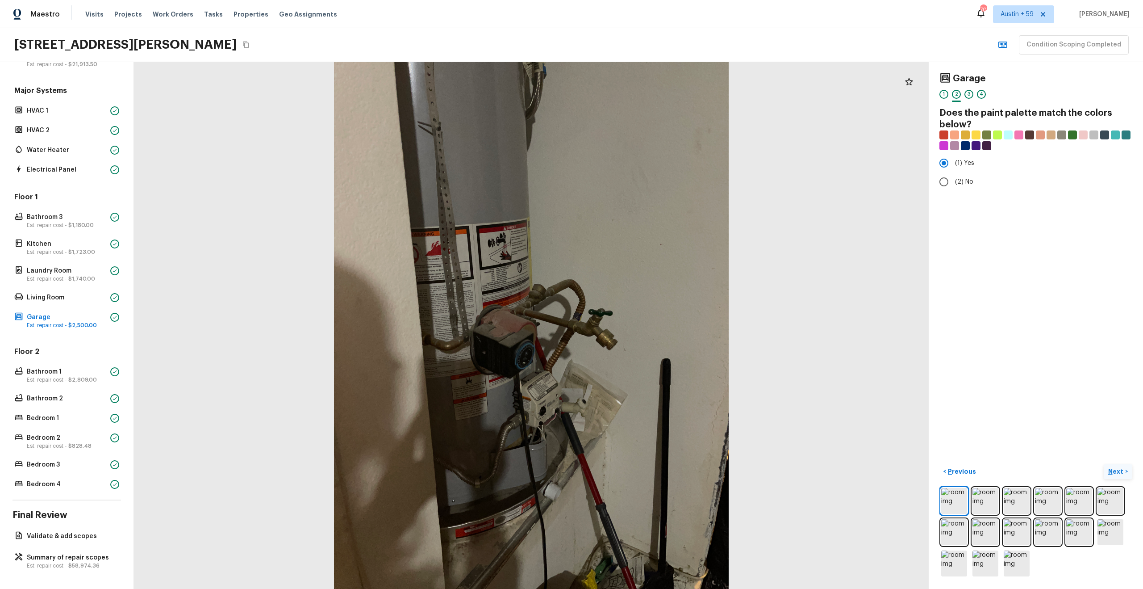
click at [1120, 473] on p "Next" at bounding box center [1117, 471] width 17 height 9
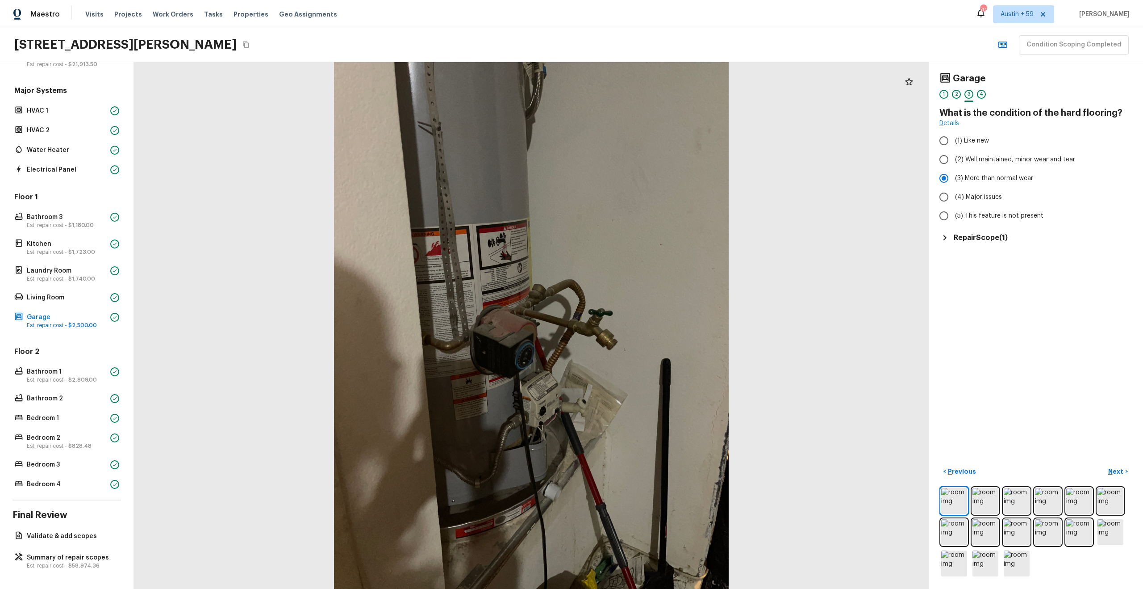
click at [991, 247] on div "Garage 1 2 3 4 What is the condition of the hard flooring? Details (1) Like new…" at bounding box center [1036, 325] width 214 height 527
click at [990, 236] on h5 "Repair Scope ( 1 )" at bounding box center [981, 238] width 54 height 10
click at [1116, 470] on p "Next" at bounding box center [1117, 471] width 17 height 9
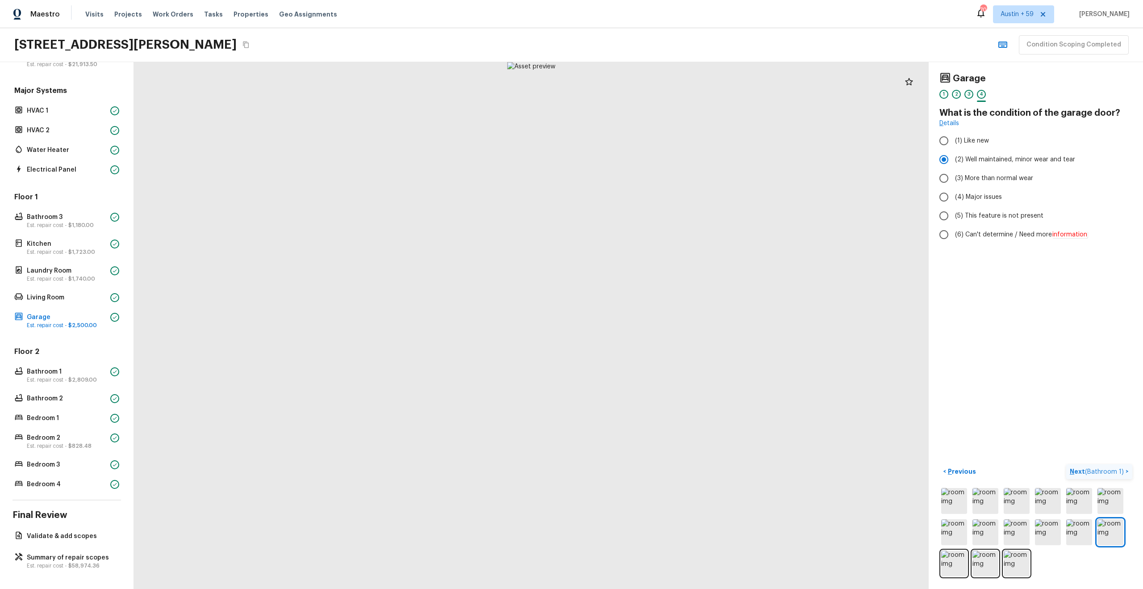
click at [1116, 470] on span "( Bathroom 1 )" at bounding box center [1104, 472] width 39 height 6
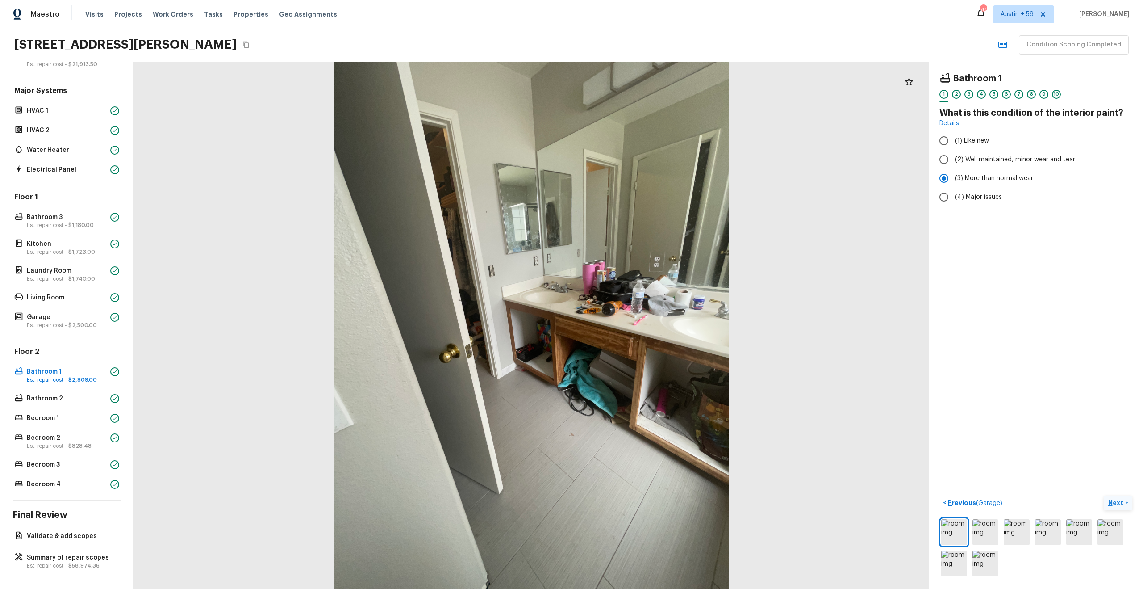
click at [1125, 502] on button "Next >" at bounding box center [1118, 502] width 29 height 15
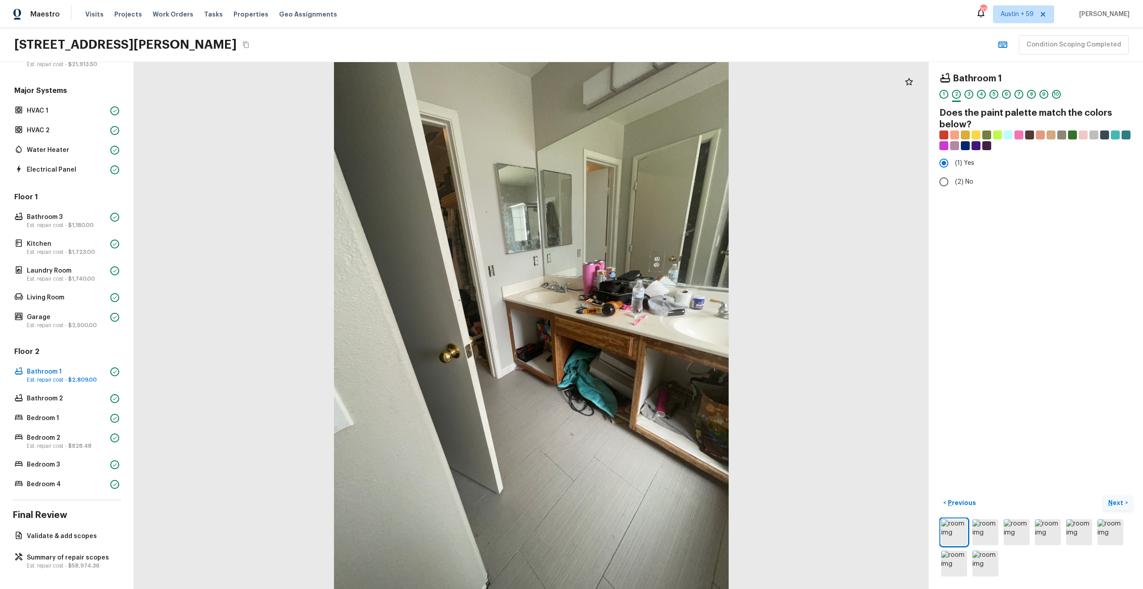
click at [1125, 502] on button "Next >" at bounding box center [1118, 502] width 29 height 15
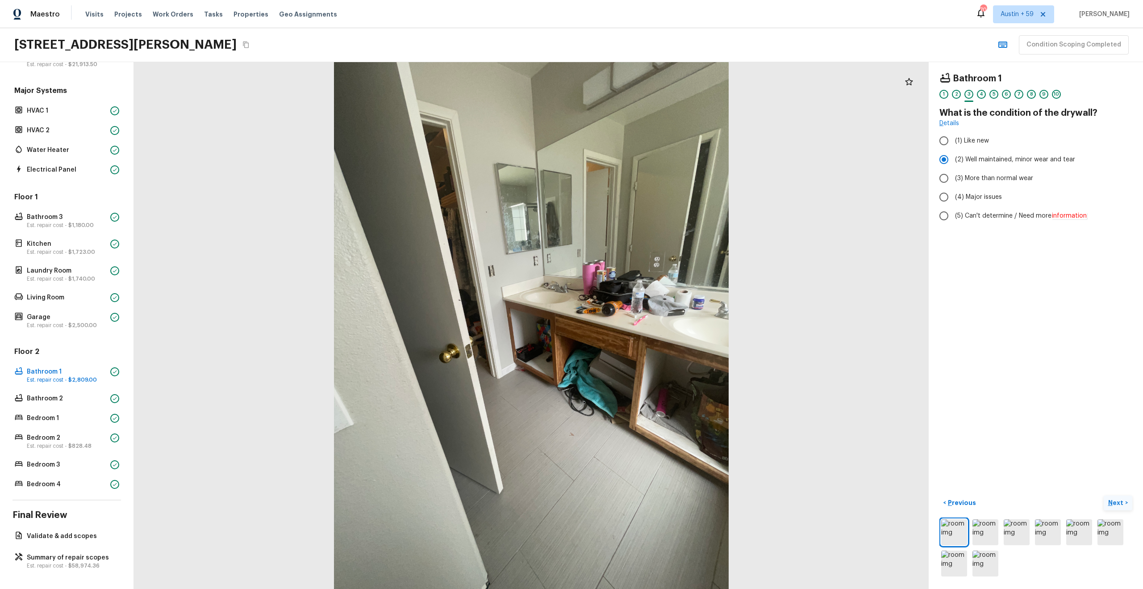
click at [1125, 502] on button "Next >" at bounding box center [1118, 502] width 29 height 15
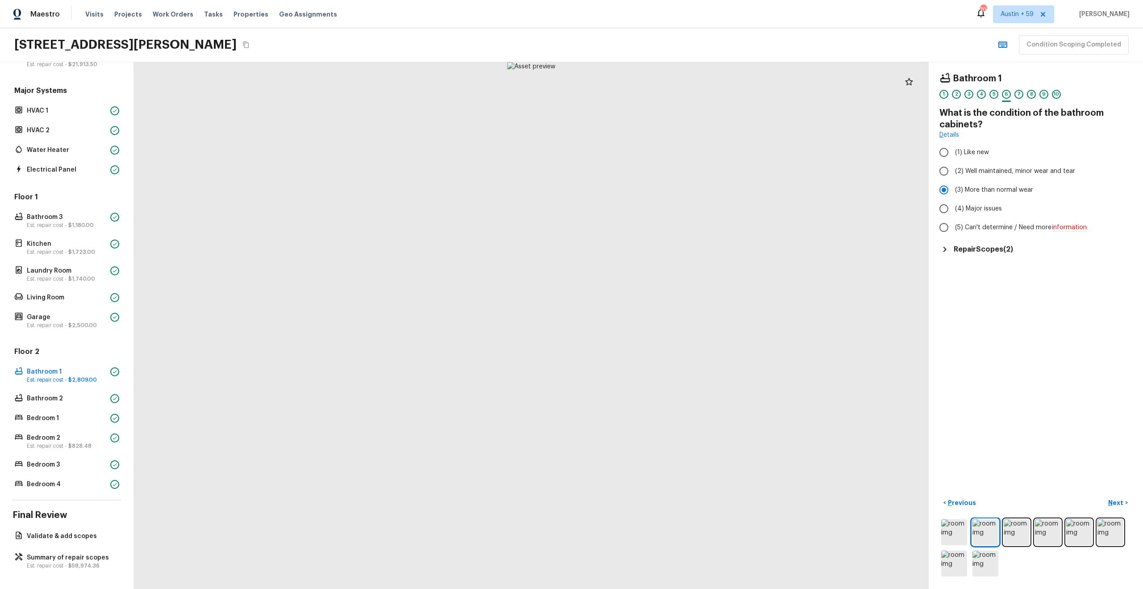
click at [995, 245] on h5 "Repair Scopes ( 2 )" at bounding box center [983, 249] width 59 height 10
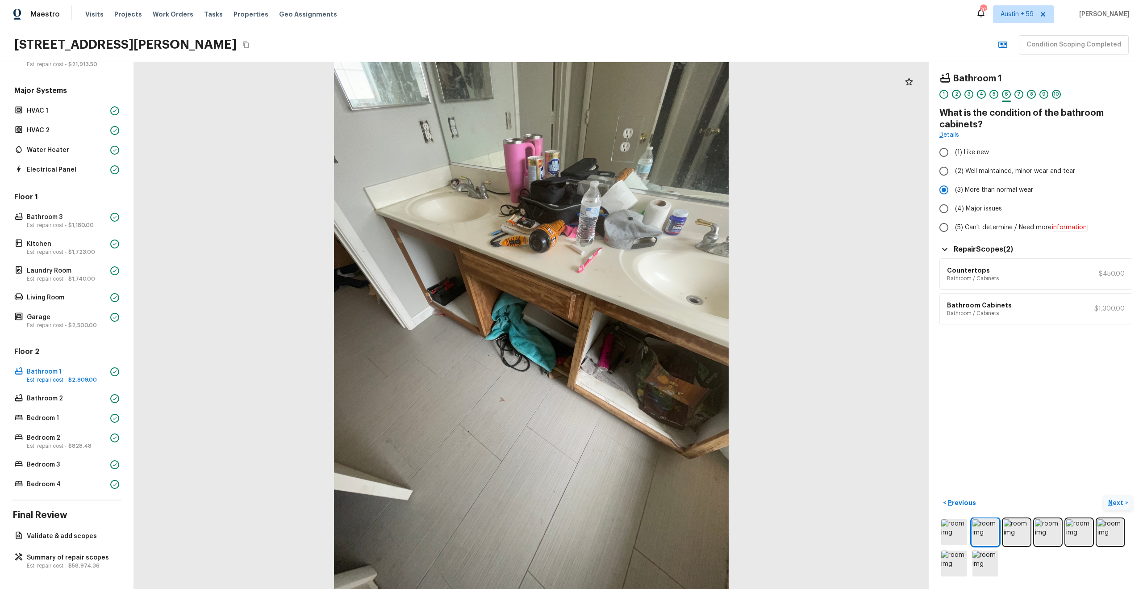
click at [1115, 500] on p "Next" at bounding box center [1117, 502] width 17 height 9
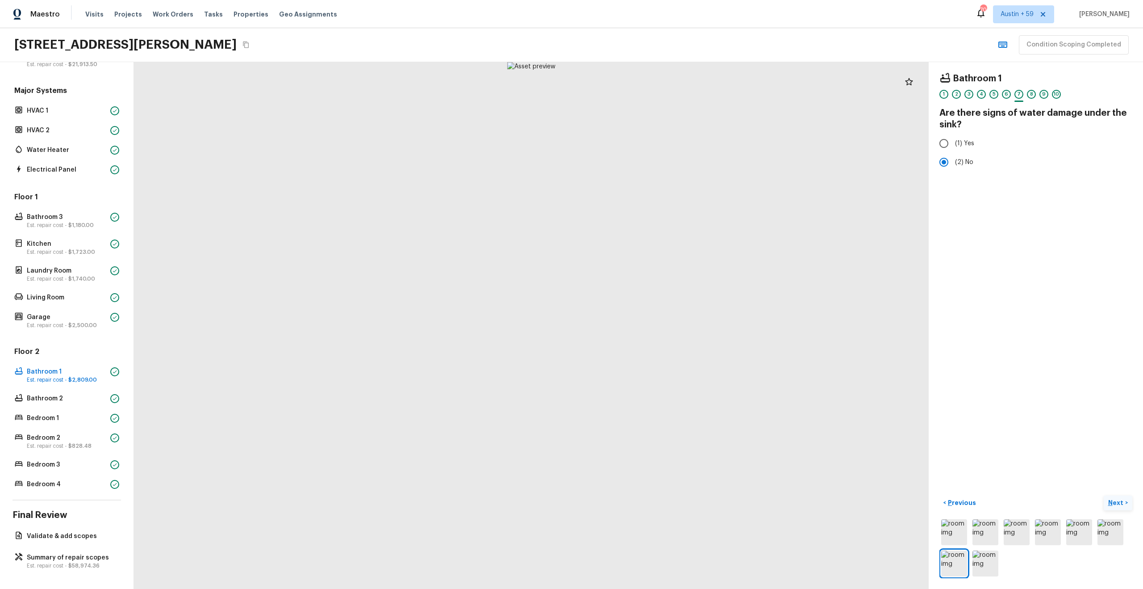
click at [1115, 500] on p "Next" at bounding box center [1117, 502] width 17 height 9
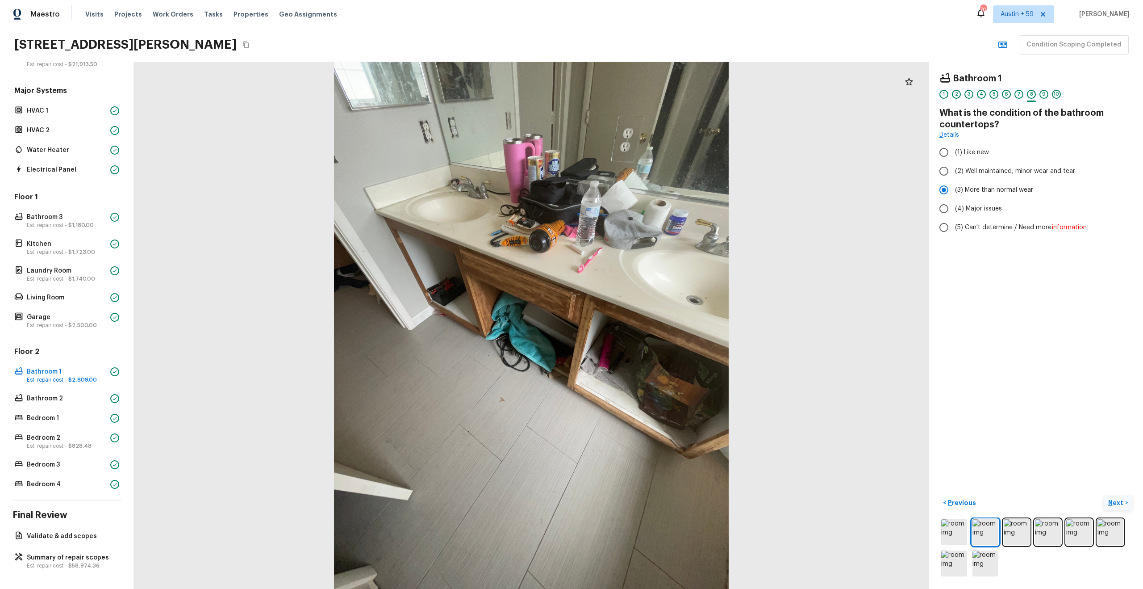
click at [1115, 500] on p "Next" at bounding box center [1117, 502] width 17 height 9
click at [993, 266] on h5 "Repair Scope ( 1 )" at bounding box center [981, 268] width 54 height 10
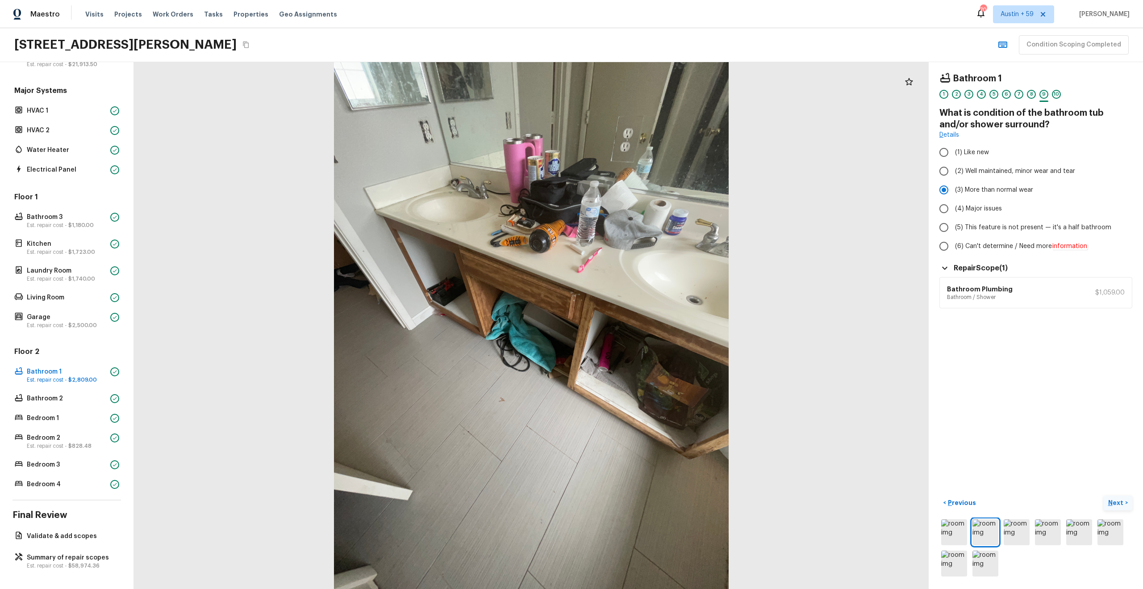
click at [1122, 506] on p "Next" at bounding box center [1117, 502] width 17 height 9
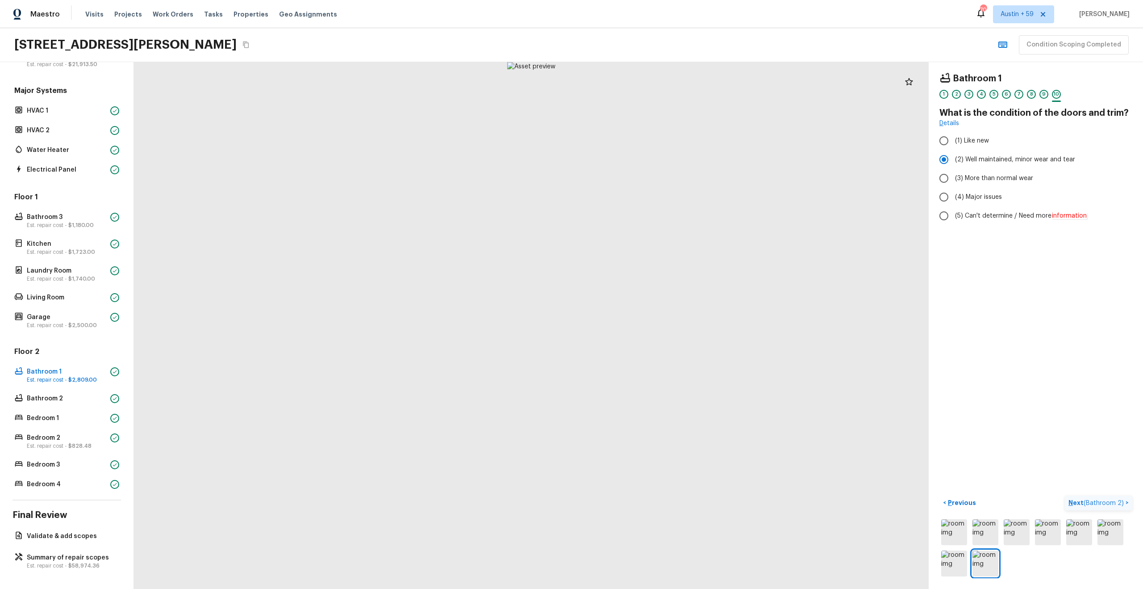
click at [1122, 506] on span "( Bathroom 2 )" at bounding box center [1104, 503] width 40 height 6
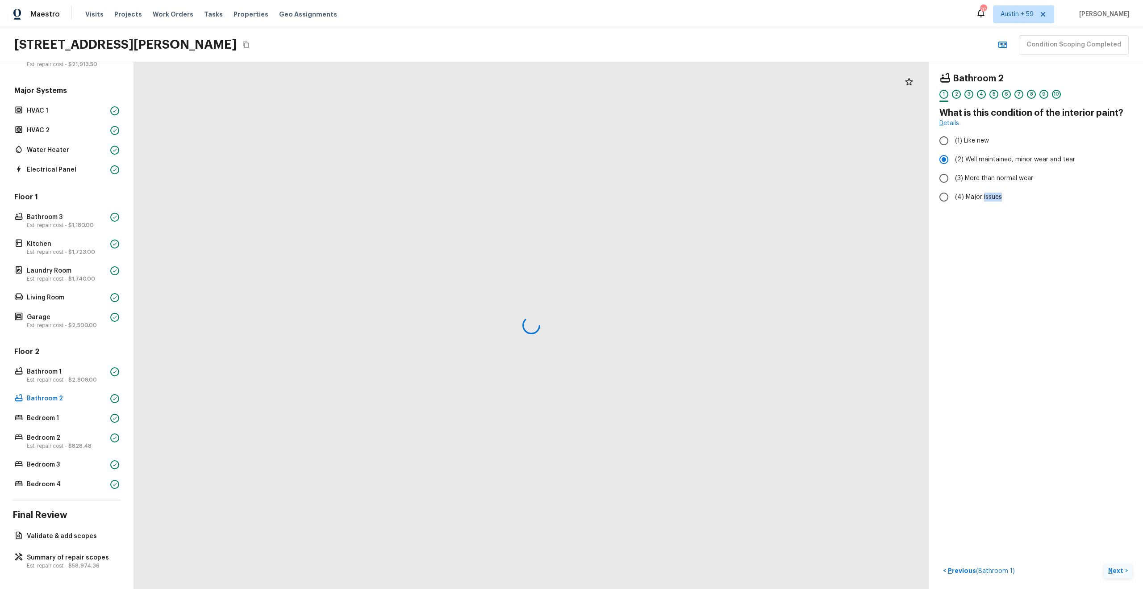
click at [1122, 506] on div "Bathroom 2 1 2 3 4 5 6 7 8 9 10 What is this condition of the interior paint? D…" at bounding box center [1036, 325] width 214 height 527
click at [1116, 525] on div "Bathroom 2 1 2 3 4 5 6 7 8 9 10 What is this condition of the interior paint? D…" at bounding box center [1036, 325] width 214 height 527
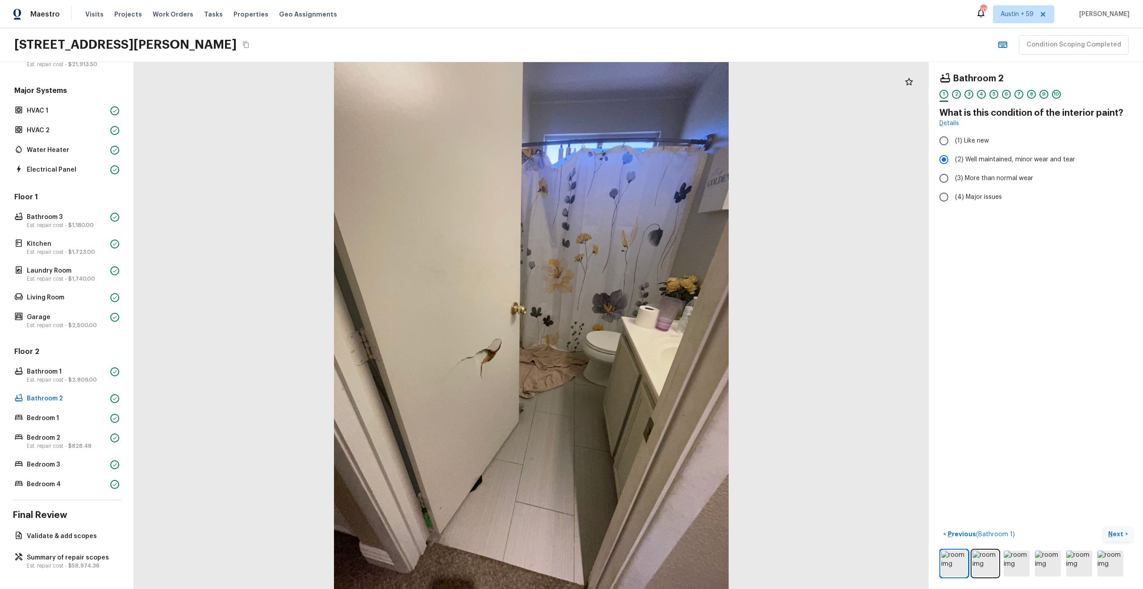
click at [1114, 534] on p "Next" at bounding box center [1117, 533] width 17 height 9
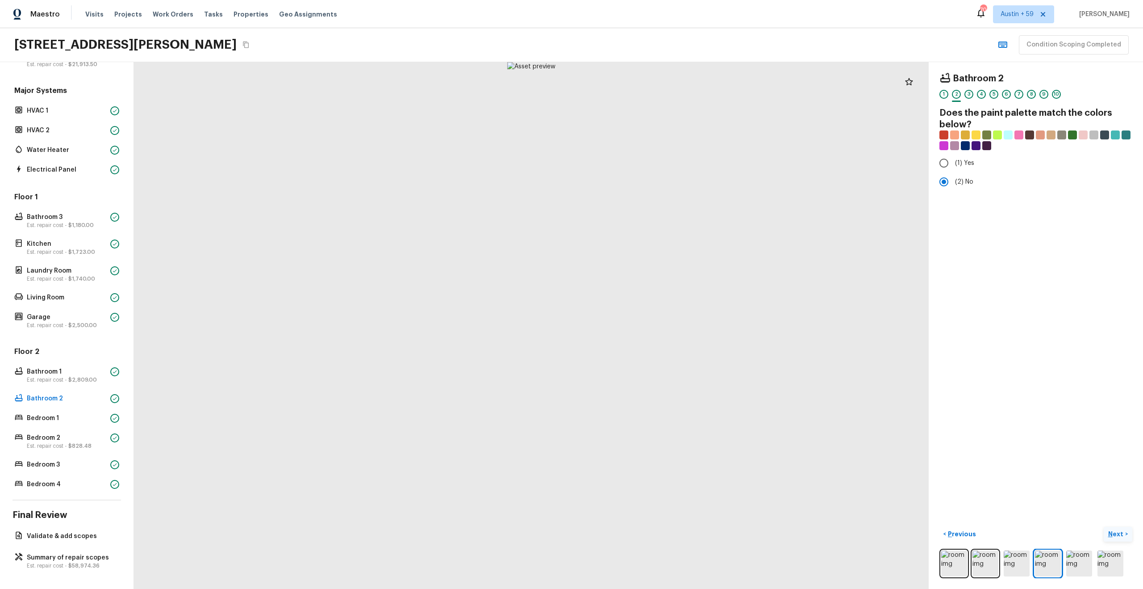
click at [1114, 534] on p "Next" at bounding box center [1117, 533] width 17 height 9
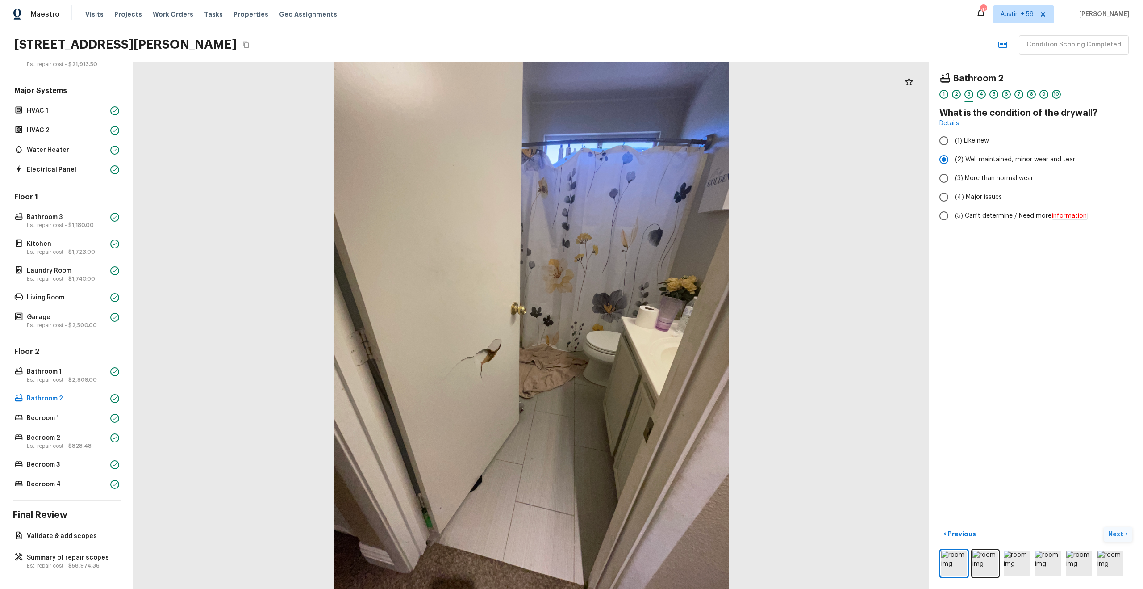
click at [1114, 534] on p "Next" at bounding box center [1117, 533] width 17 height 9
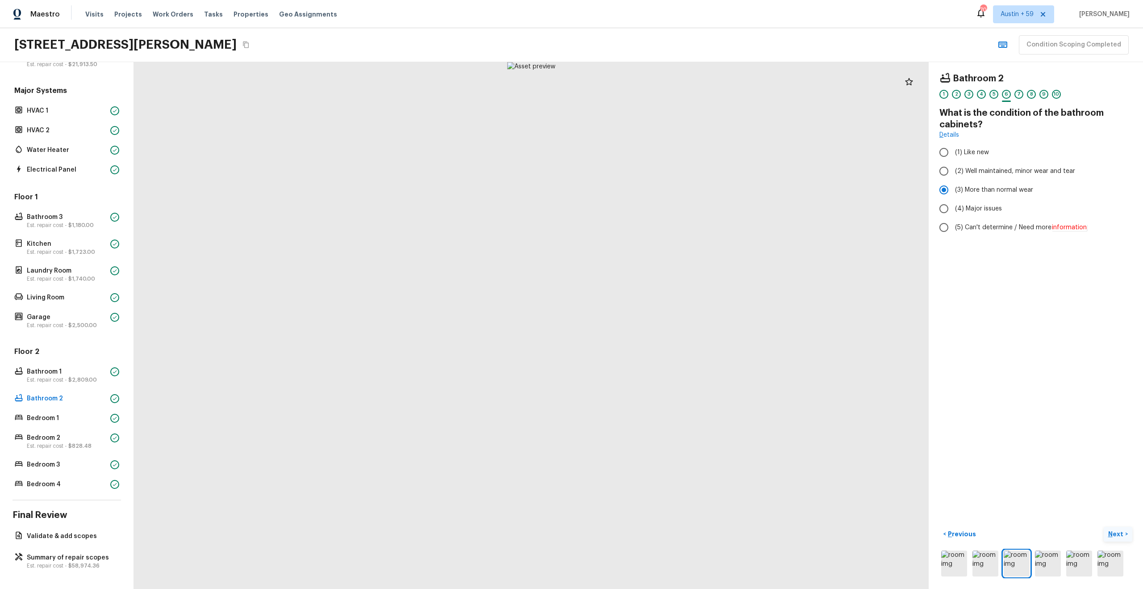
click at [1114, 534] on p "Next" at bounding box center [1117, 533] width 17 height 9
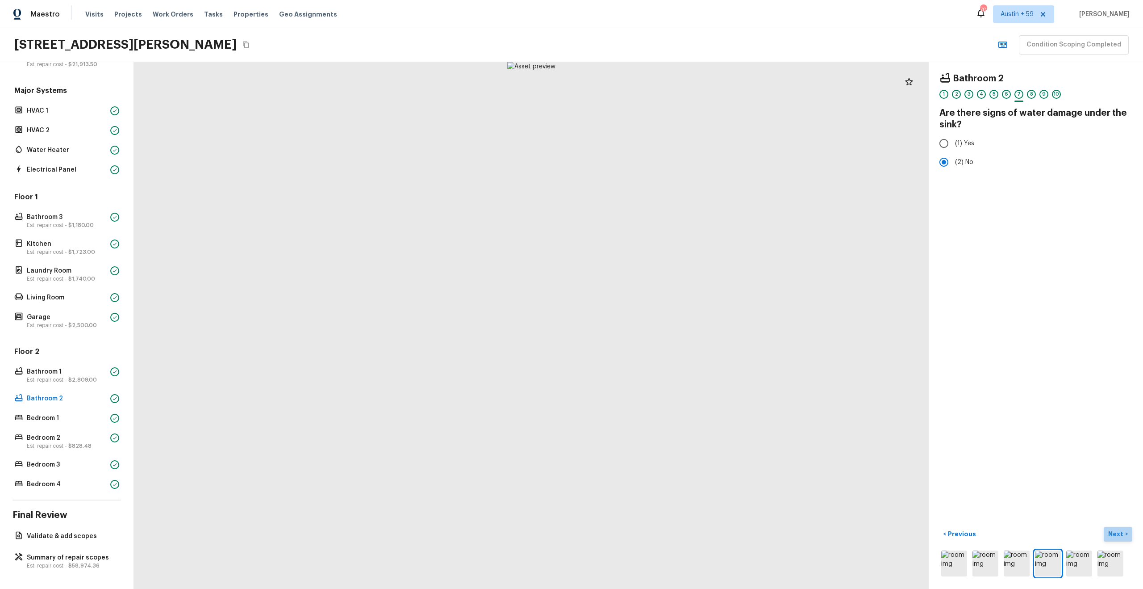
click at [1114, 534] on p "Next" at bounding box center [1117, 533] width 17 height 9
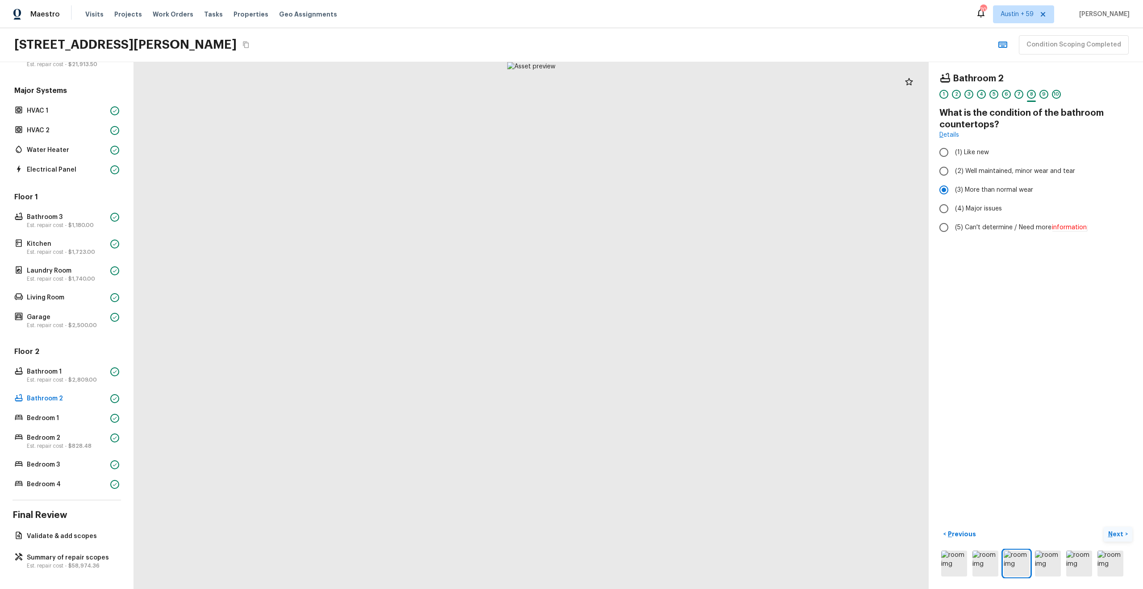
click at [1114, 534] on p "Next" at bounding box center [1117, 533] width 17 height 9
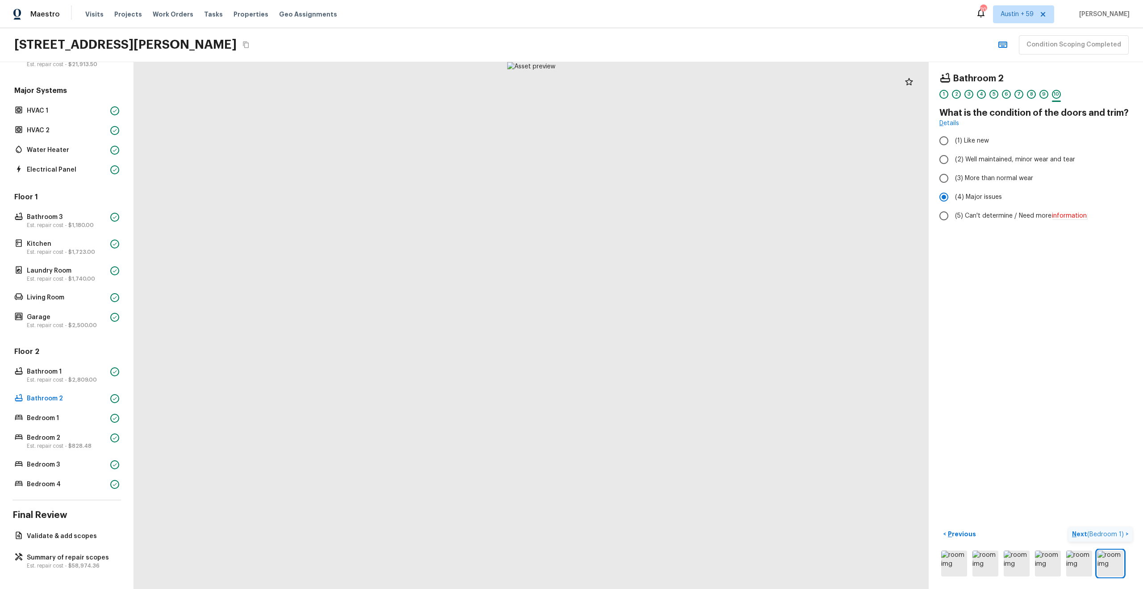
click at [1114, 534] on span "( Bedroom 1 )" at bounding box center [1106, 534] width 37 height 6
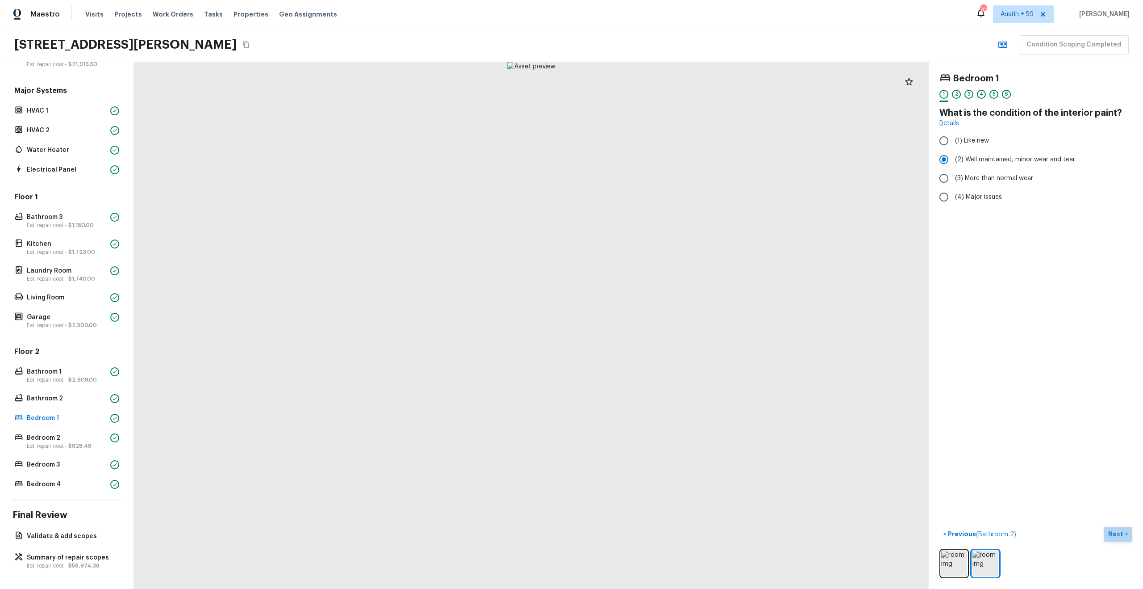
click at [1113, 534] on p "Next" at bounding box center [1117, 533] width 17 height 9
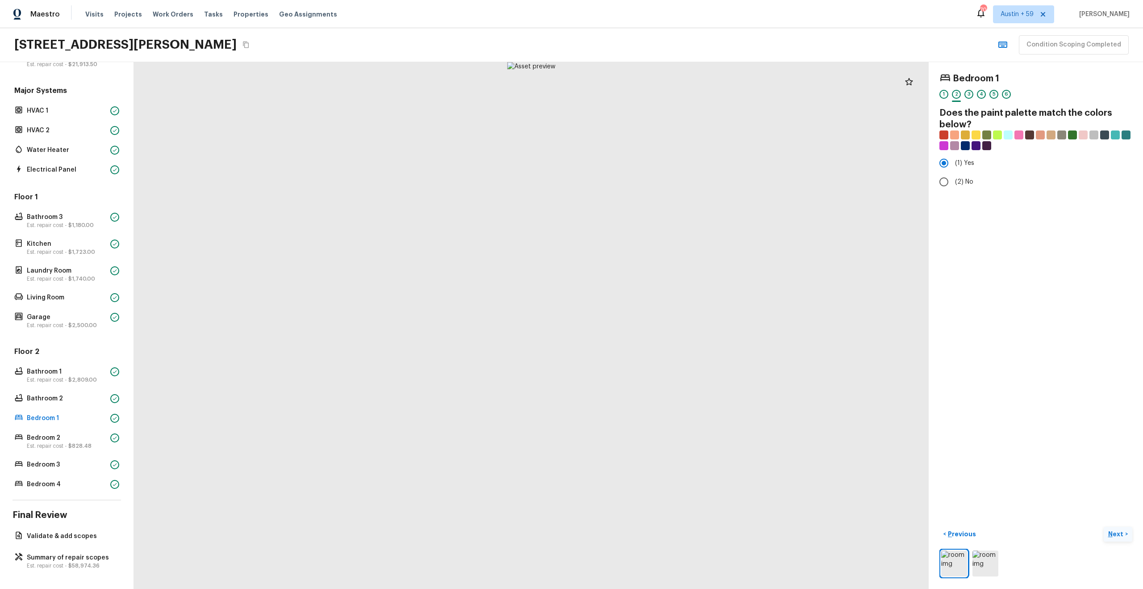
click at [1113, 534] on p "Next" at bounding box center [1117, 533] width 17 height 9
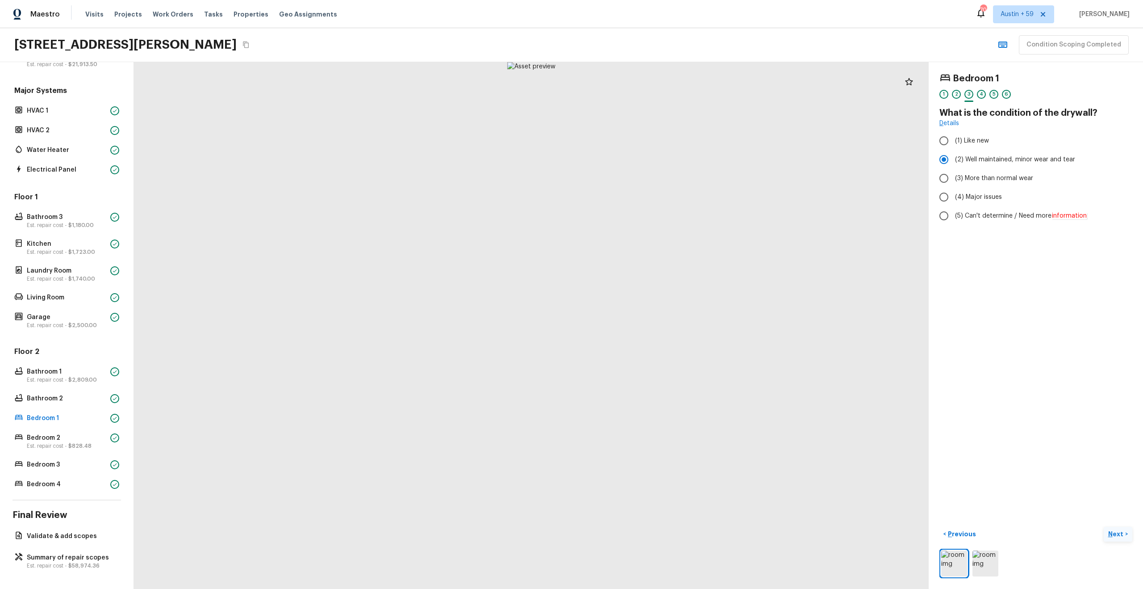
click at [1113, 534] on p "Next" at bounding box center [1117, 533] width 17 height 9
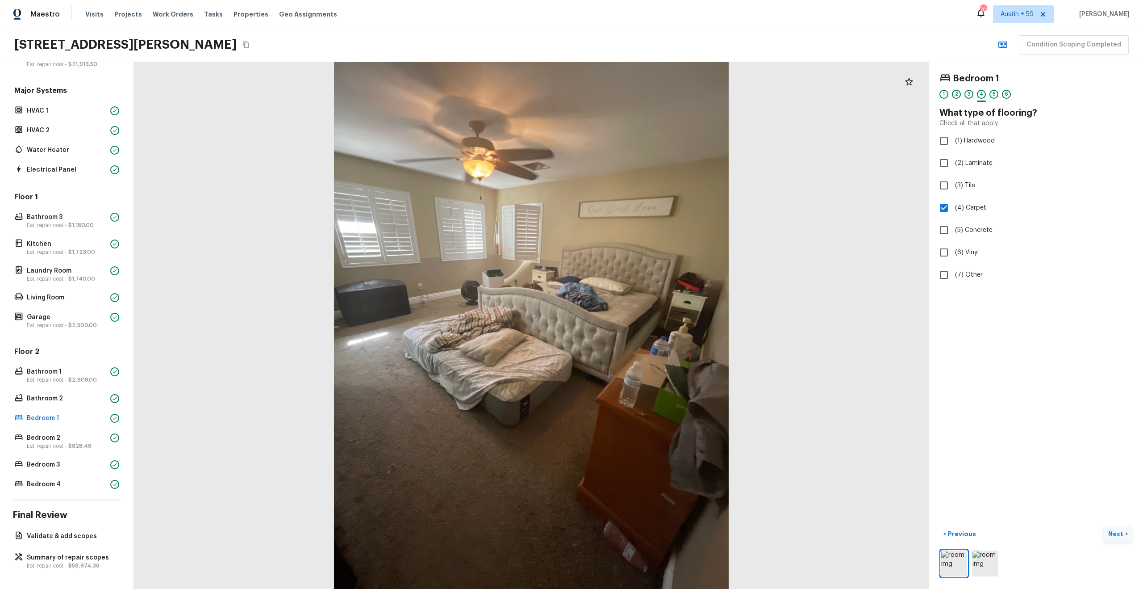
click at [1113, 534] on p "Next" at bounding box center [1117, 533] width 17 height 9
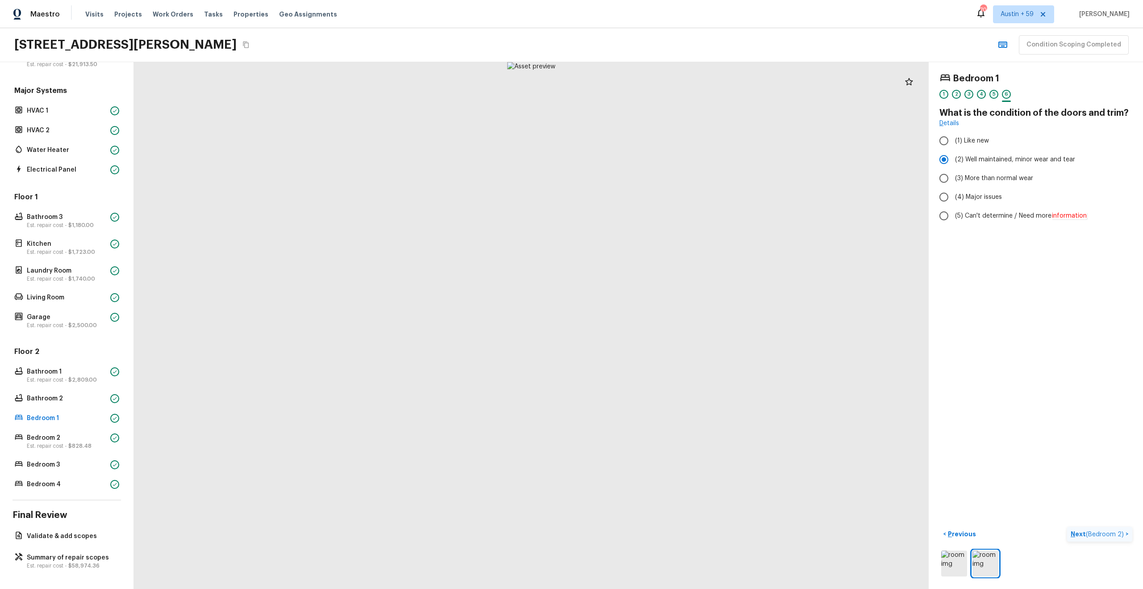
click at [1113, 534] on span "( Bedroom 2 )" at bounding box center [1105, 534] width 38 height 6
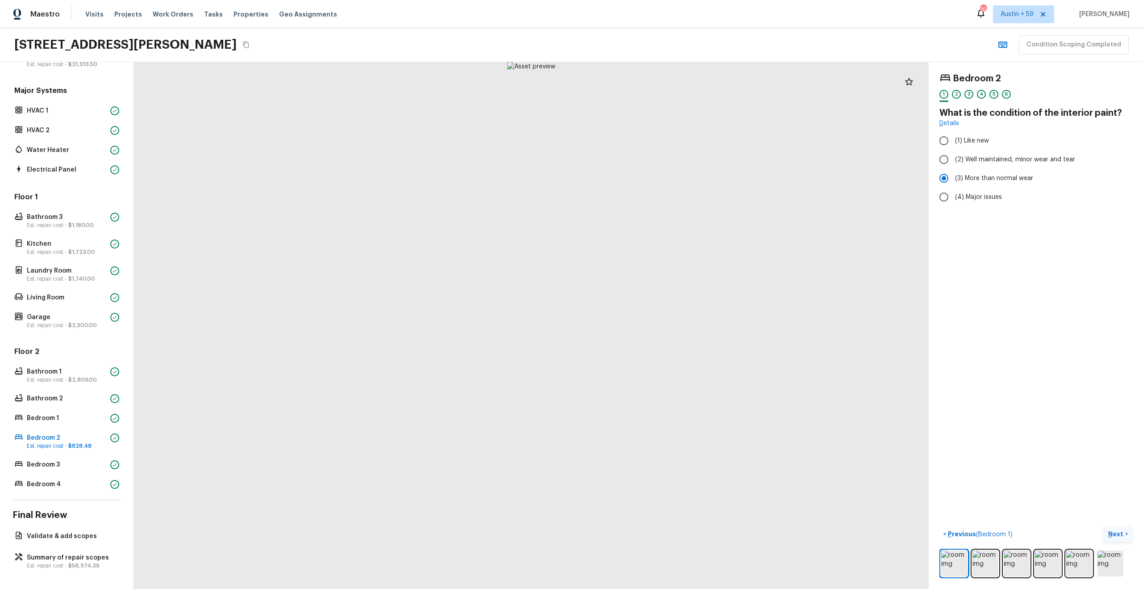
click at [1113, 534] on p "Next" at bounding box center [1117, 533] width 17 height 9
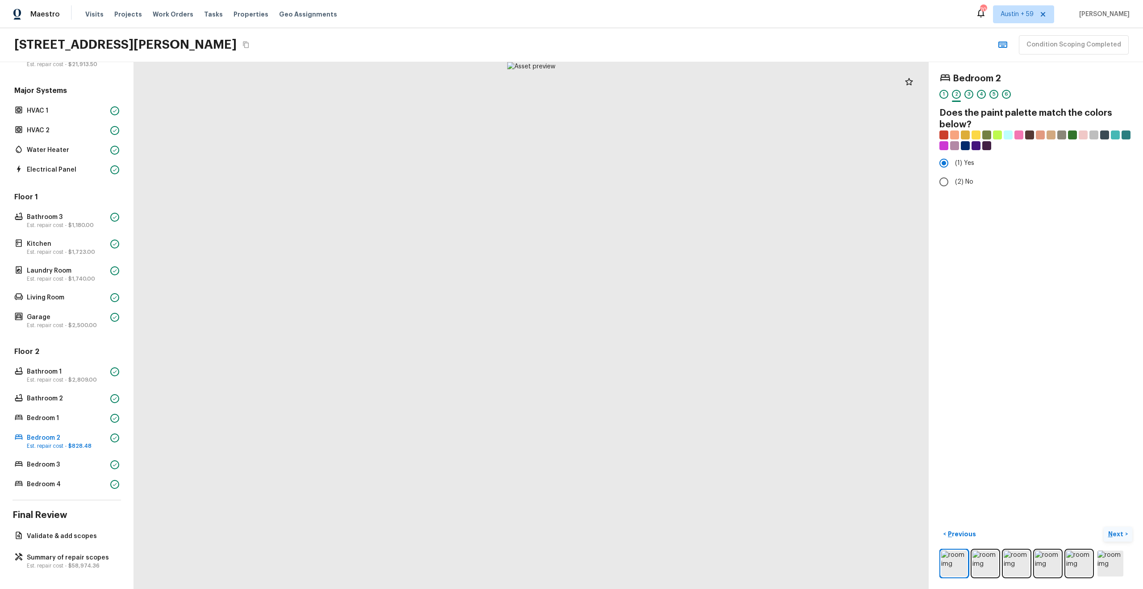
click at [1113, 534] on p "Next" at bounding box center [1117, 533] width 17 height 9
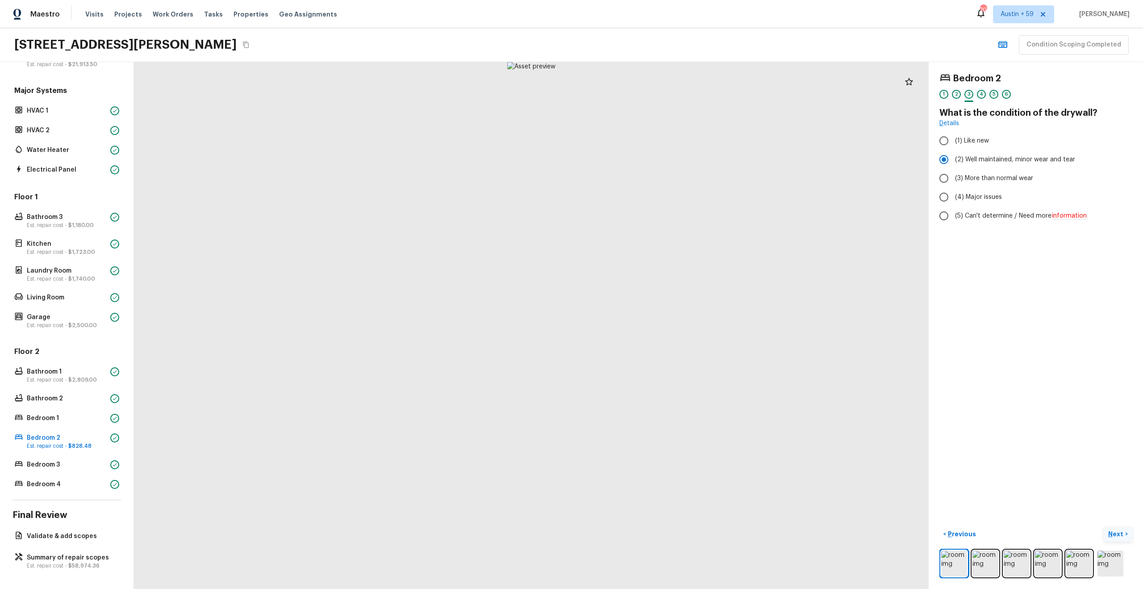
click at [1113, 534] on p "Next" at bounding box center [1117, 533] width 17 height 9
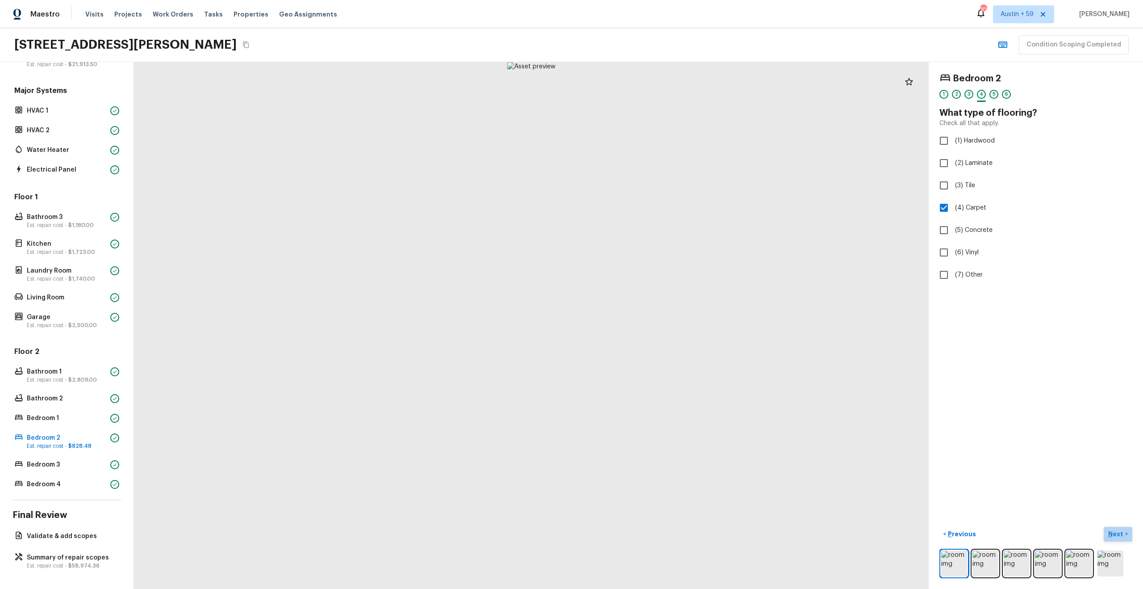
click at [1113, 534] on p "Next" at bounding box center [1117, 533] width 17 height 9
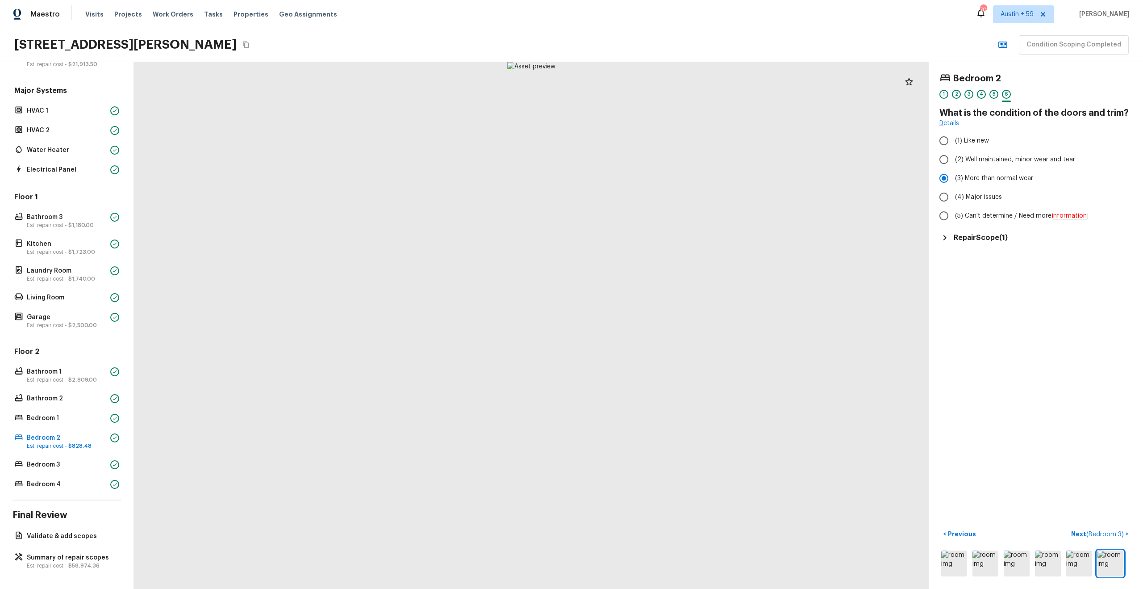
click at [976, 239] on h5 "Repair Scope ( 1 )" at bounding box center [981, 238] width 54 height 10
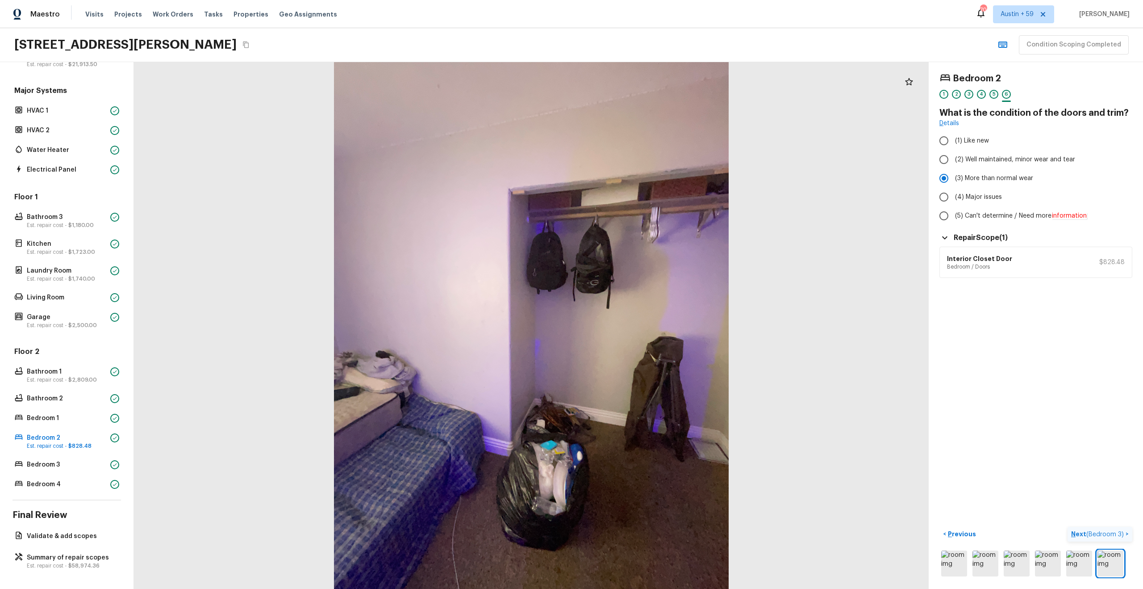
click at [1093, 532] on span "( Bedroom 3 )" at bounding box center [1106, 534] width 38 height 6
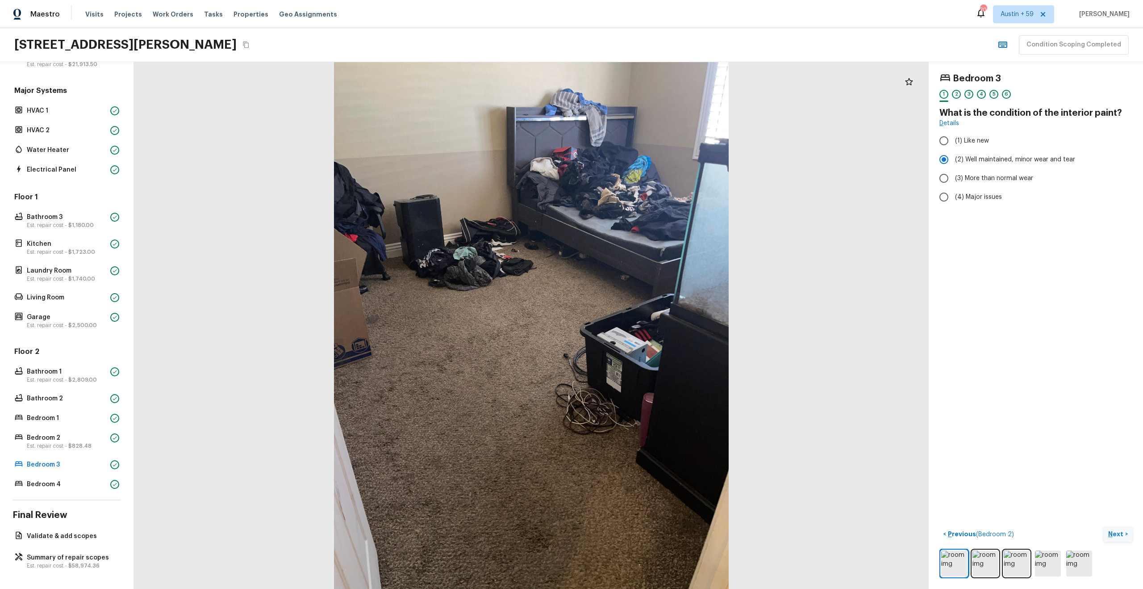
click at [1127, 532] on button "Next >" at bounding box center [1118, 534] width 29 height 15
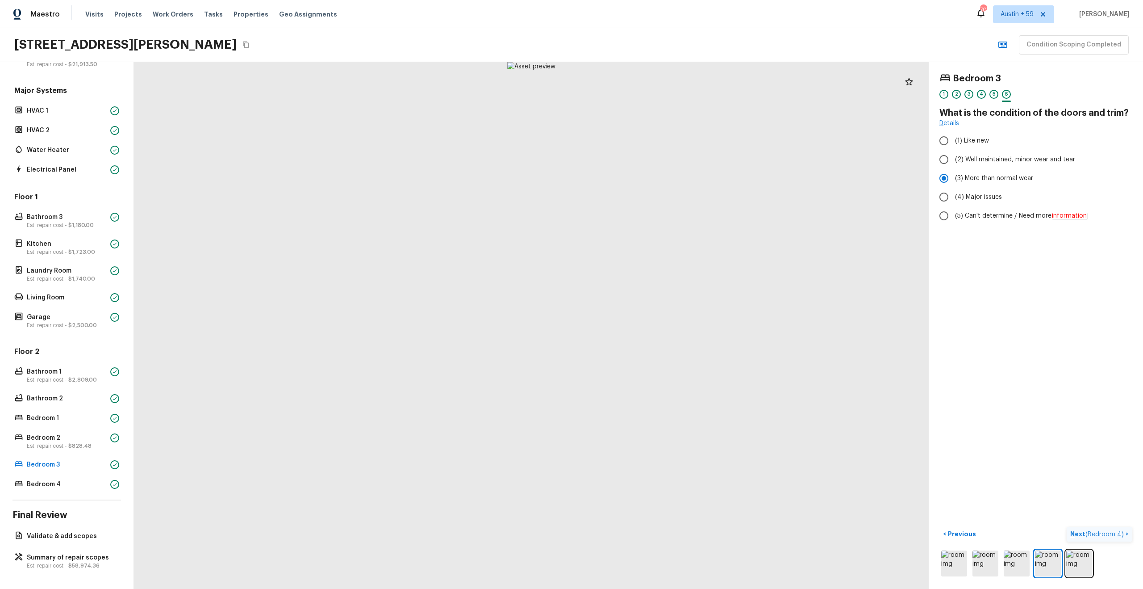
click at [1127, 532] on button "Next ( Bedroom 4 ) >" at bounding box center [1100, 534] width 66 height 15
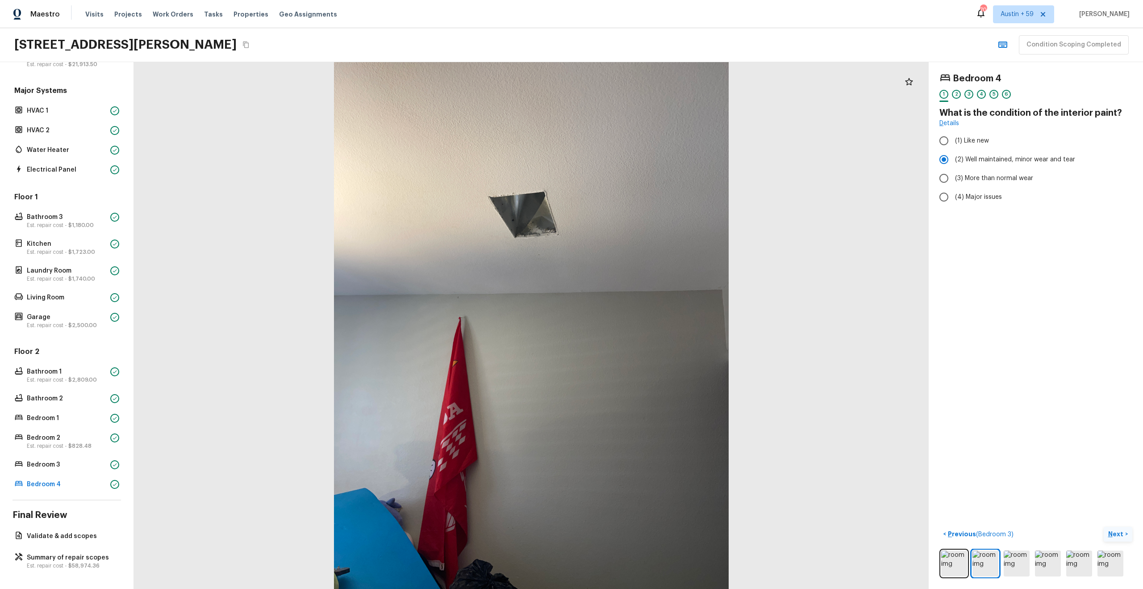
click at [1127, 532] on button "Next >" at bounding box center [1118, 534] width 29 height 15
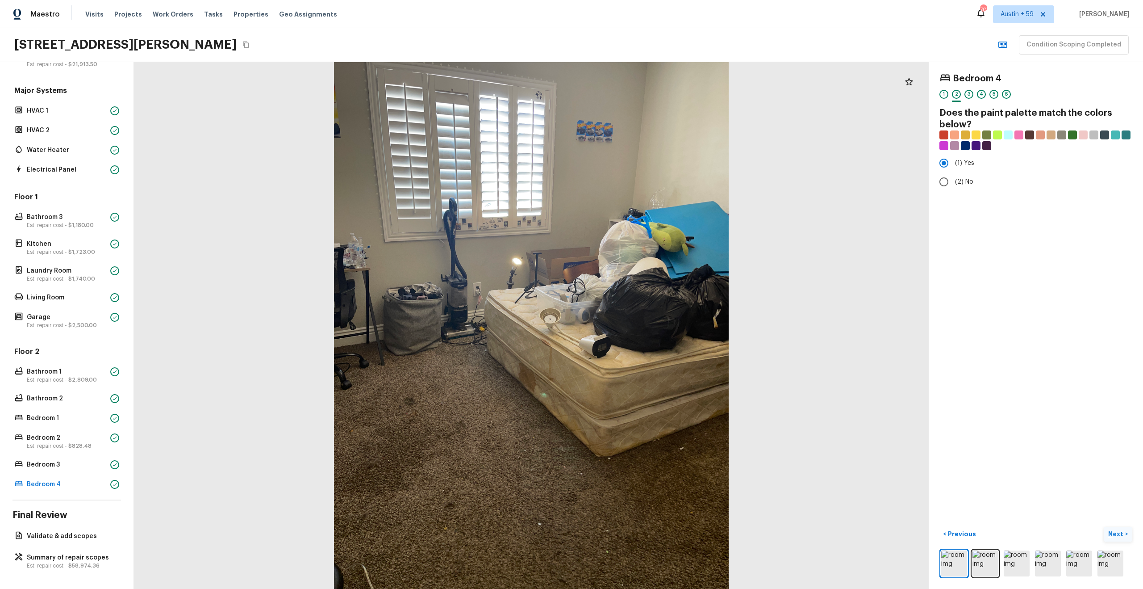
click at [1127, 532] on button "Next >" at bounding box center [1118, 534] width 29 height 15
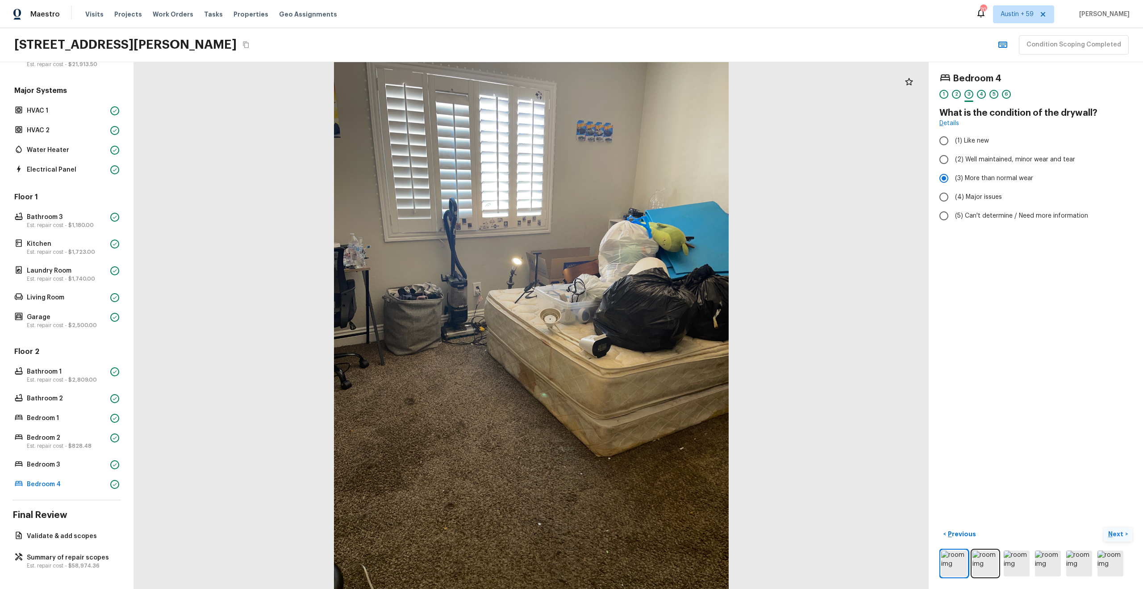
click at [1127, 532] on button "Next >" at bounding box center [1118, 534] width 29 height 15
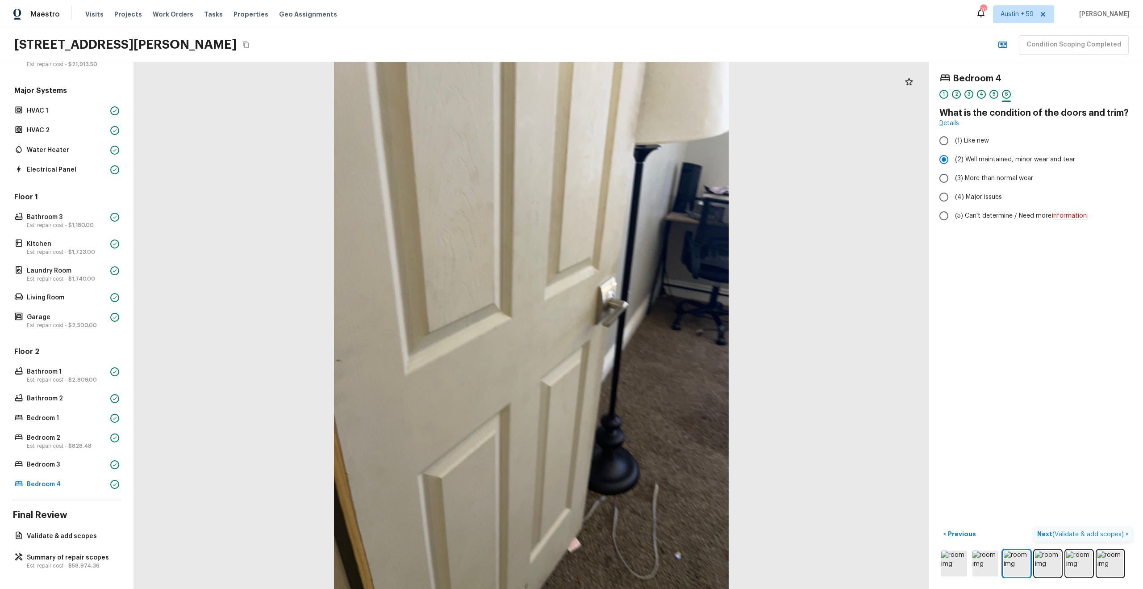
click at [1127, 532] on button "Next ( Validate & add scopes ) >" at bounding box center [1083, 534] width 99 height 15
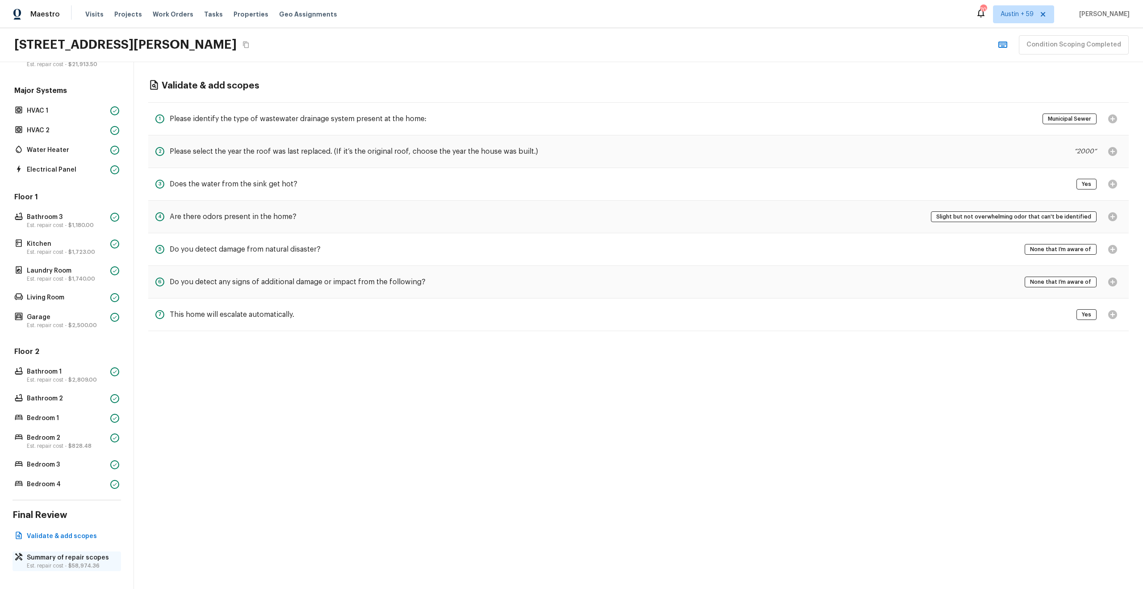
click at [82, 569] on div "Summary of repair scopes Est. repair cost - $58,974.36" at bounding box center [67, 561] width 109 height 20
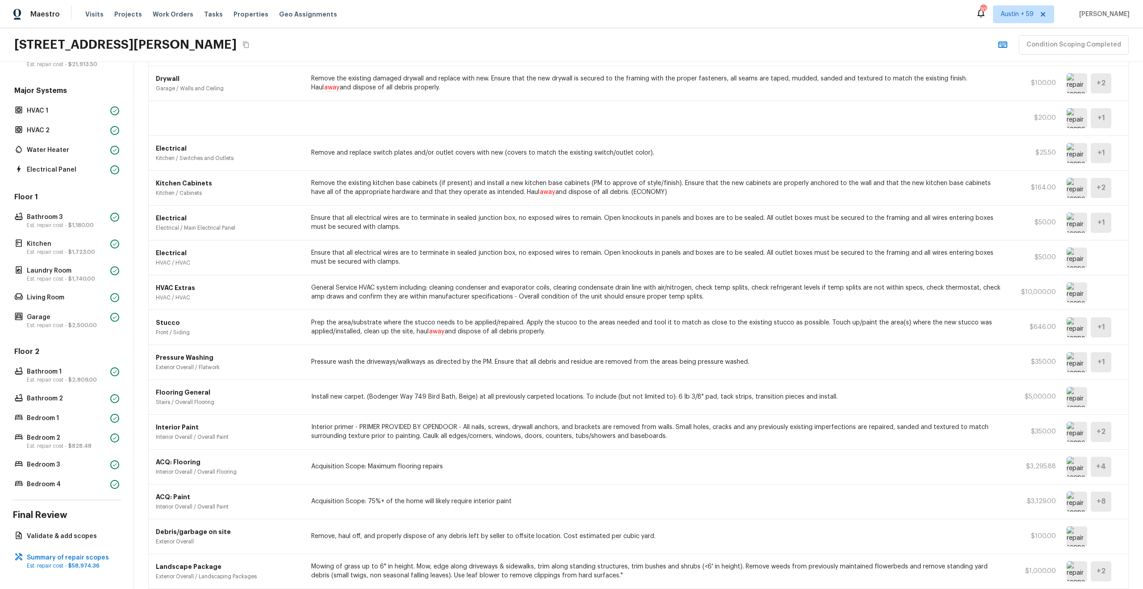
scroll to position [126, 0]
